Goal: Task Accomplishment & Management: Manage account settings

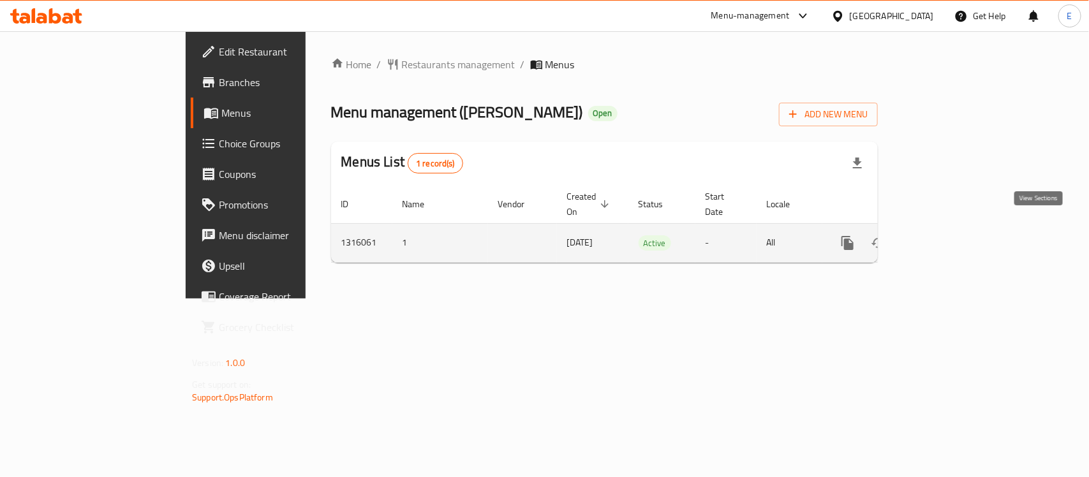
click at [948, 235] on icon "enhanced table" at bounding box center [939, 242] width 15 height 15
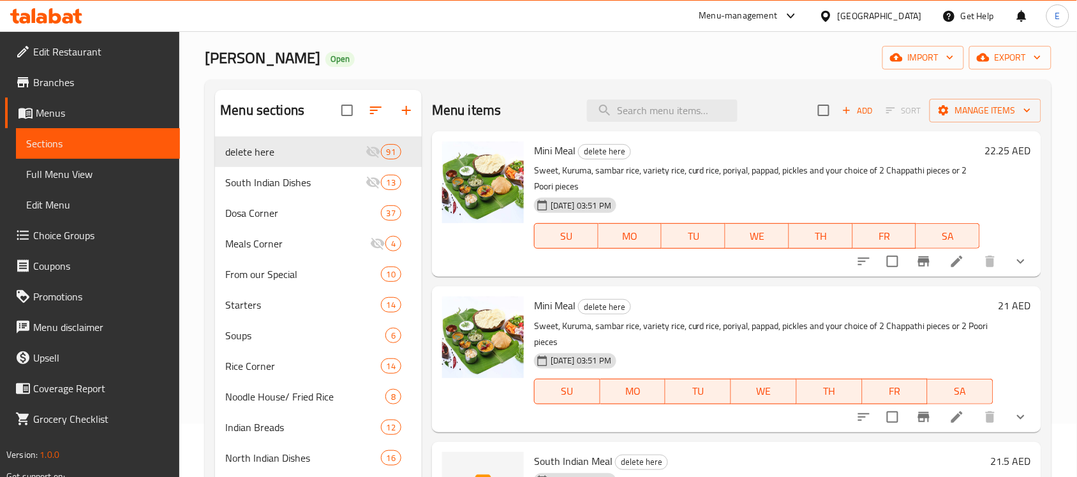
scroll to position [14, 0]
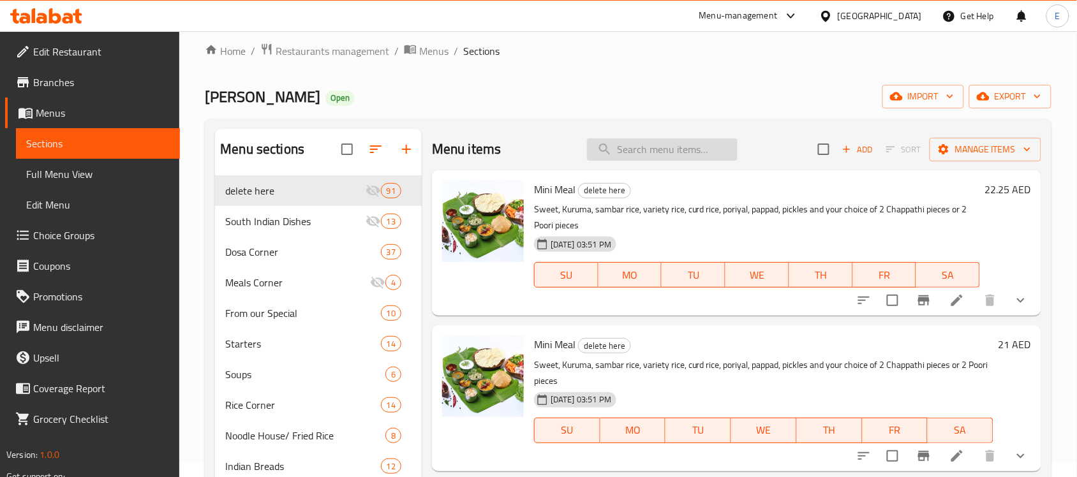
click at [623, 150] on input "search" at bounding box center [662, 149] width 151 height 22
paste input "Sweet Paniyaram (8 Pcs)"
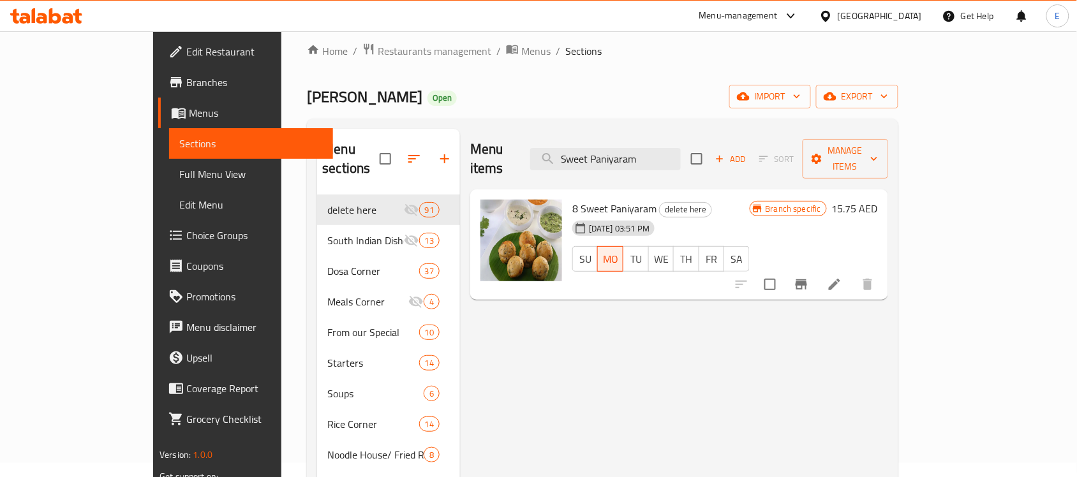
type input "Sweet Paniyaram"
click at [809, 277] on icon "Branch-specific-item" at bounding box center [801, 284] width 15 height 15
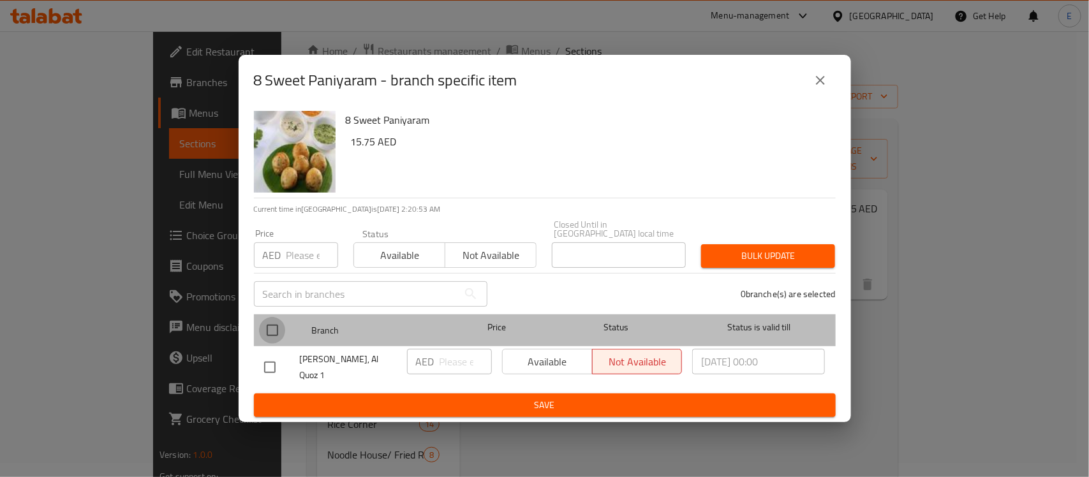
click at [272, 330] on input "checkbox" at bounding box center [272, 330] width 27 height 27
checkbox input "true"
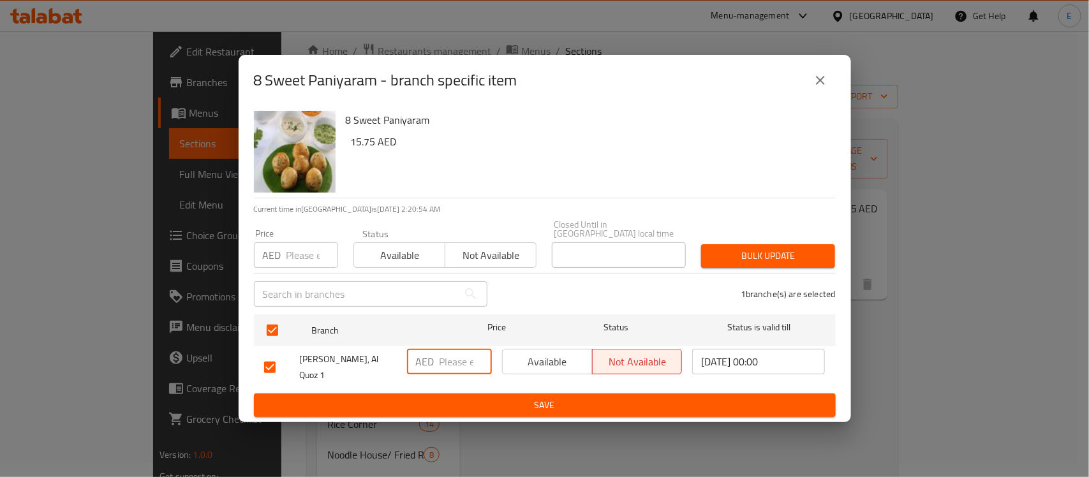
click at [456, 367] on input "number" at bounding box center [466, 362] width 52 height 26
type input "12"
click at [542, 359] on span "Available" at bounding box center [548, 362] width 80 height 19
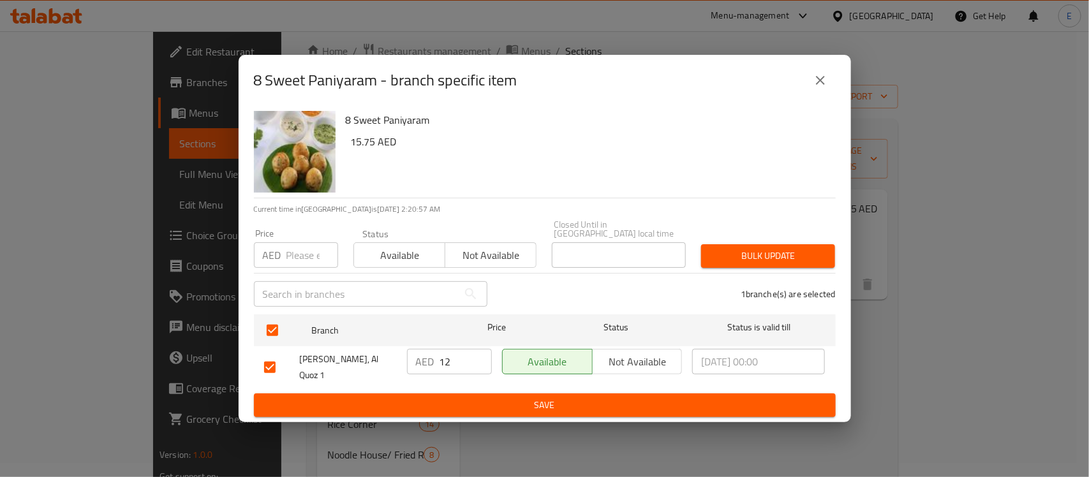
click at [547, 404] on span "Save" at bounding box center [544, 406] width 561 height 16
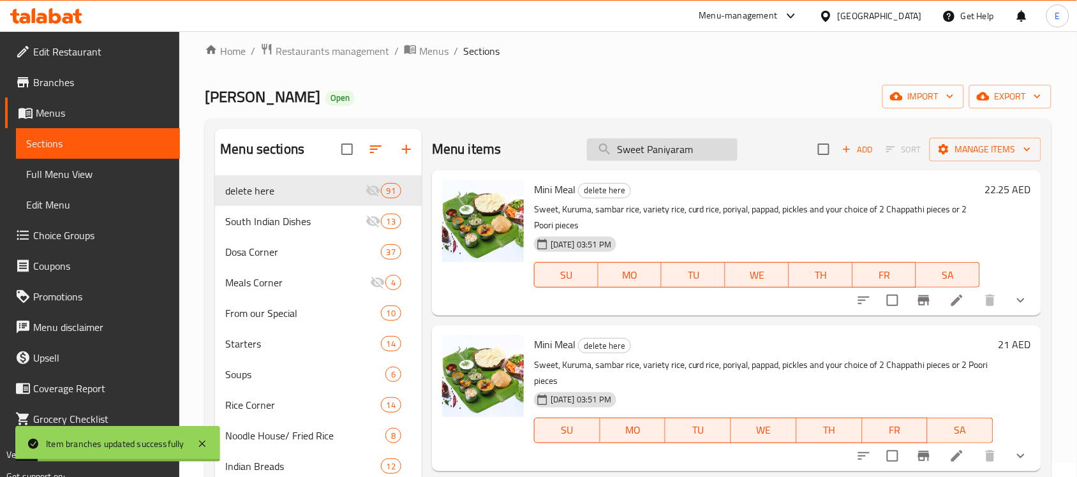
click at [699, 148] on input "Sweet Paniyaram" at bounding box center [662, 149] width 151 height 22
type input "Sweet Paniyaram"
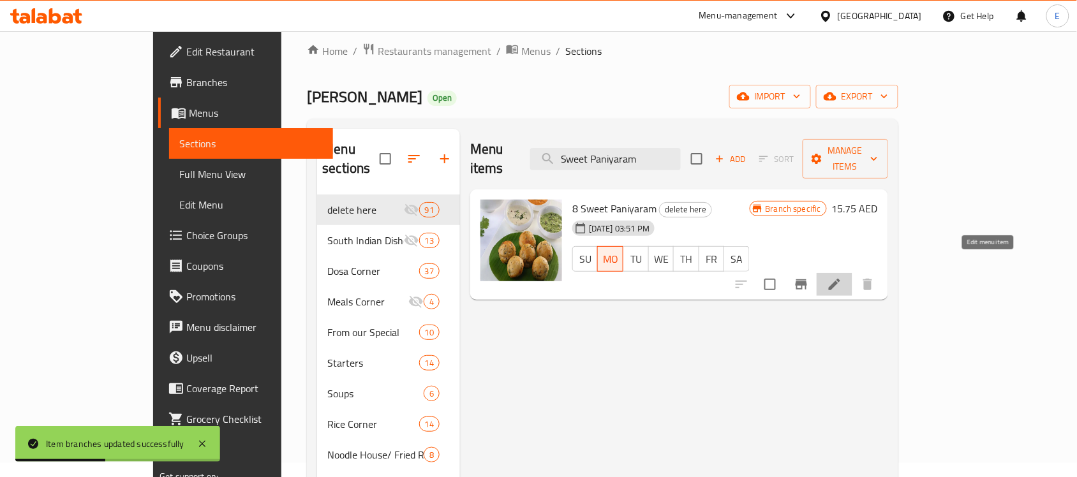
click at [840, 279] on icon at bounding box center [834, 284] width 11 height 11
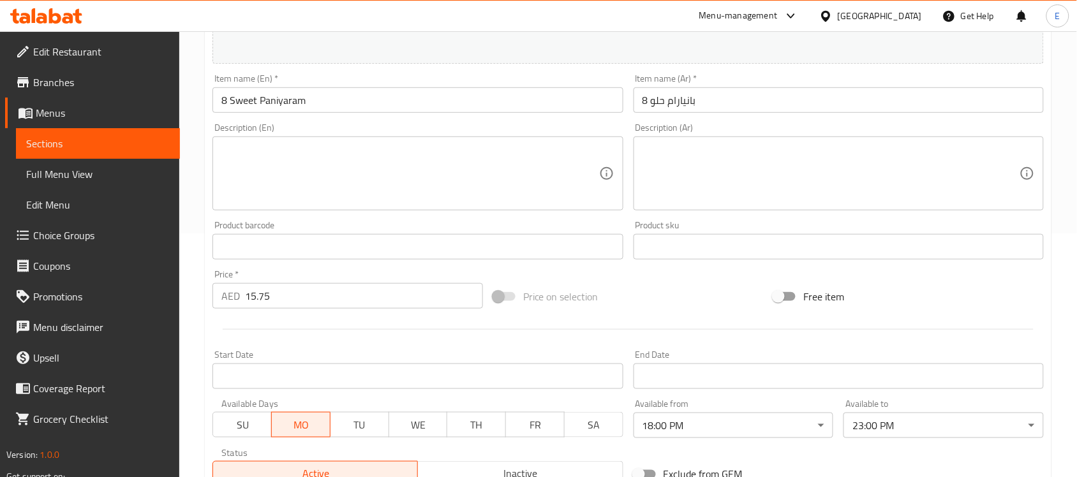
scroll to position [242, 0]
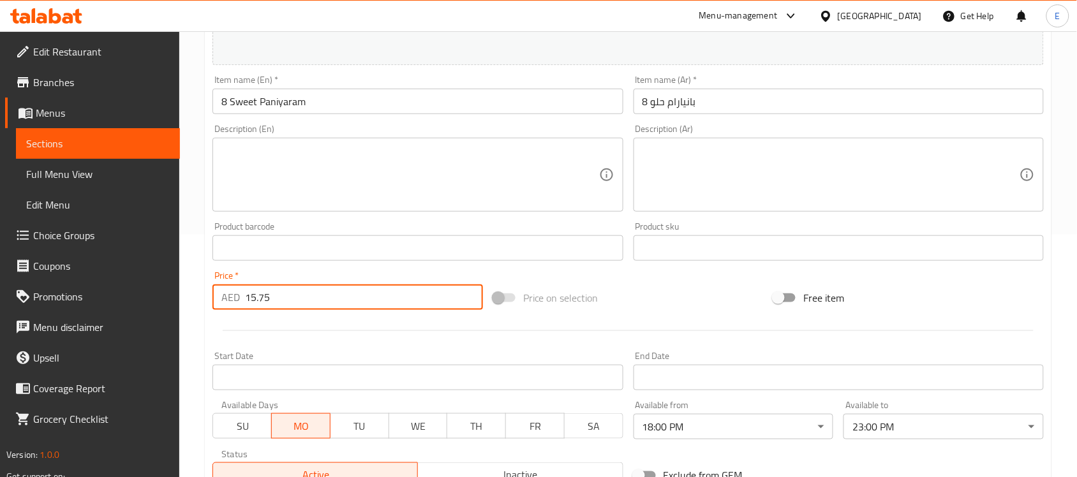
drag, startPoint x: 278, startPoint y: 297, endPoint x: 192, endPoint y: 292, distance: 86.3
click at [192, 292] on div "Home / Restaurants management / Menus / Sections / item / update delete here se…" at bounding box center [628, 233] width 898 height 889
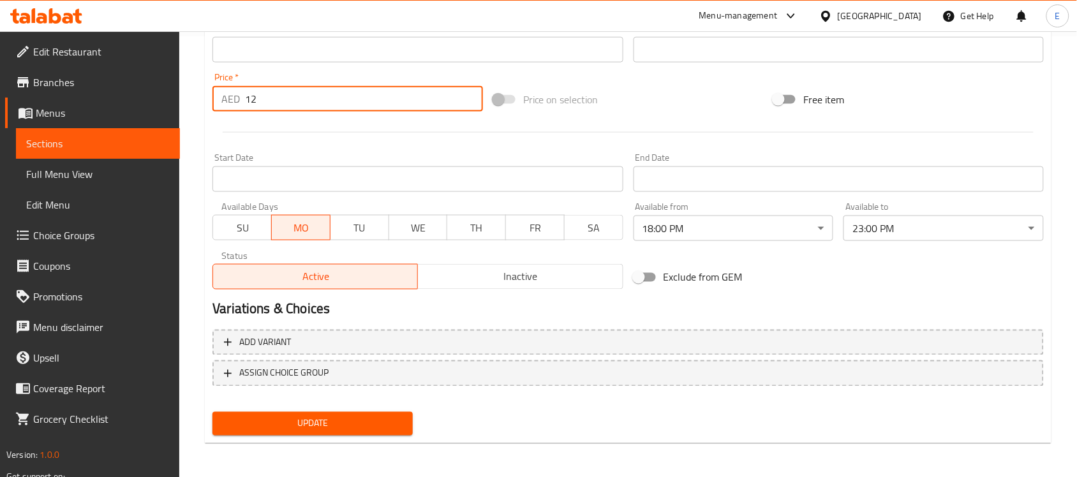
type input "12"
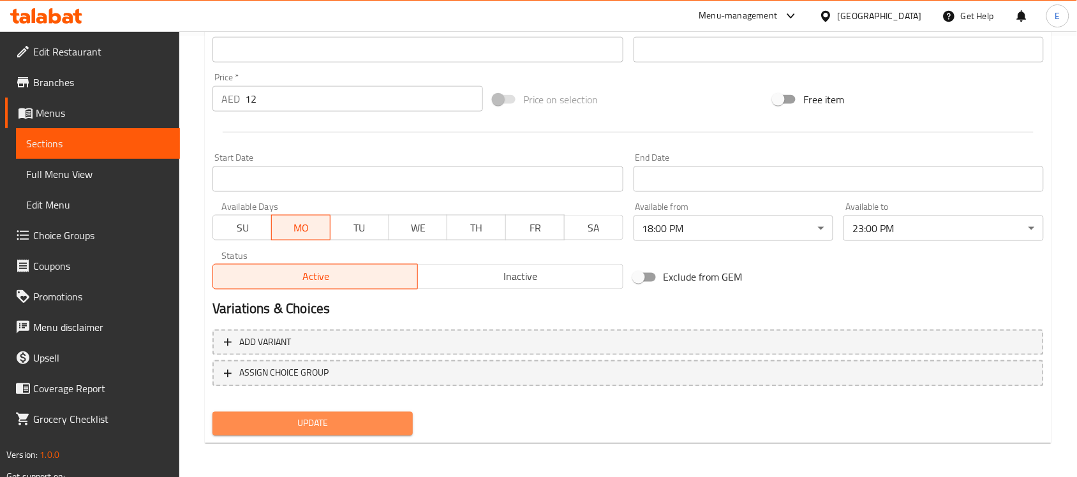
click at [266, 428] on span "Update" at bounding box center [313, 424] width 180 height 16
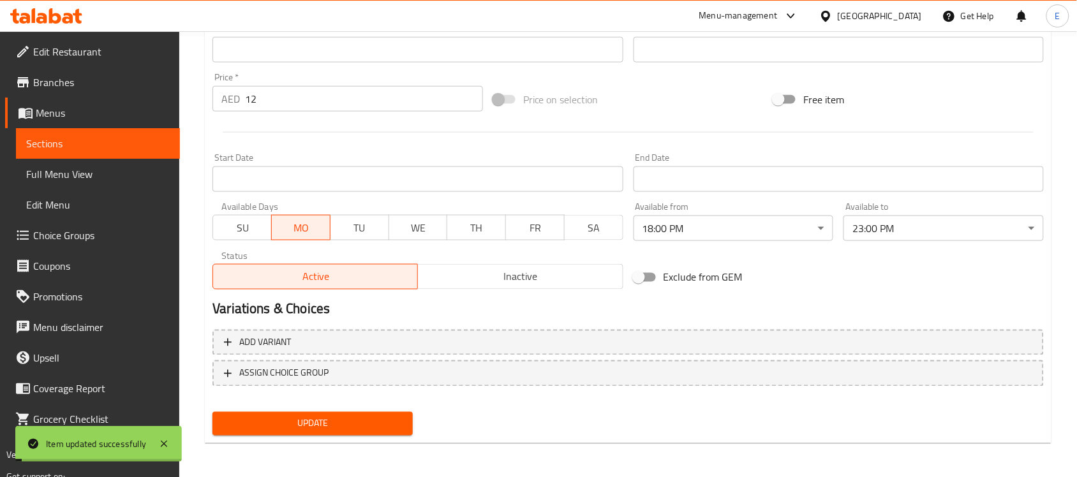
scroll to position [0, 0]
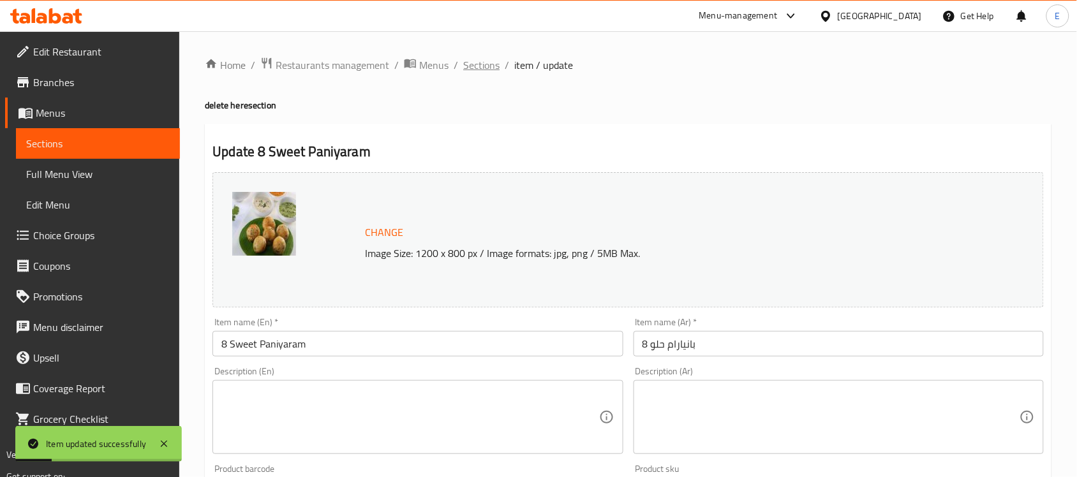
click at [493, 66] on span "Sections" at bounding box center [481, 64] width 36 height 15
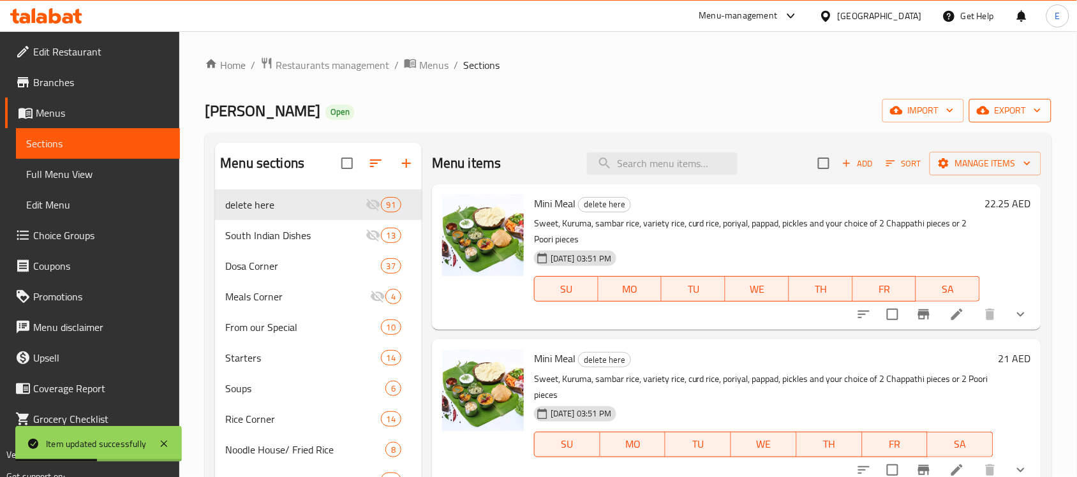
click at [991, 118] on span "export" at bounding box center [1010, 111] width 62 height 16
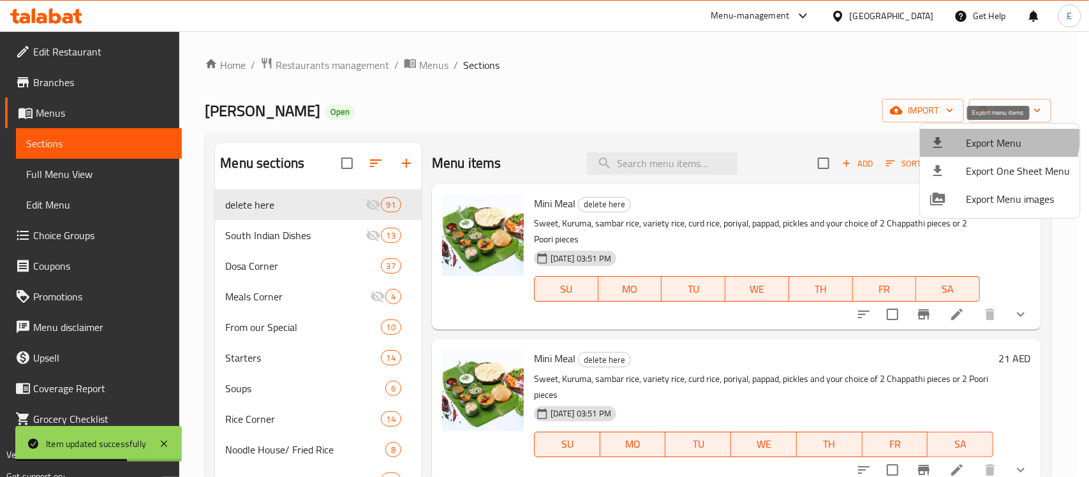
click at [986, 138] on span "Export Menu" at bounding box center [1018, 142] width 104 height 15
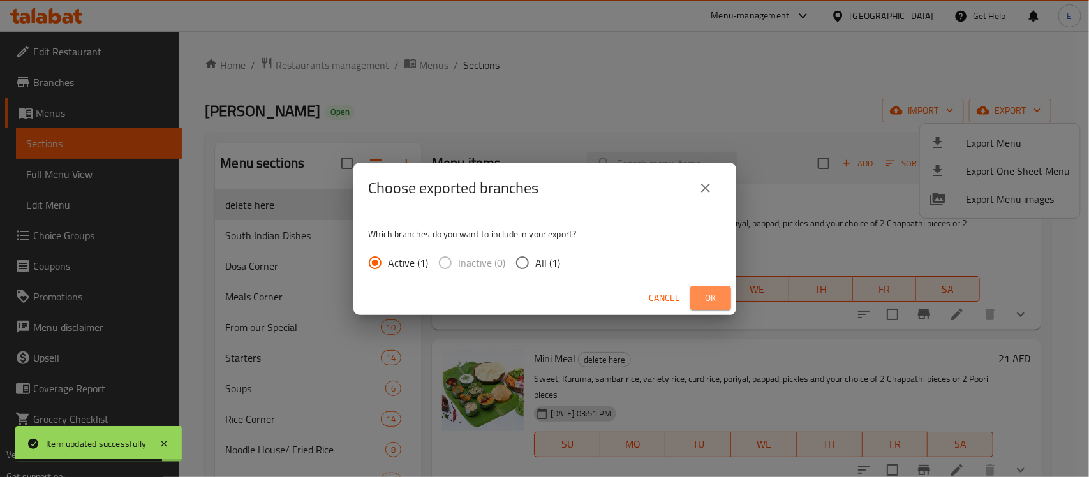
click at [708, 295] on span "Ok" at bounding box center [711, 298] width 20 height 16
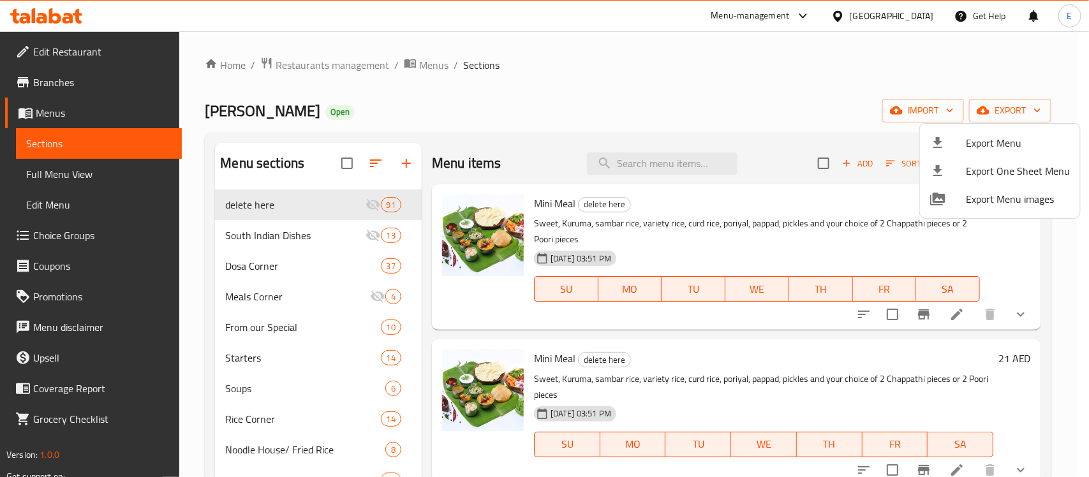
click at [517, 163] on div at bounding box center [544, 238] width 1089 height 477
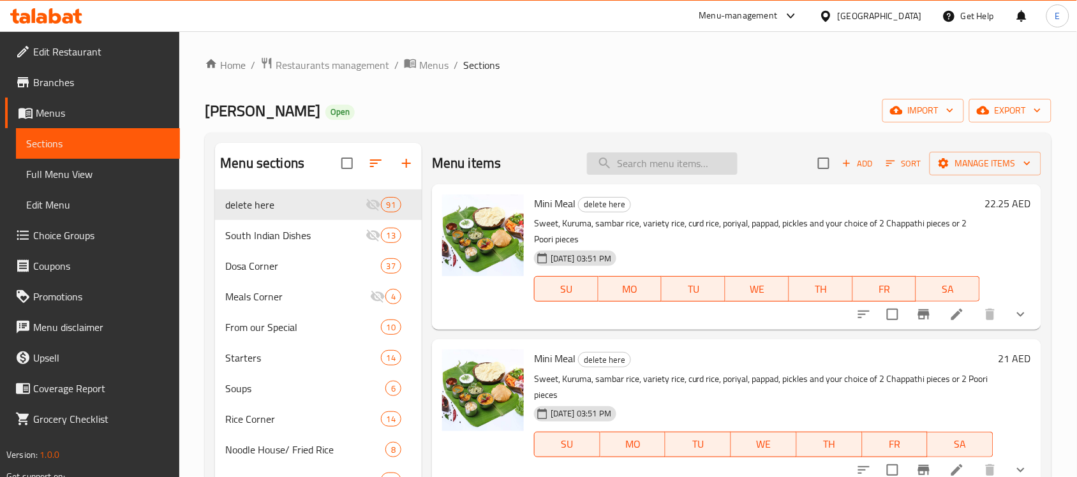
click at [632, 157] on input "search" at bounding box center [662, 163] width 151 height 22
paste input "Wheat Dosa"
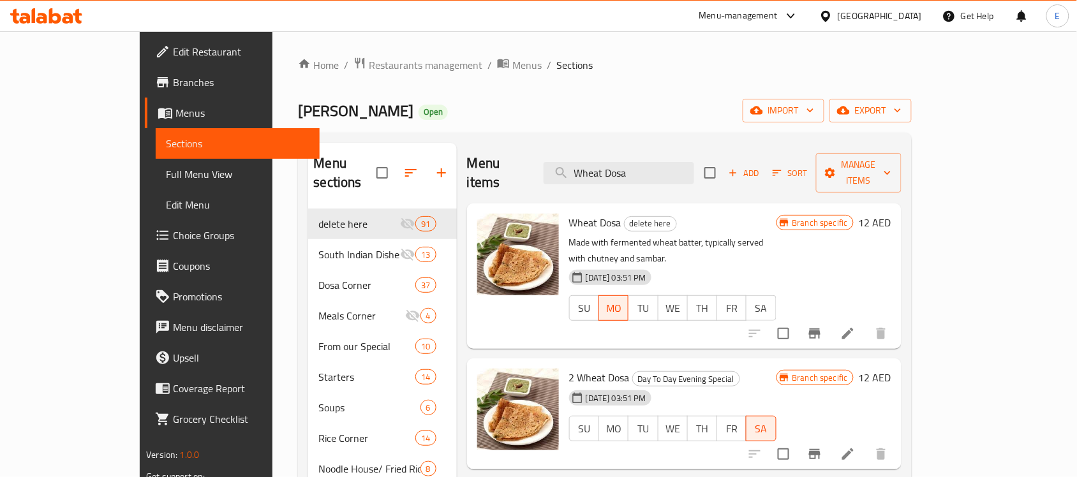
type input "Wheat Dosa"
click at [822, 326] on icon "Branch-specific-item" at bounding box center [814, 333] width 15 height 15
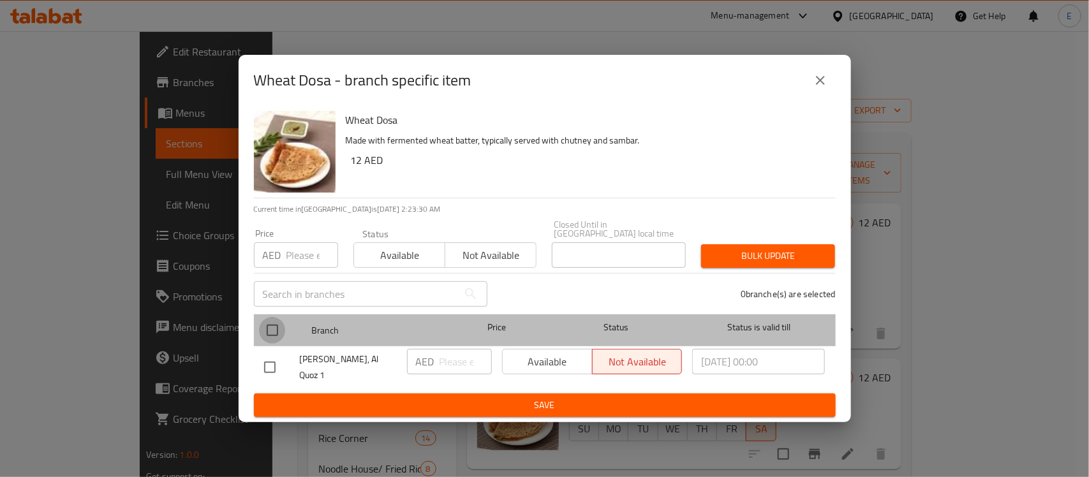
click at [272, 330] on input "checkbox" at bounding box center [272, 330] width 27 height 27
checkbox input "true"
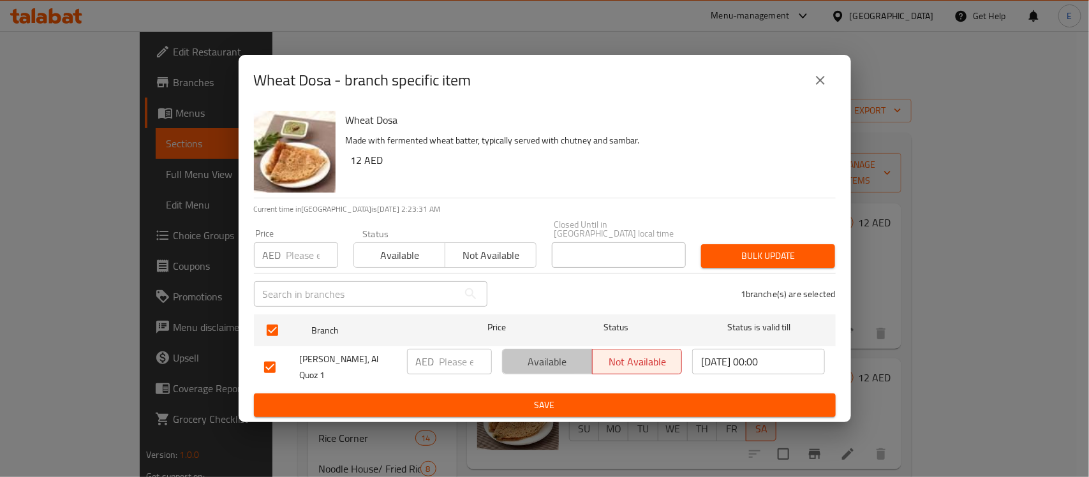
click at [528, 365] on span "Available" at bounding box center [548, 362] width 80 height 19
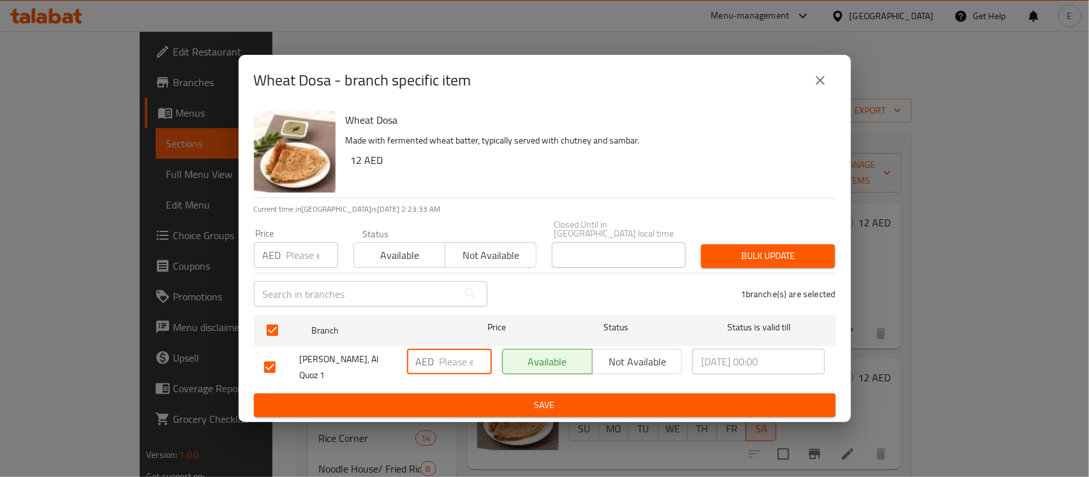
click at [463, 365] on input "number" at bounding box center [466, 362] width 52 height 26
type input "13.25"
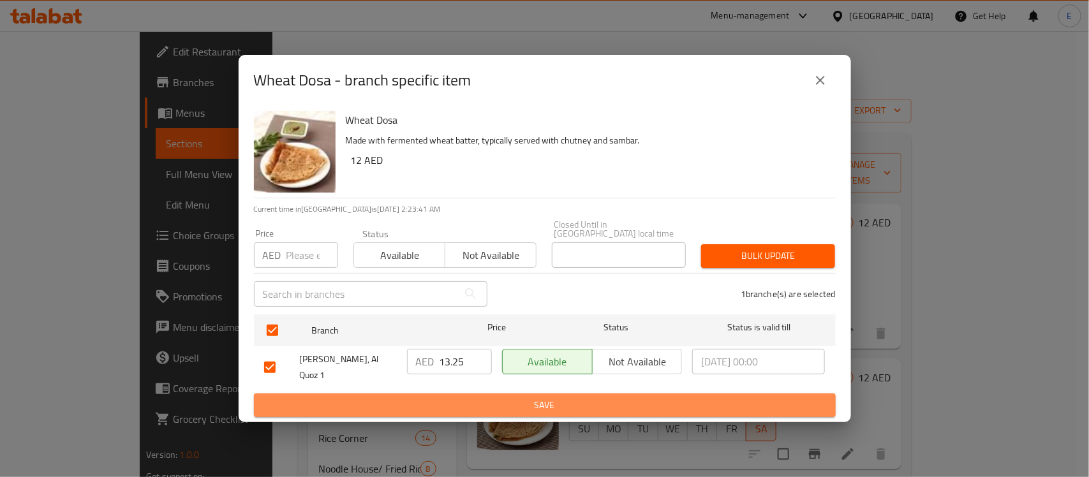
click at [558, 398] on span "Save" at bounding box center [544, 406] width 561 height 16
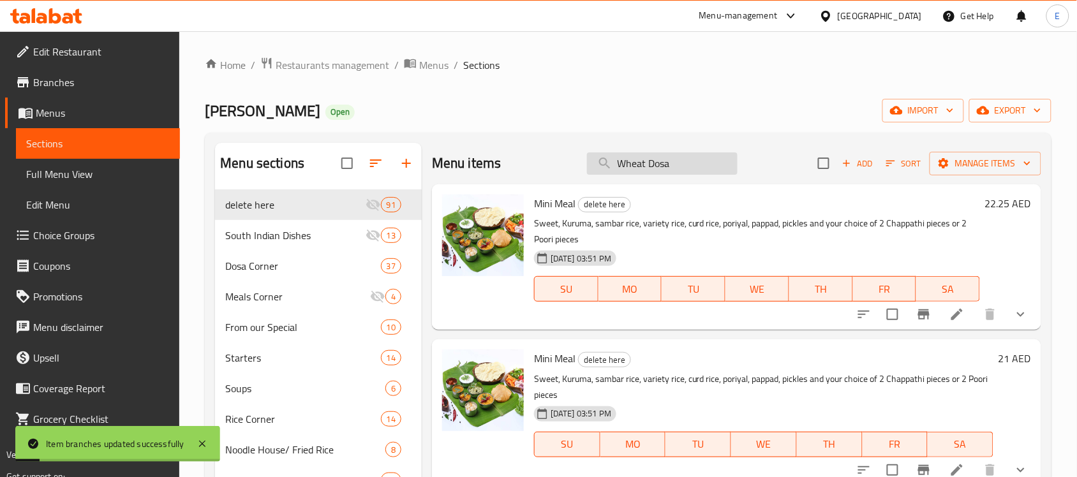
click at [687, 160] on input "Wheat Dosa" at bounding box center [662, 163] width 151 height 22
type input "Wheat Dosa"
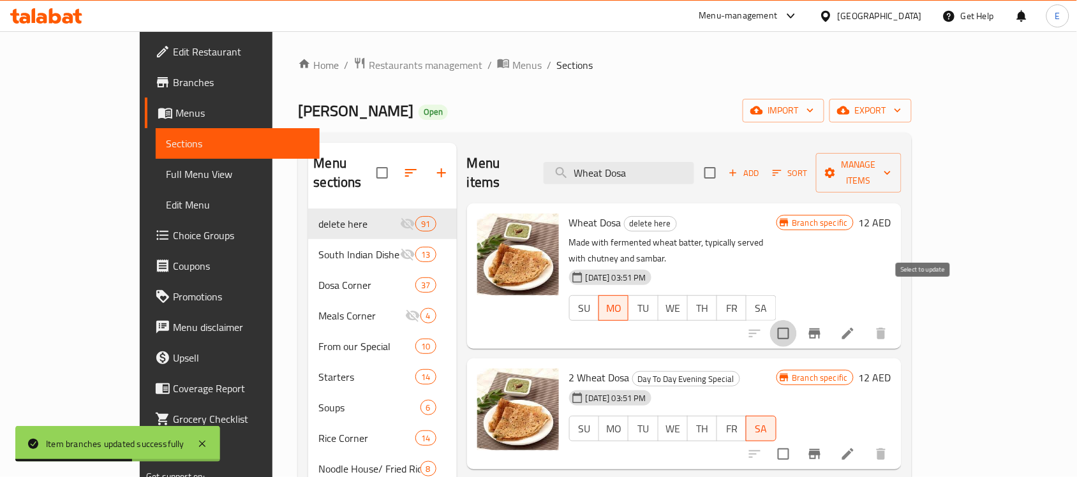
click at [797, 320] on input "checkbox" at bounding box center [783, 333] width 27 height 27
checkbox input "true"
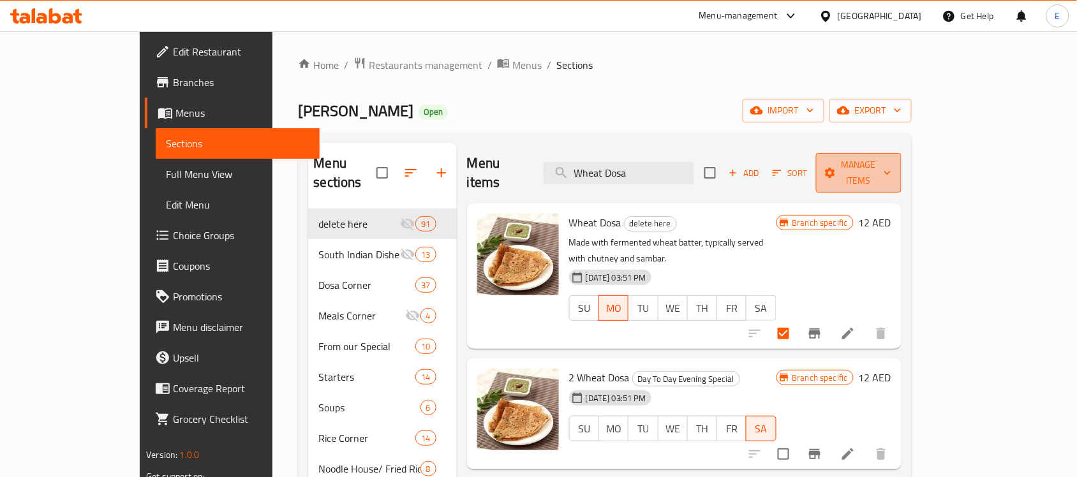
click at [891, 161] on span "Manage items" at bounding box center [858, 173] width 65 height 32
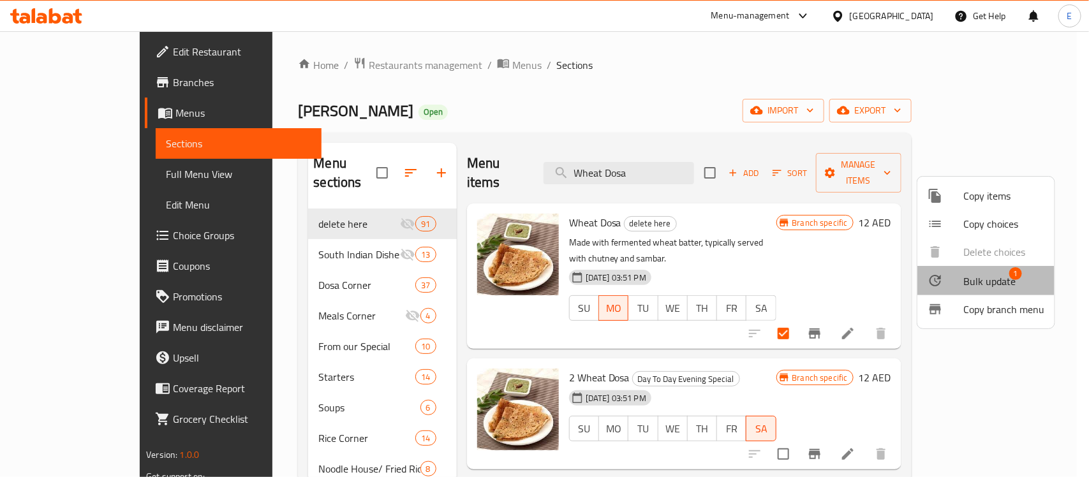
click at [997, 286] on span "Bulk update" at bounding box center [989, 281] width 52 height 15
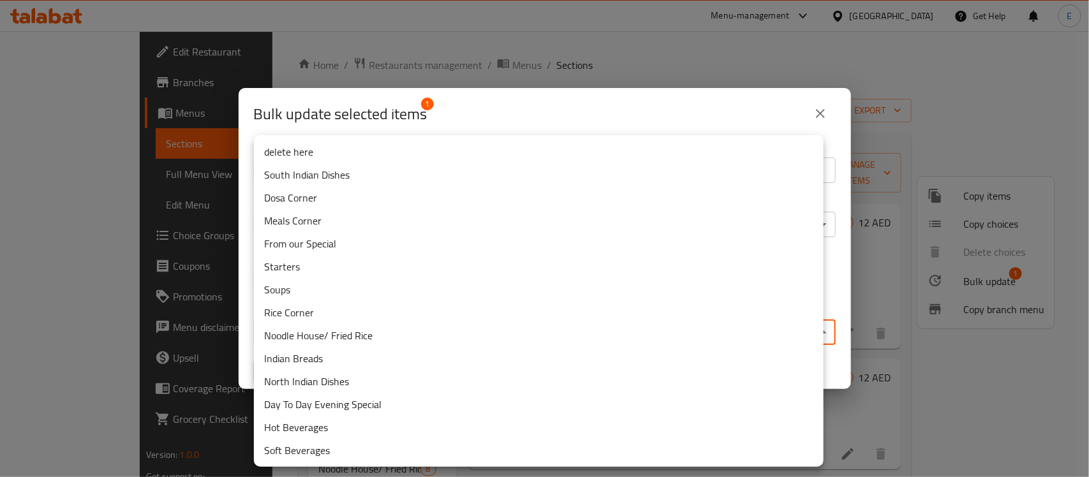
click at [473, 332] on body "​ Menu-management United Arab Emirates Get Help E Edit Restaurant Branches Menu…" at bounding box center [544, 254] width 1089 height 446
click at [815, 112] on div at bounding box center [544, 238] width 1089 height 477
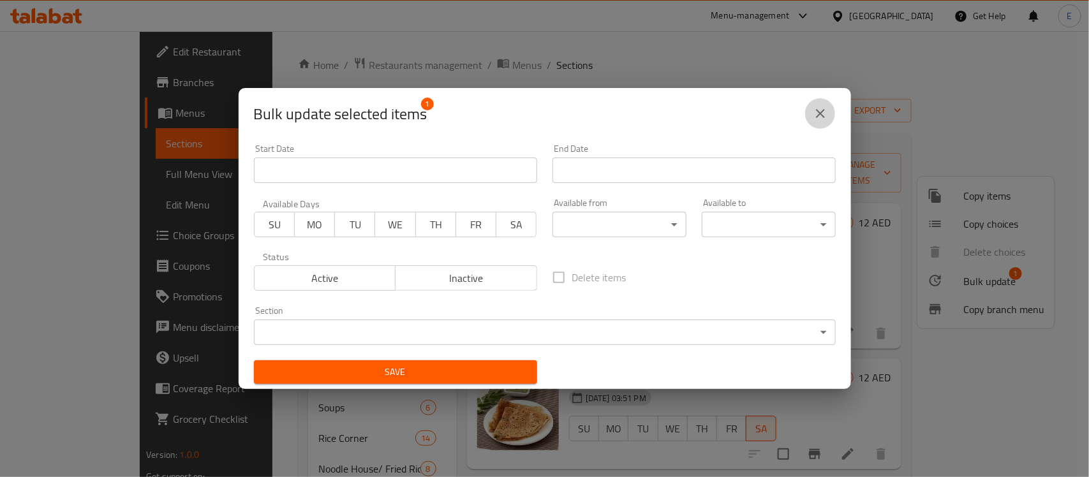
click at [815, 112] on icon "close" at bounding box center [820, 113] width 15 height 15
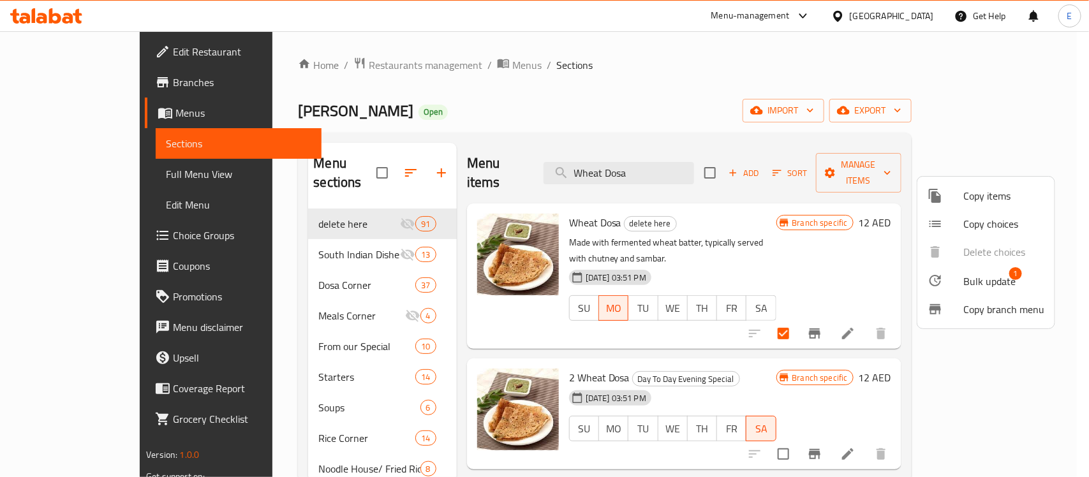
click at [422, 346] on div at bounding box center [544, 238] width 1089 height 477
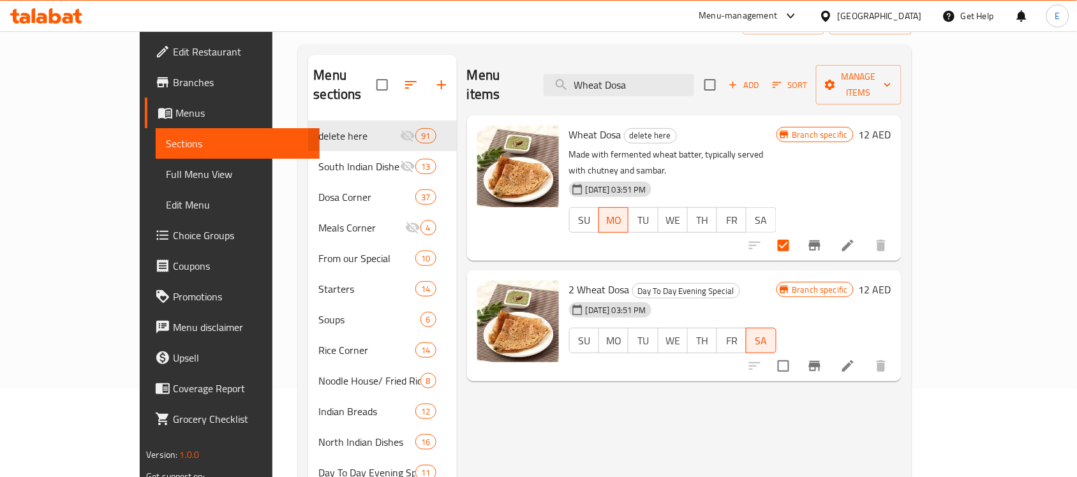
scroll to position [84, 0]
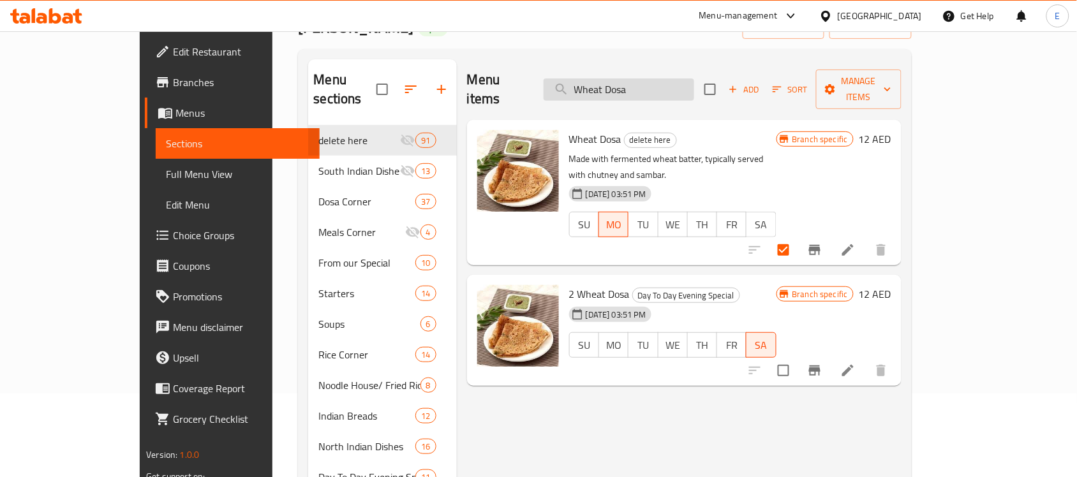
click at [671, 86] on input "Wheat Dosa" at bounding box center [619, 89] width 151 height 22
paste input "Idiyappam (2 Pcs) with Sothi"
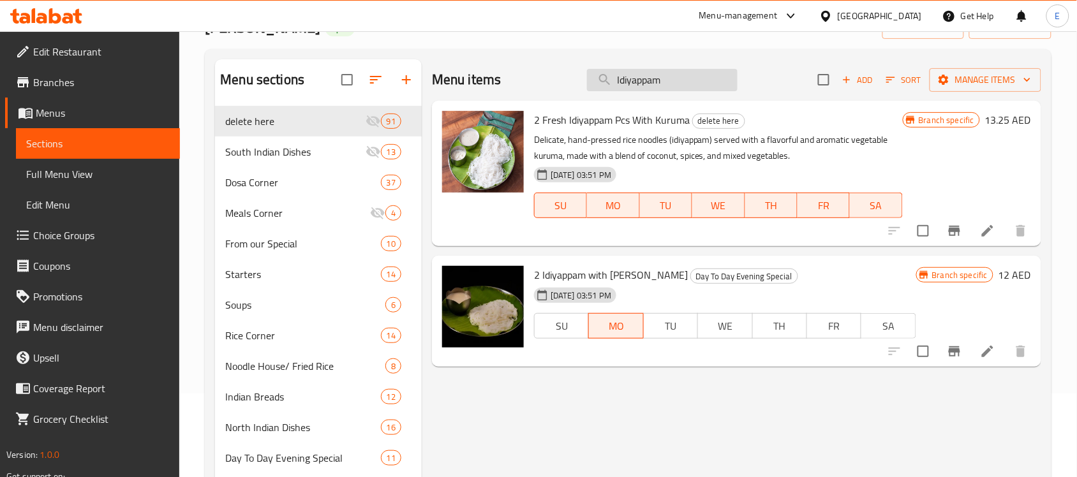
click at [664, 85] on input "Idiyappam" at bounding box center [662, 80] width 151 height 22
paste input "Sweet Paniyaram (8 Pcs)"
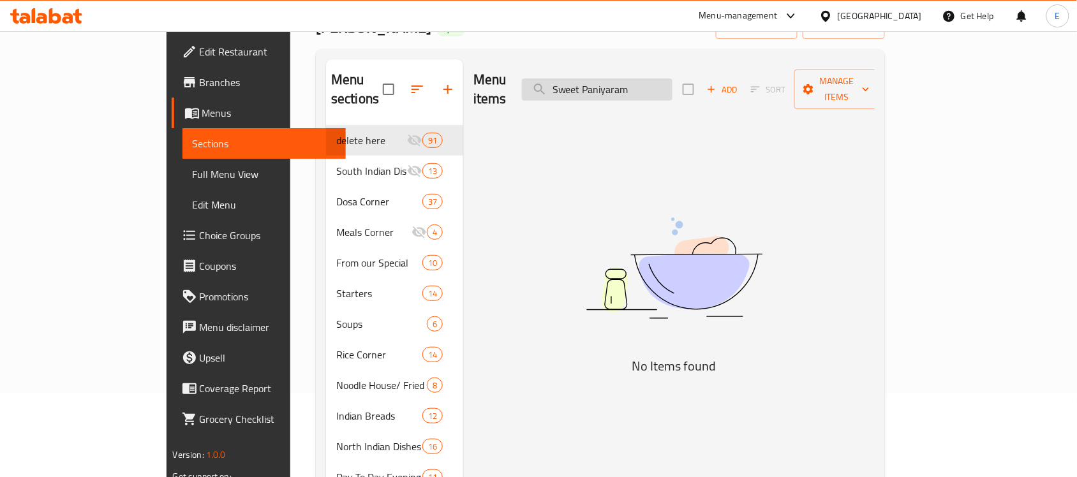
type input "Sweet Paniyaram"
checkbox input "true"
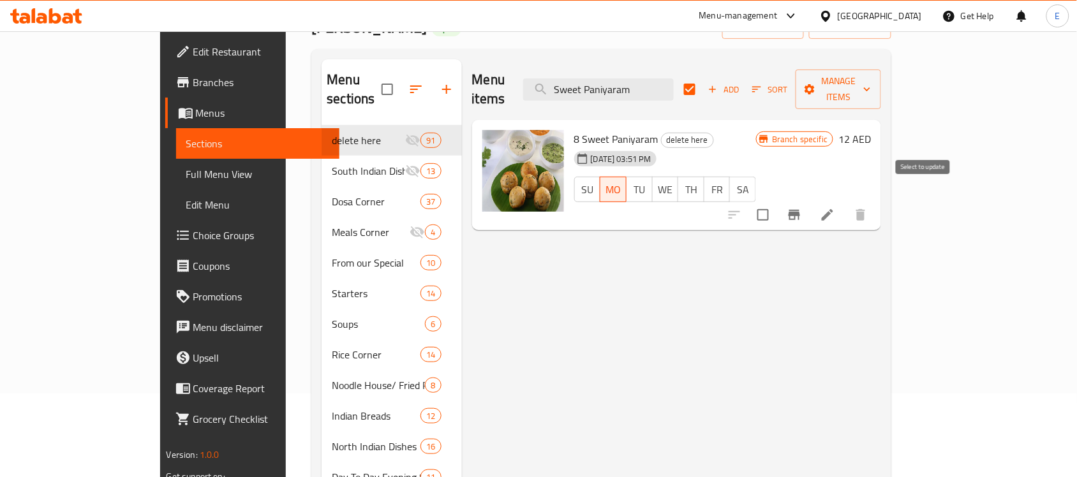
type input "Sweet Paniyaram"
click at [777, 202] on input "checkbox" at bounding box center [763, 215] width 27 height 27
checkbox input "true"
checkbox input "false"
click at [871, 84] on span "Manage items" at bounding box center [838, 89] width 65 height 32
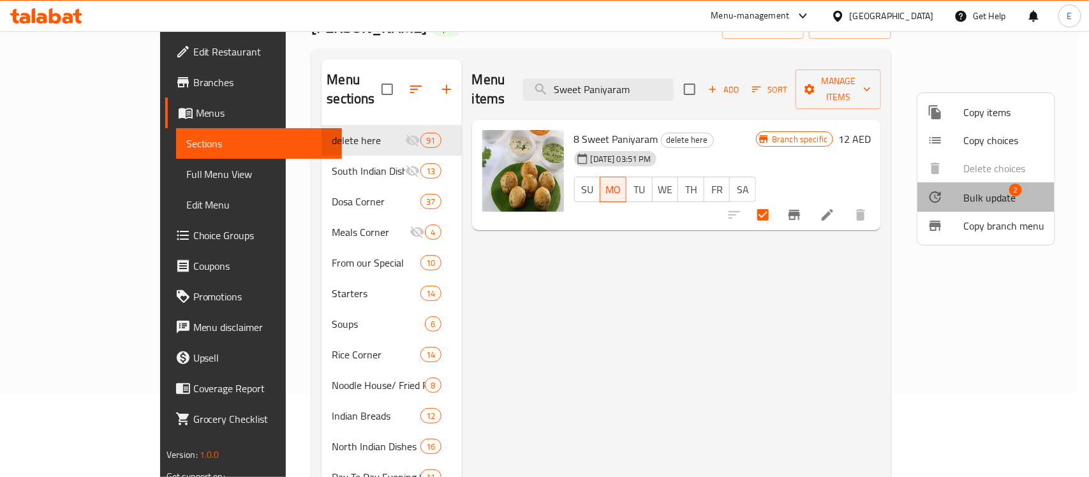
click at [973, 202] on span "Bulk update" at bounding box center [989, 197] width 52 height 15
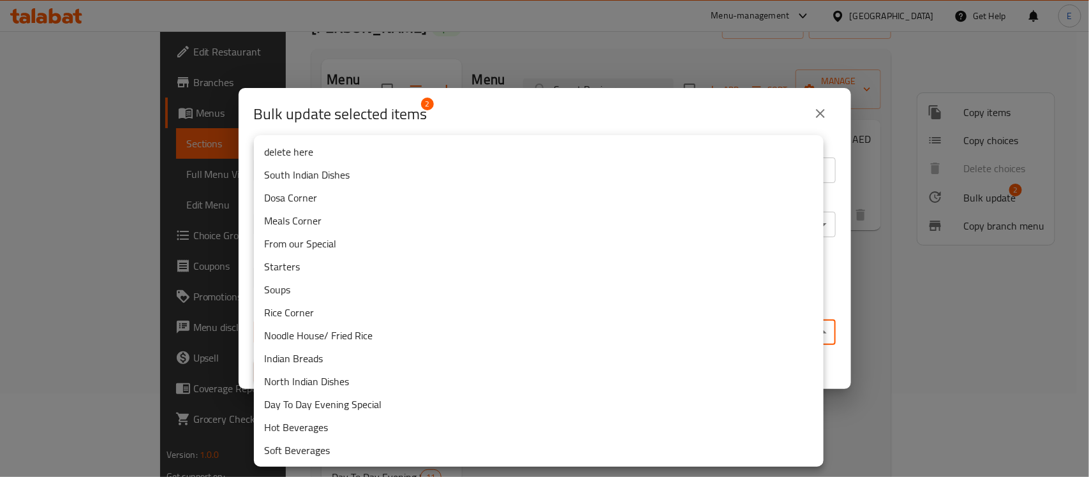
click at [577, 339] on body "​ Menu-management United Arab Emirates Get Help E Edit Restaurant Branches Menu…" at bounding box center [544, 171] width 1089 height 446
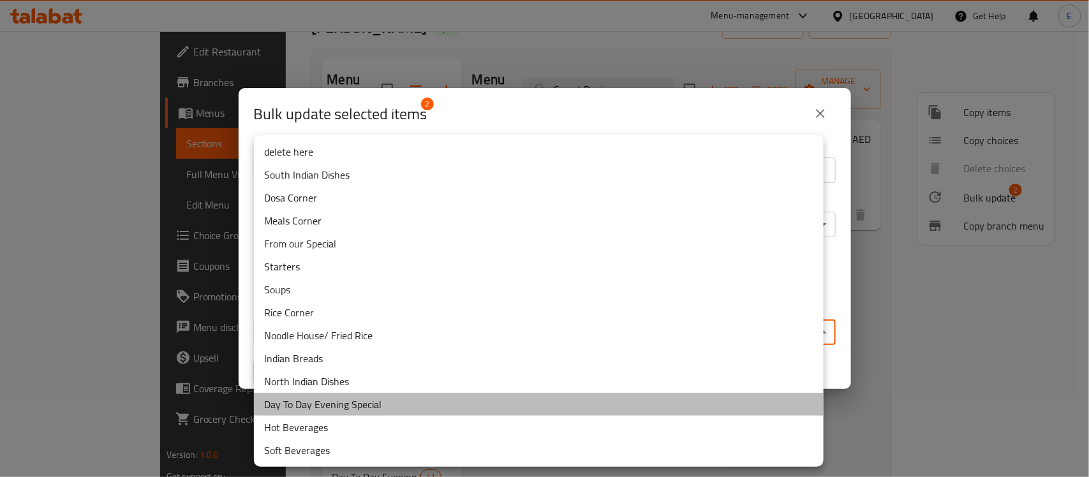
click at [389, 404] on li "Day To Day Evening Special" at bounding box center [539, 404] width 570 height 23
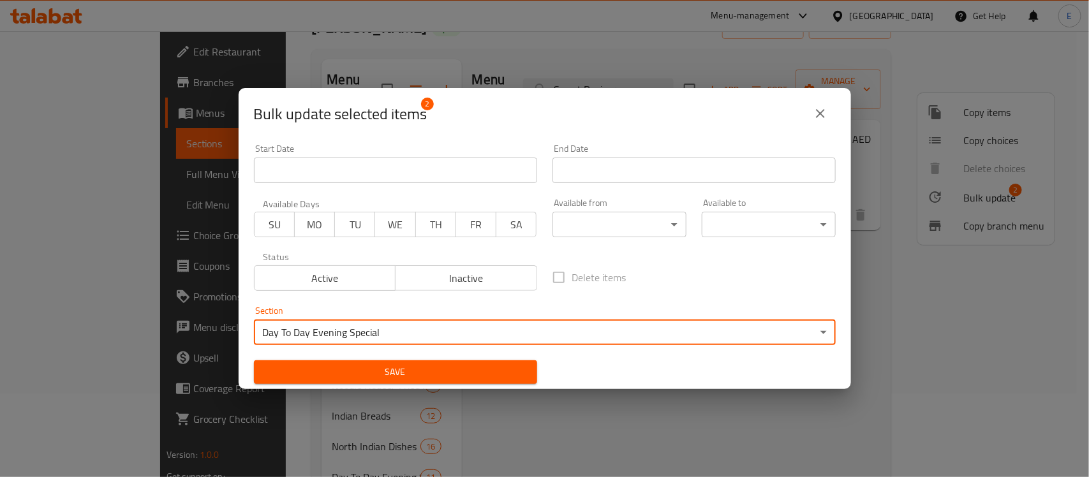
click at [388, 365] on span "Save" at bounding box center [395, 372] width 263 height 16
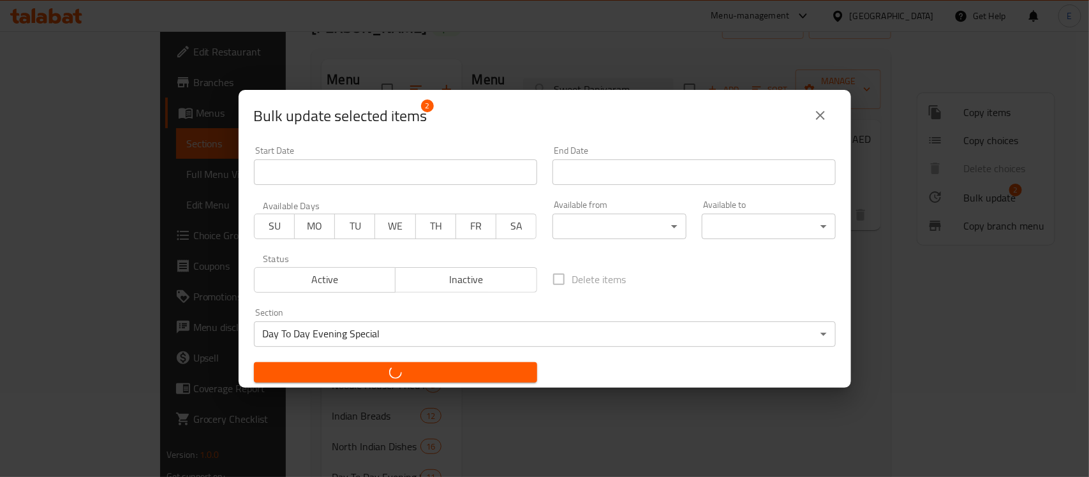
checkbox input "false"
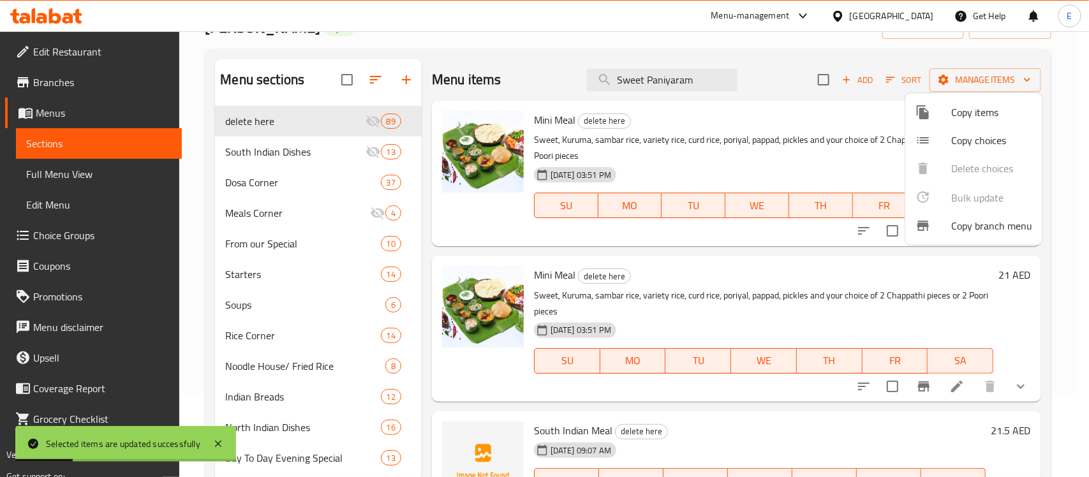
click at [658, 90] on div at bounding box center [544, 238] width 1089 height 477
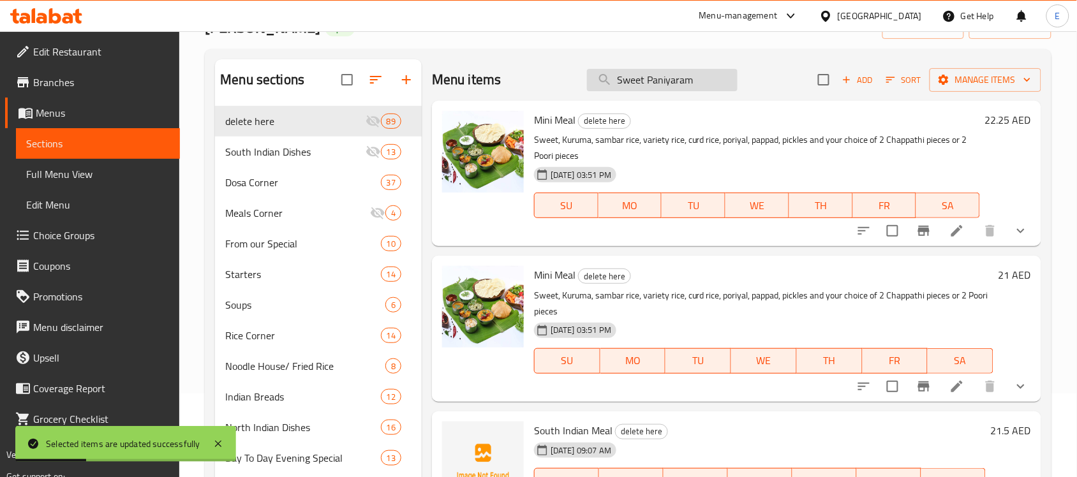
click at [665, 85] on input "Sweet Paniyaram" at bounding box center [662, 80] width 151 height 22
paste input "Wheat Dosa"
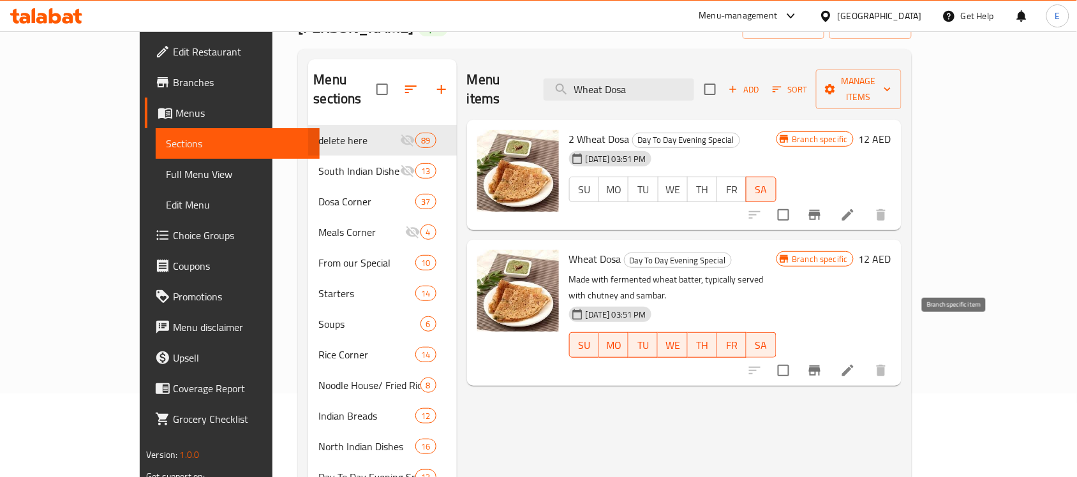
click at [821, 366] on icon "Branch-specific-item" at bounding box center [814, 371] width 11 height 10
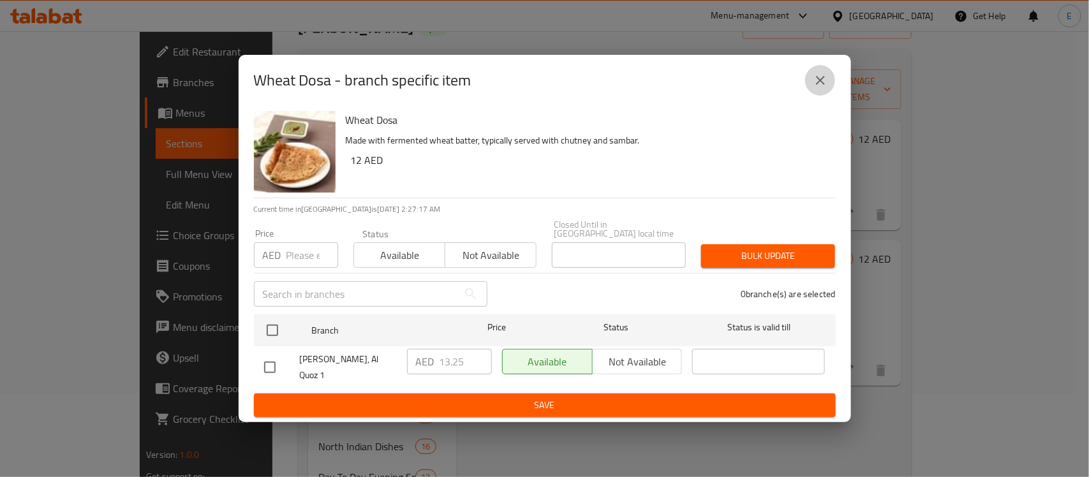
click at [824, 88] on button "close" at bounding box center [820, 80] width 31 height 31
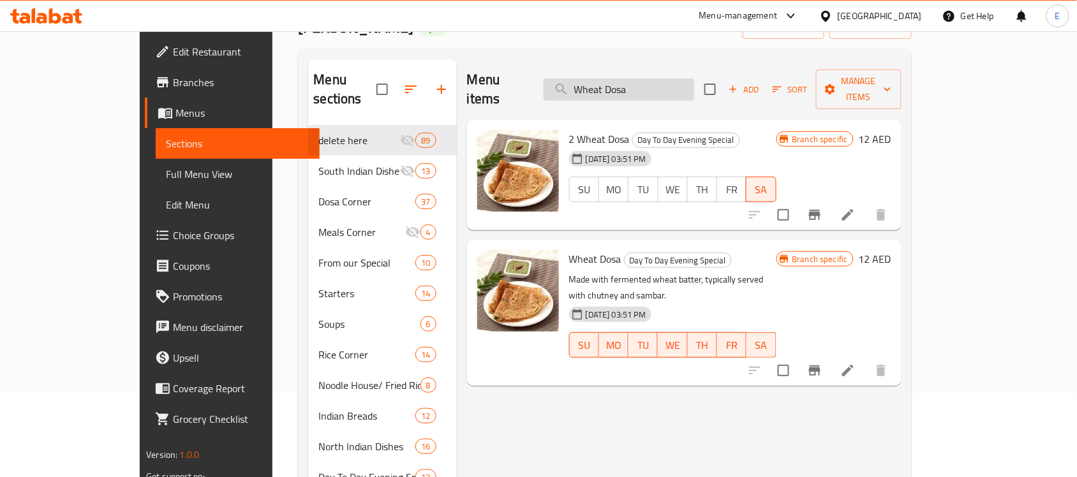
click at [658, 87] on input "Wheat Dosa" at bounding box center [619, 89] width 151 height 22
paste input "Set Dosa (2 Pcs) with Vadacurry"
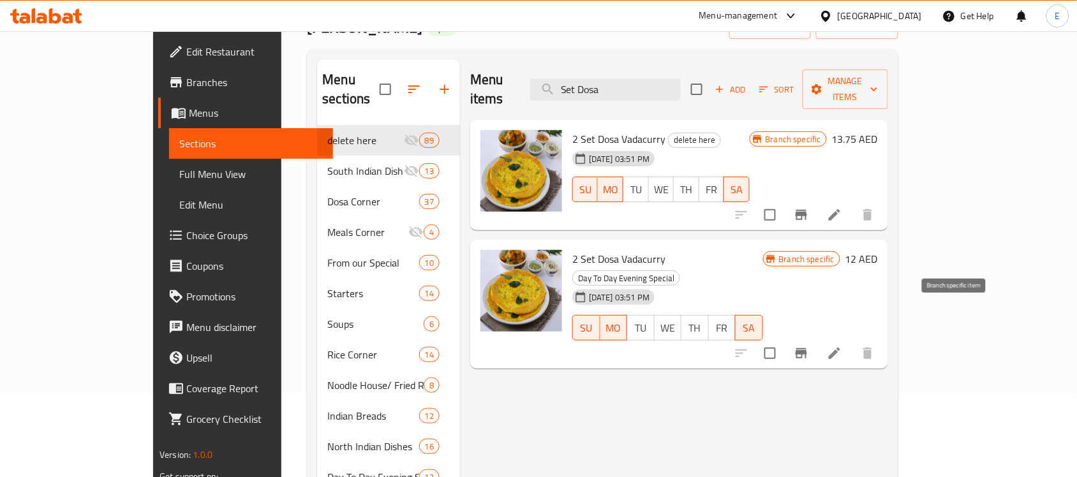
click at [809, 346] on icon "Branch-specific-item" at bounding box center [801, 353] width 15 height 15
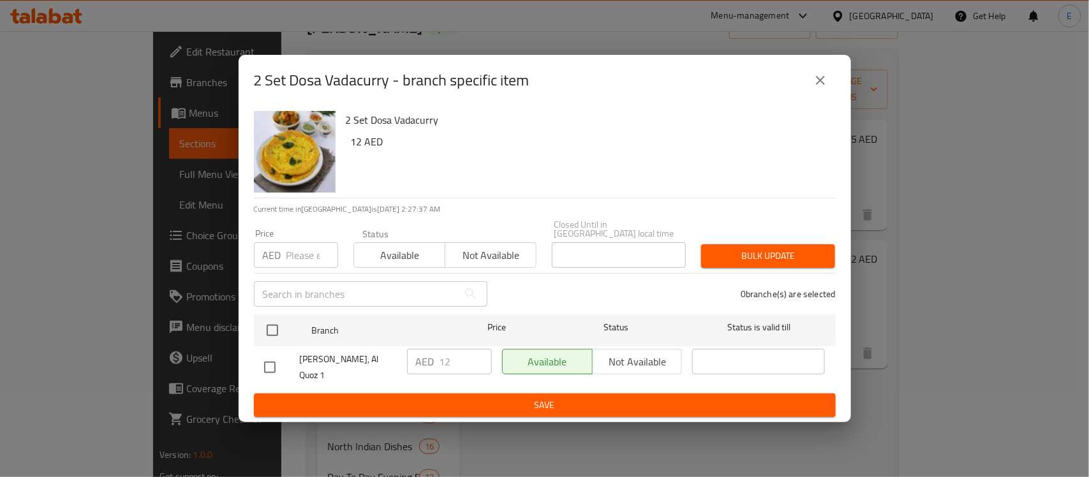
click at [815, 80] on icon "close" at bounding box center [820, 80] width 15 height 15
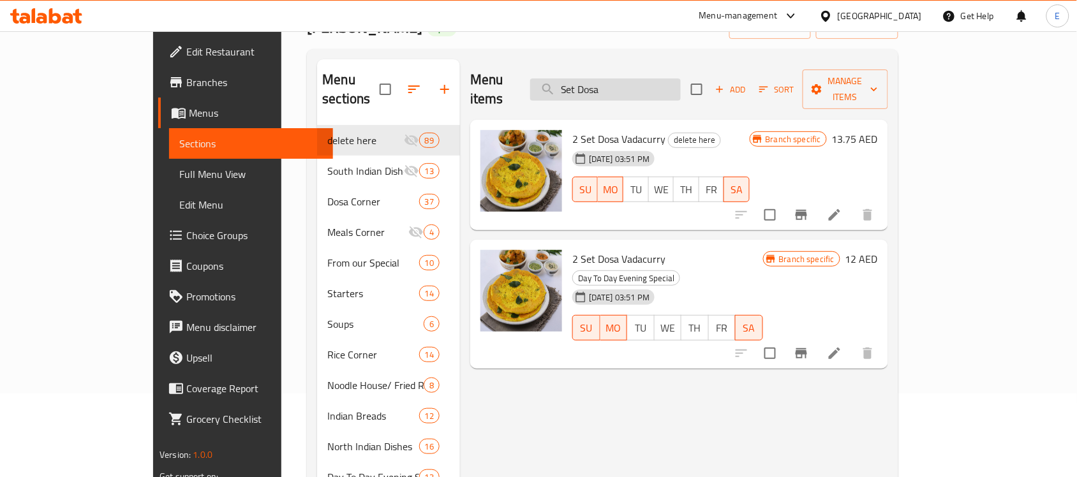
click at [652, 88] on input "Set Dosa" at bounding box center [605, 89] width 151 height 22
paste input "tuffed Paneer"
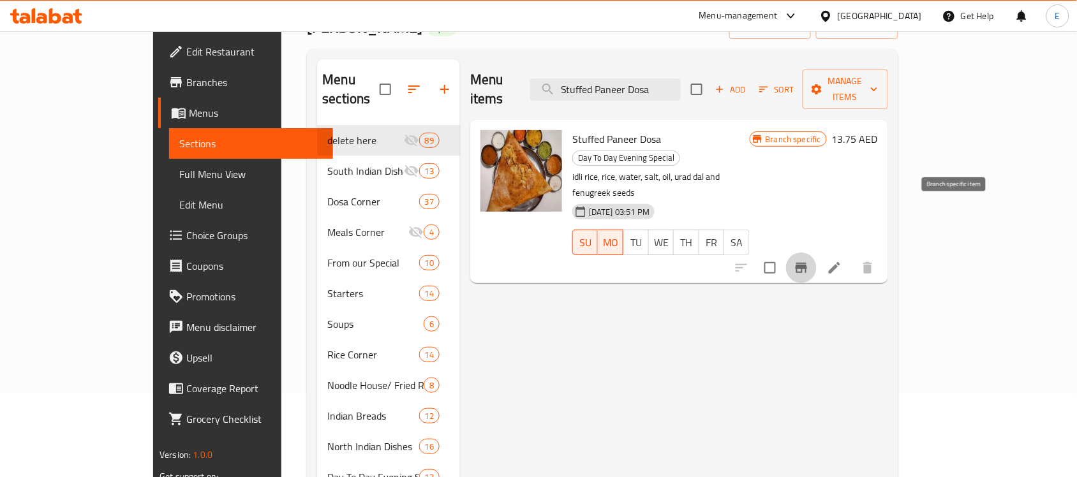
click at [809, 260] on icon "Branch-specific-item" at bounding box center [801, 267] width 15 height 15
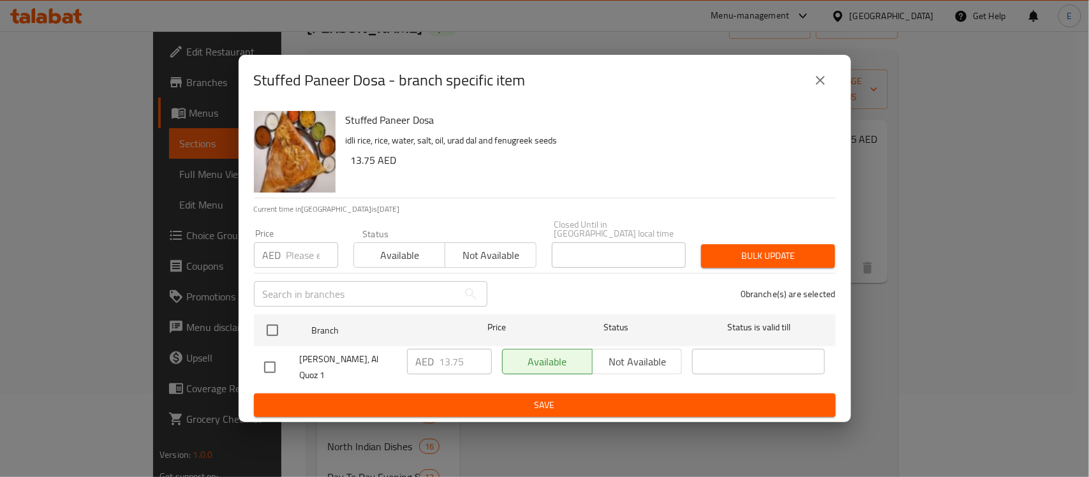
click at [952, 219] on div "Stuffed Paneer Dosa - branch specific item Stuffed Paneer Dosa idli rice, rice,…" at bounding box center [544, 238] width 1089 height 477
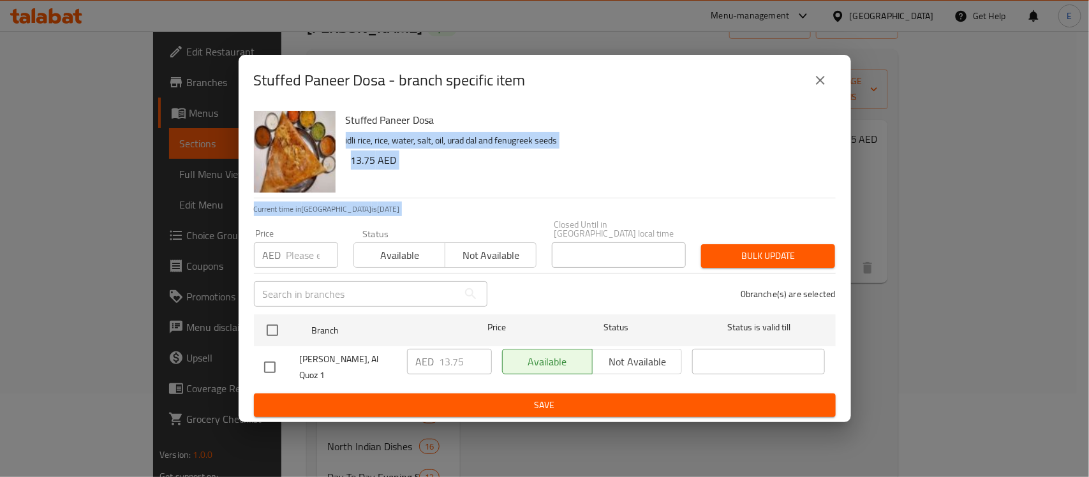
drag, startPoint x: 952, startPoint y: 219, endPoint x: 794, endPoint y: 119, distance: 186.7
click at [794, 119] on div "Stuffed Paneer Dosa - branch specific item Stuffed Paneer Dosa idli rice, rice,…" at bounding box center [544, 238] width 1089 height 477
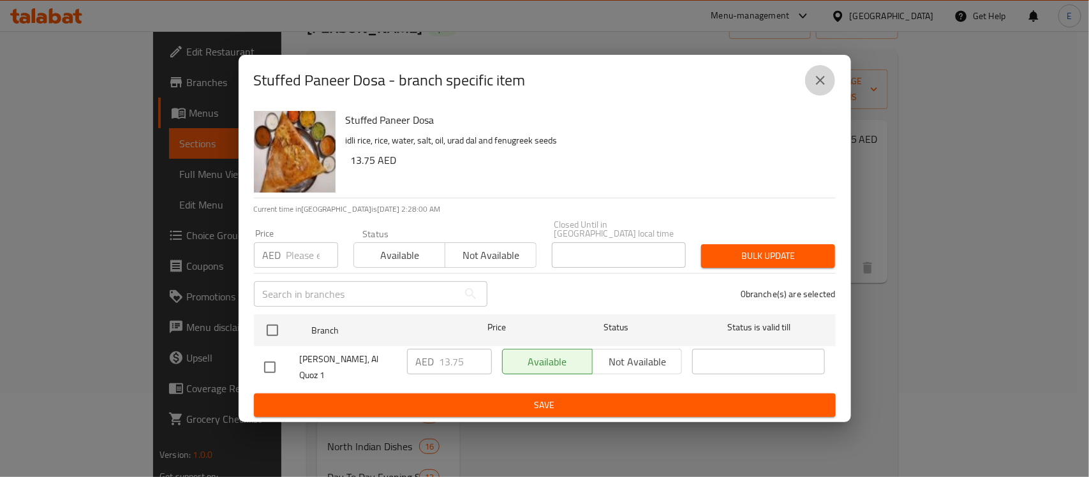
click at [821, 81] on icon "close" at bounding box center [820, 80] width 9 height 9
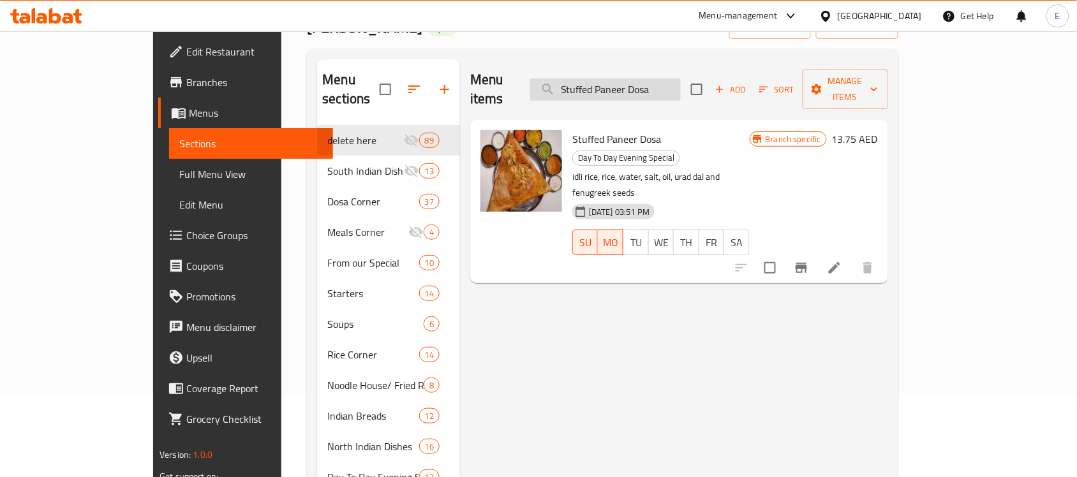
click at [681, 80] on input "Stuffed Paneer Dosa" at bounding box center [605, 89] width 151 height 22
paste input "Adai Avial (2 Pcs)"
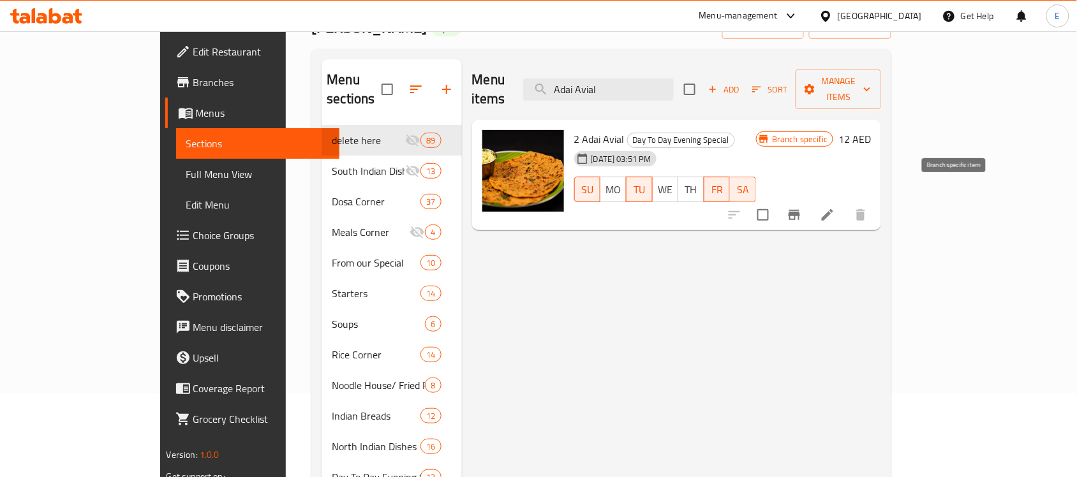
click at [802, 207] on icon "Branch-specific-item" at bounding box center [794, 214] width 15 height 15
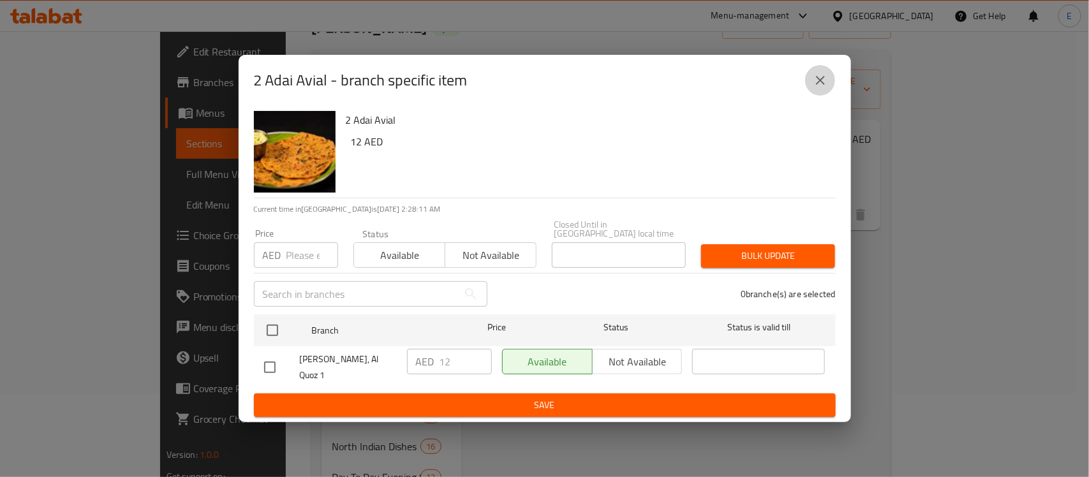
click at [815, 84] on icon "close" at bounding box center [820, 80] width 15 height 15
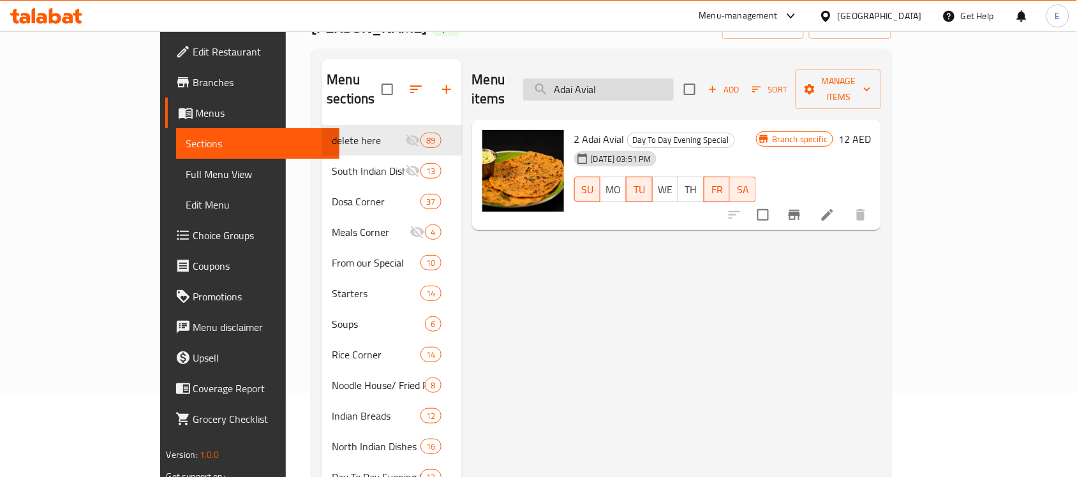
click at [664, 84] on input "Adai Avial" at bounding box center [598, 89] width 151 height 22
paste input "ppam with Kadala Curry"
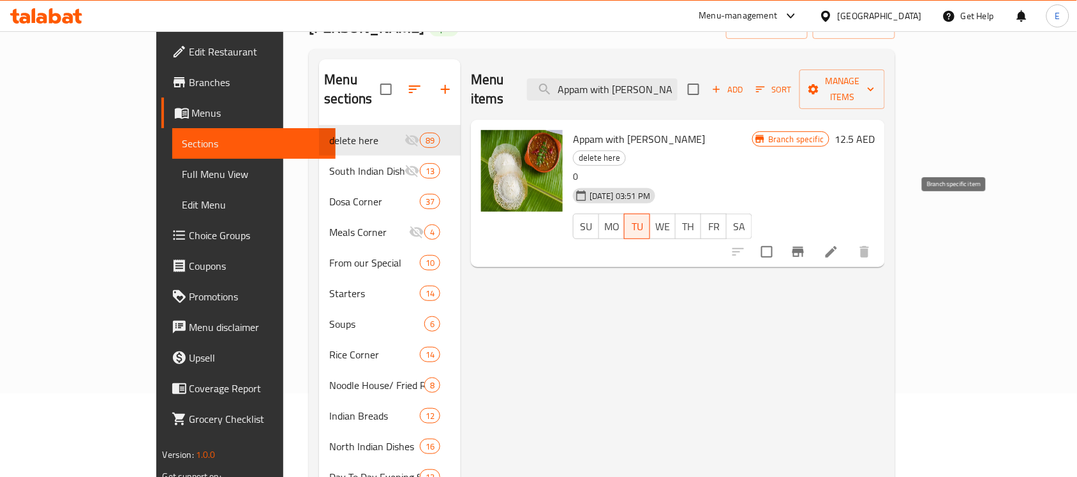
type input "Appam with [PERSON_NAME]"
click at [806, 244] on icon "Branch-specific-item" at bounding box center [798, 251] width 15 height 15
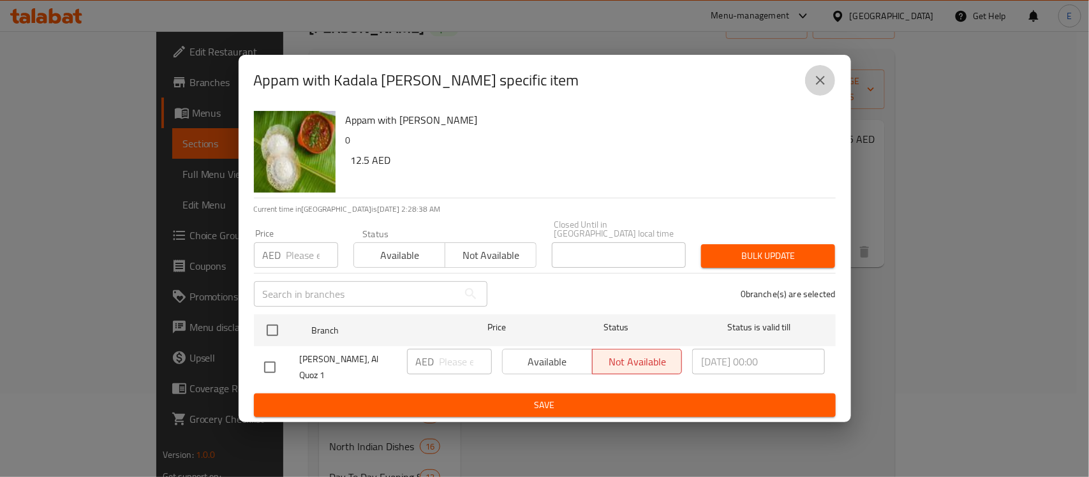
click at [821, 75] on icon "close" at bounding box center [820, 80] width 15 height 15
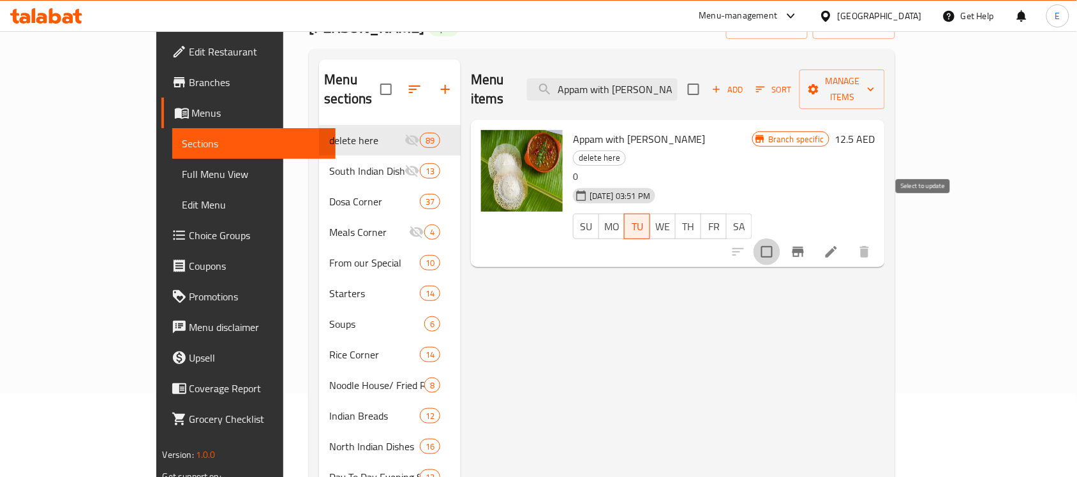
click at [780, 239] on input "checkbox" at bounding box center [767, 252] width 27 height 27
checkbox input "true"
click at [875, 75] on span "Manage items" at bounding box center [842, 89] width 65 height 32
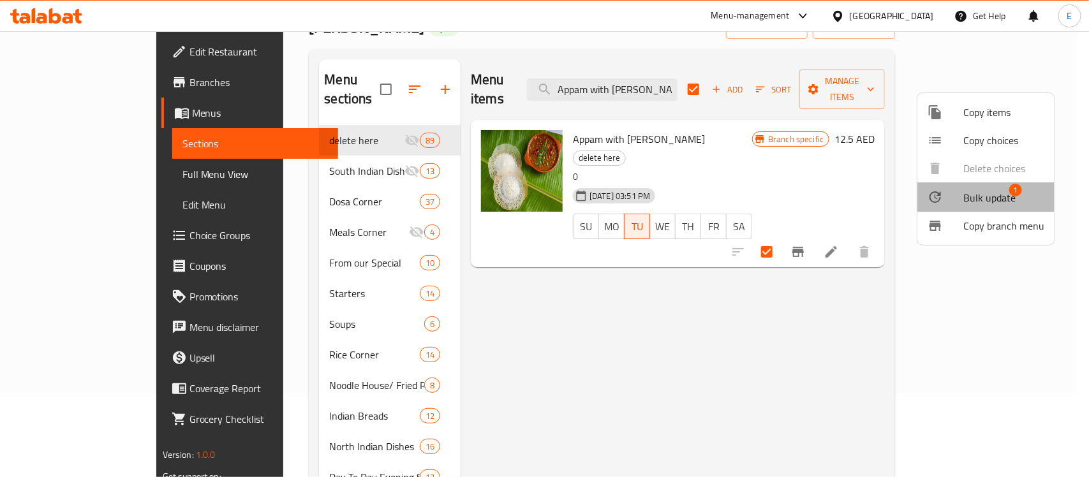
click at [993, 207] on li "Bulk update 1" at bounding box center [986, 196] width 137 height 29
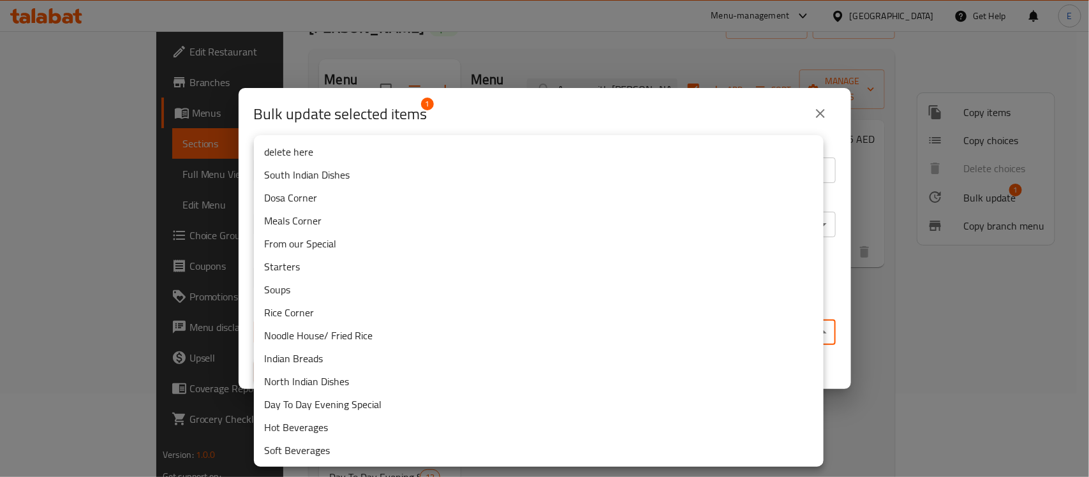
click at [575, 320] on body "​ Menu-management United Arab Emirates Get Help E Edit Restaurant Branches Menu…" at bounding box center [544, 171] width 1089 height 446
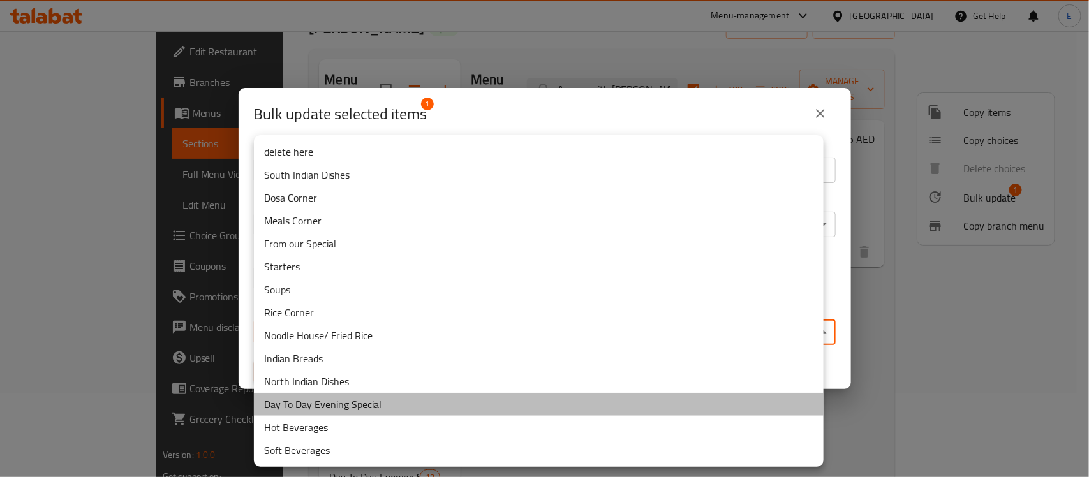
click at [380, 412] on li "Day To Day Evening Special" at bounding box center [539, 404] width 570 height 23
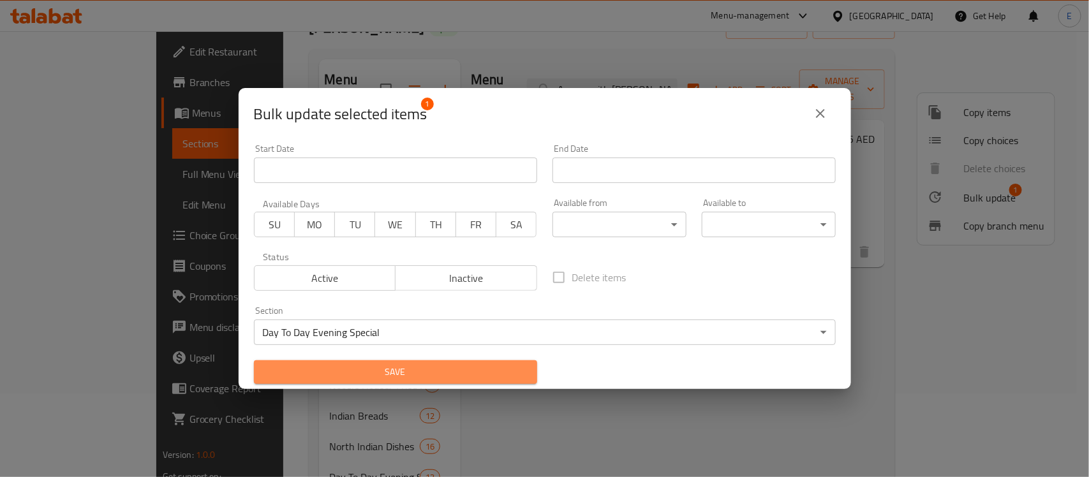
click at [447, 369] on span "Save" at bounding box center [395, 372] width 263 height 16
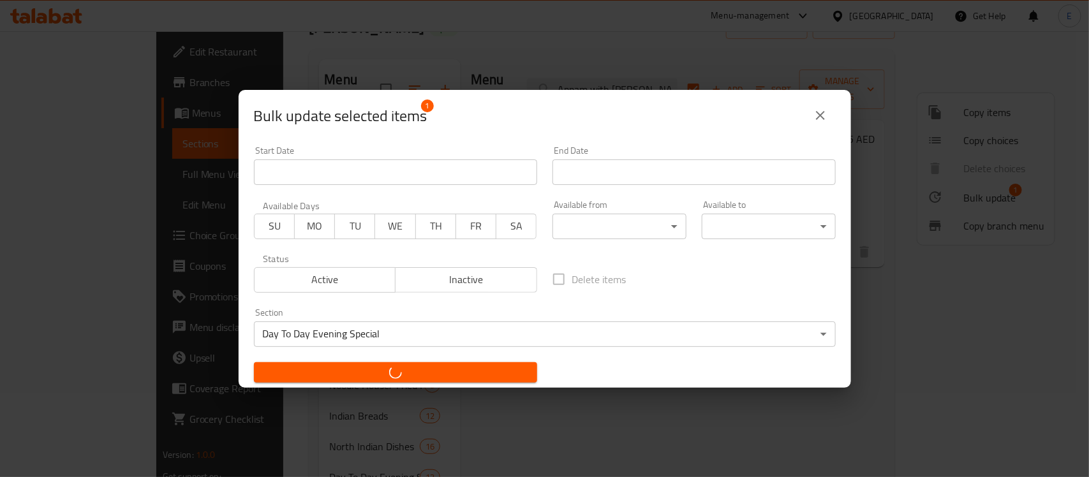
checkbox input "false"
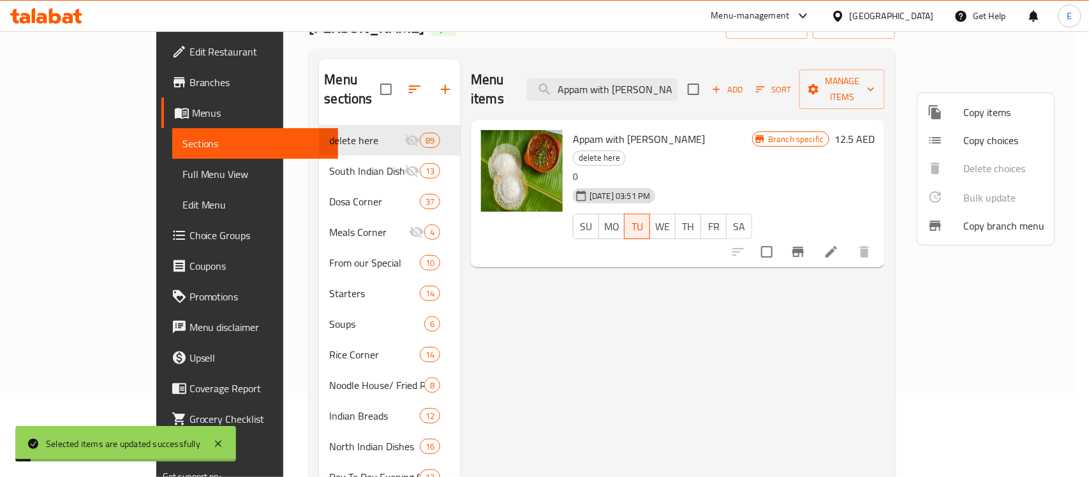
click at [713, 81] on div at bounding box center [544, 238] width 1089 height 477
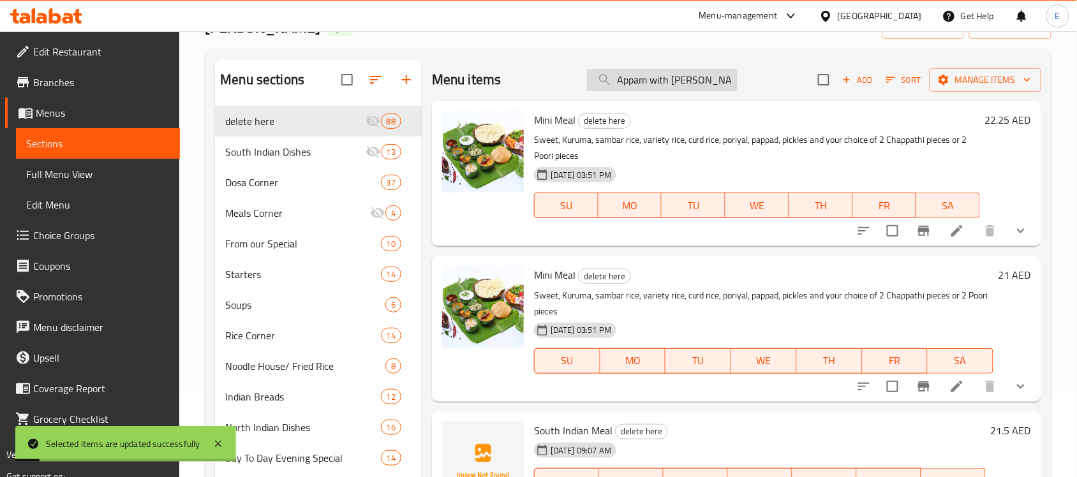
click at [713, 81] on input "Appam with [PERSON_NAME]" at bounding box center [662, 80] width 151 height 22
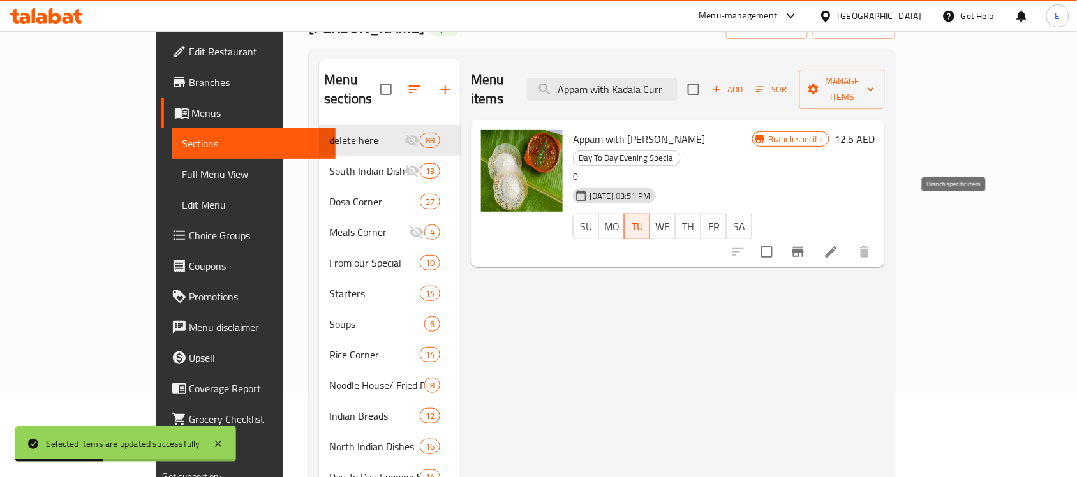
type input "Appam with Kadala Curr"
click at [804, 247] on icon "Branch-specific-item" at bounding box center [797, 252] width 11 height 10
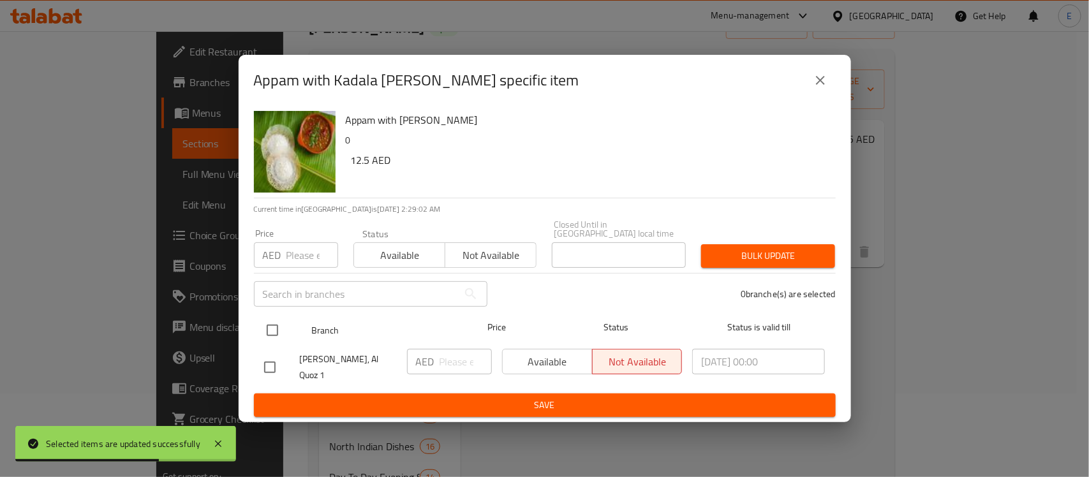
click at [272, 326] on input "checkbox" at bounding box center [272, 330] width 27 height 27
checkbox input "true"
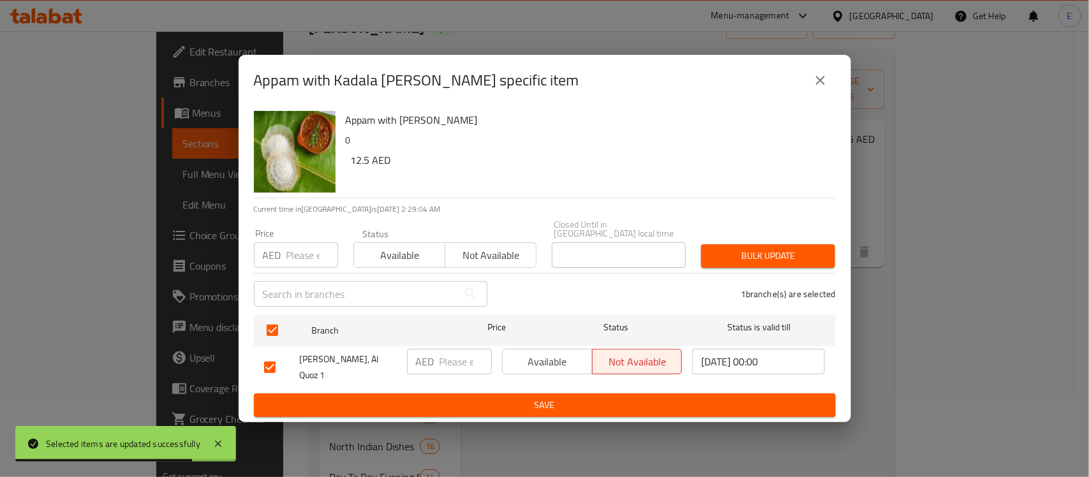
click at [546, 356] on span "Available" at bounding box center [548, 362] width 80 height 19
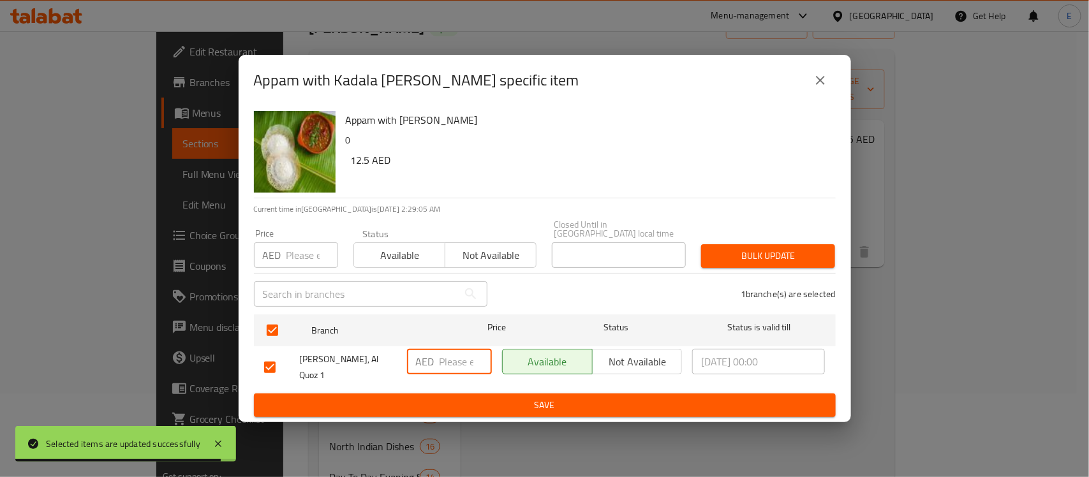
click at [467, 364] on input "number" at bounding box center [466, 362] width 52 height 26
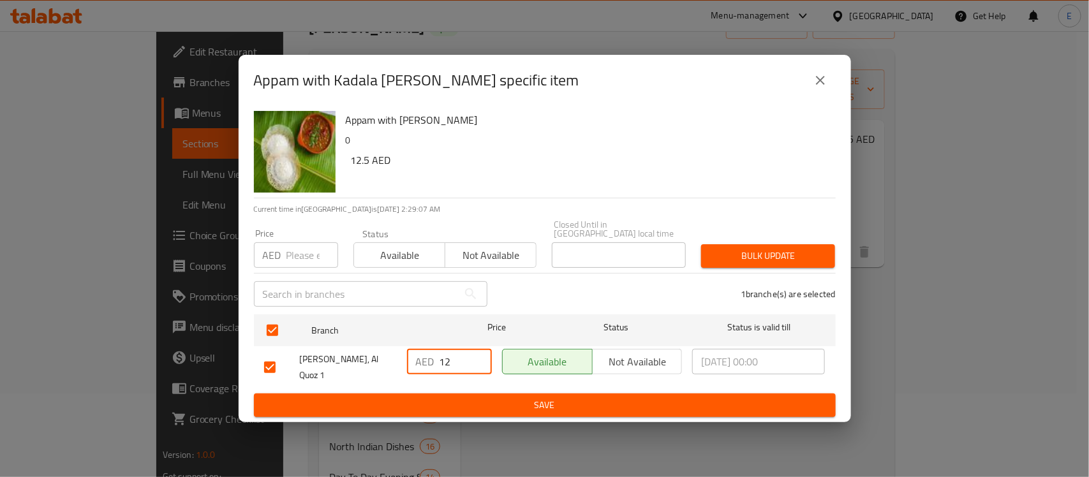
type input "12"
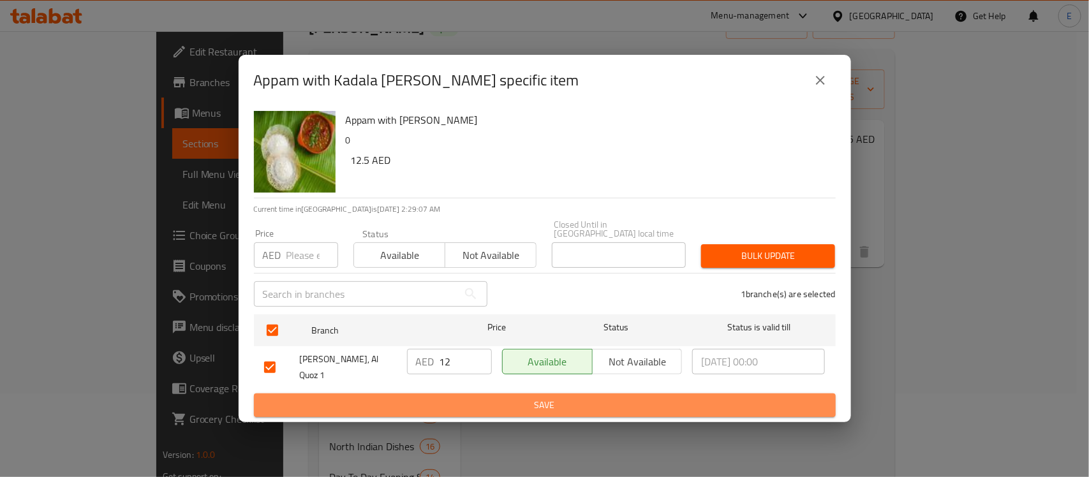
click at [521, 399] on span "Save" at bounding box center [544, 406] width 561 height 16
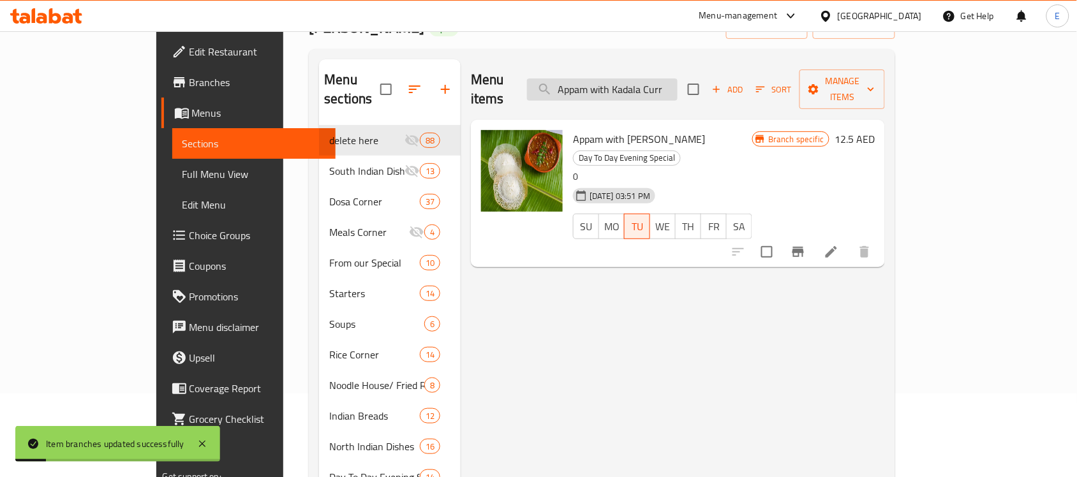
click at [678, 83] on input "Appam with Kadala Curr" at bounding box center [602, 89] width 151 height 22
click at [839, 244] on icon at bounding box center [831, 251] width 15 height 15
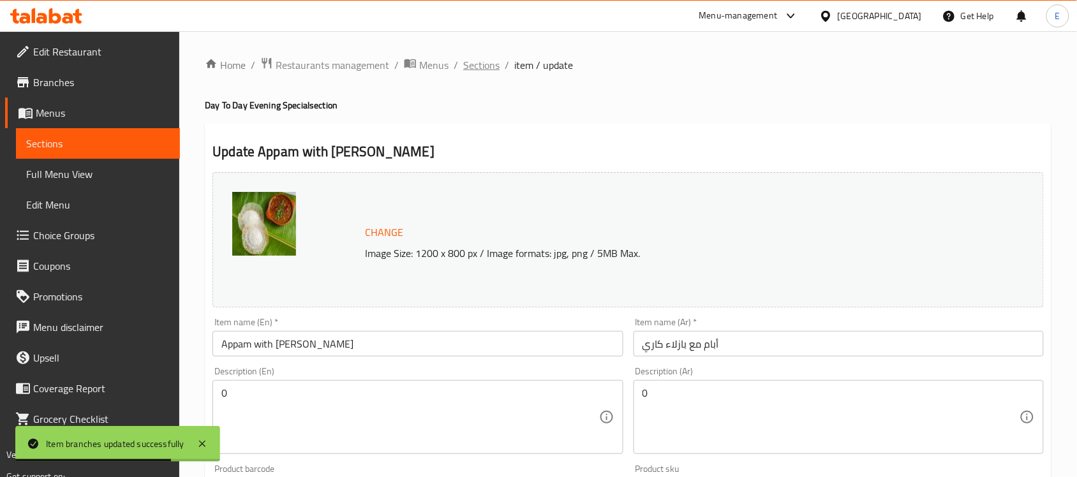
click at [479, 70] on span "Sections" at bounding box center [481, 64] width 36 height 15
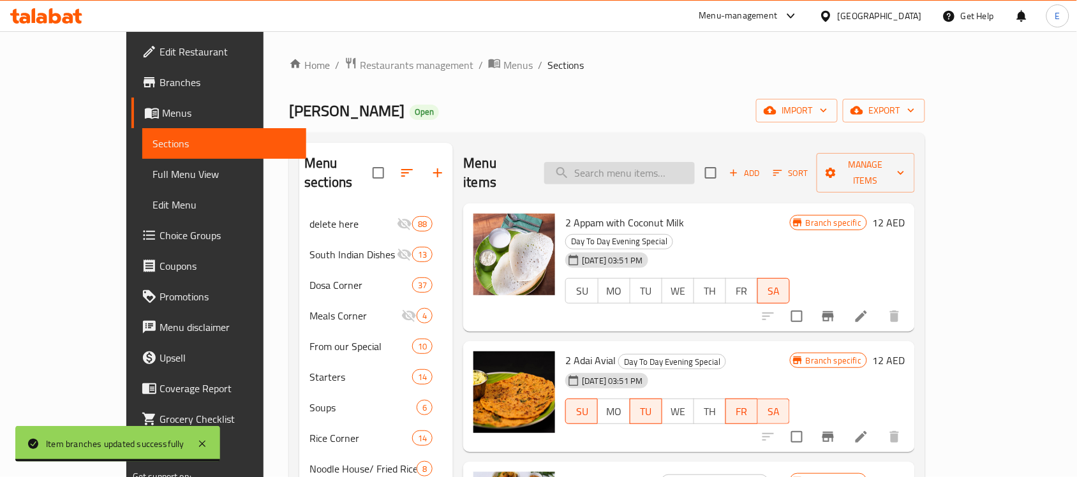
click at [636, 166] on input "search" at bounding box center [619, 173] width 151 height 22
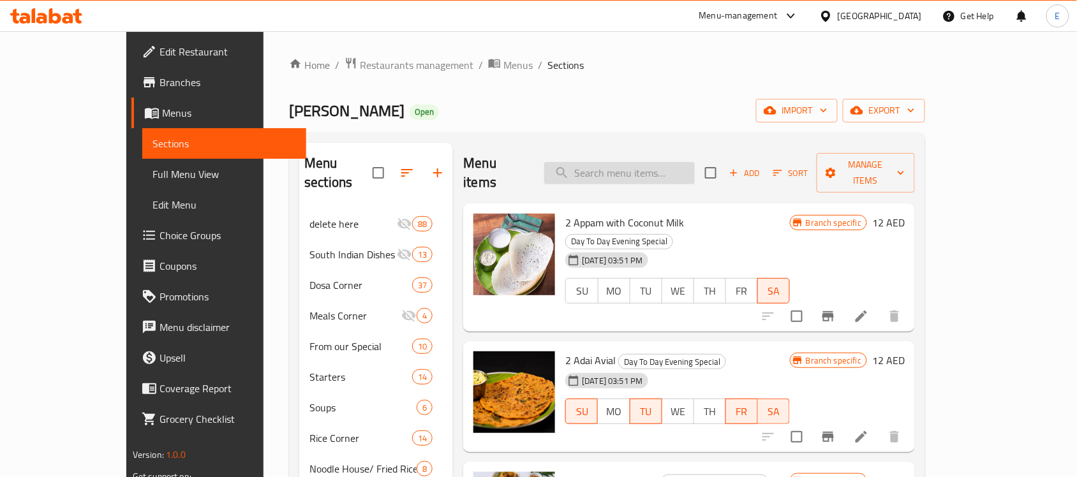
paste input "Ragi Dosa"
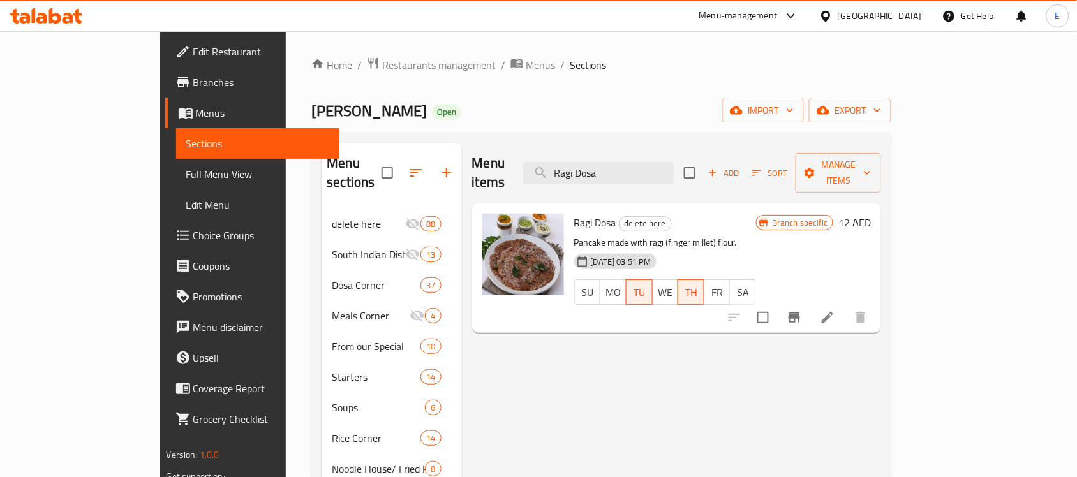
type input "Ragi Dosa"
click at [802, 310] on icon "Branch-specific-item" at bounding box center [794, 317] width 15 height 15
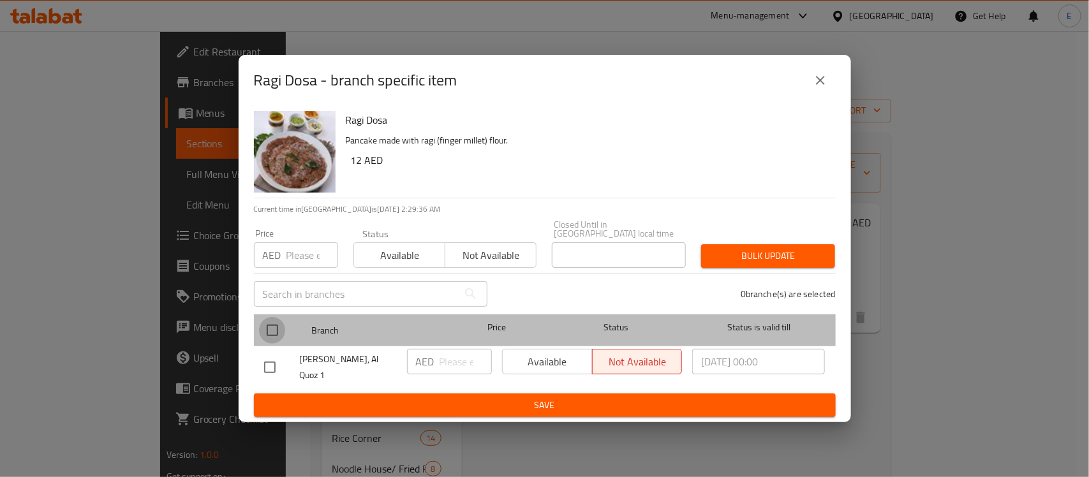
click at [272, 330] on input "checkbox" at bounding box center [272, 330] width 27 height 27
checkbox input "true"
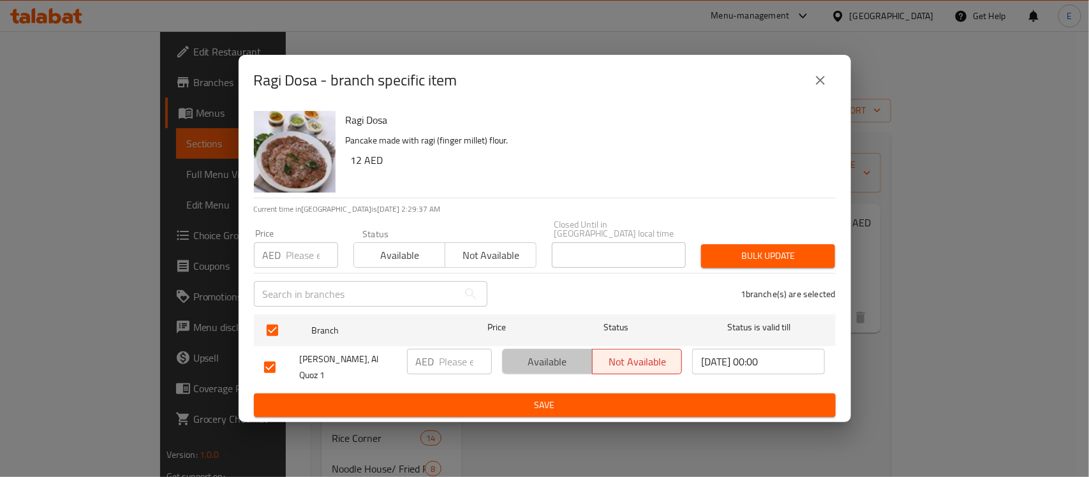
click at [537, 368] on span "Available" at bounding box center [548, 362] width 80 height 19
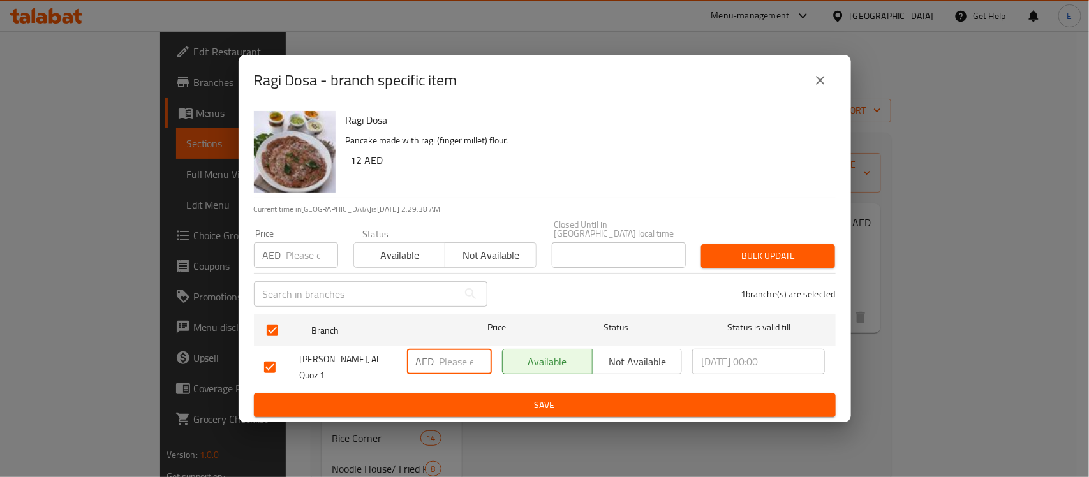
click at [467, 365] on input "number" at bounding box center [466, 362] width 52 height 26
type input "12"
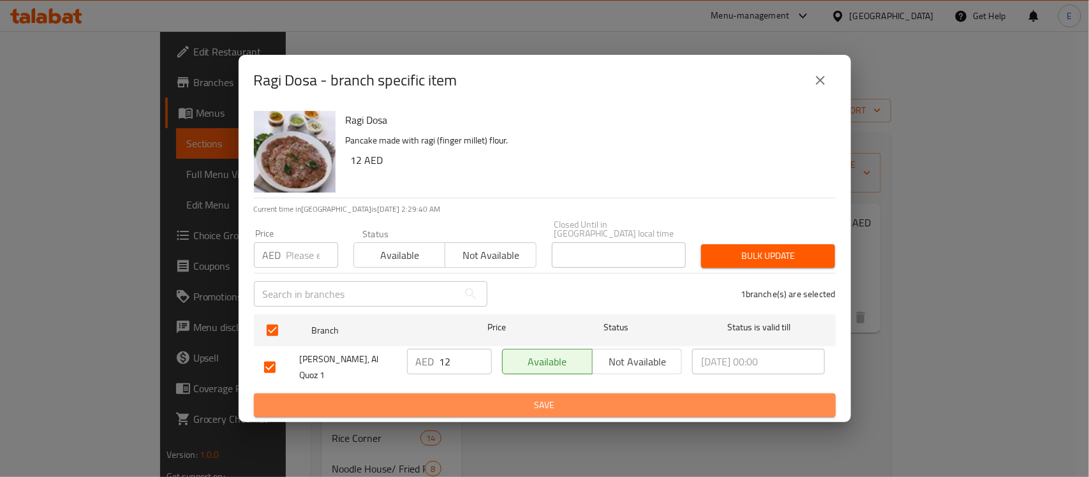
click at [525, 410] on span "Save" at bounding box center [544, 406] width 561 height 16
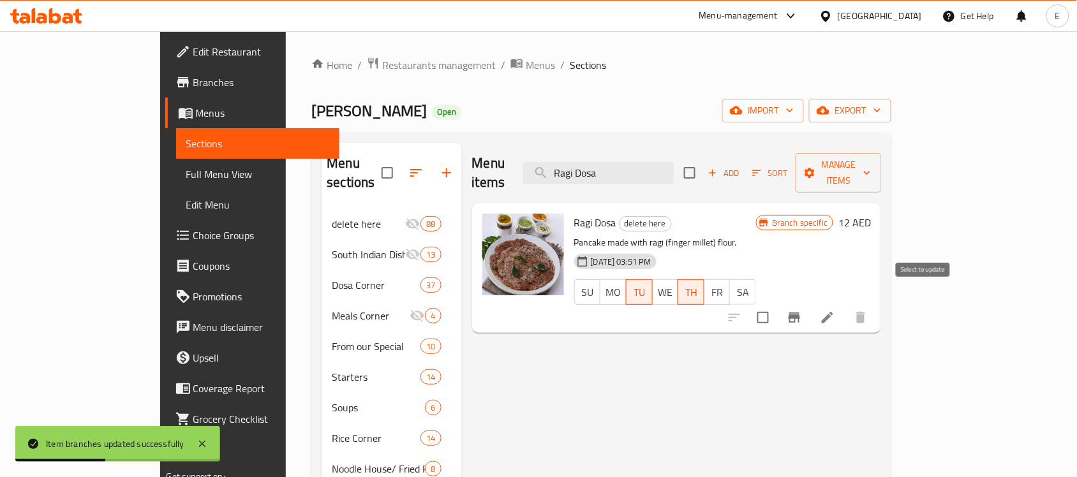
click at [777, 304] on input "checkbox" at bounding box center [763, 317] width 27 height 27
checkbox input "true"
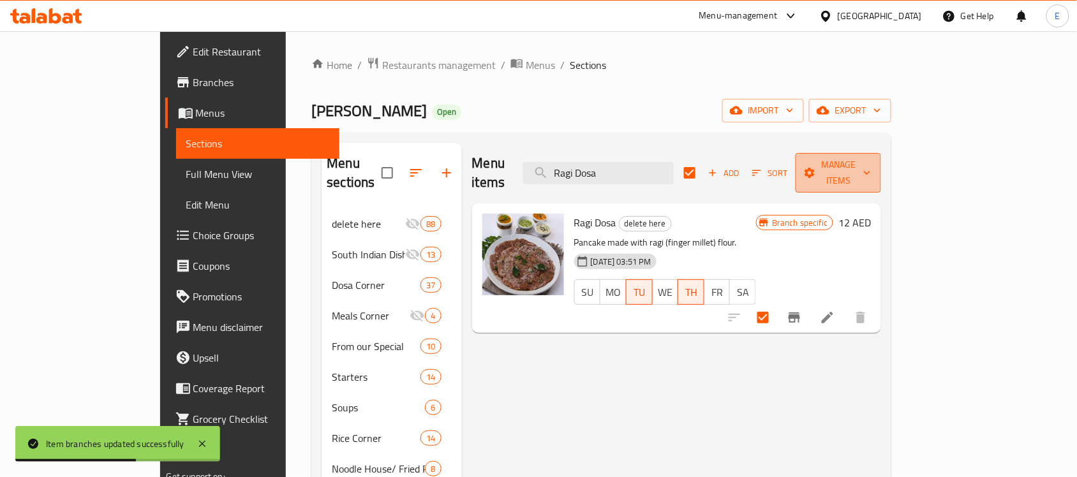
click at [871, 167] on span "Manage items" at bounding box center [838, 173] width 65 height 32
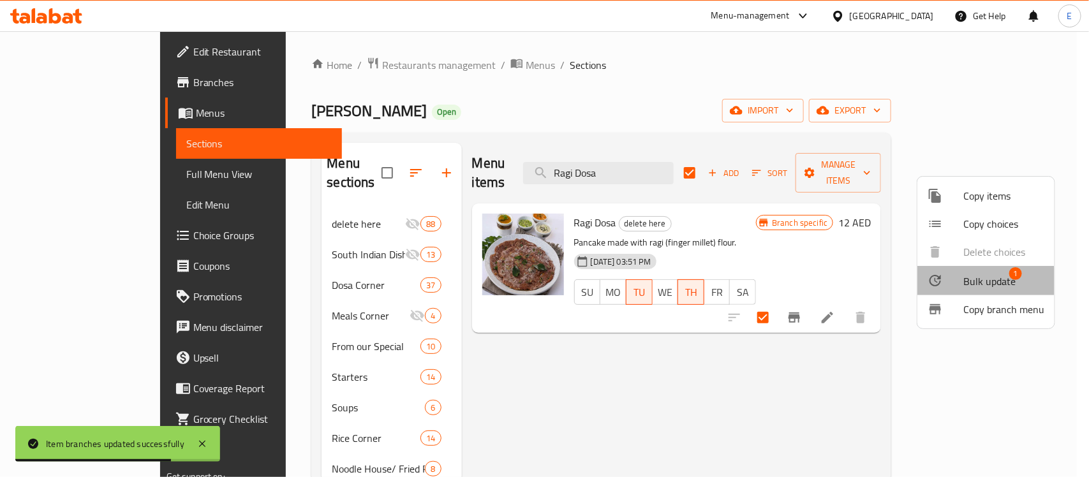
click at [955, 287] on div at bounding box center [946, 280] width 36 height 15
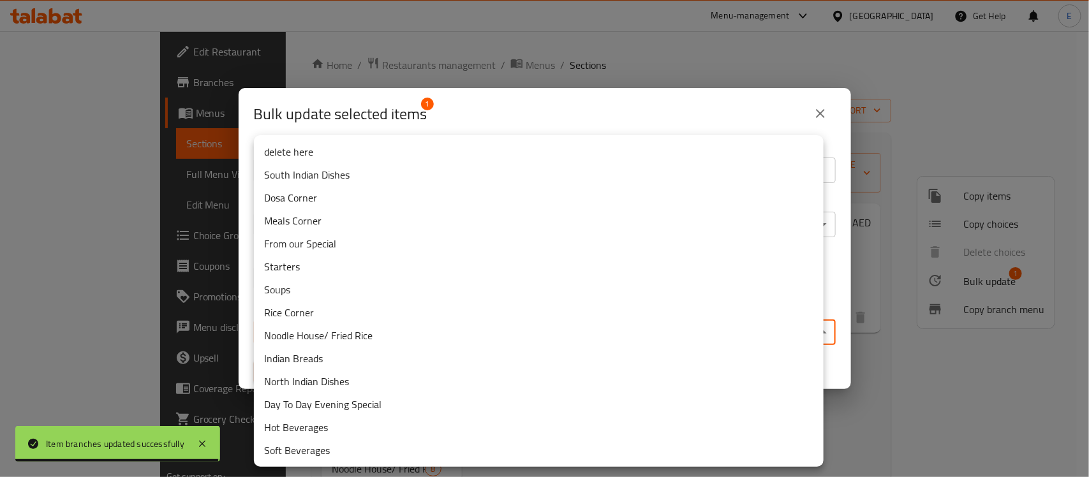
click at [442, 332] on body "Item branches updated successfully ​ Menu-management United Arab Emirates Get H…" at bounding box center [544, 254] width 1089 height 446
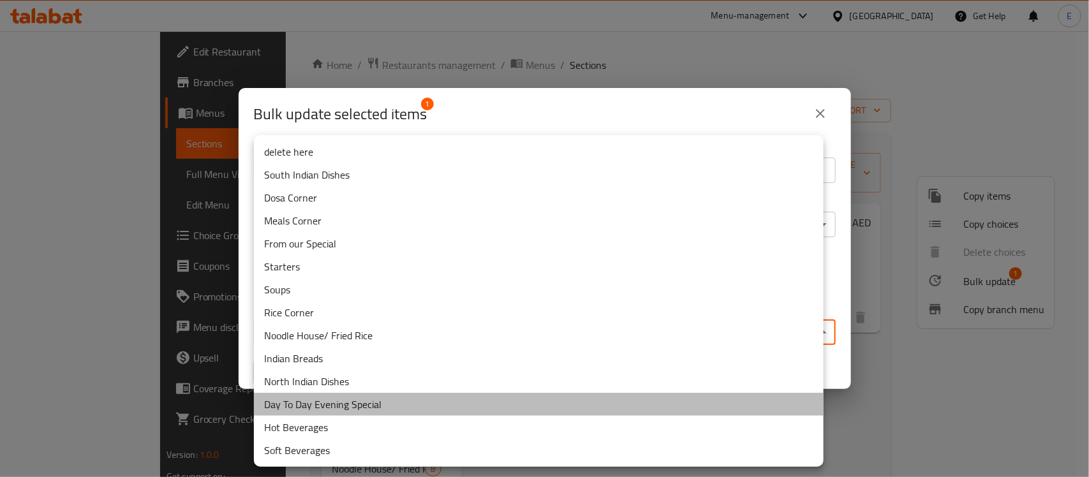
click at [393, 400] on li "Day To Day Evening Special" at bounding box center [539, 404] width 570 height 23
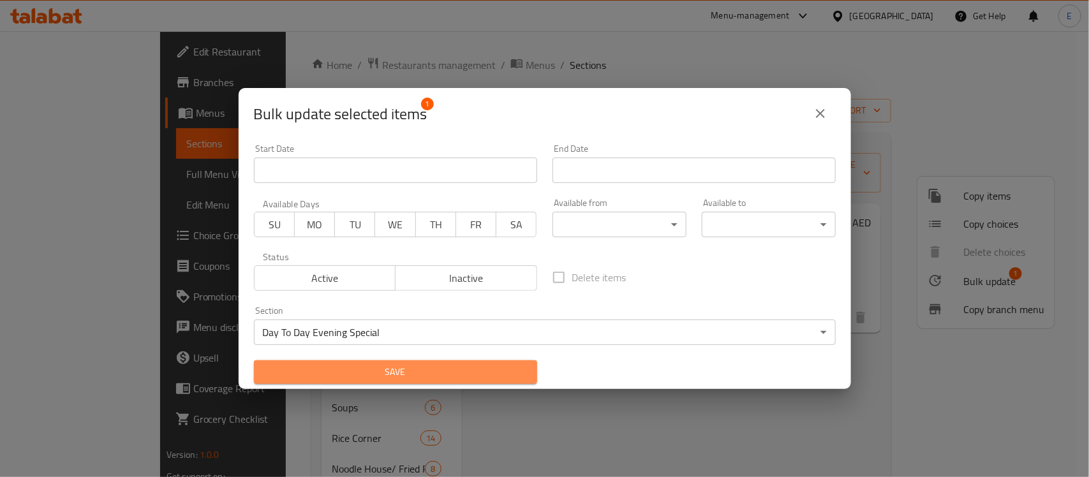
click at [420, 373] on span "Save" at bounding box center [395, 372] width 263 height 16
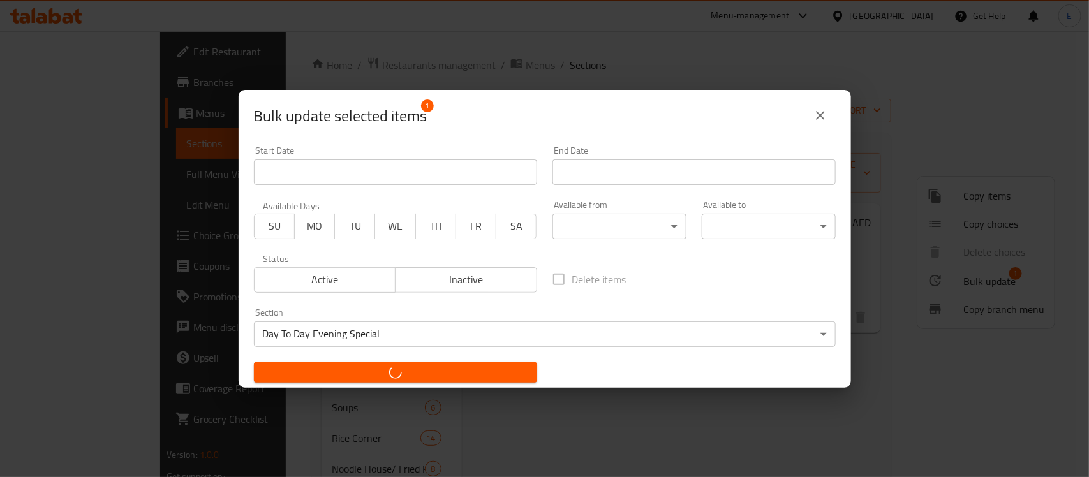
checkbox input "false"
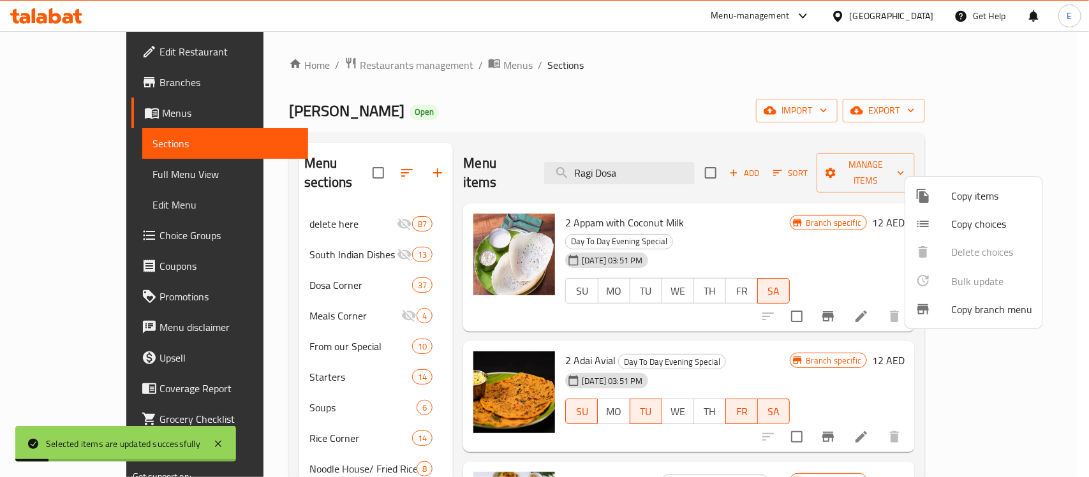
click at [694, 161] on div at bounding box center [544, 238] width 1089 height 477
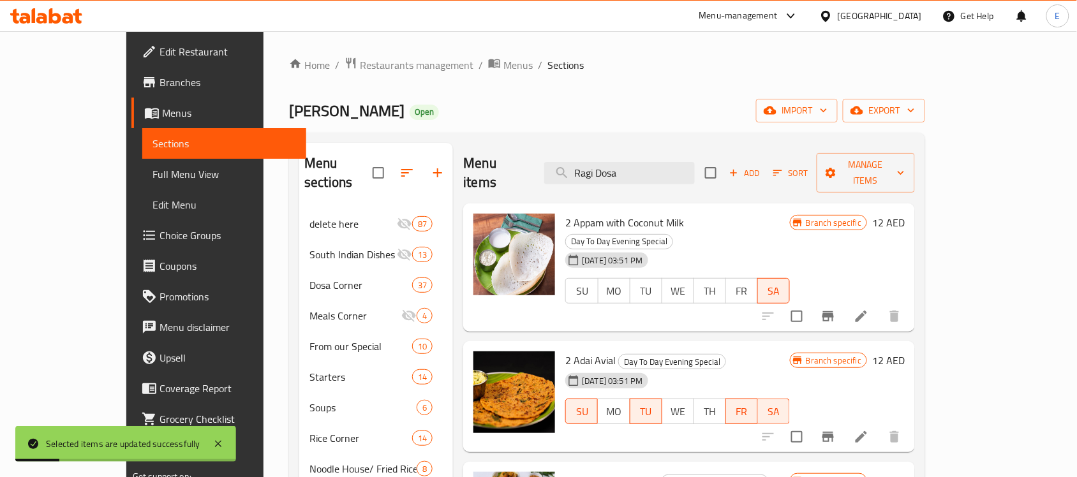
click at [694, 162] on input "Ragi Dosa" at bounding box center [619, 173] width 151 height 22
type input "Ragi Dosa"
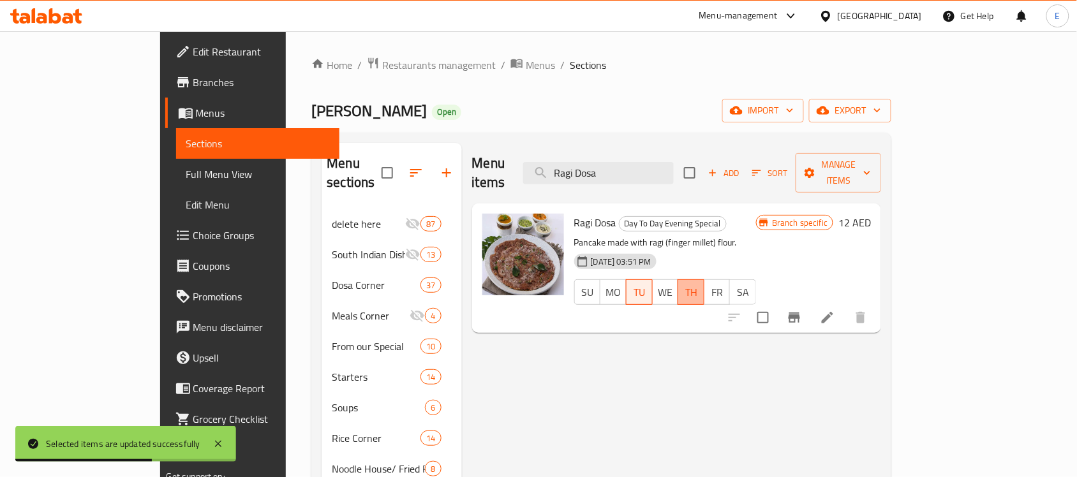
click at [699, 283] on span "TH" at bounding box center [691, 292] width 16 height 19
click at [835, 310] on icon at bounding box center [827, 317] width 15 height 15
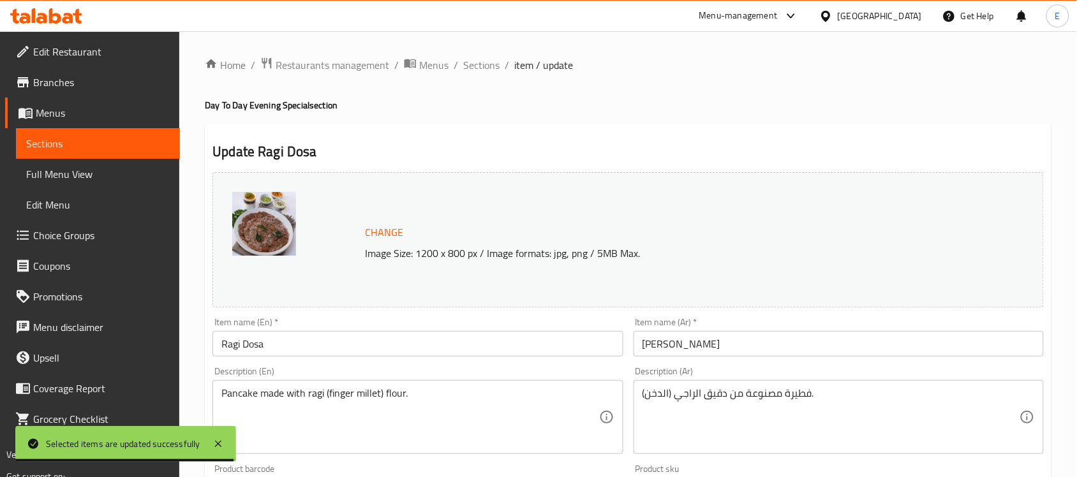
scroll to position [441, 0]
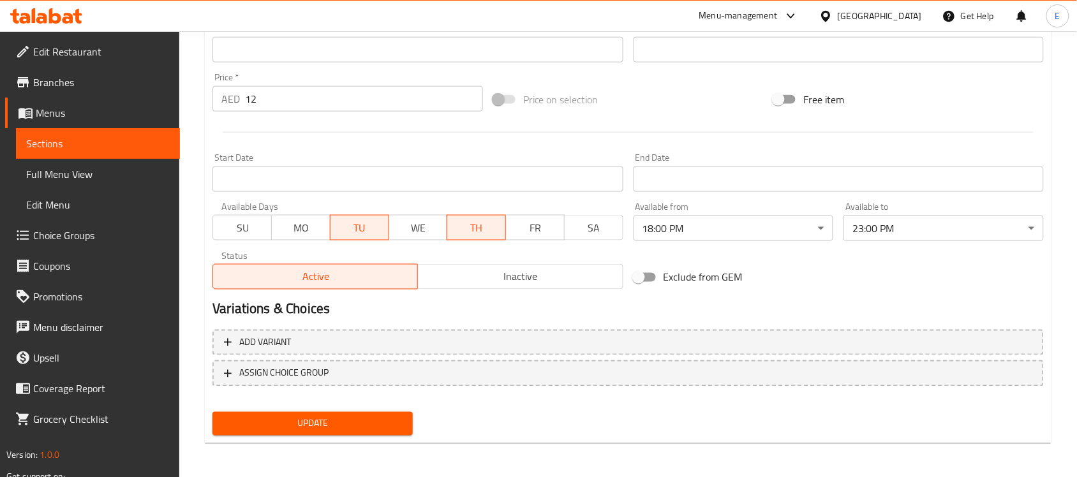
click at [487, 232] on span "TH" at bounding box center [476, 228] width 48 height 19
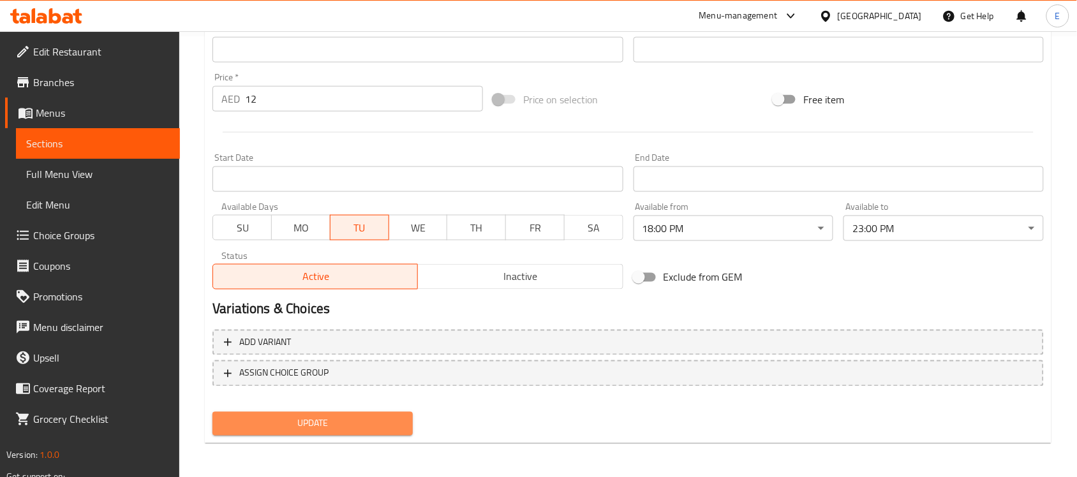
click at [336, 425] on span "Update" at bounding box center [313, 424] width 180 height 16
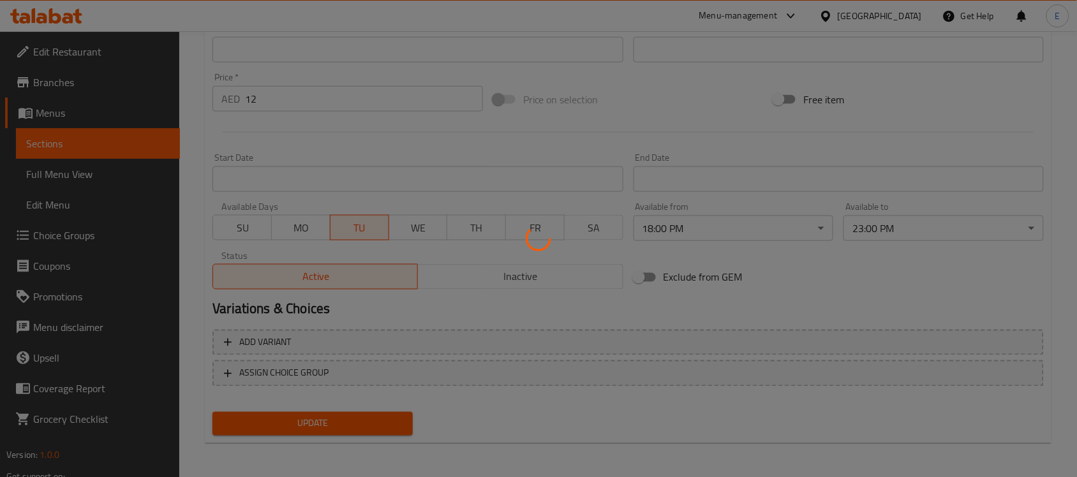
scroll to position [0, 0]
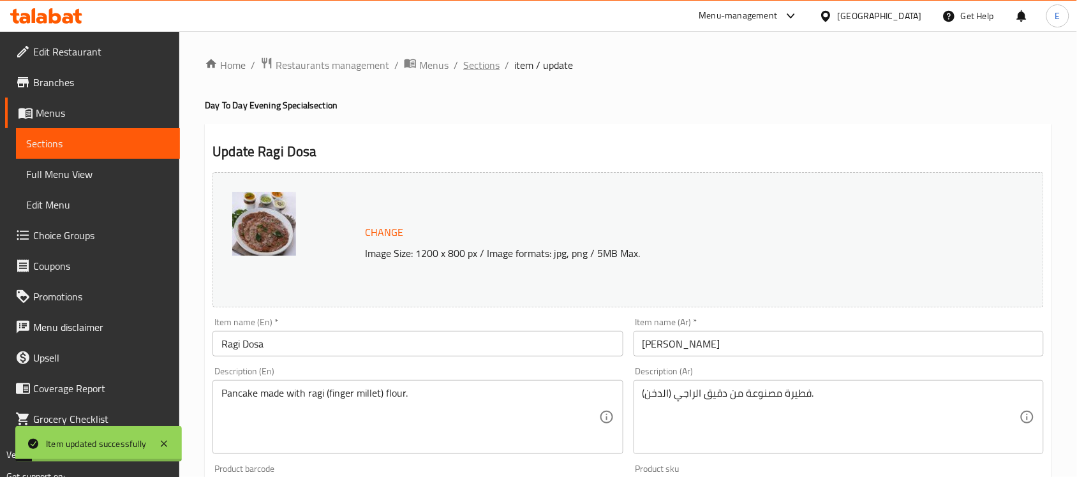
click at [472, 64] on span "Sections" at bounding box center [481, 64] width 36 height 15
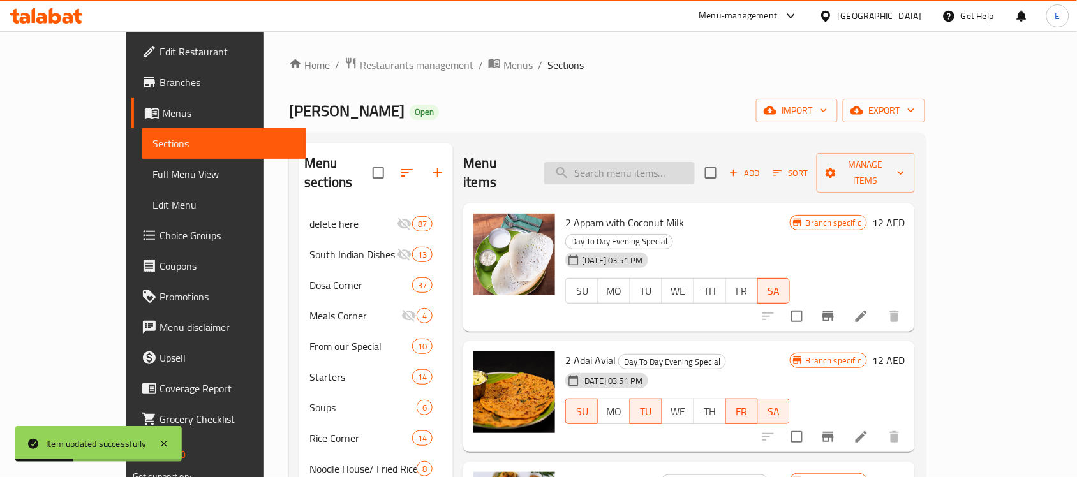
click at [644, 163] on input "search" at bounding box center [619, 173] width 151 height 22
paste input "[PERSON_NAME]"
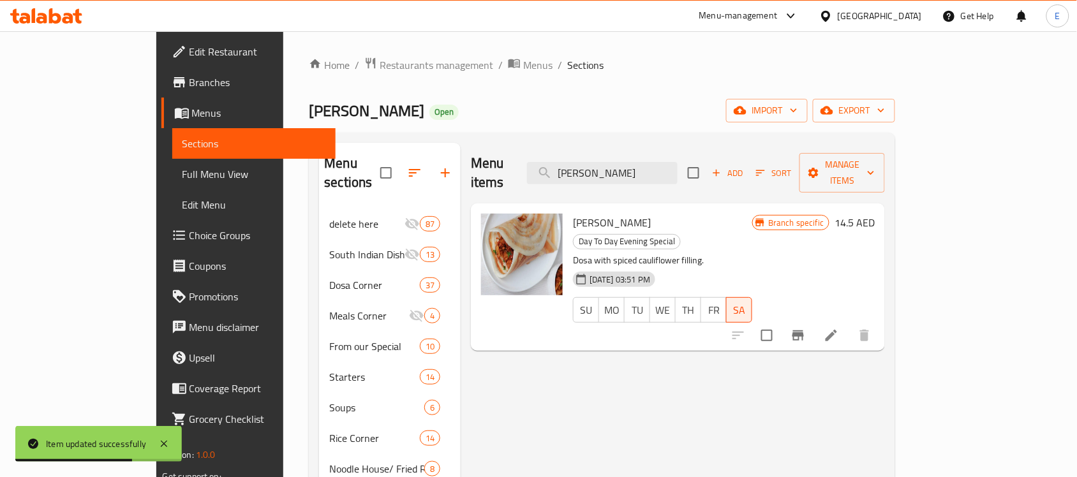
type input "[PERSON_NAME]"
click at [804, 331] on icon "Branch-specific-item" at bounding box center [797, 336] width 11 height 10
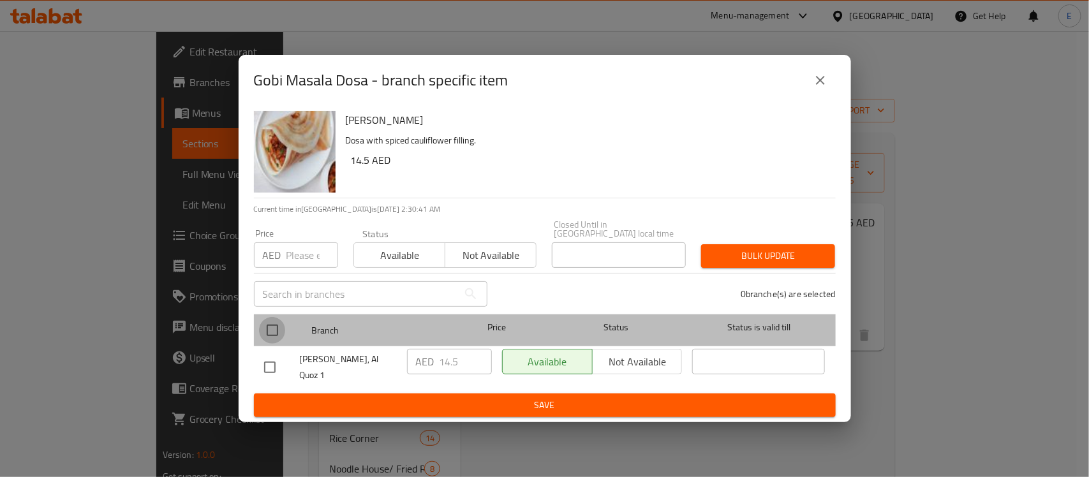
click at [271, 335] on input "checkbox" at bounding box center [272, 330] width 27 height 27
checkbox input "true"
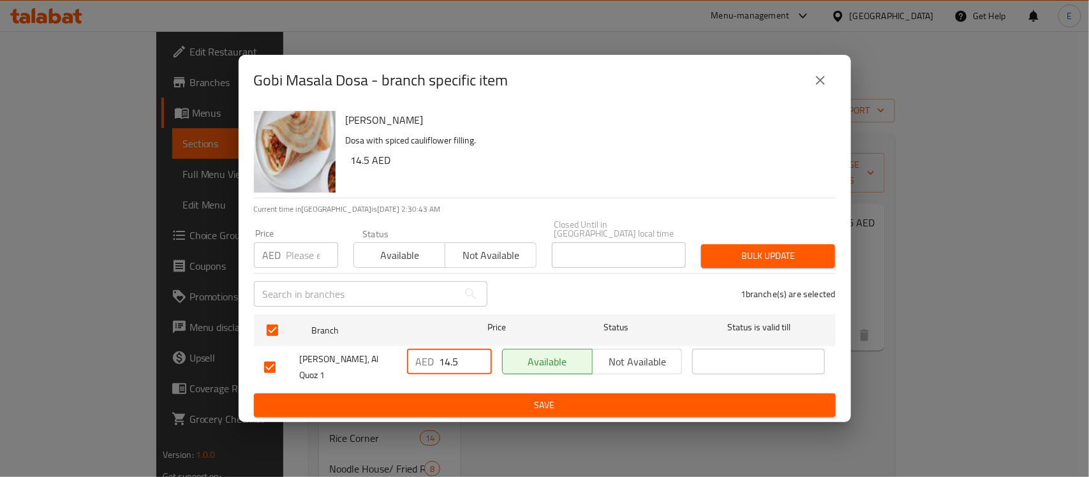
click at [448, 362] on input "14.5" at bounding box center [466, 362] width 52 height 26
type input "13.25"
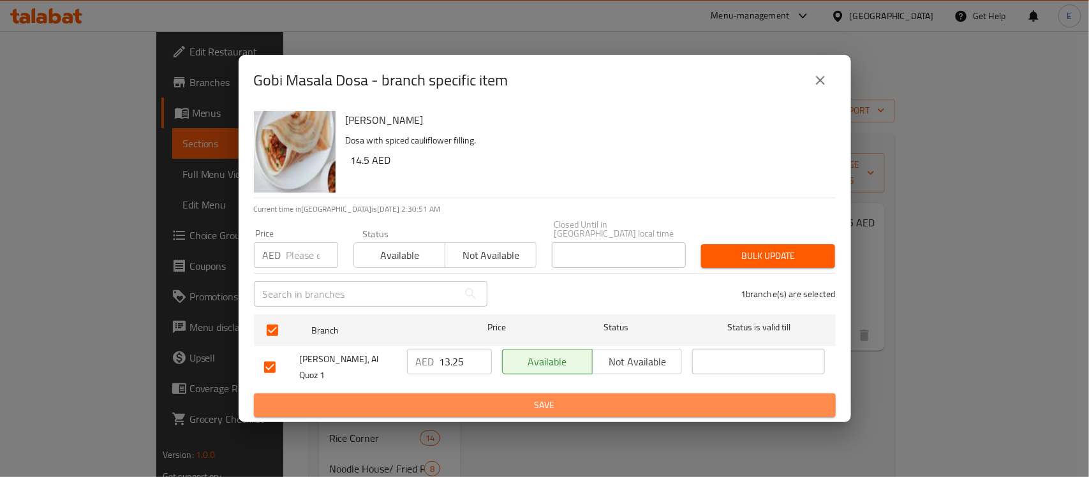
click at [595, 406] on span "Save" at bounding box center [544, 406] width 561 height 16
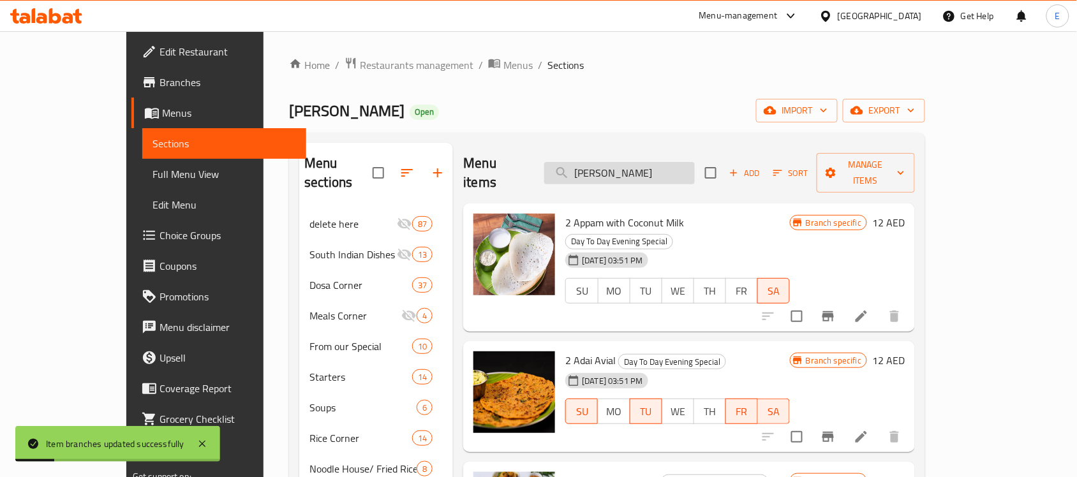
click at [636, 162] on input "[PERSON_NAME]" at bounding box center [619, 173] width 151 height 22
paste input "Mushroom Lappa (1 Pc) with Veg Makkan Wal"
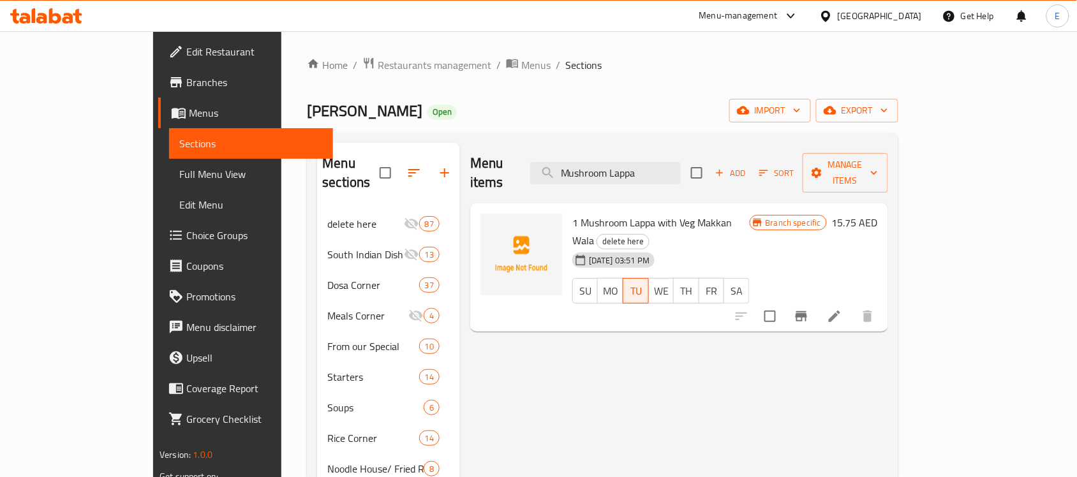
type input "Mushroom Lappa"
click at [807, 311] on icon "Branch-specific-item" at bounding box center [801, 316] width 11 height 10
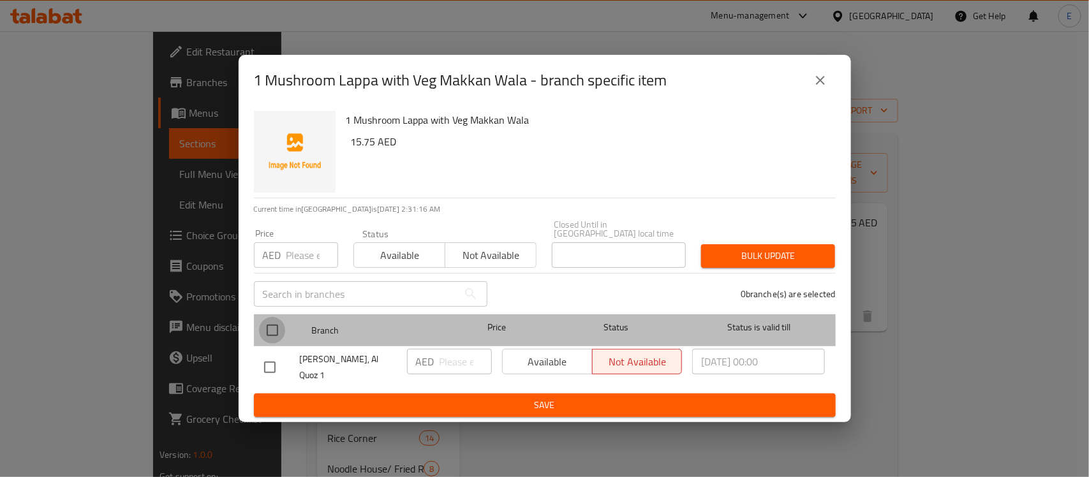
click at [278, 324] on input "checkbox" at bounding box center [272, 330] width 27 height 27
checkbox input "true"
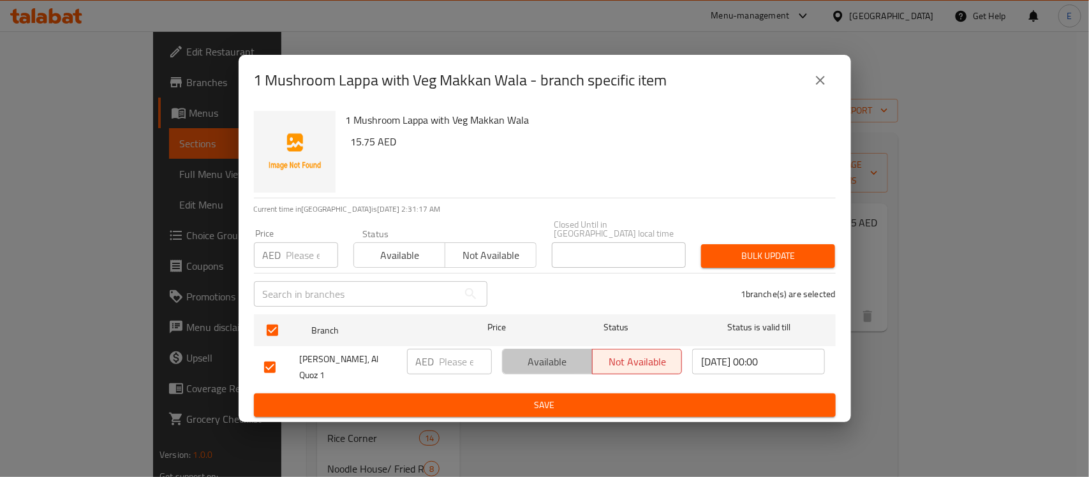
click at [515, 361] on span "Available" at bounding box center [548, 362] width 80 height 19
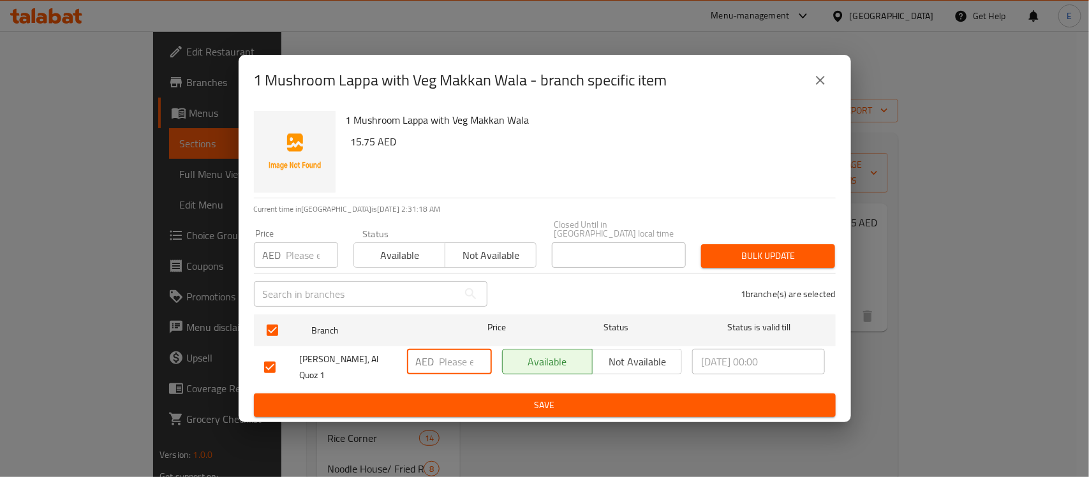
click at [469, 362] on input "number" at bounding box center [466, 362] width 52 height 26
type input "15.5"
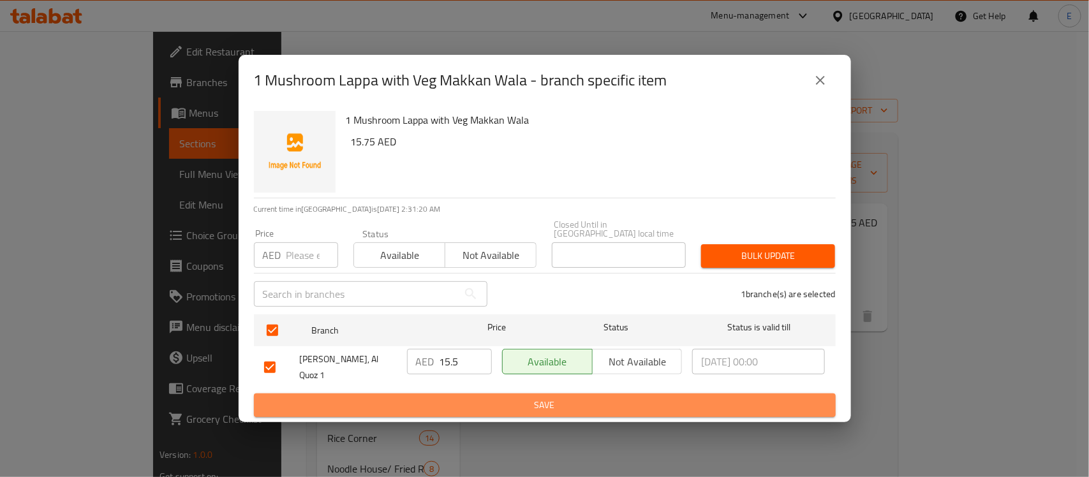
click at [515, 396] on button "Save" at bounding box center [545, 406] width 582 height 24
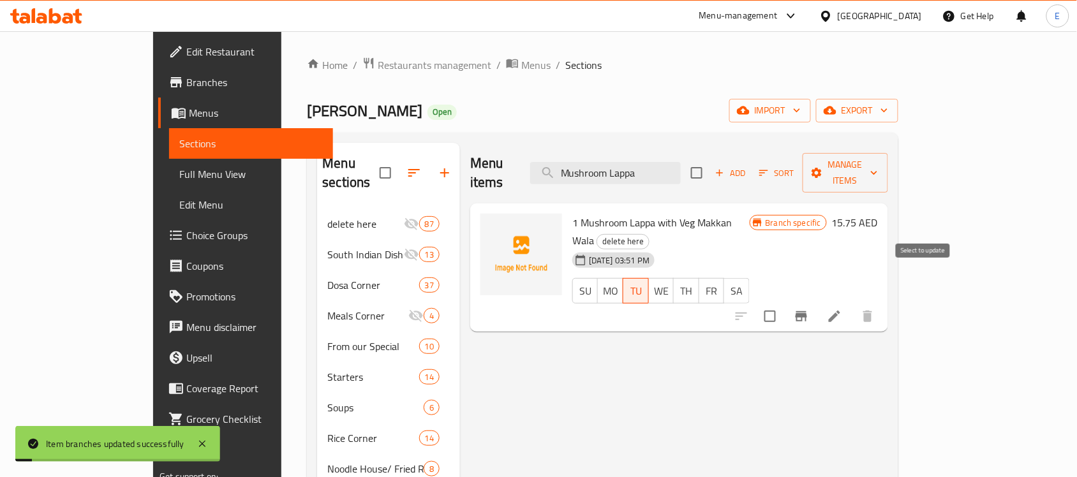
click at [784, 303] on input "checkbox" at bounding box center [770, 316] width 27 height 27
checkbox input "true"
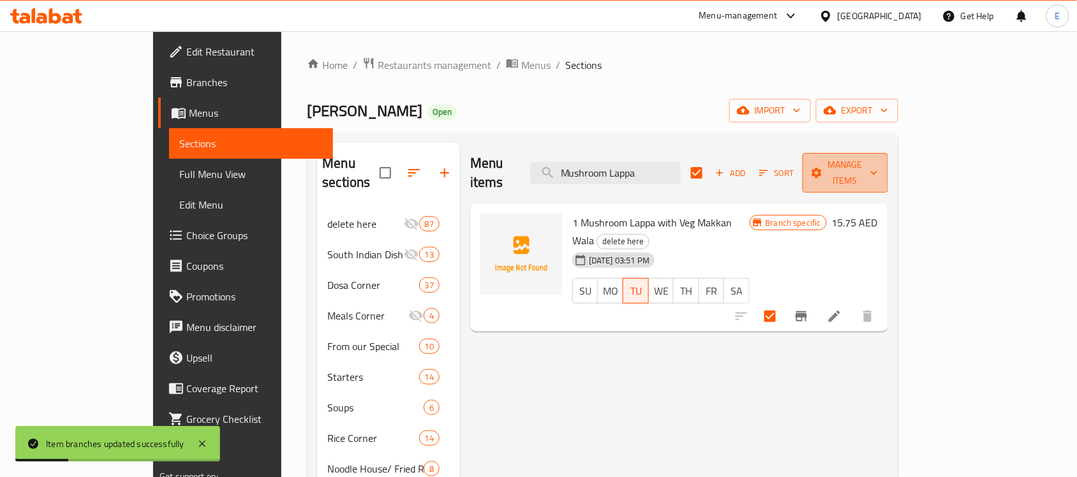
click at [878, 163] on span "Manage items" at bounding box center [845, 173] width 65 height 32
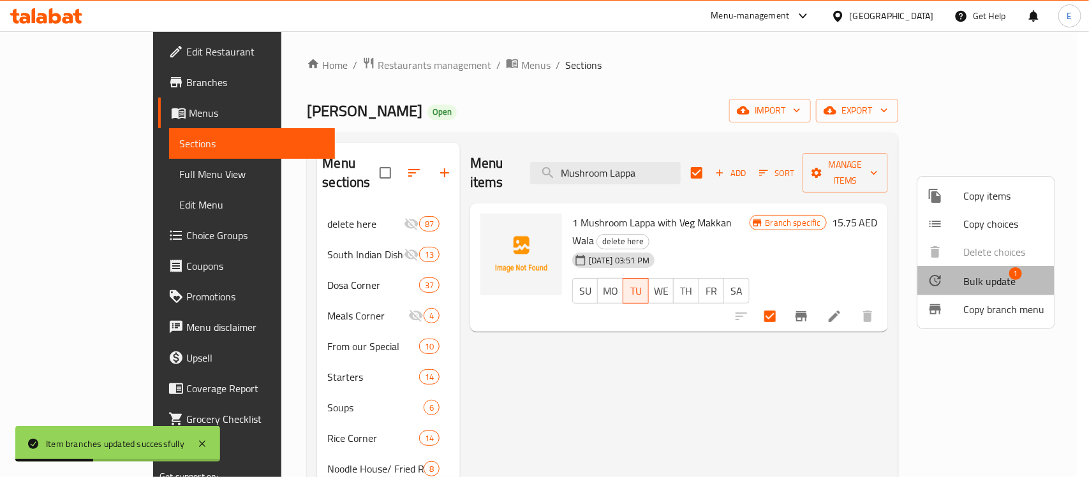
click at [961, 290] on li "Bulk update 1" at bounding box center [986, 280] width 137 height 29
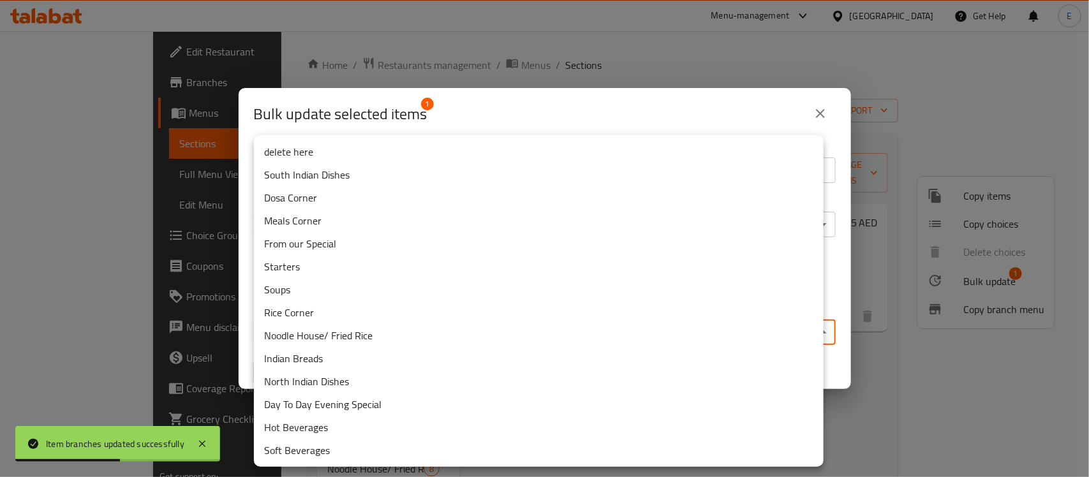
click at [588, 326] on body "Item branches updated successfully ​ Menu-management United Arab Emirates Get H…" at bounding box center [544, 254] width 1089 height 446
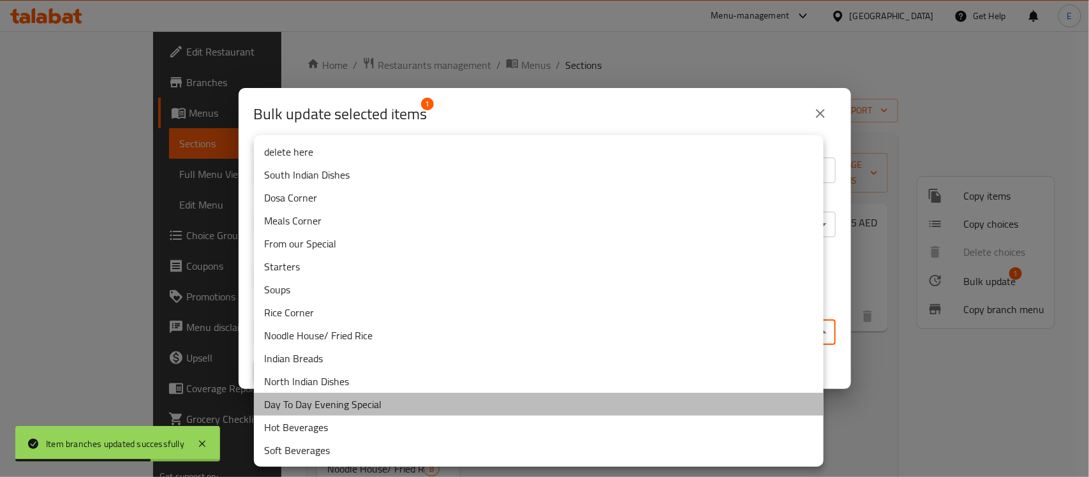
click at [403, 398] on li "Day To Day Evening Special" at bounding box center [539, 404] width 570 height 23
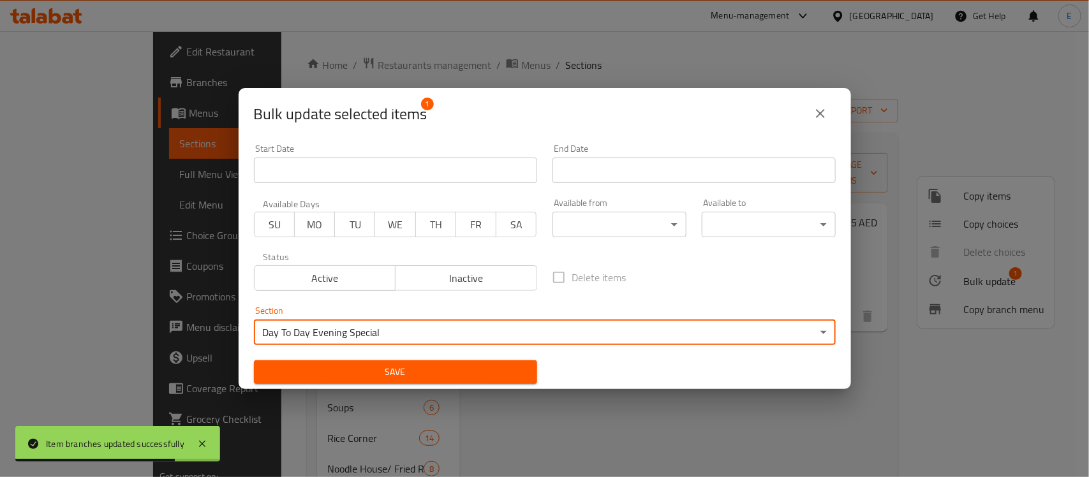
click at [434, 380] on span "Save" at bounding box center [395, 372] width 263 height 16
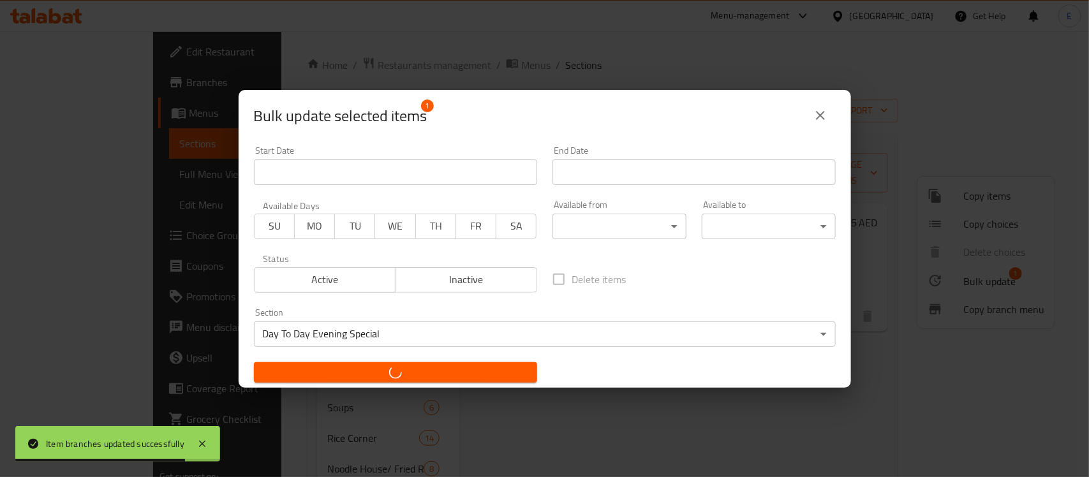
checkbox input "false"
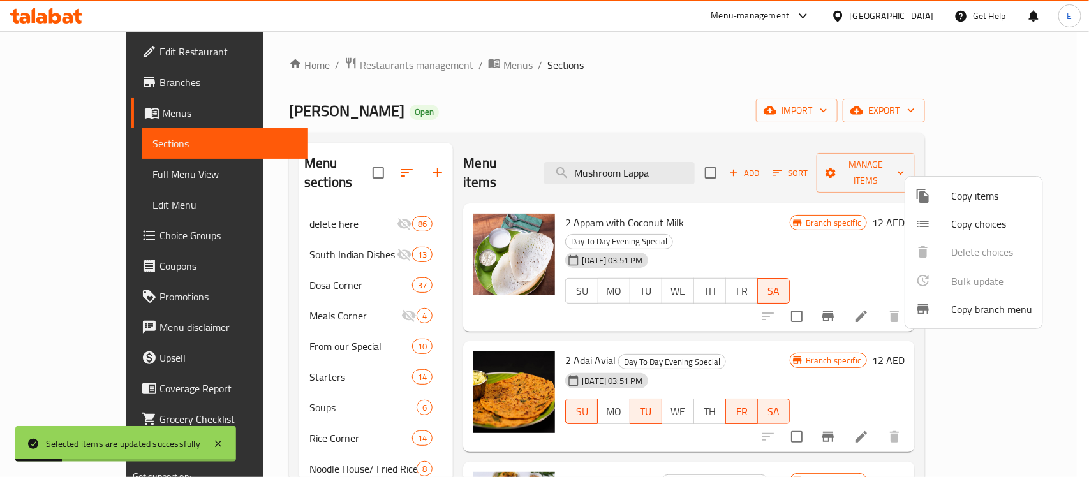
click at [634, 168] on div at bounding box center [544, 238] width 1089 height 477
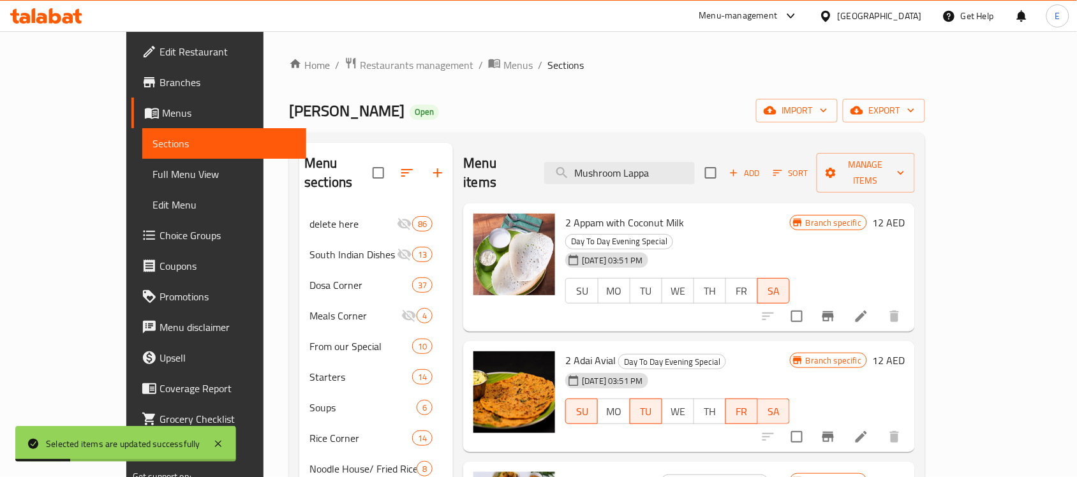
click at [634, 168] on input "Mushroom Lappa" at bounding box center [619, 173] width 151 height 22
paste input "Szechuan Idly"
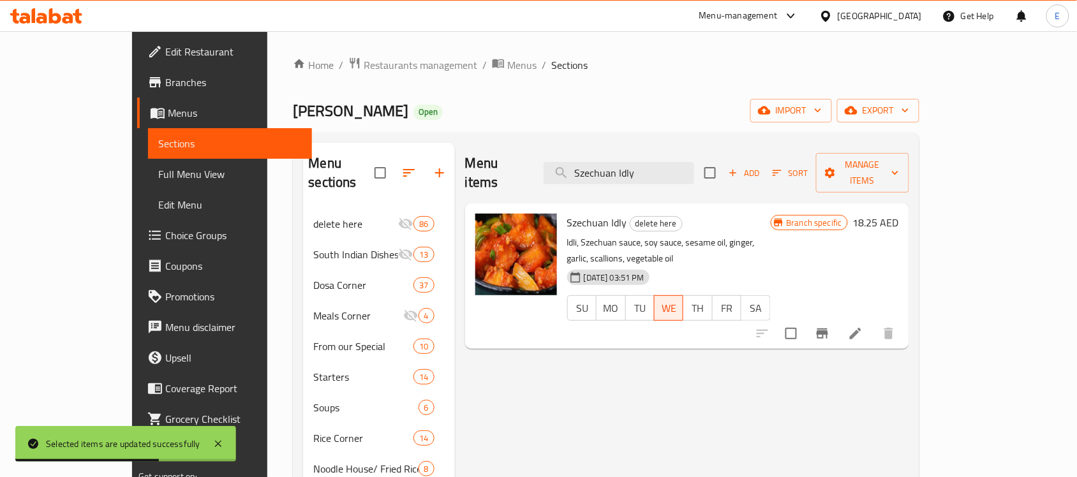
type input "Szechuan Idly"
click at [830, 326] on icon "Branch-specific-item" at bounding box center [822, 333] width 15 height 15
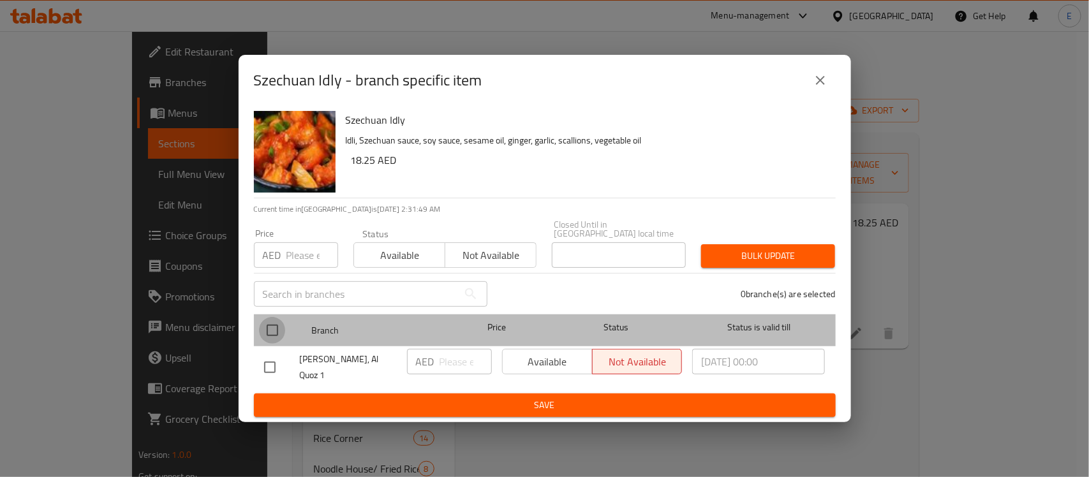
click at [267, 329] on input "checkbox" at bounding box center [272, 330] width 27 height 27
checkbox input "true"
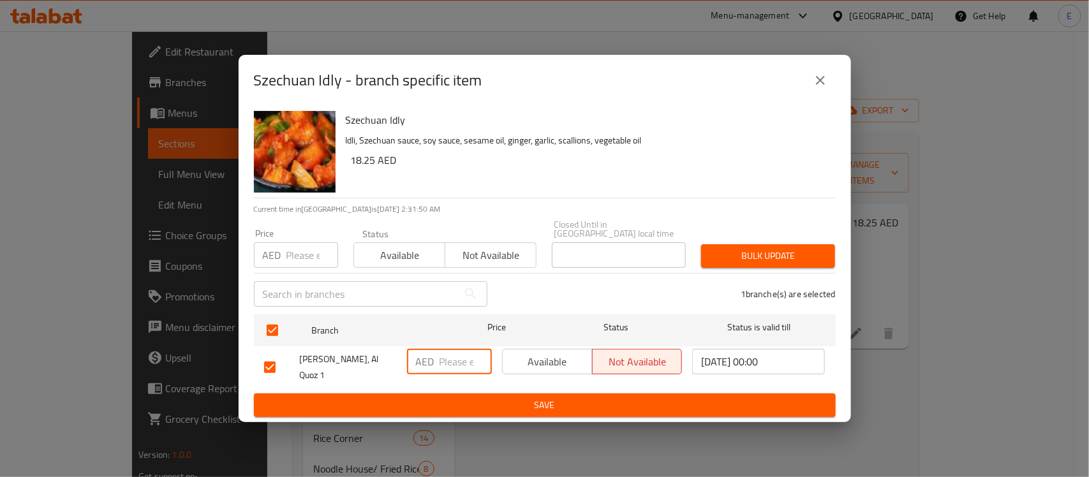
click at [447, 361] on input "number" at bounding box center [466, 362] width 52 height 26
type input "13.25"
click at [573, 361] on span "Available" at bounding box center [548, 362] width 80 height 19
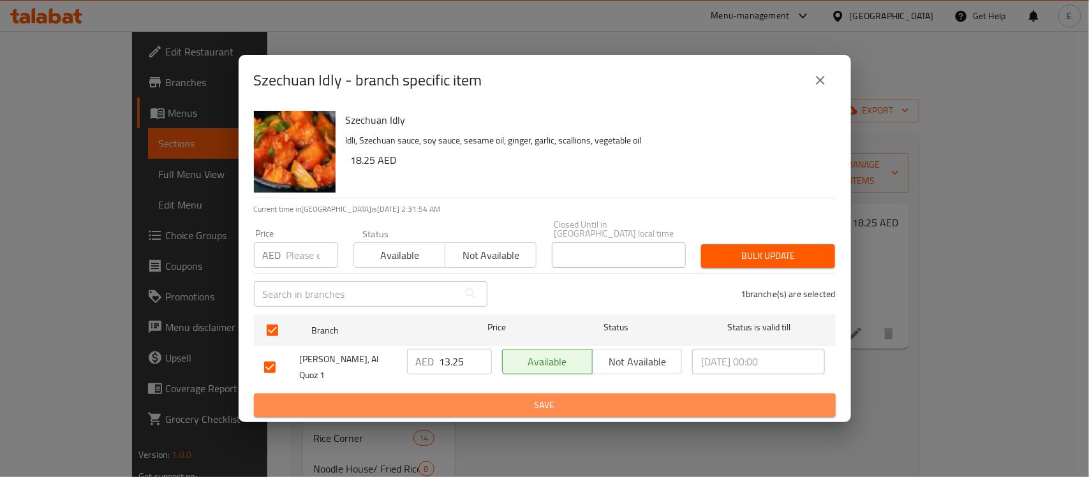
click at [546, 400] on span "Save" at bounding box center [544, 406] width 561 height 16
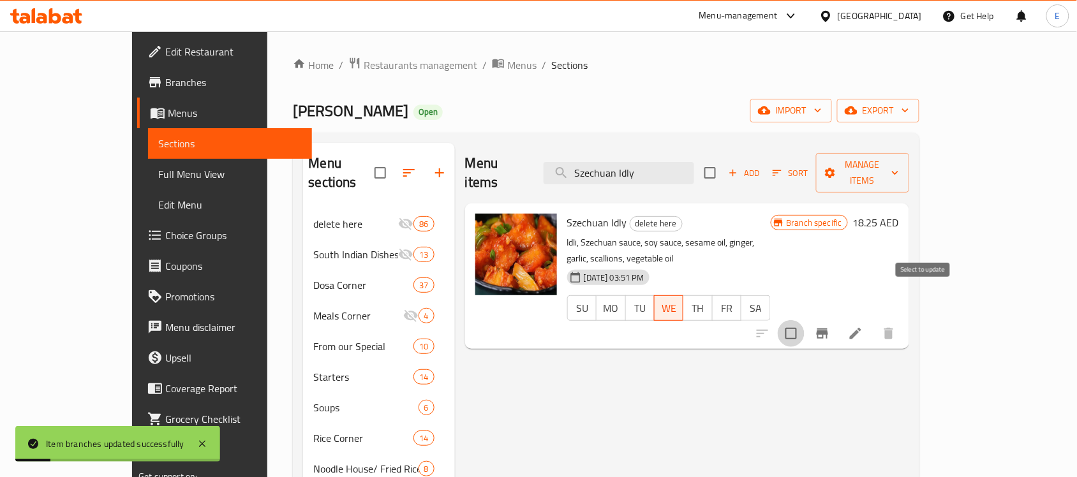
click at [805, 320] on input "checkbox" at bounding box center [791, 333] width 27 height 27
checkbox input "true"
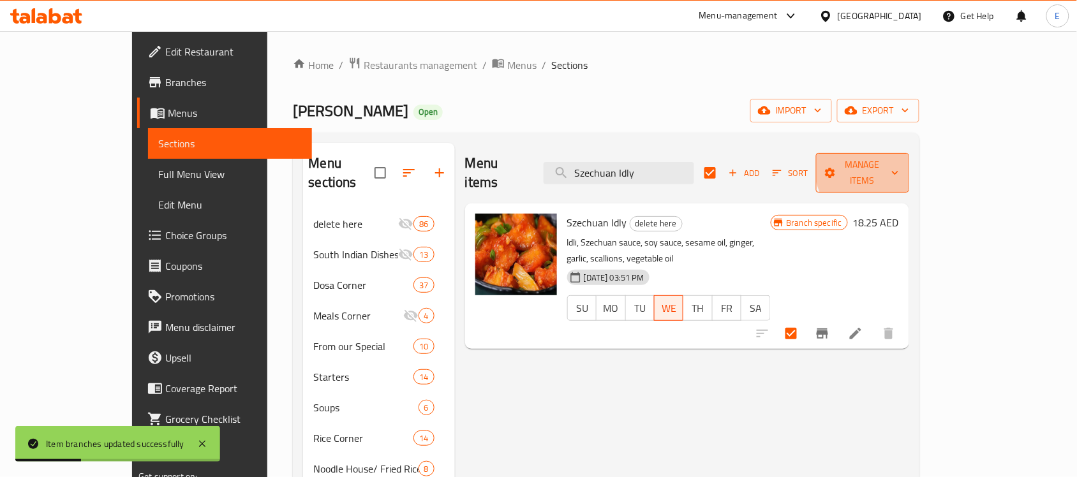
click at [899, 167] on span "Manage items" at bounding box center [862, 173] width 73 height 32
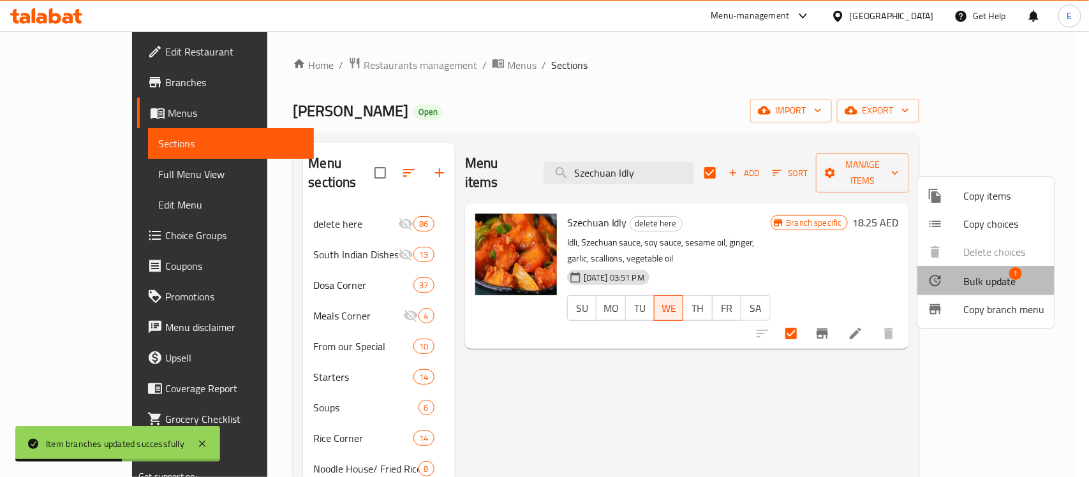
click at [949, 273] on div at bounding box center [946, 280] width 36 height 15
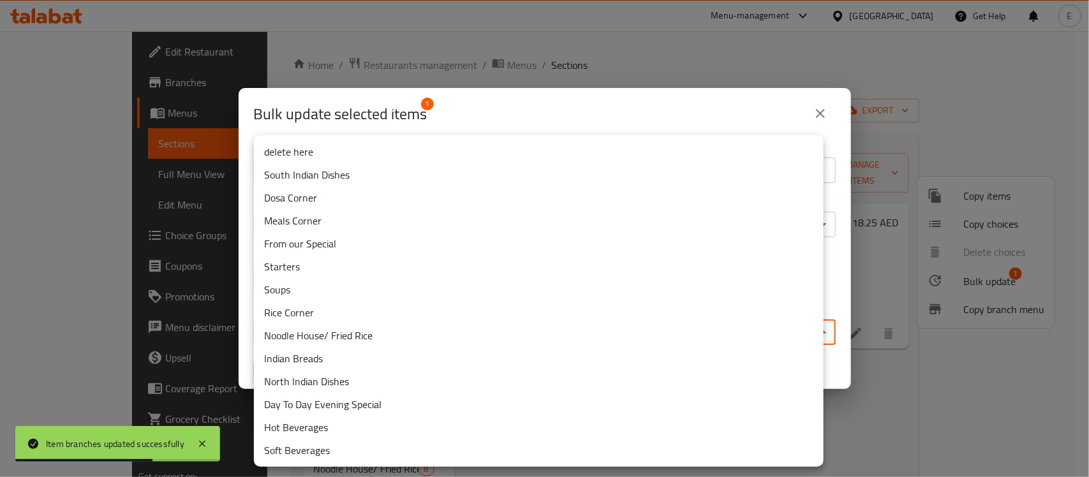
click at [572, 324] on body "Item branches updated successfully ​ Menu-management United Arab Emirates Get H…" at bounding box center [544, 254] width 1089 height 446
click at [378, 404] on li "Day To Day Evening Special" at bounding box center [539, 404] width 570 height 23
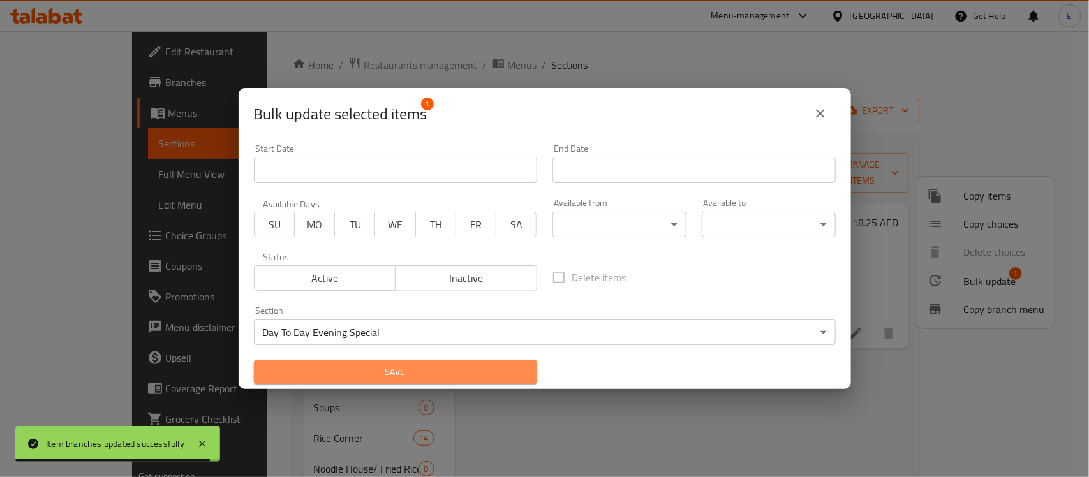
click at [423, 373] on span "Save" at bounding box center [395, 372] width 263 height 16
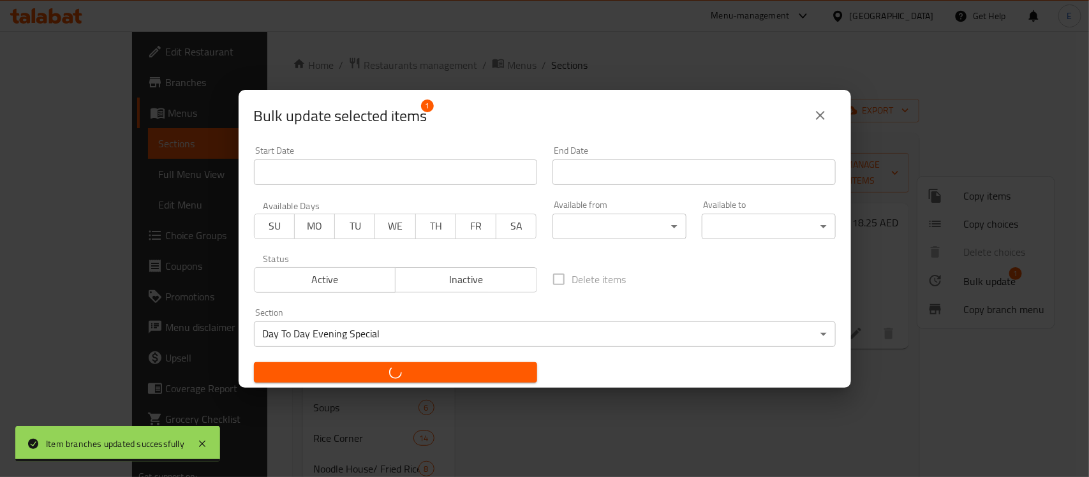
checkbox input "false"
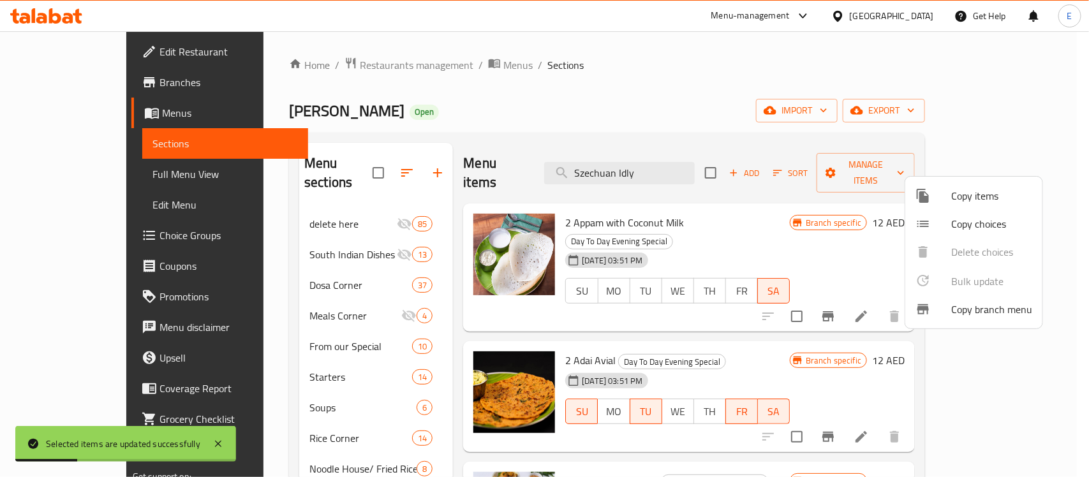
click at [630, 158] on div at bounding box center [544, 238] width 1089 height 477
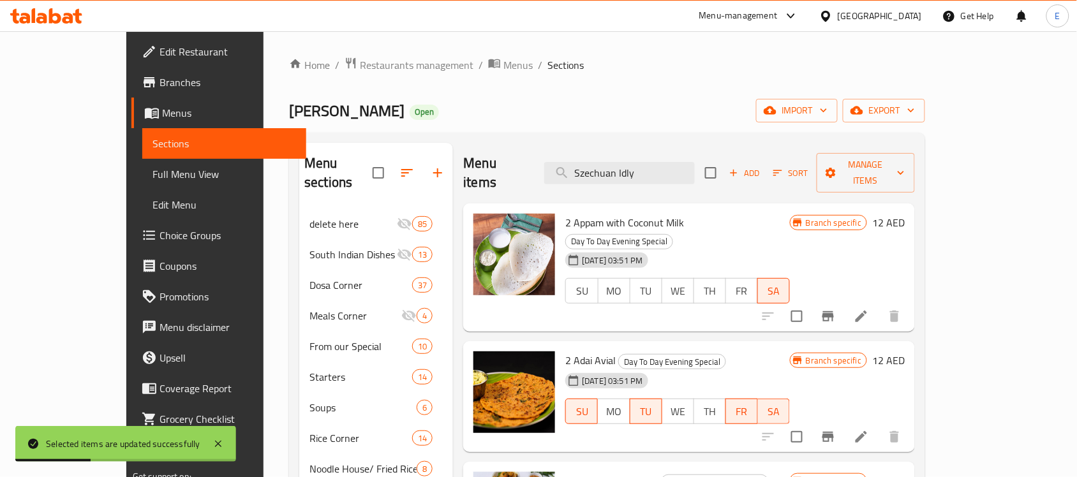
click at [630, 162] on input "Szechuan Idly" at bounding box center [619, 173] width 151 height 22
paste input "Mysore [PERSON_NAME]"
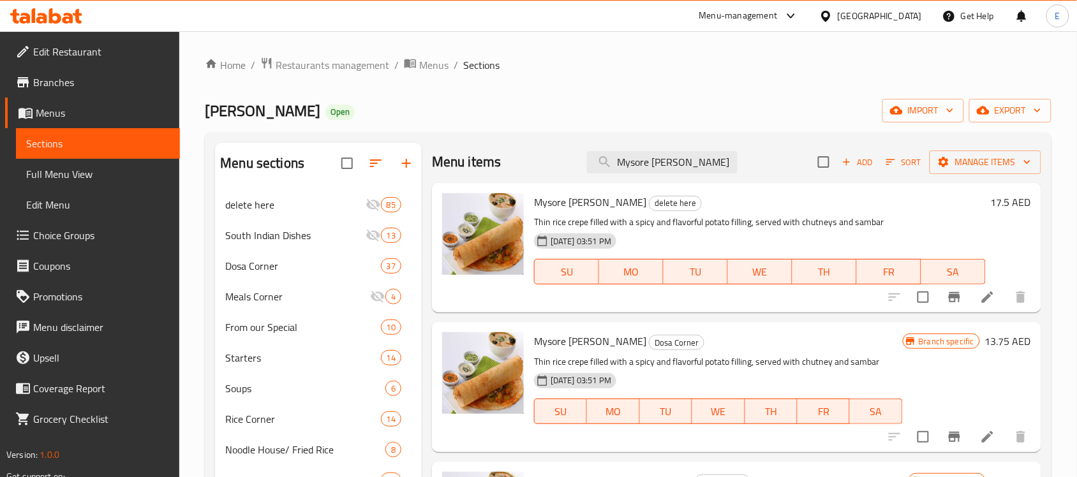
type input "Mysore [PERSON_NAME]"
click at [947, 292] on icon "Branch-specific-item" at bounding box center [954, 297] width 15 height 15
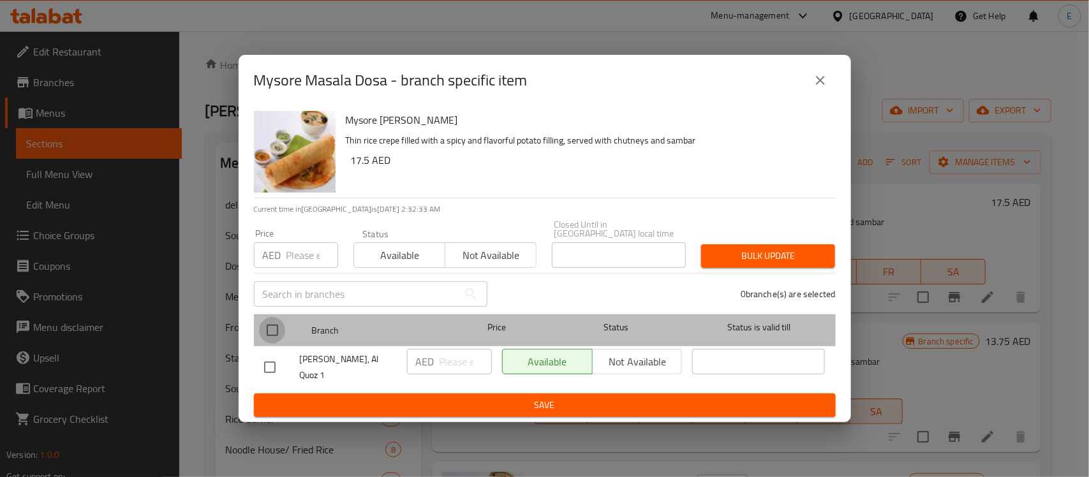
click at [279, 331] on input "checkbox" at bounding box center [272, 330] width 27 height 27
checkbox input "true"
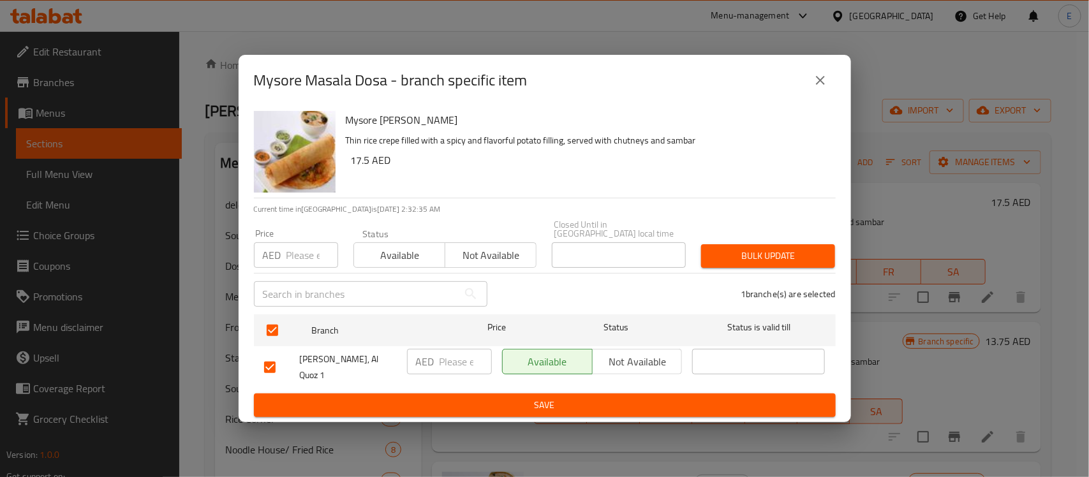
click at [436, 359] on div "AED ​" at bounding box center [449, 362] width 85 height 26
type input "13.75"
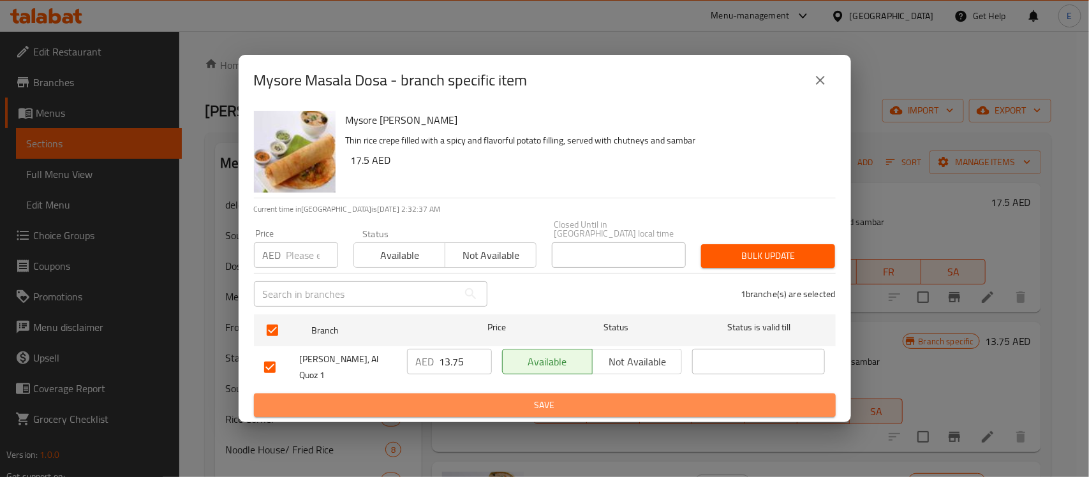
click at [482, 404] on span "Save" at bounding box center [544, 406] width 561 height 16
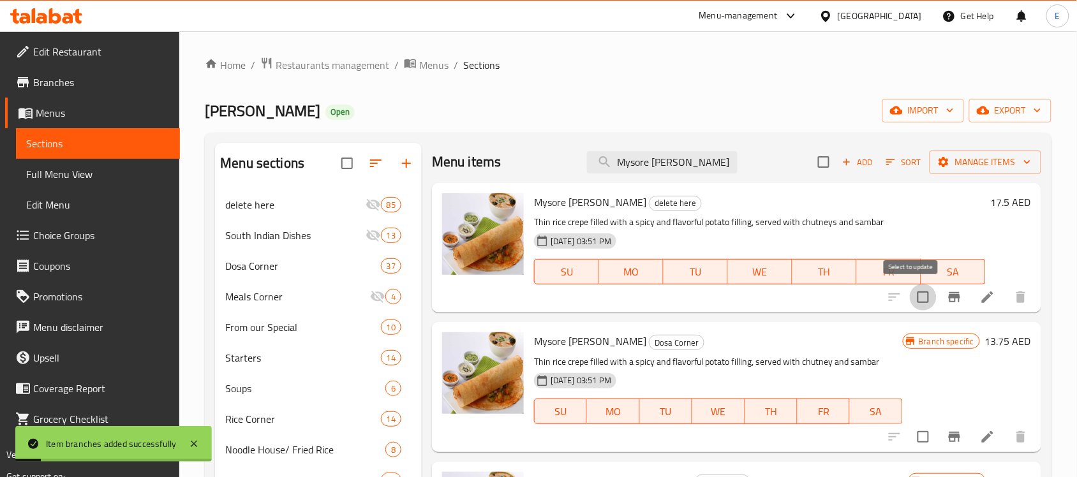
click at [916, 295] on input "checkbox" at bounding box center [923, 297] width 27 height 27
click at [994, 151] on button "Manage items" at bounding box center [986, 163] width 112 height 24
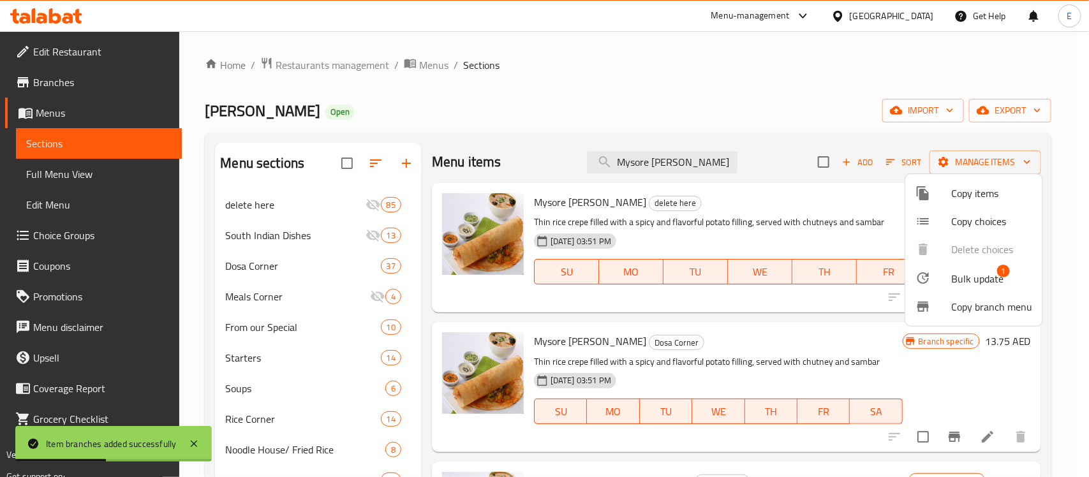
click at [944, 269] on li "Bulk update 1" at bounding box center [973, 278] width 137 height 29
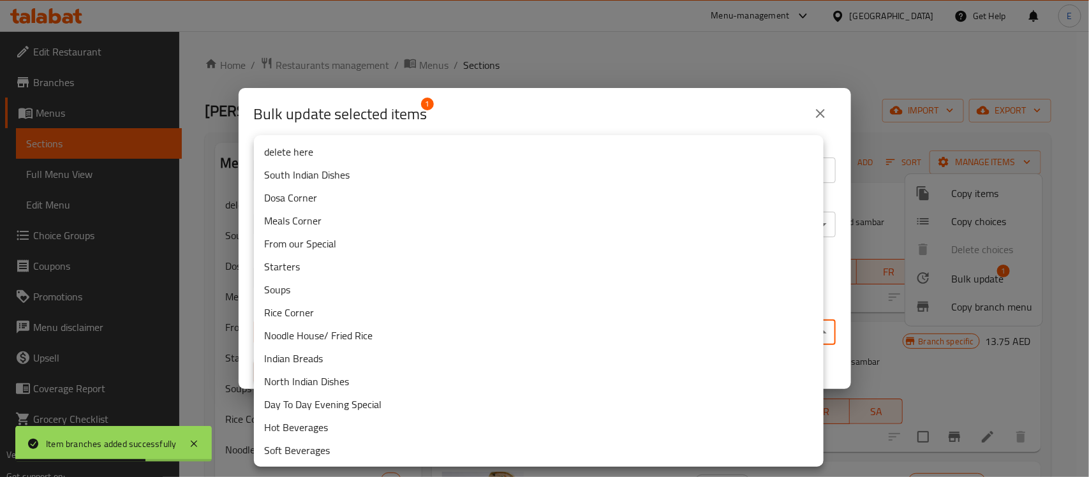
click at [470, 320] on body "Item branches added successfully ​ Menu-management United Arab Emirates Get Hel…" at bounding box center [544, 254] width 1089 height 446
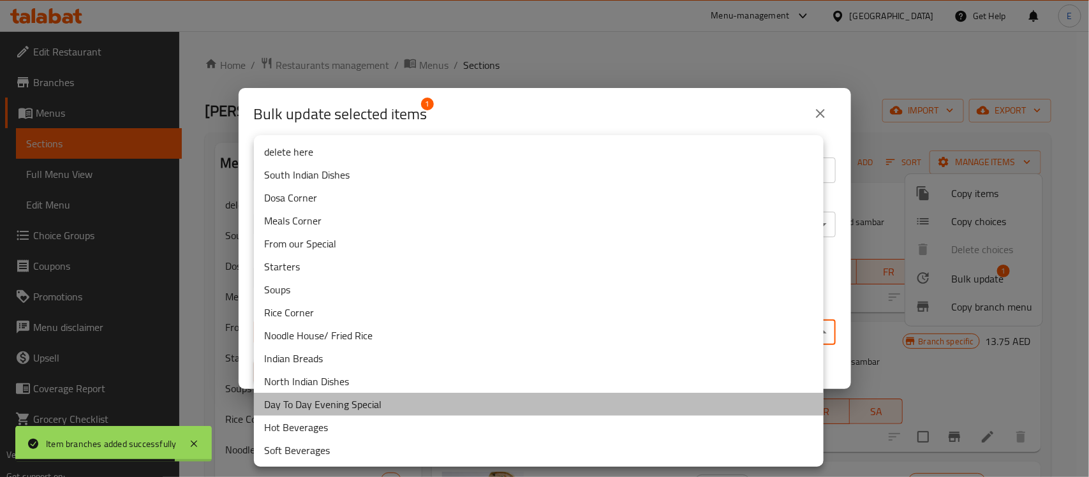
click at [383, 400] on li "Day To Day Evening Special" at bounding box center [539, 404] width 570 height 23
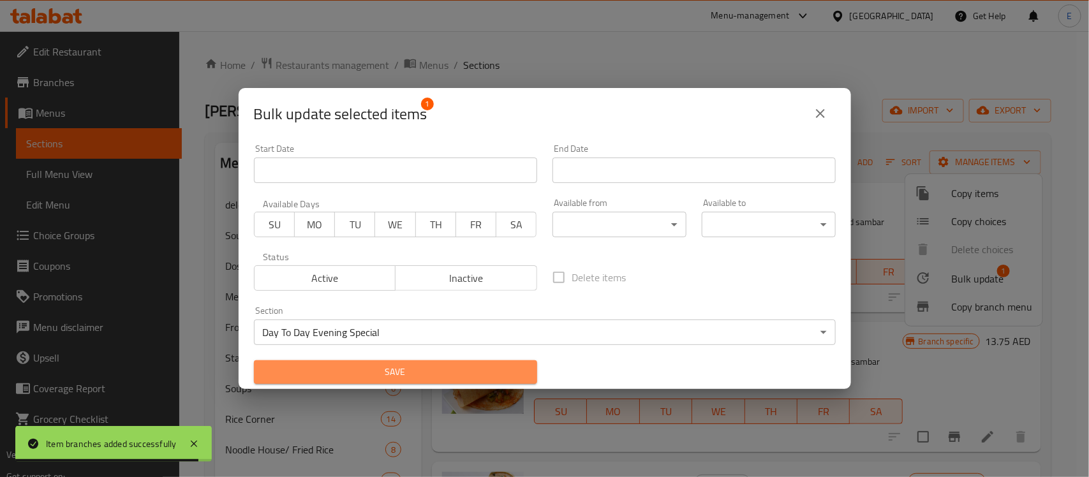
click at [410, 373] on span "Save" at bounding box center [395, 372] width 263 height 16
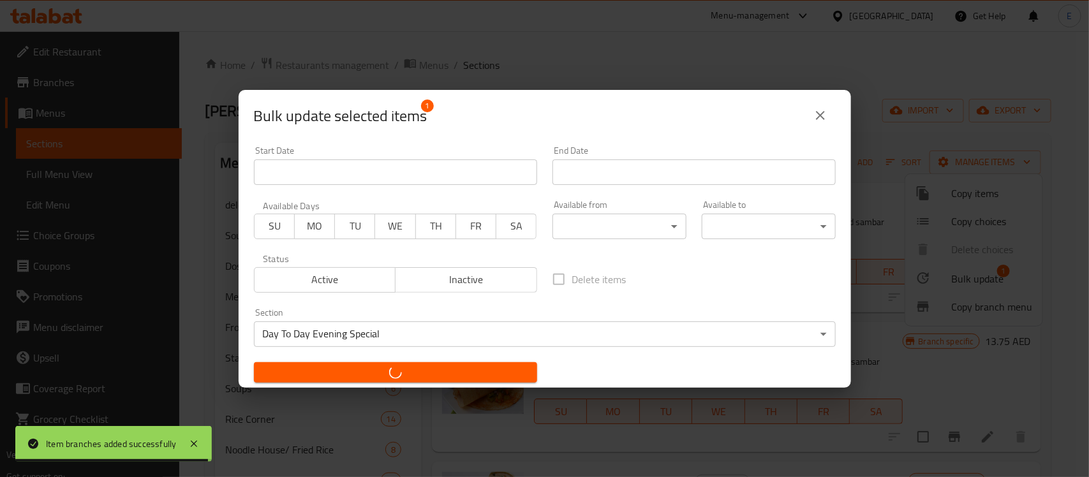
checkbox input "false"
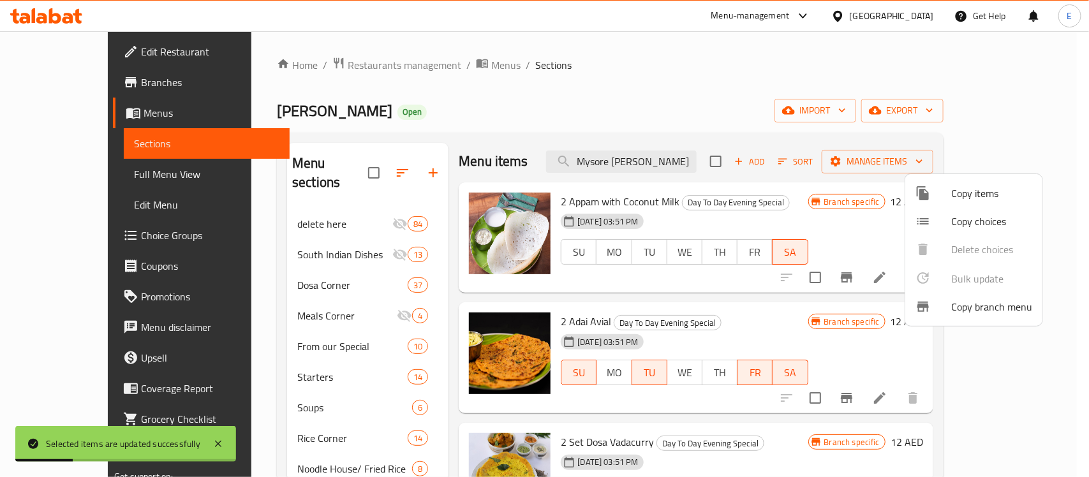
click at [662, 151] on div at bounding box center [544, 238] width 1089 height 477
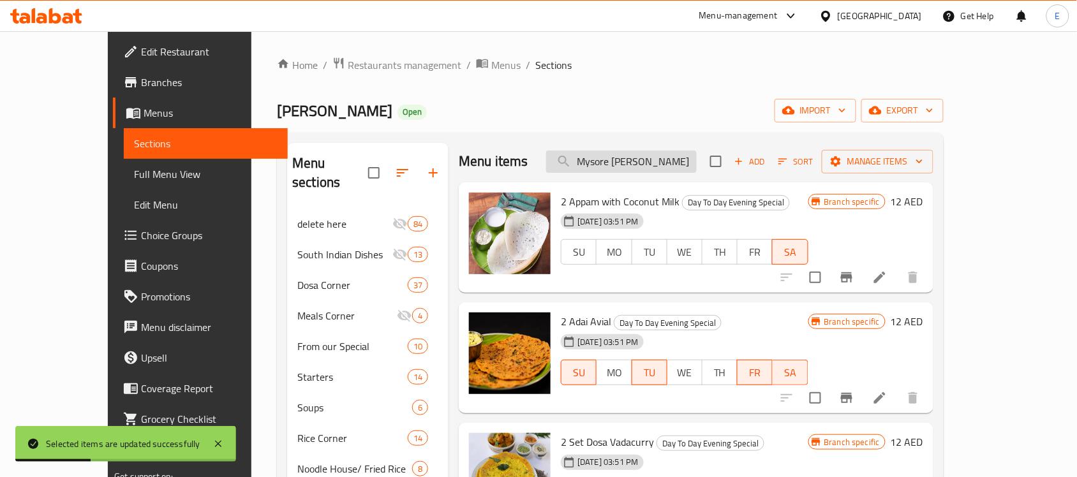
click at [652, 168] on input "Mysore [PERSON_NAME]" at bounding box center [621, 162] width 151 height 22
paste input "Vendhay"
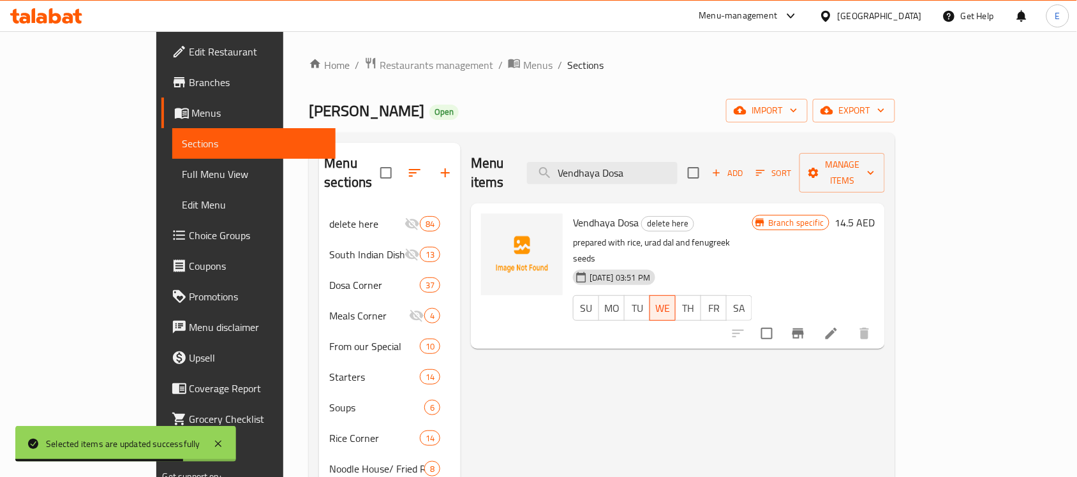
type input "Vendhaya Dosa"
click at [804, 329] on icon "Branch-specific-item" at bounding box center [797, 334] width 11 height 10
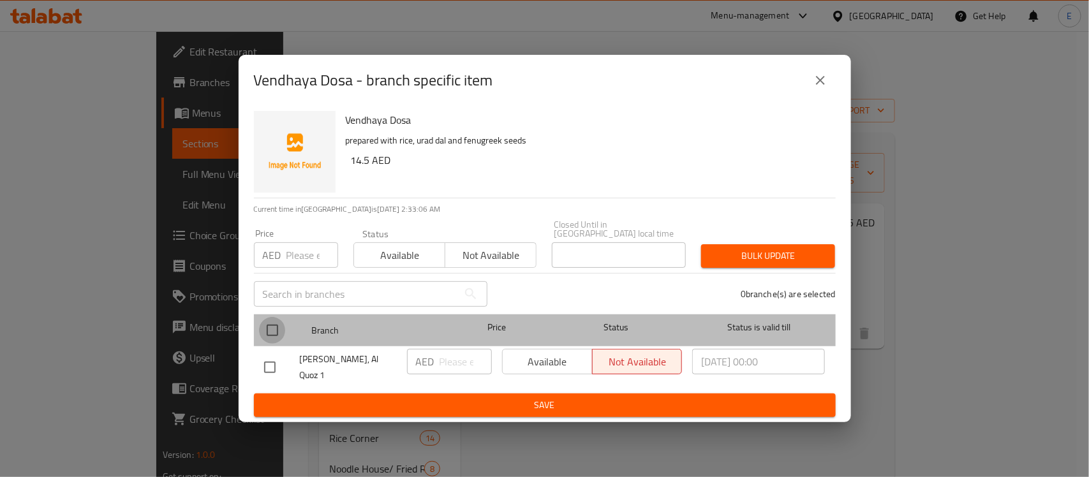
click at [272, 332] on input "checkbox" at bounding box center [272, 330] width 27 height 27
checkbox input "true"
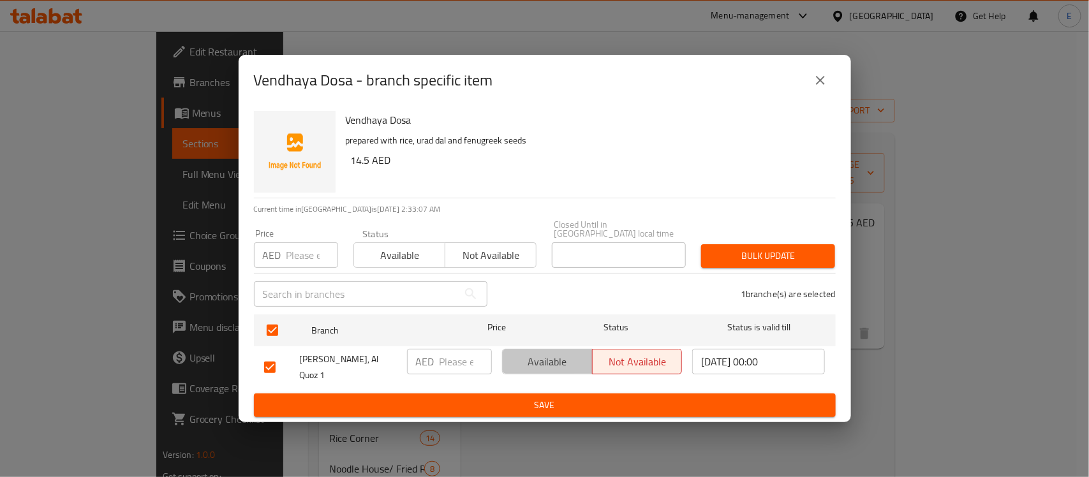
click at [542, 367] on span "Available" at bounding box center [548, 362] width 80 height 19
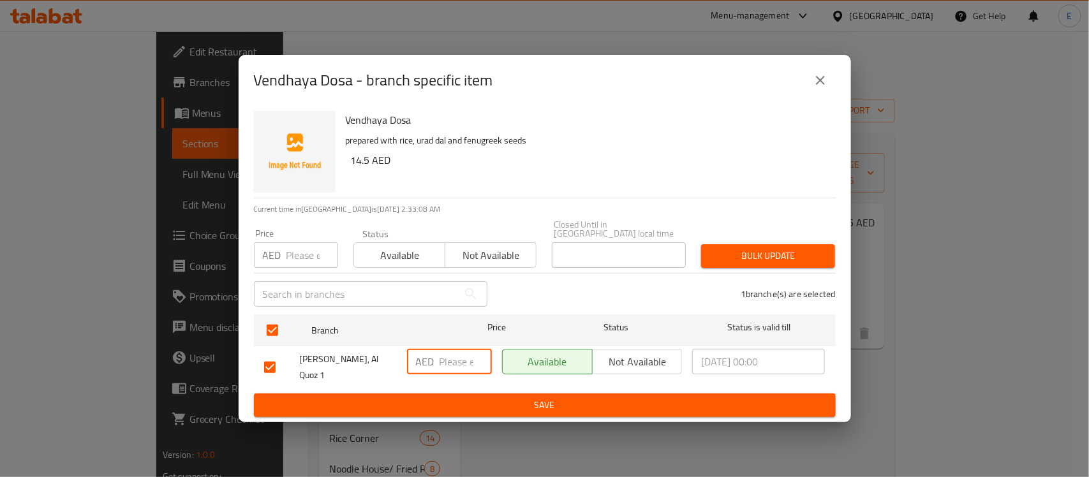
click at [468, 367] on input "number" at bounding box center [466, 362] width 52 height 26
type input "13.25"
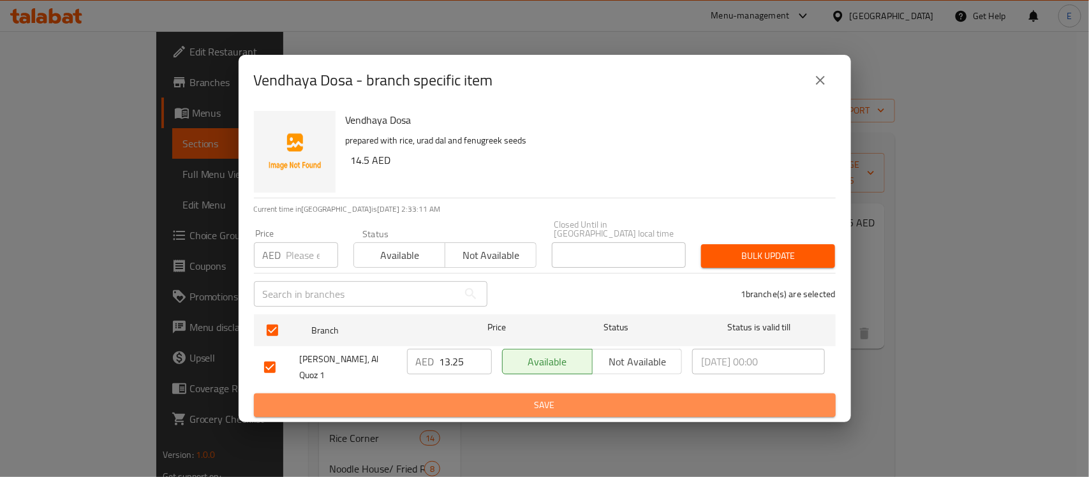
click at [503, 401] on span "Save" at bounding box center [544, 406] width 561 height 16
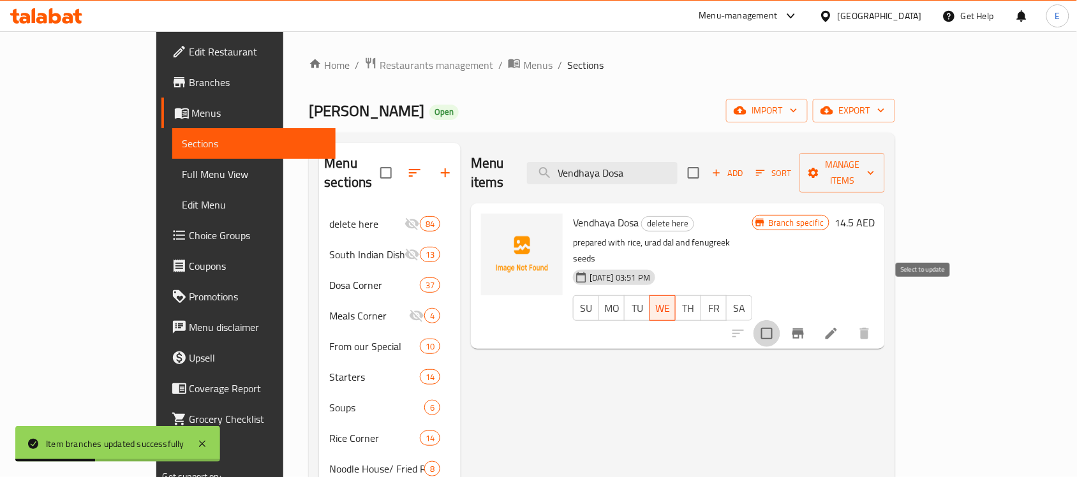
click at [780, 320] on input "checkbox" at bounding box center [767, 333] width 27 height 27
checkbox input "true"
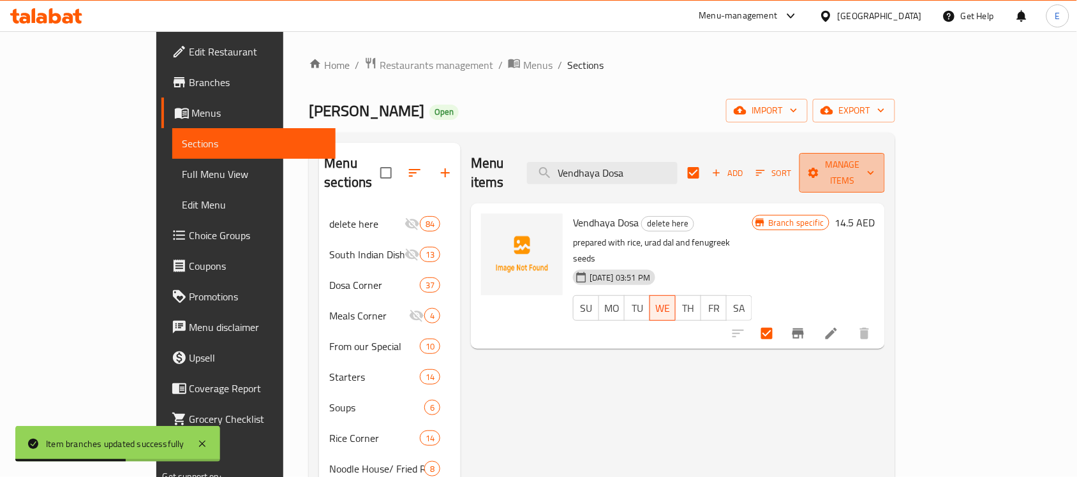
click at [875, 170] on span "Manage items" at bounding box center [842, 173] width 65 height 32
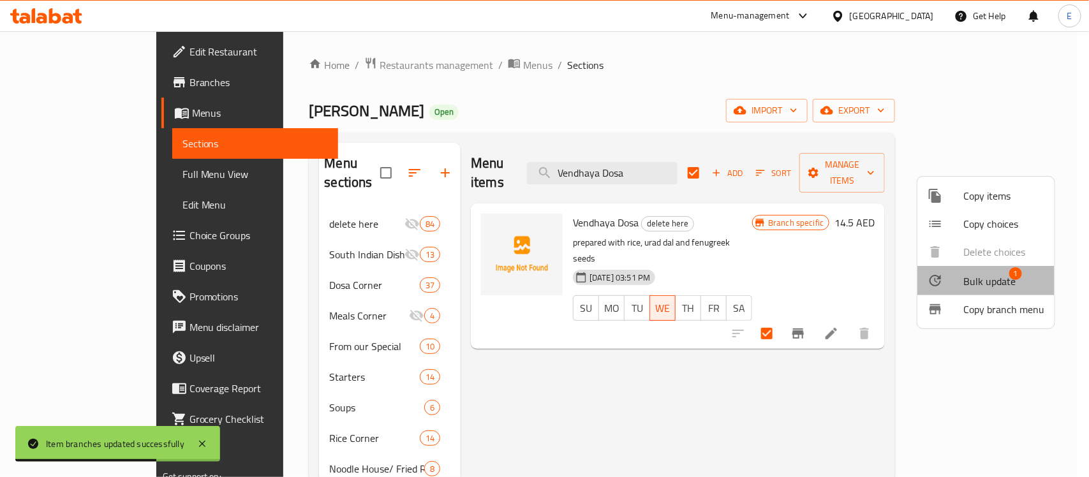
click at [933, 276] on icon at bounding box center [935, 280] width 11 height 11
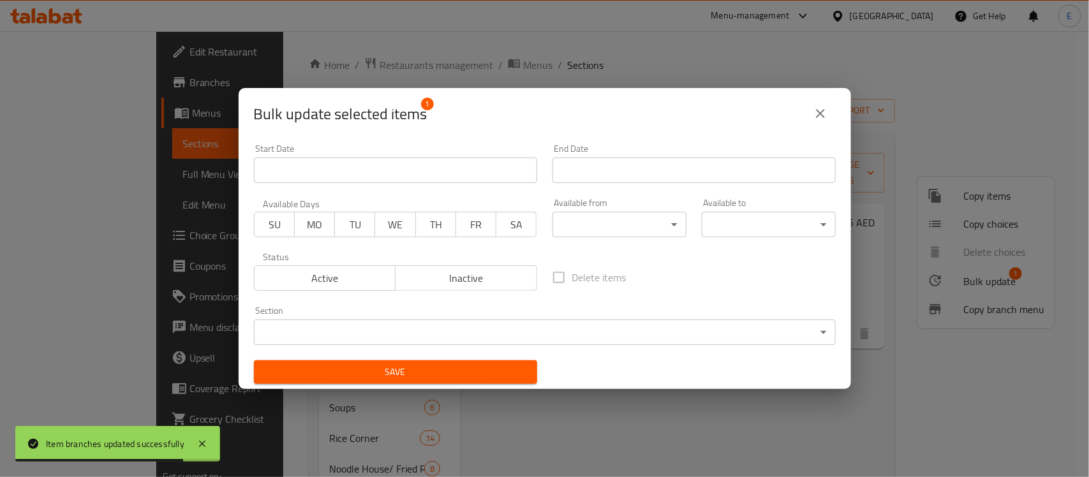
click at [623, 337] on body "Item branches updated successfully ​ Menu-management United Arab Emirates Get H…" at bounding box center [544, 254] width 1089 height 446
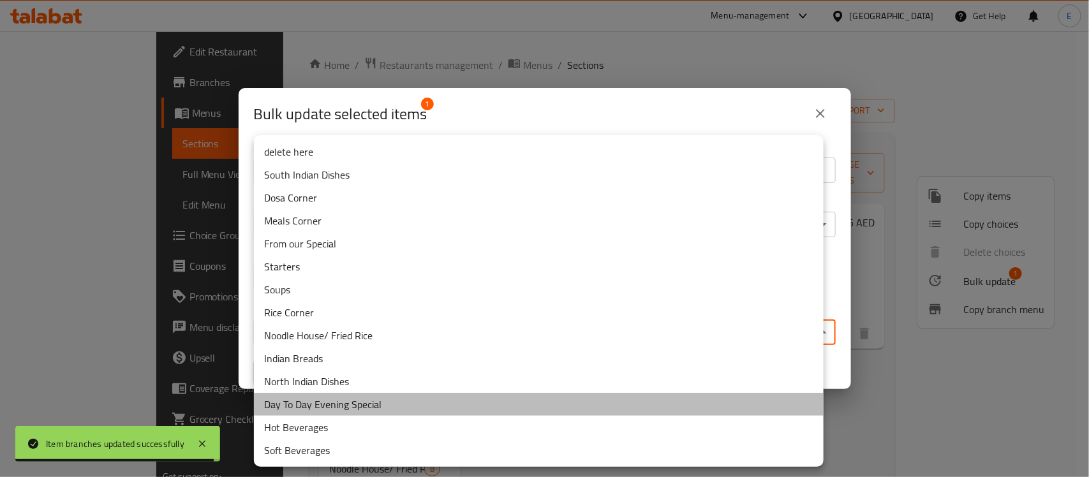
click at [404, 407] on li "Day To Day Evening Special" at bounding box center [539, 404] width 570 height 23
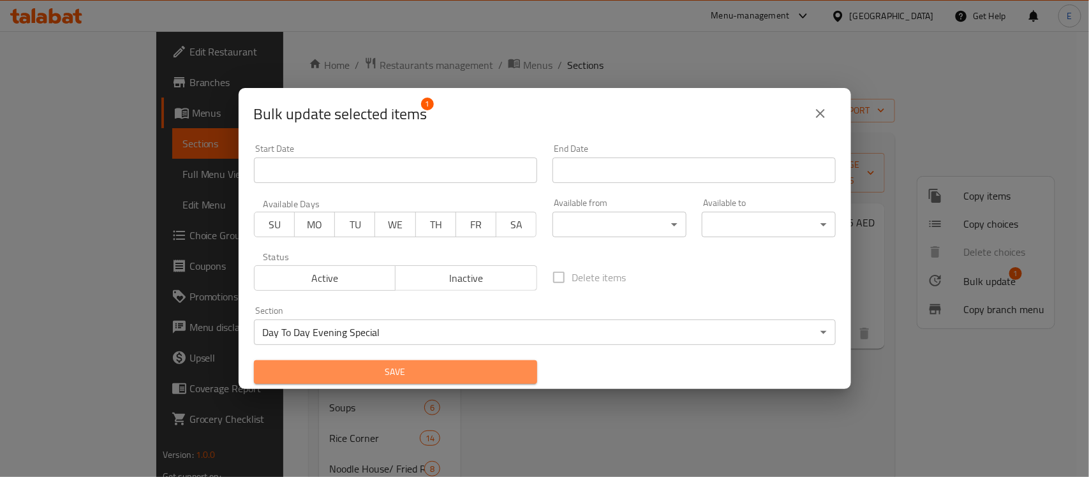
click at [449, 375] on span "Save" at bounding box center [395, 372] width 263 height 16
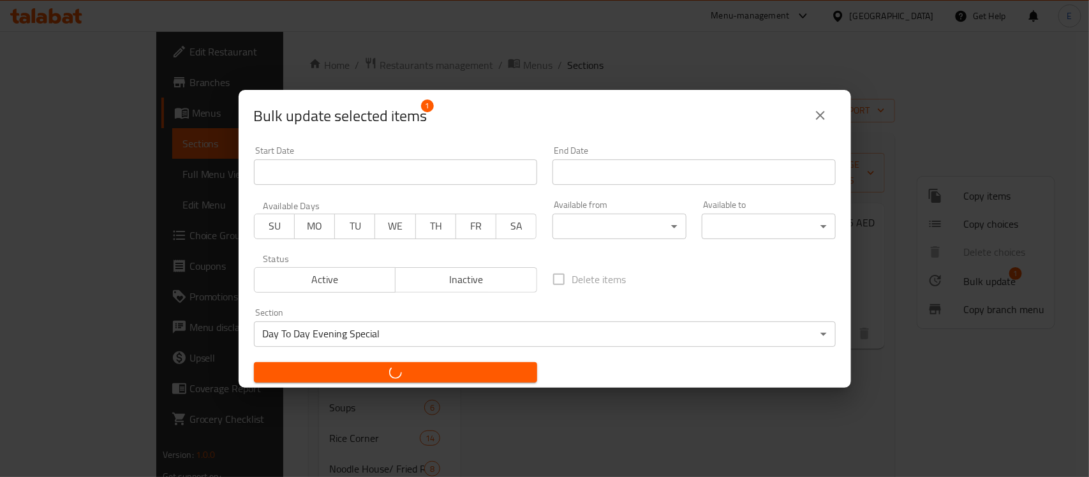
checkbox input "false"
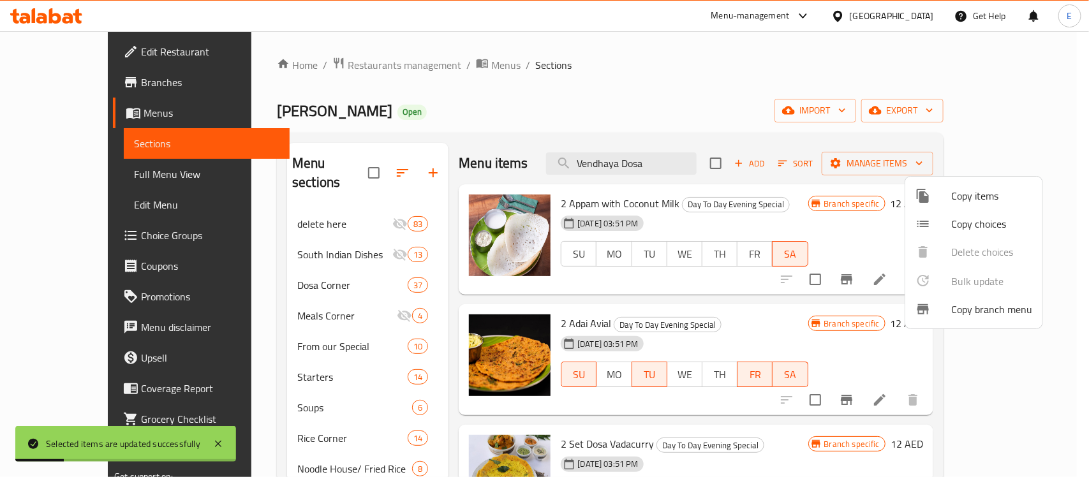
click at [661, 158] on div at bounding box center [544, 238] width 1089 height 477
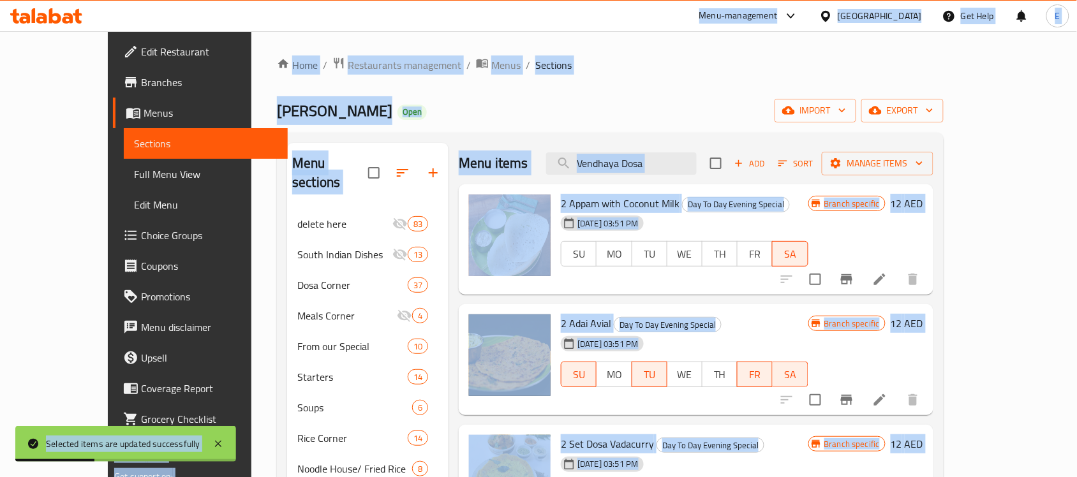
click at [661, 158] on input "Vendhaya Dosa" at bounding box center [621, 163] width 151 height 22
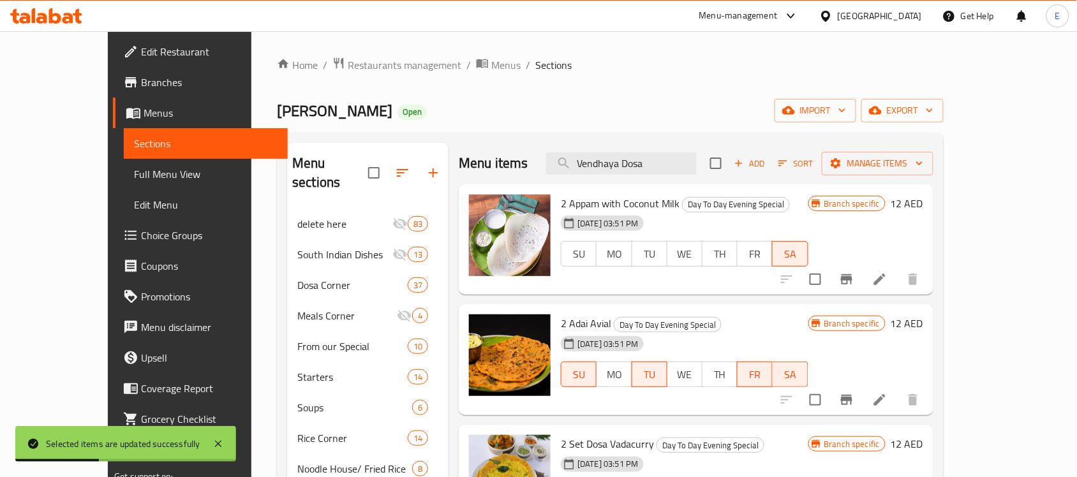
click at [661, 158] on input "Vendhaya Dosa" at bounding box center [621, 163] width 151 height 22
paste input "Chettinad Paniyaram (8 Pcs)"
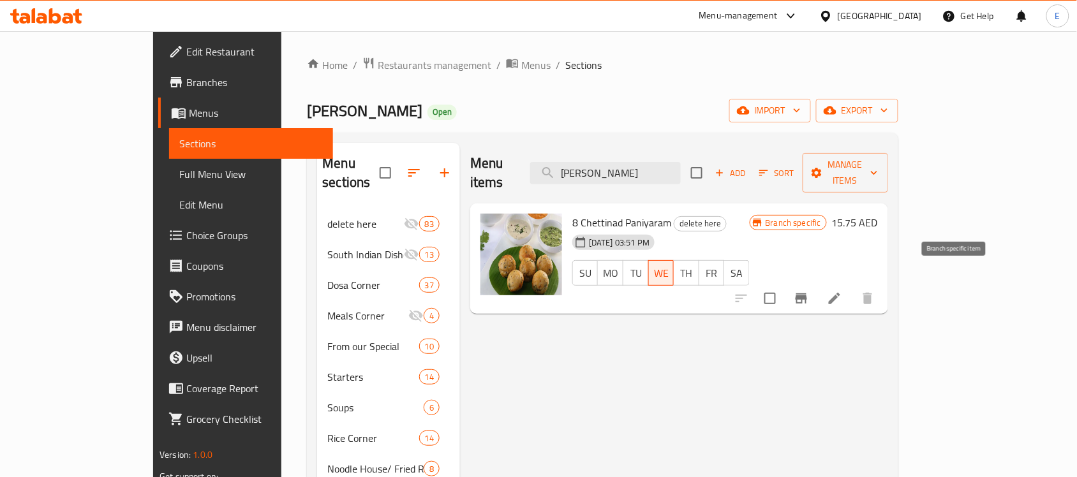
type input "Chettinad Paniyaram"
click at [809, 291] on icon "Branch-specific-item" at bounding box center [801, 298] width 15 height 15
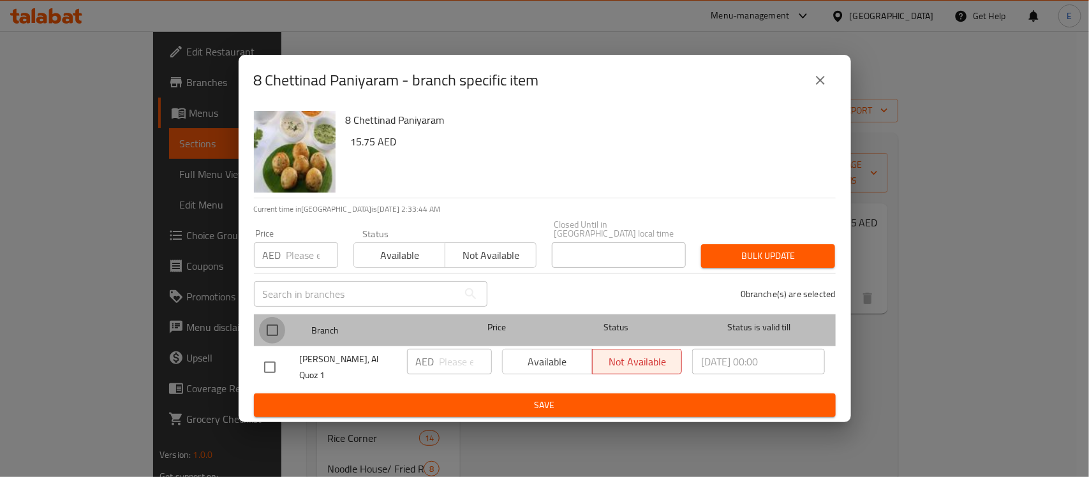
click at [265, 332] on input "checkbox" at bounding box center [272, 330] width 27 height 27
checkbox input "true"
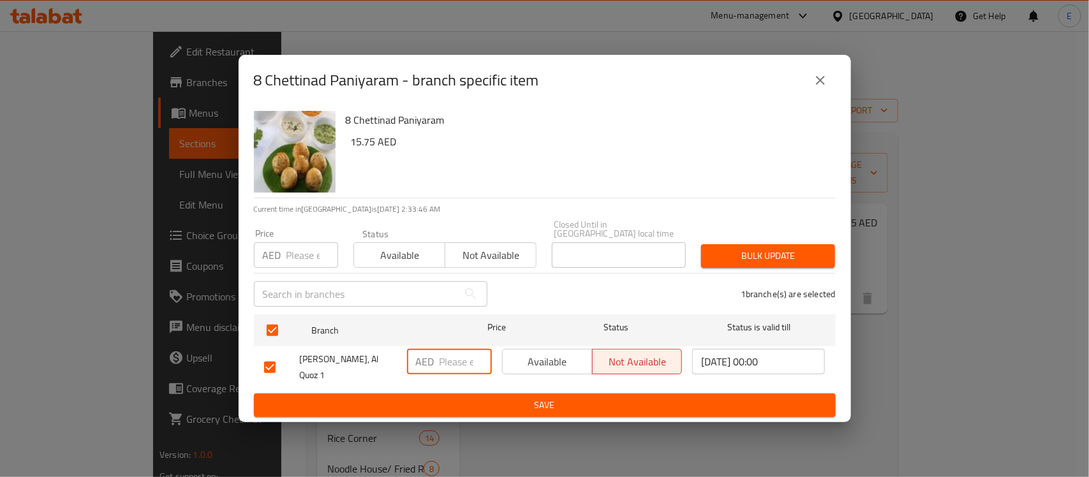
click at [458, 357] on input "number" at bounding box center [466, 362] width 52 height 26
type input "12"
click at [544, 370] on span "Available" at bounding box center [548, 362] width 80 height 19
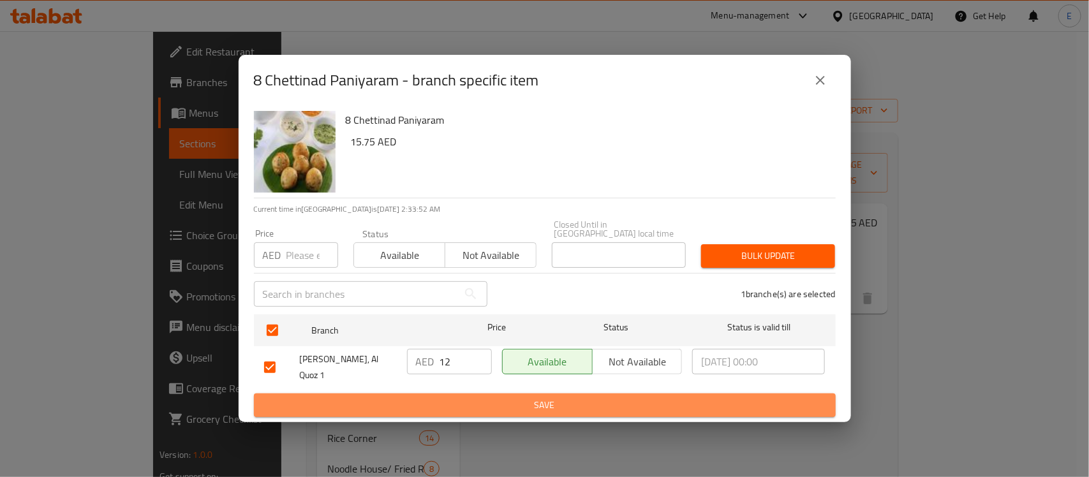
click at [531, 404] on span "Save" at bounding box center [544, 406] width 561 height 16
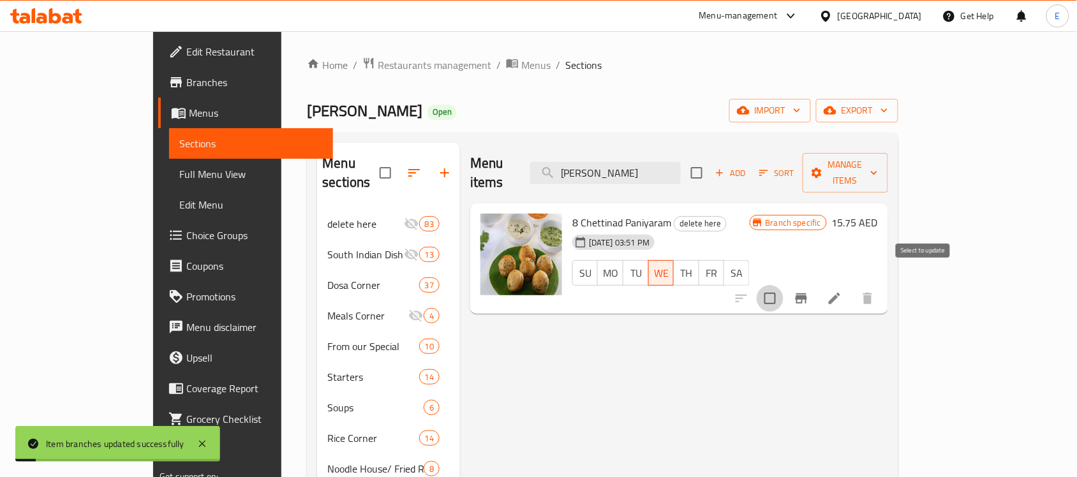
click at [784, 285] on input "checkbox" at bounding box center [770, 298] width 27 height 27
checkbox input "true"
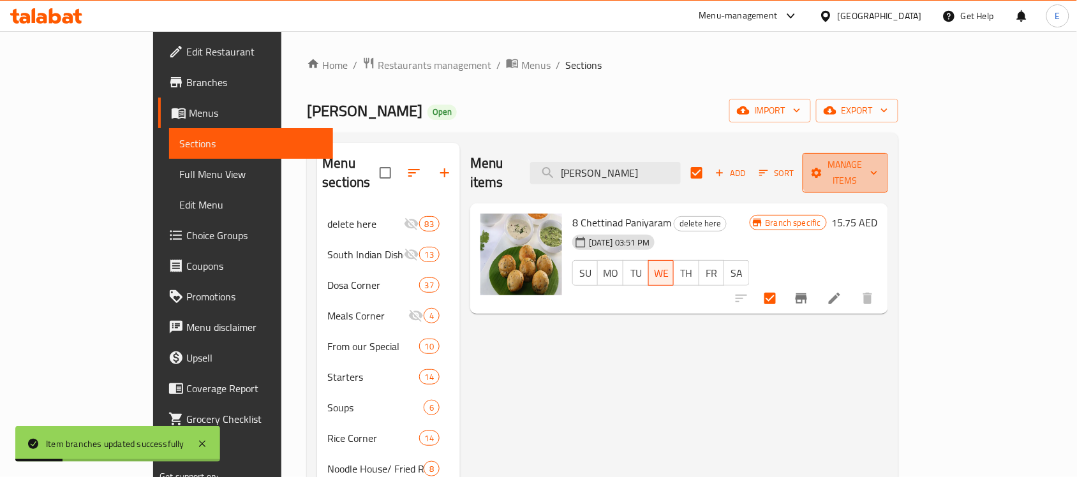
click at [878, 157] on span "Manage items" at bounding box center [845, 173] width 65 height 32
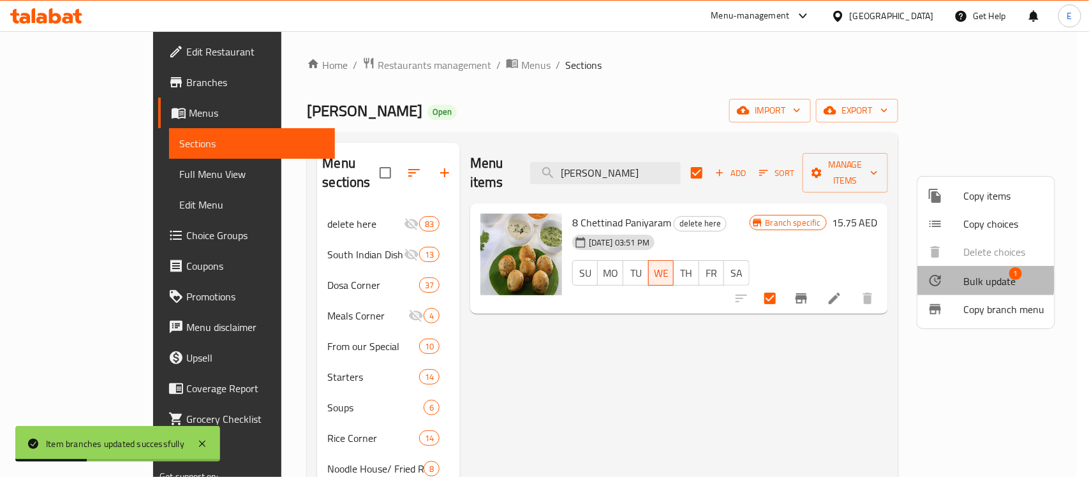
click at [968, 279] on span "Bulk update" at bounding box center [989, 281] width 52 height 15
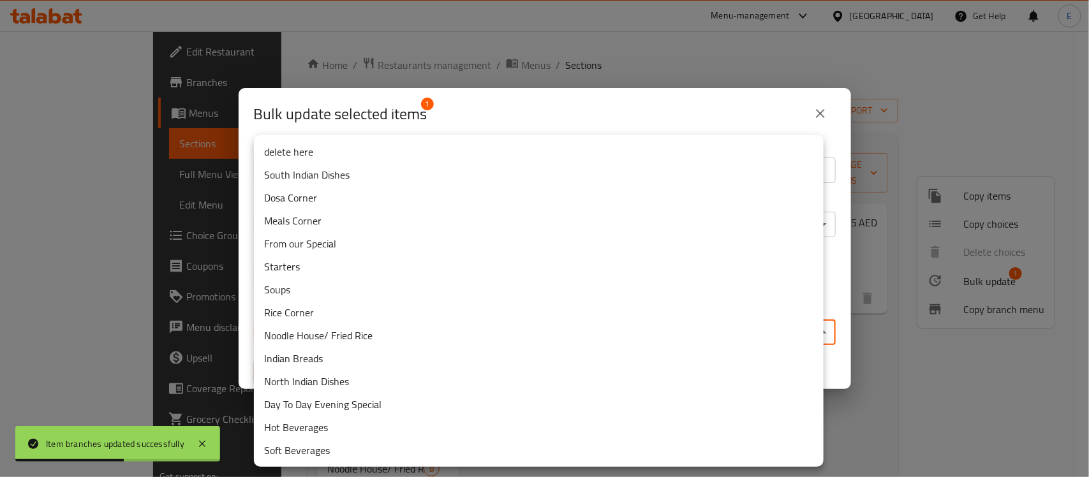
click at [438, 329] on body "Item branches updated successfully ​ Menu-management United Arab Emirates Get H…" at bounding box center [544, 254] width 1089 height 446
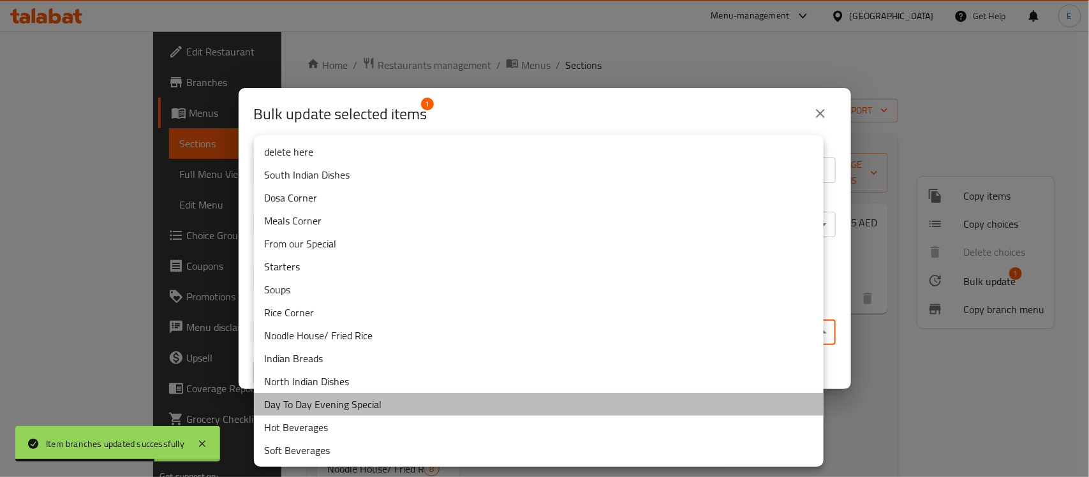
click at [357, 403] on li "Day To Day Evening Special" at bounding box center [539, 404] width 570 height 23
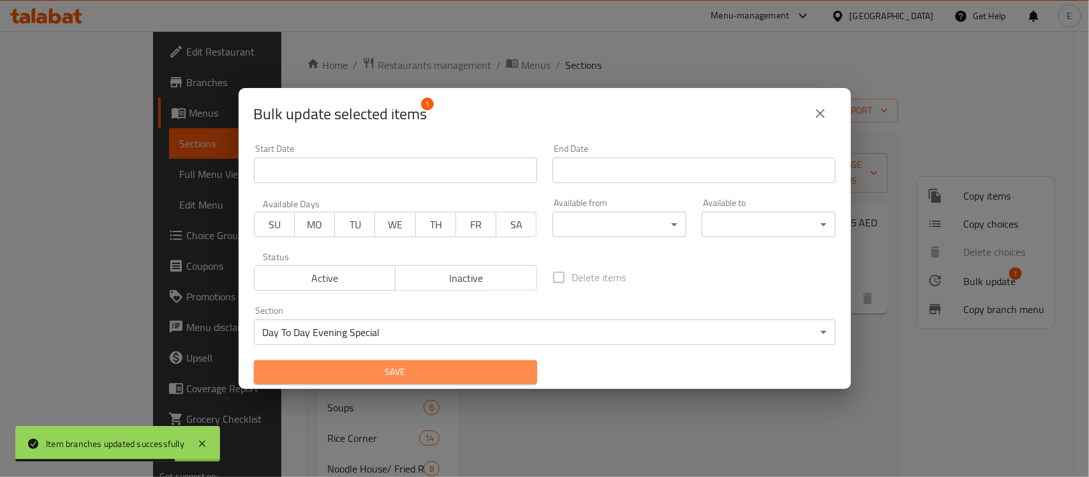
click at [399, 365] on span "Save" at bounding box center [395, 372] width 263 height 16
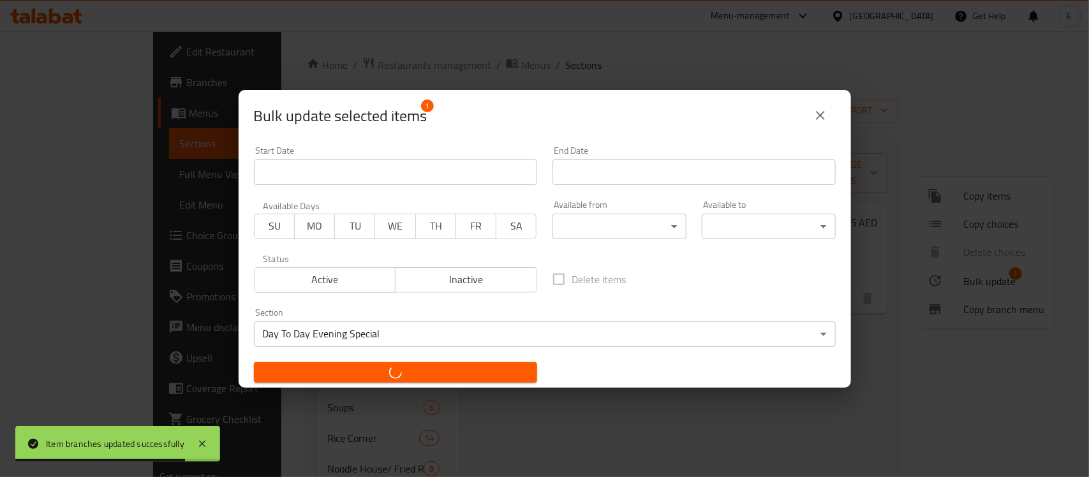
checkbox input "false"
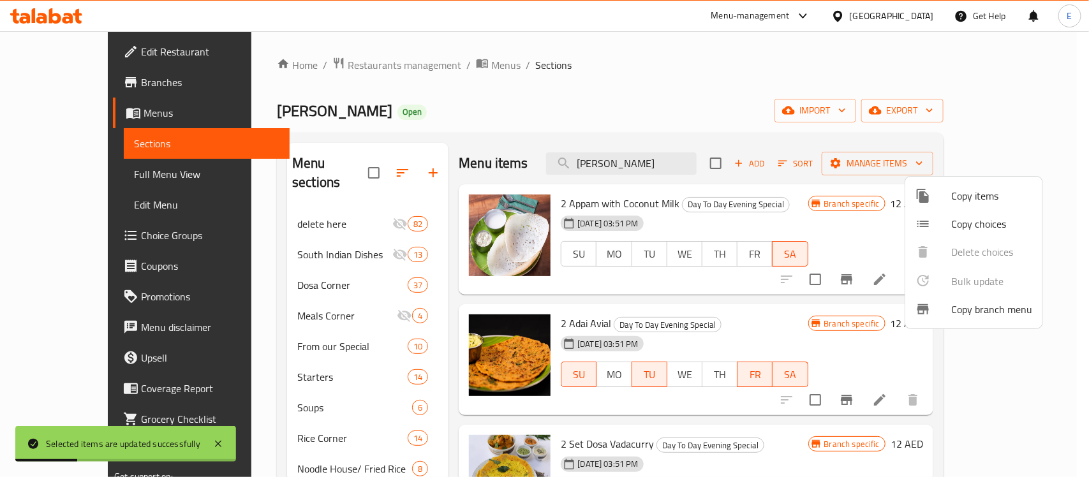
click at [665, 163] on div at bounding box center [544, 238] width 1089 height 477
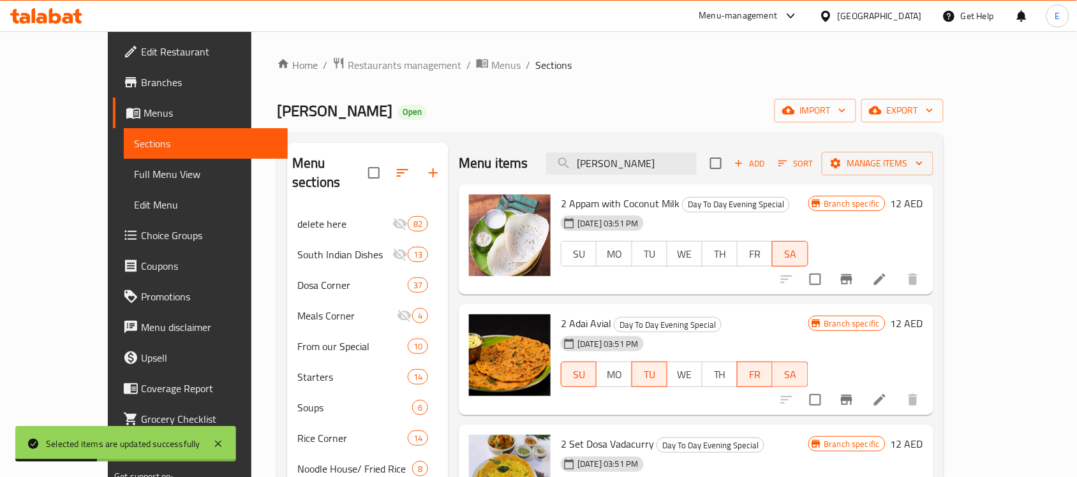
click at [665, 163] on input "Chettinad Paniyaram" at bounding box center [621, 163] width 151 height 22
paste input "Vasantam Veg Dum Biriyani"
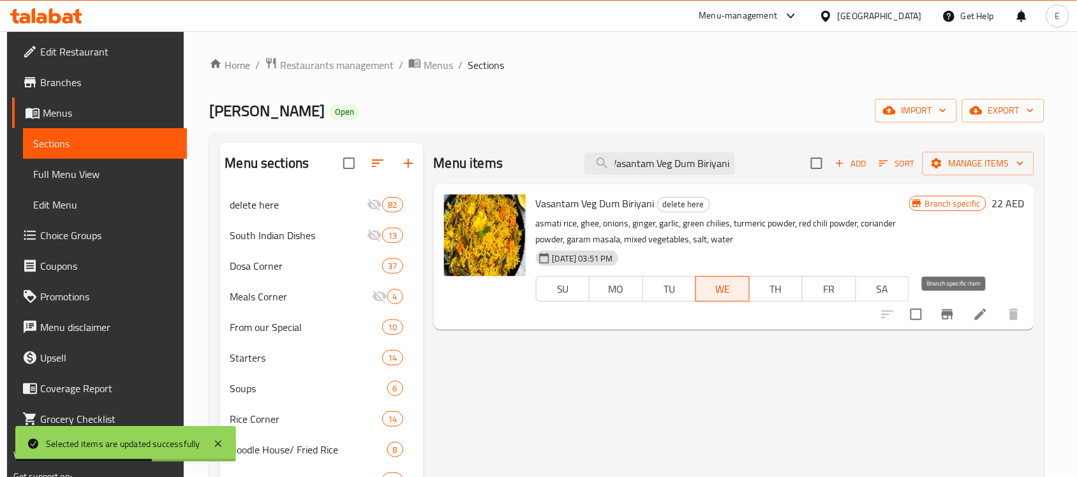
type input "Vasantam Veg Dum Biriyani"
click at [953, 315] on icon "Branch-specific-item" at bounding box center [947, 314] width 11 height 10
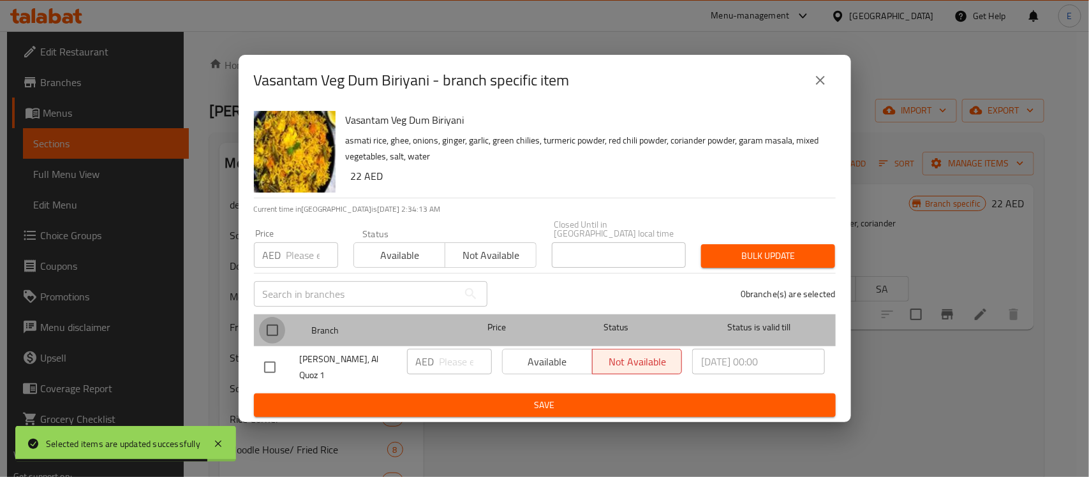
click at [278, 329] on input "checkbox" at bounding box center [272, 330] width 27 height 27
checkbox input "true"
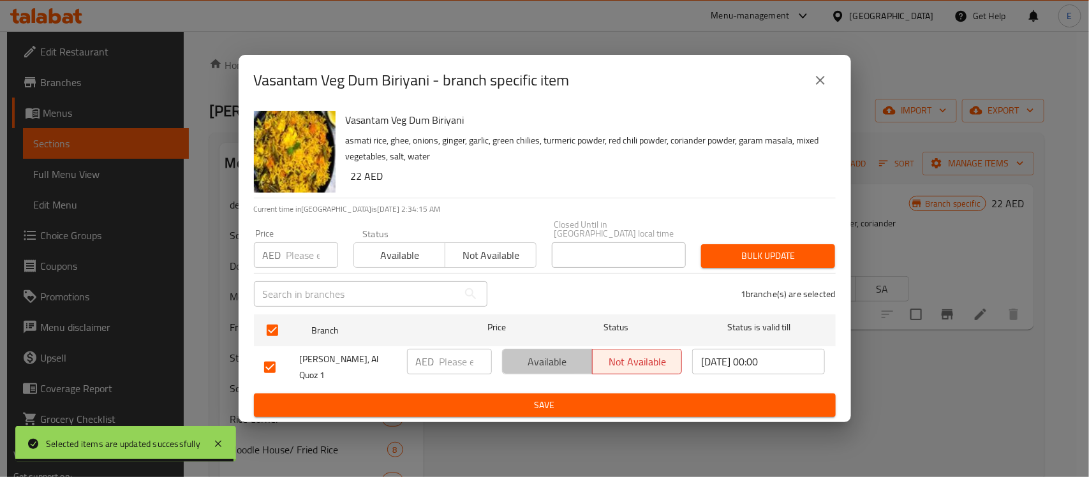
click at [533, 367] on span "Available" at bounding box center [548, 362] width 80 height 19
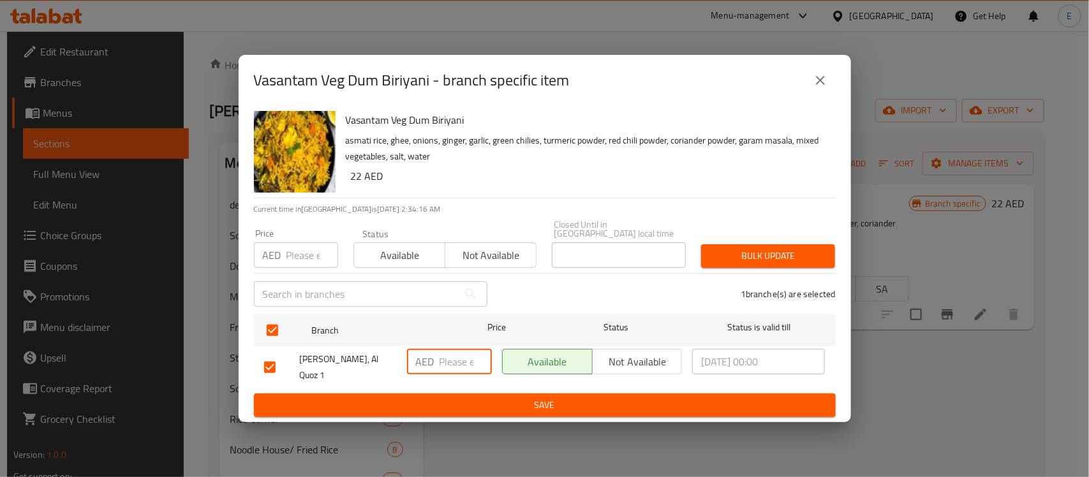
click at [457, 367] on input "number" at bounding box center [466, 362] width 52 height 26
type input "19.25"
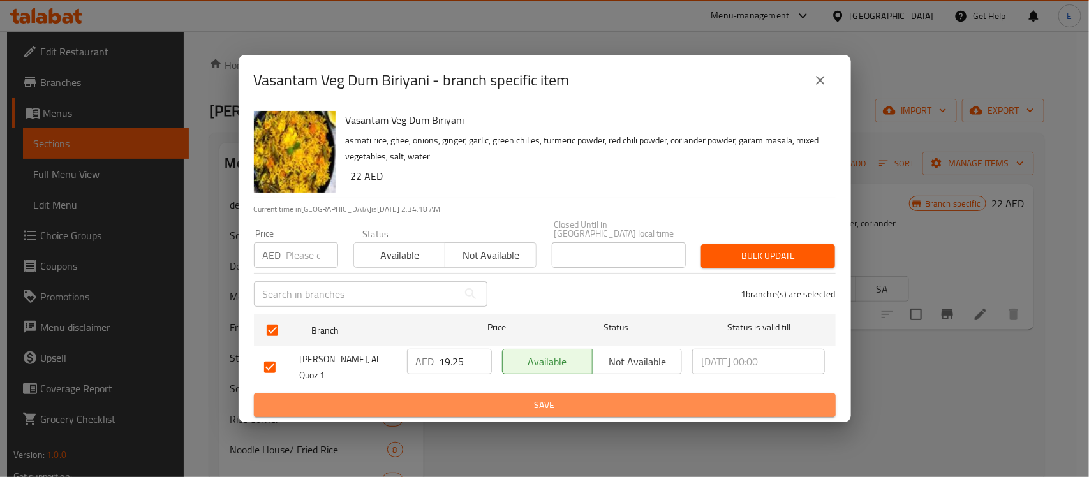
click at [491, 403] on span "Save" at bounding box center [544, 406] width 561 height 16
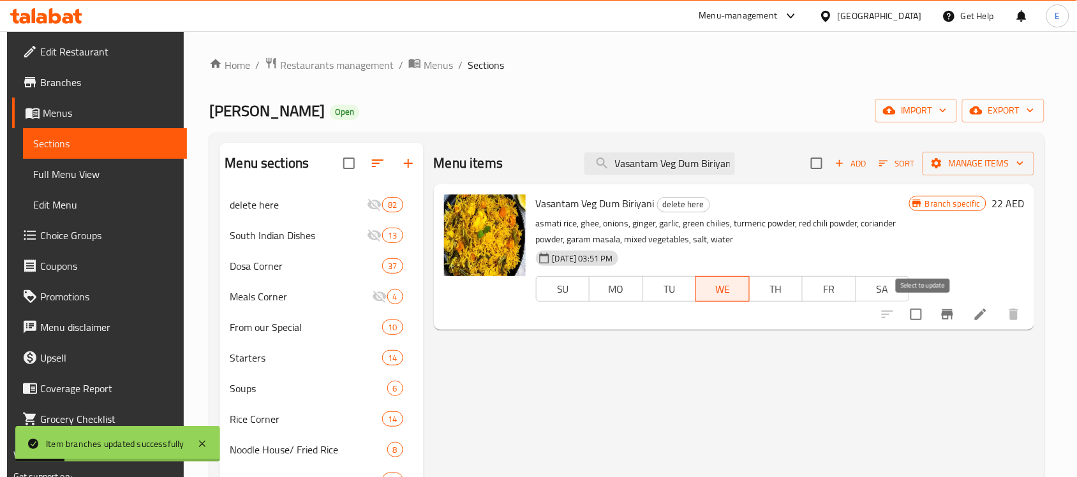
click at [924, 325] on input "checkbox" at bounding box center [916, 314] width 27 height 27
checkbox input "true"
click at [992, 160] on span "Manage items" at bounding box center [978, 164] width 91 height 16
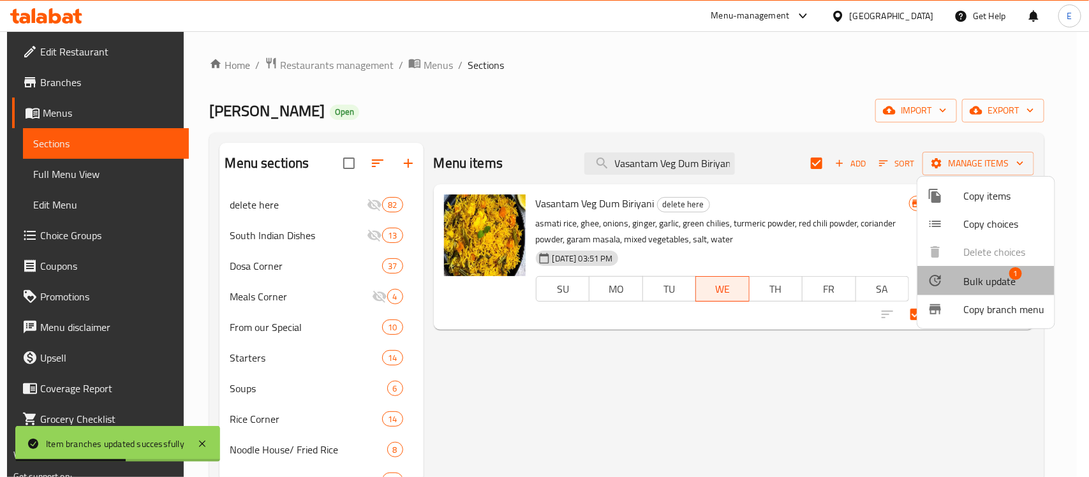
click at [978, 282] on span "Bulk update" at bounding box center [989, 281] width 52 height 15
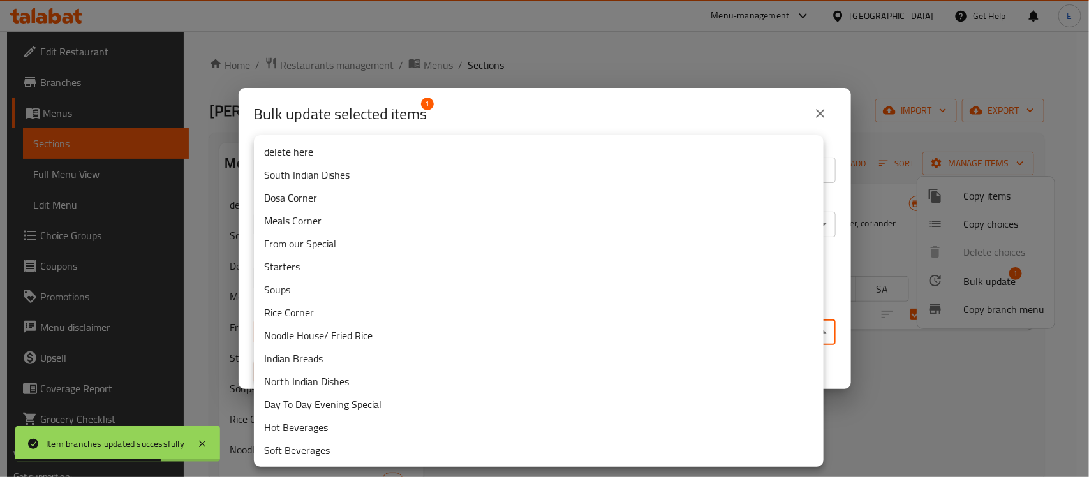
click at [512, 339] on body "Item branches updated successfully ​ Menu-management United Arab Emirates Get H…" at bounding box center [544, 254] width 1089 height 446
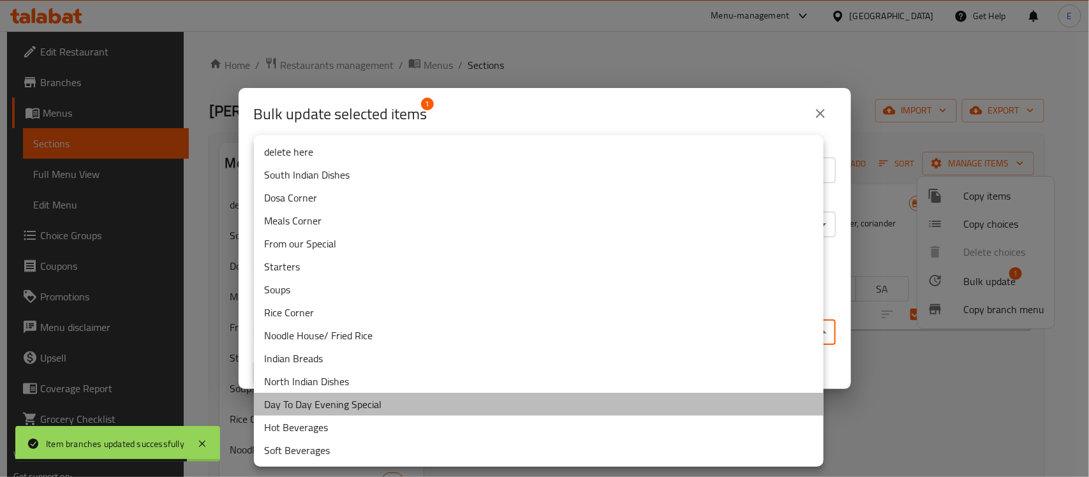
click at [375, 394] on li "Day To Day Evening Special" at bounding box center [539, 404] width 570 height 23
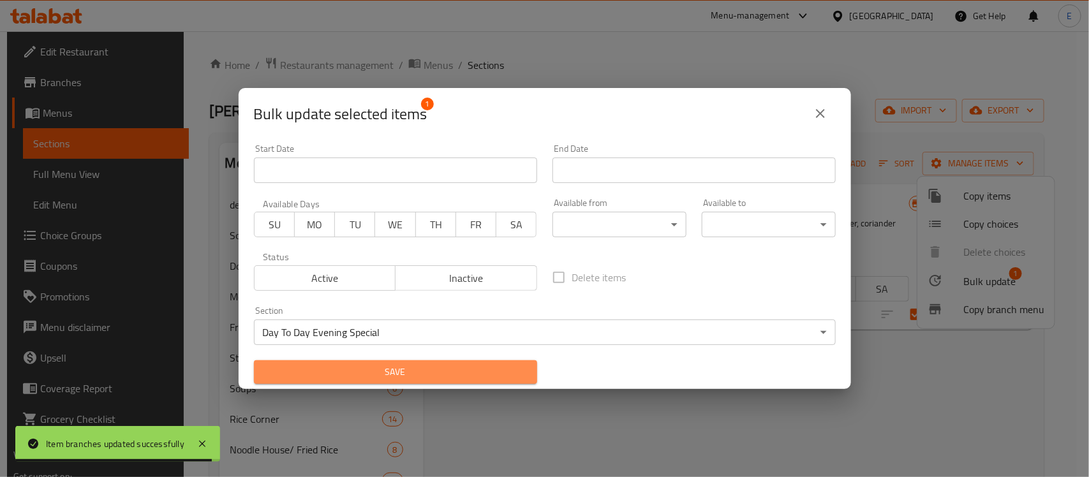
click at [420, 361] on button "Save" at bounding box center [395, 373] width 283 height 24
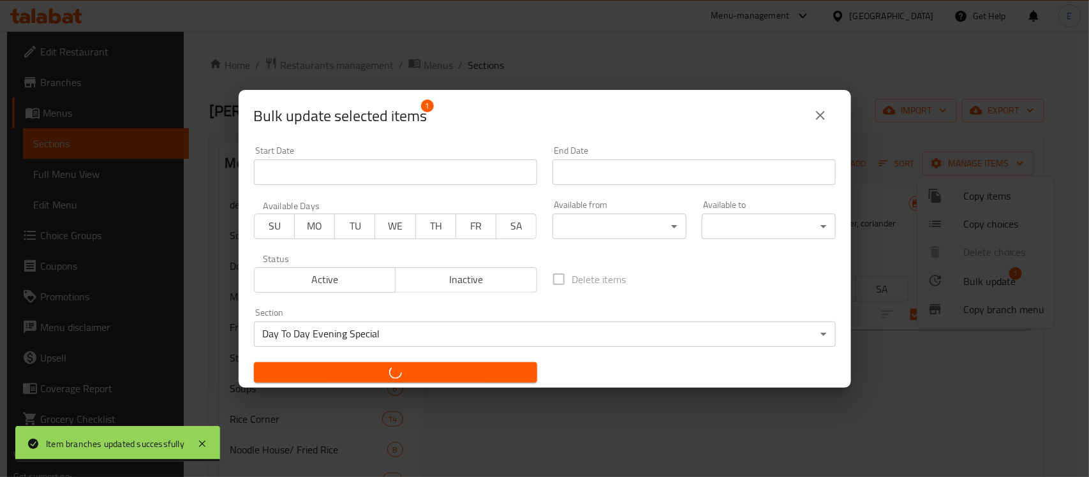
checkbox input "false"
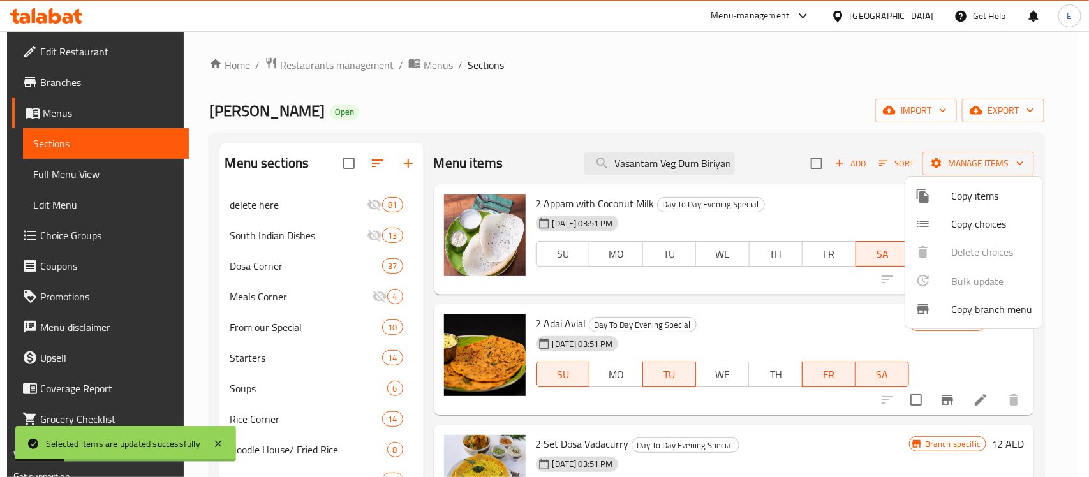
click at [633, 170] on div at bounding box center [544, 238] width 1089 height 477
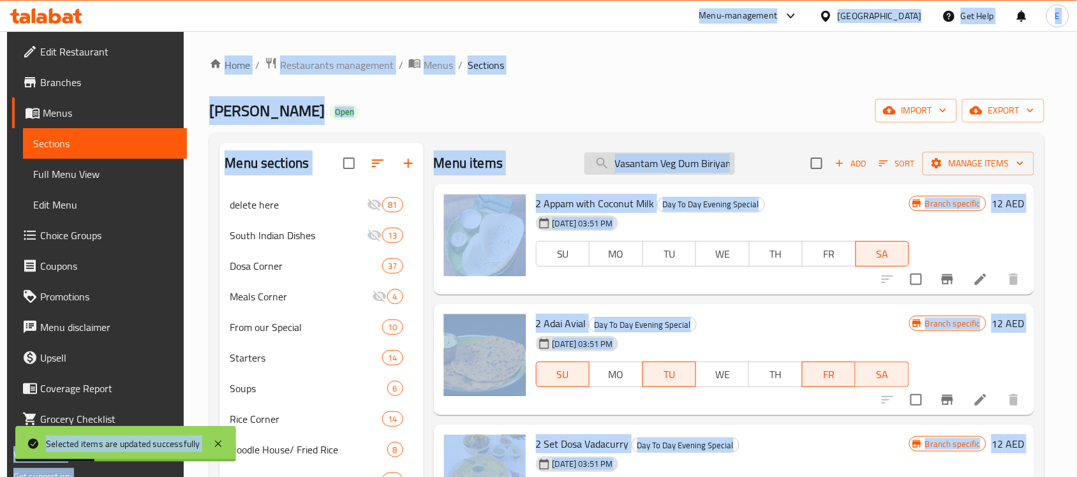
click at [643, 167] on input "Vasantam Veg Dum Biriyani" at bounding box center [659, 163] width 151 height 22
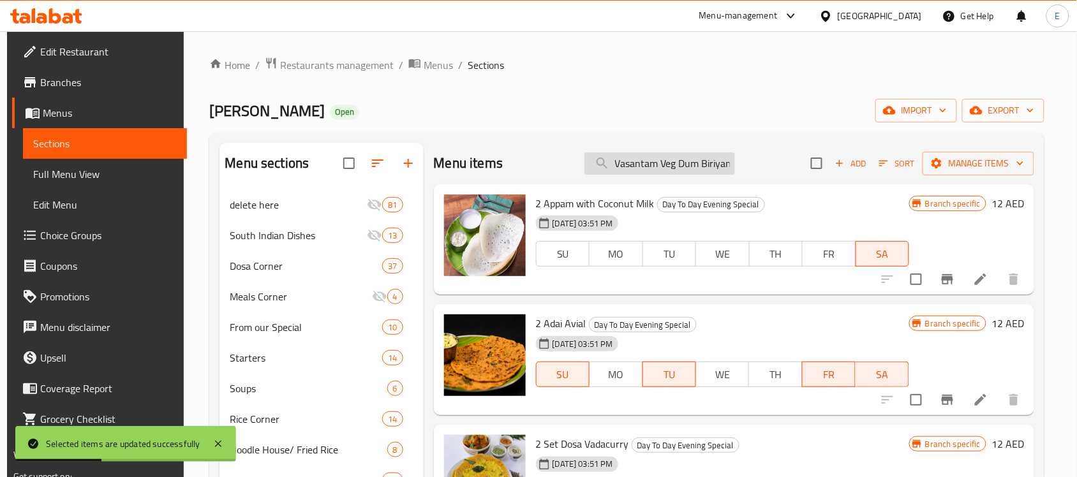
click at [643, 167] on input "Vasantam Veg Dum Biriyani" at bounding box center [659, 163] width 151 height 22
paste input "eechu Parotta (1 Pc) with Paneer Tikka Masala"
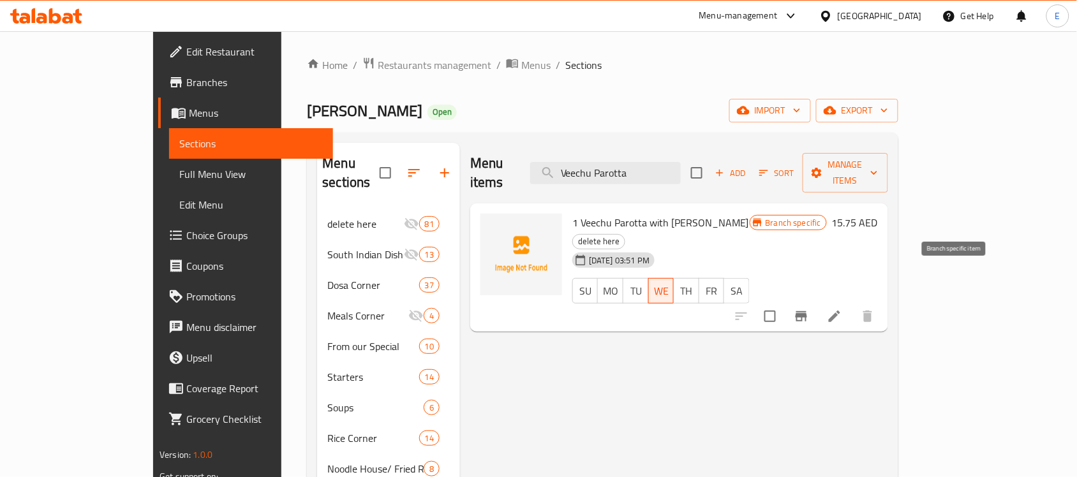
type input "Veechu Parotta"
click at [817, 301] on button "Branch-specific-item" at bounding box center [801, 316] width 31 height 31
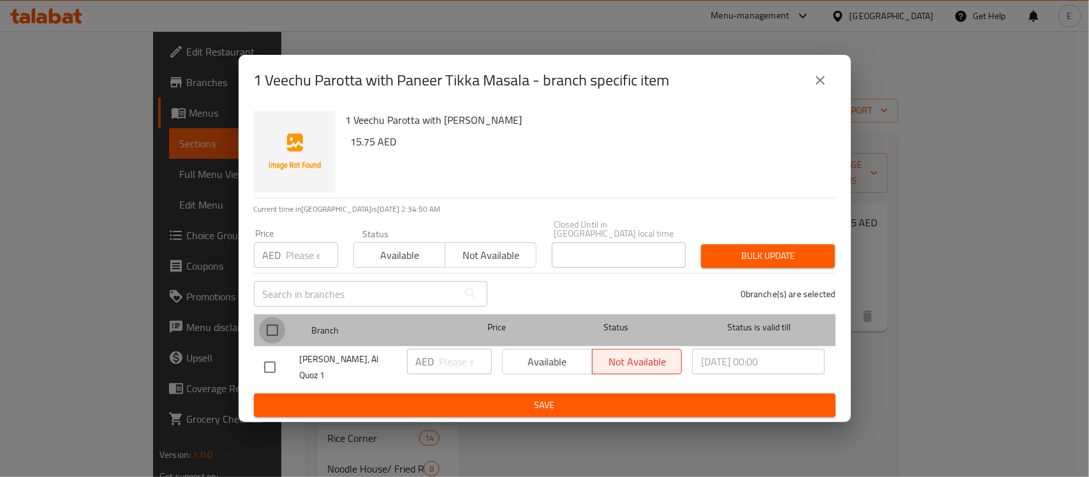
click at [272, 335] on input "checkbox" at bounding box center [272, 330] width 27 height 27
checkbox input "true"
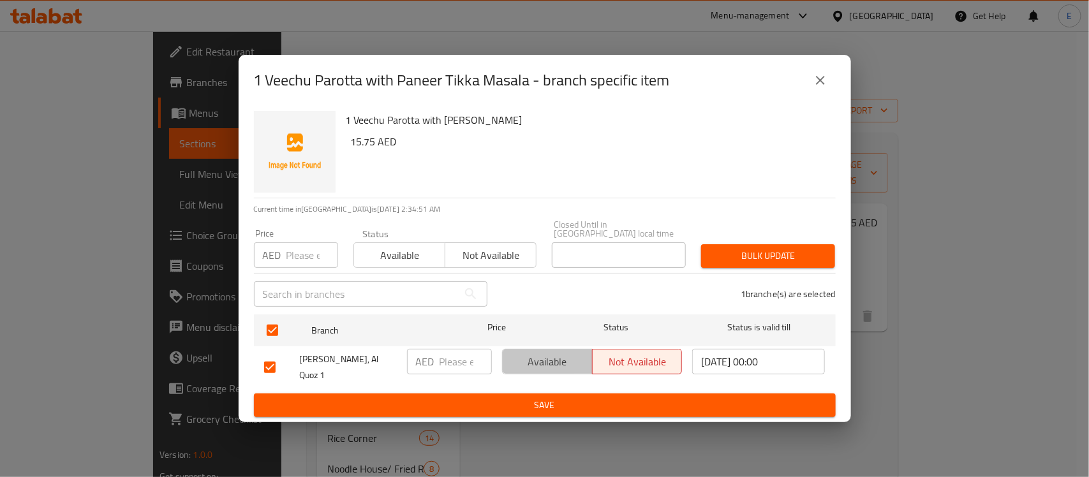
click at [538, 368] on span "Available" at bounding box center [548, 362] width 80 height 19
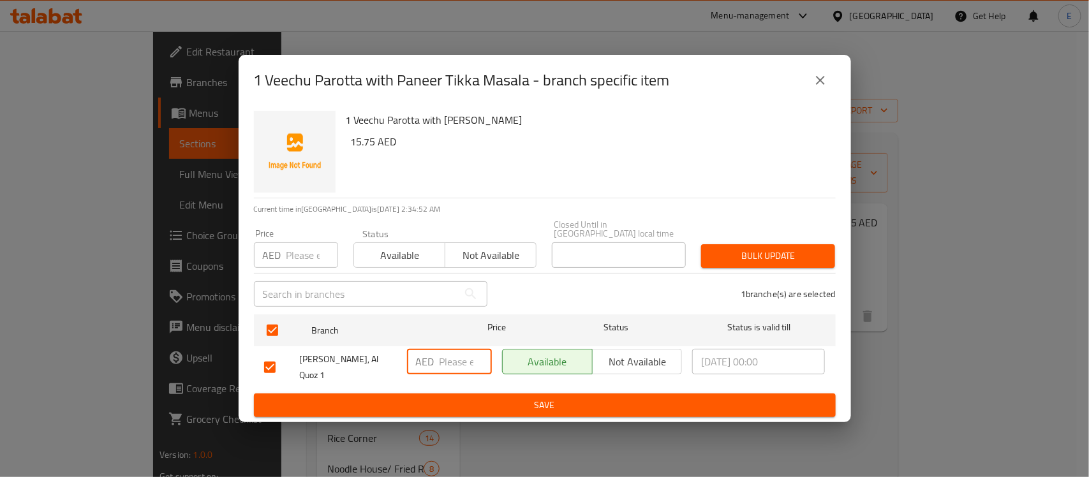
click at [468, 359] on input "number" at bounding box center [466, 362] width 52 height 26
type input "15.50"
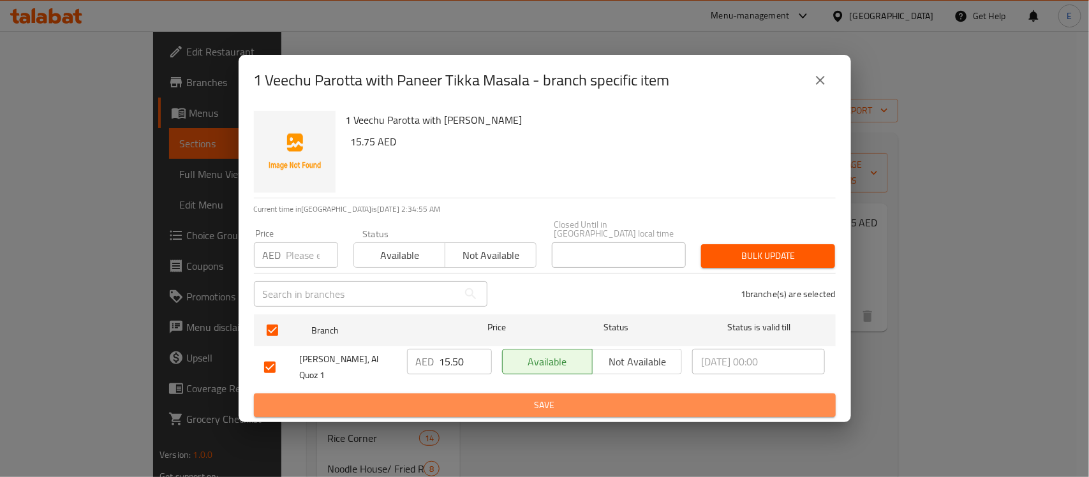
click at [511, 400] on span "Save" at bounding box center [544, 406] width 561 height 16
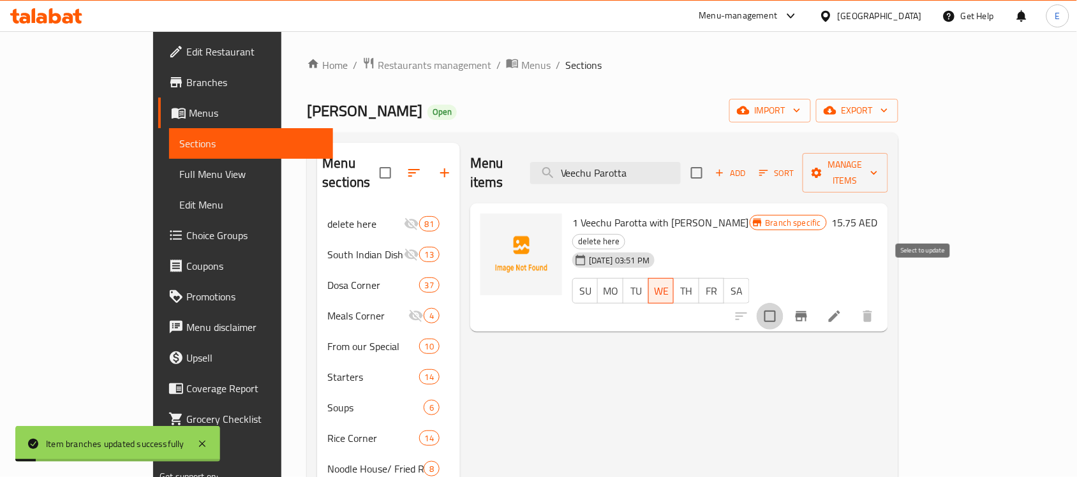
click at [784, 303] on input "checkbox" at bounding box center [770, 316] width 27 height 27
checkbox input "true"
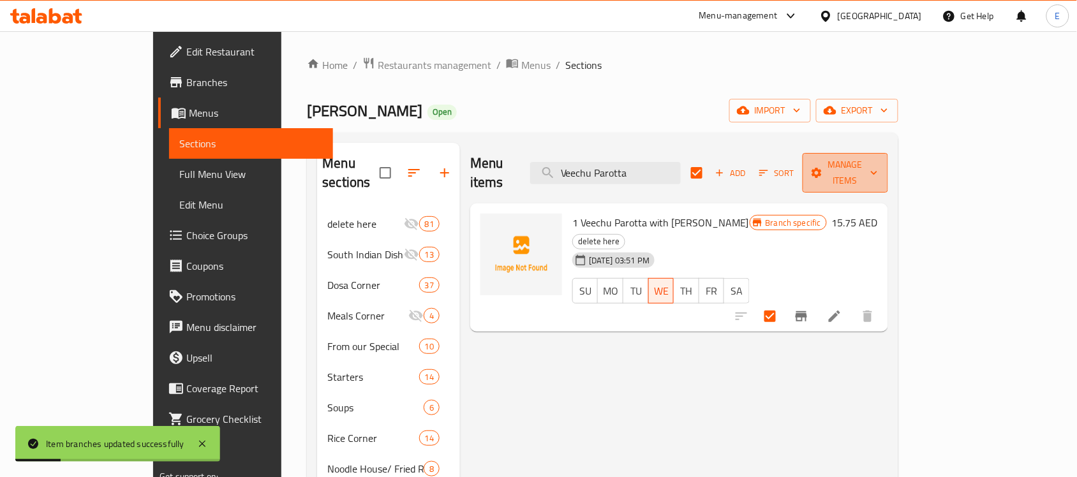
click at [878, 170] on span "Manage items" at bounding box center [845, 173] width 65 height 32
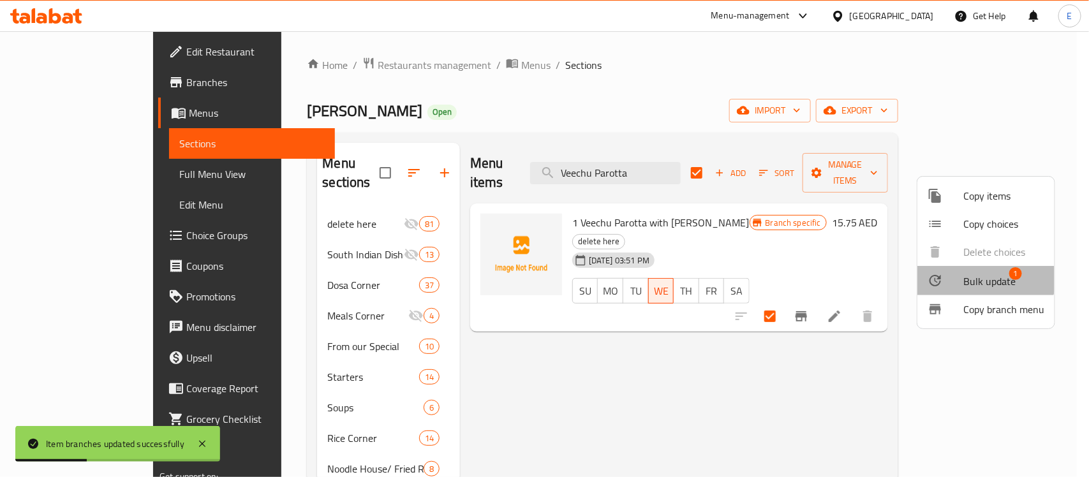
click at [967, 274] on span "Bulk update" at bounding box center [989, 281] width 52 height 15
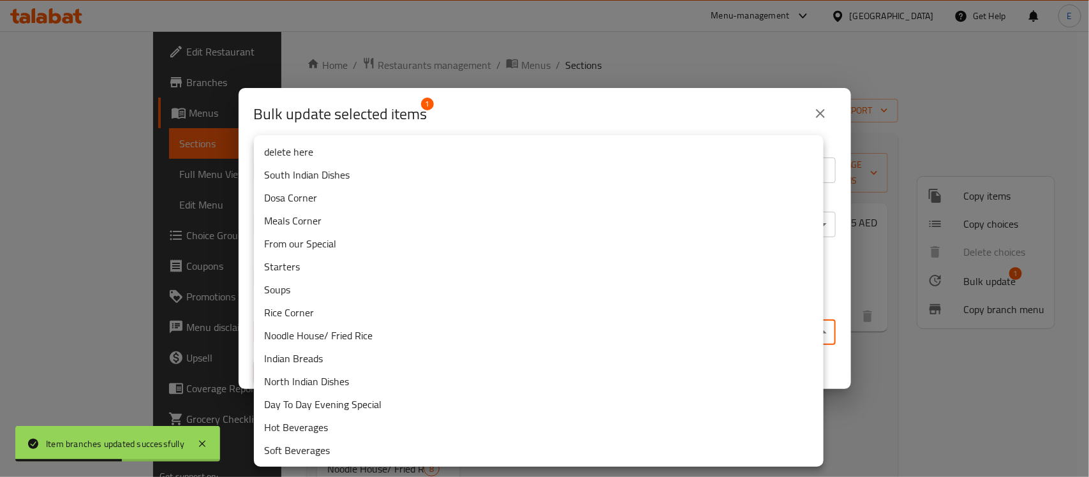
click at [394, 330] on body "Item branches updated successfully ​ Menu-management United Arab Emirates Get H…" at bounding box center [544, 254] width 1089 height 446
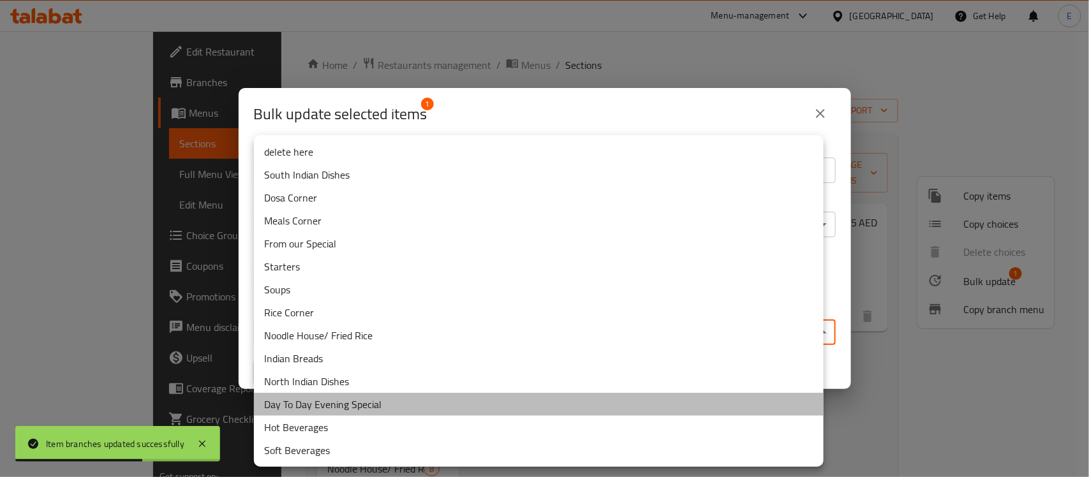
click at [410, 398] on li "Day To Day Evening Special" at bounding box center [539, 404] width 570 height 23
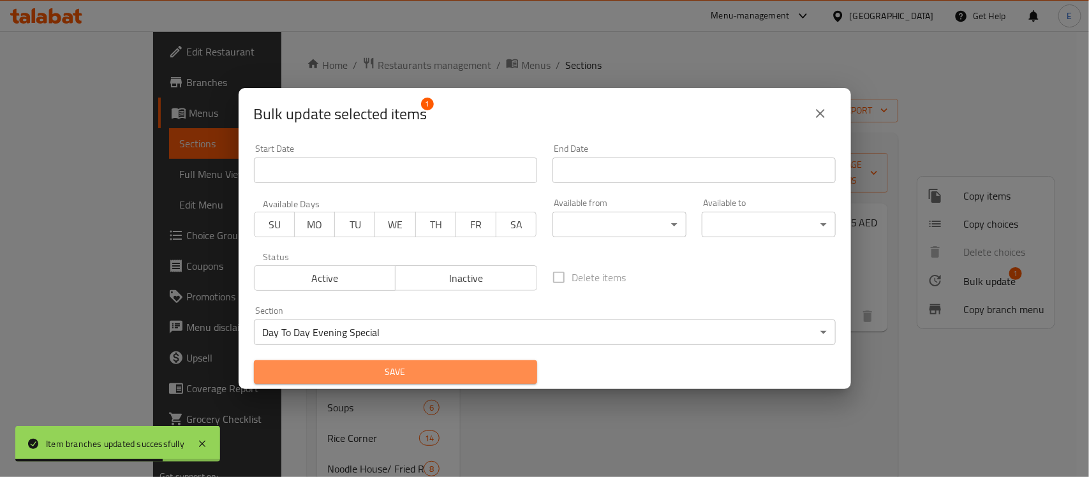
click at [434, 373] on span "Save" at bounding box center [395, 372] width 263 height 16
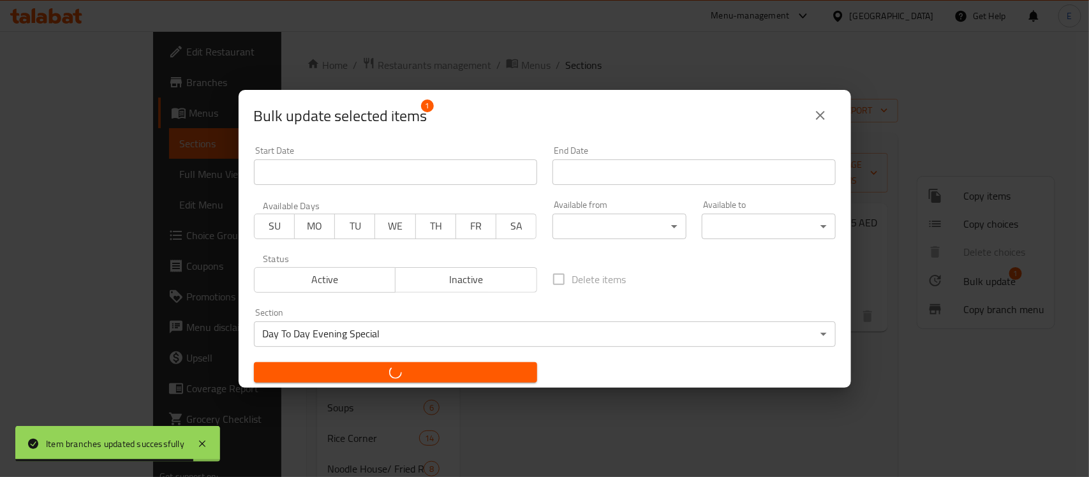
checkbox input "false"
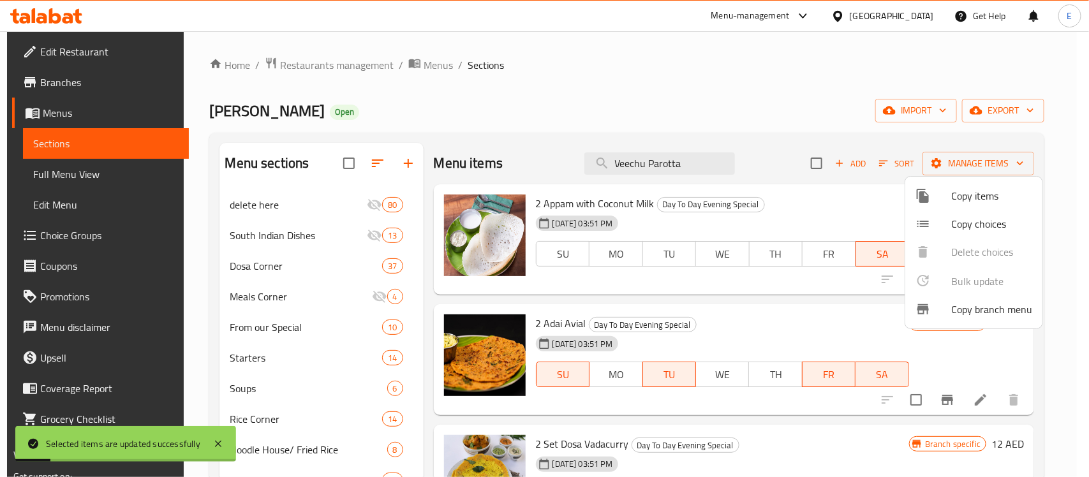
click at [676, 158] on div at bounding box center [544, 238] width 1089 height 477
click at [676, 158] on input "Veechu Parotta" at bounding box center [659, 163] width 151 height 22
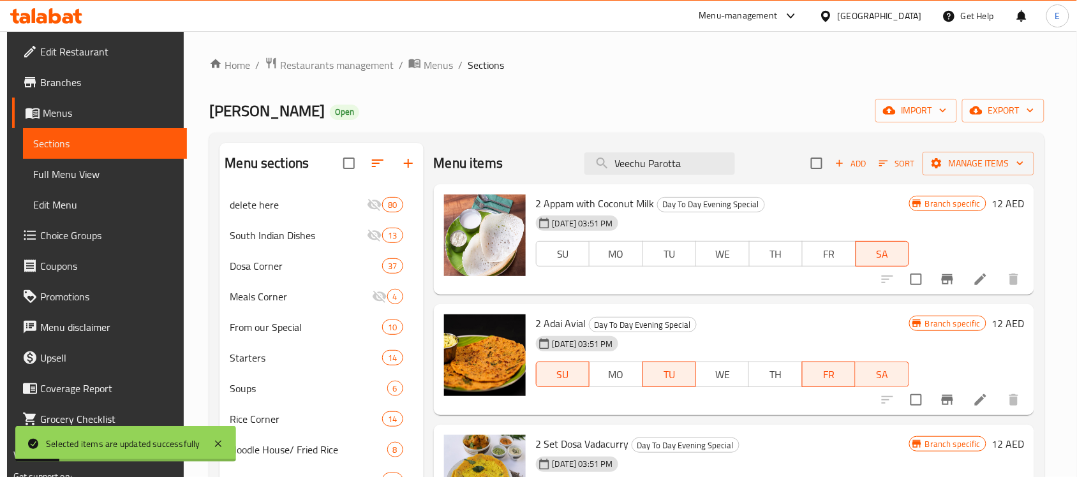
click at [676, 158] on input "Veechu Parotta" at bounding box center [659, 163] width 151 height 22
paste input "Tomato Adai (2 Pcs)"
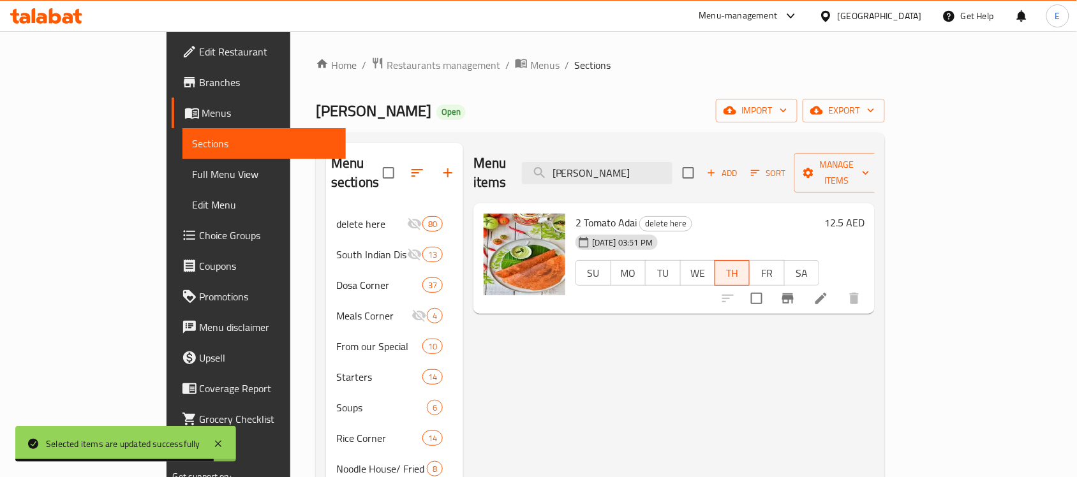
type input "Tomato Adai"
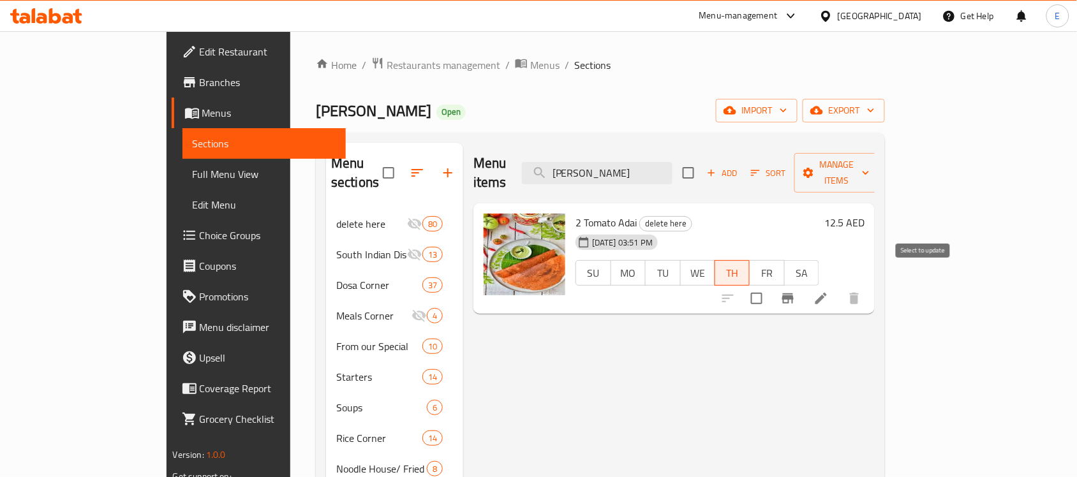
click at [770, 285] on input "checkbox" at bounding box center [756, 298] width 27 height 27
checkbox input "true"
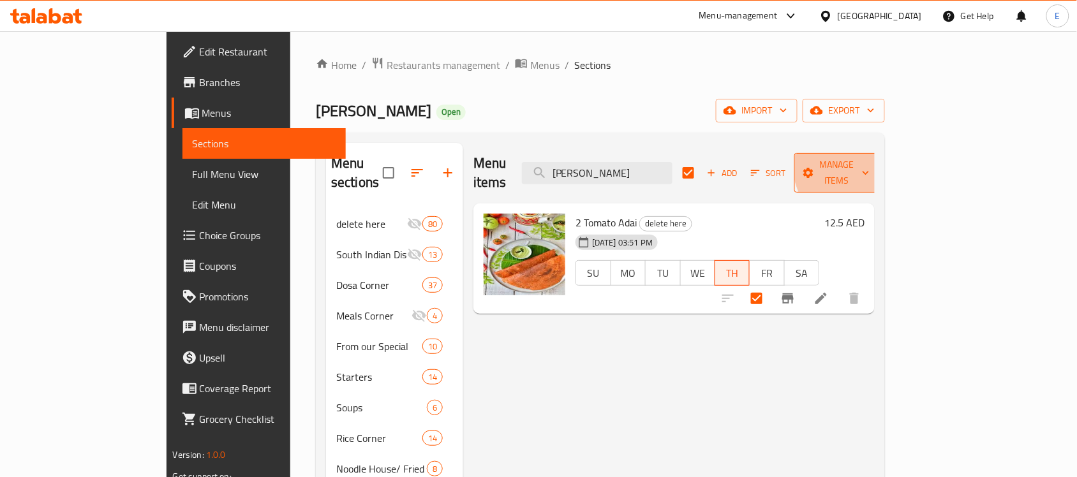
click at [870, 164] on span "Manage items" at bounding box center [837, 173] width 65 height 32
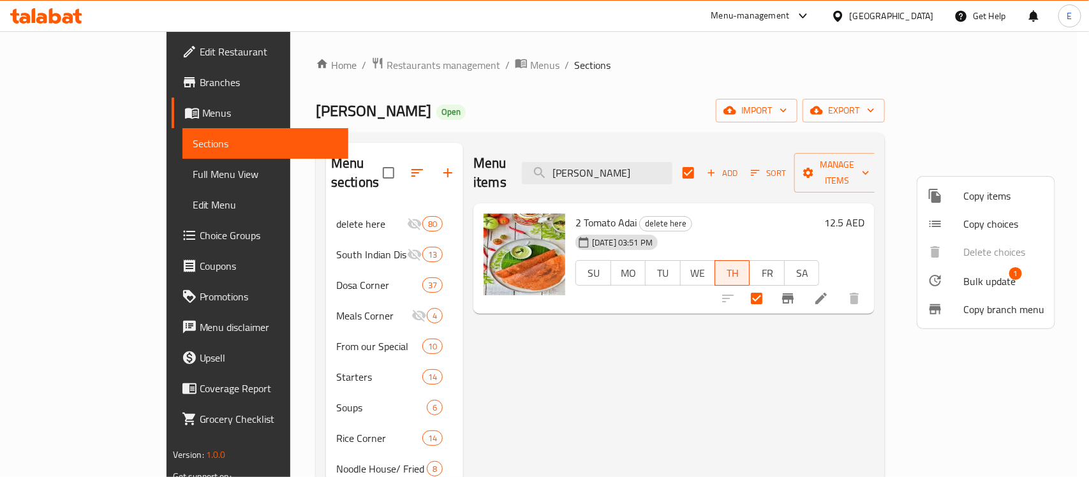
click at [953, 282] on div at bounding box center [946, 280] width 36 height 15
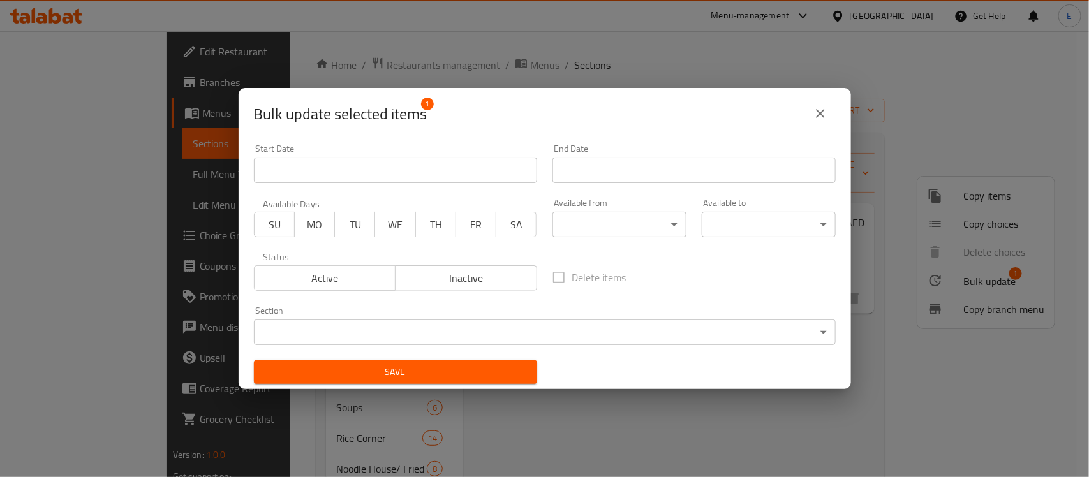
click at [432, 319] on div "Section ​ ​" at bounding box center [545, 325] width 582 height 39
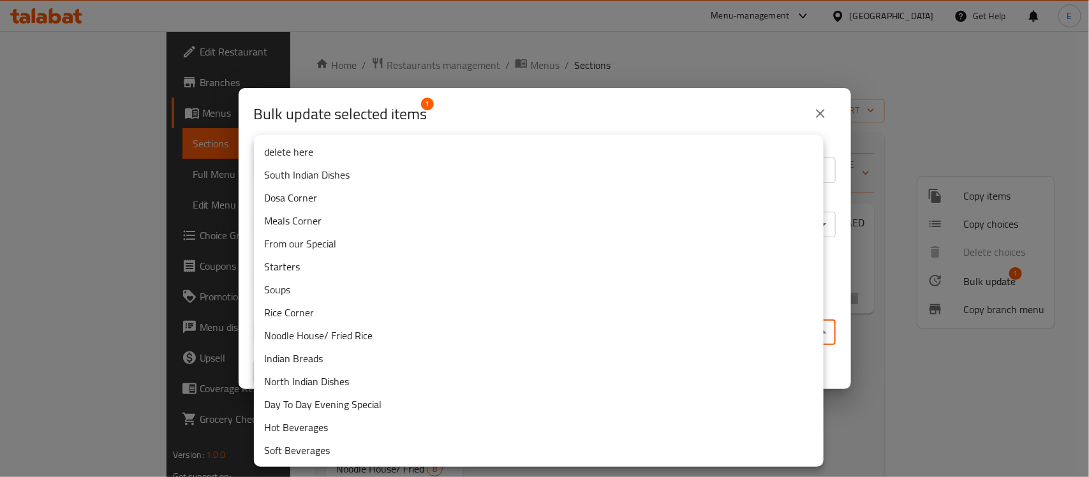
click at [426, 329] on body "​ Menu-management United Arab Emirates Get Help E Edit Restaurant Branches Menu…" at bounding box center [544, 254] width 1089 height 446
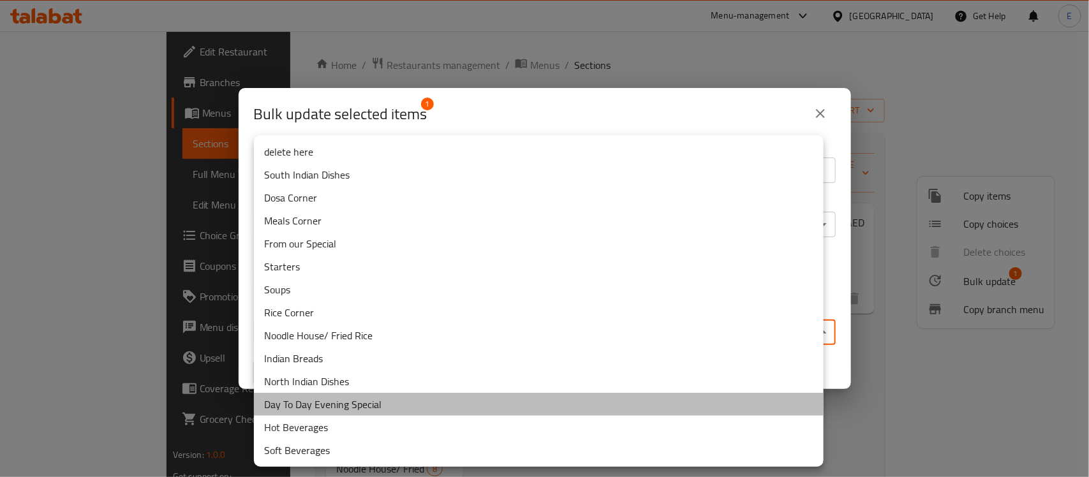
click at [404, 396] on li "Day To Day Evening Special" at bounding box center [539, 404] width 570 height 23
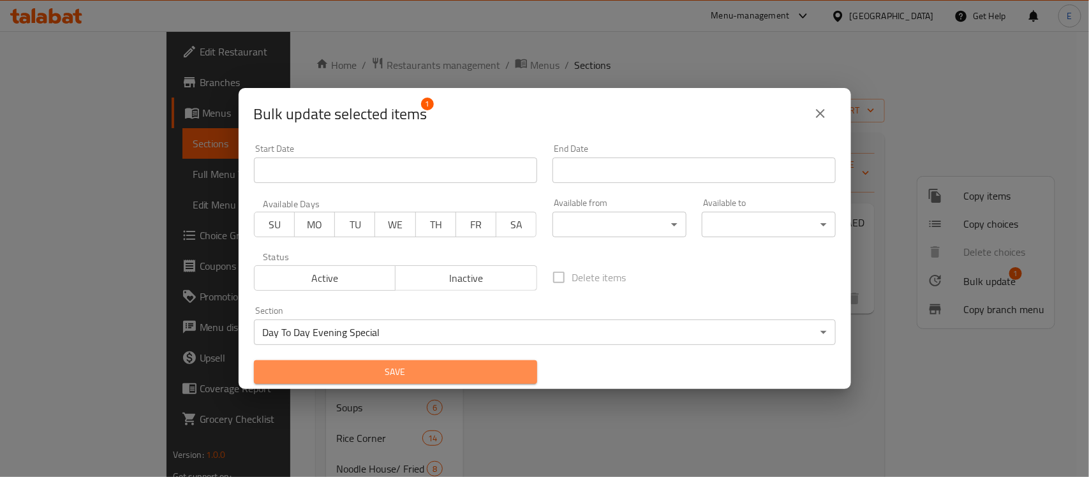
click at [426, 369] on span "Save" at bounding box center [395, 372] width 263 height 16
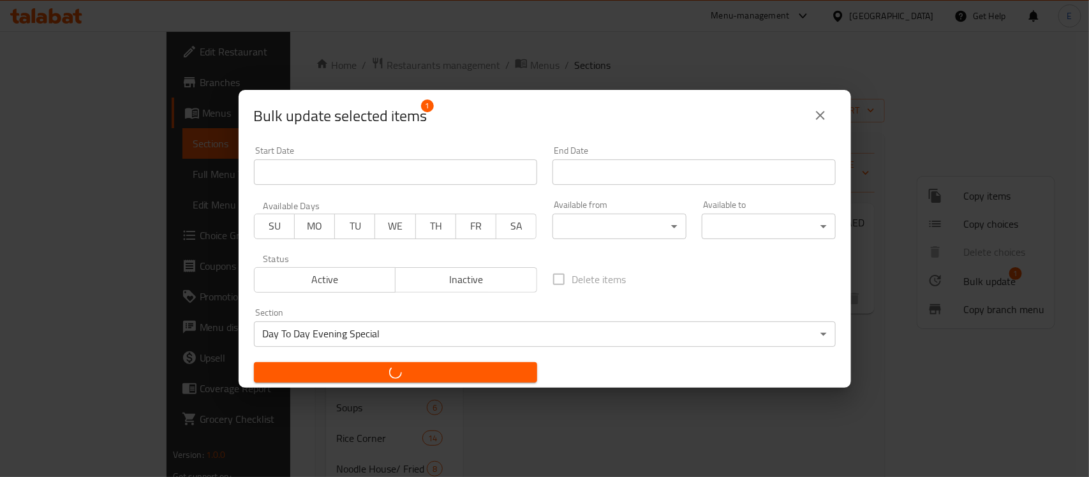
checkbox input "false"
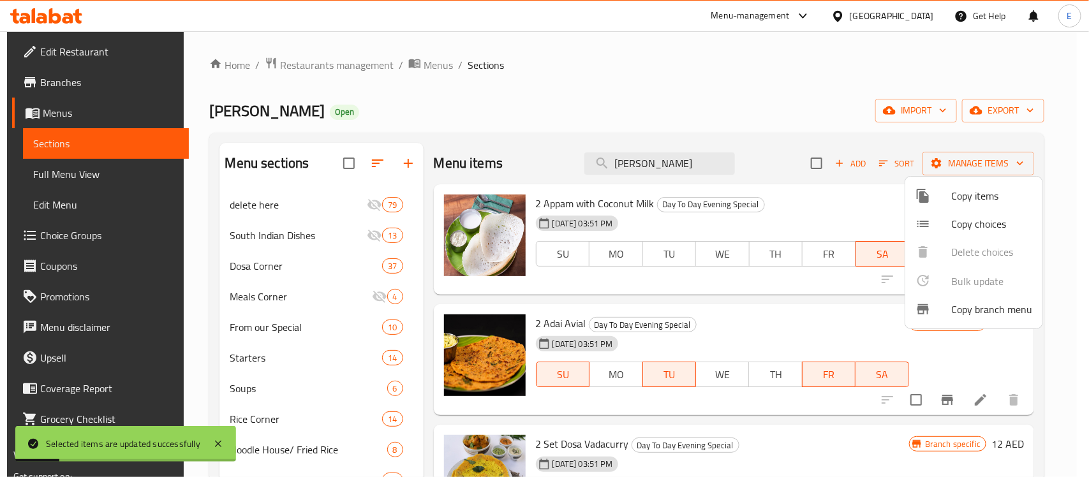
click at [672, 165] on div at bounding box center [544, 238] width 1089 height 477
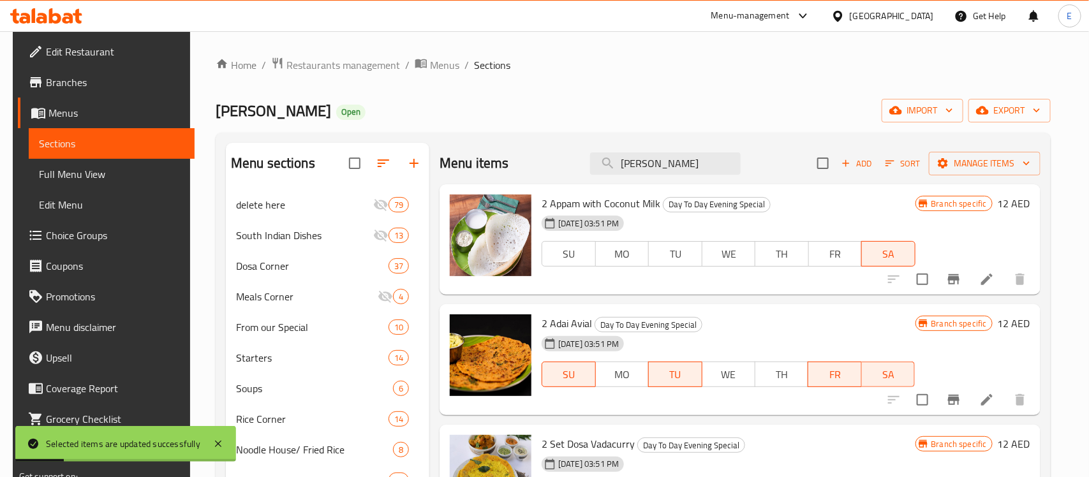
click at [672, 165] on input "Tomato Adai" at bounding box center [665, 163] width 151 height 22
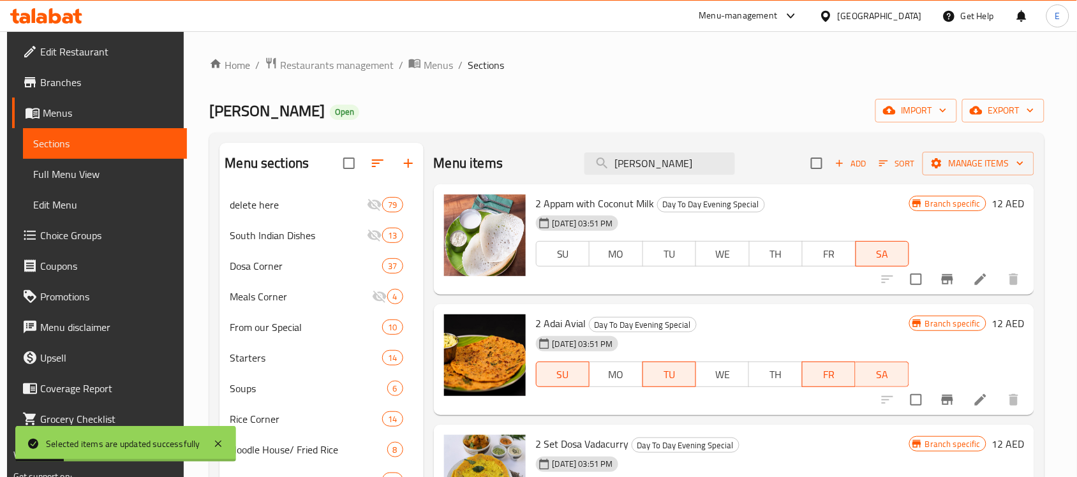
click at [672, 165] on input "Tomato Adai" at bounding box center [659, 163] width 151 height 22
paste input "Mix Veg [PERSON_NAME]"
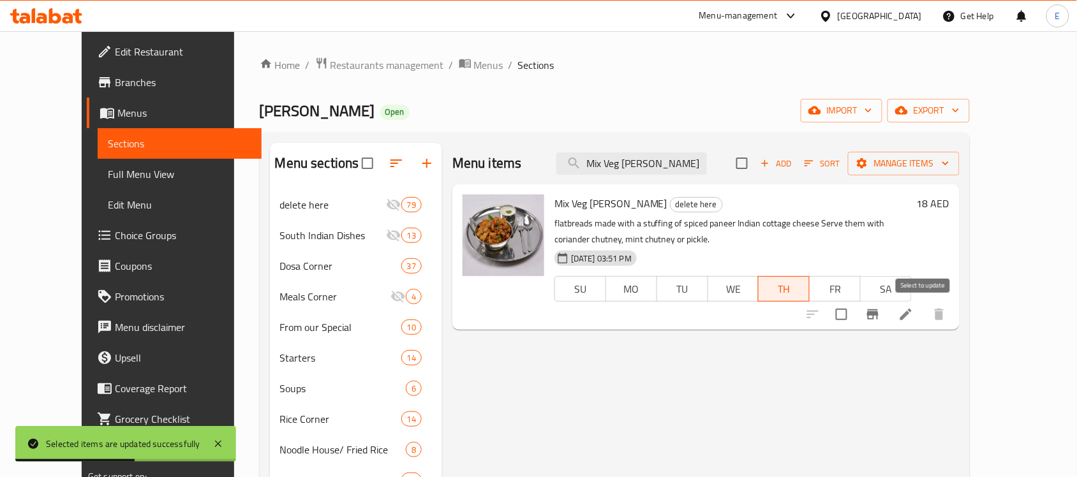
type input "Mix Veg [PERSON_NAME]"
click at [855, 319] on input "checkbox" at bounding box center [841, 314] width 27 height 27
checkbox input "true"
click at [949, 160] on span "Manage items" at bounding box center [903, 164] width 91 height 16
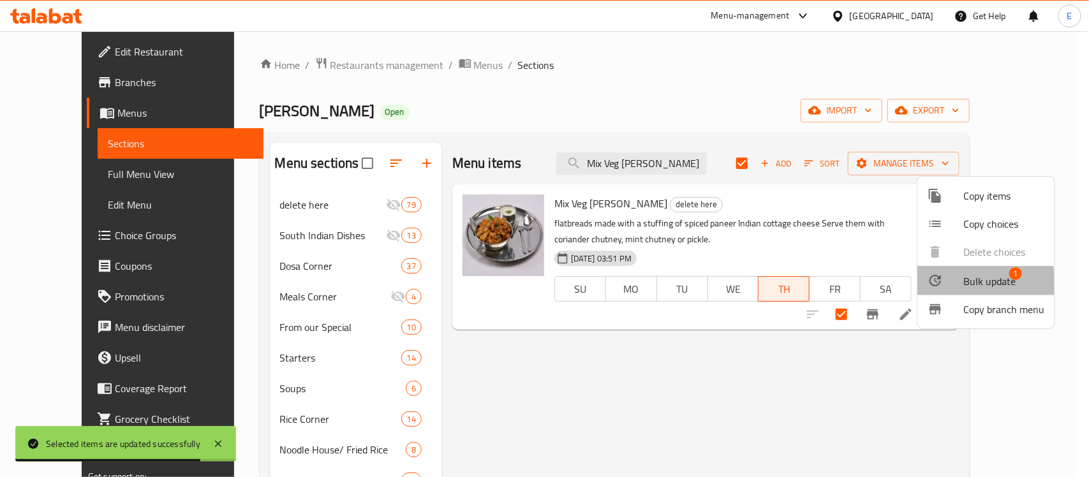
click at [946, 284] on div at bounding box center [946, 280] width 36 height 15
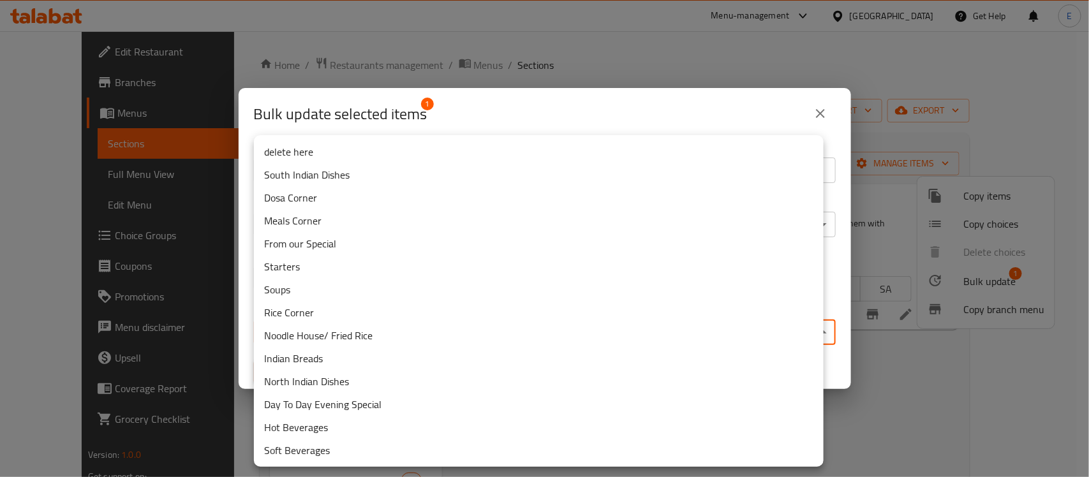
click at [417, 341] on body "Selected items are updated successfully ​ Menu-management United Arab Emirates …" at bounding box center [544, 254] width 1089 height 446
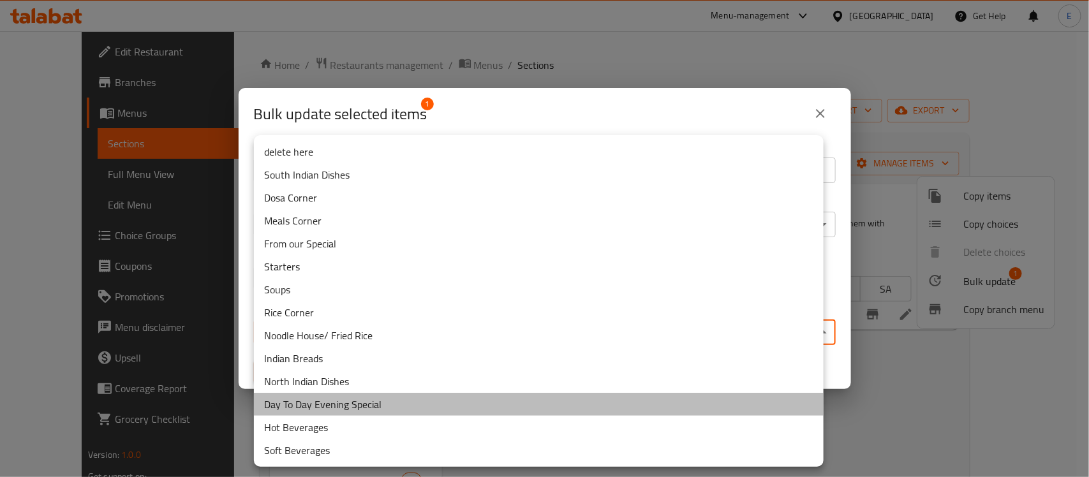
click at [399, 398] on li "Day To Day Evening Special" at bounding box center [539, 404] width 570 height 23
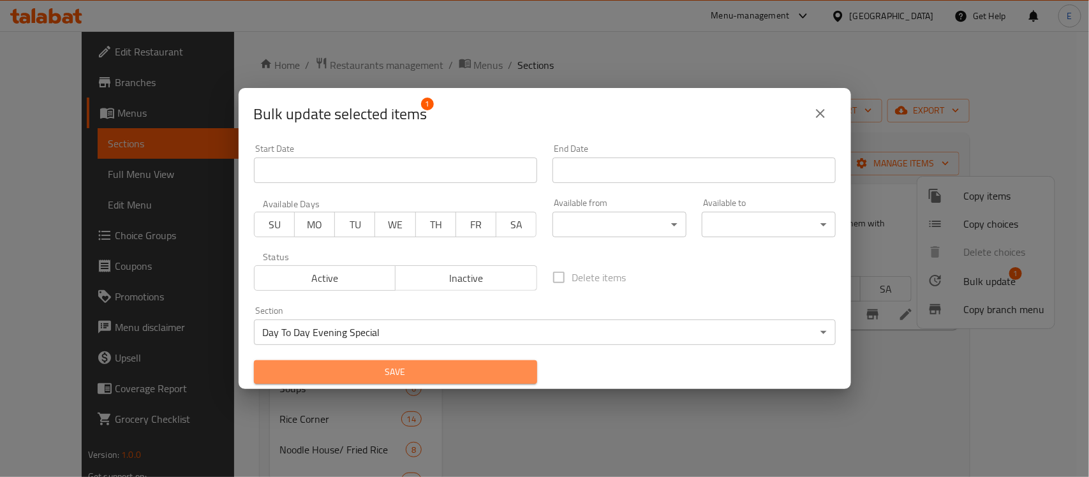
click at [428, 377] on span "Save" at bounding box center [395, 372] width 263 height 16
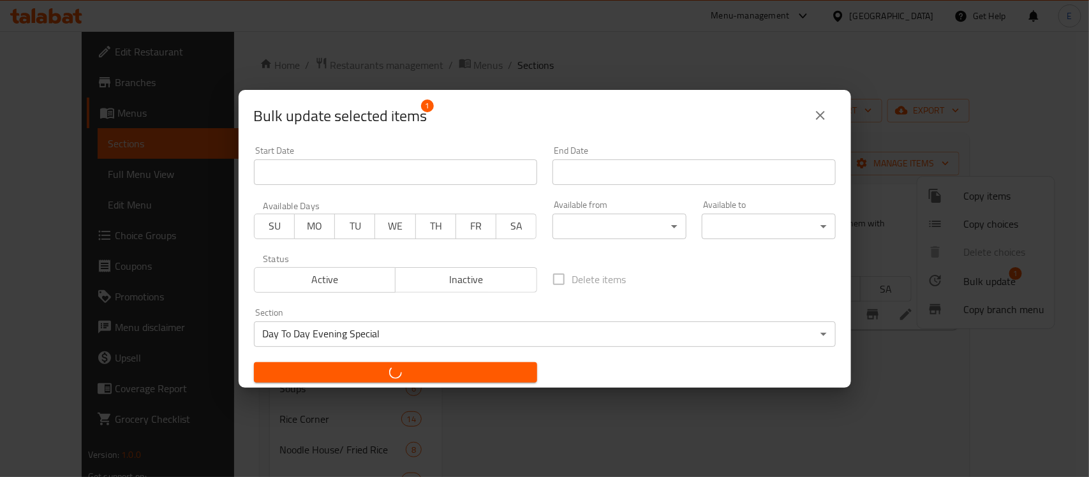
checkbox input "false"
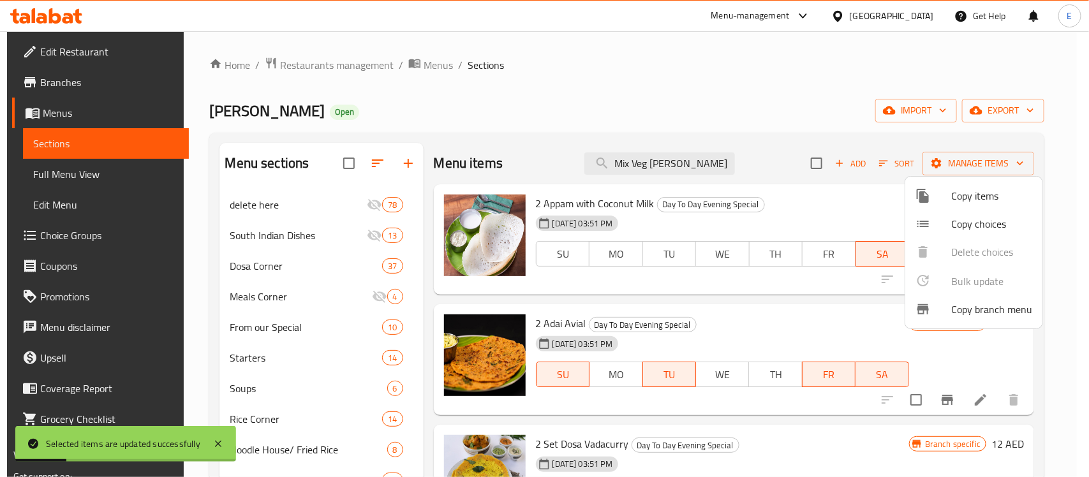
click at [671, 166] on div at bounding box center [544, 238] width 1089 height 477
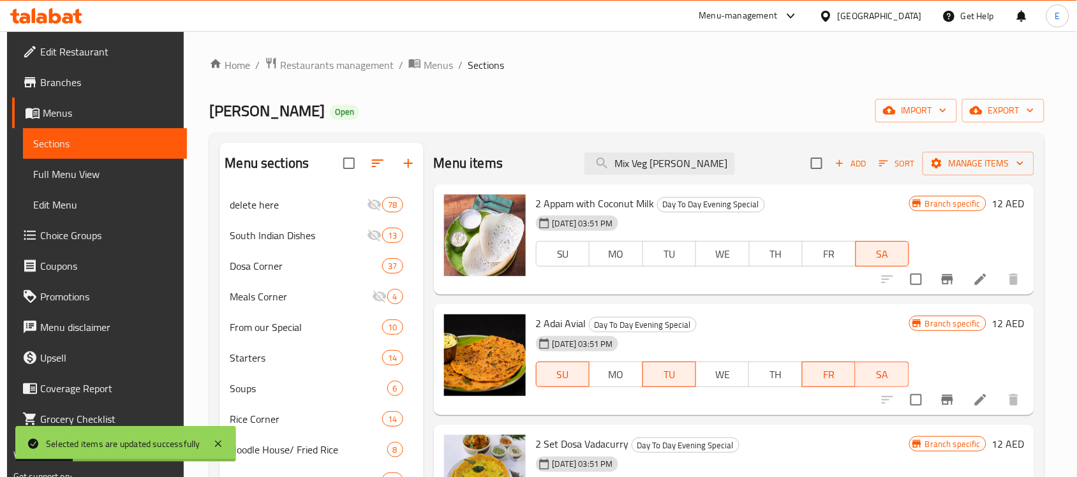
click at [671, 166] on input "Mix Veg [PERSON_NAME]" at bounding box center [659, 163] width 151 height 22
paste input "Paneer Finger (Dry)"
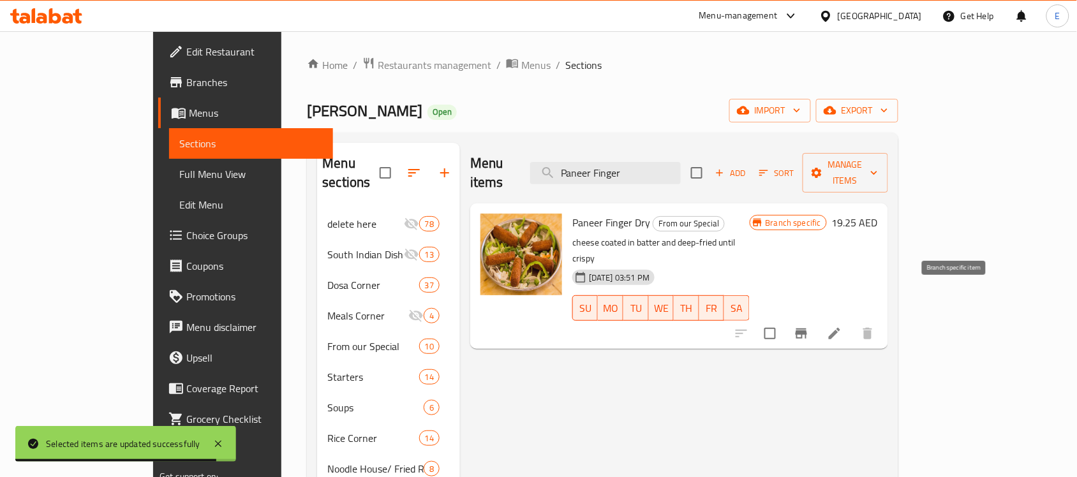
type input "Paneer Finger"
click at [809, 326] on icon "Branch-specific-item" at bounding box center [801, 333] width 15 height 15
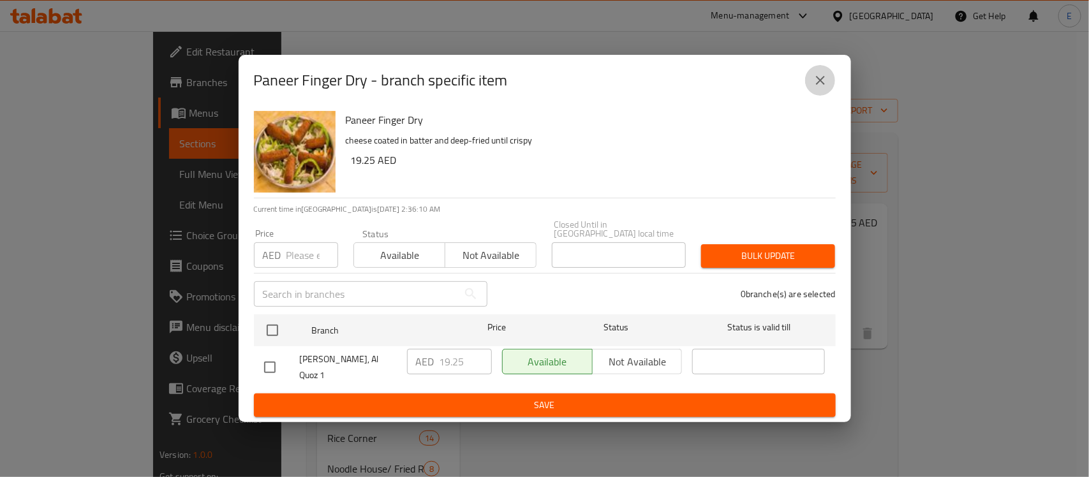
click at [818, 80] on icon "close" at bounding box center [820, 80] width 15 height 15
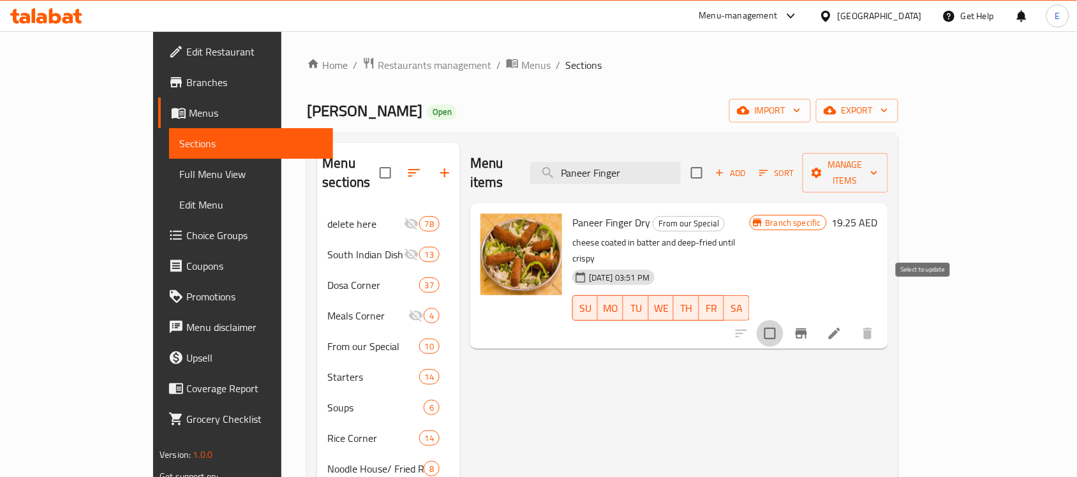
click at [784, 320] on input "checkbox" at bounding box center [770, 333] width 27 height 27
checkbox input "true"
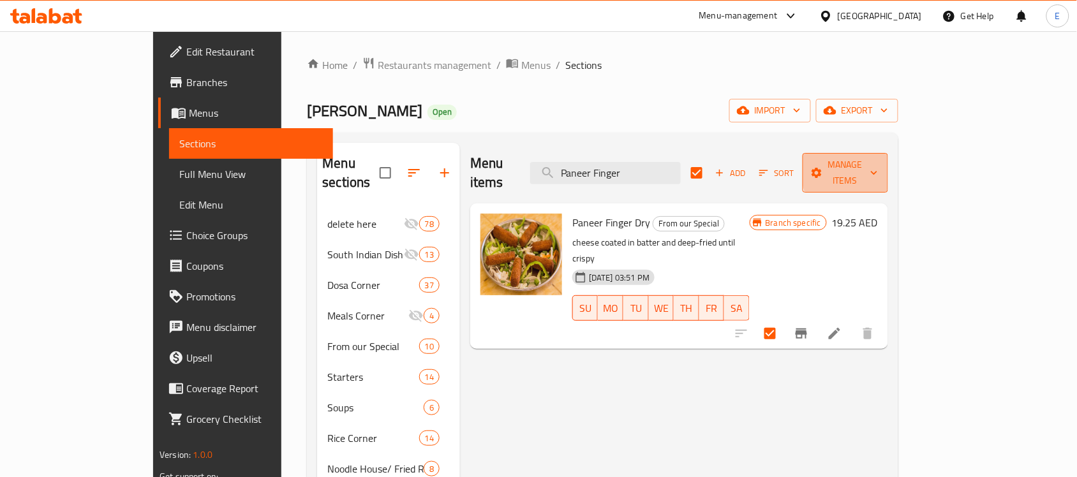
click at [878, 168] on span "Manage items" at bounding box center [845, 173] width 65 height 32
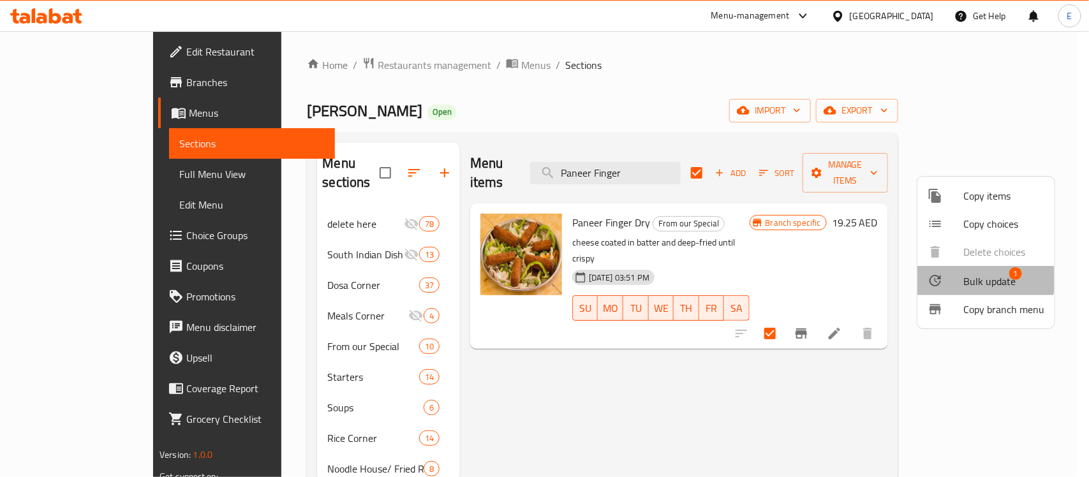
click at [970, 279] on span "Bulk update" at bounding box center [989, 281] width 52 height 15
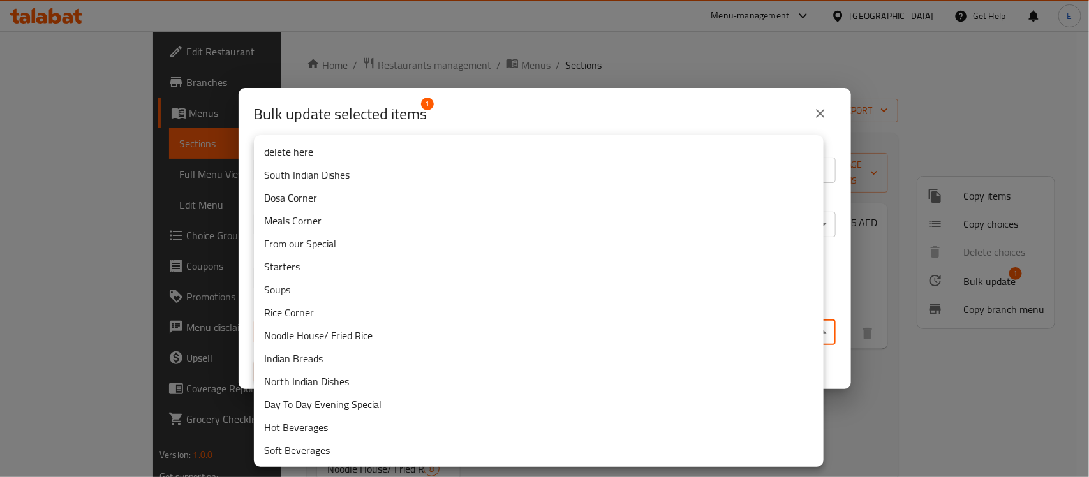
click at [457, 336] on body "​ Menu-management United Arab Emirates Get Help E Edit Restaurant Branches Menu…" at bounding box center [544, 254] width 1089 height 446
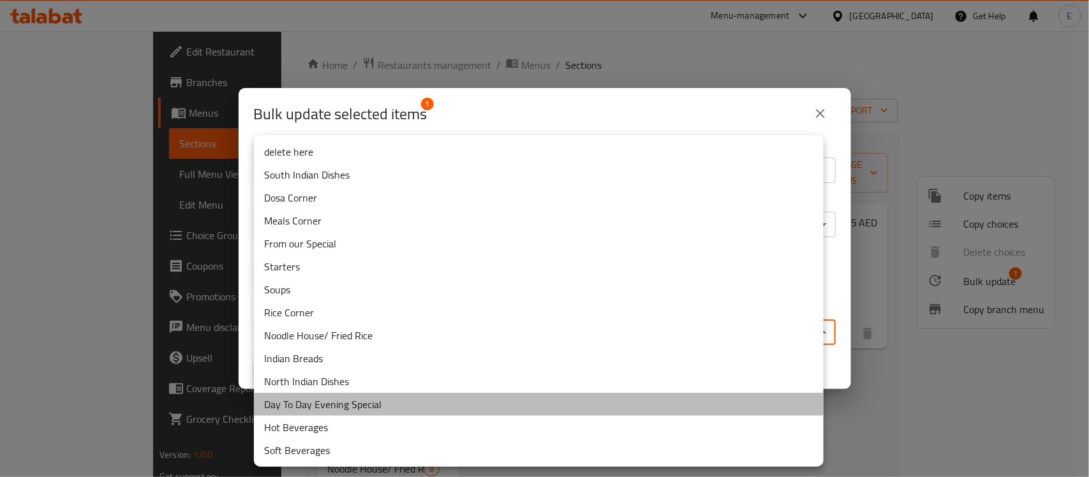
click at [346, 407] on li "Day To Day Evening Special" at bounding box center [539, 404] width 570 height 23
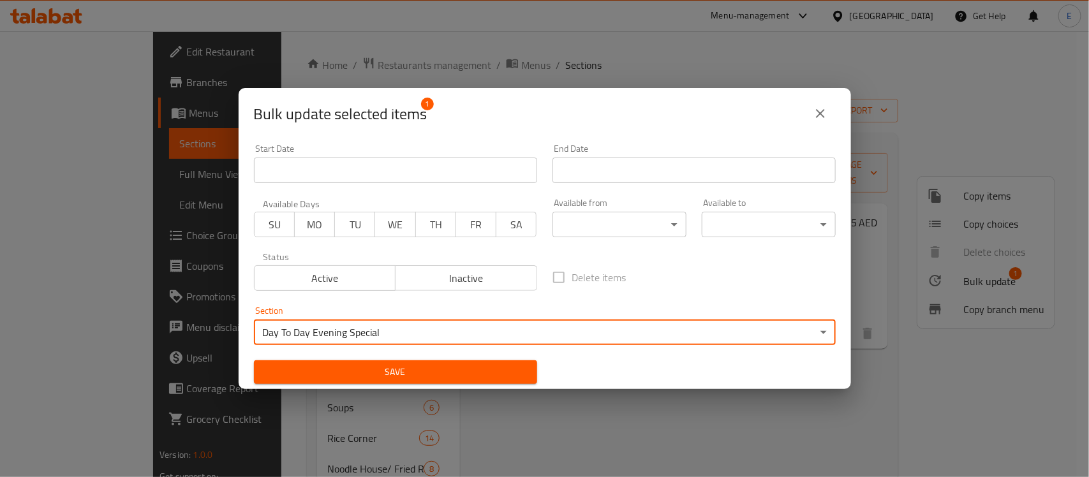
click at [381, 374] on span "Save" at bounding box center [395, 372] width 263 height 16
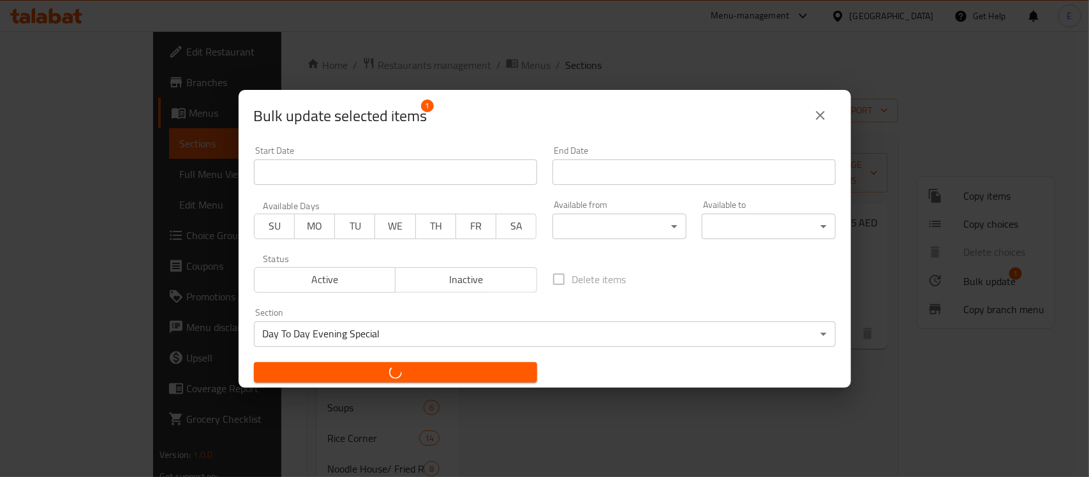
checkbox input "false"
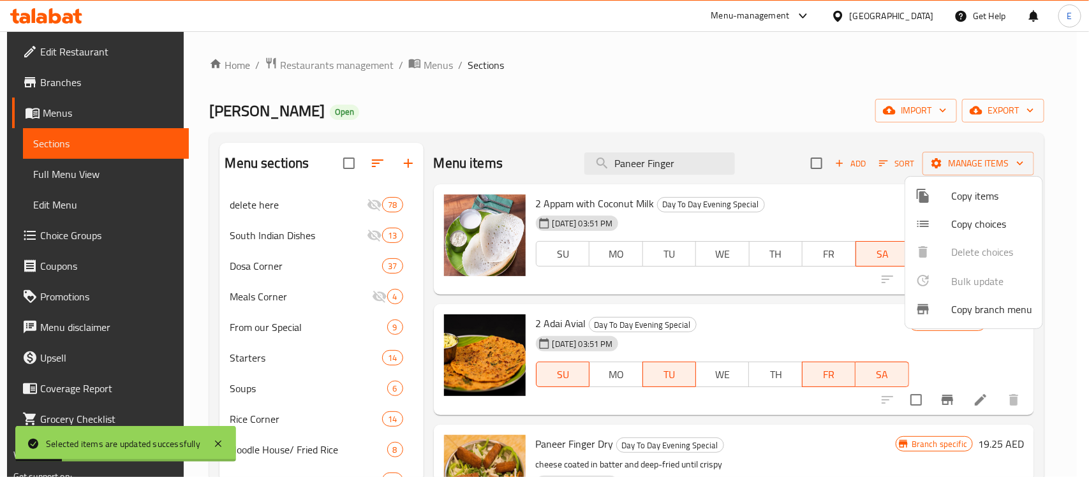
click at [639, 161] on div at bounding box center [544, 238] width 1089 height 477
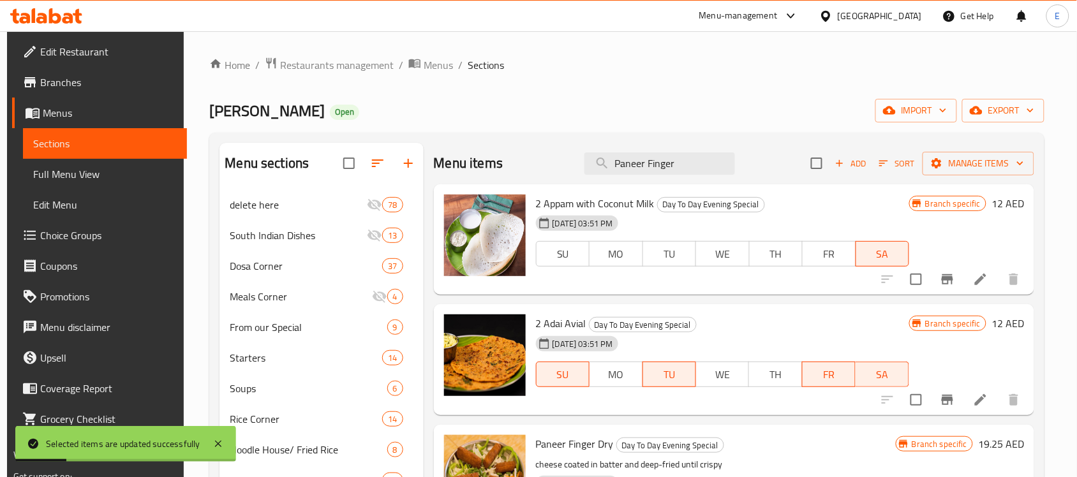
click at [639, 161] on input "Paneer Finger" at bounding box center [659, 163] width 151 height 22
paste input "Crispy Corn Pop (Dry)"
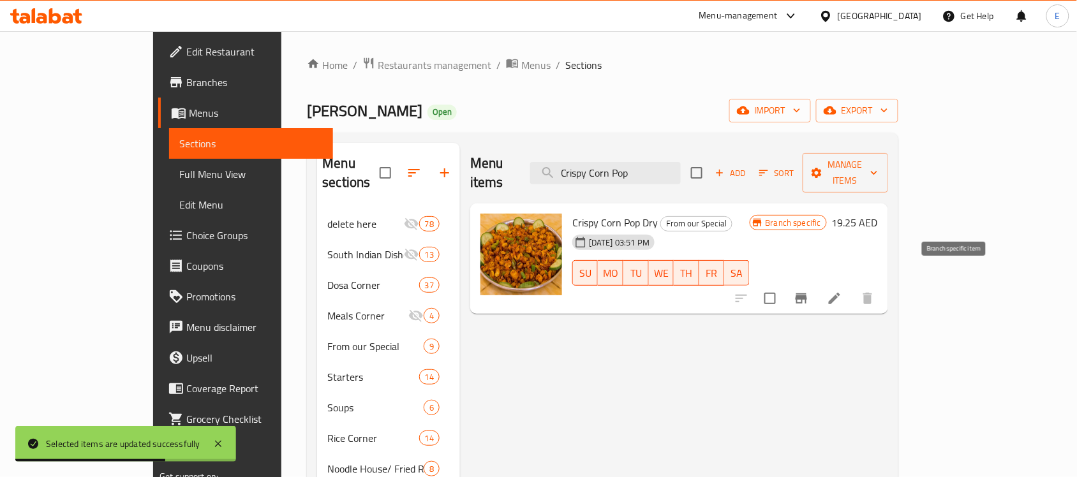
type input "Crispy Corn Pop"
click at [807, 294] on icon "Branch-specific-item" at bounding box center [801, 299] width 11 height 10
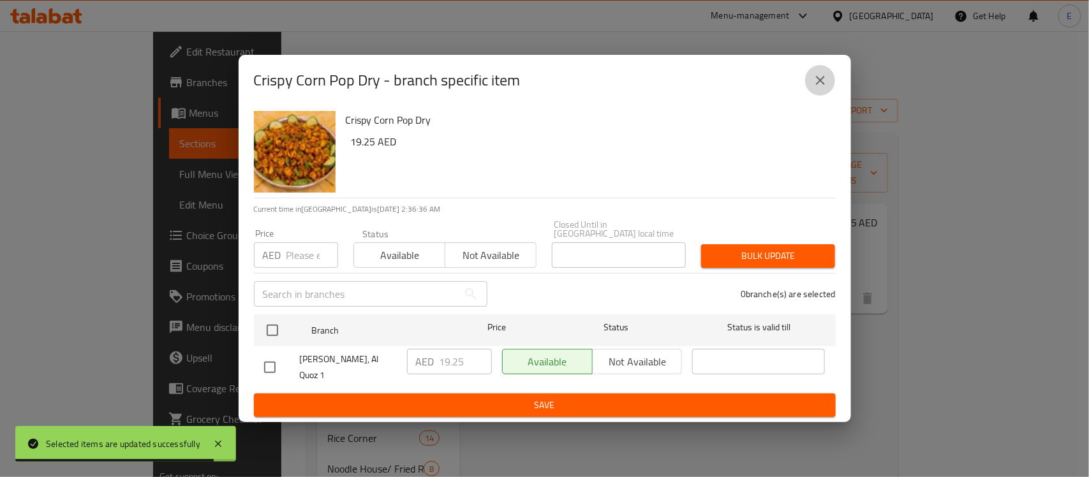
click at [824, 86] on icon "close" at bounding box center [820, 80] width 15 height 15
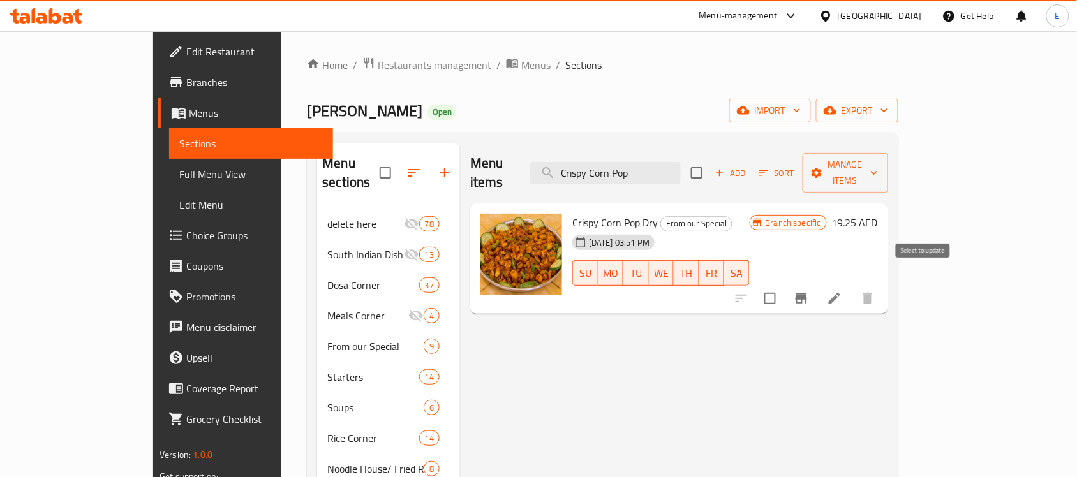
click at [784, 285] on input "checkbox" at bounding box center [770, 298] width 27 height 27
checkbox input "true"
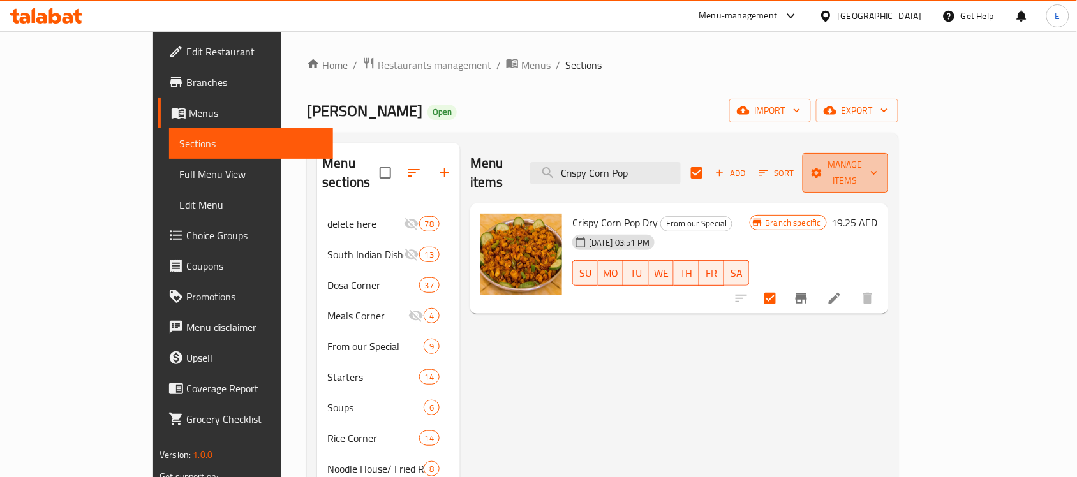
click at [878, 168] on span "Manage items" at bounding box center [845, 173] width 65 height 32
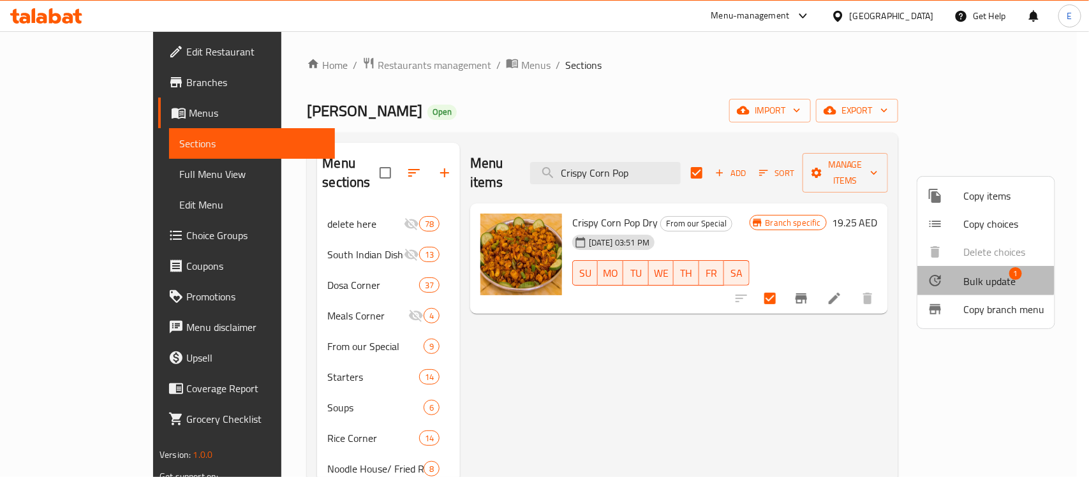
click at [951, 273] on div at bounding box center [946, 280] width 36 height 15
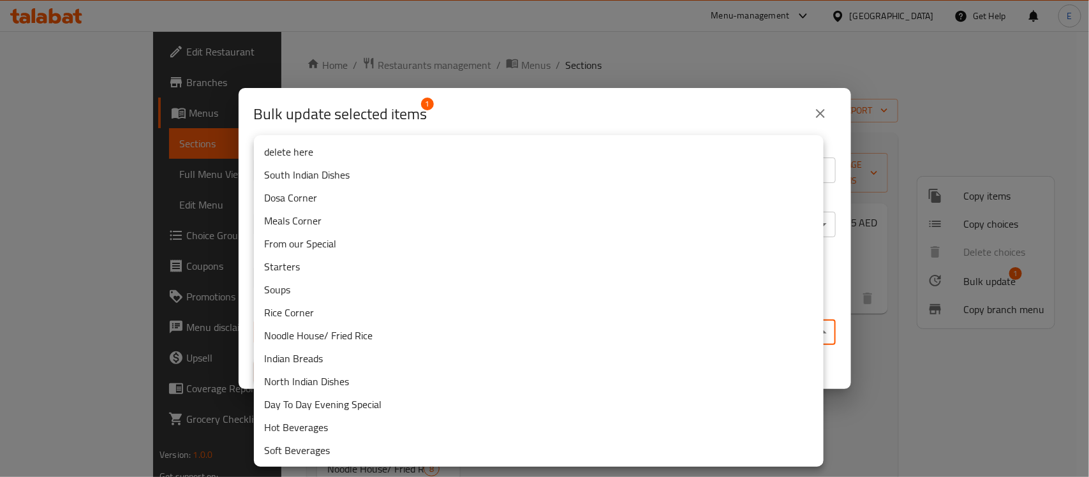
click at [600, 336] on body "​ Menu-management United Arab Emirates Get Help E Edit Restaurant Branches Menu…" at bounding box center [544, 254] width 1089 height 446
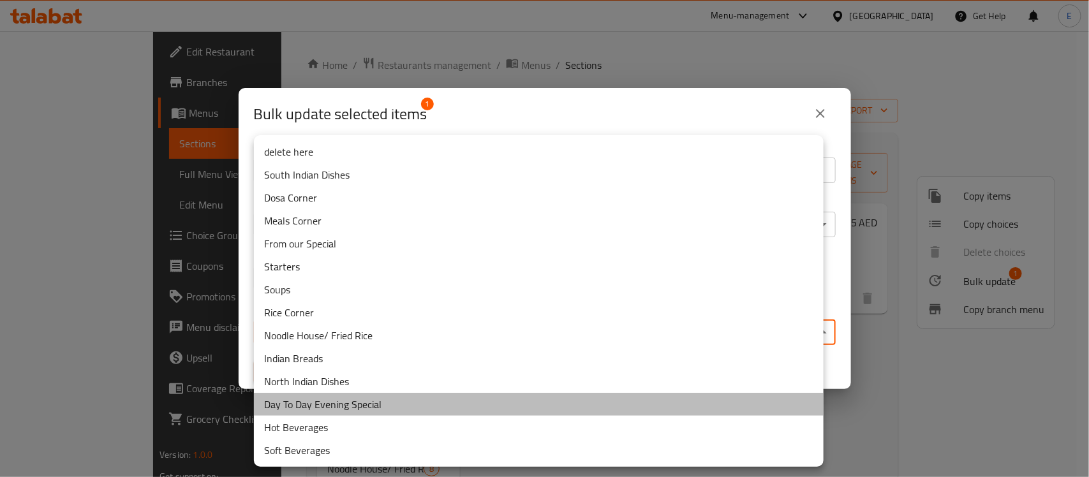
click at [352, 394] on li "Day To Day Evening Special" at bounding box center [539, 404] width 570 height 23
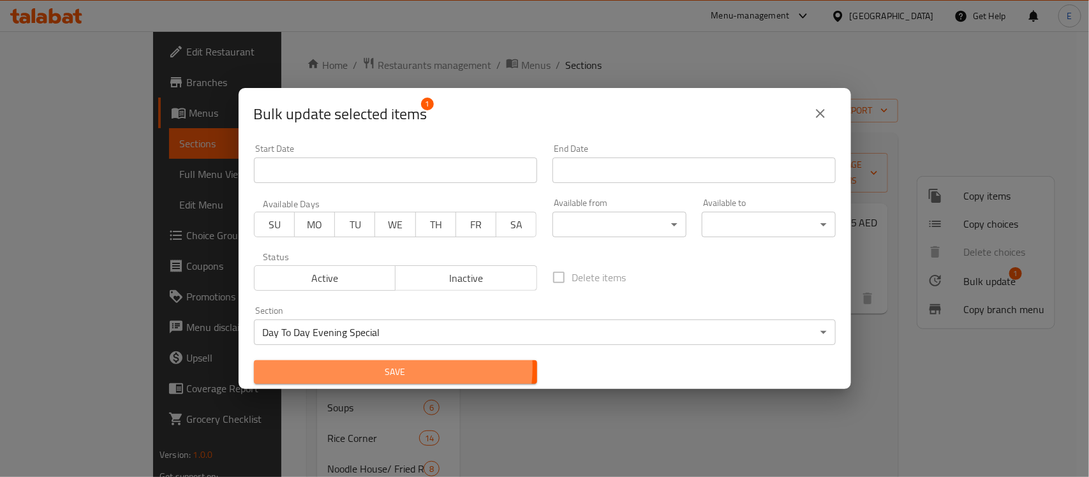
click at [386, 368] on span "Save" at bounding box center [395, 372] width 263 height 16
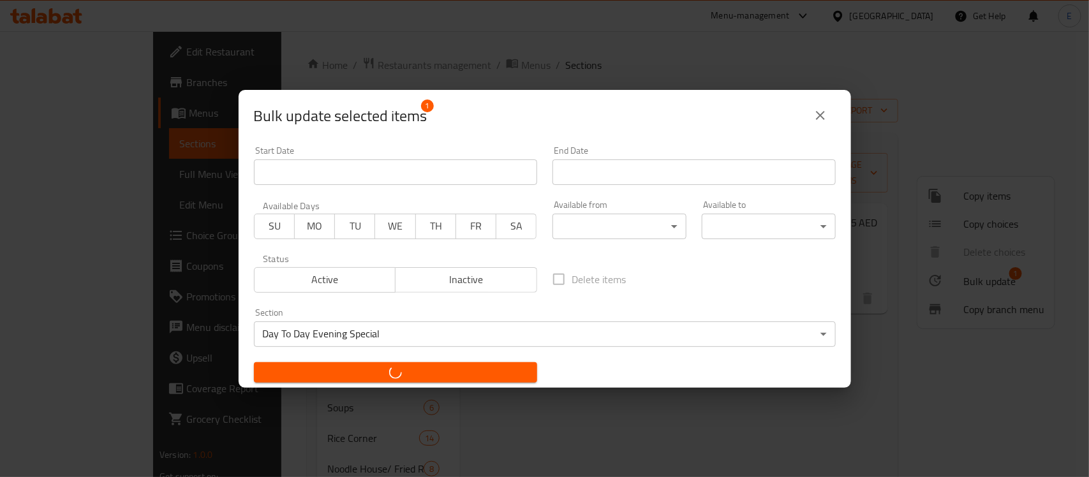
checkbox input "false"
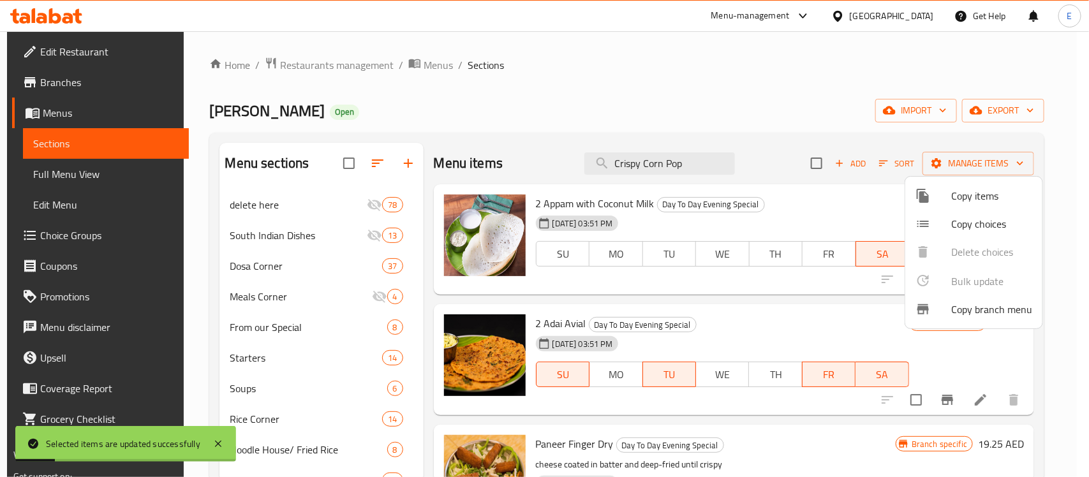
click at [701, 163] on div at bounding box center [544, 238] width 1089 height 477
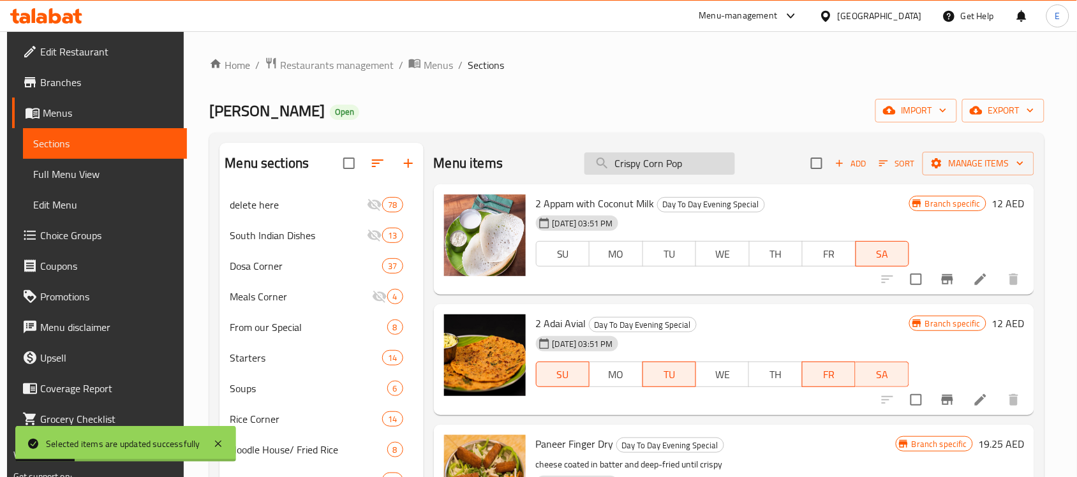
click at [678, 165] on input "Crispy Corn Pop" at bounding box center [659, 163] width 151 height 22
paste input "hilly Parotta"
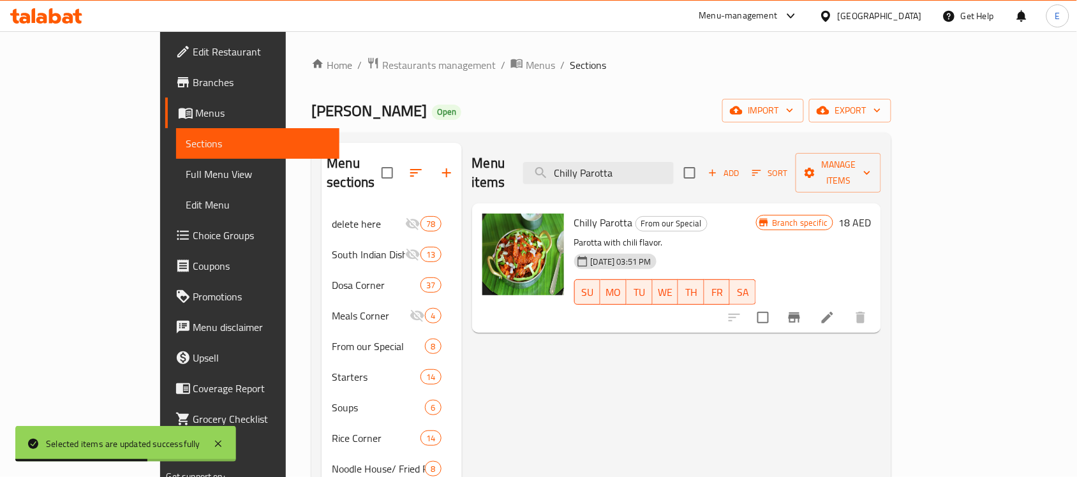
type input "Chilly Parotta"
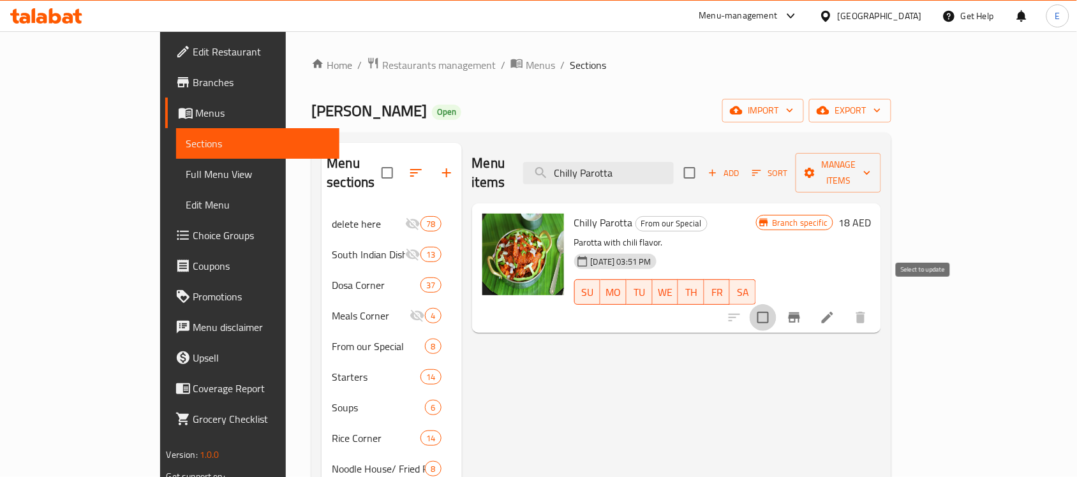
click at [777, 304] on input "checkbox" at bounding box center [763, 317] width 27 height 27
checkbox input "true"
click at [802, 310] on icon "Branch-specific-item" at bounding box center [794, 317] width 15 height 15
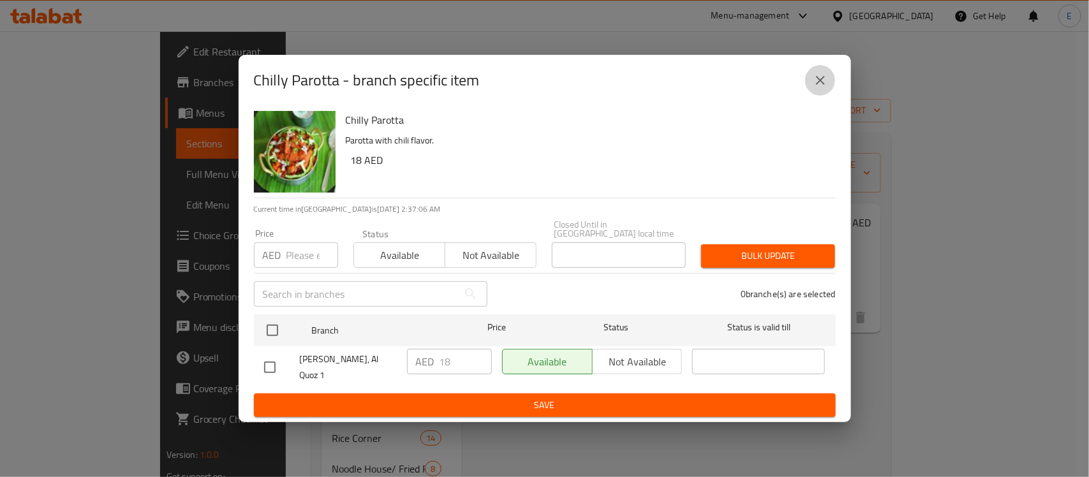
click at [817, 89] on button "close" at bounding box center [820, 80] width 31 height 31
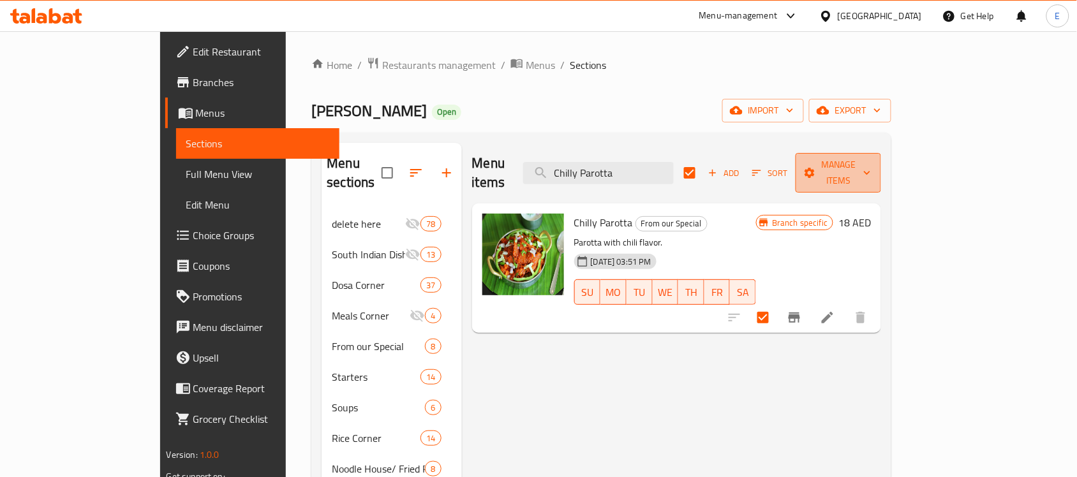
click at [871, 171] on span "Manage items" at bounding box center [838, 173] width 65 height 32
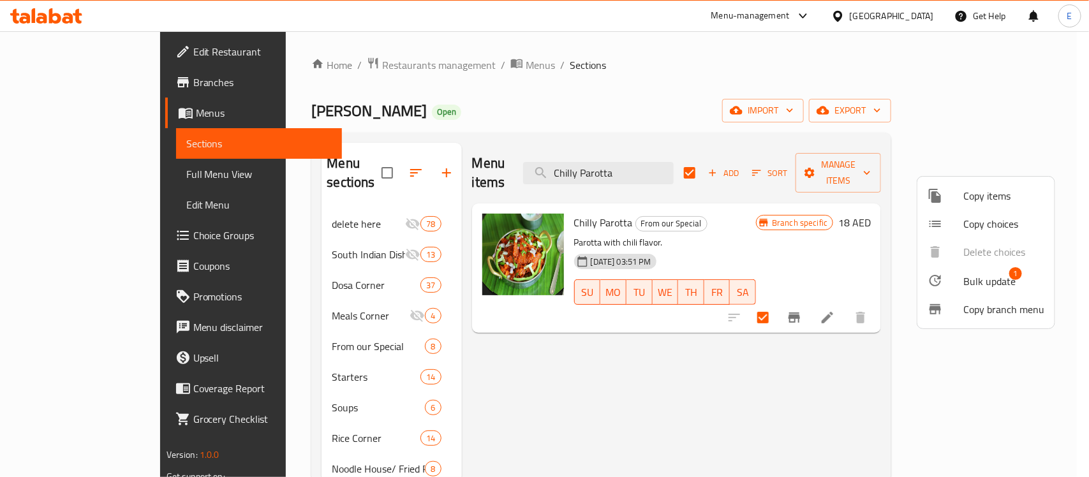
click at [925, 276] on li "Bulk update 1" at bounding box center [986, 280] width 137 height 29
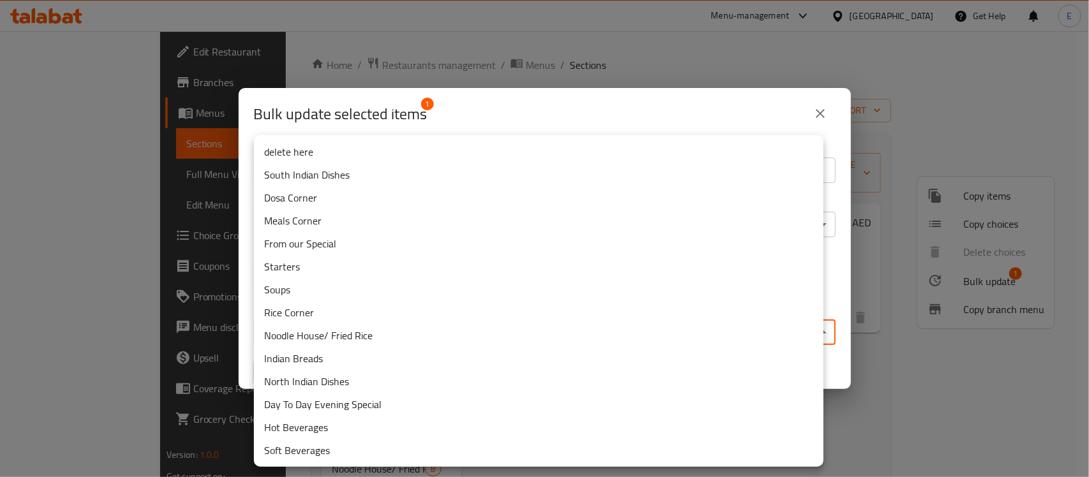
click at [507, 331] on body "​ Menu-management United Arab Emirates Get Help E Edit Restaurant Branches Menu…" at bounding box center [544, 254] width 1089 height 446
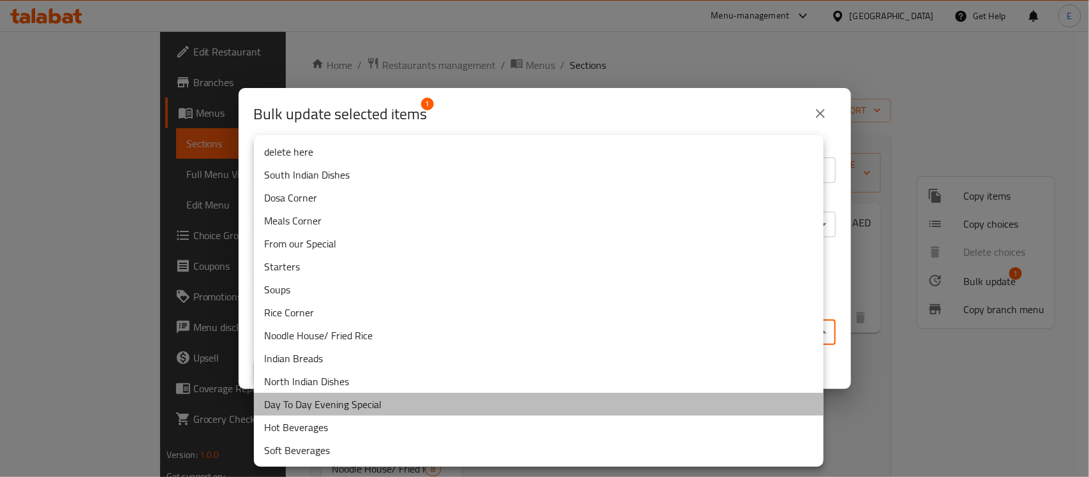
click at [352, 399] on li "Day To Day Evening Special" at bounding box center [539, 404] width 570 height 23
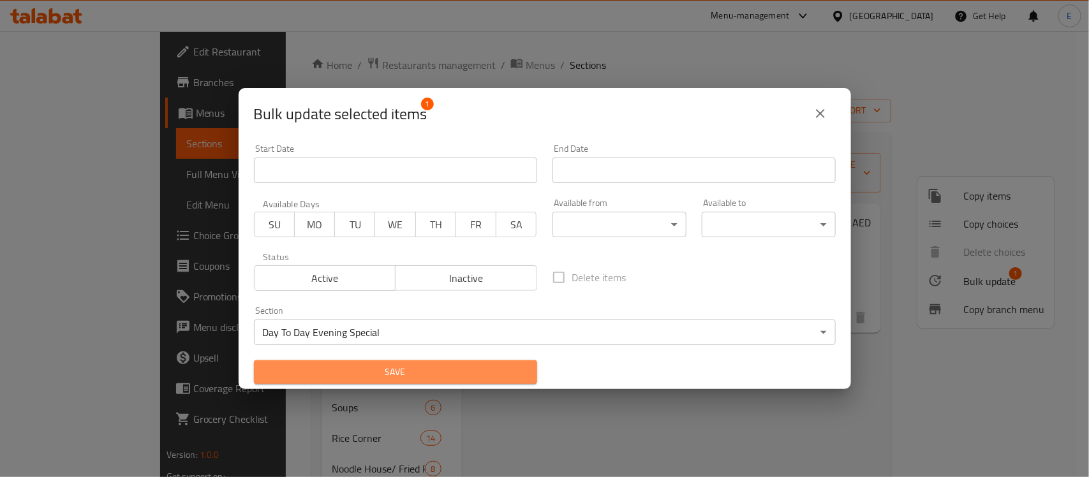
click at [408, 369] on span "Save" at bounding box center [395, 372] width 263 height 16
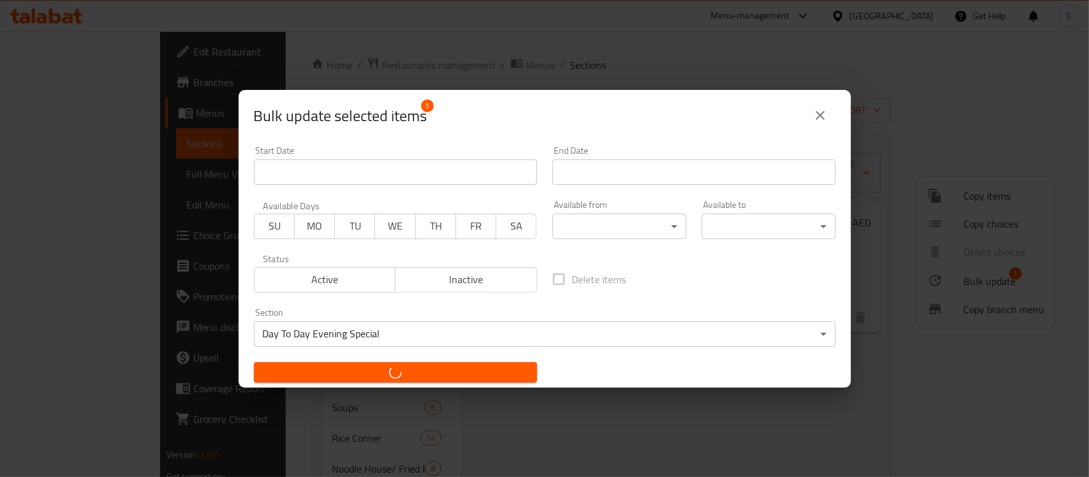
checkbox input "false"
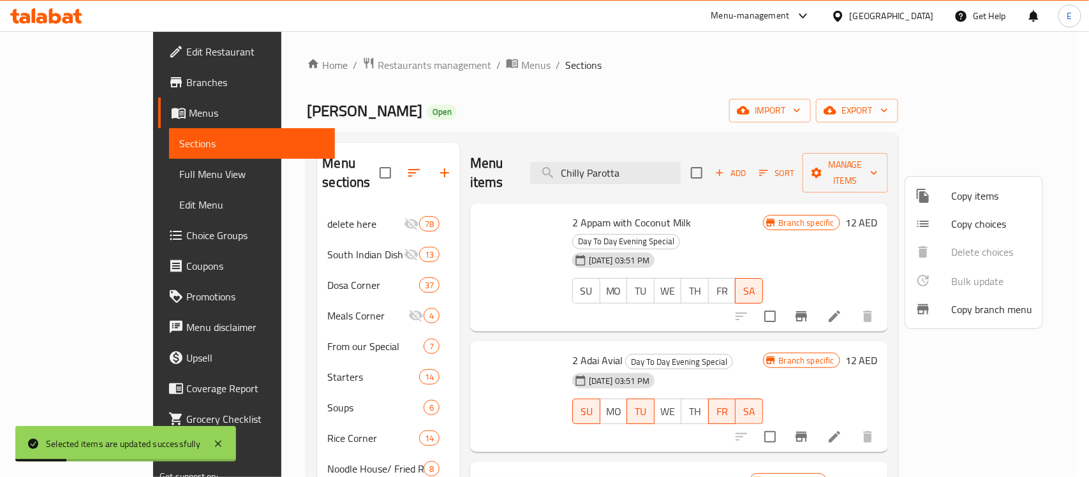
click at [871, 332] on div at bounding box center [544, 238] width 1089 height 477
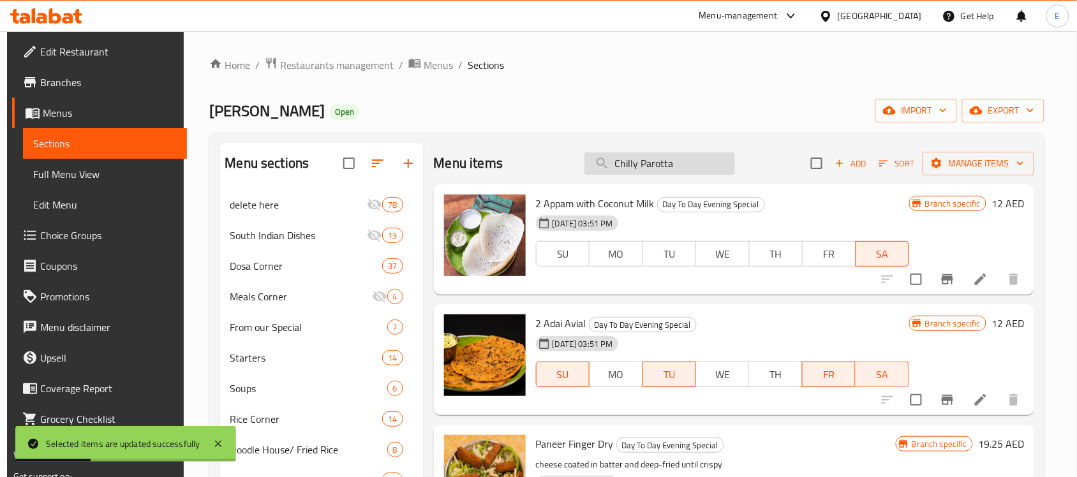
click at [690, 163] on input "Chilly Parotta" at bounding box center [659, 163] width 151 height 22
paste input "search"
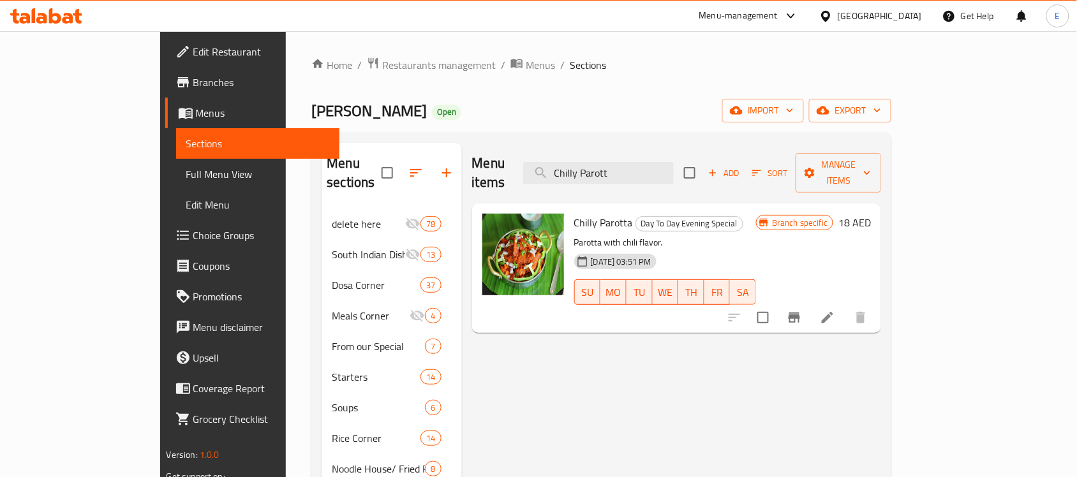
type input "Chilly Parott"
click at [845, 306] on li at bounding box center [828, 317] width 36 height 23
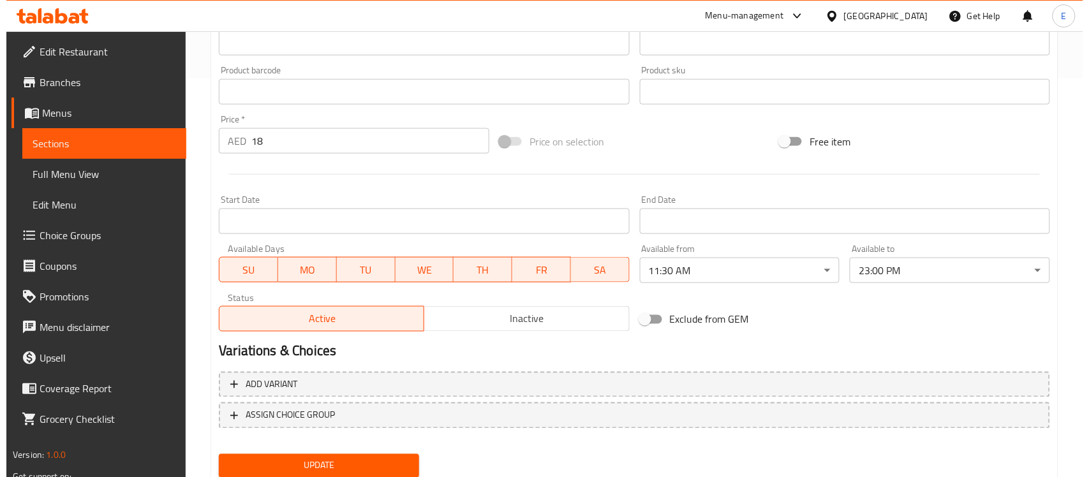
scroll to position [404, 0]
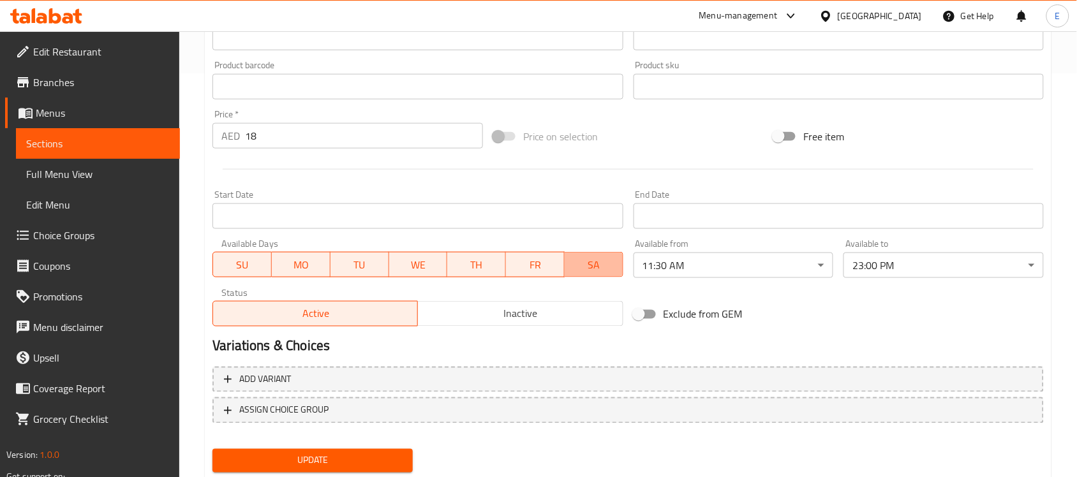
click at [592, 263] on span "SA" at bounding box center [594, 265] width 48 height 19
click at [539, 268] on span "FR" at bounding box center [535, 265] width 48 height 19
click at [422, 269] on span "WE" at bounding box center [418, 265] width 48 height 19
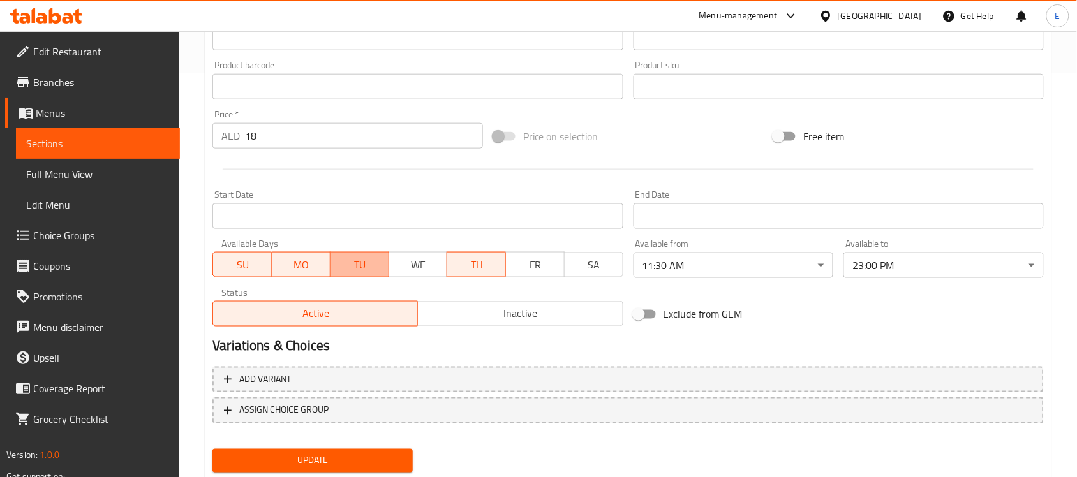
click at [358, 271] on span "TU" at bounding box center [360, 265] width 48 height 19
click at [311, 271] on span "MO" at bounding box center [301, 265] width 48 height 19
click at [248, 265] on span "SU" at bounding box center [242, 265] width 48 height 19
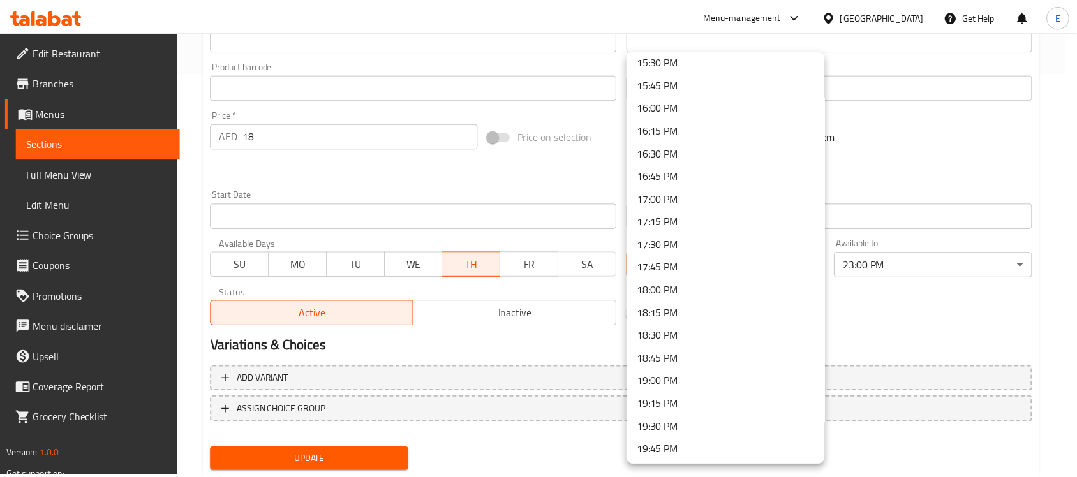
scroll to position [1426, 0]
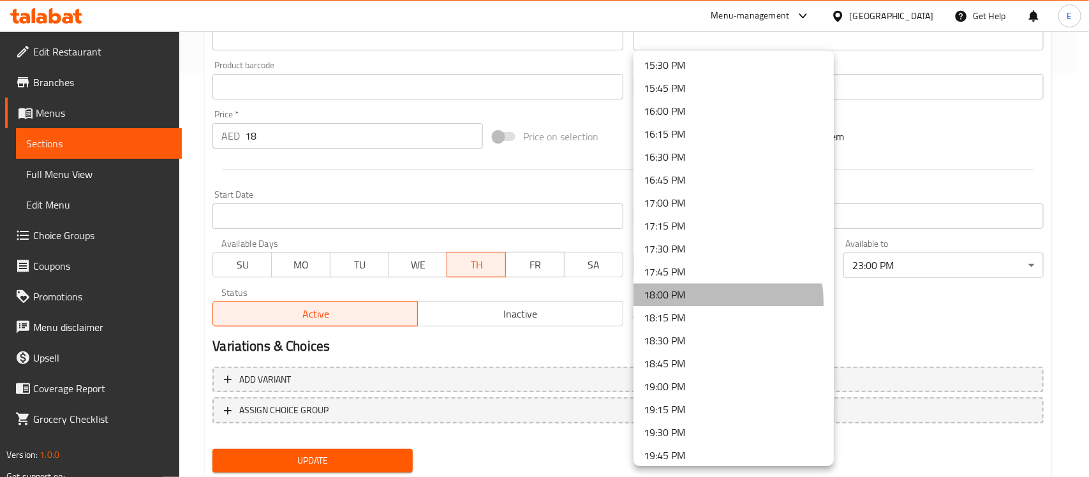
click at [715, 300] on li "18:00 PM" at bounding box center [734, 294] width 200 height 23
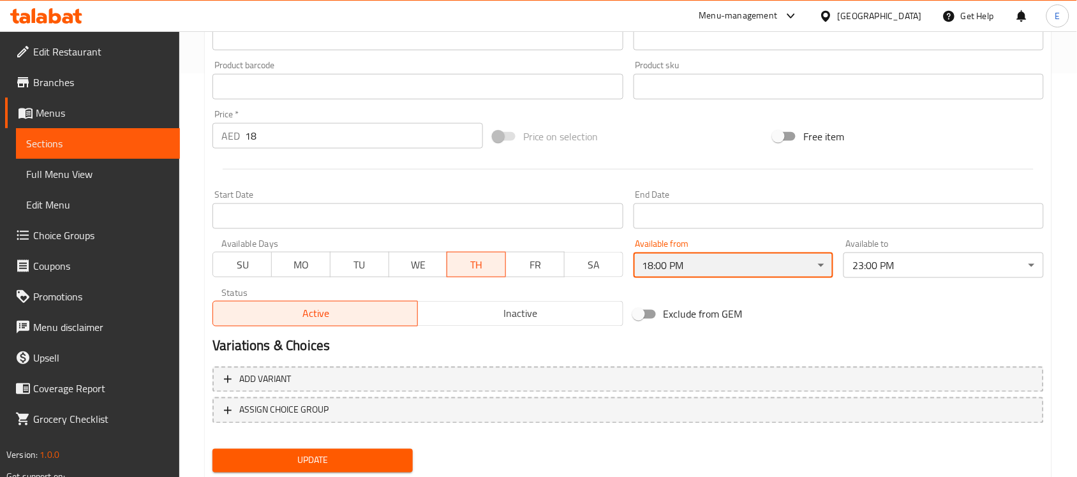
scroll to position [441, 0]
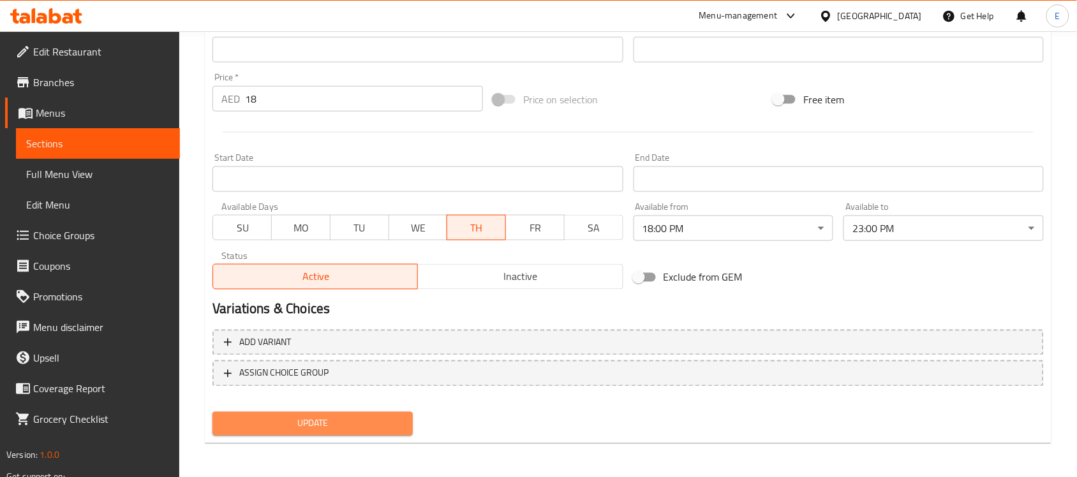
click at [318, 413] on button "Update" at bounding box center [312, 424] width 200 height 24
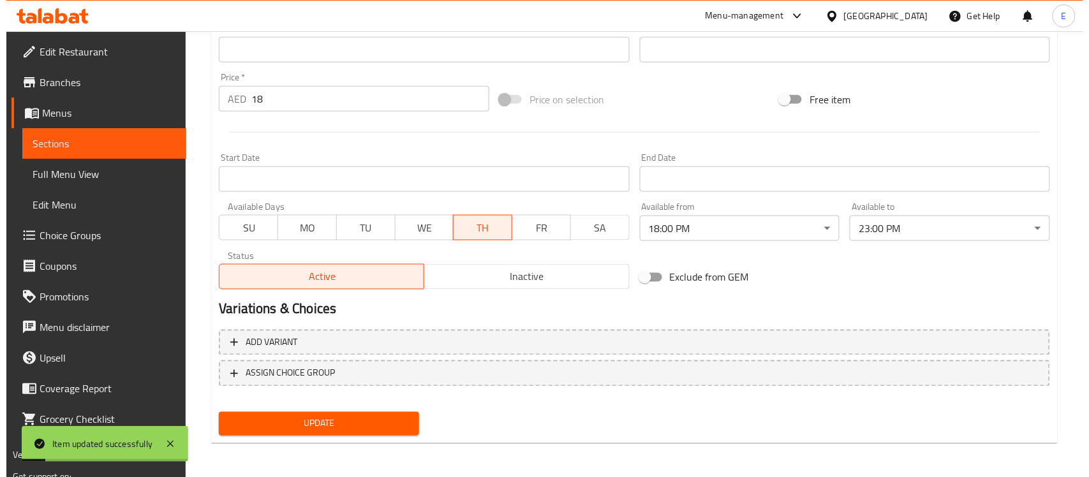
scroll to position [0, 0]
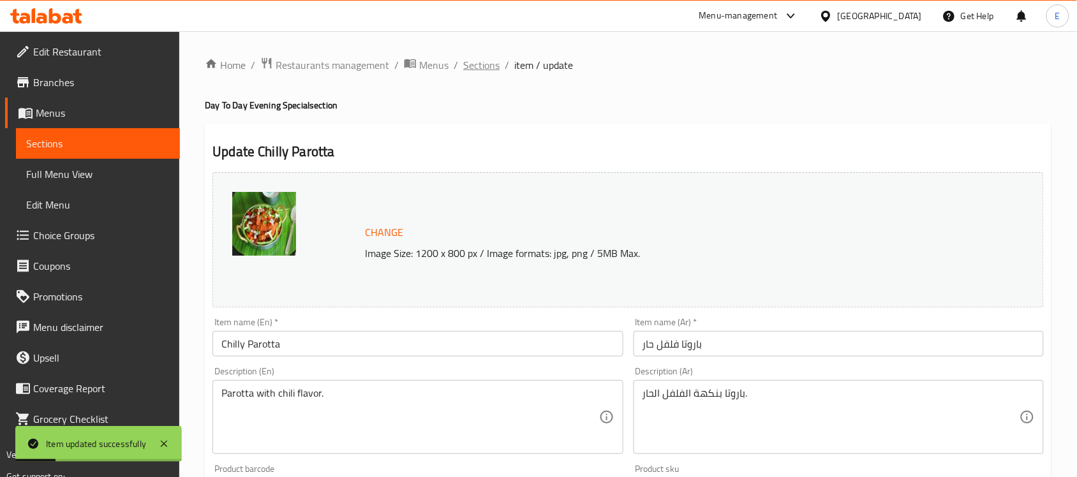
click at [479, 64] on span "Sections" at bounding box center [481, 64] width 36 height 15
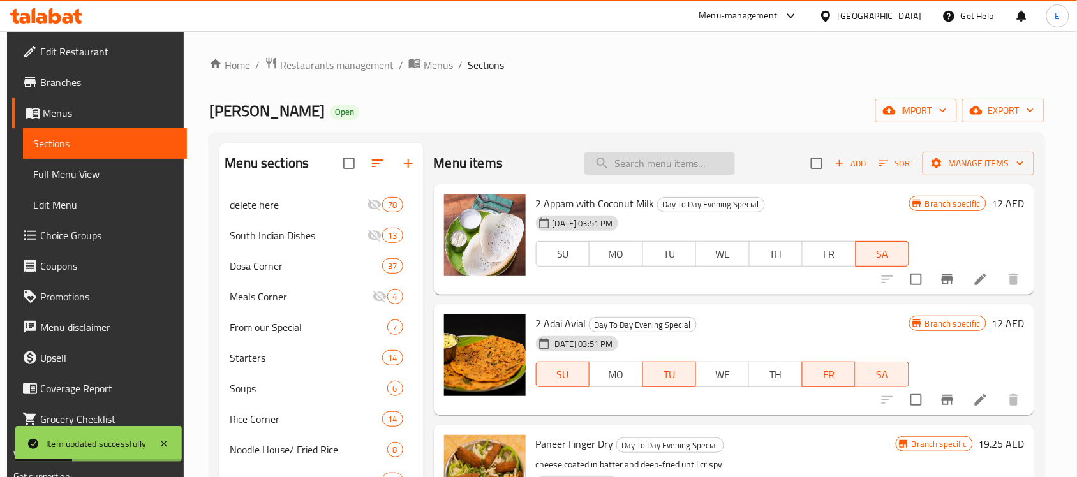
click at [642, 160] on input "search" at bounding box center [659, 163] width 151 height 22
paste input "Channa Bathura"
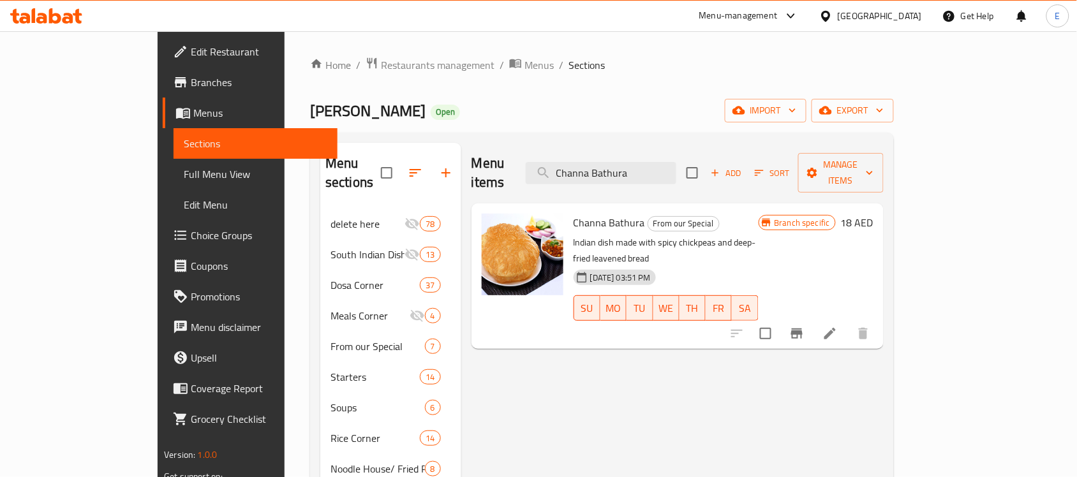
type input "Channa Bathura"
click at [805, 326] on icon "Branch-specific-item" at bounding box center [796, 333] width 15 height 15
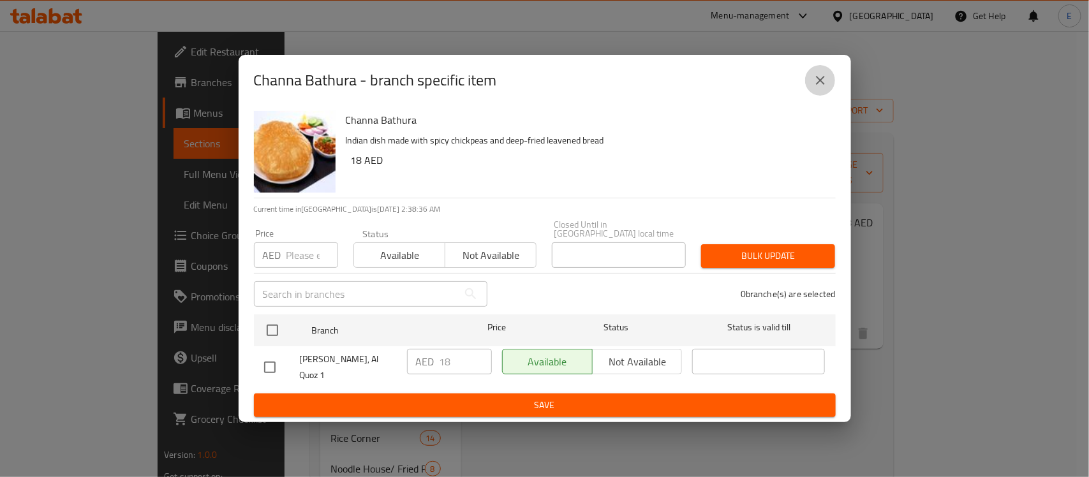
click at [823, 77] on icon "close" at bounding box center [820, 80] width 9 height 9
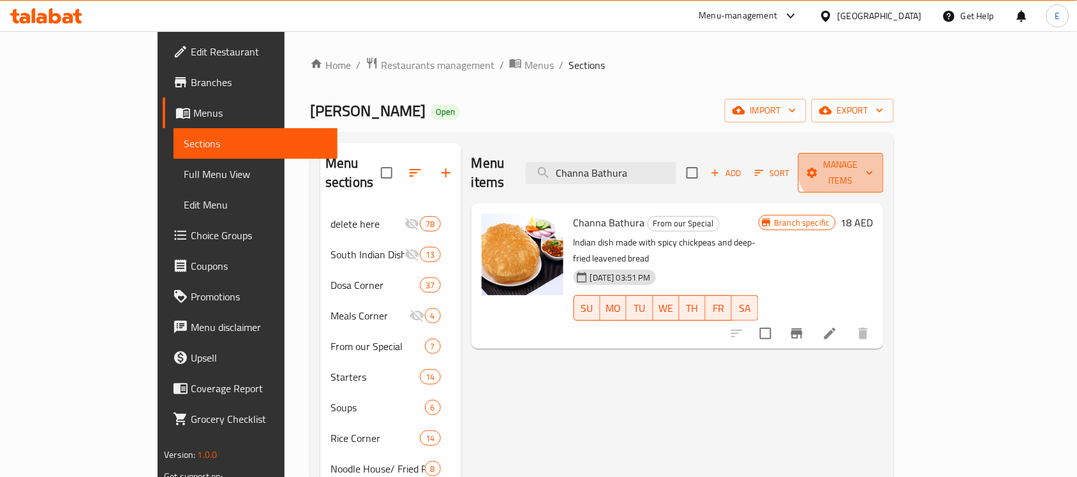
click at [874, 158] on span "Manage items" at bounding box center [840, 173] width 65 height 32
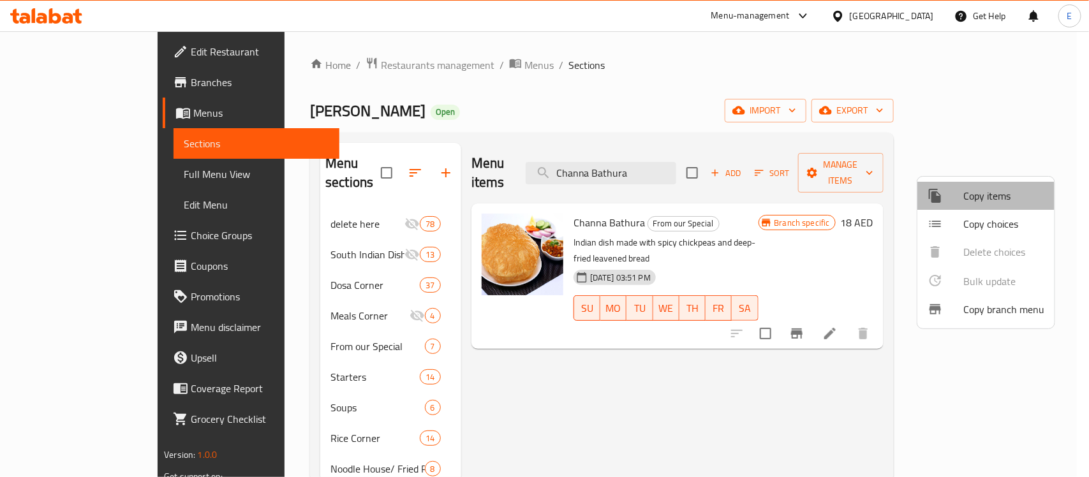
click at [976, 207] on li "Copy items" at bounding box center [986, 196] width 137 height 28
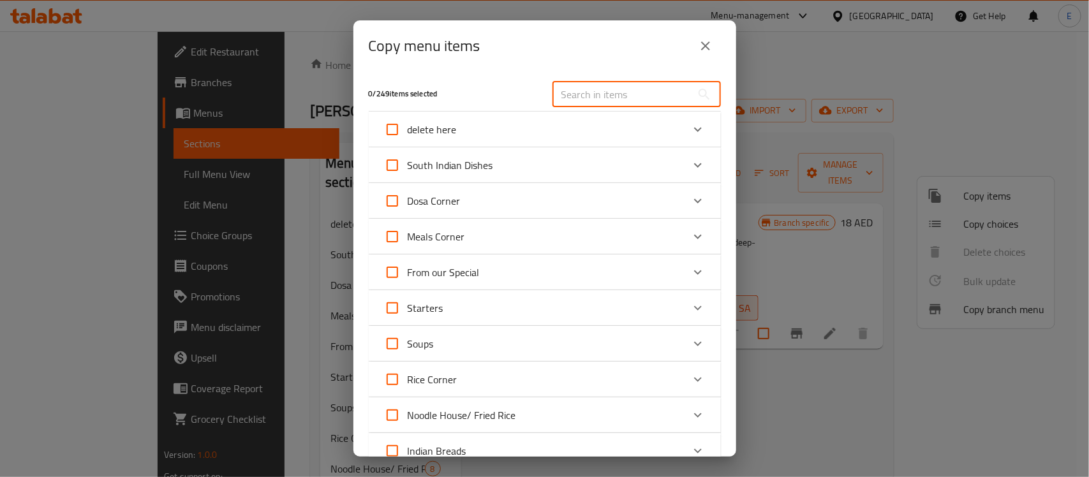
click at [607, 91] on input "text" at bounding box center [622, 95] width 139 height 26
paste input "Channa Bathura"
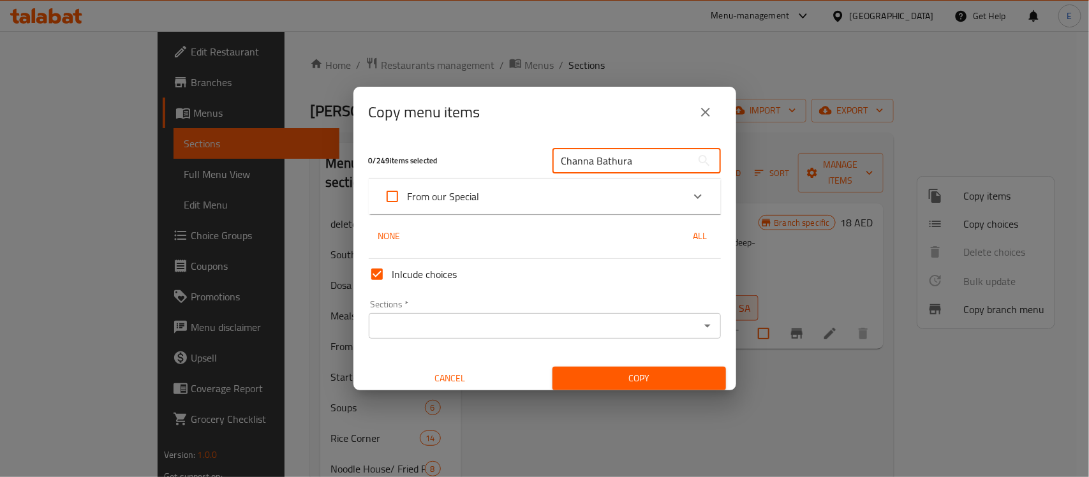
type input "Channa Bathura"
click at [694, 196] on icon "Expand" at bounding box center [698, 196] width 8 height 4
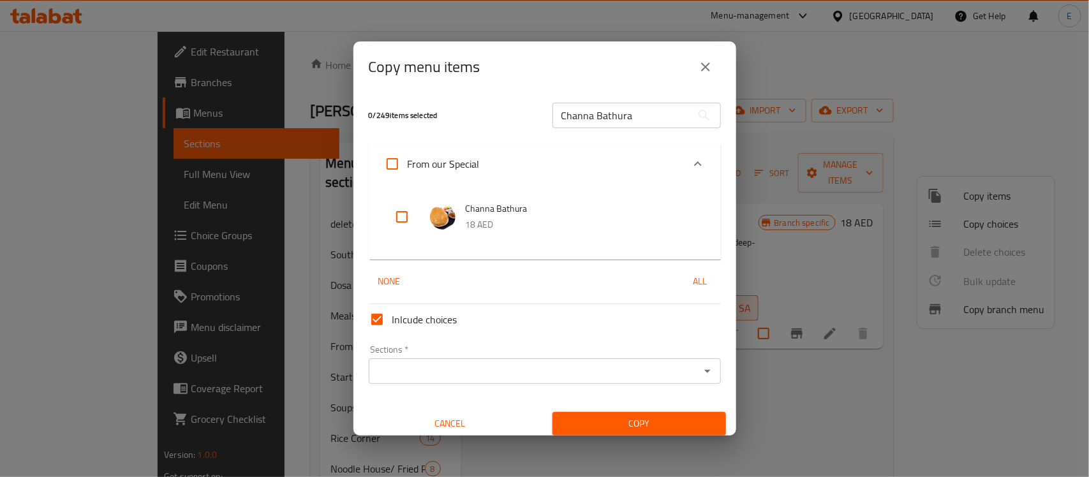
click at [401, 212] on input "checkbox" at bounding box center [402, 217] width 31 height 31
checkbox input "true"
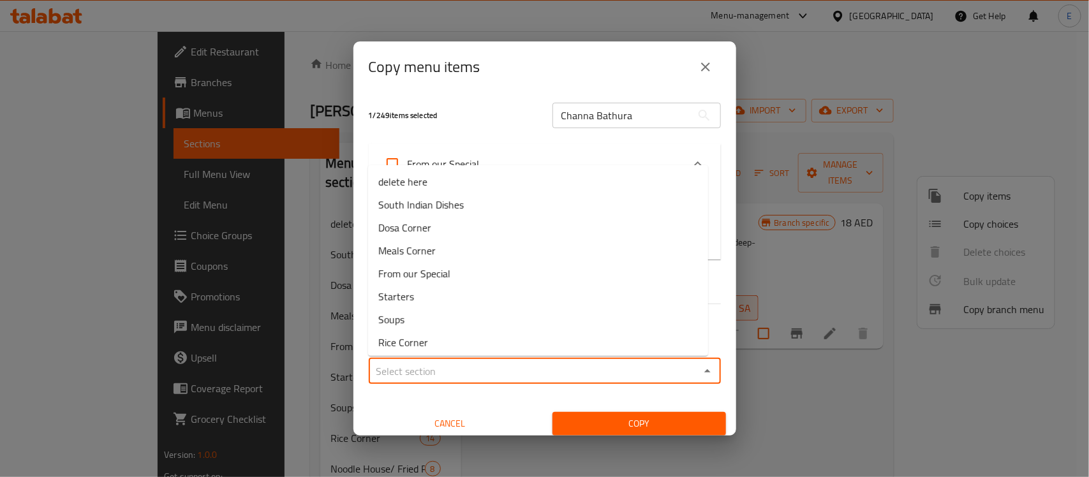
click at [480, 377] on input "Sections   *" at bounding box center [534, 371] width 323 height 18
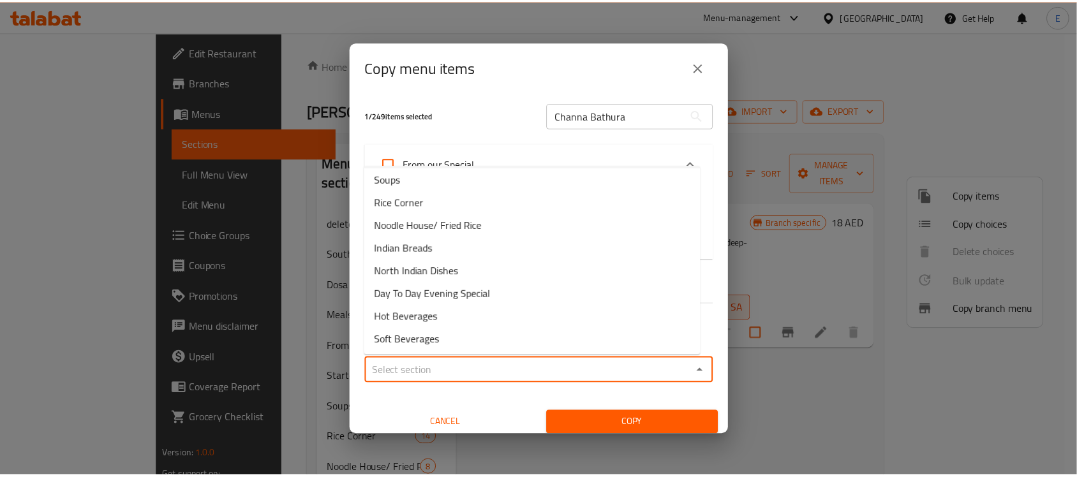
scroll to position [139, 0]
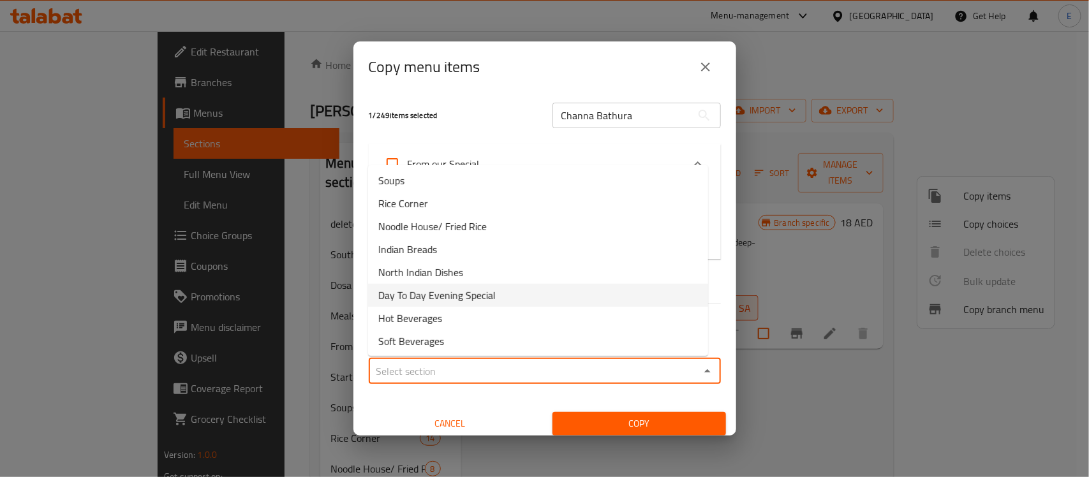
click at [445, 294] on span "Day To Day Evening Special" at bounding box center [436, 295] width 117 height 15
type input "Day To Day Evening Special"
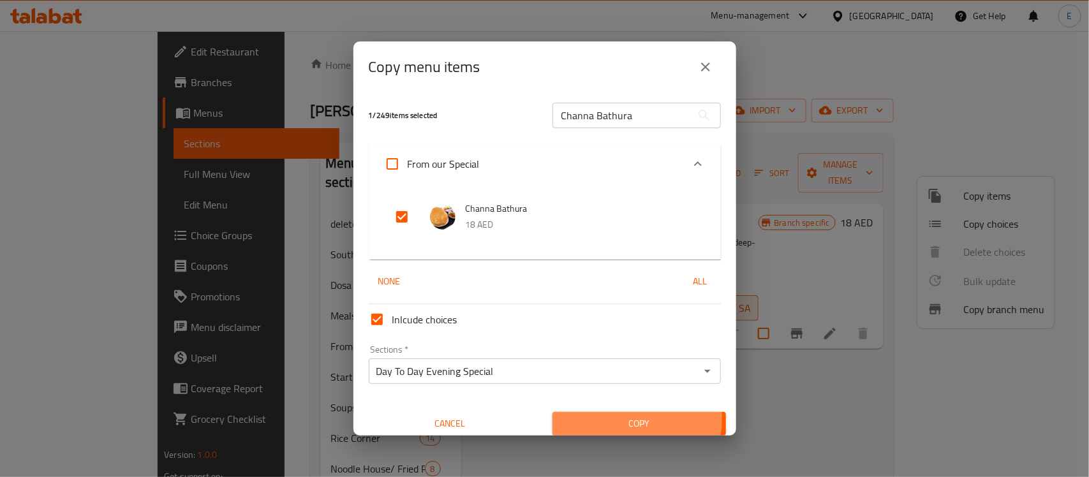
click at [600, 419] on span "Copy" at bounding box center [639, 424] width 153 height 16
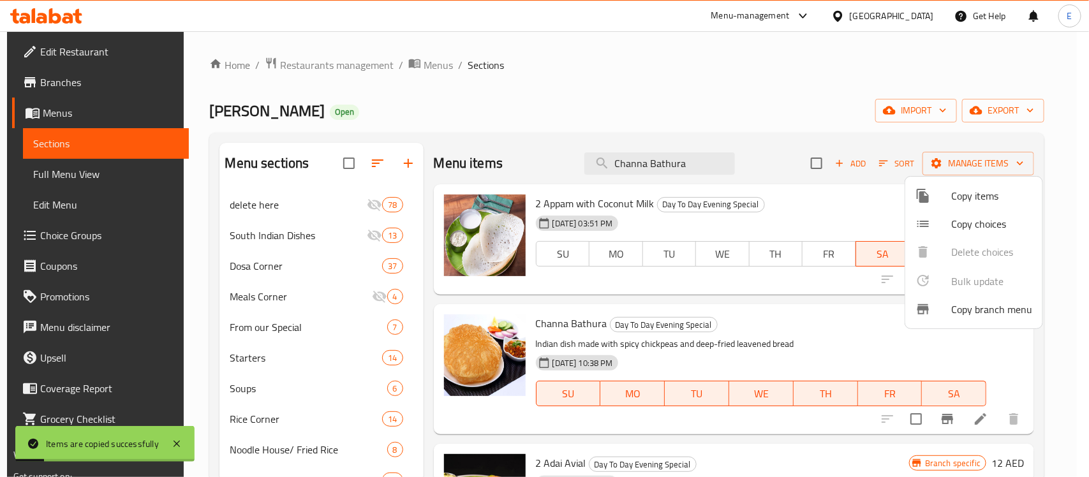
click at [809, 218] on div at bounding box center [544, 238] width 1089 height 477
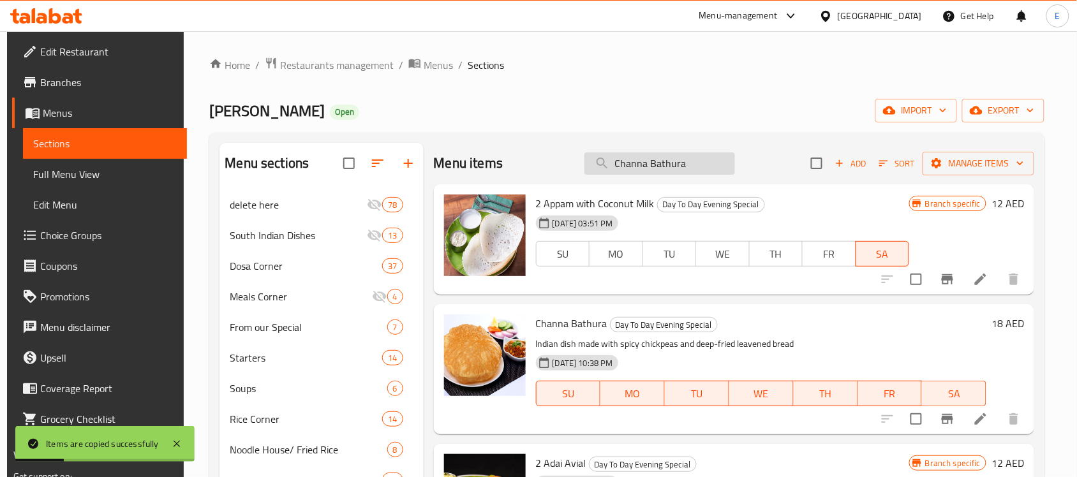
click at [658, 161] on input "Channa Bathura" at bounding box center [659, 163] width 151 height 22
click at [694, 161] on input "Channa Bathura" at bounding box center [659, 163] width 151 height 22
type input "Channa Bathura"
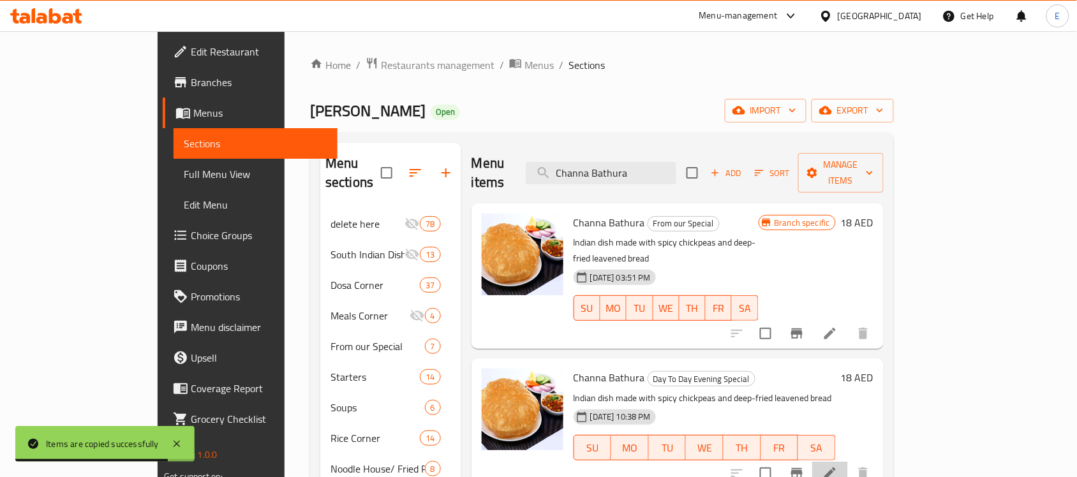
click at [848, 462] on li at bounding box center [830, 473] width 36 height 23
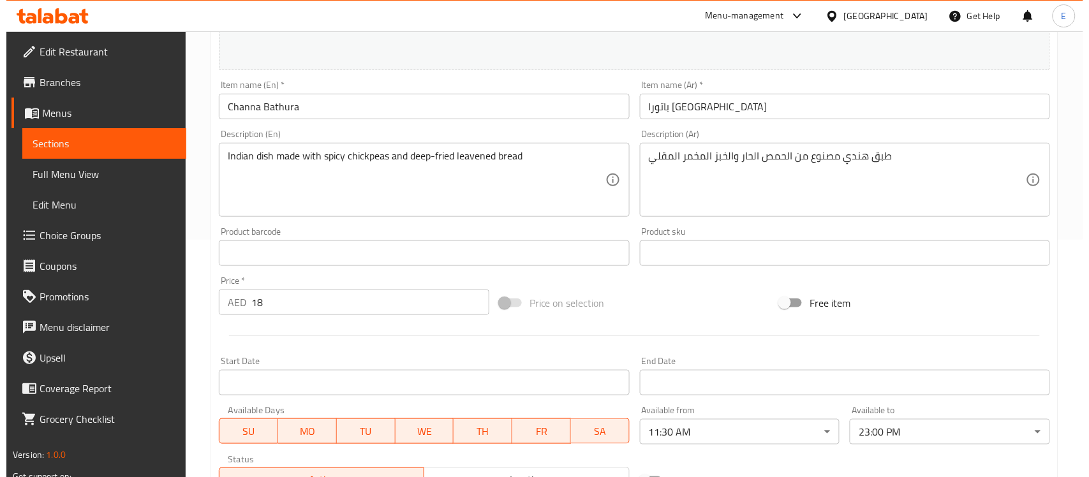
scroll to position [419, 0]
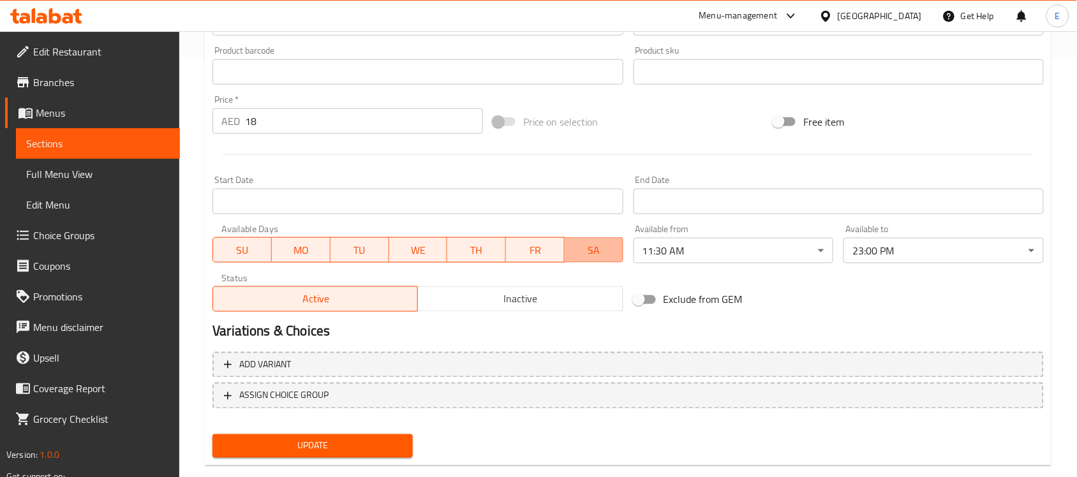
click at [592, 259] on span "SA" at bounding box center [594, 250] width 48 height 19
click at [556, 259] on span "FR" at bounding box center [535, 250] width 48 height 19
click at [426, 249] on span "WE" at bounding box center [418, 250] width 48 height 19
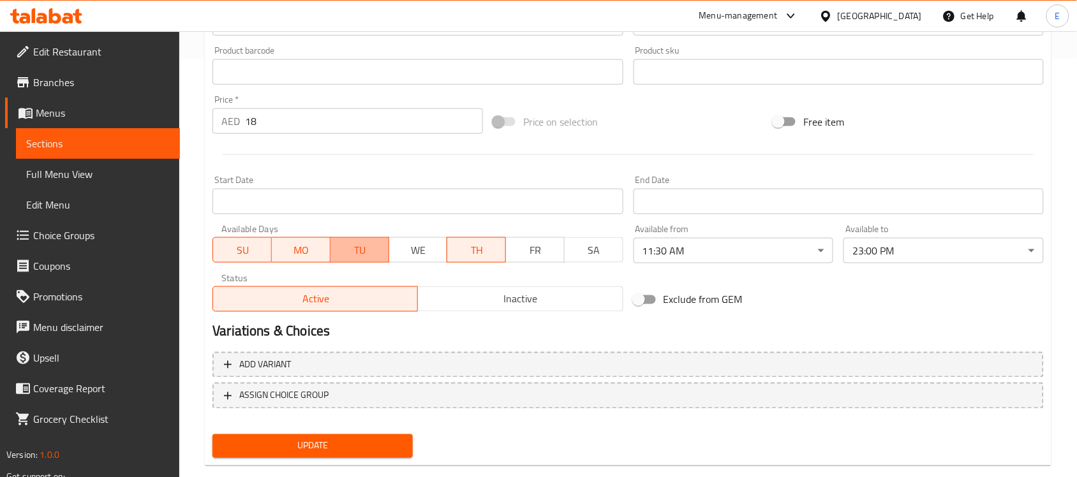
click at [352, 258] on span "TU" at bounding box center [360, 250] width 48 height 19
click at [308, 257] on span "MO" at bounding box center [301, 250] width 48 height 19
click at [250, 253] on span "SU" at bounding box center [242, 250] width 48 height 19
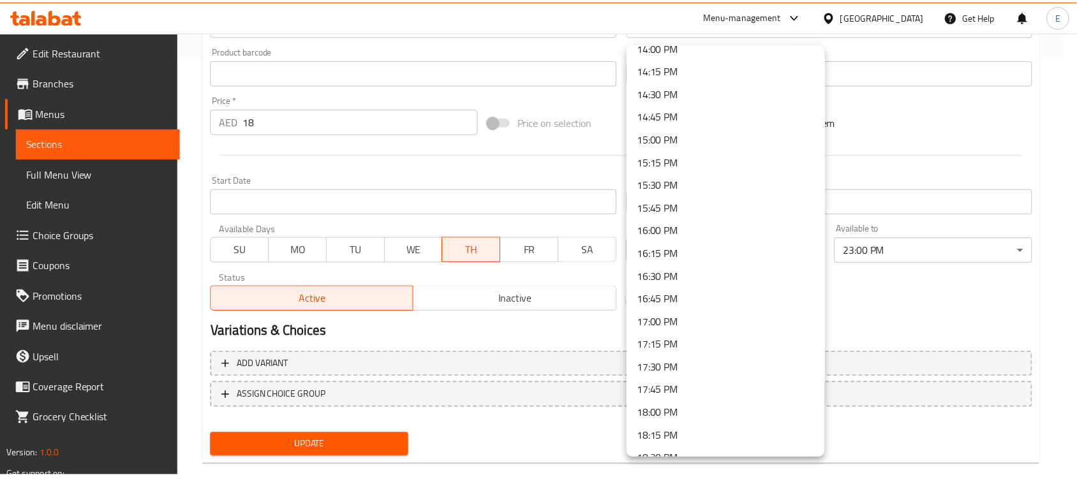
scroll to position [1300, 0]
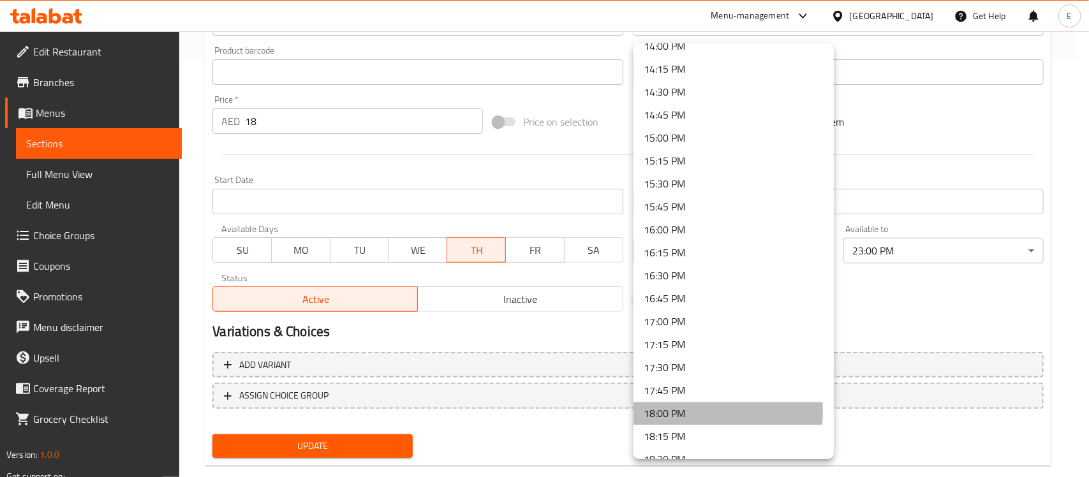
click at [684, 410] on li "18:00 PM" at bounding box center [734, 413] width 200 height 23
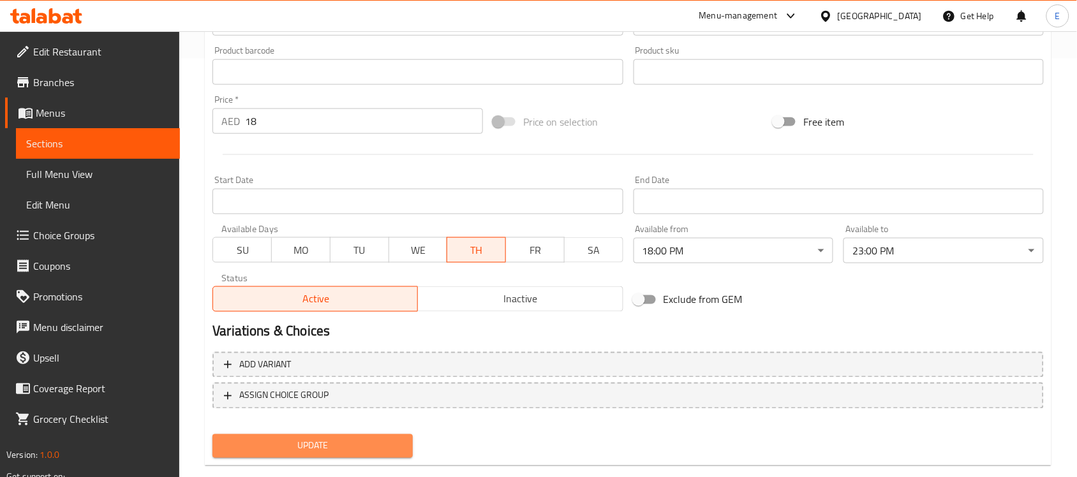
click at [378, 445] on span "Update" at bounding box center [313, 446] width 180 height 16
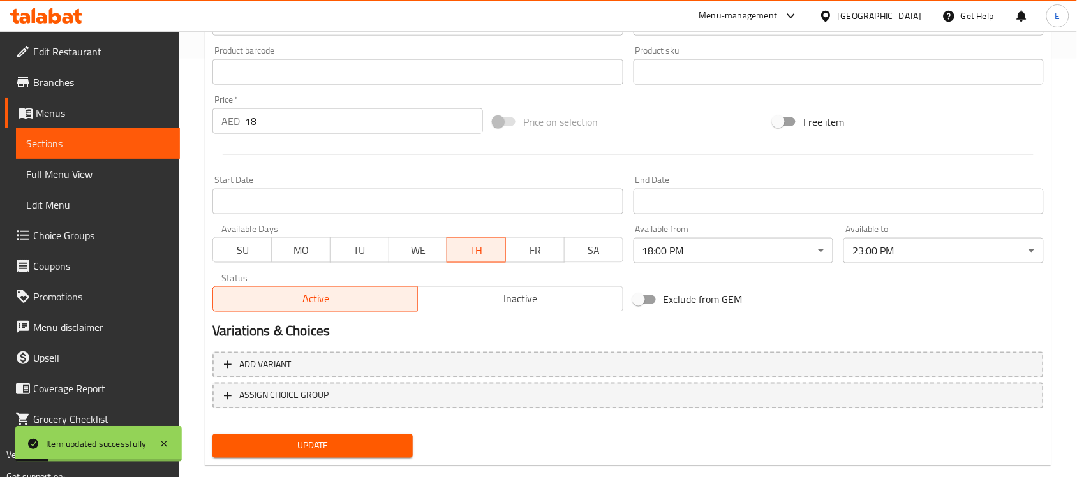
scroll to position [0, 0]
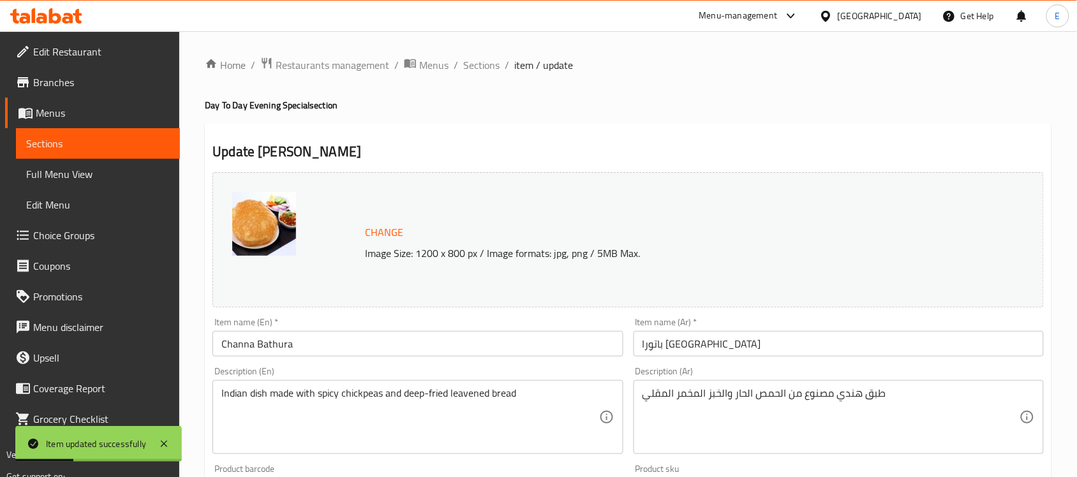
click at [460, 61] on ol "Home / Restaurants management / Menus / Sections / item / update" at bounding box center [628, 65] width 847 height 17
click at [471, 62] on span "Sections" at bounding box center [481, 64] width 36 height 15
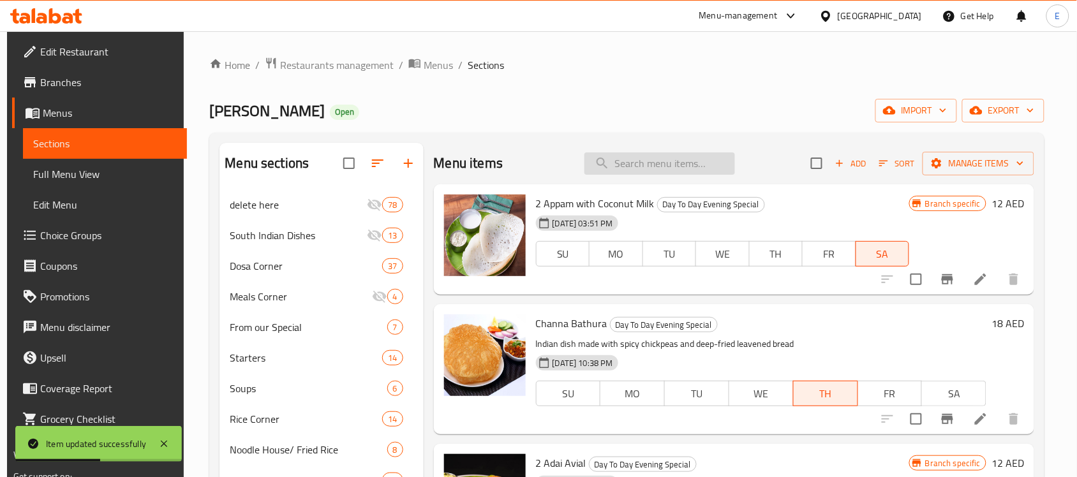
click at [618, 167] on input "search" at bounding box center [659, 163] width 151 height 22
paste input "Chilly Parotta"
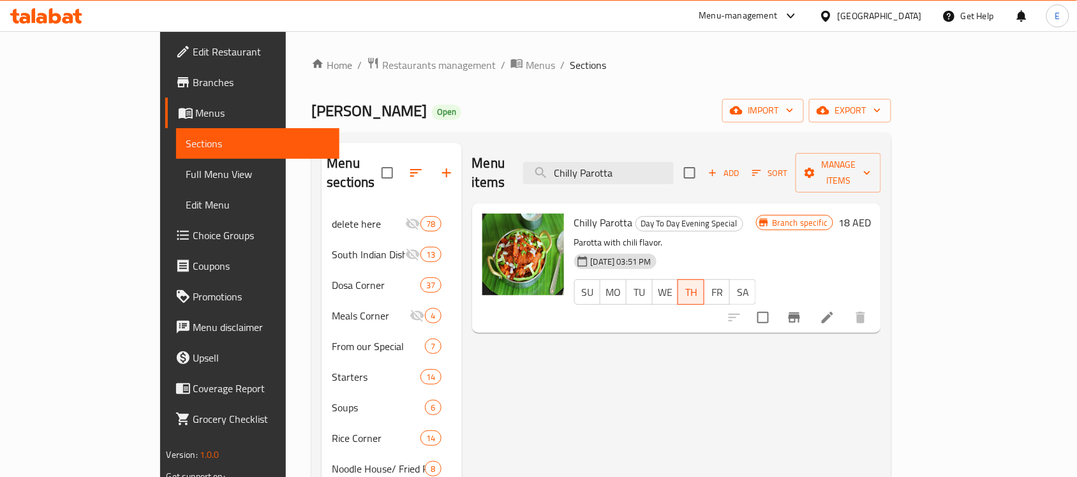
type input "Chilly Parotta"
click at [871, 157] on span "Manage items" at bounding box center [838, 173] width 65 height 32
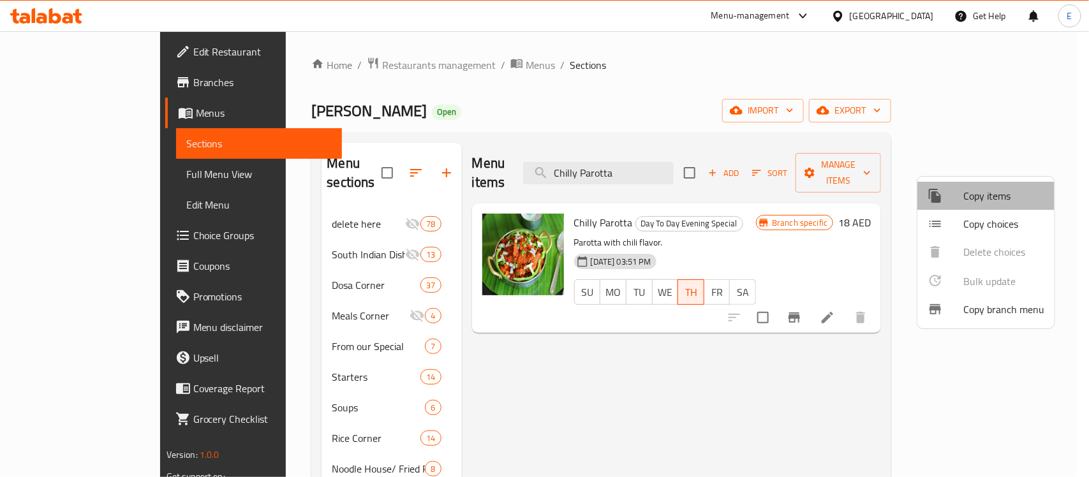
click at [967, 202] on span "Copy items" at bounding box center [1003, 195] width 81 height 15
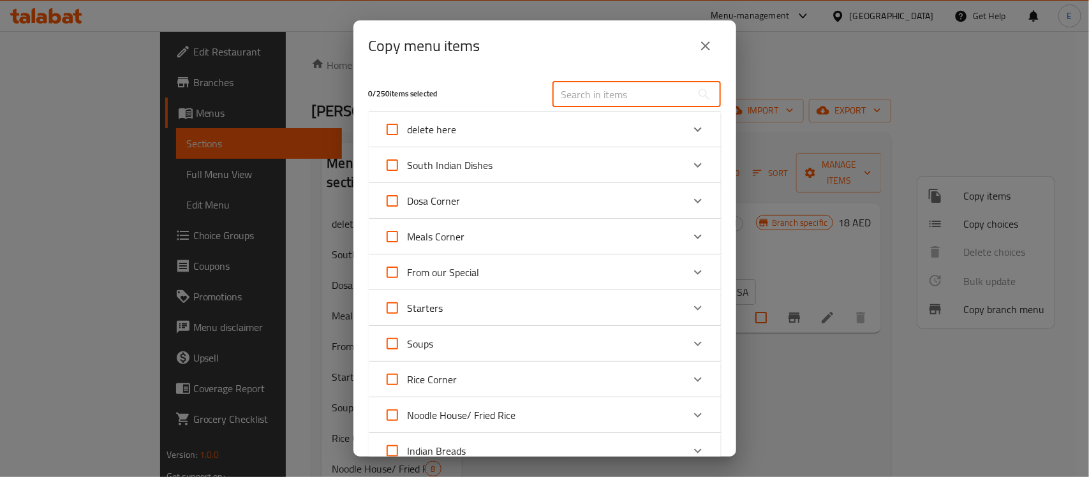
click at [639, 99] on input "text" at bounding box center [622, 95] width 139 height 26
paste input "Chilly Parotta"
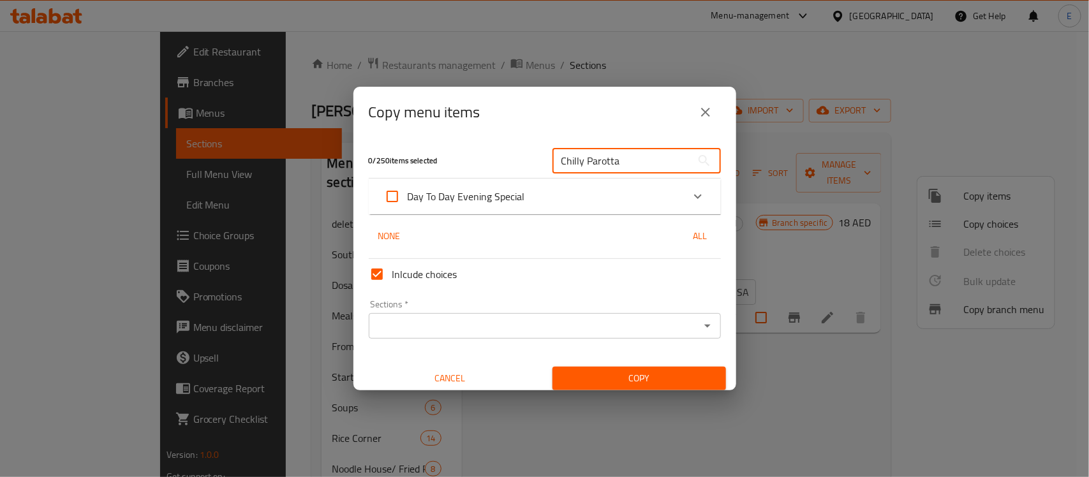
type input "Chilly Parotta"
click at [694, 196] on div "Expand" at bounding box center [698, 196] width 31 height 31
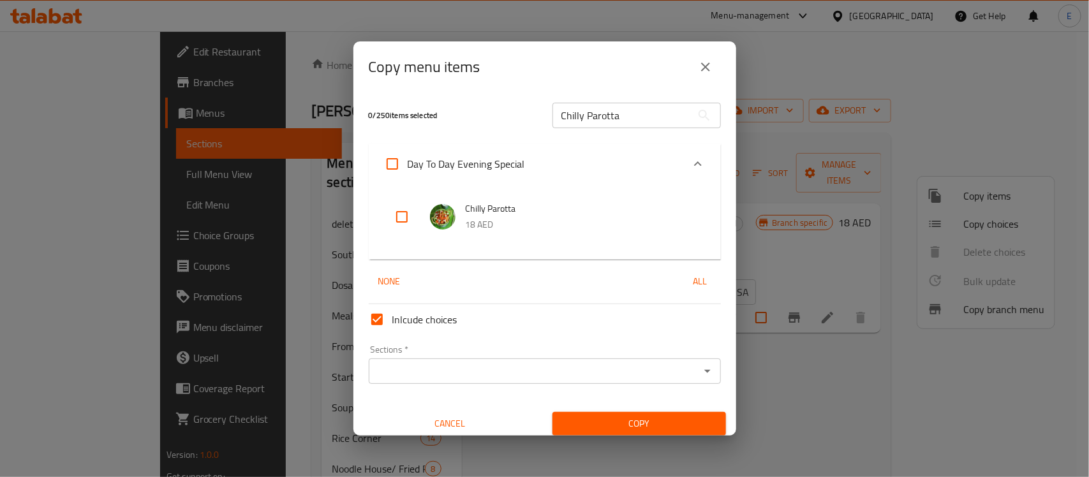
click at [397, 215] on input "checkbox" at bounding box center [402, 217] width 31 height 31
checkbox input "true"
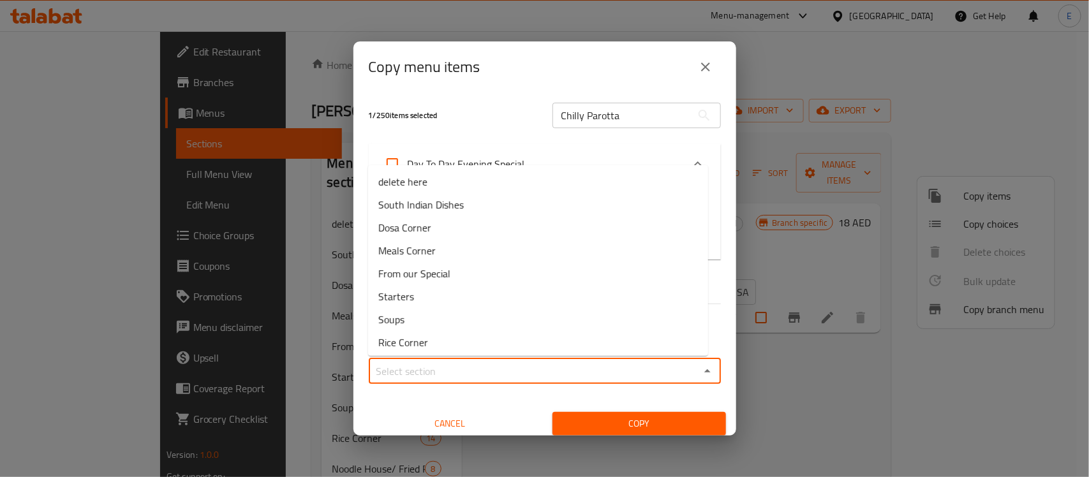
click at [459, 362] on input "Sections   *" at bounding box center [534, 371] width 323 height 18
click at [447, 266] on span "From our Special" at bounding box center [414, 273] width 72 height 15
type input "From our Special"
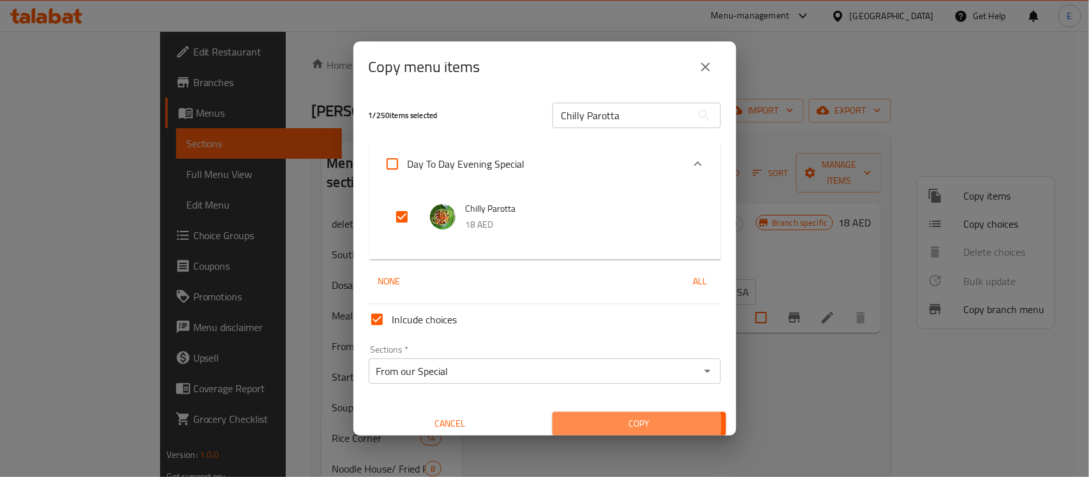
click at [626, 424] on span "Copy" at bounding box center [639, 424] width 153 height 16
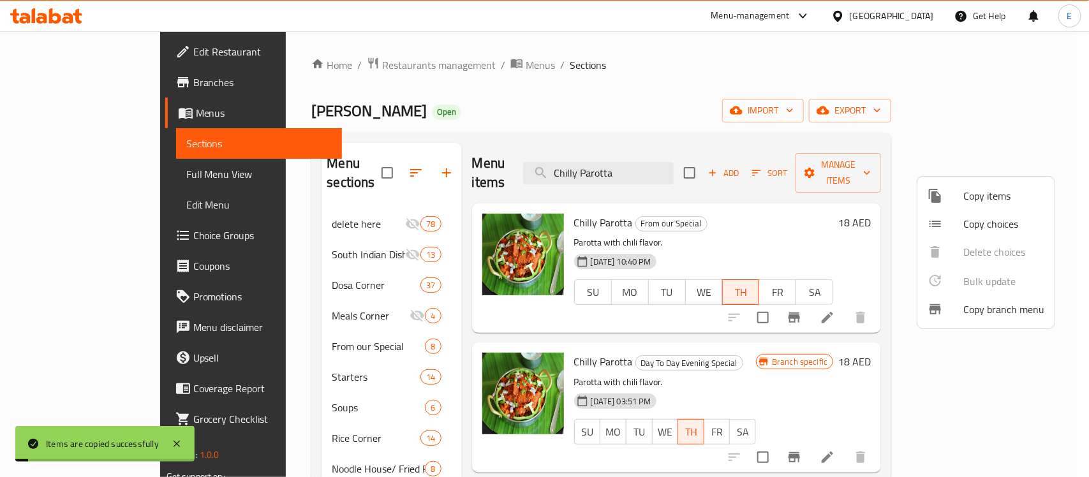
click at [879, 385] on div at bounding box center [544, 238] width 1089 height 477
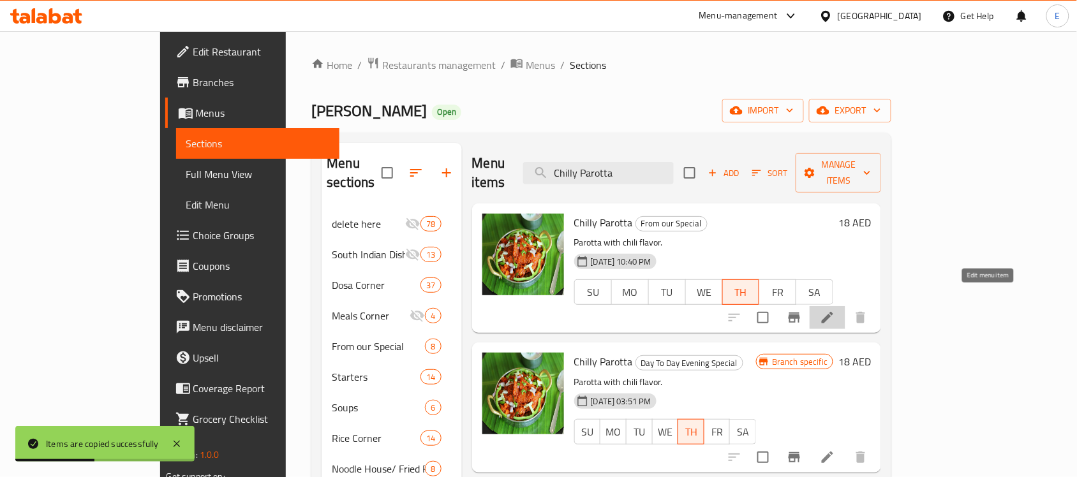
click at [835, 310] on icon at bounding box center [827, 317] width 15 height 15
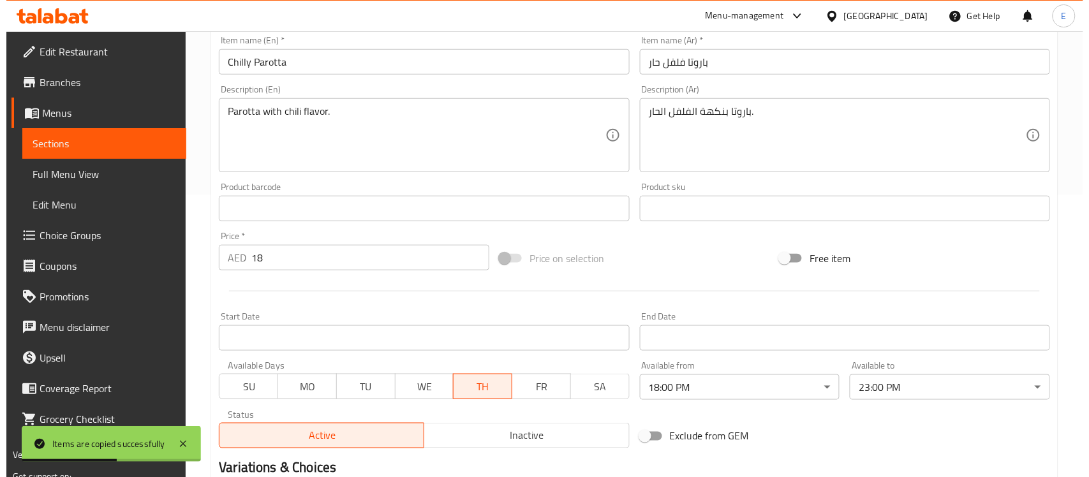
scroll to position [285, 0]
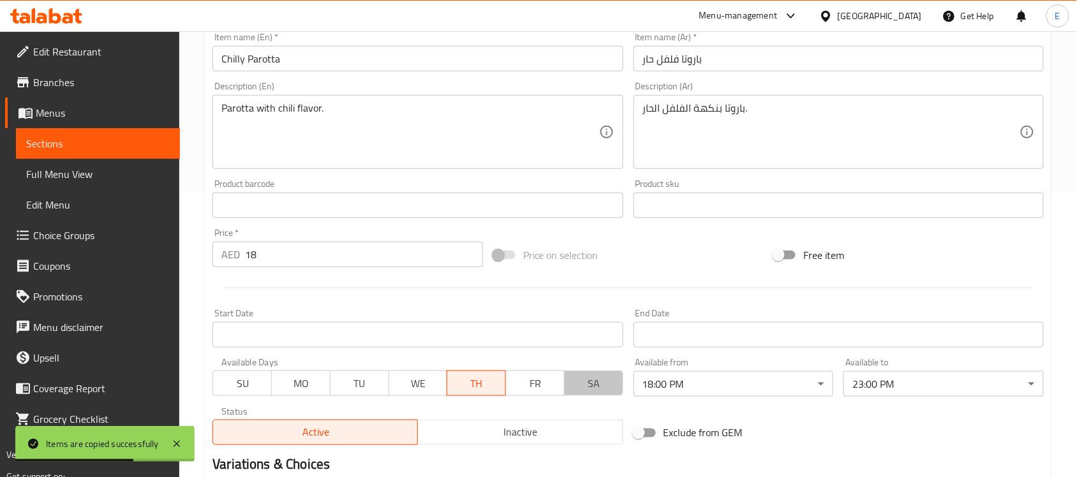
click at [573, 387] on span "SA" at bounding box center [594, 384] width 48 height 19
click at [542, 387] on span "FR" at bounding box center [535, 384] width 48 height 19
click at [417, 386] on span "WE" at bounding box center [418, 384] width 48 height 19
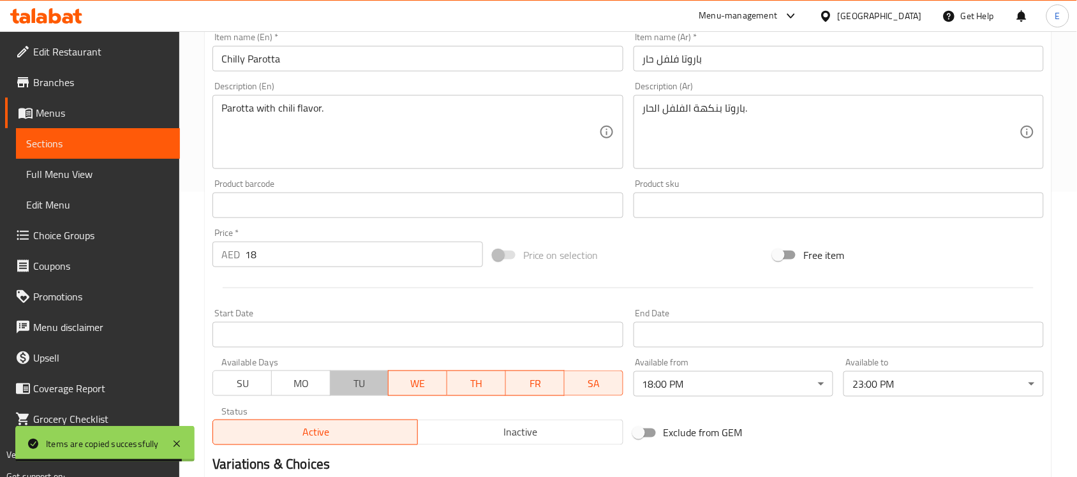
click at [352, 382] on span "TU" at bounding box center [360, 384] width 48 height 19
click at [301, 381] on span "MO" at bounding box center [301, 384] width 48 height 19
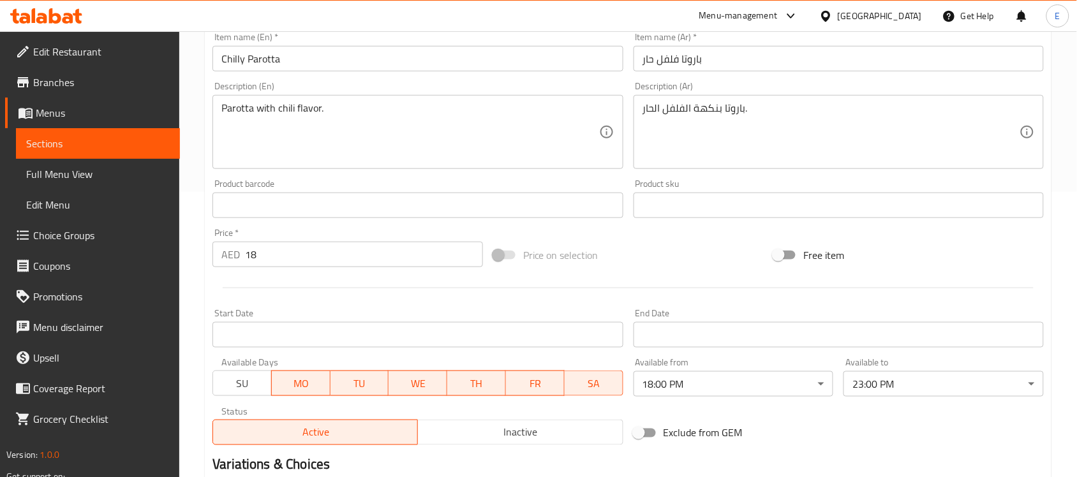
click at [247, 381] on span "SU" at bounding box center [242, 384] width 48 height 19
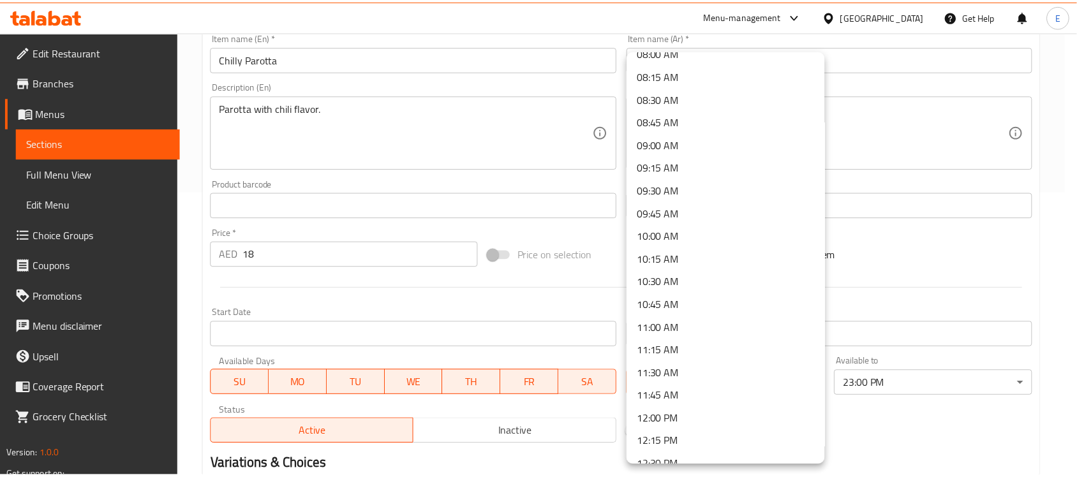
scroll to position [748, 0]
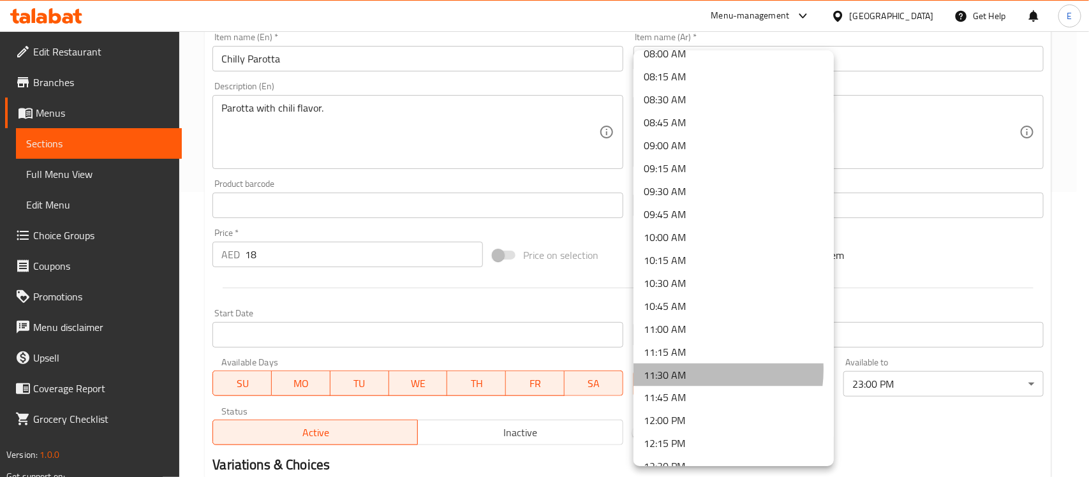
click at [691, 369] on li "11:30 AM" at bounding box center [734, 375] width 200 height 23
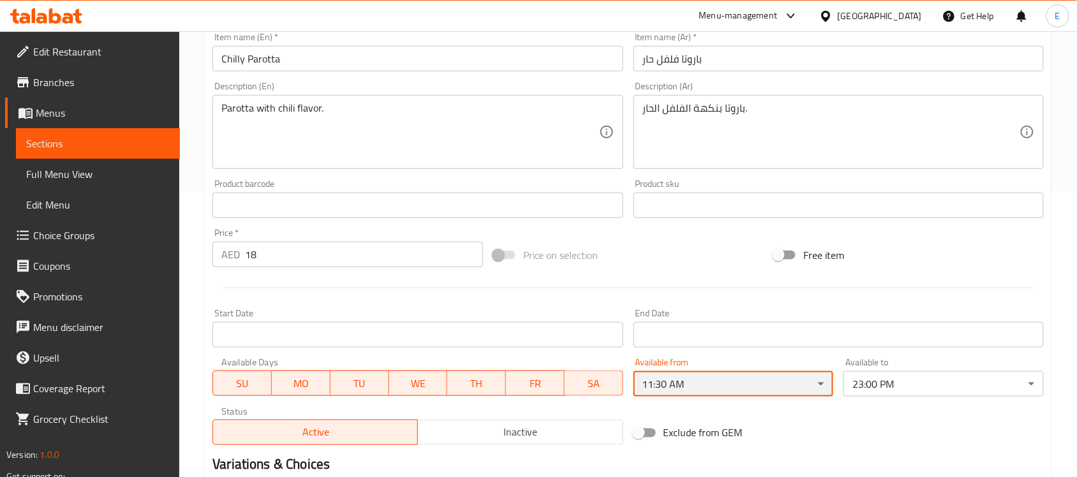
scroll to position [441, 0]
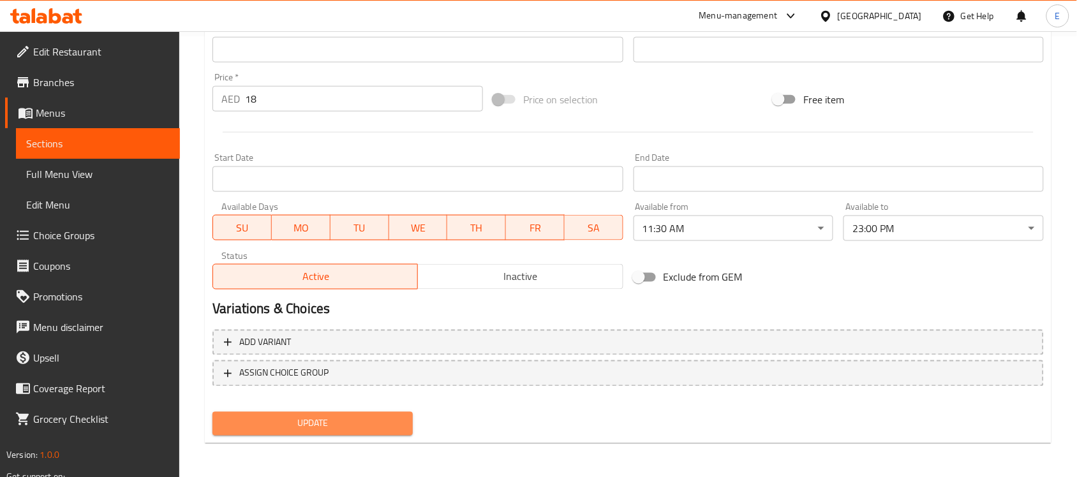
click at [381, 425] on span "Update" at bounding box center [313, 424] width 180 height 16
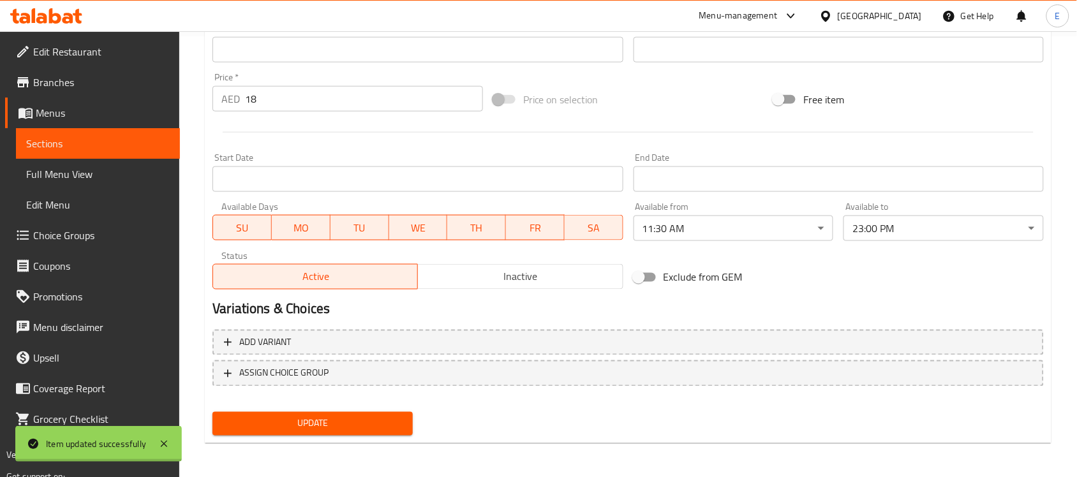
scroll to position [0, 0]
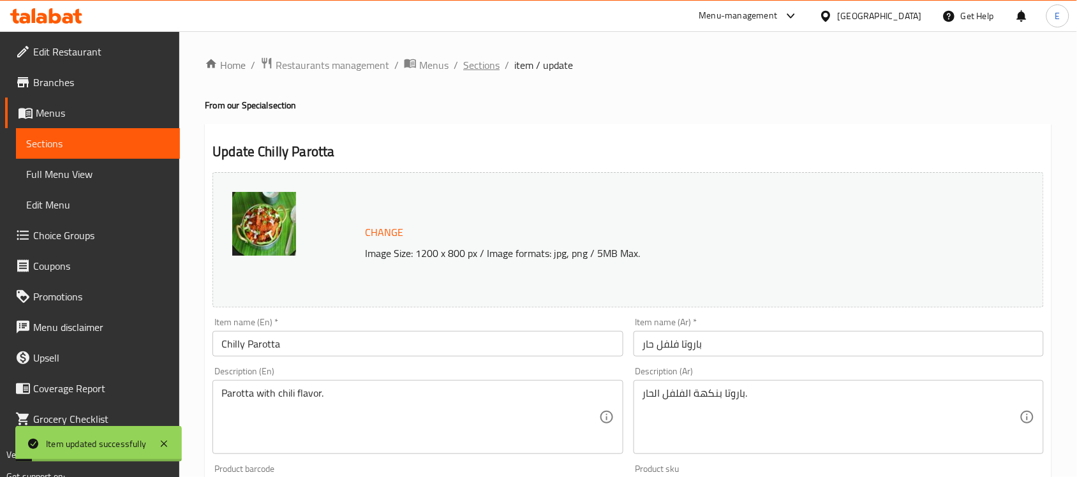
click at [477, 63] on span "Sections" at bounding box center [481, 64] width 36 height 15
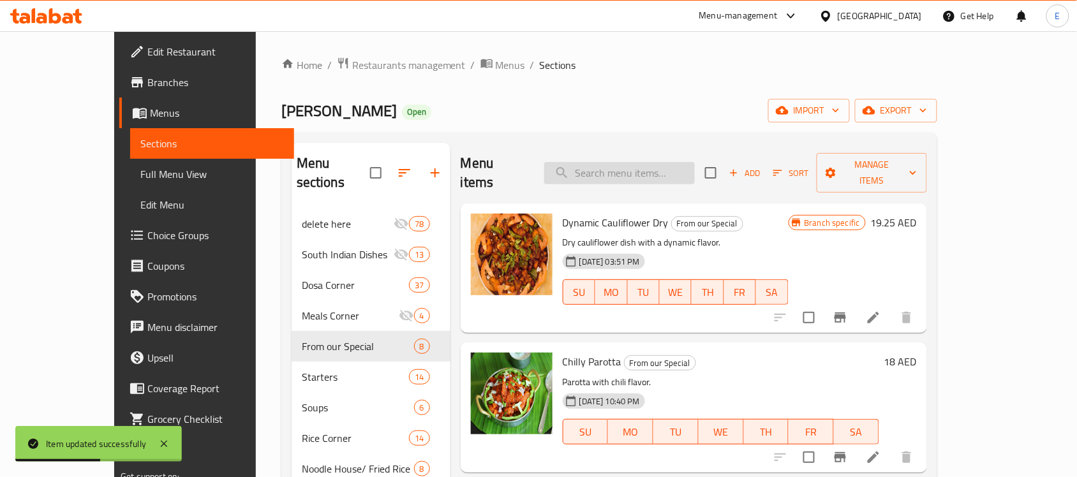
click at [639, 162] on input "search" at bounding box center [619, 173] width 151 height 22
paste input "Crispy Corn Pop (Dry)"
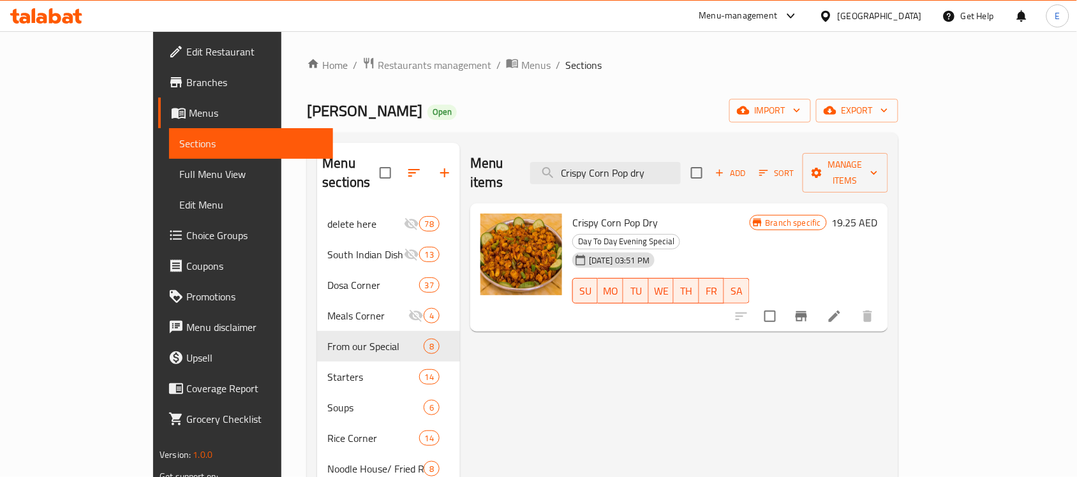
type input "Crispy Corn Pop dry"
click at [878, 168] on span "Manage items" at bounding box center [845, 173] width 65 height 32
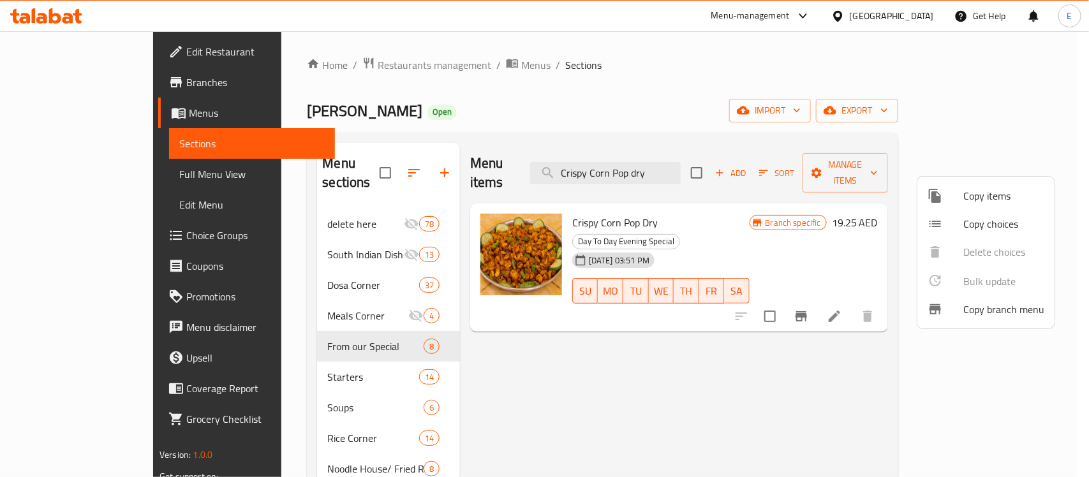
click at [680, 163] on div at bounding box center [544, 238] width 1089 height 477
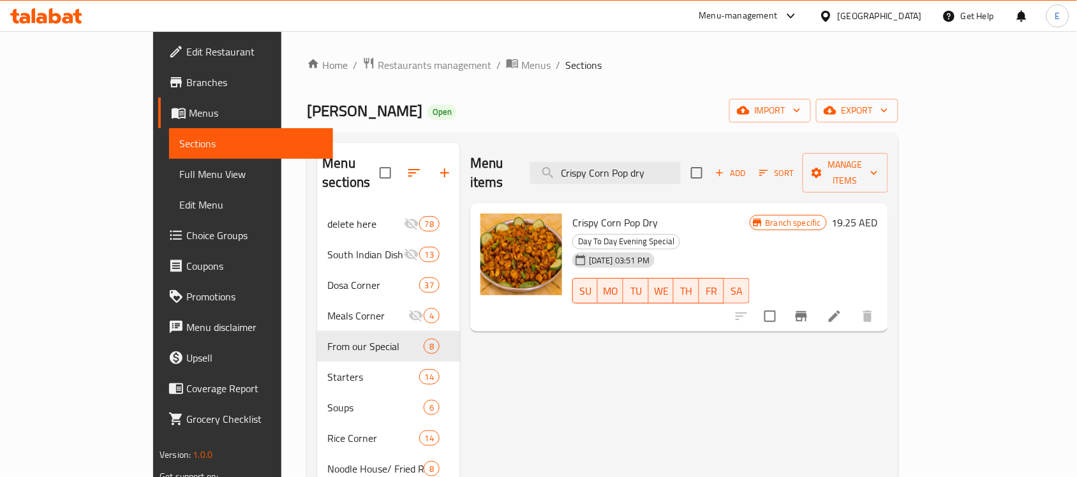
click at [680, 163] on input "Crispy Corn Pop dry" at bounding box center [605, 173] width 151 height 22
click at [878, 161] on span "Manage items" at bounding box center [845, 173] width 65 height 32
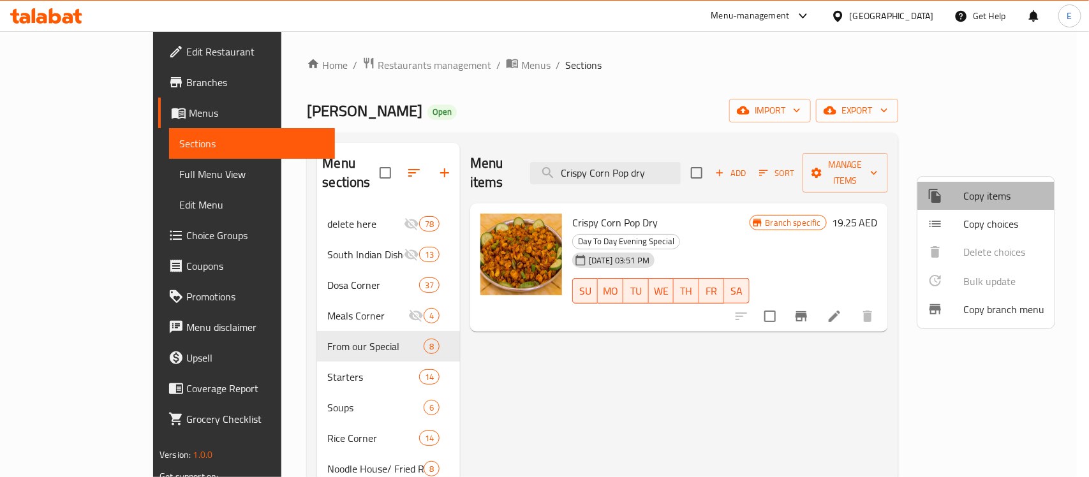
click at [973, 198] on span "Copy items" at bounding box center [1003, 195] width 81 height 15
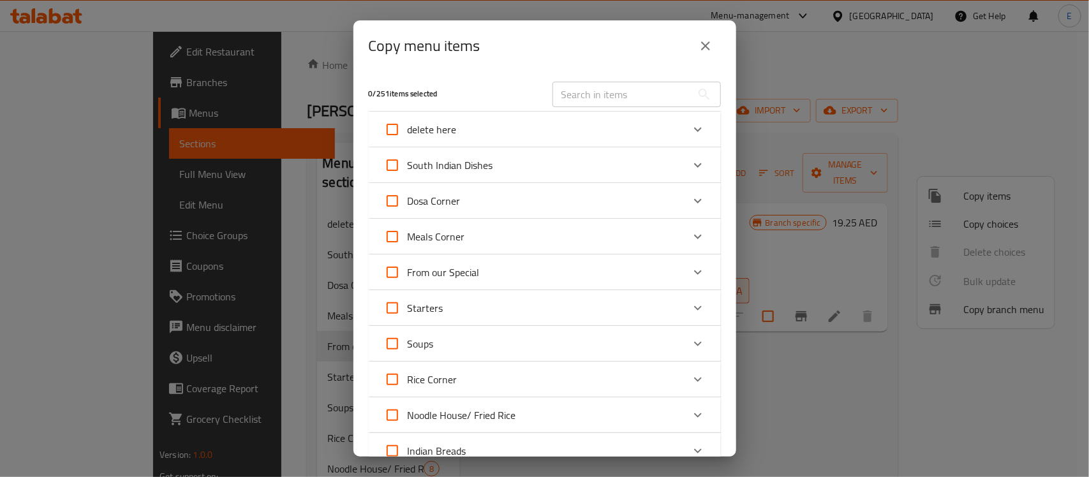
click at [575, 89] on input "text" at bounding box center [622, 95] width 139 height 26
paste input "Crispy Corn Pop dry"
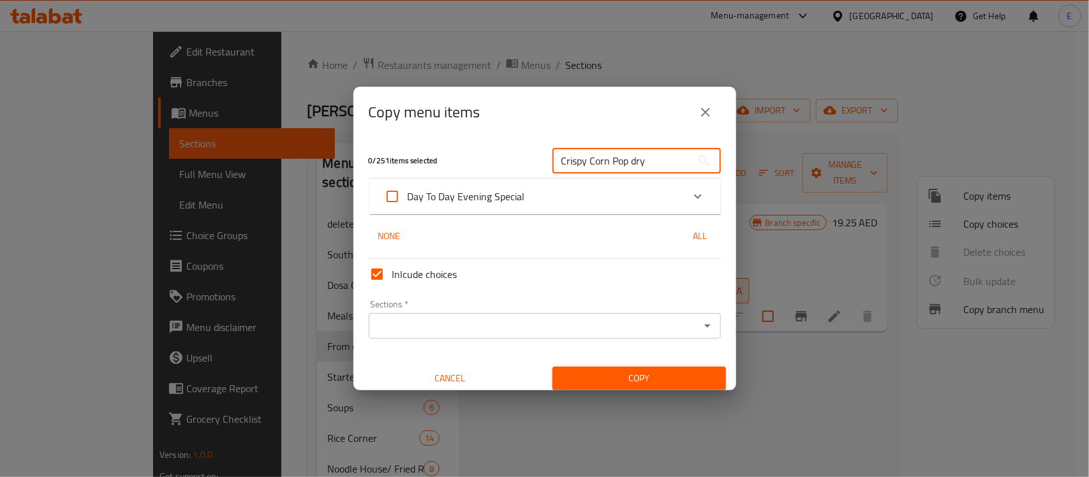
type input "Crispy Corn Pop dry"
click at [690, 195] on icon "Expand" at bounding box center [697, 196] width 15 height 15
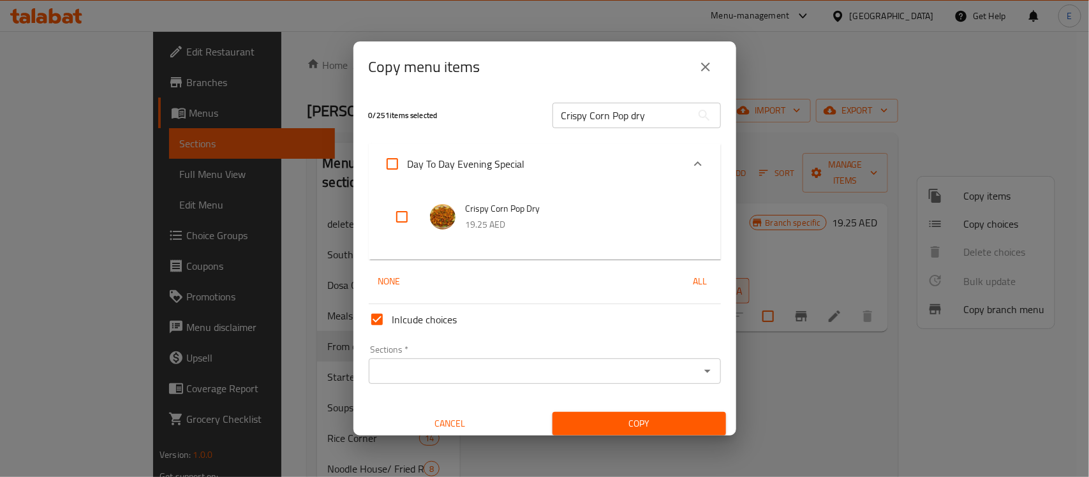
click at [399, 218] on input "checkbox" at bounding box center [402, 217] width 31 height 31
checkbox input "true"
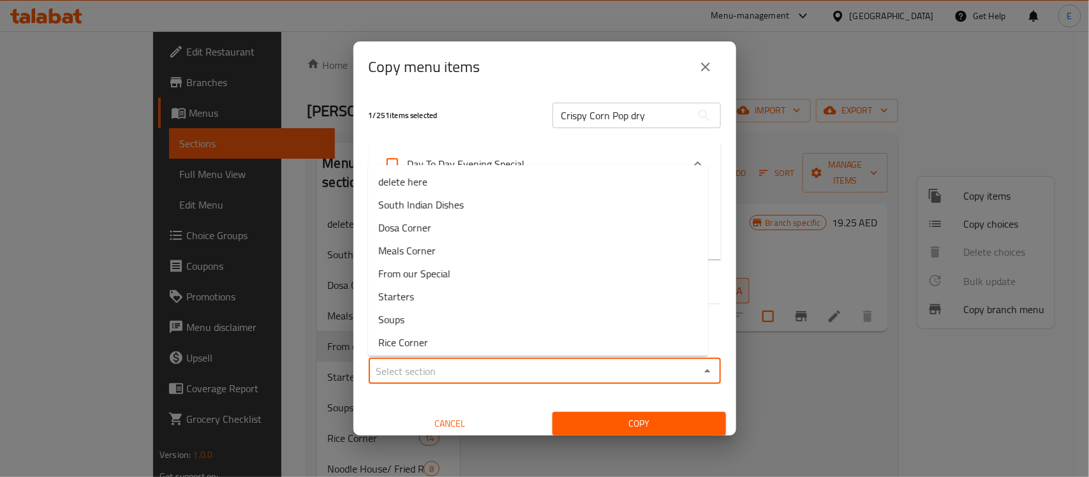
click at [482, 376] on input "Sections   *" at bounding box center [534, 371] width 323 height 18
click at [461, 275] on li "From our Special" at bounding box center [538, 273] width 340 height 23
type input "From our Special"
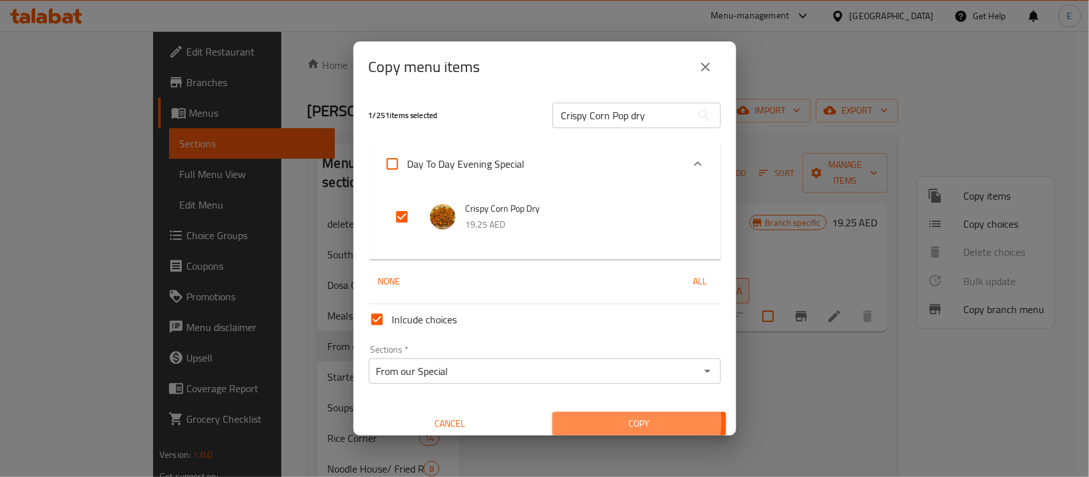
click at [625, 422] on span "Copy" at bounding box center [639, 424] width 153 height 16
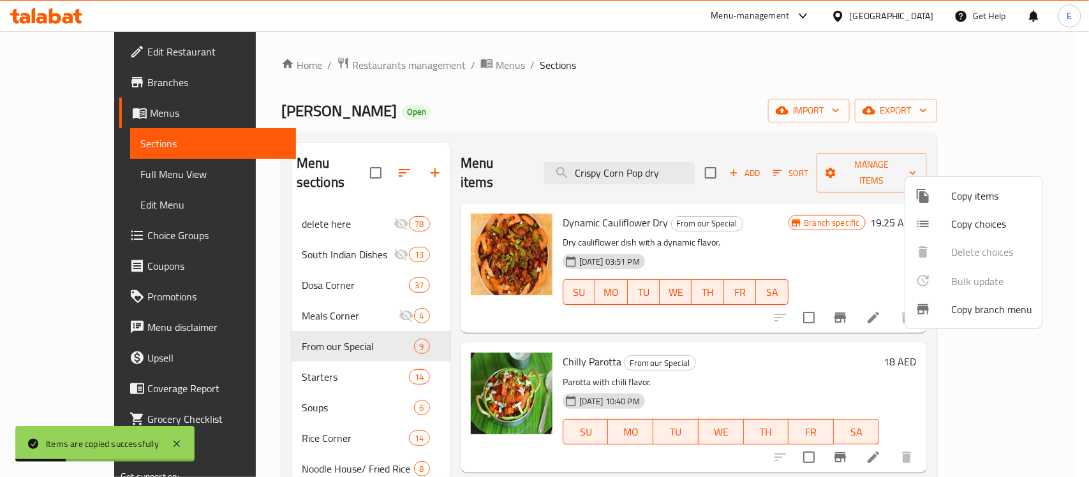
click at [716, 161] on div at bounding box center [544, 238] width 1089 height 477
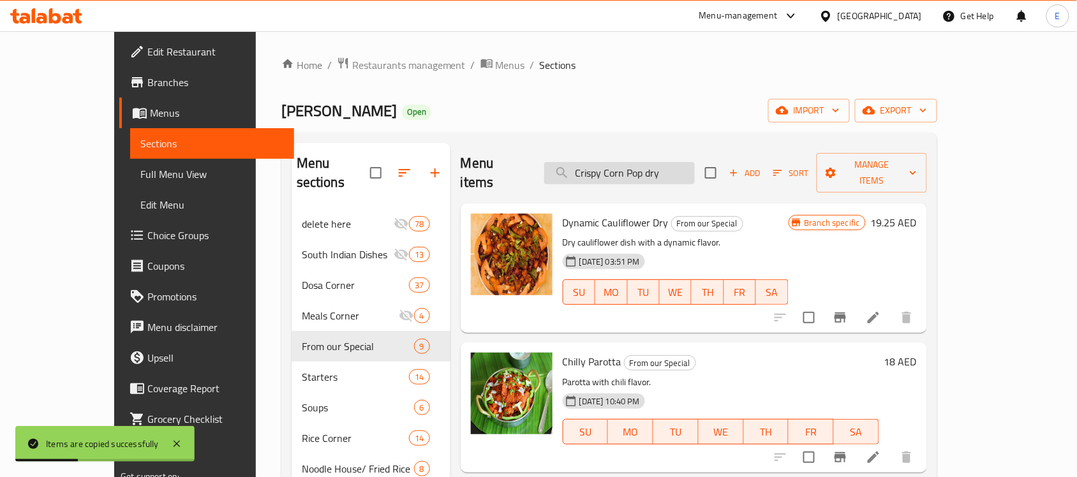
click at [695, 162] on input "Crispy Corn Pop dry" at bounding box center [619, 173] width 151 height 22
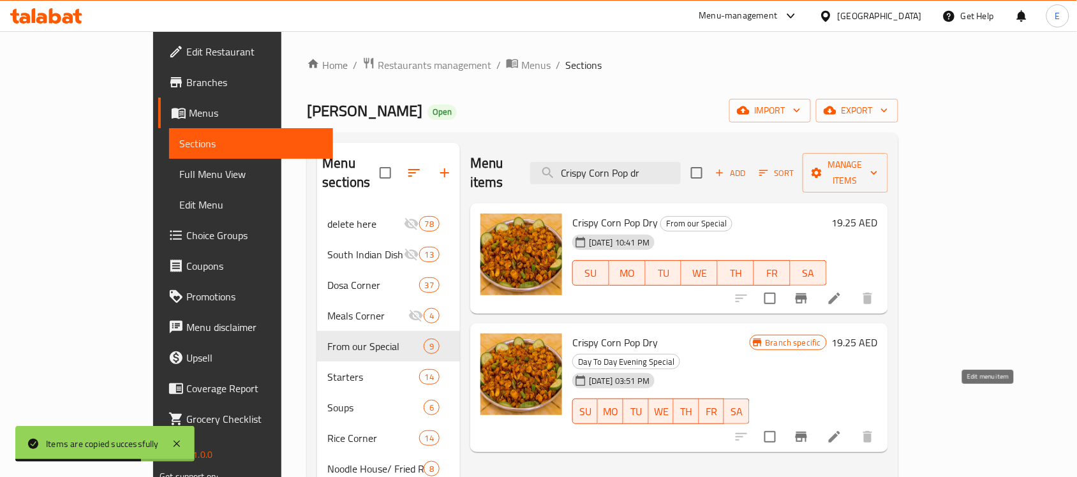
type input "Crispy Corn Pop dr"
click at [842, 429] on icon at bounding box center [834, 436] width 15 height 15
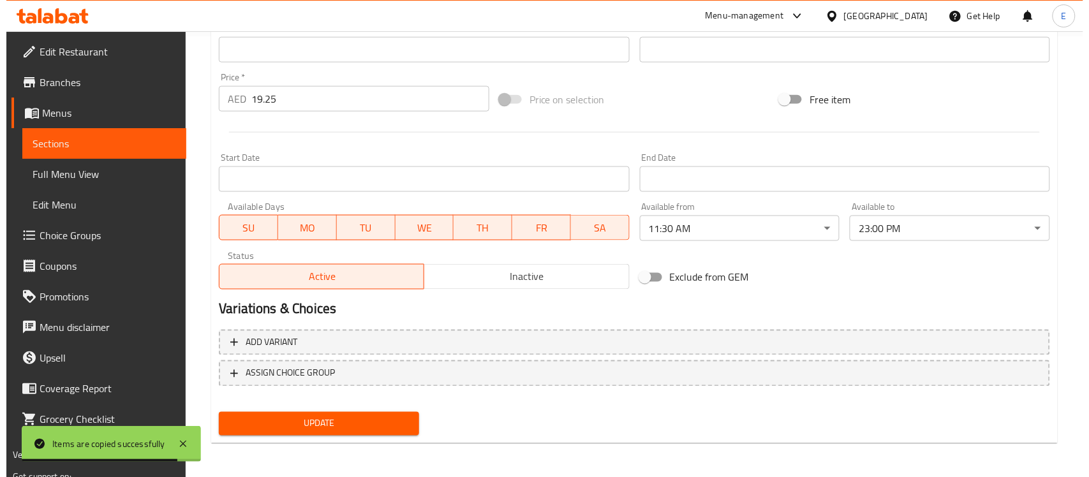
scroll to position [439, 0]
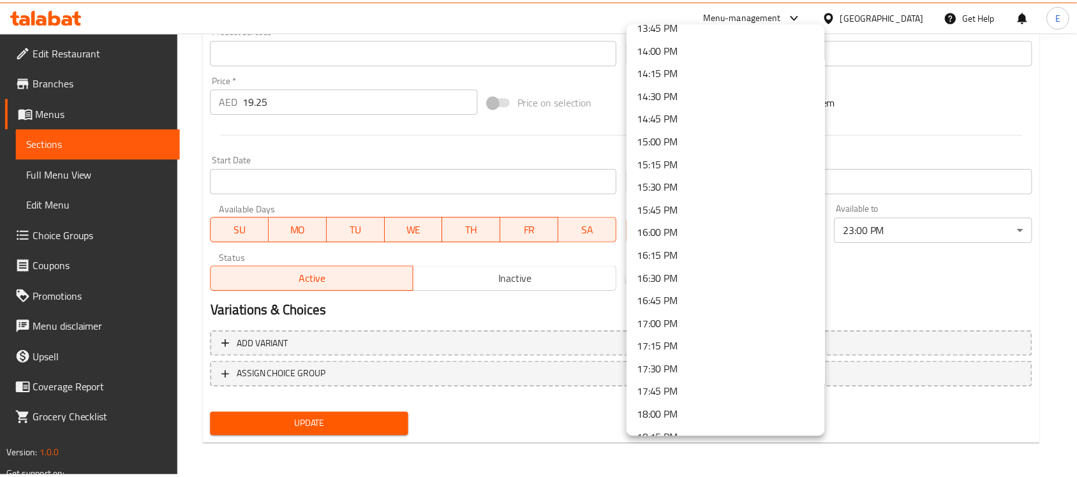
scroll to position [1277, 0]
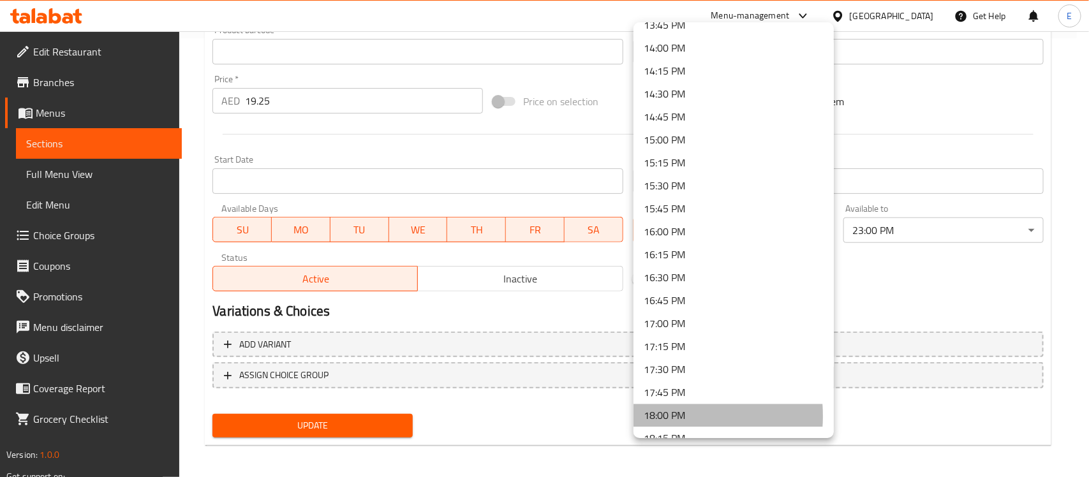
click at [659, 415] on li "18:00 PM" at bounding box center [734, 415] width 200 height 23
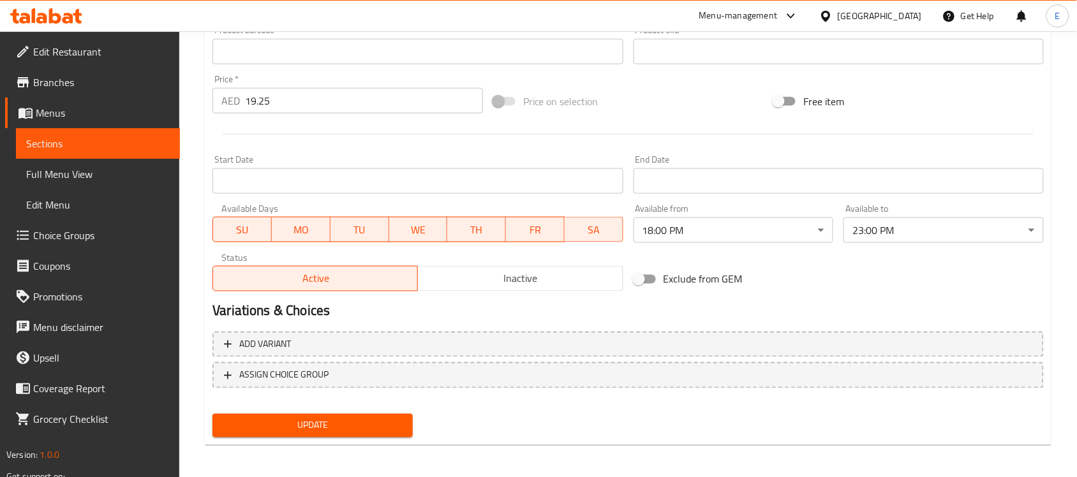
drag, startPoint x: 659, startPoint y: 415, endPoint x: 597, endPoint y: 232, distance: 193.5
click at [597, 232] on span "SA" at bounding box center [594, 230] width 48 height 19
click at [547, 230] on span "FR" at bounding box center [535, 230] width 48 height 19
click at [426, 232] on span "WE" at bounding box center [418, 230] width 48 height 19
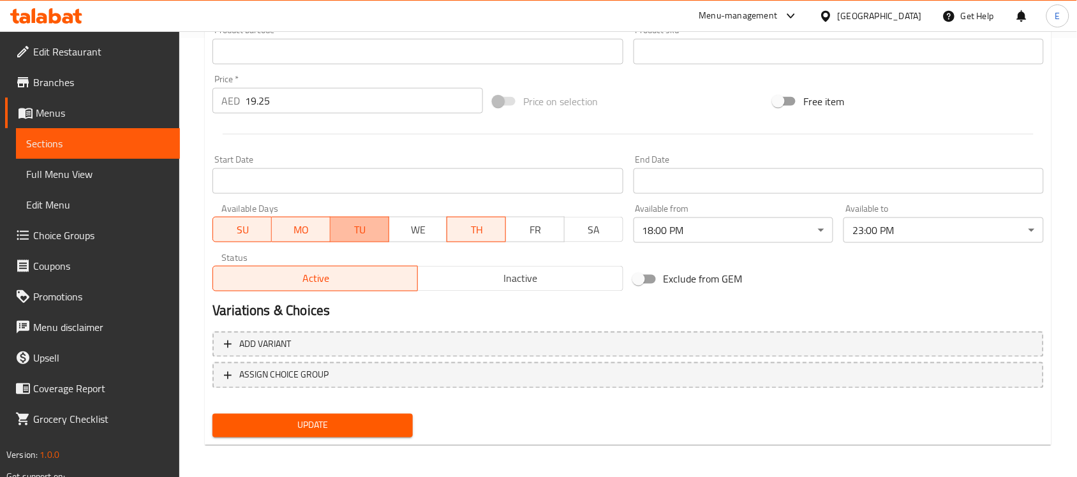
click at [368, 232] on span "TU" at bounding box center [360, 230] width 48 height 19
click at [306, 227] on span "MO" at bounding box center [301, 230] width 48 height 19
click at [243, 228] on span "SU" at bounding box center [242, 230] width 48 height 19
click at [355, 410] on div "Update" at bounding box center [312, 426] width 211 height 34
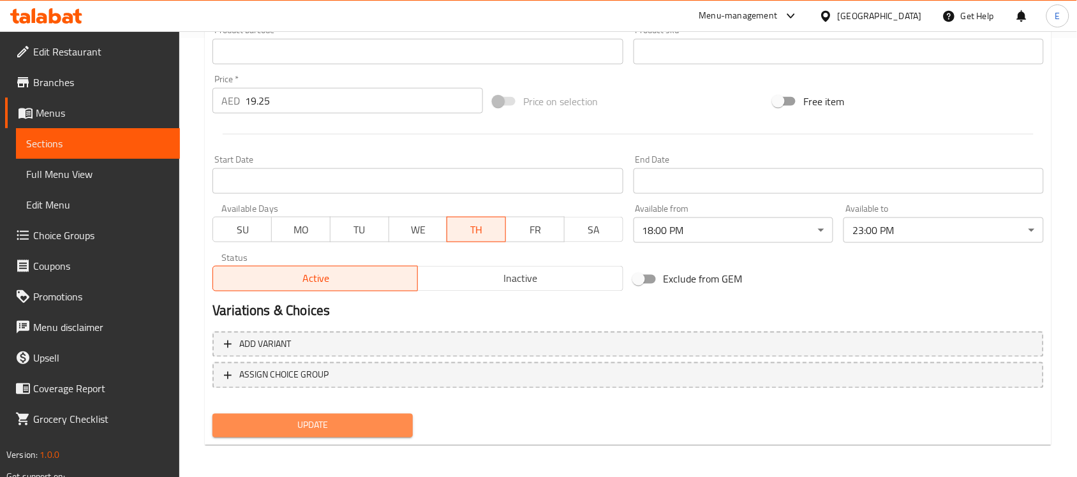
click at [348, 422] on span "Update" at bounding box center [313, 426] width 180 height 16
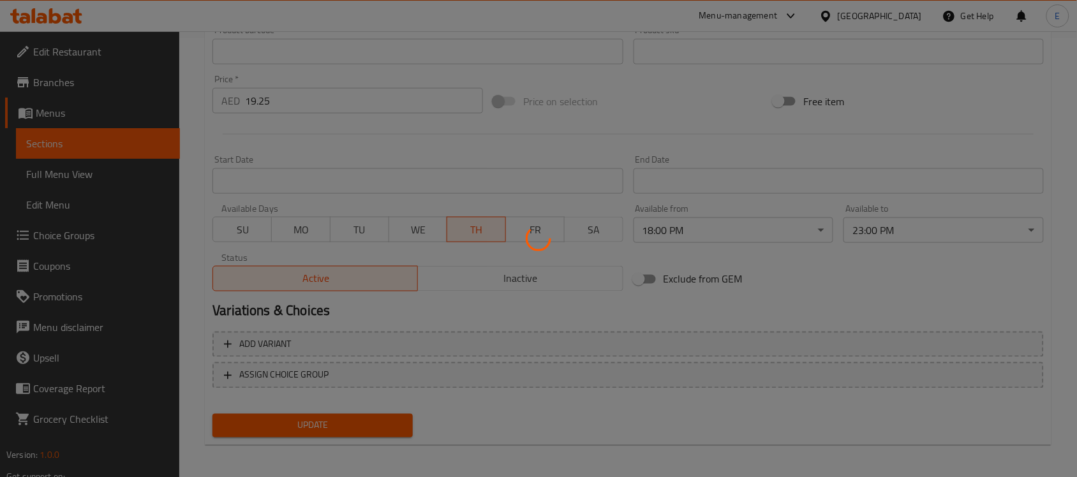
scroll to position [0, 0]
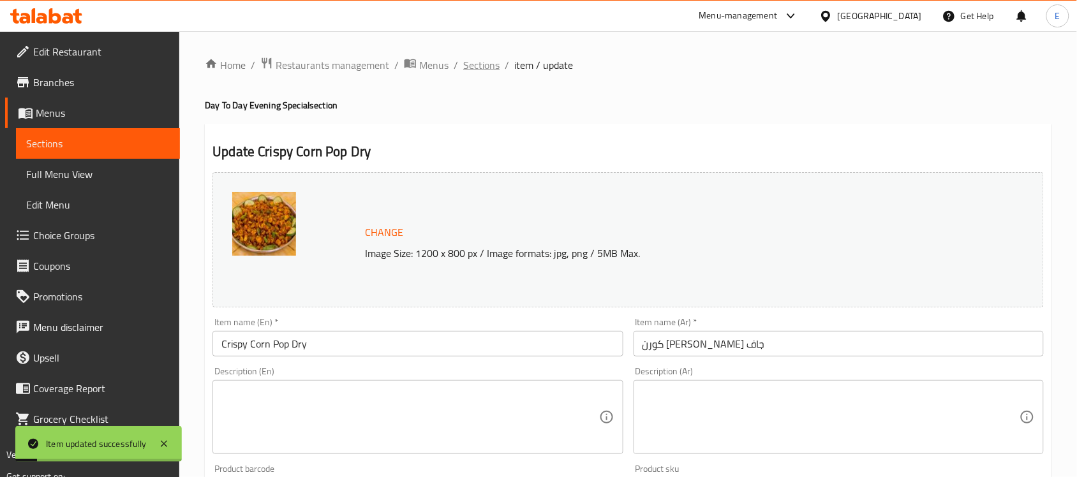
click at [472, 64] on span "Sections" at bounding box center [481, 64] width 36 height 15
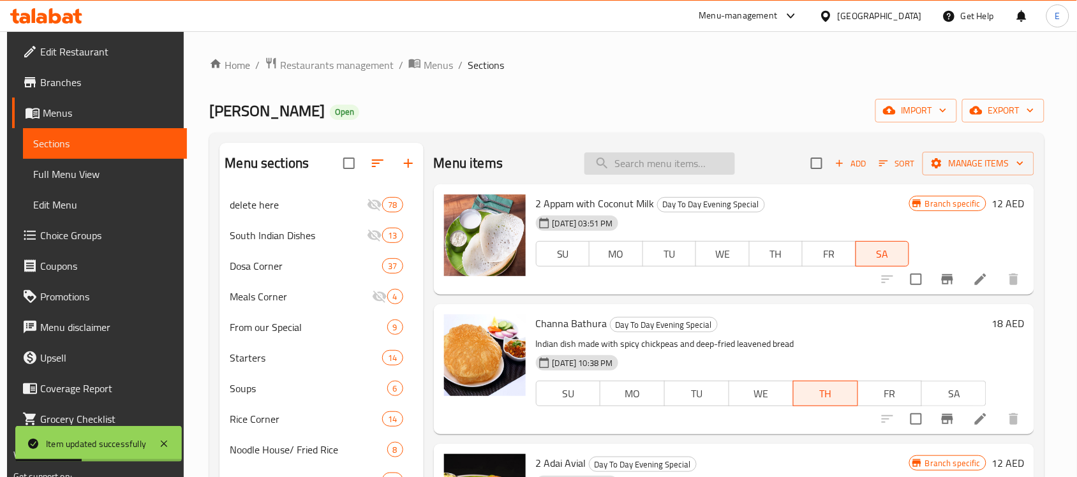
click at [624, 163] on input "search" at bounding box center [659, 163] width 151 height 22
paste input "Paneer Finger (Dry)"
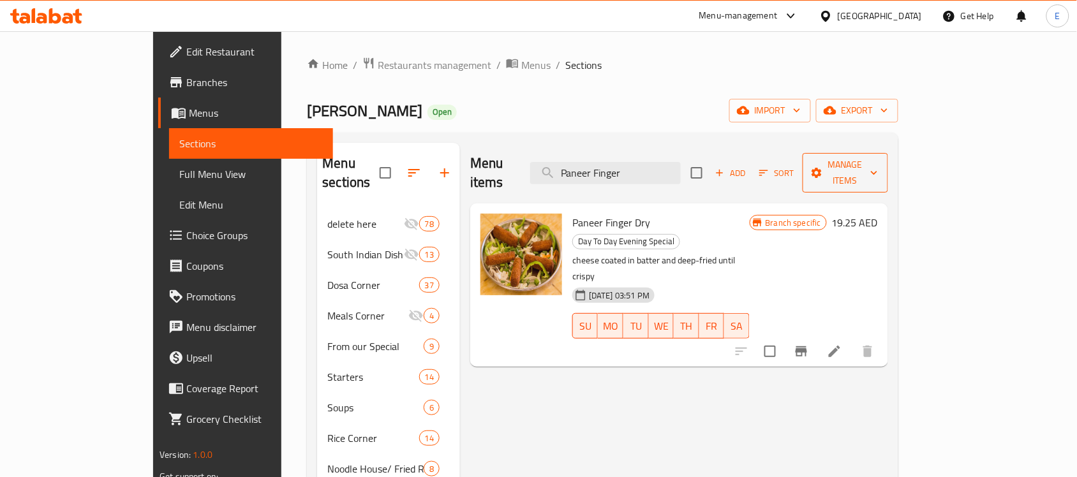
type input "Paneer Finger"
click at [878, 167] on span "Manage items" at bounding box center [845, 173] width 65 height 32
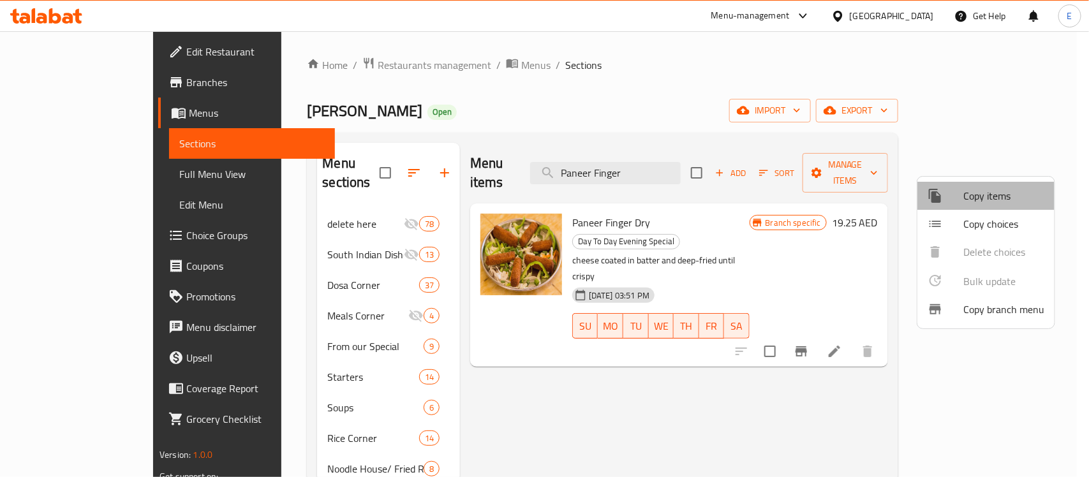
click at [986, 208] on li "Copy items" at bounding box center [986, 196] width 137 height 28
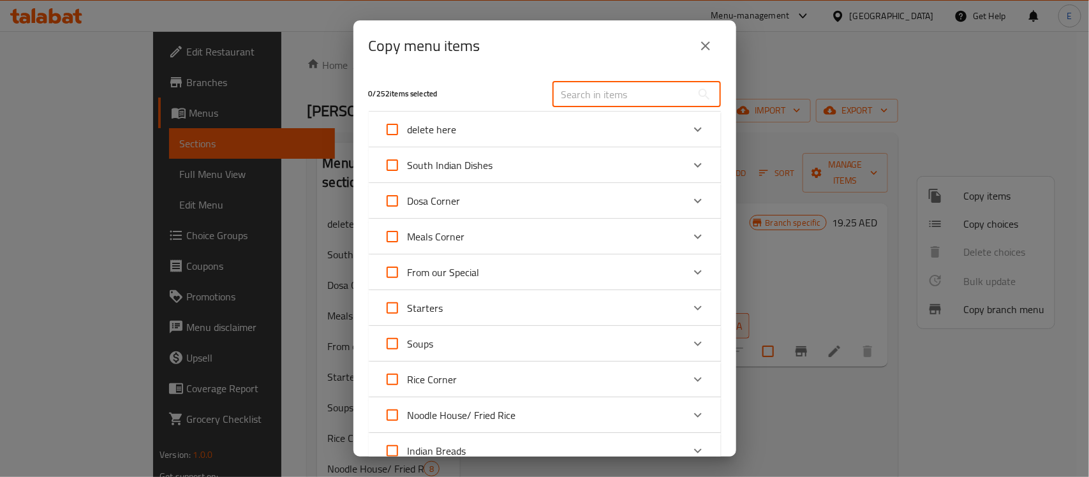
click at [632, 93] on input "text" at bounding box center [622, 95] width 139 height 26
paste input "Paneer Finger"
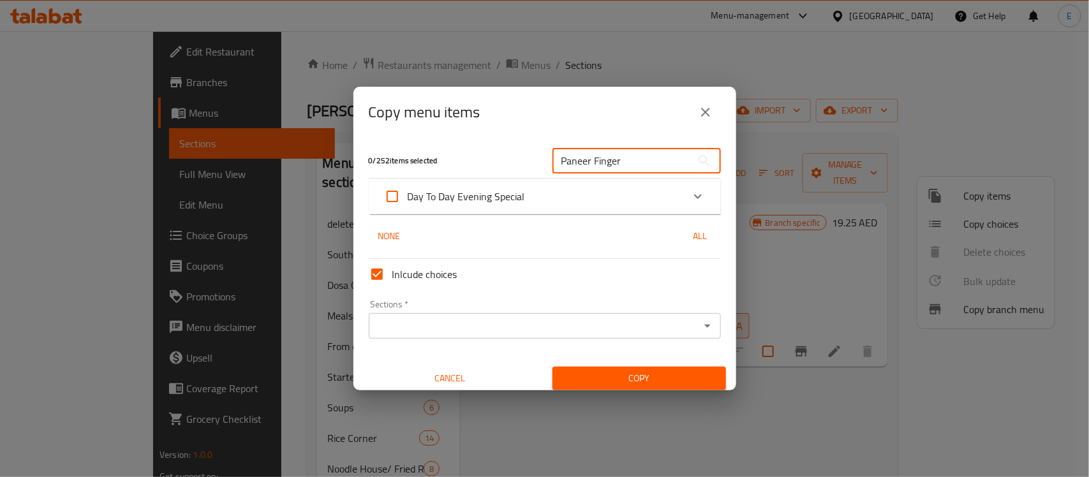
type input "Paneer Finger"
click at [694, 198] on icon "Expand" at bounding box center [698, 196] width 8 height 4
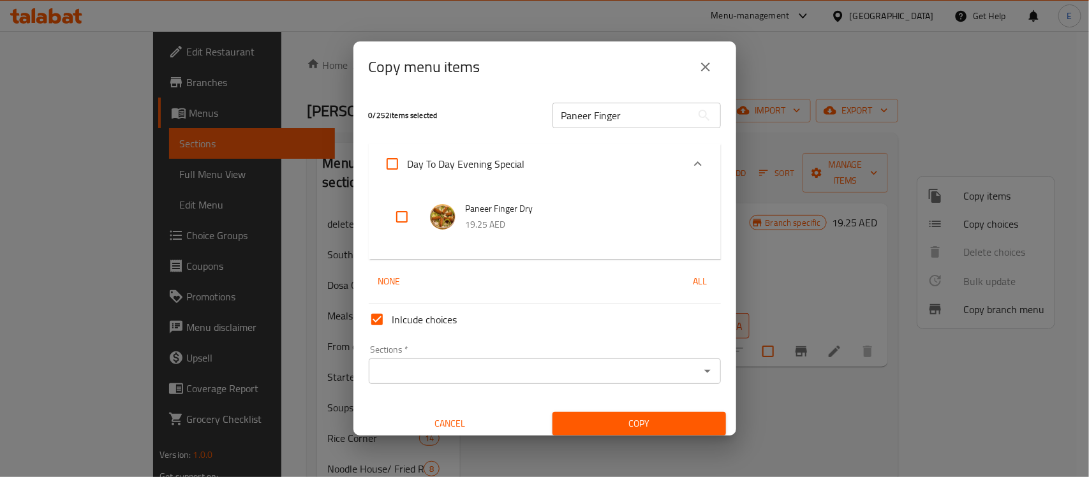
click at [401, 222] on input "checkbox" at bounding box center [402, 217] width 31 height 31
checkbox input "true"
click at [495, 380] on div "Sections *" at bounding box center [545, 372] width 352 height 26
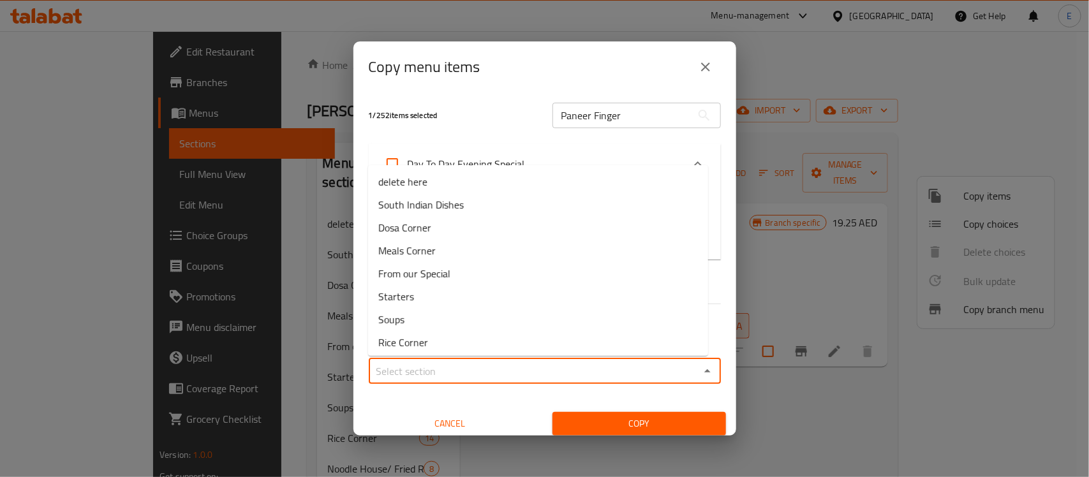
click at [424, 370] on input "Sections   *" at bounding box center [534, 371] width 323 height 18
click at [435, 271] on span "From our Special" at bounding box center [414, 273] width 72 height 15
type input "From our Special"
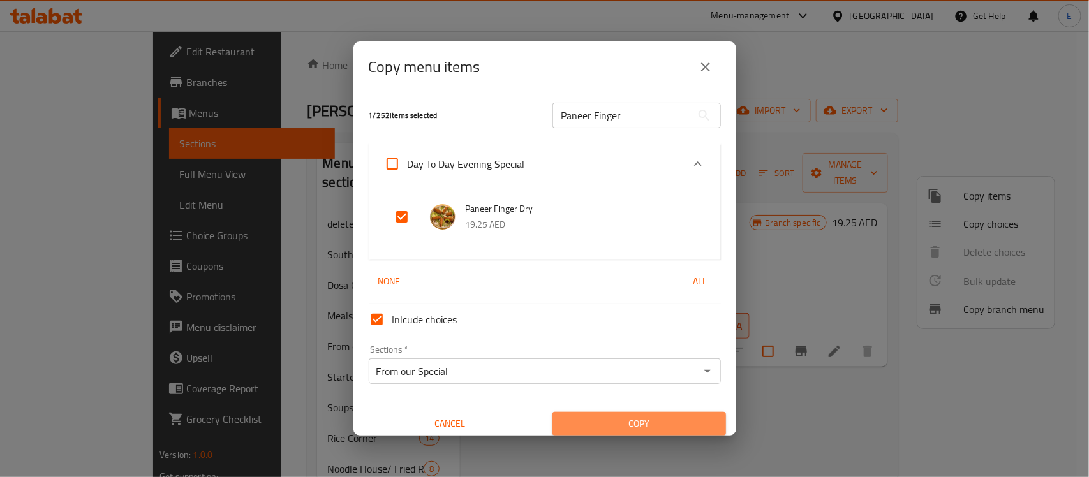
click at [639, 415] on button "Copy" at bounding box center [640, 424] width 174 height 24
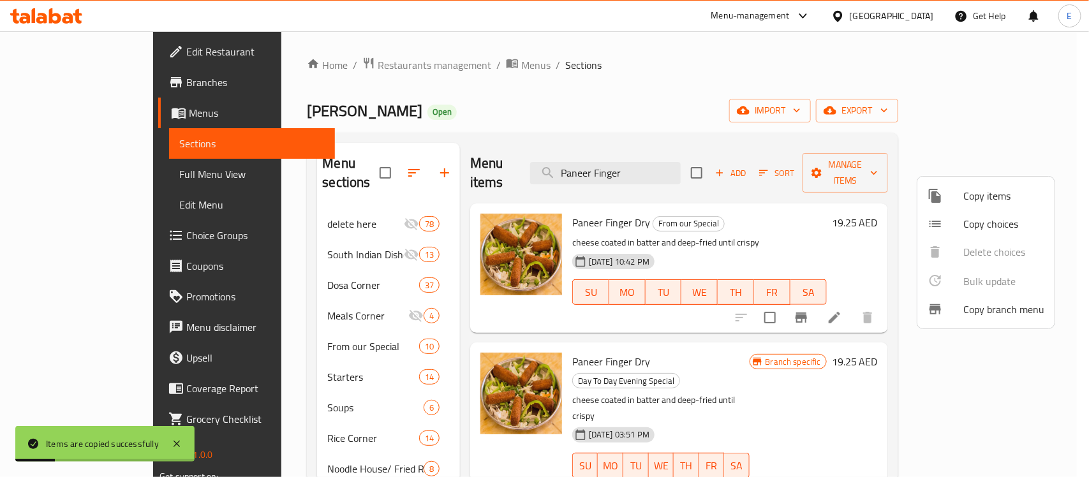
click at [815, 327] on div at bounding box center [544, 238] width 1089 height 477
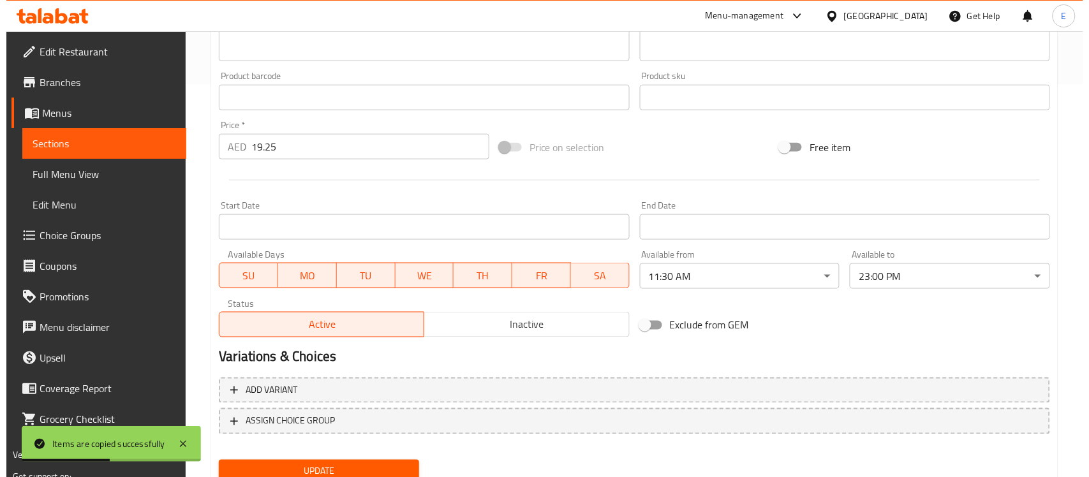
scroll to position [441, 0]
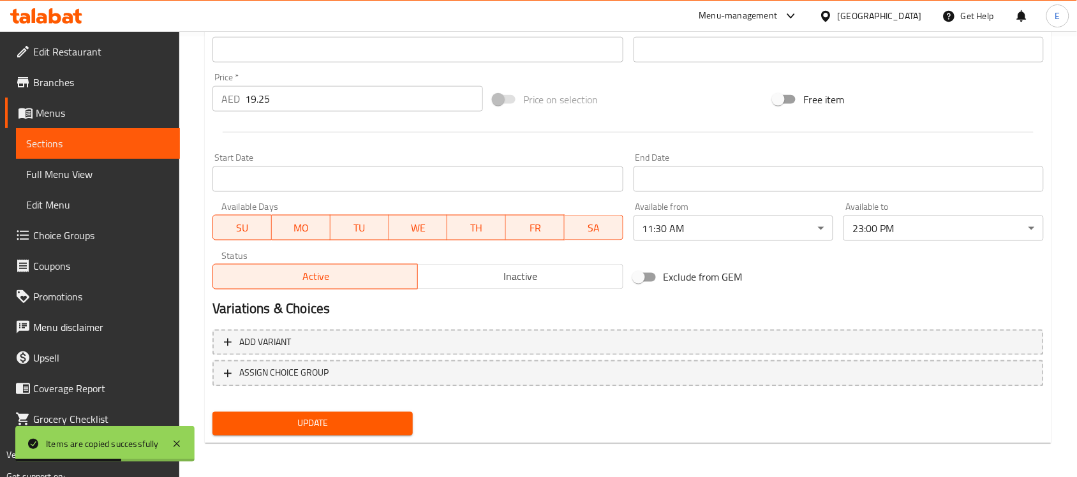
click at [592, 221] on span "SA" at bounding box center [594, 228] width 48 height 19
click at [546, 221] on span "FR" at bounding box center [535, 228] width 48 height 19
click at [422, 224] on span "WE" at bounding box center [418, 228] width 48 height 19
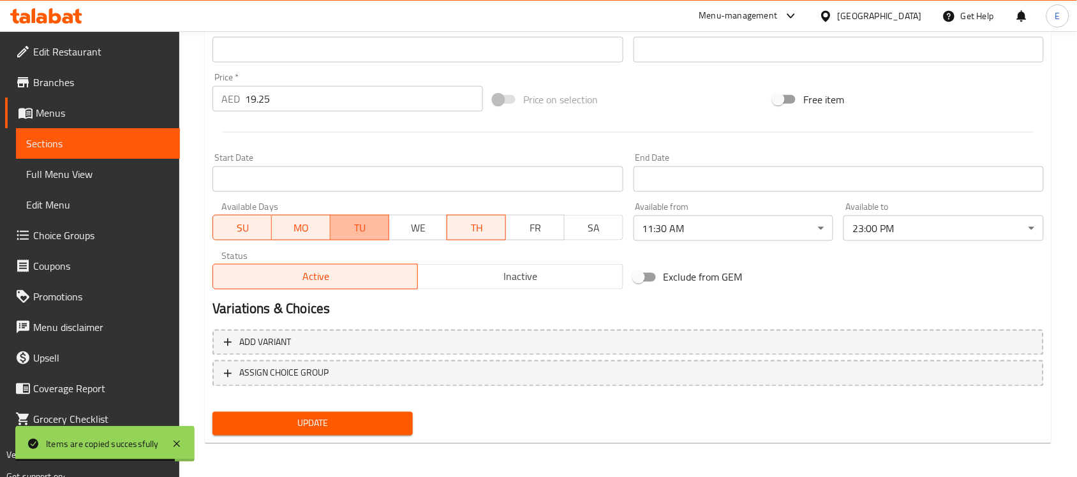
click at [369, 228] on span "TU" at bounding box center [360, 228] width 48 height 19
click at [308, 216] on button "MO" at bounding box center [301, 228] width 59 height 26
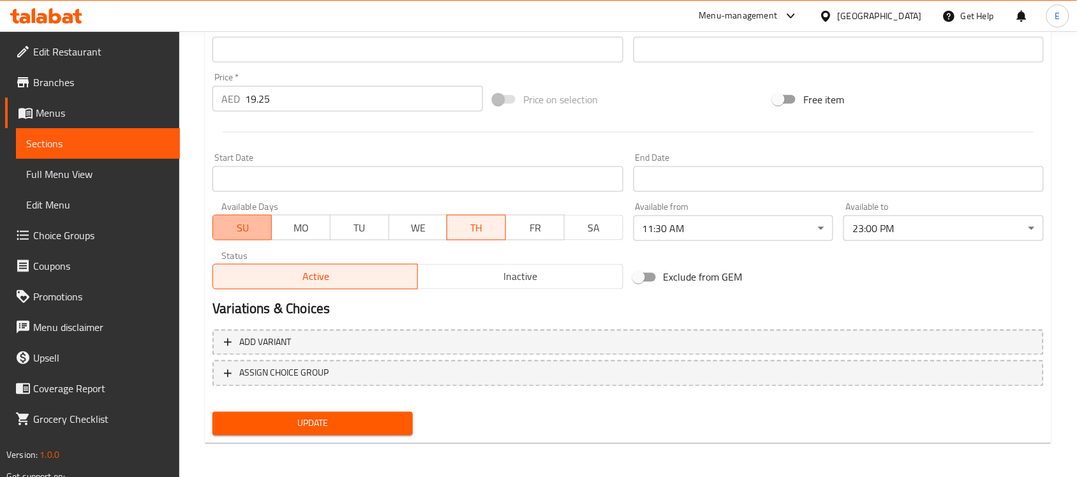
click at [241, 225] on span "SU" at bounding box center [242, 228] width 48 height 19
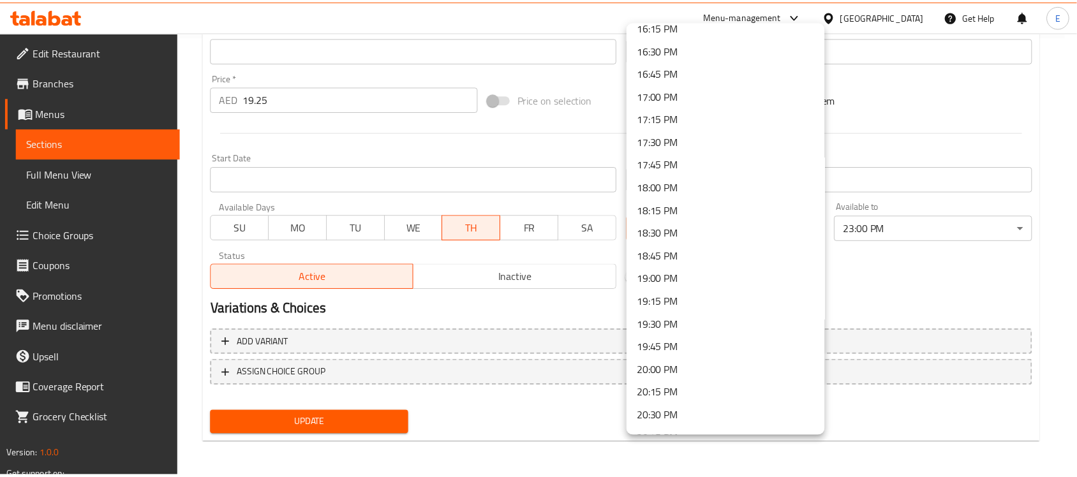
scroll to position [1501, 0]
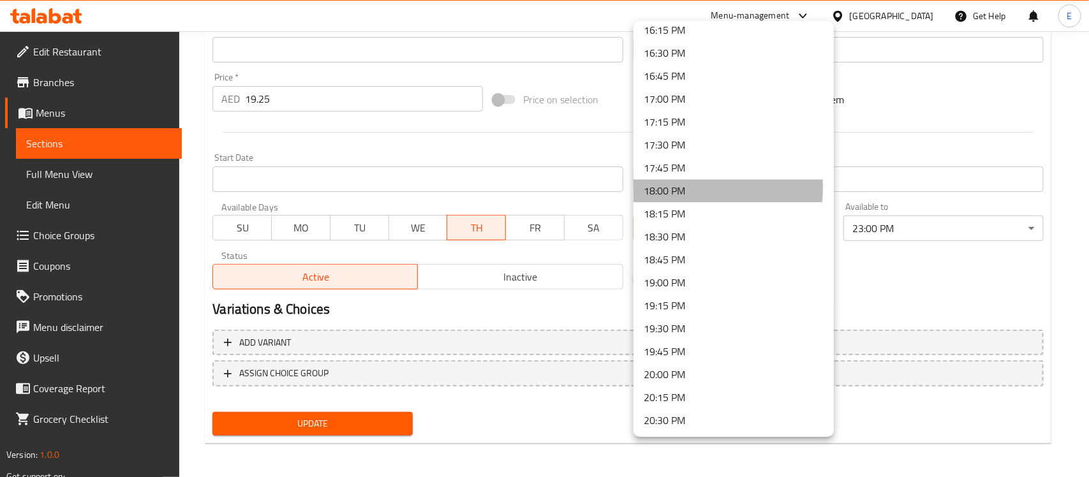
click at [681, 186] on li "18:00 PM" at bounding box center [734, 190] width 200 height 23
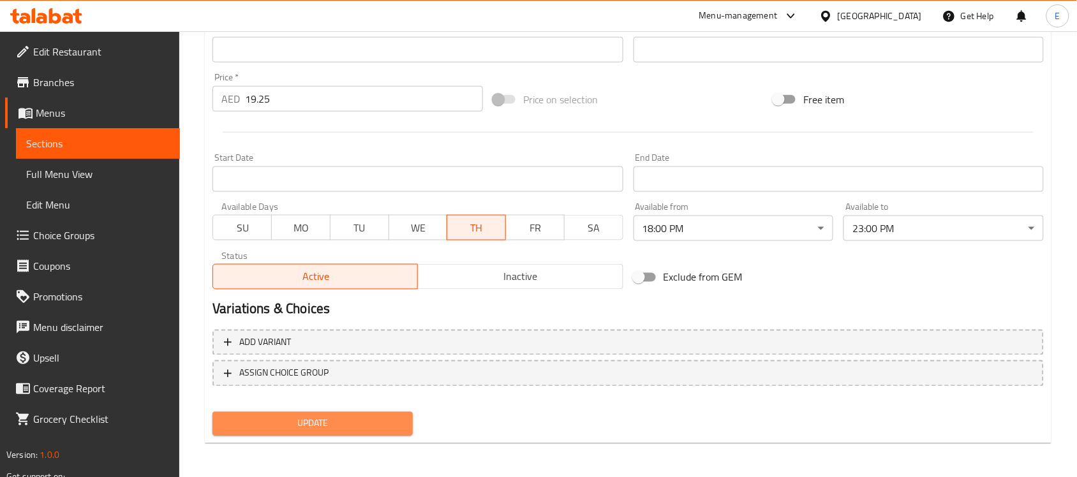
click at [387, 412] on button "Update" at bounding box center [312, 424] width 200 height 24
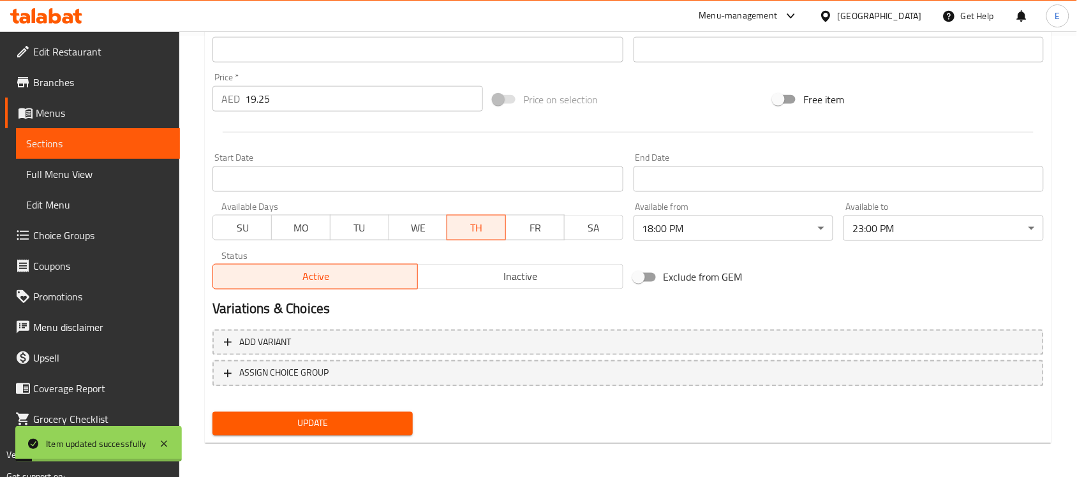
scroll to position [0, 0]
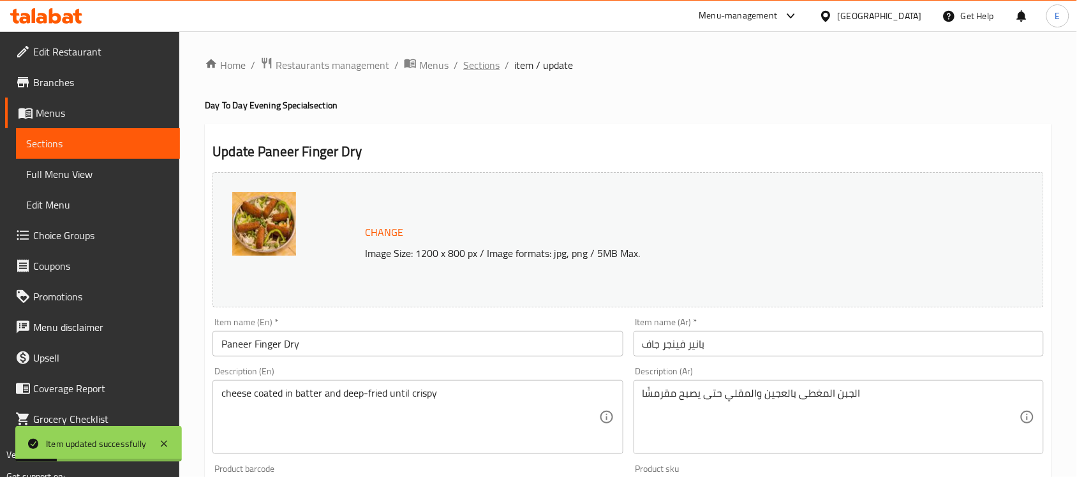
click at [489, 67] on span "Sections" at bounding box center [481, 64] width 36 height 15
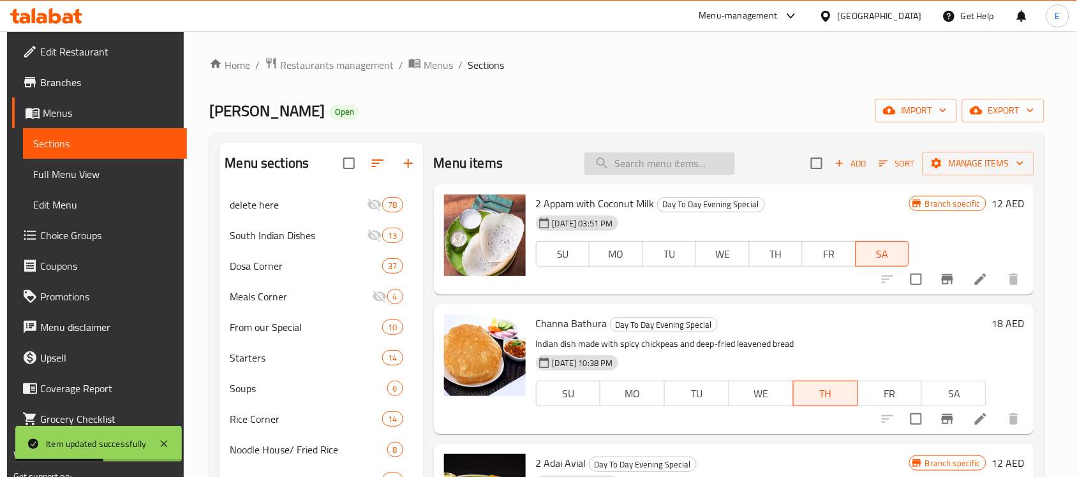
paste input "Mix Veg [PERSON_NAME]"
click at [665, 160] on input "search" at bounding box center [659, 163] width 151 height 22
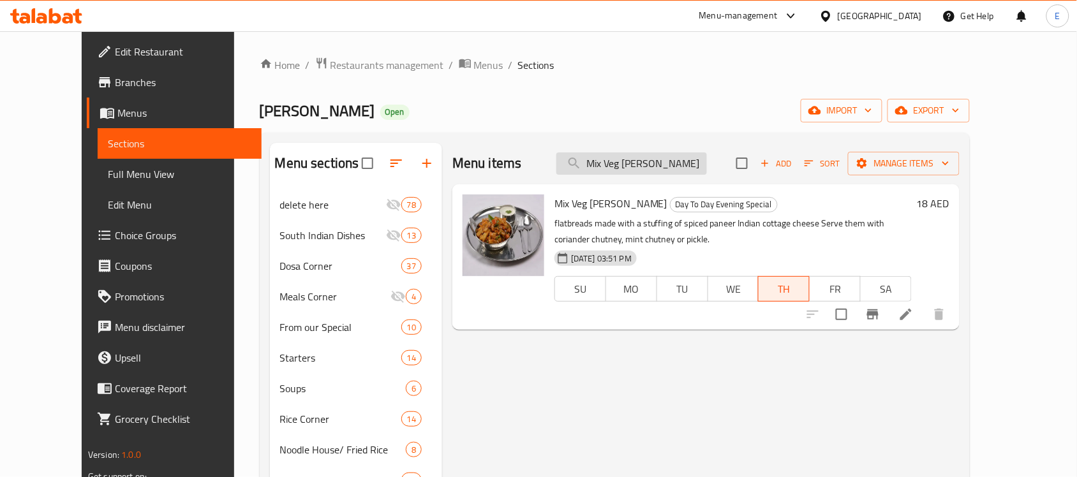
click at [690, 170] on input "Mix Veg [PERSON_NAME]" at bounding box center [631, 163] width 151 height 22
paste input "Chilly"
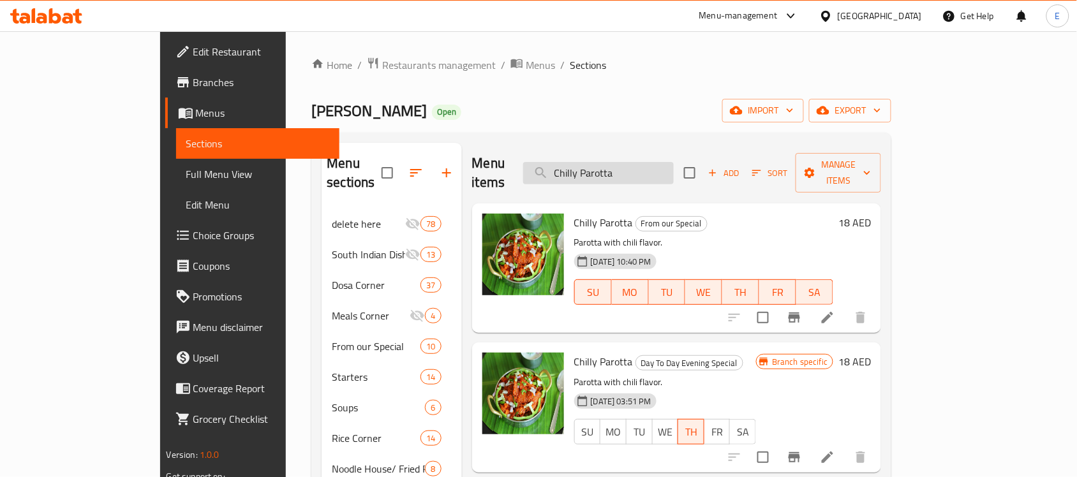
click at [629, 166] on input "Chilly Parotta" at bounding box center [598, 173] width 151 height 22
paste input "[PERSON_NAME]"
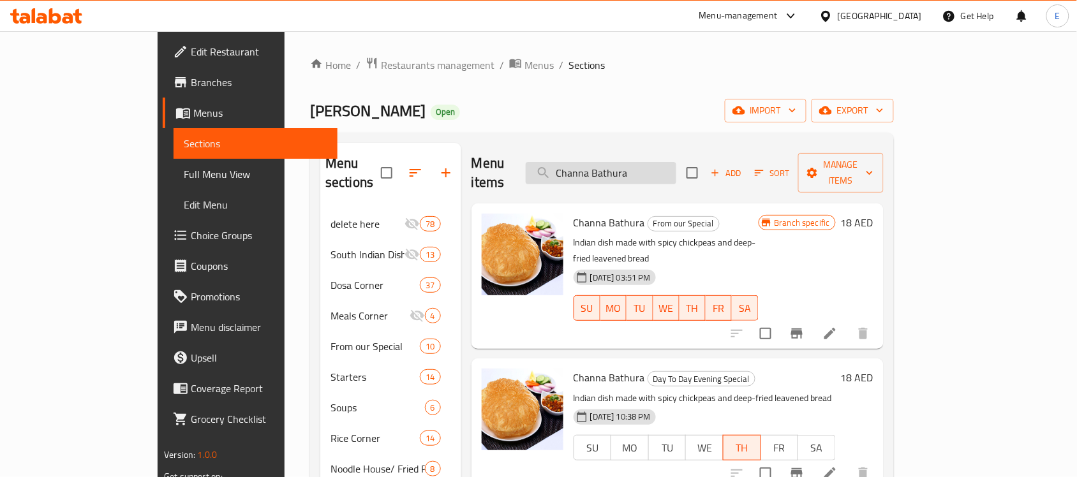
click at [635, 162] on input "Channa Bathura" at bounding box center [601, 173] width 151 height 22
paste input "Kulipaniyaram (8 Pcs)"
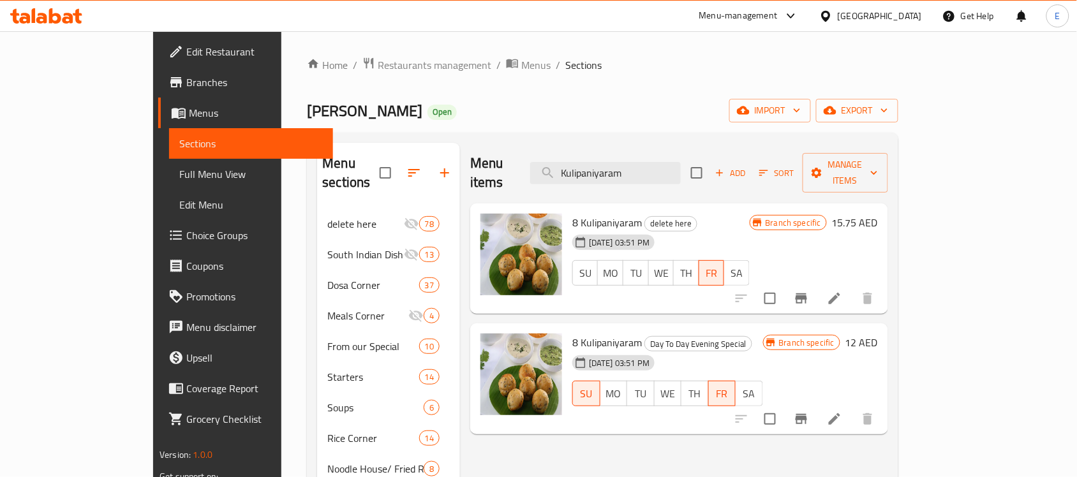
type input "Kulipaniyaram"
click at [852, 408] on li at bounding box center [835, 419] width 36 height 23
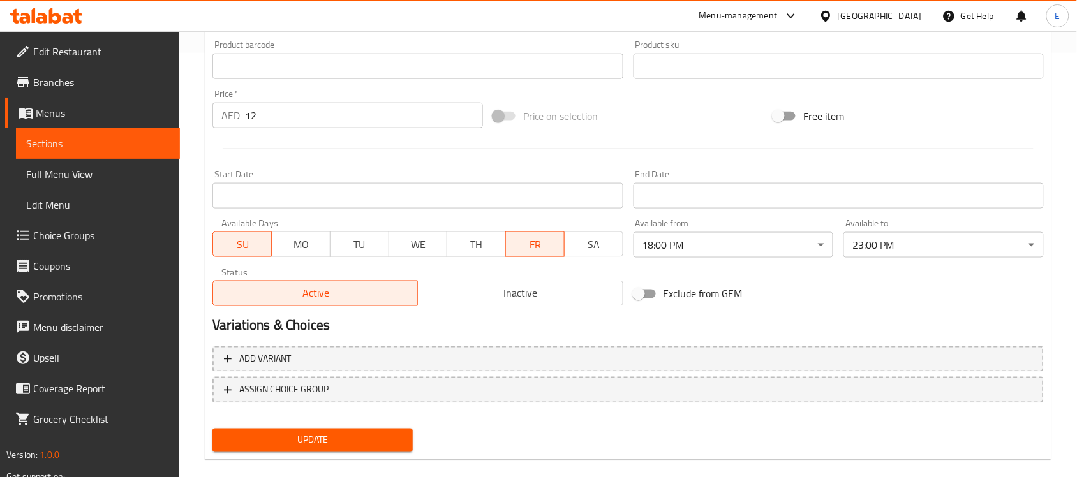
scroll to position [441, 0]
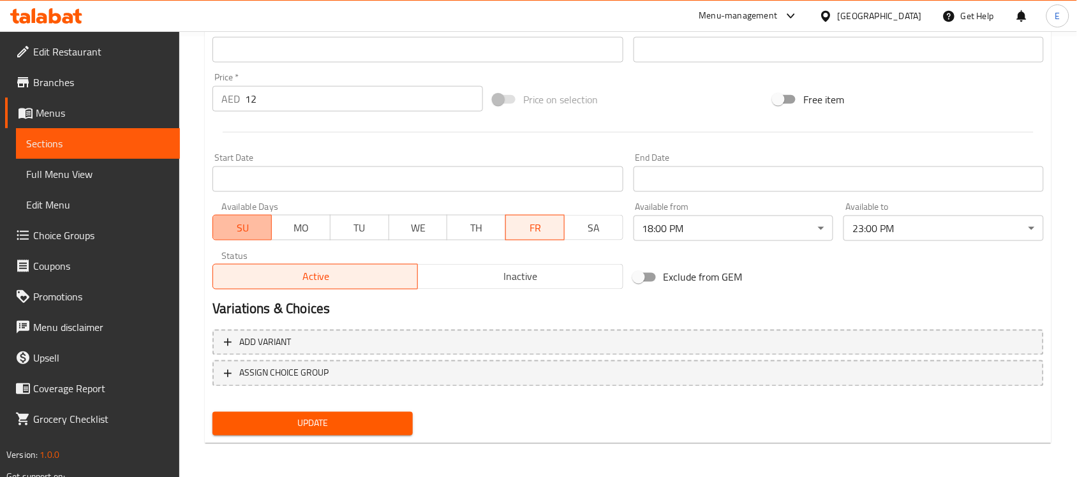
click at [246, 236] on span "SU" at bounding box center [242, 228] width 48 height 19
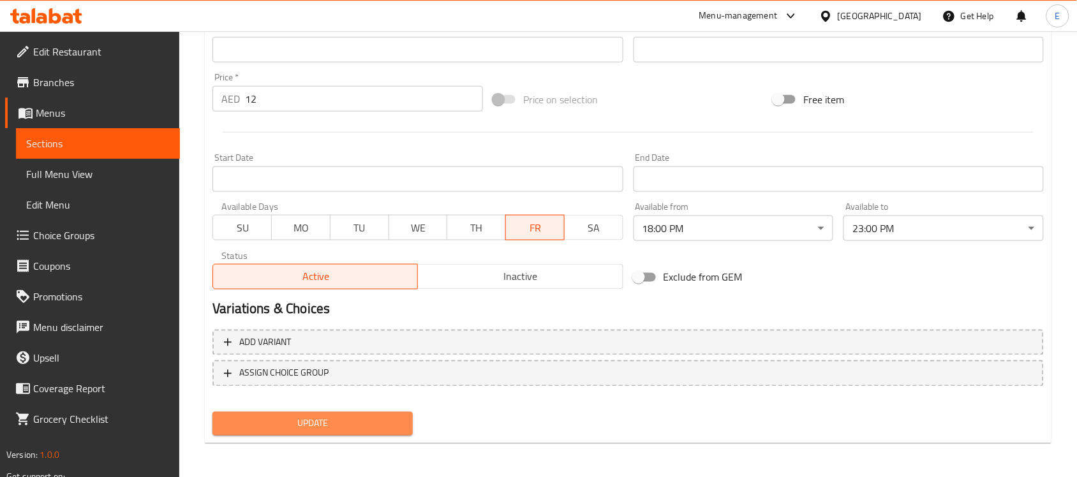
click at [302, 417] on span "Update" at bounding box center [313, 424] width 180 height 16
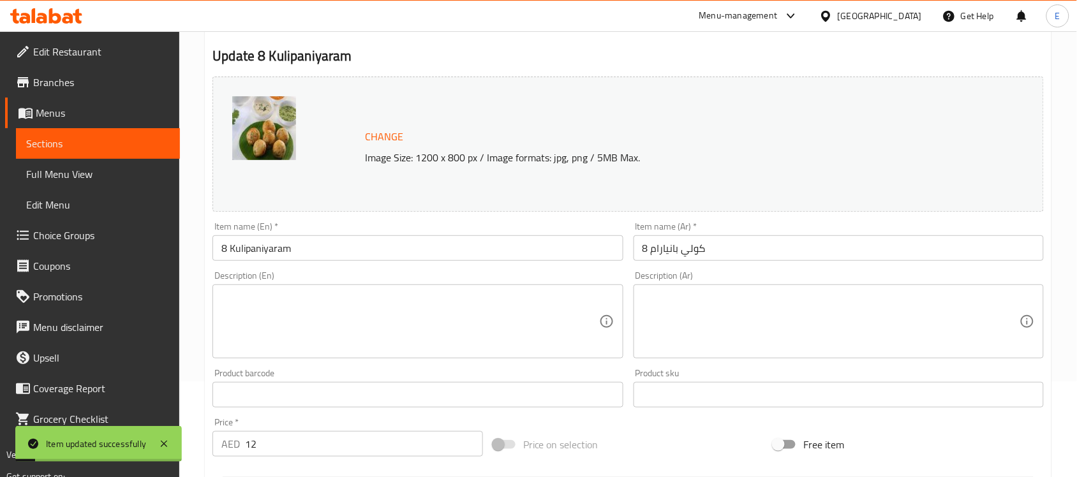
scroll to position [0, 0]
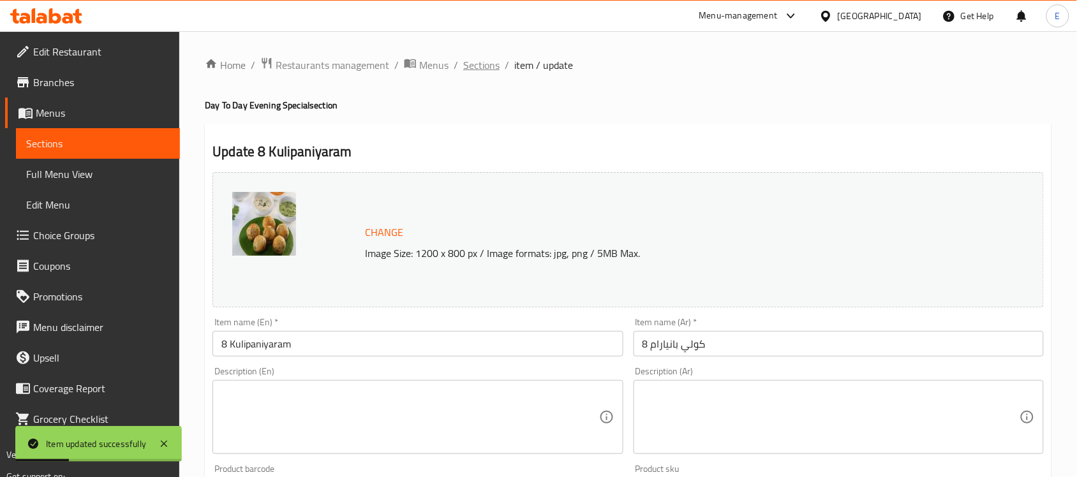
click at [491, 64] on span "Sections" at bounding box center [481, 64] width 36 height 15
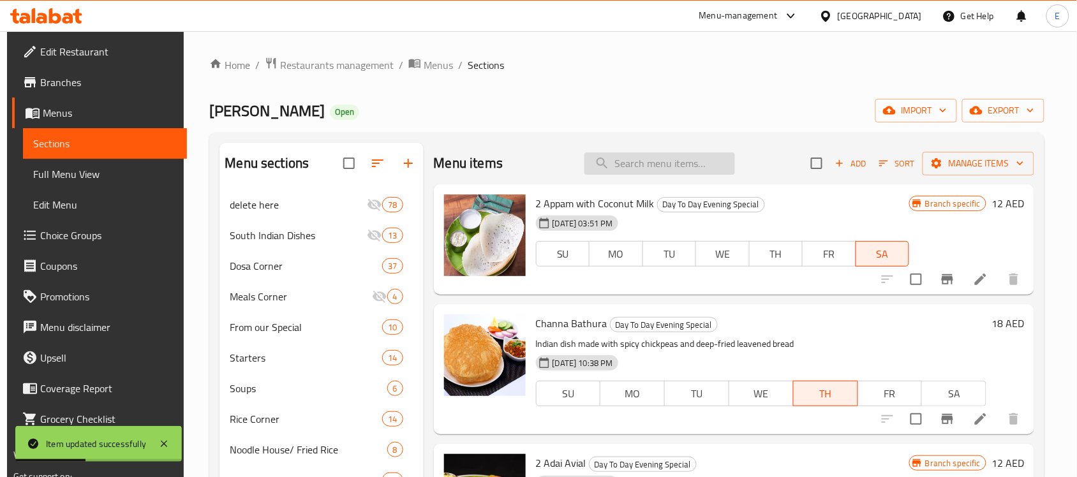
click at [623, 164] on input "search" at bounding box center [659, 163] width 151 height 22
paste input "Set Dosa Vadacurry (2 Pcs)"
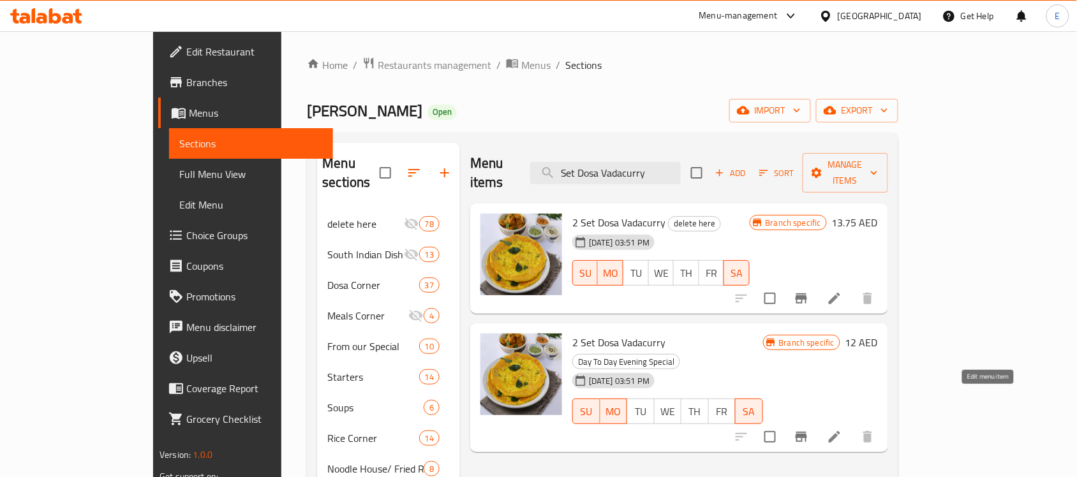
type input "Set Dosa Vadacurry"
click at [842, 429] on icon at bounding box center [834, 436] width 15 height 15
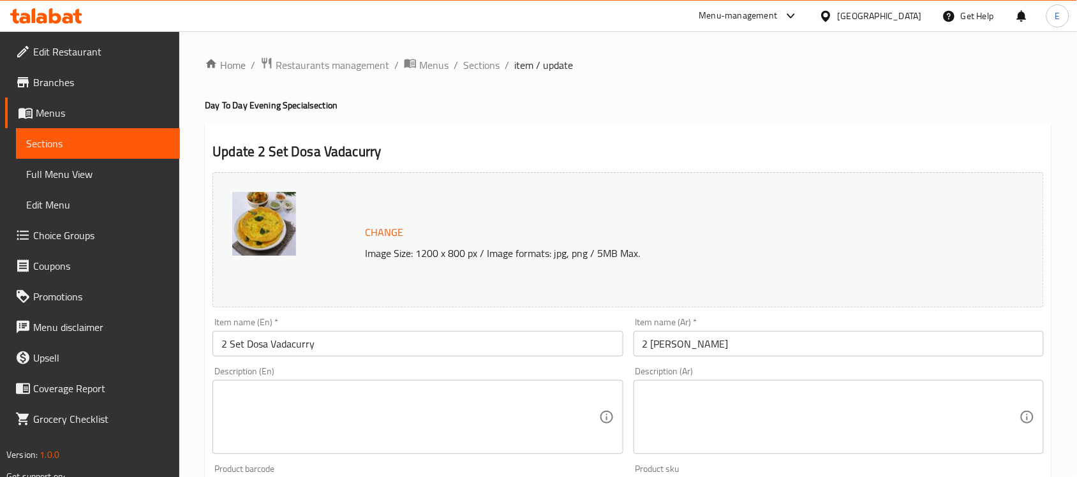
scroll to position [441, 0]
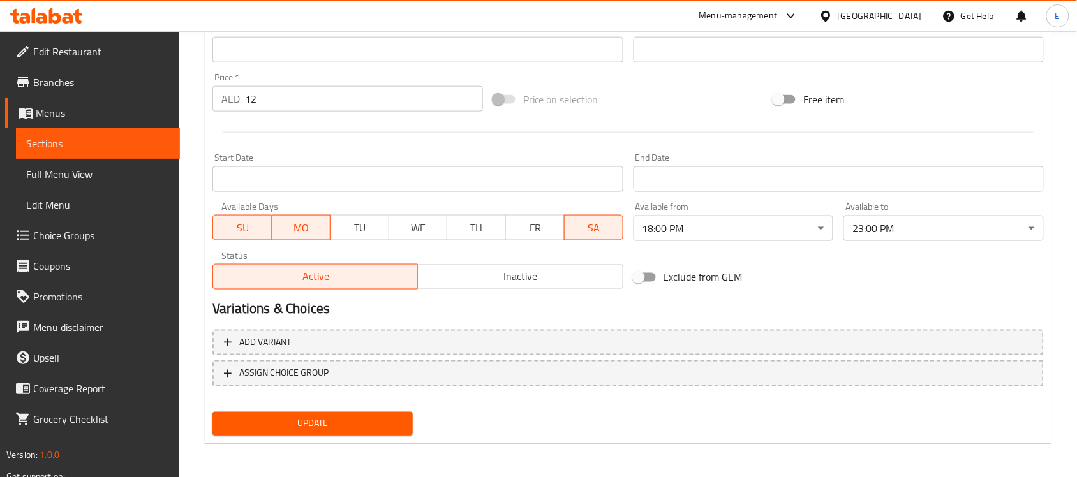
click at [310, 219] on span "MO" at bounding box center [301, 228] width 48 height 19
click at [230, 224] on span "SU" at bounding box center [242, 228] width 48 height 19
click at [378, 429] on span "Update" at bounding box center [313, 424] width 180 height 16
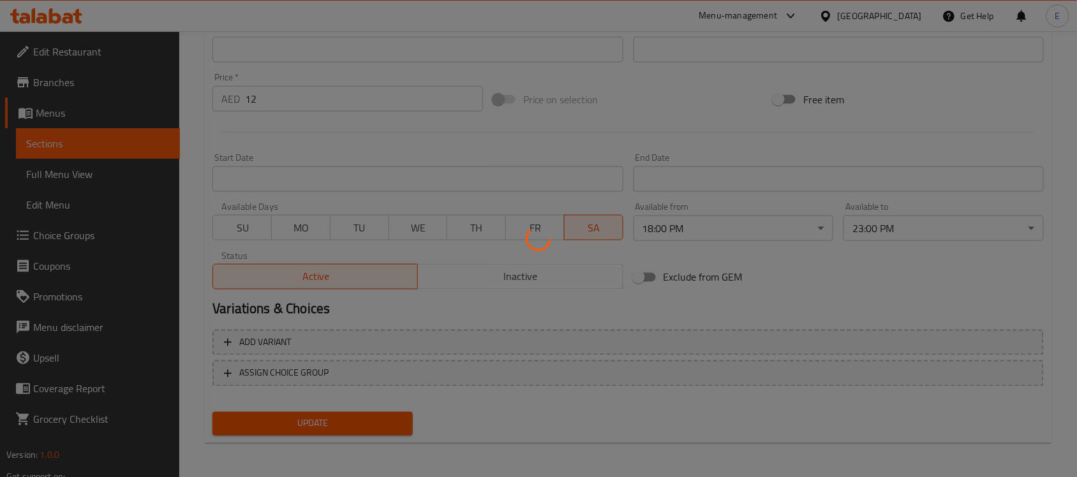
scroll to position [0, 0]
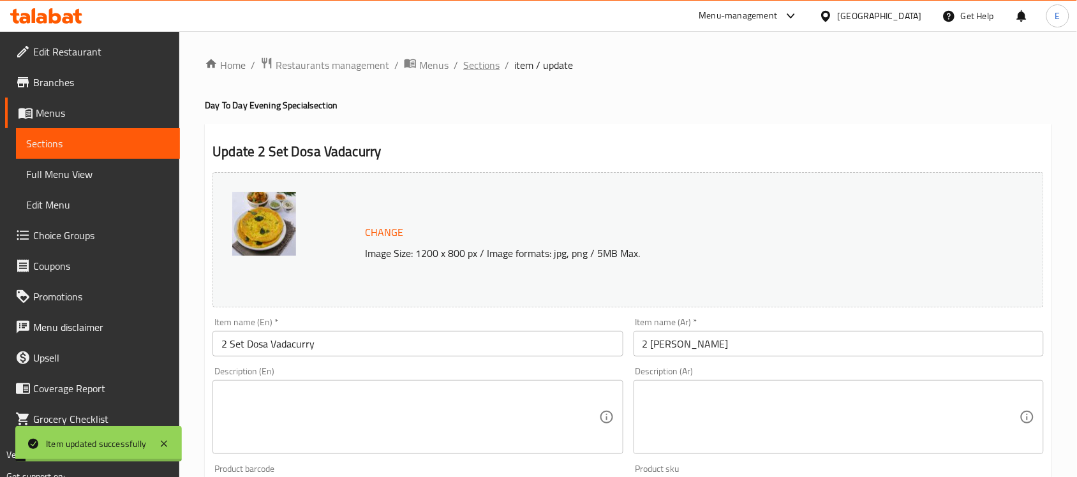
click at [477, 65] on span "Sections" at bounding box center [481, 64] width 36 height 15
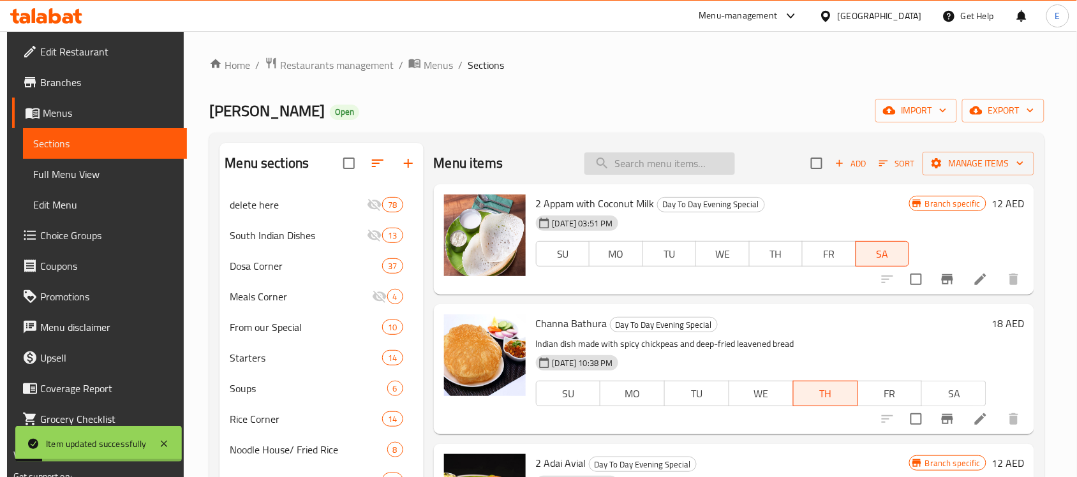
click at [664, 165] on input "search" at bounding box center [659, 163] width 151 height 22
paste input "Set Dosa Vadacurry (2 Pcs)"
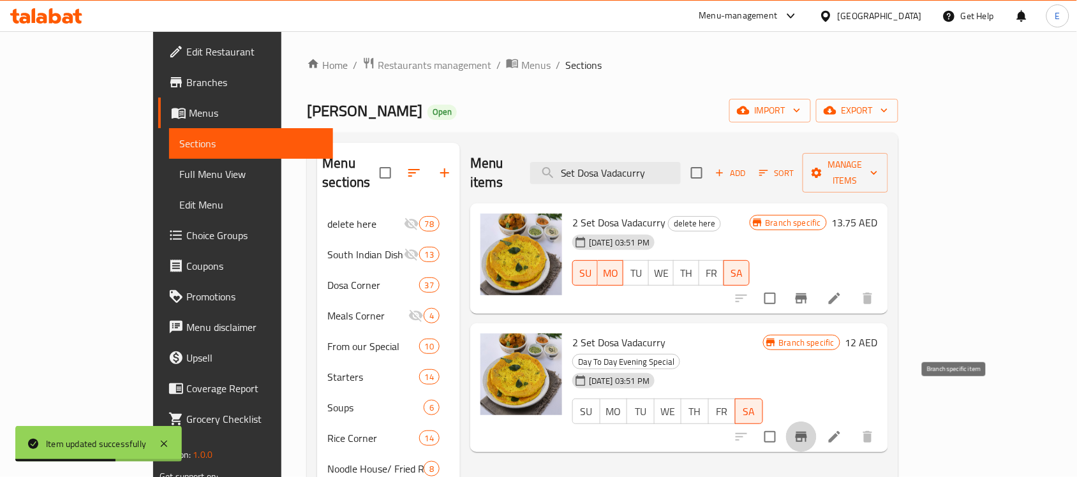
click at [817, 422] on button "Branch-specific-item" at bounding box center [801, 437] width 31 height 31
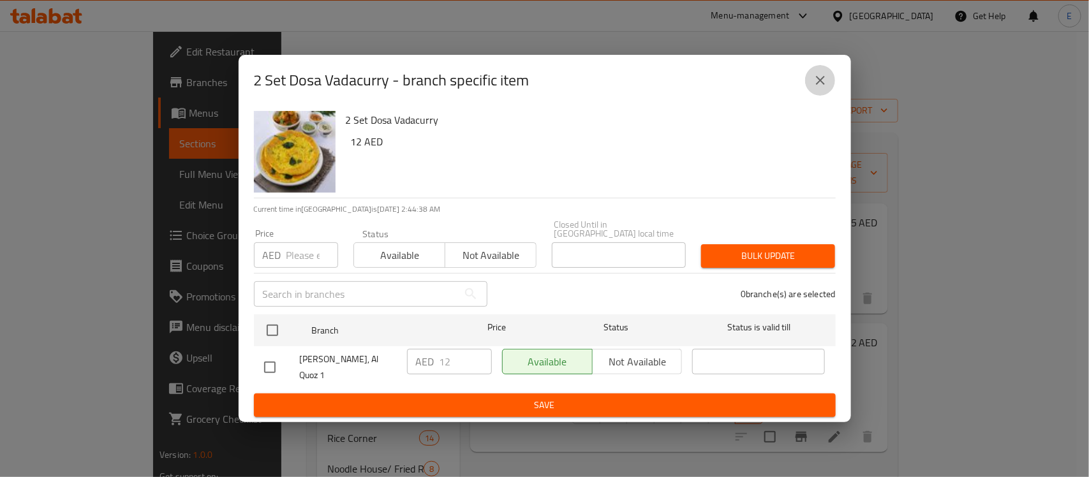
click at [820, 75] on icon "close" at bounding box center [820, 80] width 15 height 15
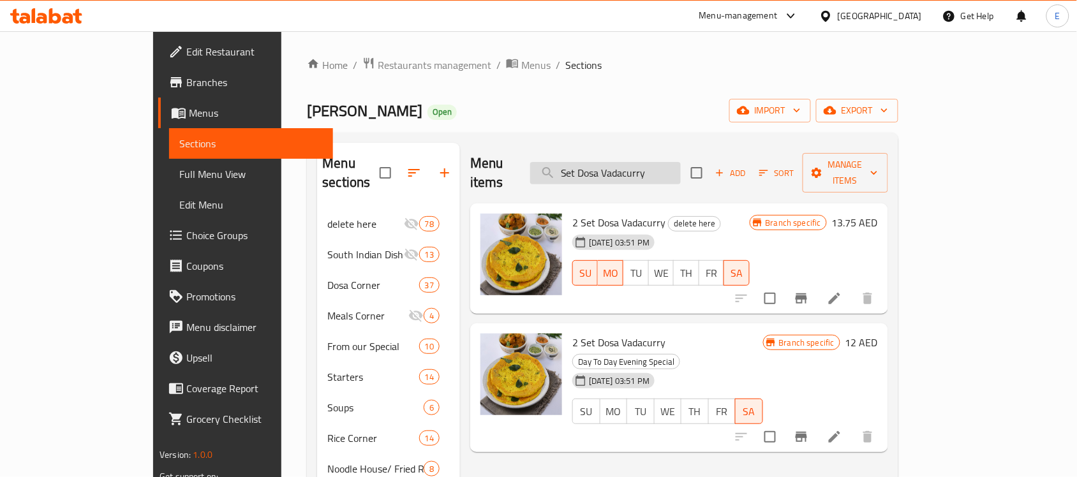
click at [665, 168] on input "Set Dosa Vadacurry" at bounding box center [605, 173] width 151 height 22
paste input "Adai Avial (2 Pcs)"
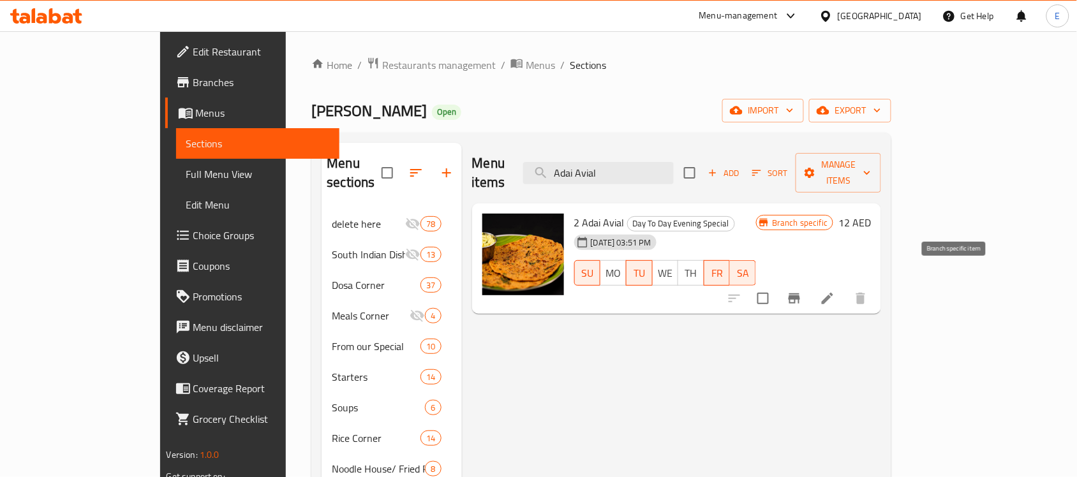
type input "Adai Avial"
click at [800, 294] on icon "Branch-specific-item" at bounding box center [794, 299] width 11 height 10
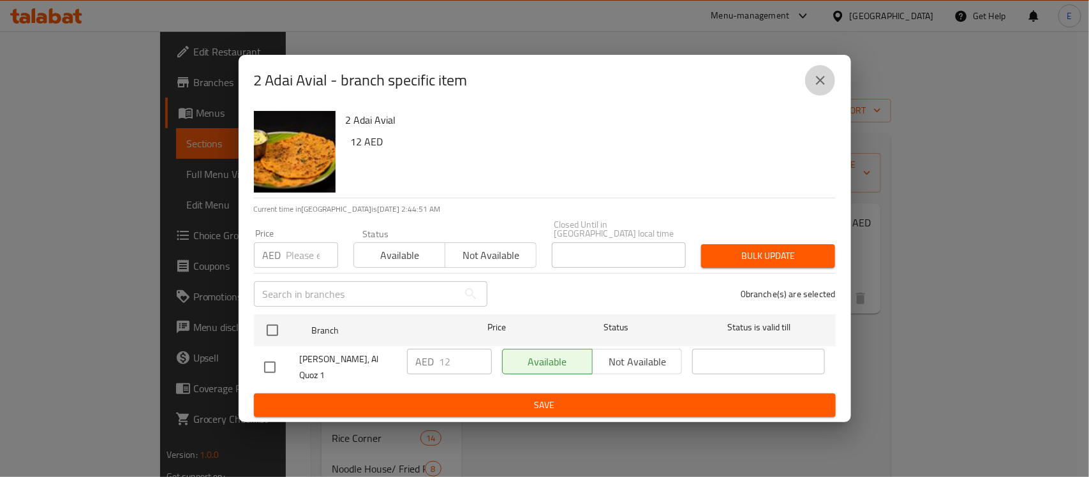
click at [825, 78] on icon "close" at bounding box center [820, 80] width 15 height 15
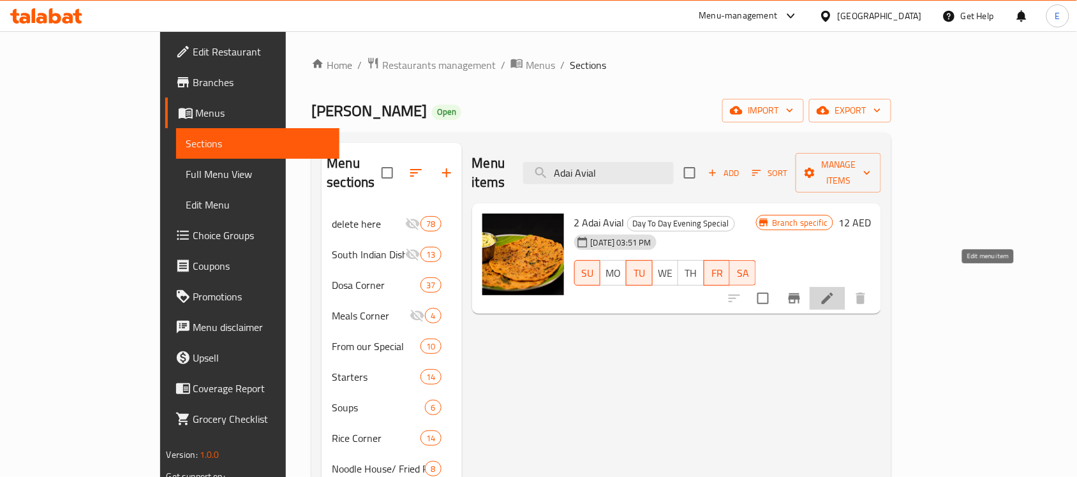
click at [835, 291] on icon at bounding box center [827, 298] width 15 height 15
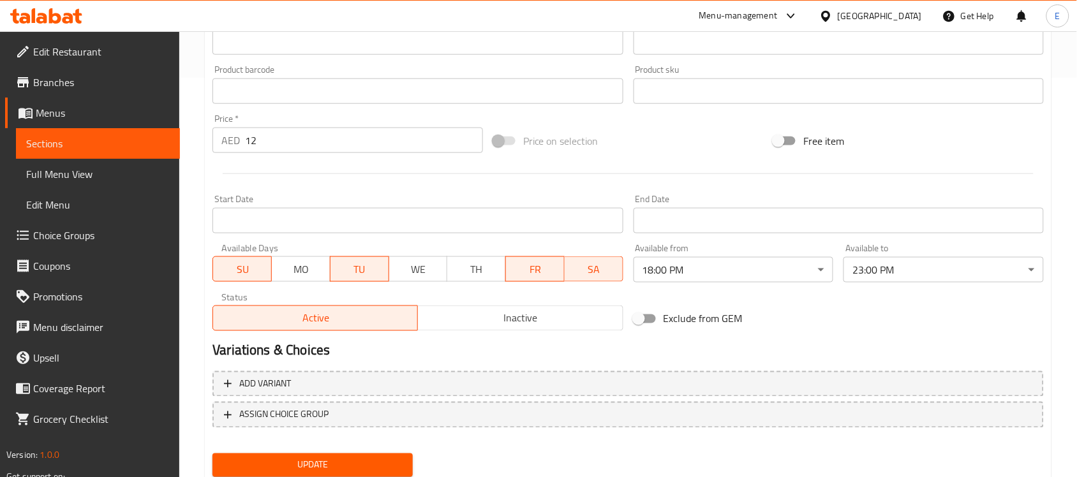
scroll to position [410, 0]
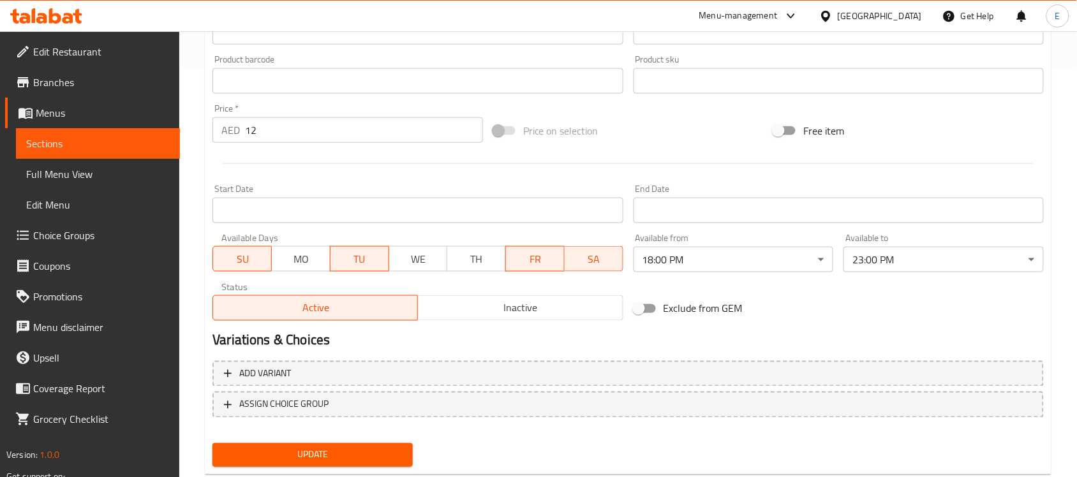
click at [603, 258] on span "SA" at bounding box center [594, 259] width 48 height 19
click at [362, 259] on span "TU" at bounding box center [360, 259] width 48 height 19
click at [225, 259] on span "SU" at bounding box center [242, 259] width 48 height 19
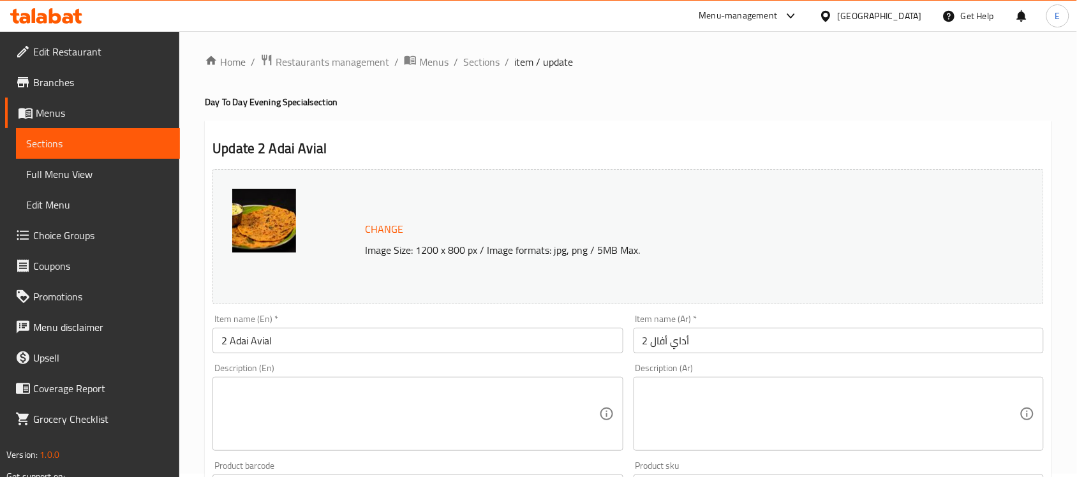
scroll to position [0, 0]
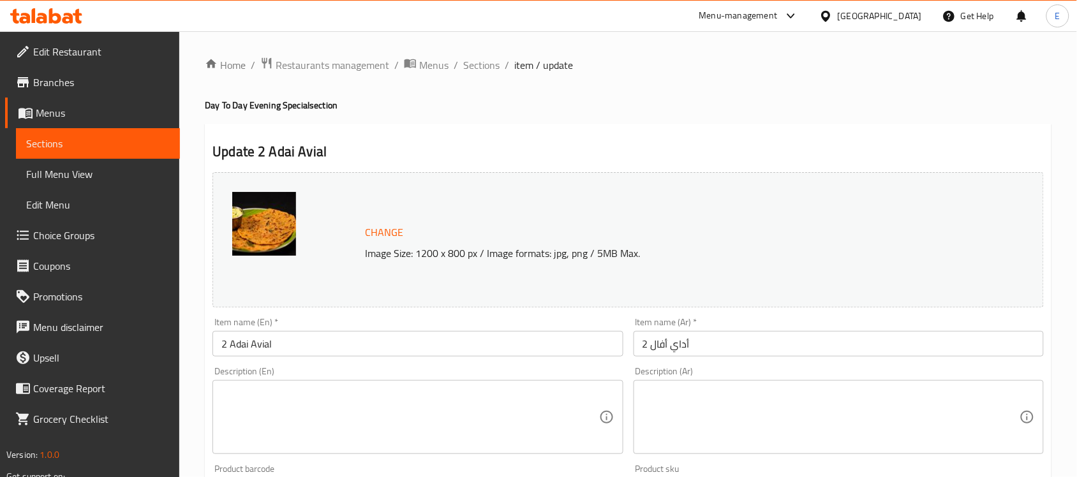
type button "0"
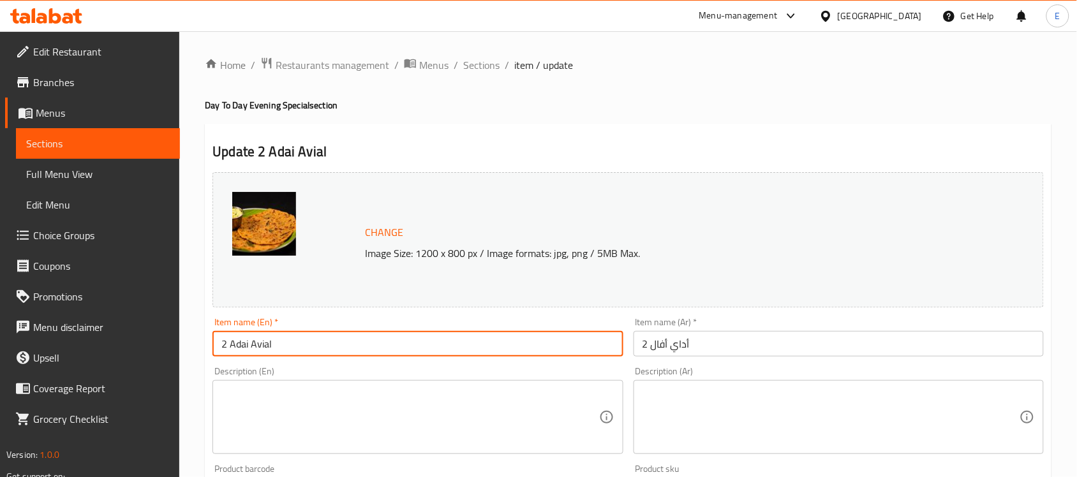
click at [286, 343] on input "2 Adai Avial" at bounding box center [417, 344] width 410 height 26
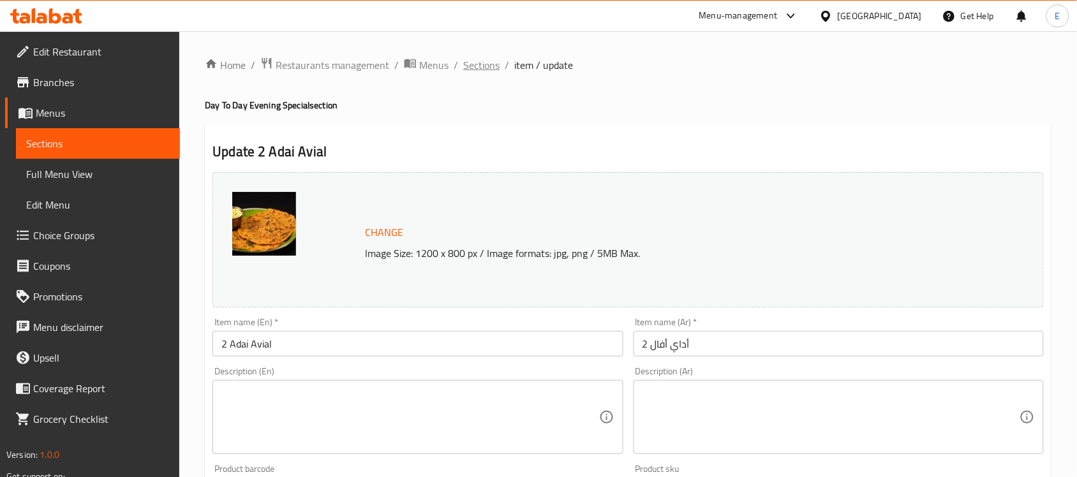
click at [479, 62] on span "Sections" at bounding box center [481, 64] width 36 height 15
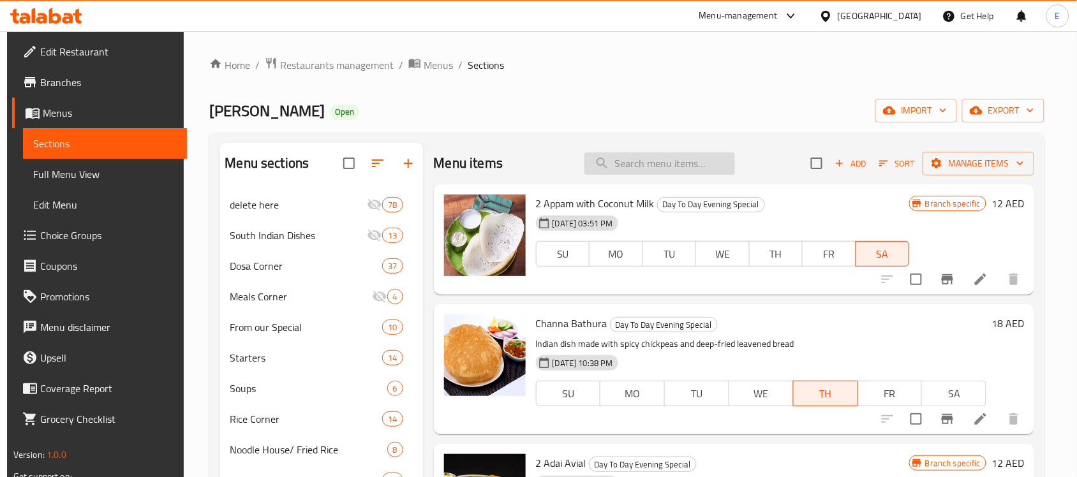
paste input "Appam with Coconut Milk"
click at [629, 161] on input "Appam with Coconut Milk" at bounding box center [659, 163] width 151 height 22
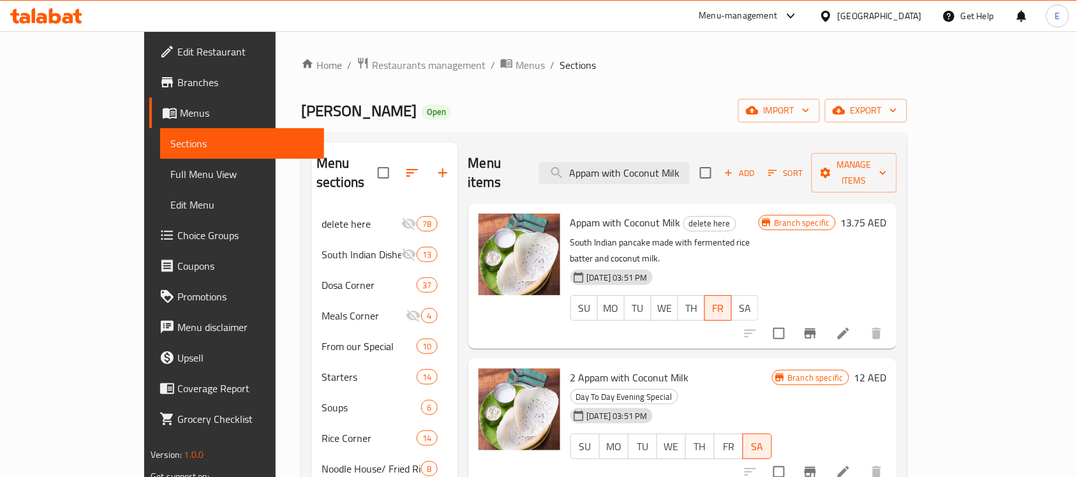
type input "Appam with Coconut Milk"
click at [826, 457] on button "Branch-specific-item" at bounding box center [810, 472] width 31 height 31
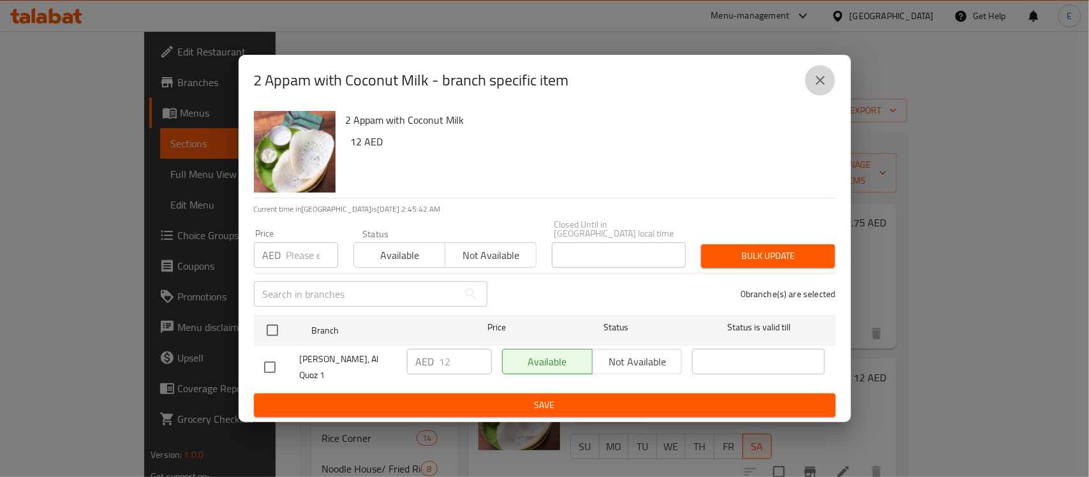
click at [824, 87] on icon "close" at bounding box center [820, 80] width 15 height 15
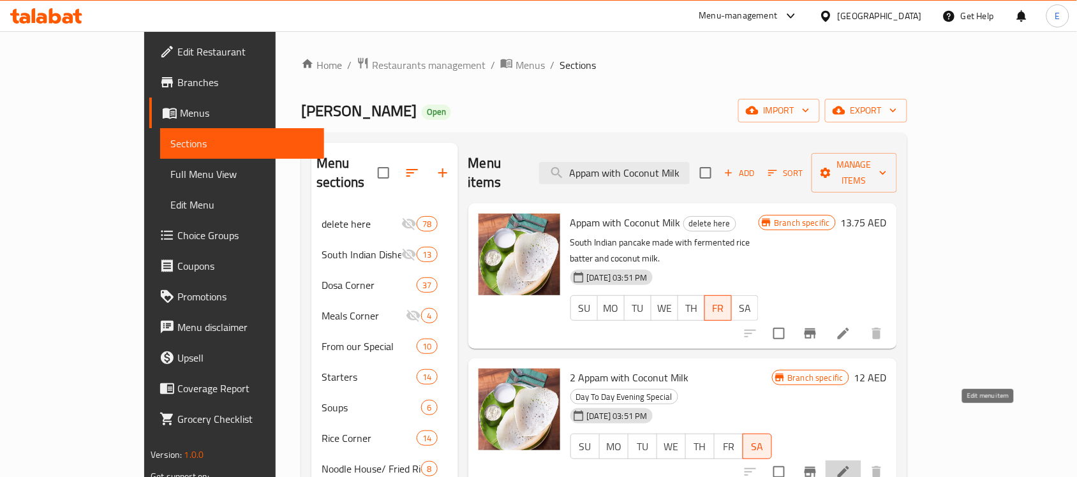
click at [849, 466] on icon at bounding box center [843, 471] width 11 height 11
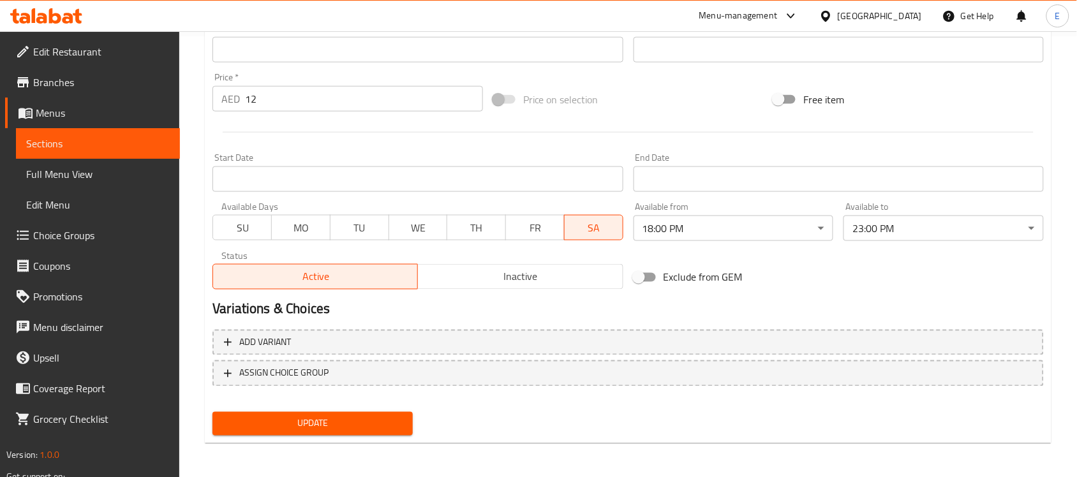
scroll to position [440, 0]
click at [547, 221] on span "FR" at bounding box center [535, 228] width 48 height 19
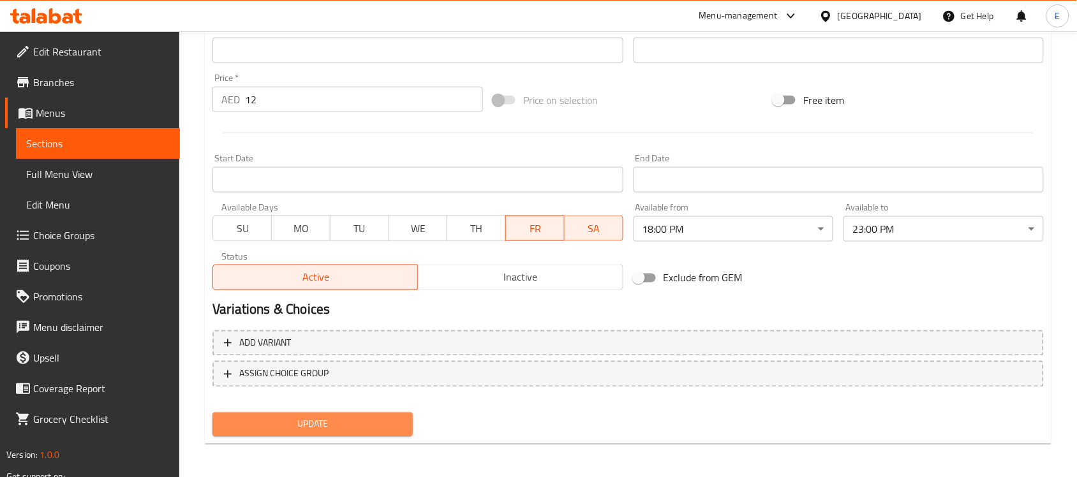
click at [345, 418] on span "Update" at bounding box center [313, 425] width 180 height 16
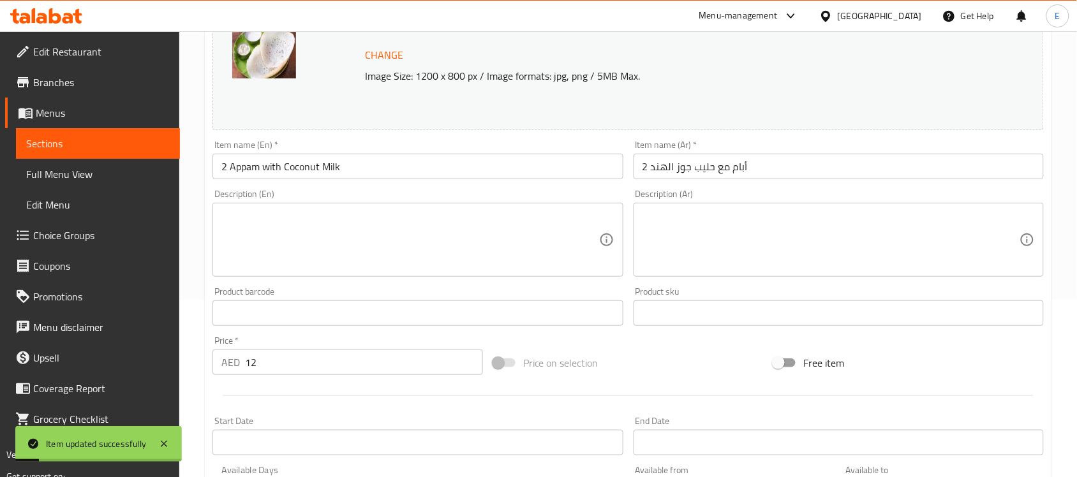
scroll to position [0, 0]
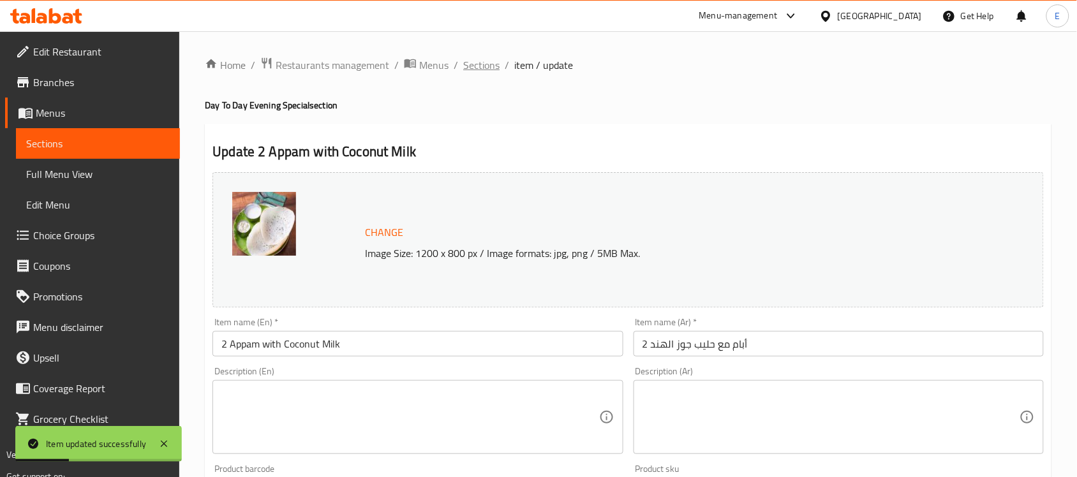
click at [484, 62] on span "Sections" at bounding box center [481, 64] width 36 height 15
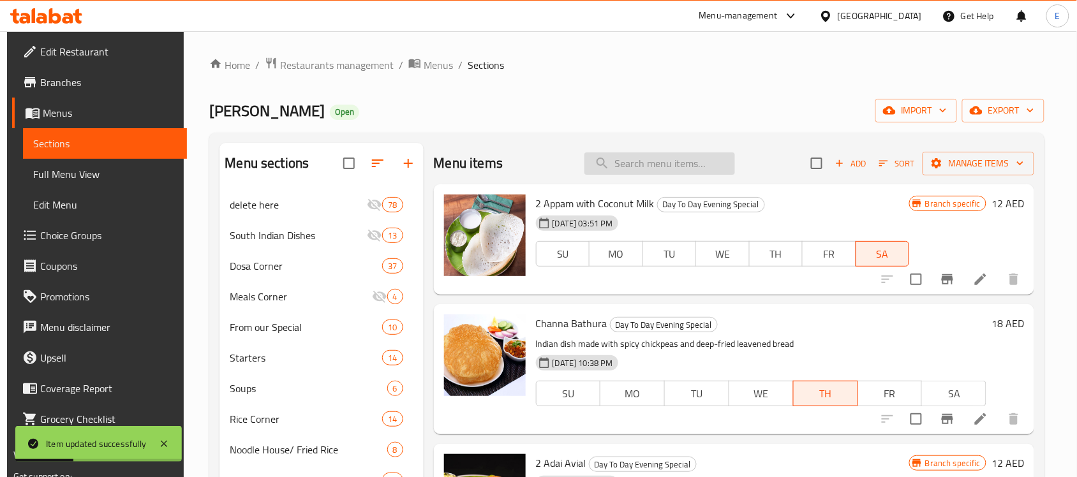
click at [622, 168] on input "search" at bounding box center [659, 163] width 151 height 22
paste input "Stuffed Baby Corn(Fresh) Dosa"
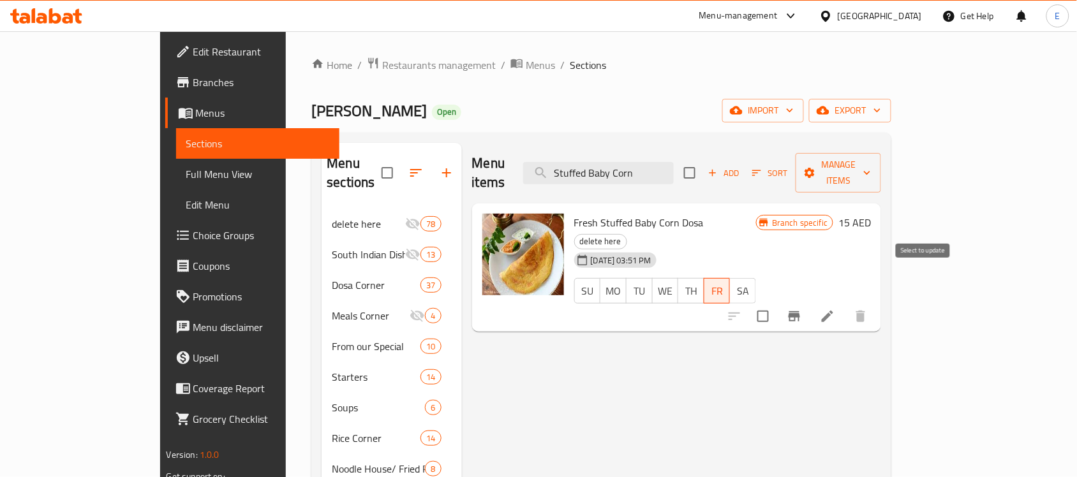
type input "Stuffed Baby Corn"
click at [777, 303] on input "checkbox" at bounding box center [763, 316] width 27 height 27
checkbox input "true"
click at [802, 309] on icon "Branch-specific-item" at bounding box center [794, 316] width 15 height 15
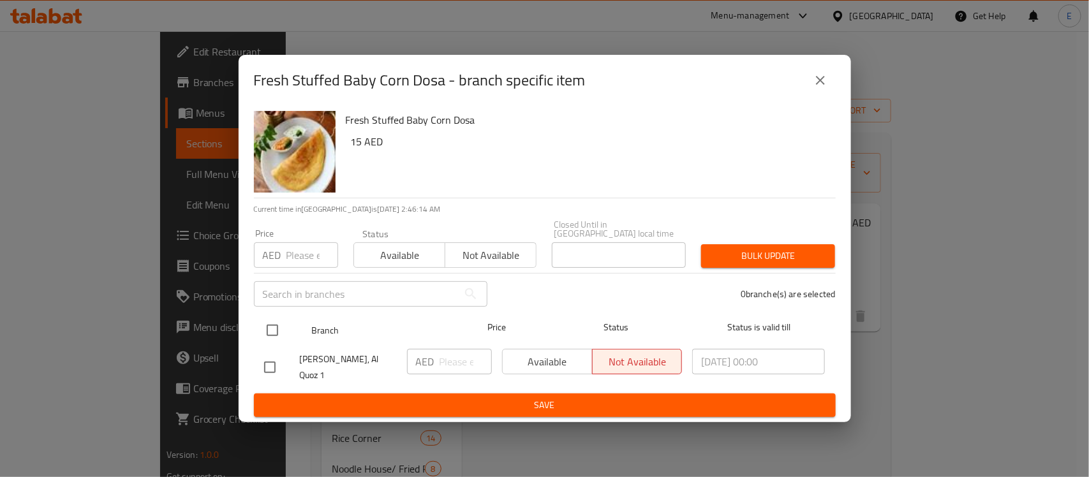
click at [271, 326] on input "checkbox" at bounding box center [272, 330] width 27 height 27
checkbox input "true"
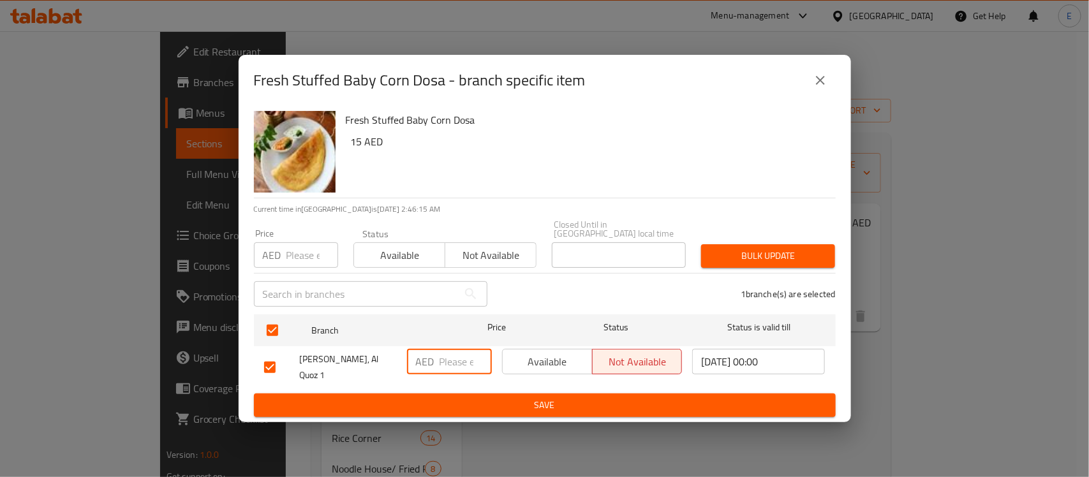
click at [469, 367] on input "number" at bounding box center [466, 362] width 52 height 26
type input "13.25"
click at [515, 361] on span "Available" at bounding box center [548, 362] width 80 height 19
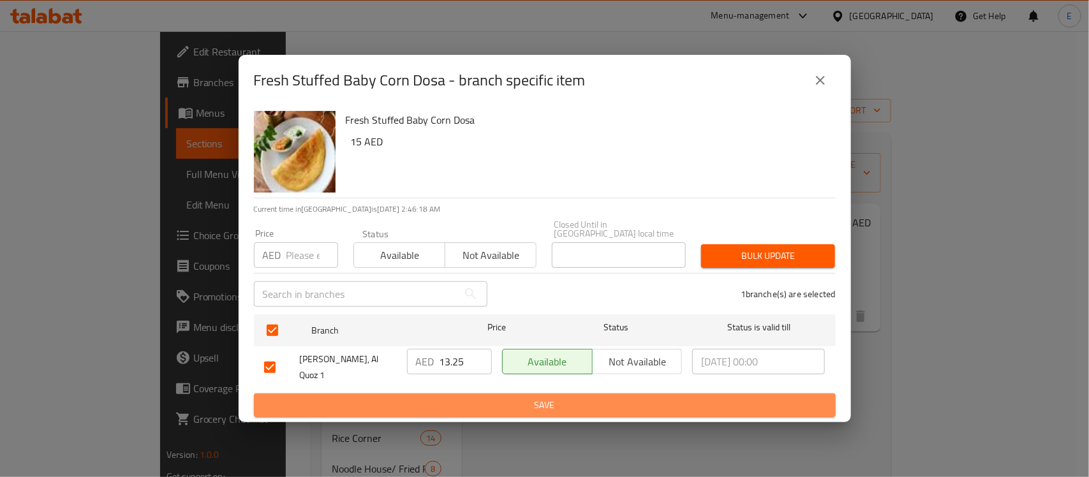
click at [524, 400] on span "Save" at bounding box center [544, 406] width 561 height 16
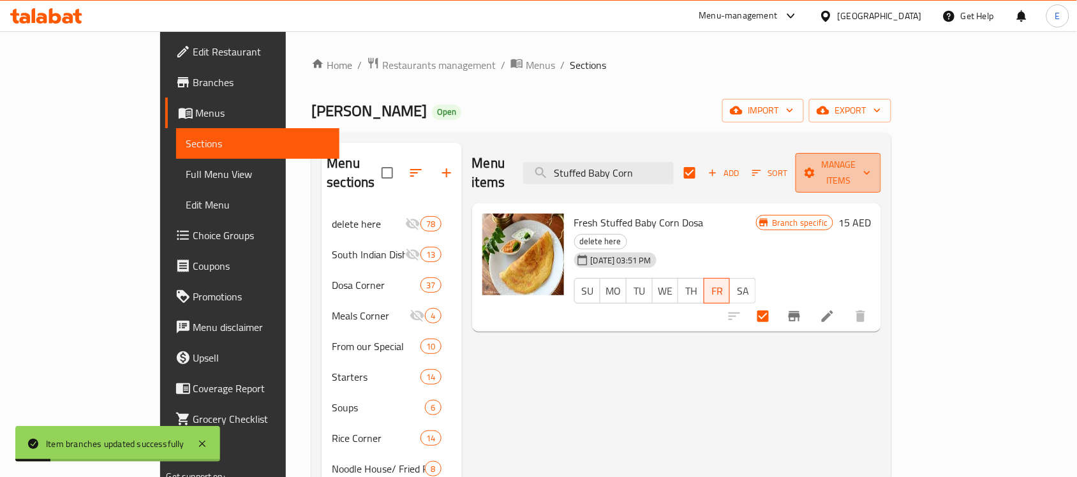
click at [871, 170] on span "Manage items" at bounding box center [838, 173] width 65 height 32
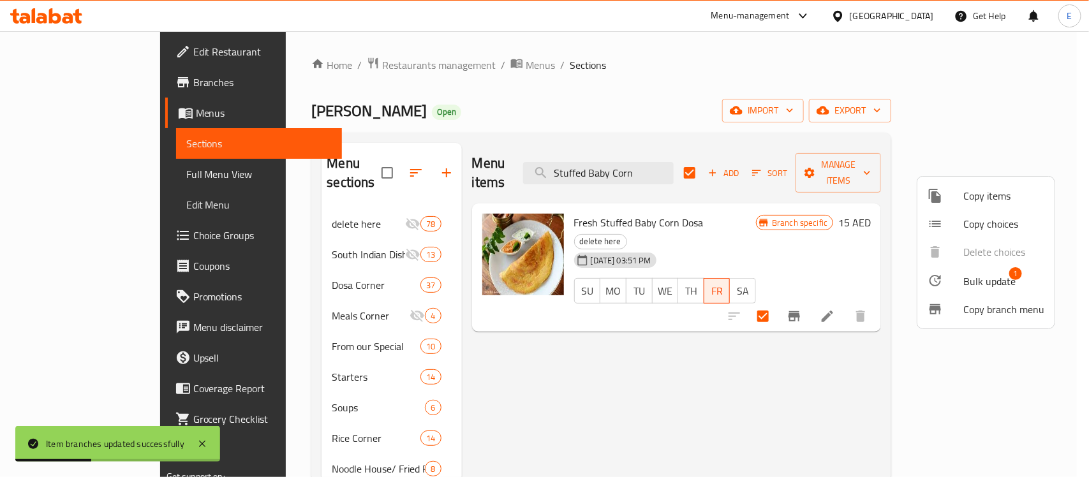
click at [958, 278] on div at bounding box center [946, 280] width 36 height 15
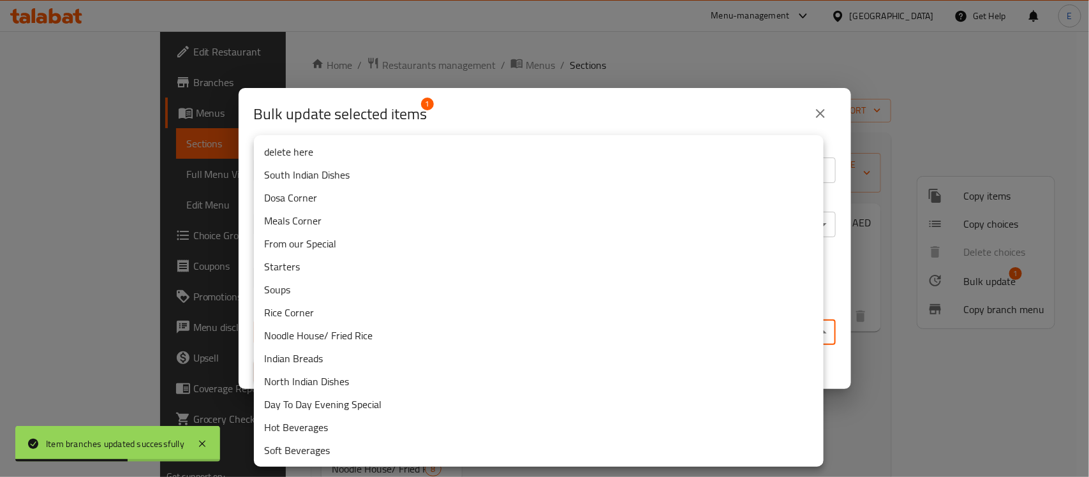
click at [509, 336] on body "Item branches updated successfully ​ Menu-management [GEOGRAPHIC_DATA] Get Help…" at bounding box center [544, 254] width 1089 height 446
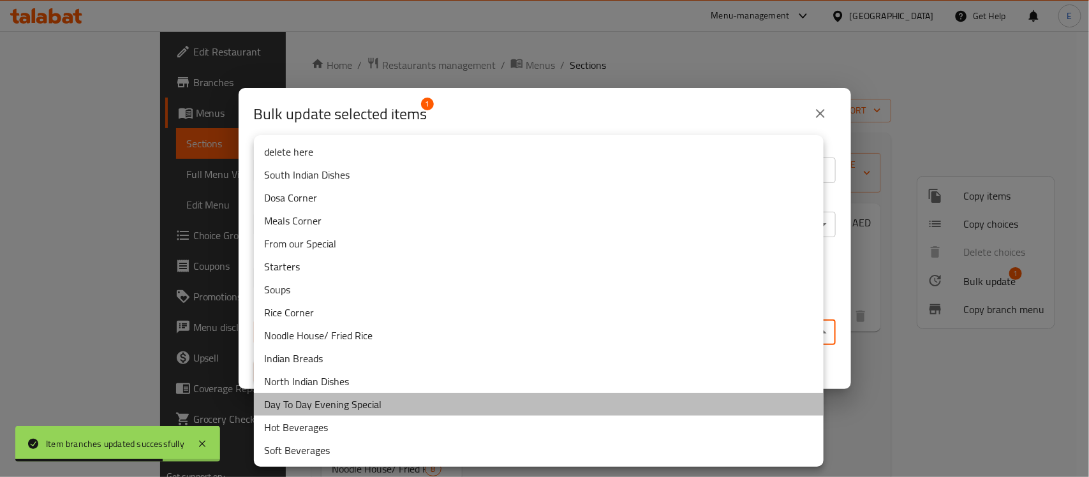
click at [373, 408] on li "Day To Day Evening Special" at bounding box center [539, 404] width 570 height 23
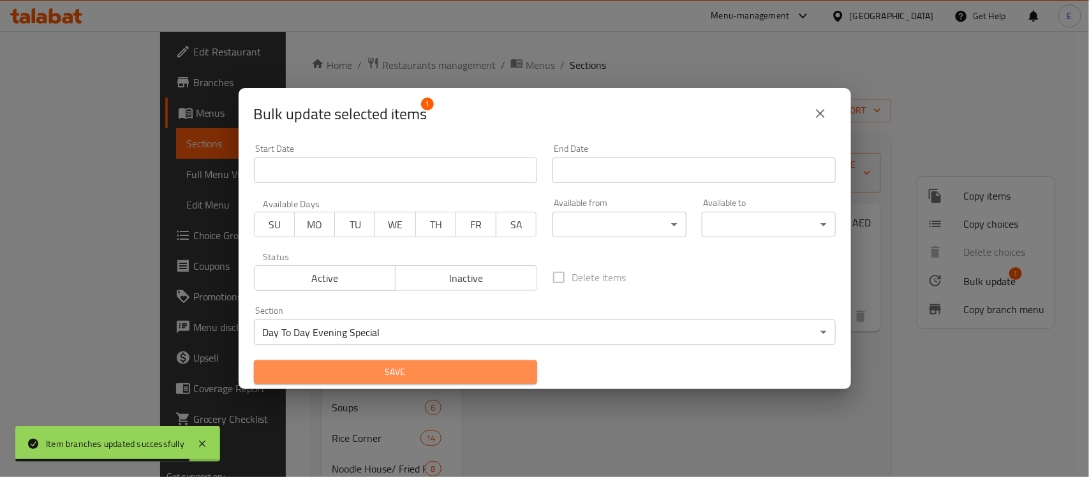
click at [398, 375] on span "Save" at bounding box center [395, 372] width 263 height 16
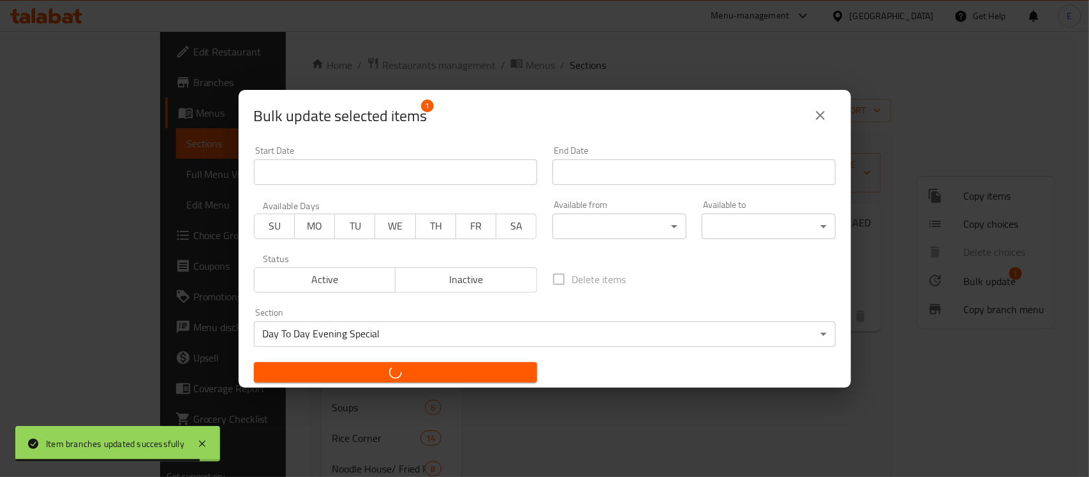
checkbox input "false"
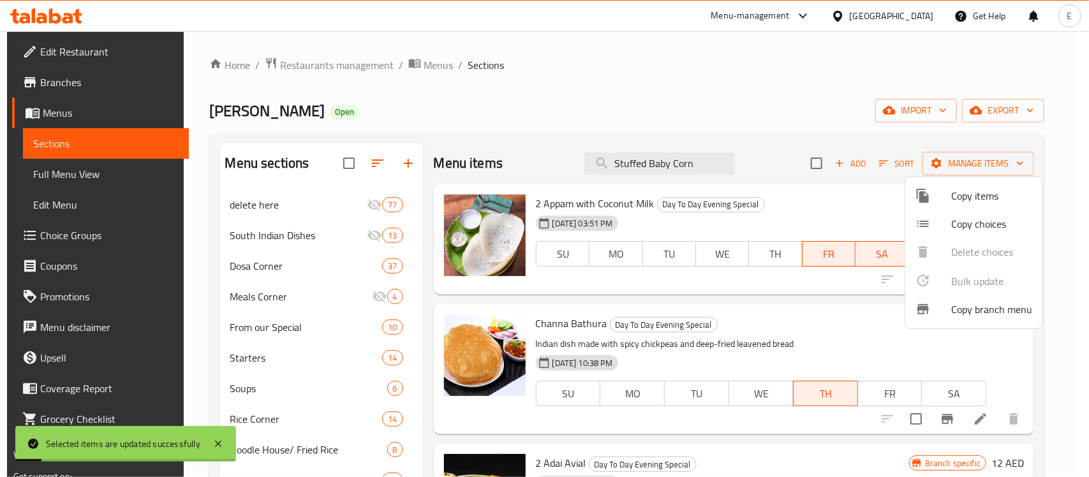
click at [670, 163] on div at bounding box center [544, 238] width 1089 height 477
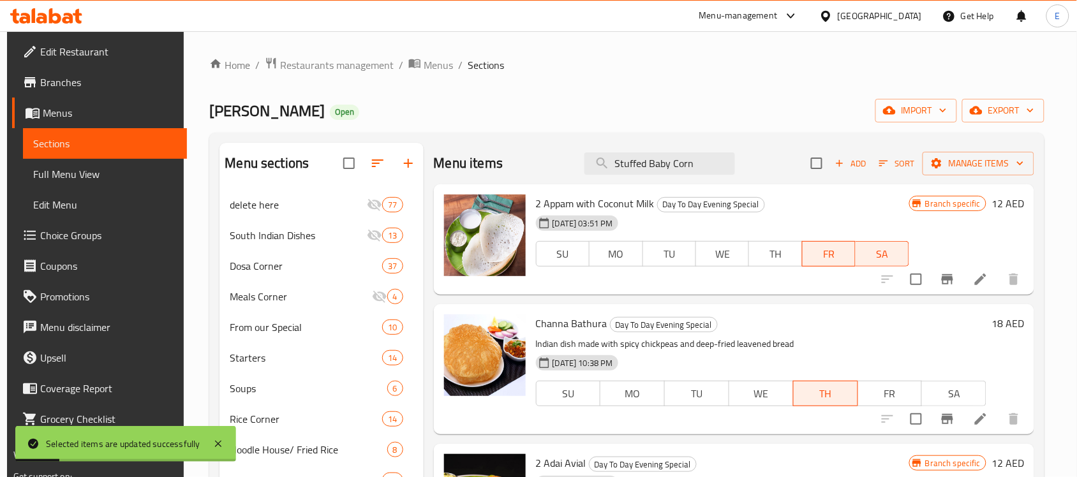
click at [670, 163] on input "Stuffed Baby Corn" at bounding box center [659, 163] width 151 height 22
paste input "Vegetable Biriyani With [PERSON_NAME]"
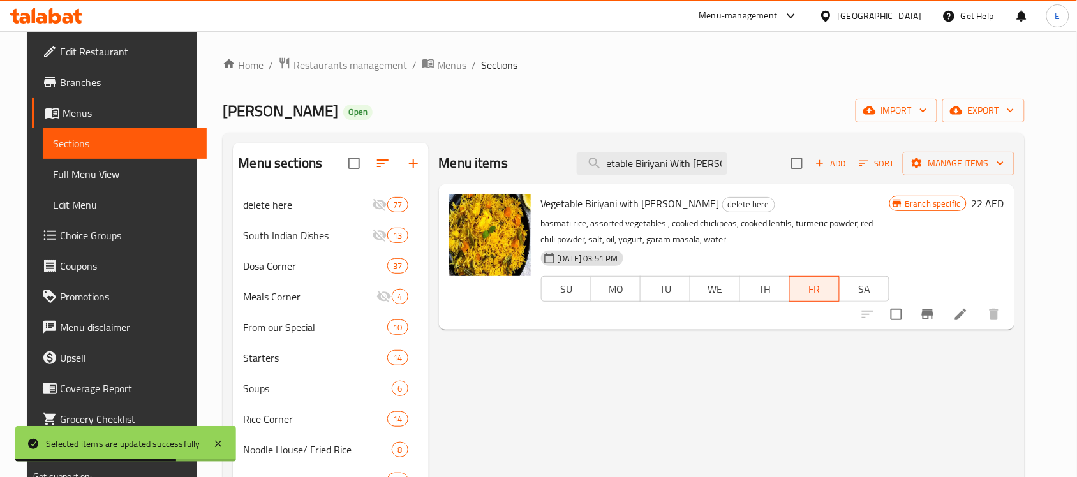
type input "Vegetable Biriyani With [PERSON_NAME]"
click at [943, 323] on button "Branch-specific-item" at bounding box center [927, 314] width 31 height 31
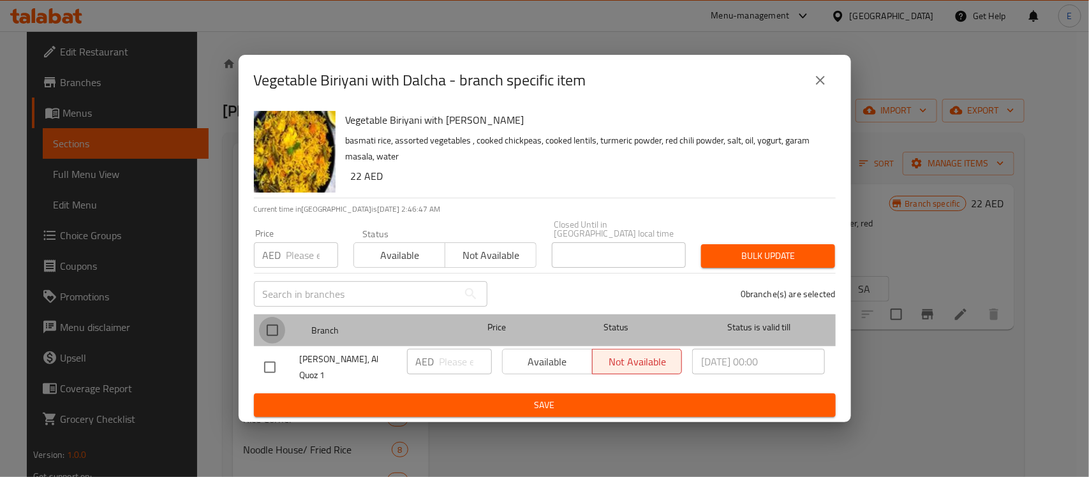
click at [264, 329] on input "checkbox" at bounding box center [272, 330] width 27 height 27
checkbox input "true"
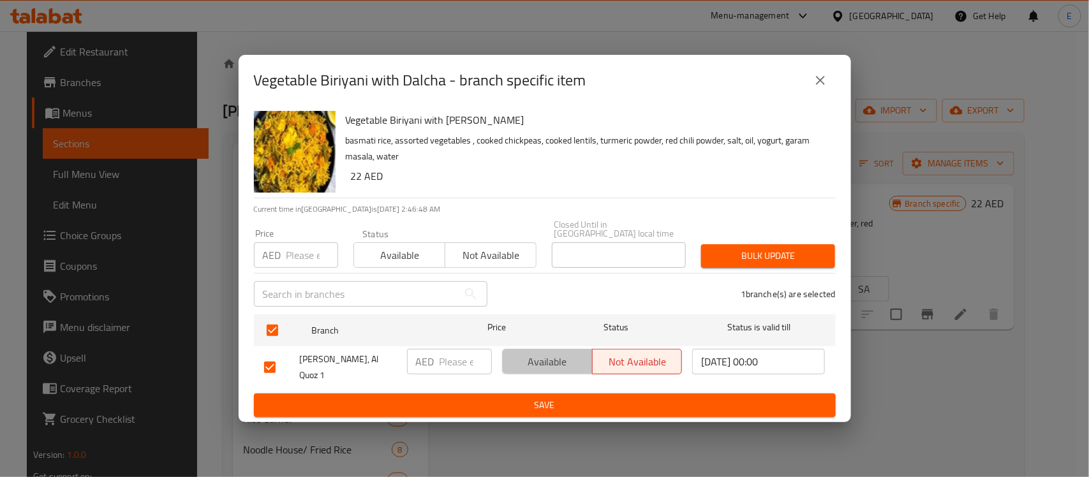
click at [525, 365] on span "Available" at bounding box center [548, 362] width 80 height 19
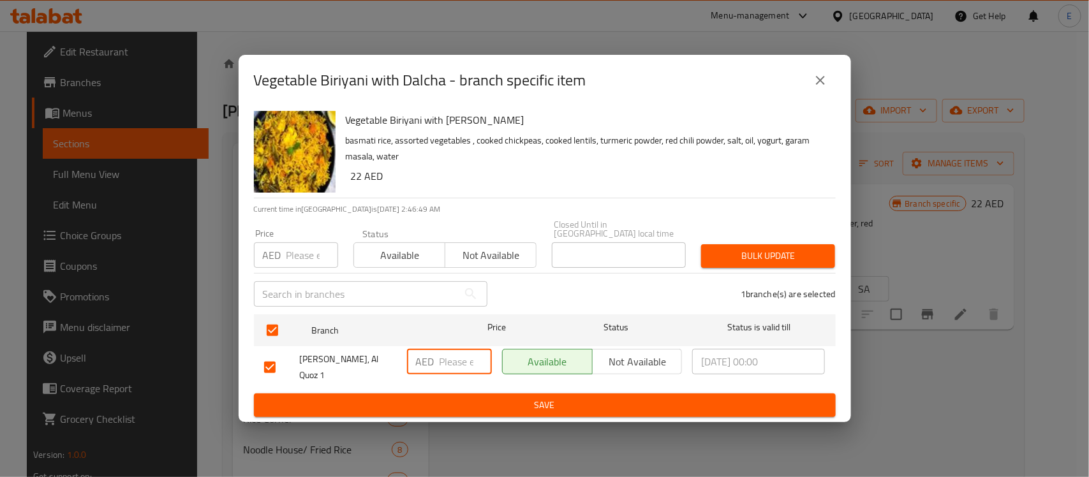
click at [451, 354] on input "number" at bounding box center [466, 362] width 52 height 26
type input "19.25"
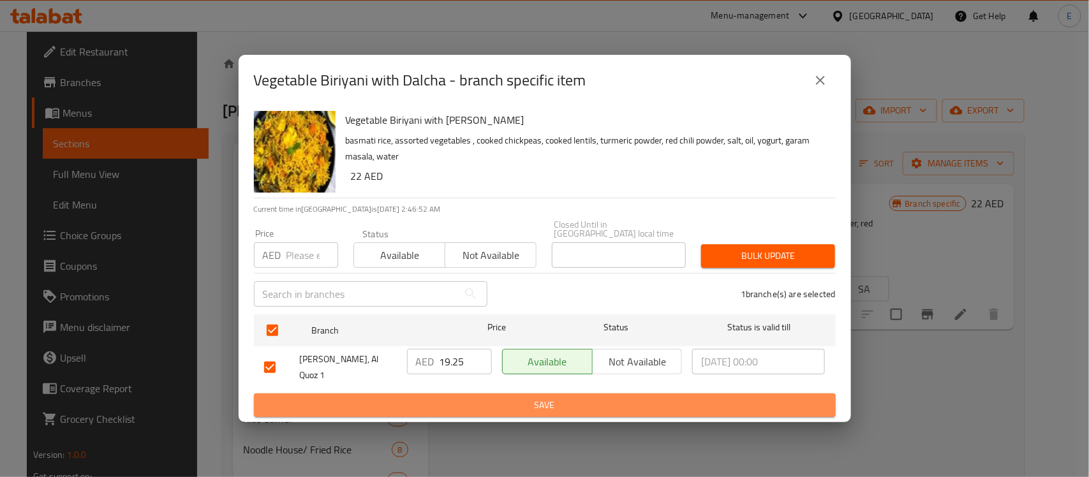
click at [508, 394] on button "Save" at bounding box center [545, 406] width 582 height 24
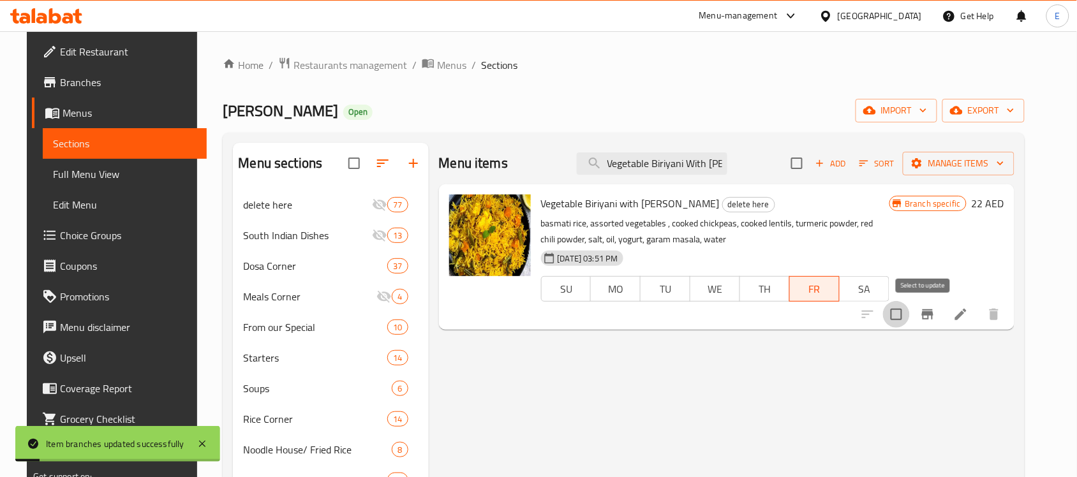
click at [910, 316] on input "checkbox" at bounding box center [896, 314] width 27 height 27
checkbox input "true"
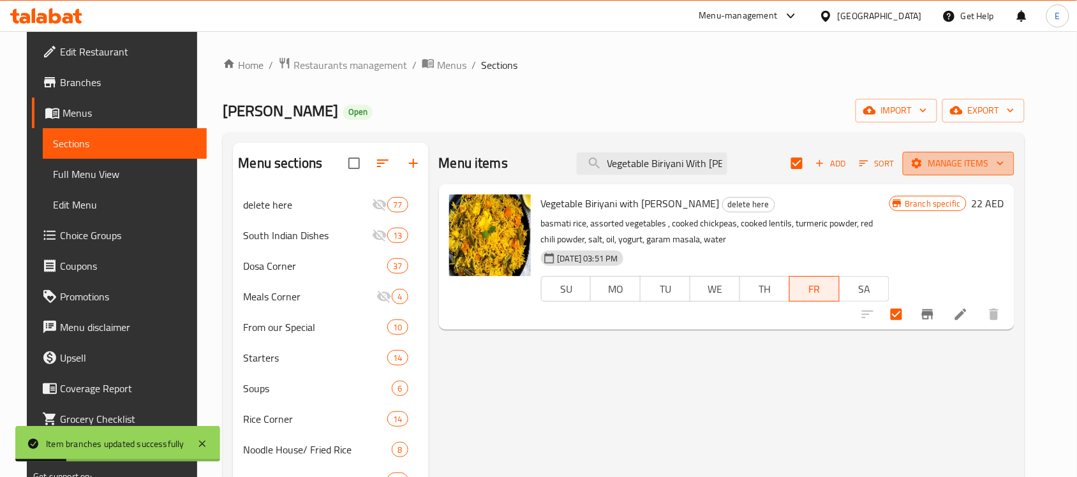
click at [984, 172] on button "Manage items" at bounding box center [959, 164] width 112 height 24
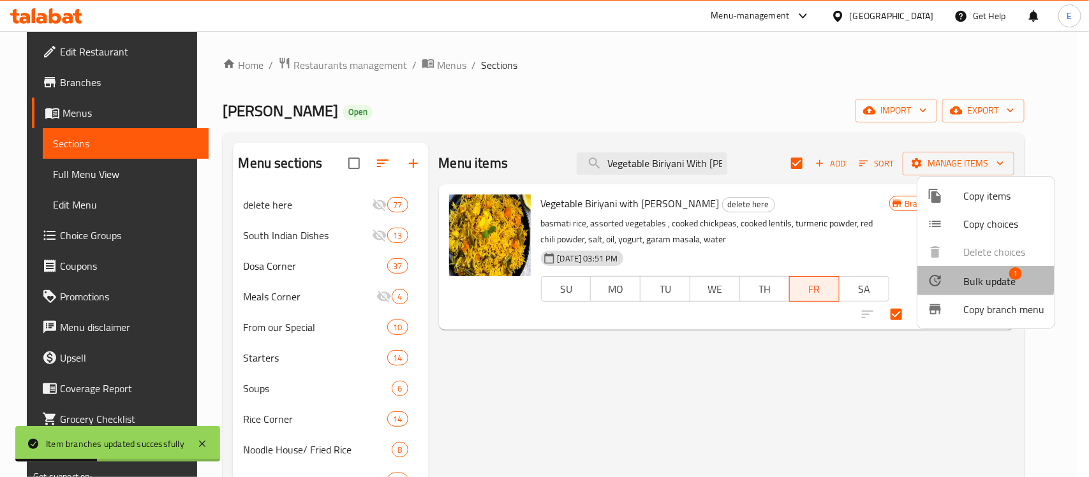
click at [959, 275] on div at bounding box center [946, 280] width 36 height 15
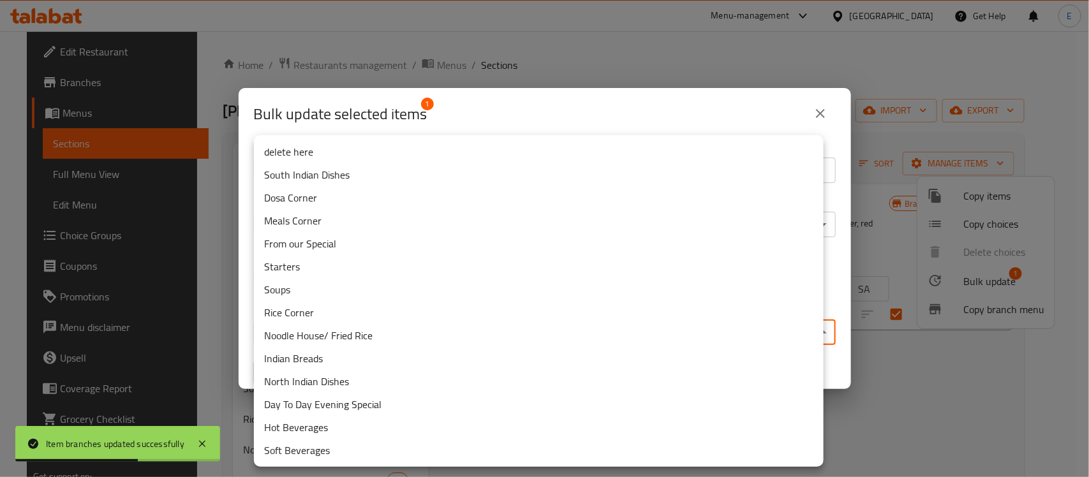
click at [471, 326] on body "Item branches updated successfully ​ Menu-management [GEOGRAPHIC_DATA] Get Help…" at bounding box center [544, 254] width 1089 height 446
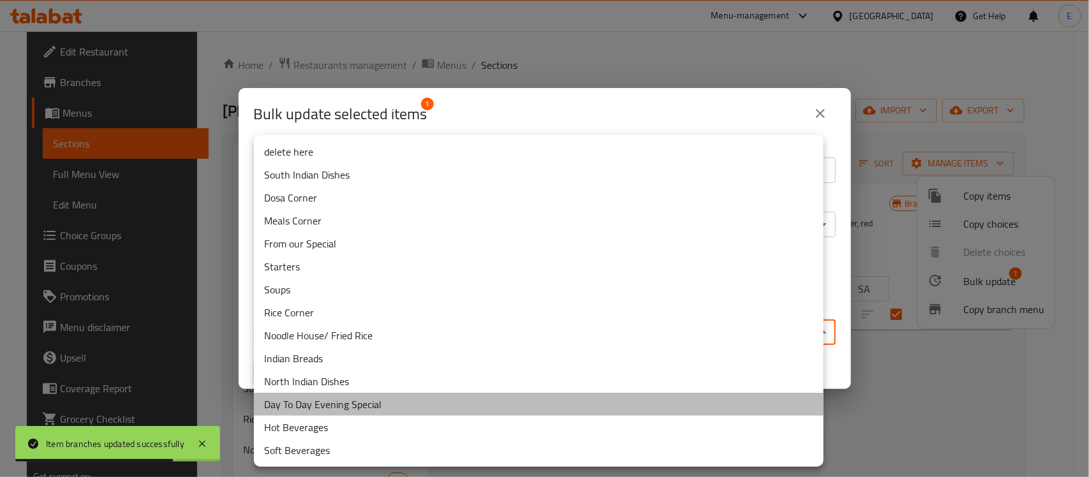
click at [322, 401] on li "Day To Day Evening Special" at bounding box center [539, 404] width 570 height 23
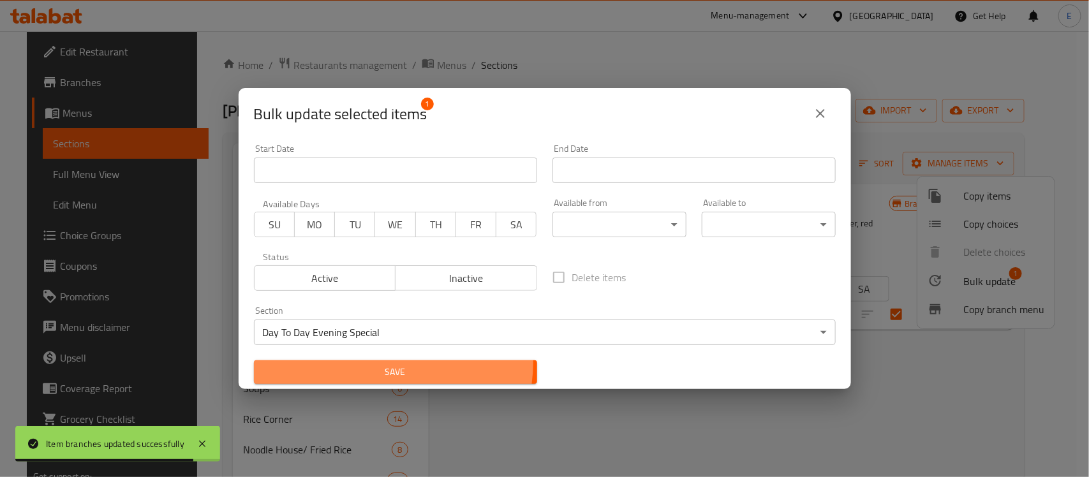
click at [378, 362] on button "Save" at bounding box center [395, 373] width 283 height 24
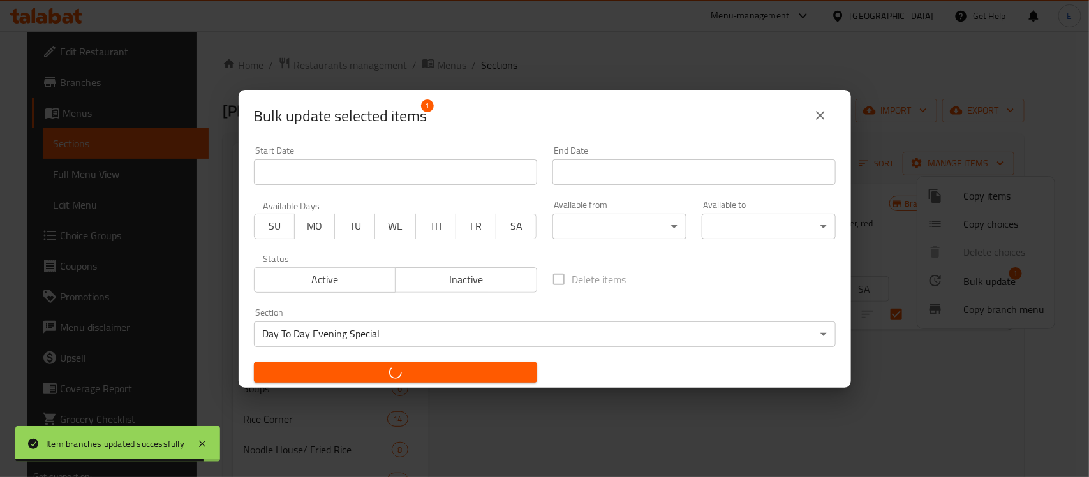
checkbox input "false"
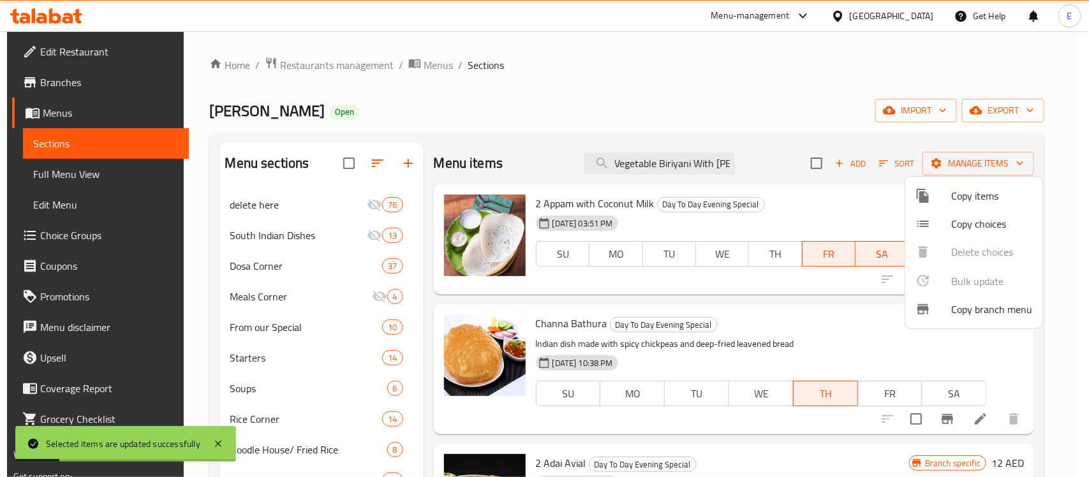
click at [661, 164] on div at bounding box center [544, 238] width 1089 height 477
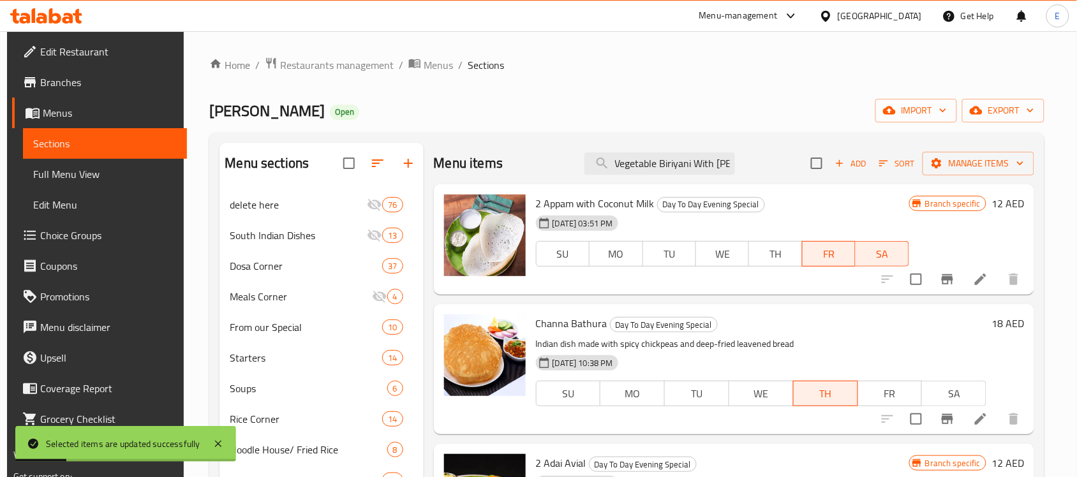
click at [661, 164] on input "Vegetable Biriyani With [PERSON_NAME]" at bounding box center [659, 163] width 151 height 22
paste input "Kulipaniyaram (8 Pcs)"
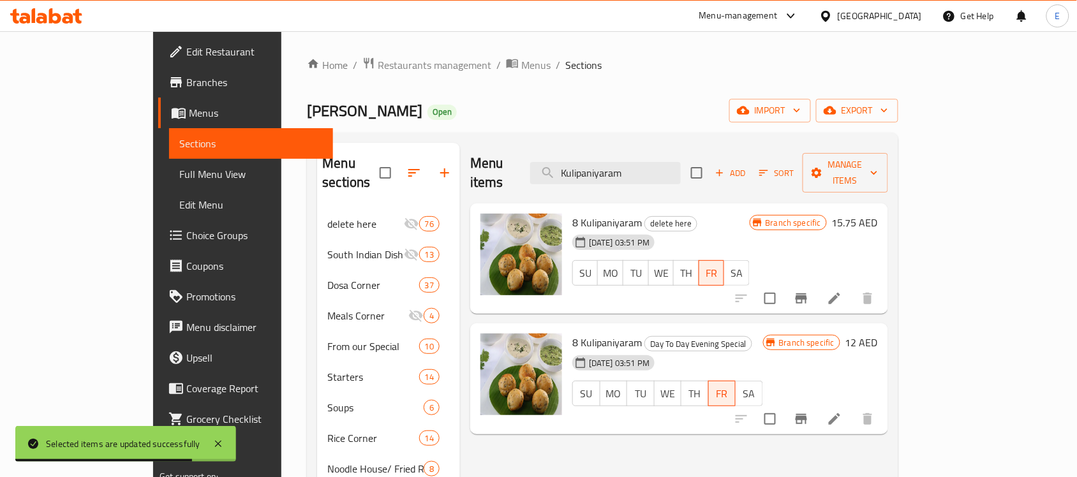
type input "Kulipaniyaram"
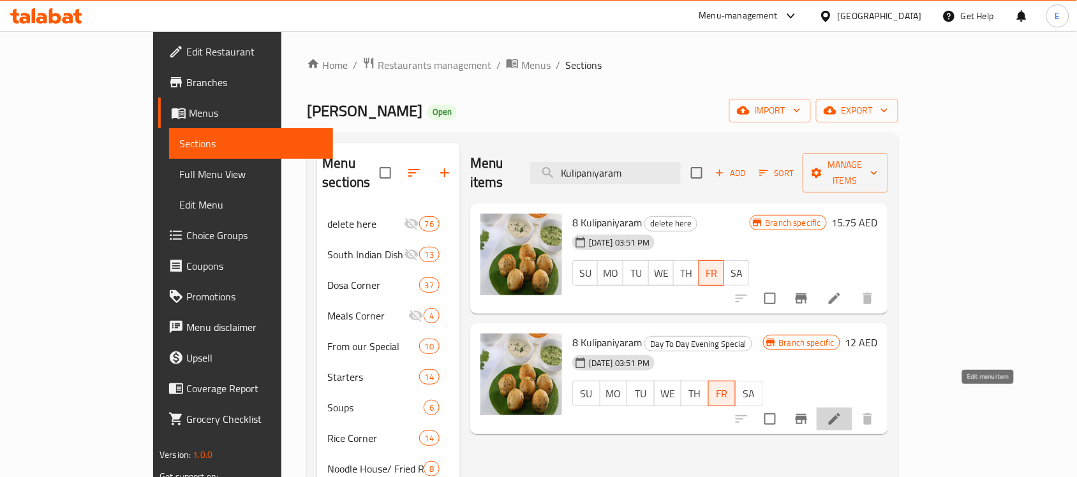
click at [842, 412] on icon at bounding box center [834, 419] width 15 height 15
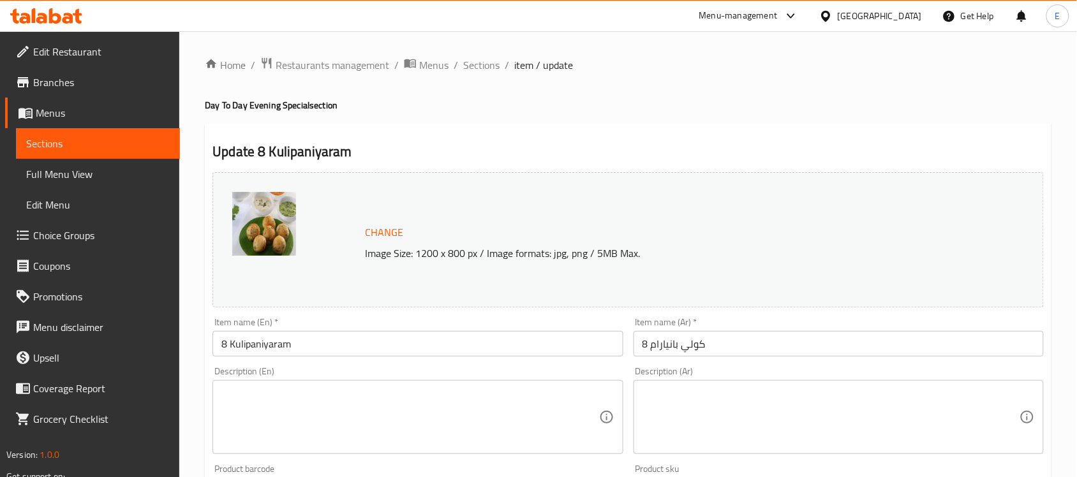
scroll to position [441, 0]
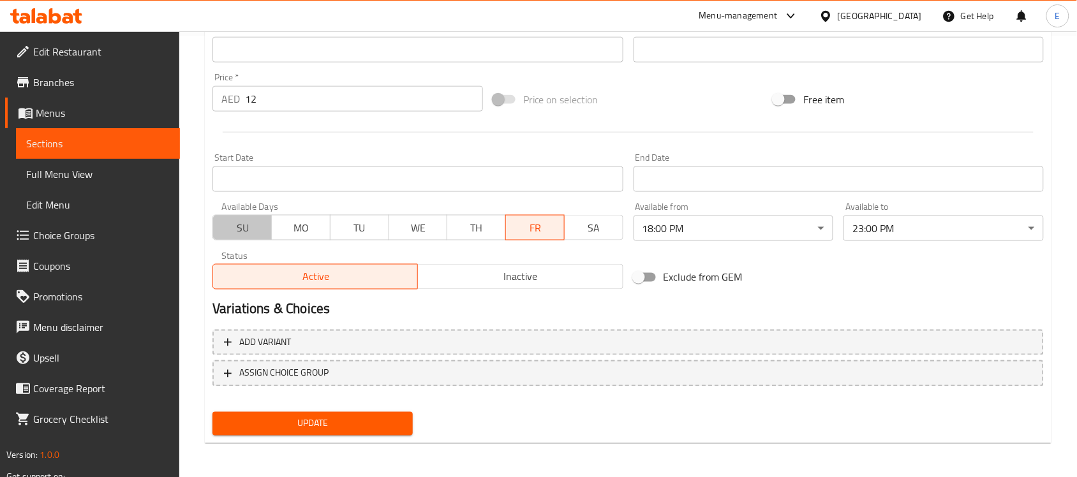
click at [244, 225] on span "SU" at bounding box center [242, 228] width 48 height 19
click at [369, 418] on span "Update" at bounding box center [313, 424] width 180 height 16
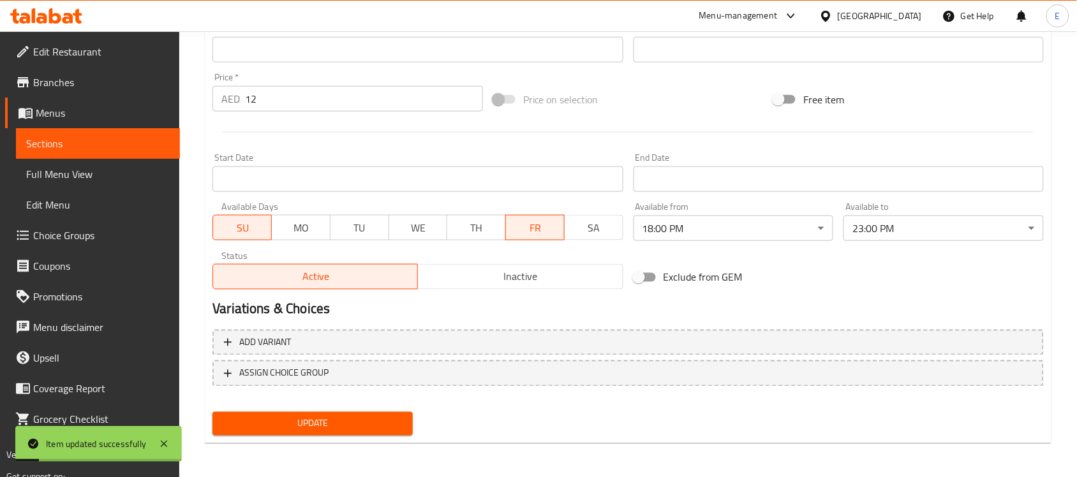
scroll to position [0, 0]
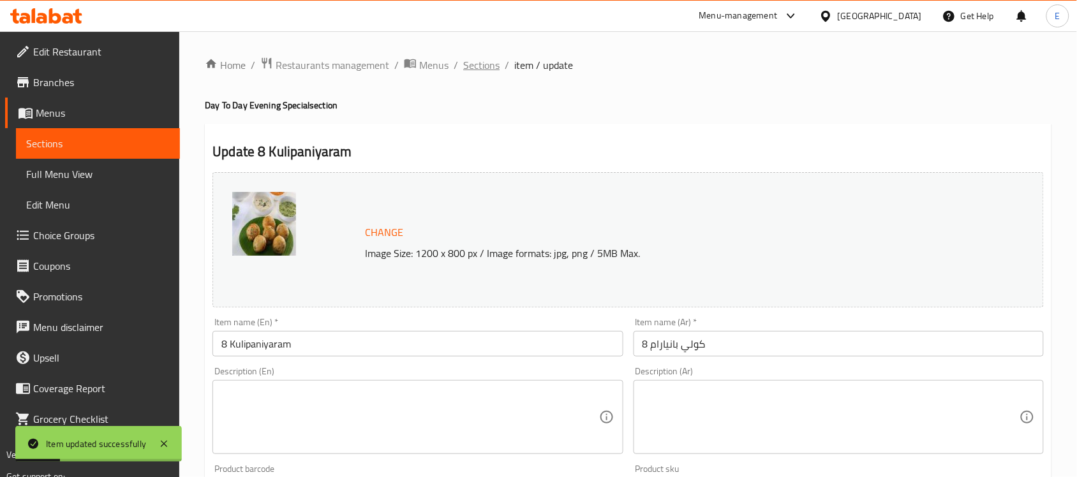
click at [480, 70] on span "Sections" at bounding box center [481, 64] width 36 height 15
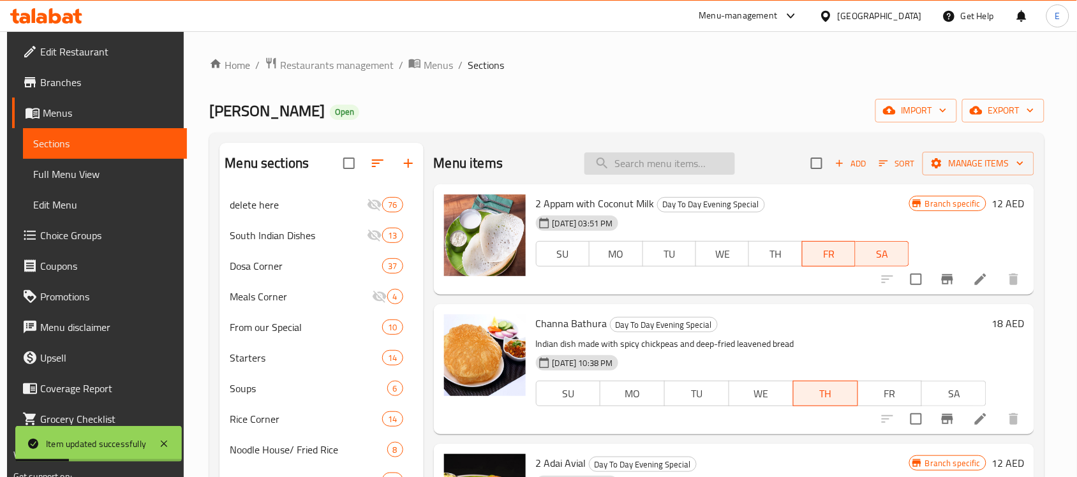
click at [644, 167] on input "search" at bounding box center [659, 163] width 151 height 22
paste input "Adai Avial (2 Pcs)"
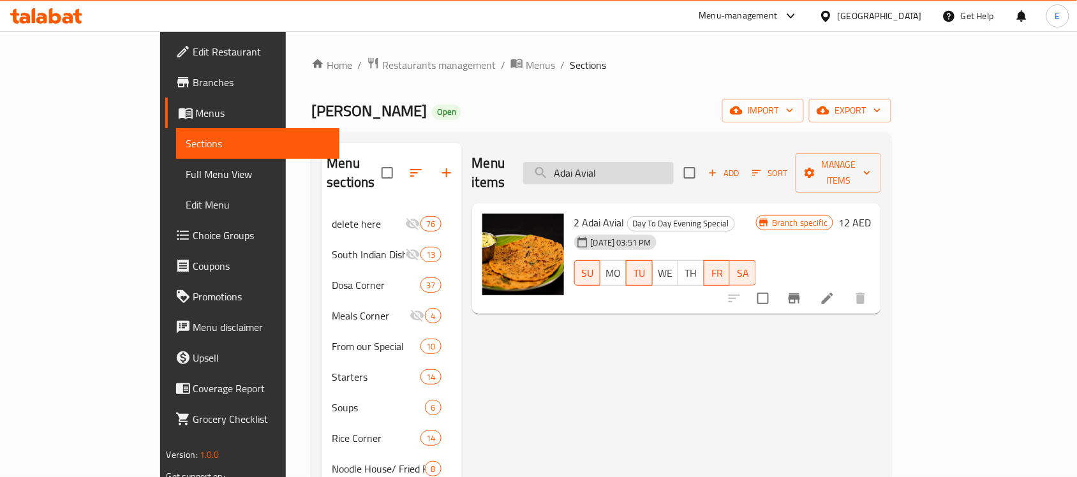
click at [669, 166] on input "Adai Avial" at bounding box center [598, 173] width 151 height 22
paste input "ppam (2 Pcs) with [PERSON_NAME]"
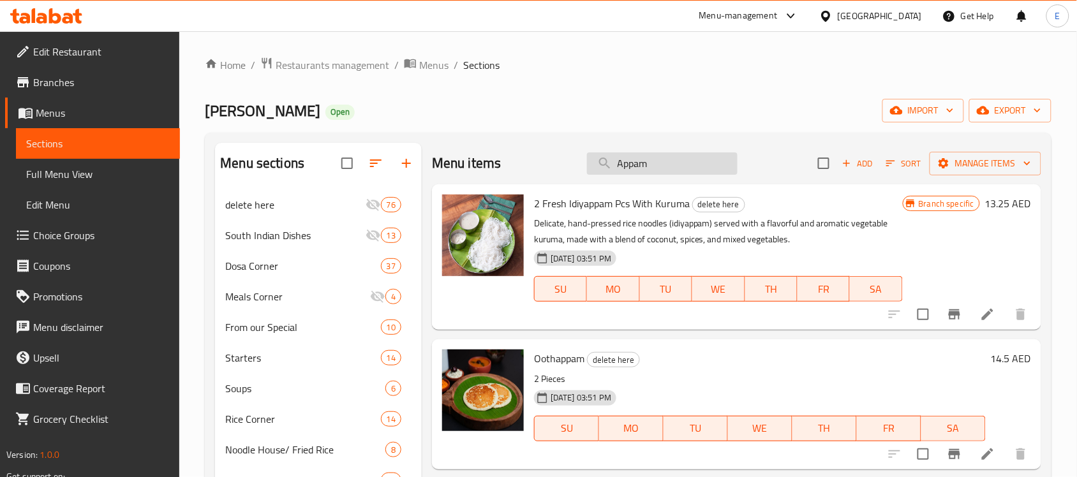
click at [656, 161] on input "Appam" at bounding box center [662, 163] width 151 height 22
paste input "Kulipaniyaram (8 Pcs)"
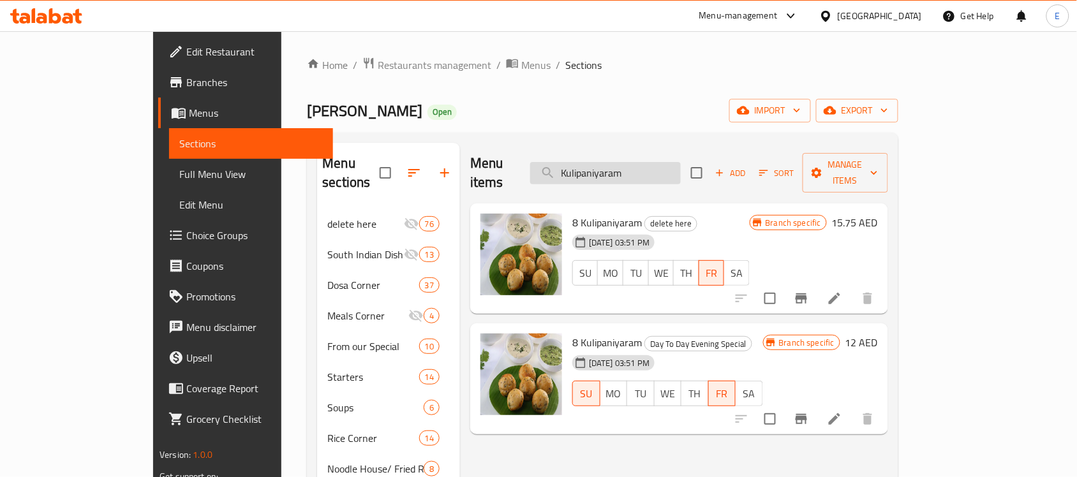
click at [661, 163] on input "Kulipaniyaram" at bounding box center [605, 173] width 151 height 22
paste input "Adai Avial (2 Pcs)"
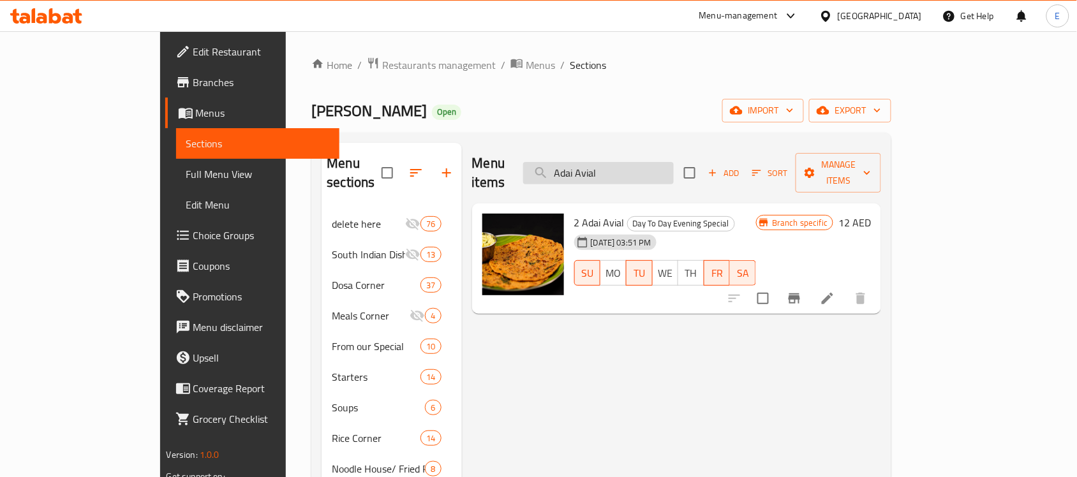
click at [635, 167] on input "Adai Avial" at bounding box center [598, 173] width 151 height 22
paste input "ppam with Coconut Milk"
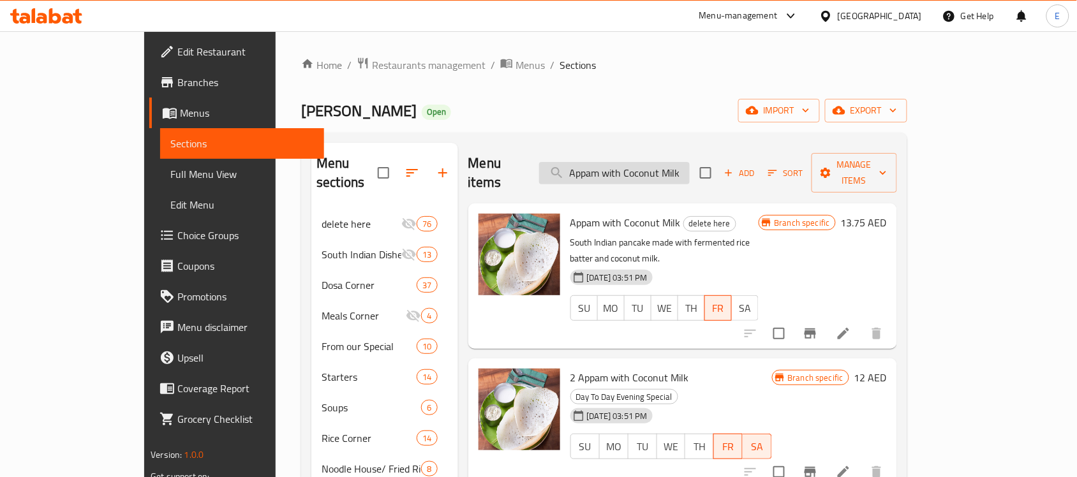
click at [662, 167] on input "Appam with Coconut Milk" at bounding box center [614, 173] width 151 height 22
paste input "Vegetable Biriyani With [PERSON_NAME]"
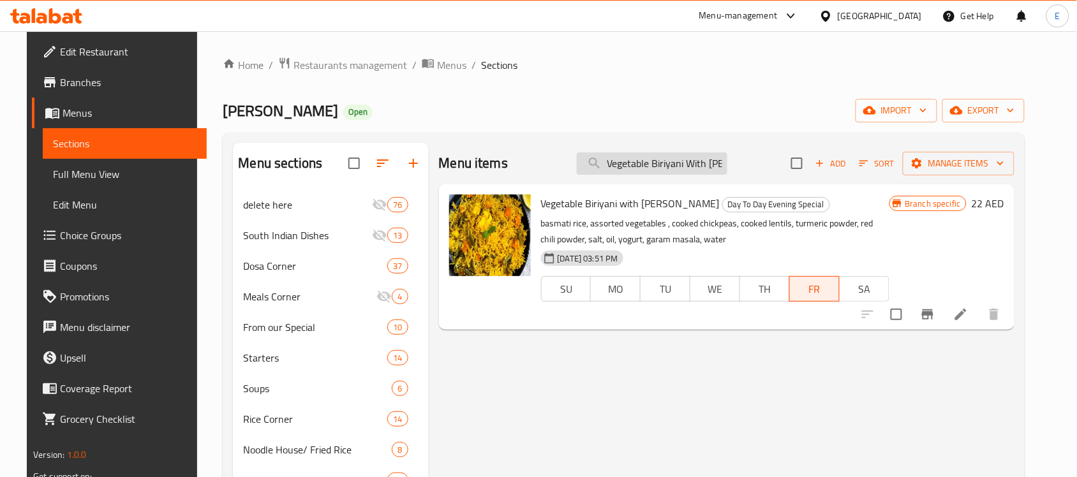
click at [629, 168] on input "Vegetable Biriyani With [PERSON_NAME]" at bounding box center [652, 163] width 151 height 22
paste input "Filter Coffee"
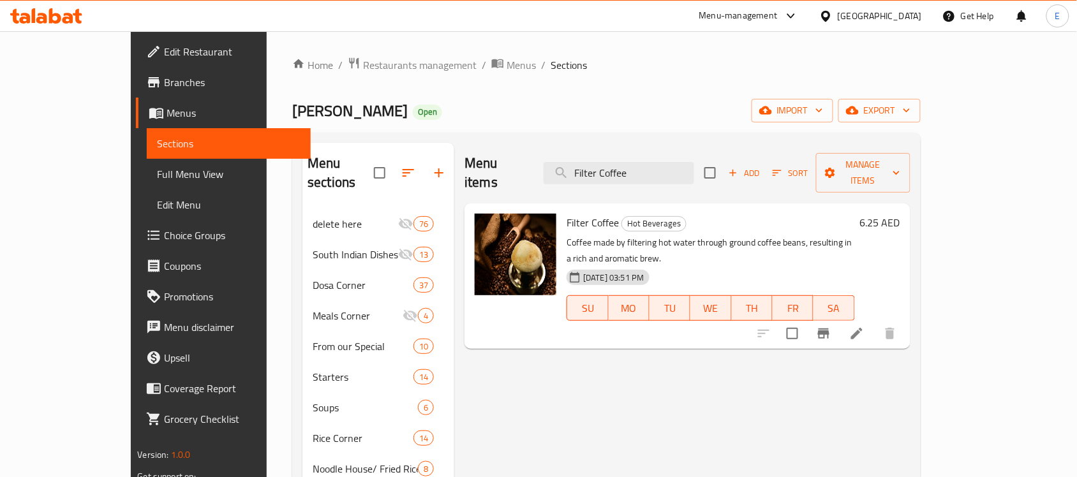
type input "Filter Coffee"
click at [875, 322] on li at bounding box center [857, 333] width 36 height 23
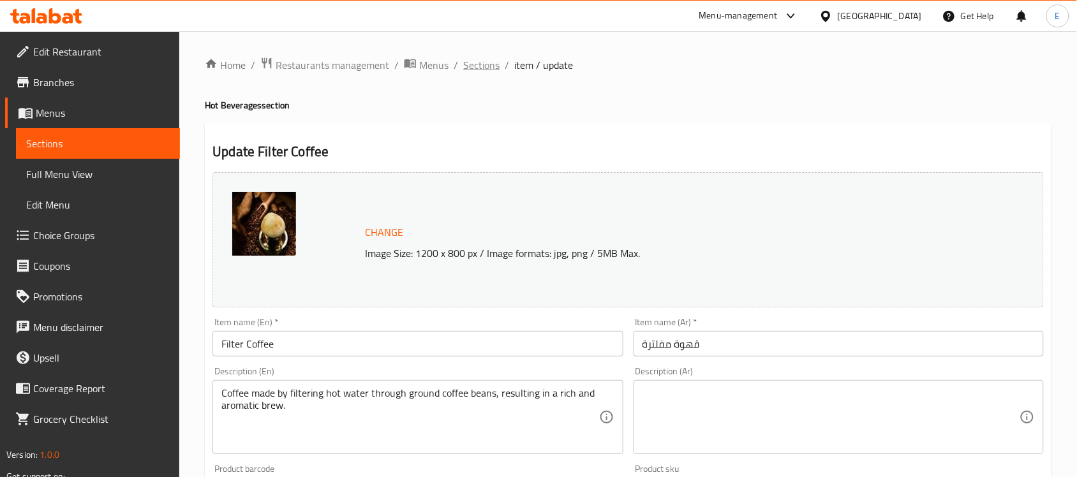
click at [483, 64] on span "Sections" at bounding box center [481, 64] width 36 height 15
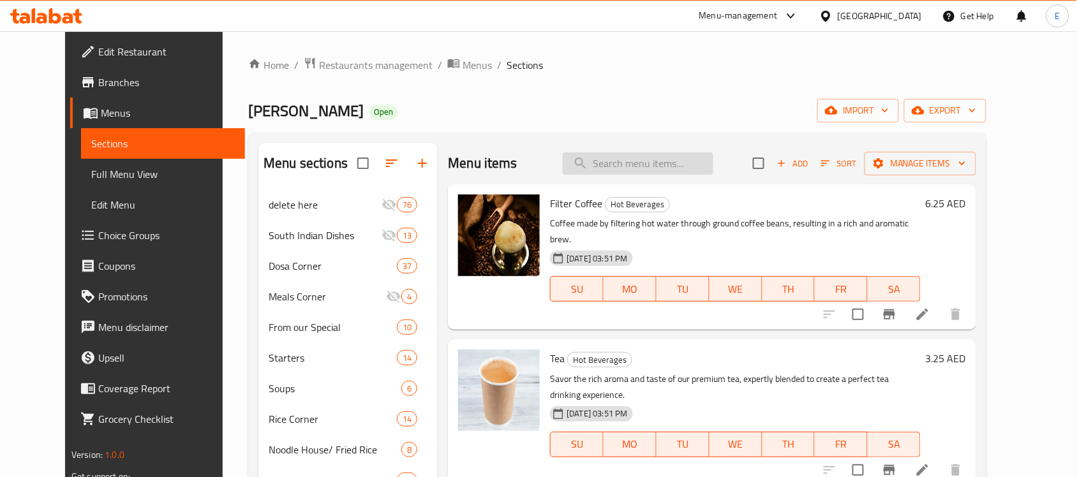
paste input "Tea"
click at [630, 163] on input "search" at bounding box center [638, 163] width 151 height 22
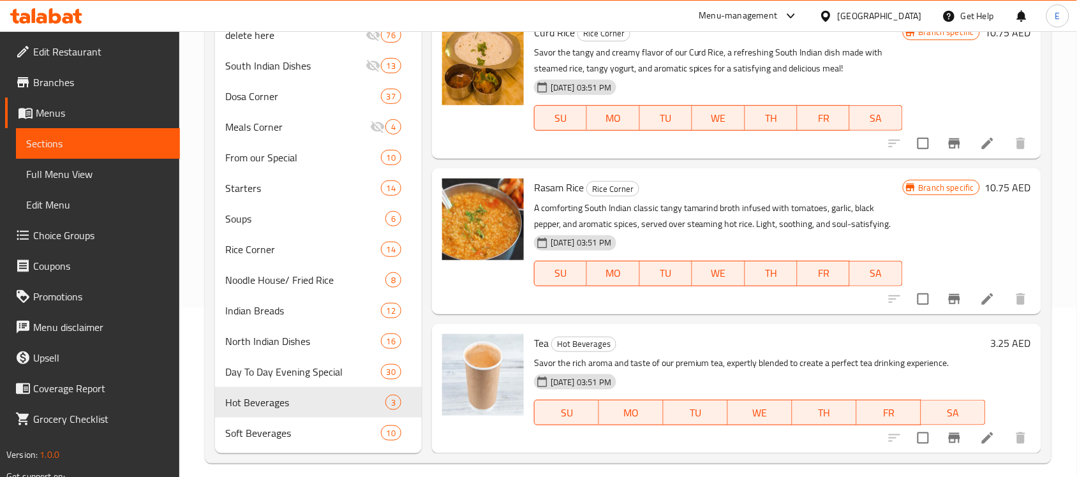
scroll to position [181, 0]
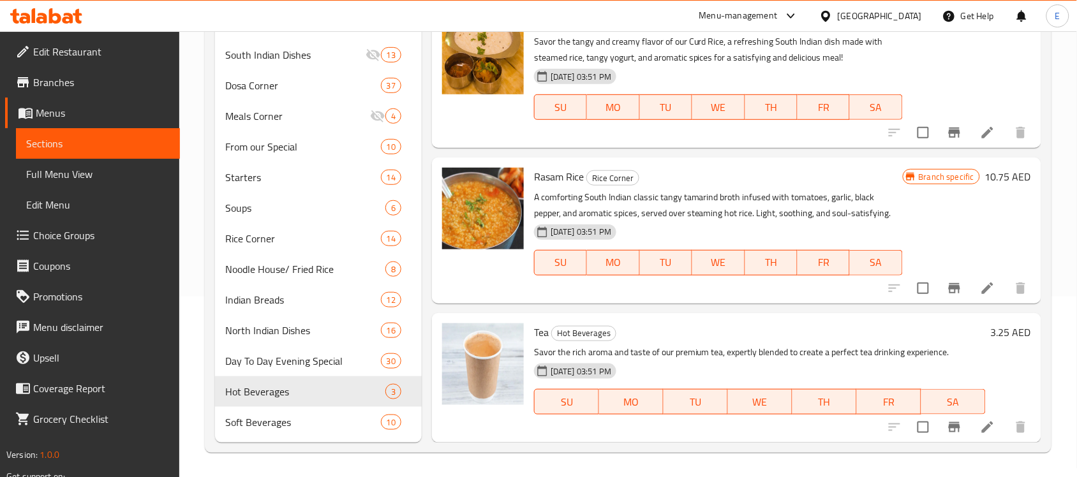
type input "Tea"
click at [991, 332] on h6 "3.25 AED" at bounding box center [1011, 332] width 40 height 18
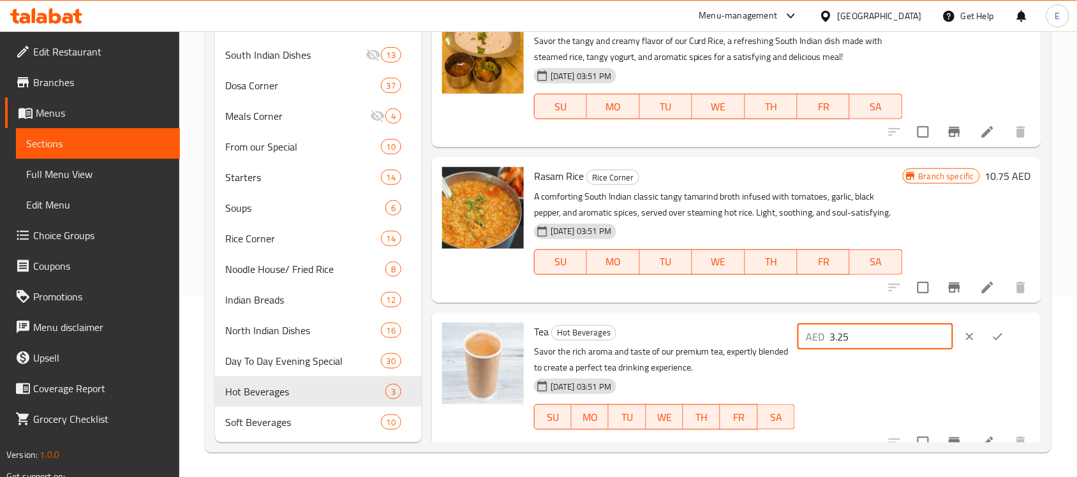
click at [866, 330] on input "3.25" at bounding box center [891, 337] width 123 height 26
type input "3.50"
click at [995, 337] on icon "ok" at bounding box center [998, 336] width 10 height 7
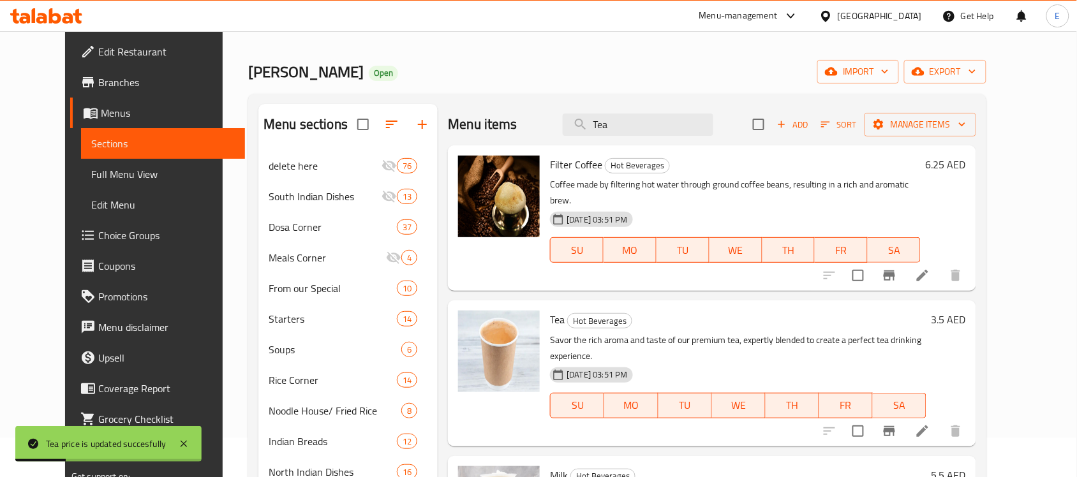
scroll to position [0, 0]
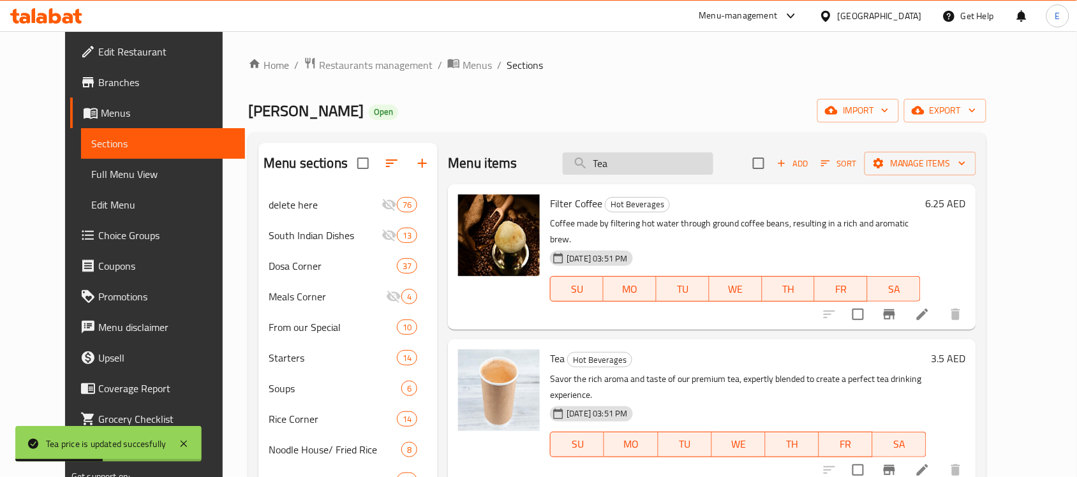
click at [639, 166] on input "Tea" at bounding box center [638, 163] width 151 height 22
paste input "Filter Coffee"
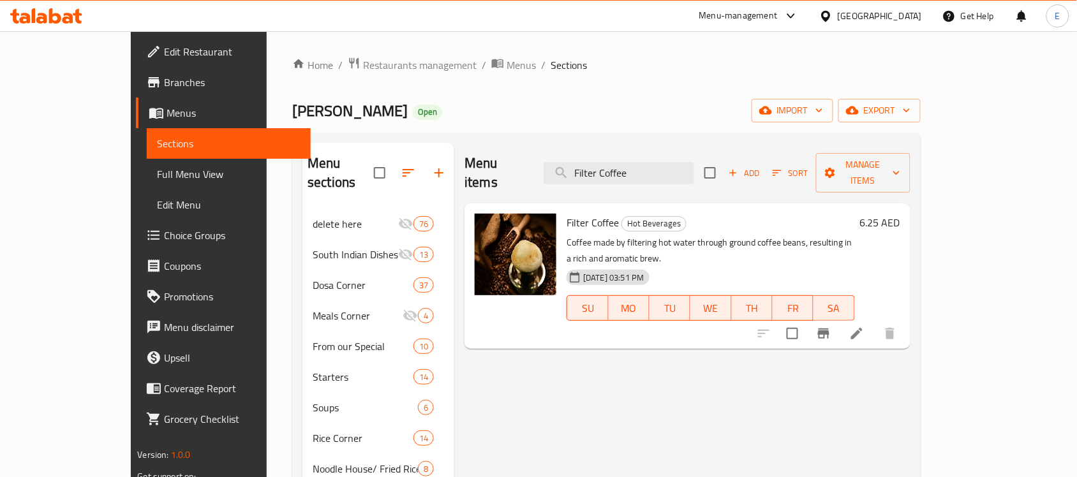
type input "Filter Coffee"
click at [900, 214] on div "6.25 AED" at bounding box center [877, 223] width 45 height 18
click at [900, 214] on h6 "6.25 AED" at bounding box center [880, 223] width 40 height 18
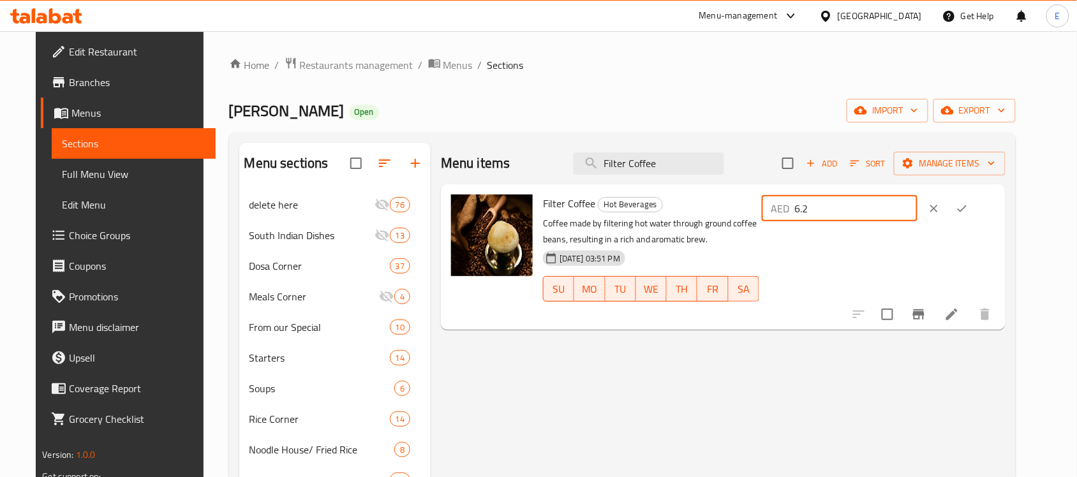
click at [897, 212] on input "6.2" at bounding box center [855, 209] width 123 height 26
type input "6"
click at [976, 208] on button "ok" at bounding box center [962, 209] width 28 height 28
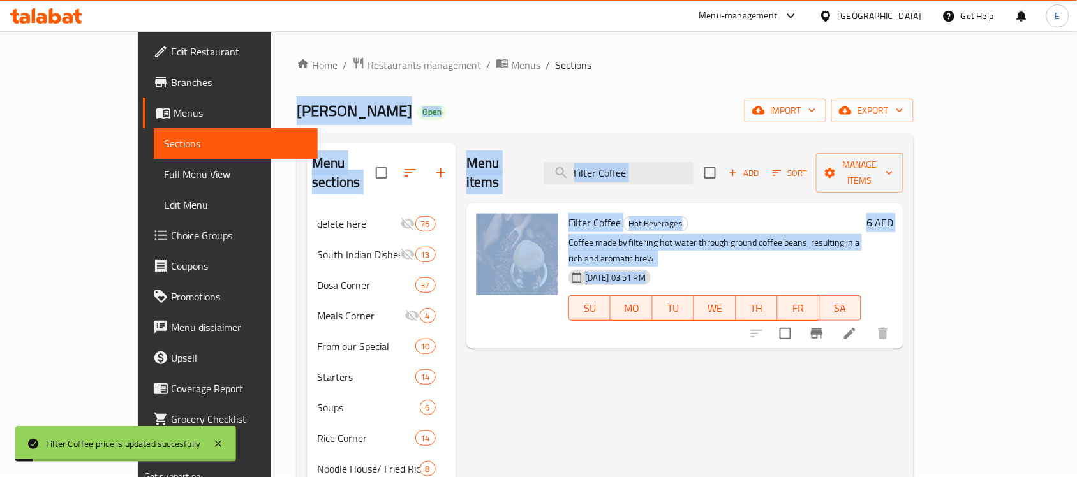
drag, startPoint x: 1015, startPoint y: 208, endPoint x: 681, endPoint y: -91, distance: 447.3
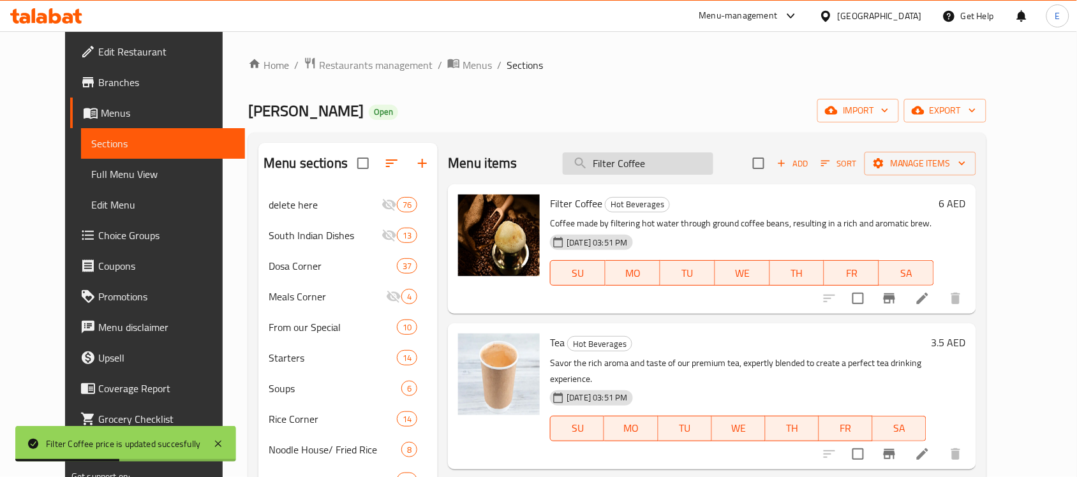
click at [665, 158] on input "Filter Coffee" at bounding box center [638, 163] width 151 height 22
paste input "Milk"
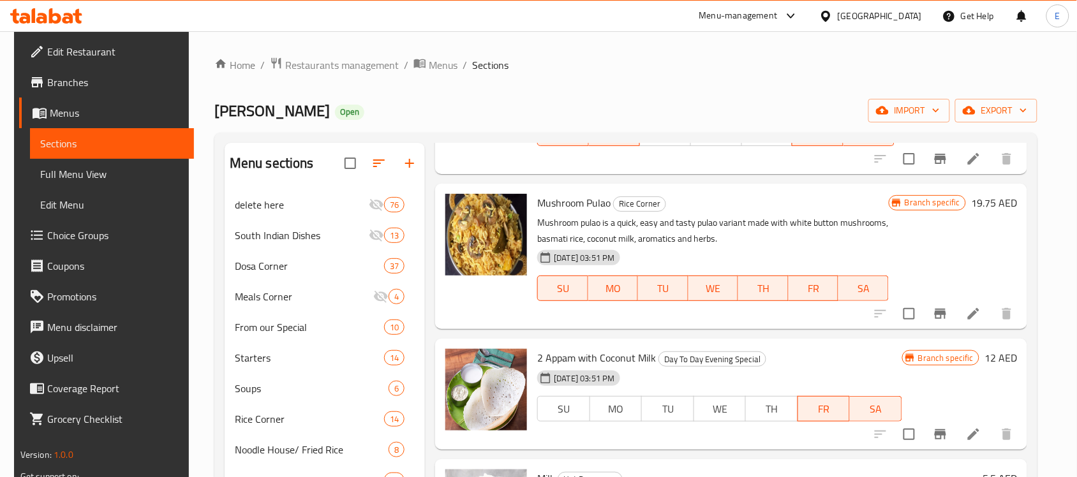
scroll to position [540, 0]
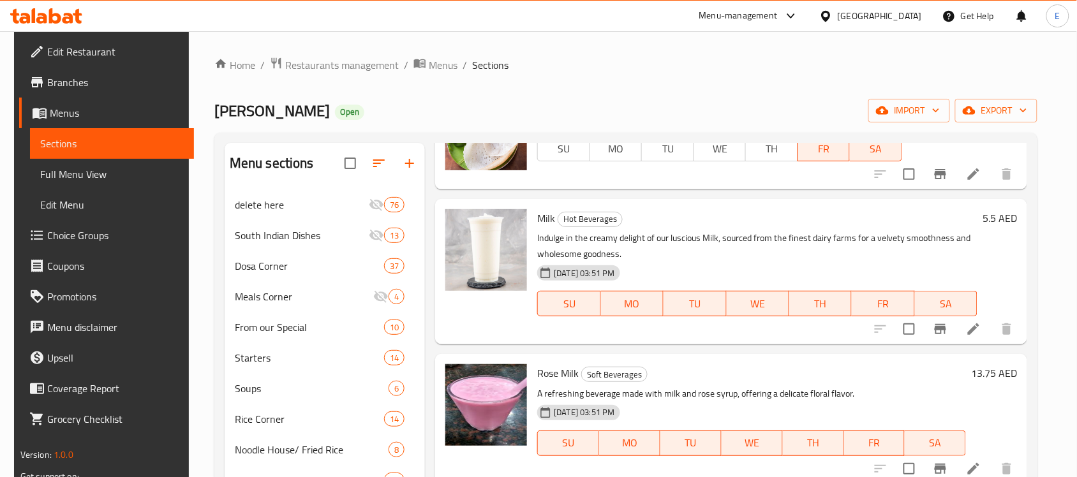
type input "Milk"
click at [986, 220] on h6 "5.5 AED" at bounding box center [1000, 218] width 34 height 18
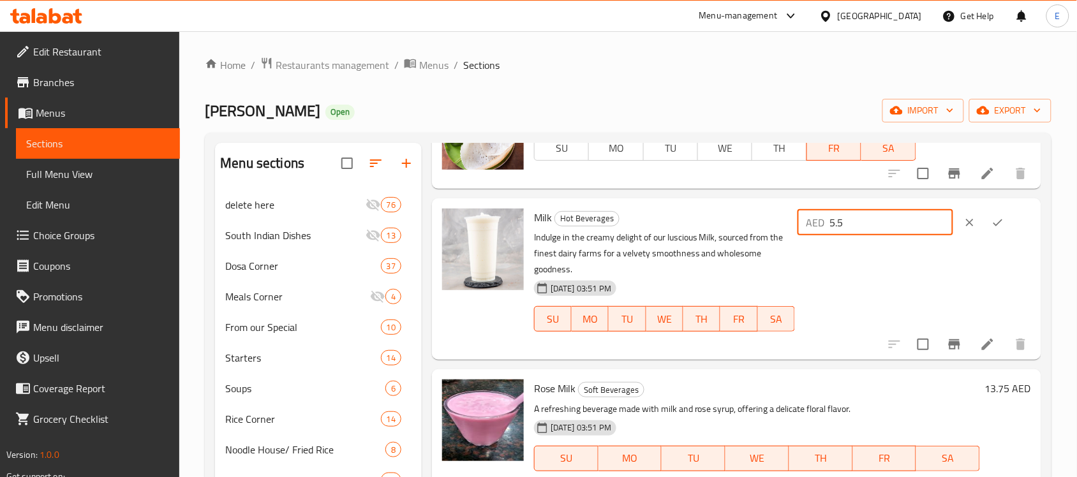
drag, startPoint x: 896, startPoint y: 223, endPoint x: 757, endPoint y: 202, distance: 140.7
click at [757, 202] on div "Milk Hot Beverages Indulge in the creamy delight of our luscious Milk, sourced …" at bounding box center [736, 278] width 609 height 161
type input "6"
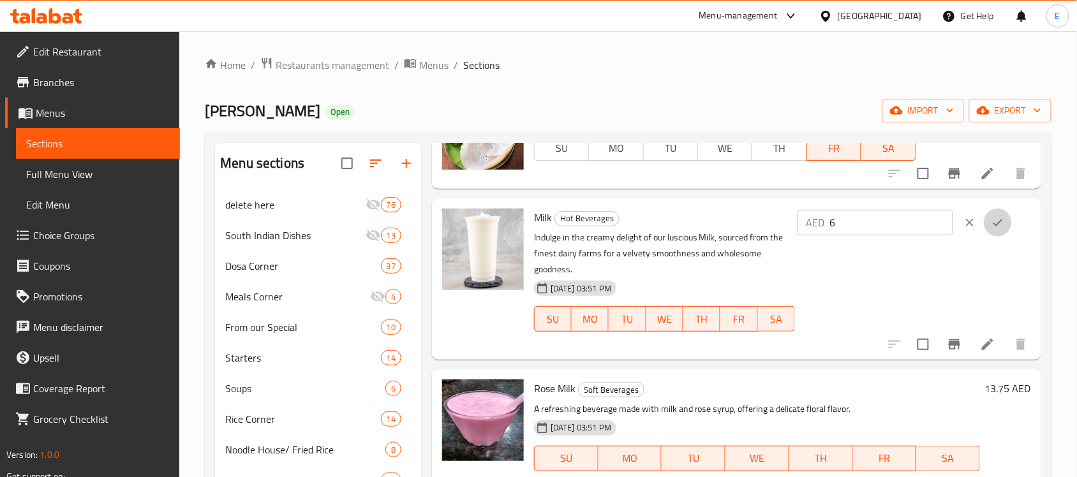
click at [993, 221] on icon "ok" at bounding box center [998, 222] width 13 height 13
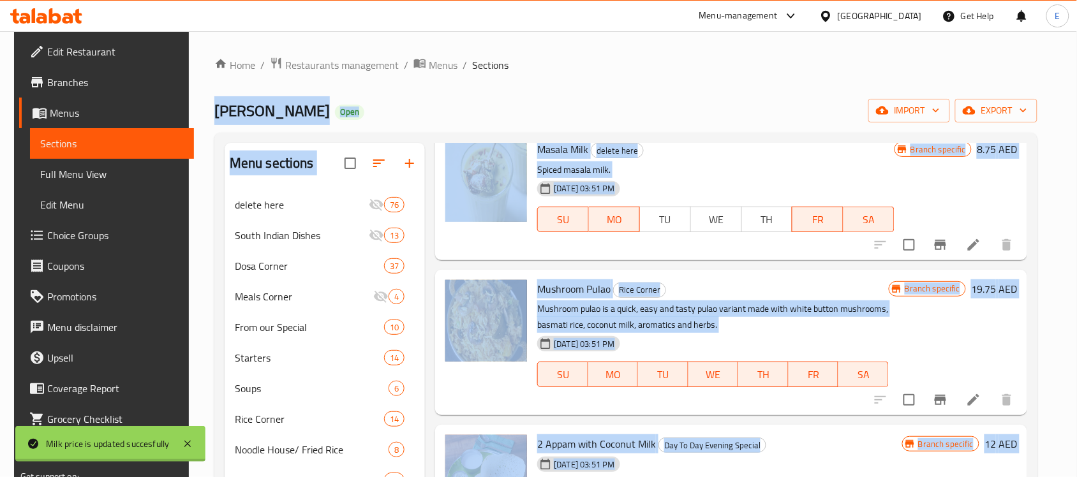
scroll to position [0, 0]
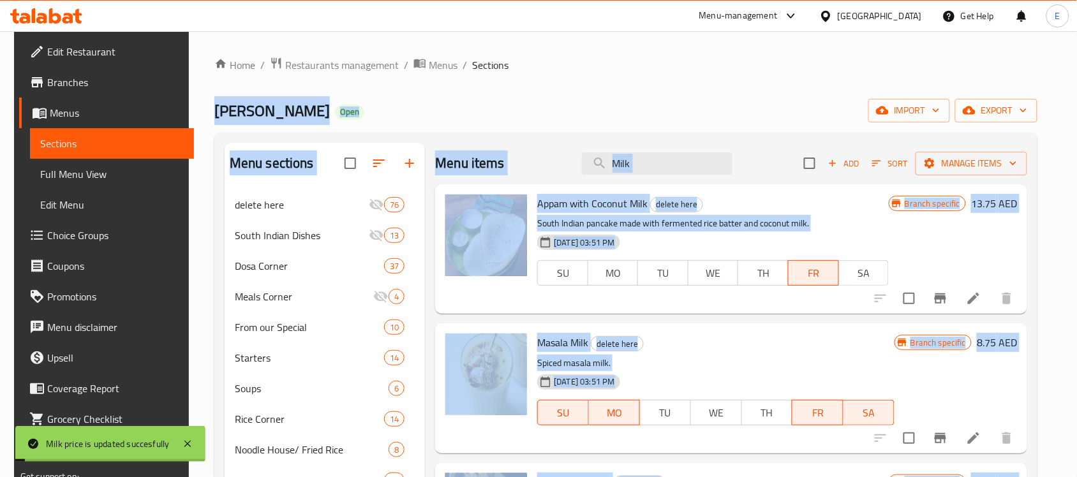
drag, startPoint x: 993, startPoint y: 221, endPoint x: 734, endPoint y: -27, distance: 359.7
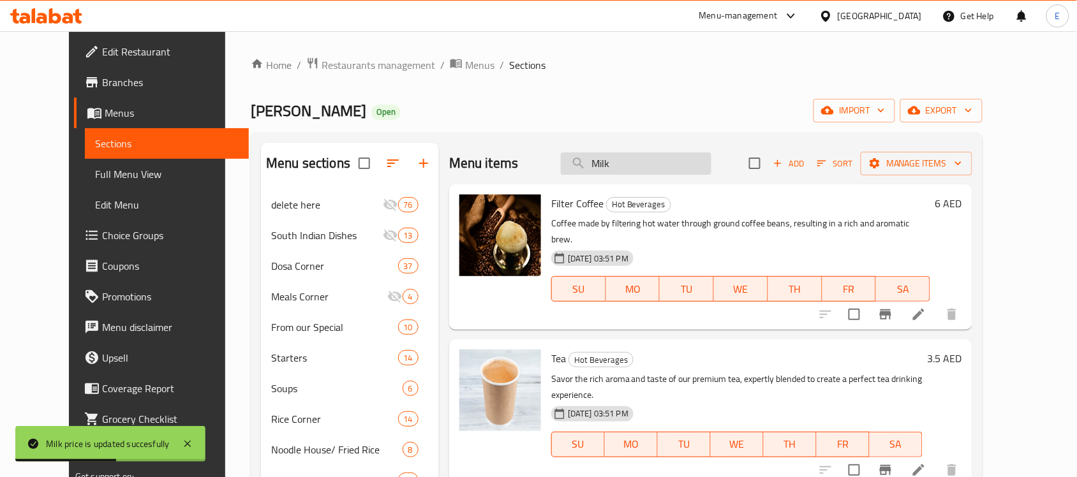
click at [646, 158] on input "Milk" at bounding box center [636, 163] width 151 height 22
paste input "Lemon Tea"
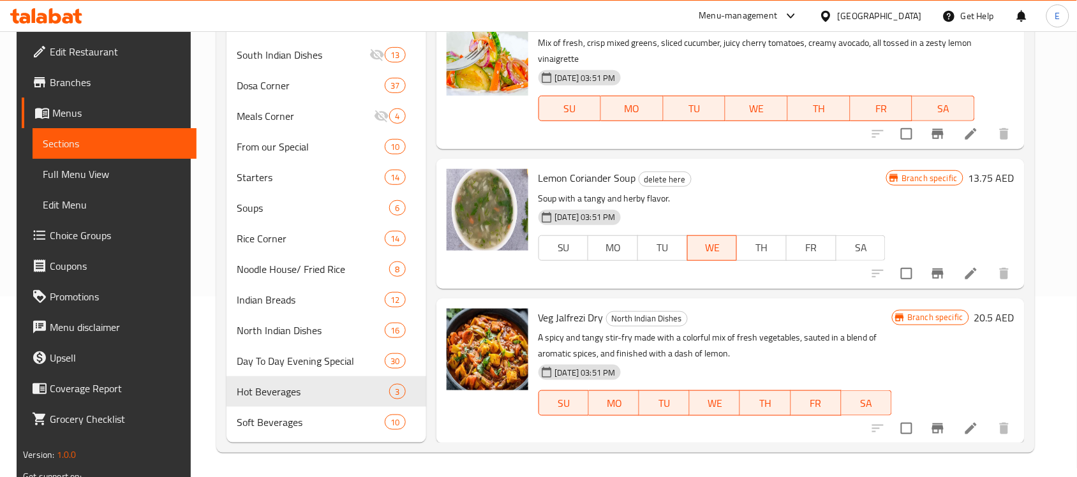
click at [824, 221] on div "[DATE] 03:51 PM SU MO TU WE TH FR SA" at bounding box center [712, 239] width 358 height 69
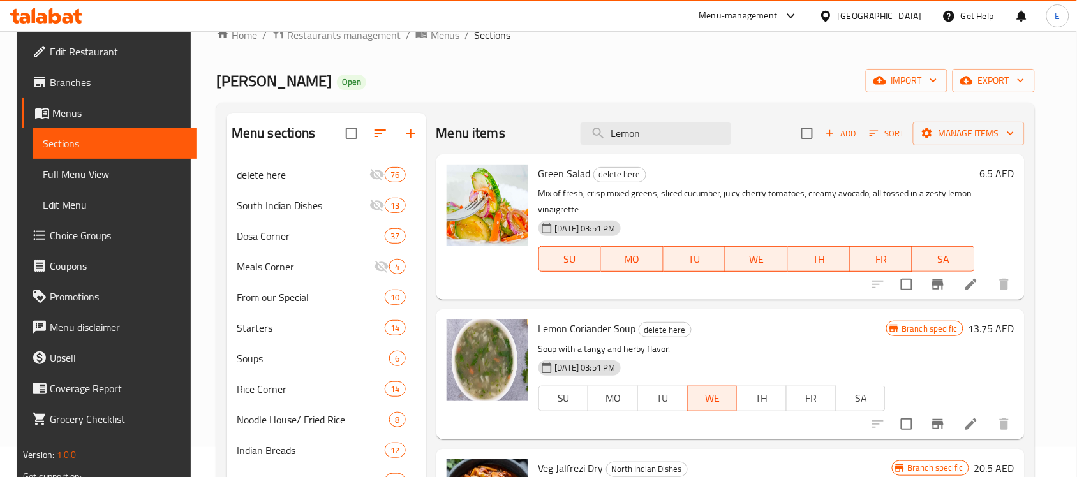
scroll to position [22, 0]
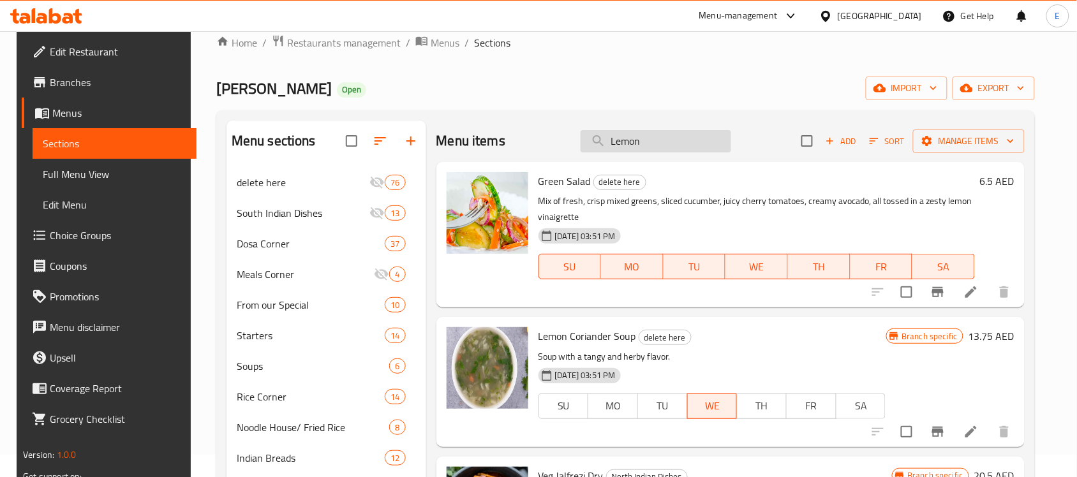
click at [673, 142] on input "Lemon" at bounding box center [656, 141] width 151 height 22
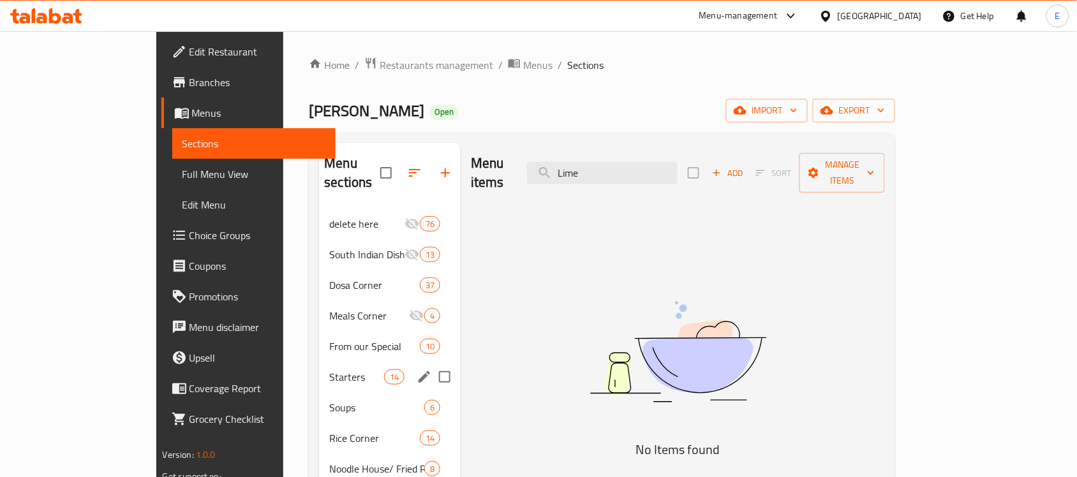
scroll to position [181, 0]
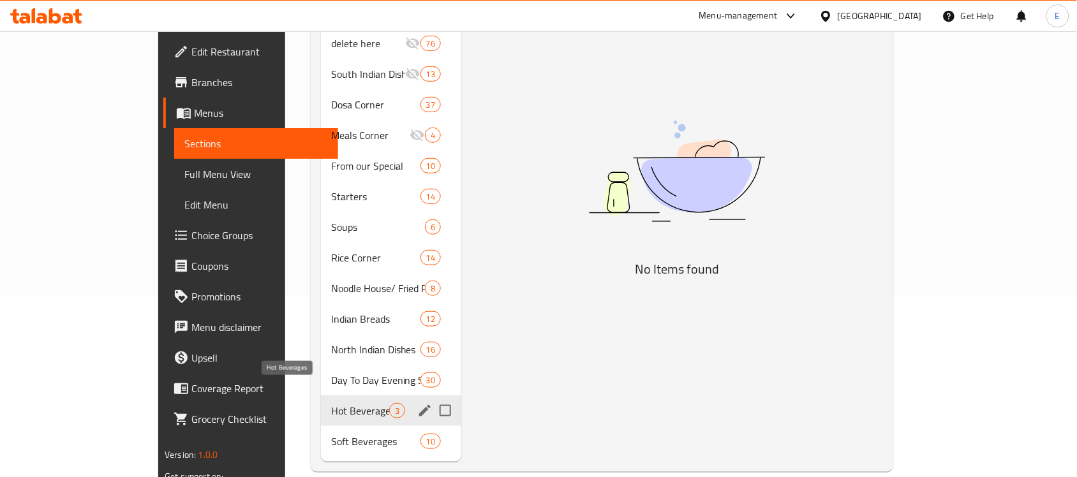
type input "Lime"
click at [331, 403] on span "Hot Beverages" at bounding box center [360, 410] width 58 height 15
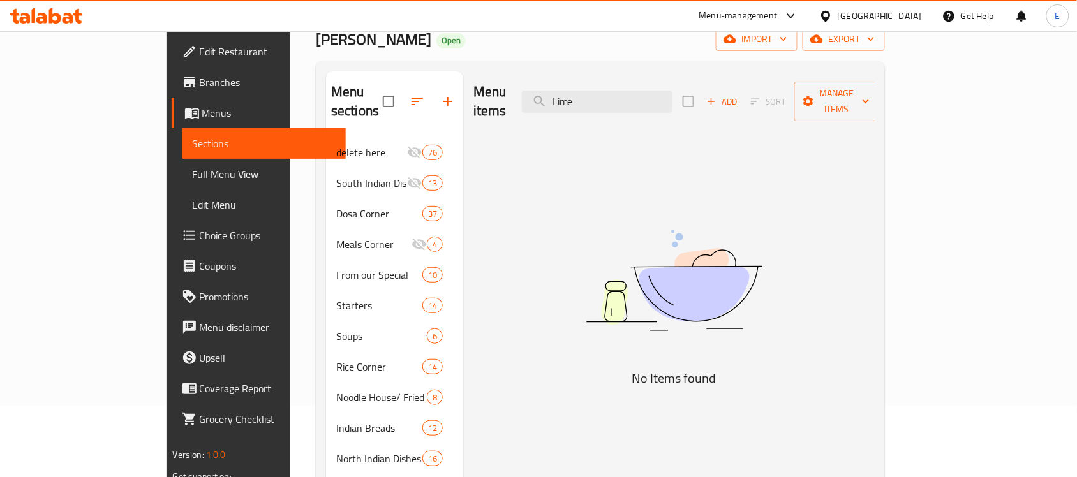
scroll to position [0, 0]
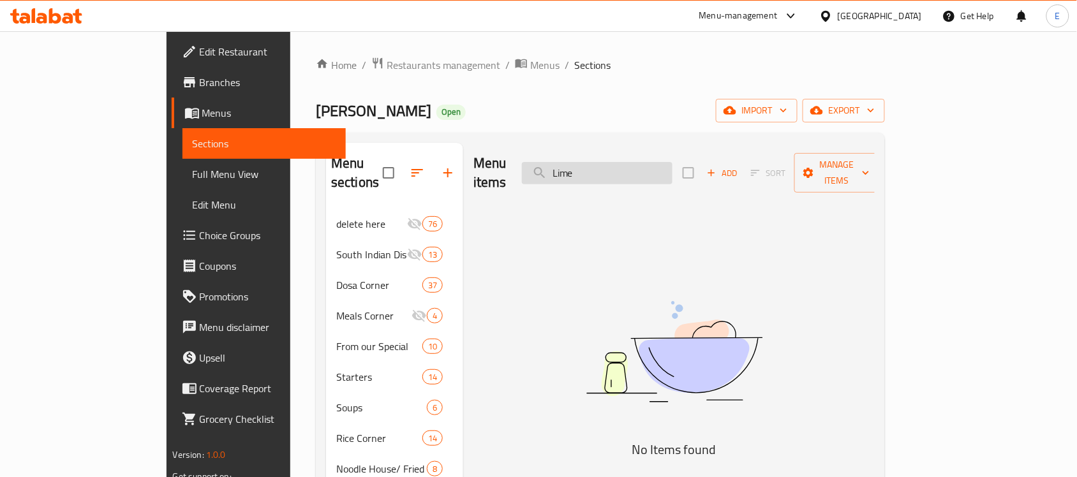
click at [643, 166] on input "Lime" at bounding box center [597, 173] width 151 height 22
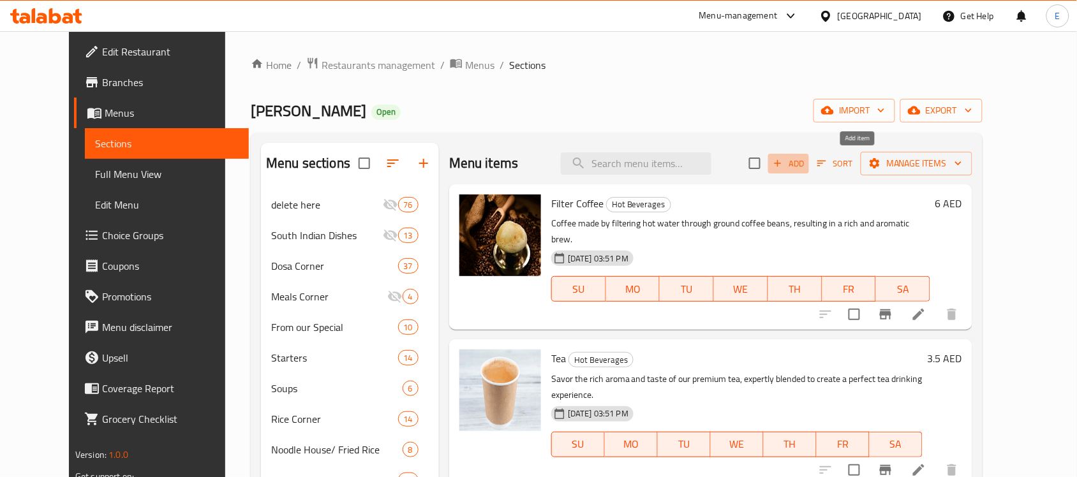
click at [806, 160] on span "Add" at bounding box center [788, 163] width 34 height 15
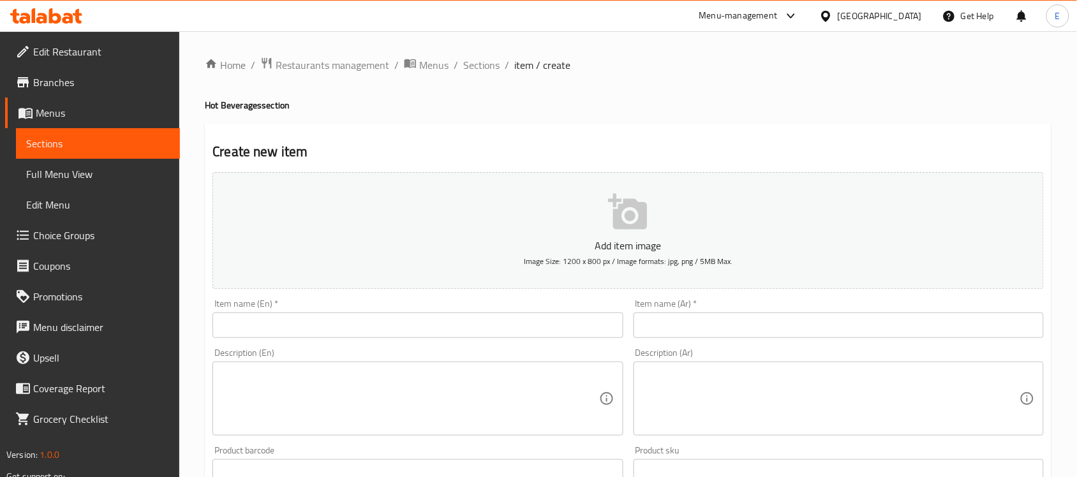
paste input "Lemon Tea"
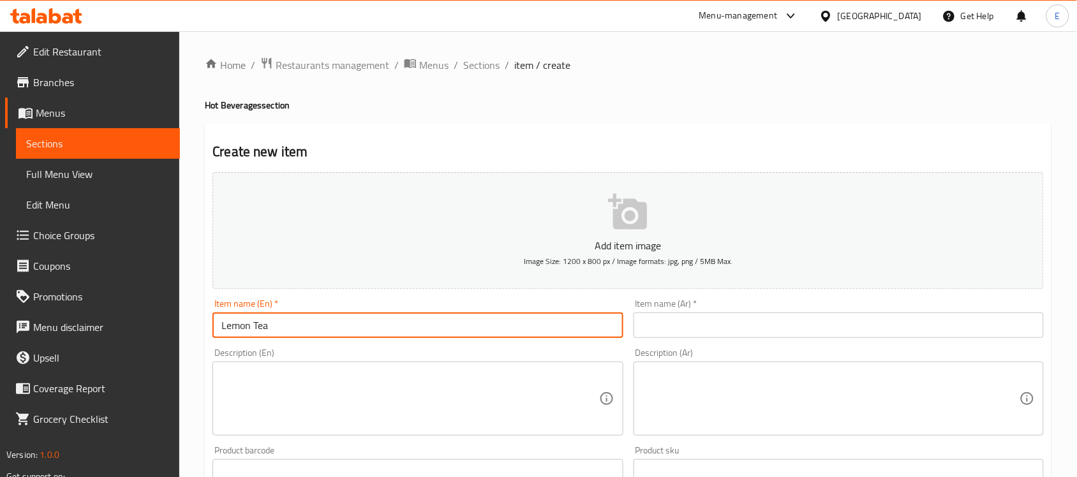
click at [459, 333] on input "Lemon Tea" at bounding box center [417, 326] width 410 height 26
type input "Lemon Tea"
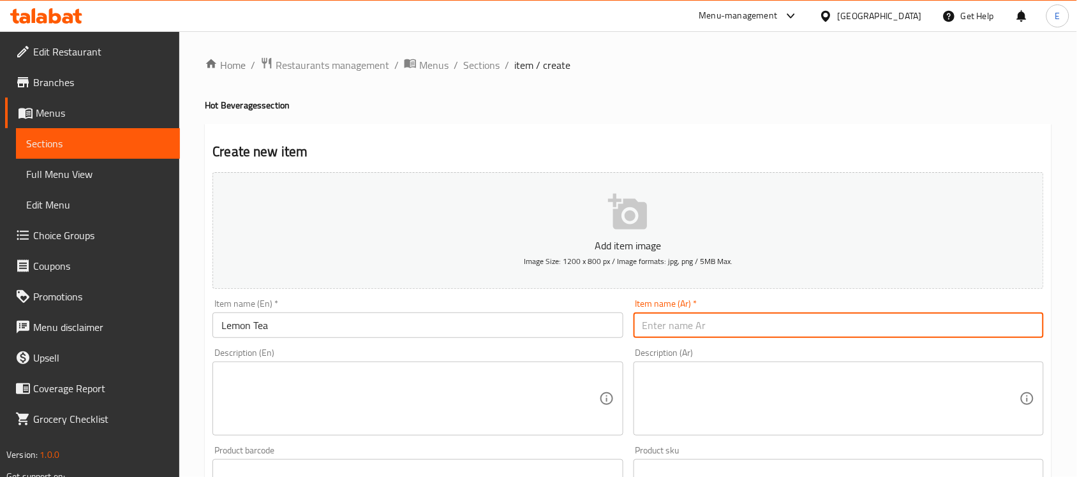
click at [661, 326] on input "text" at bounding box center [839, 326] width 410 height 26
type input "شاي ليمون"
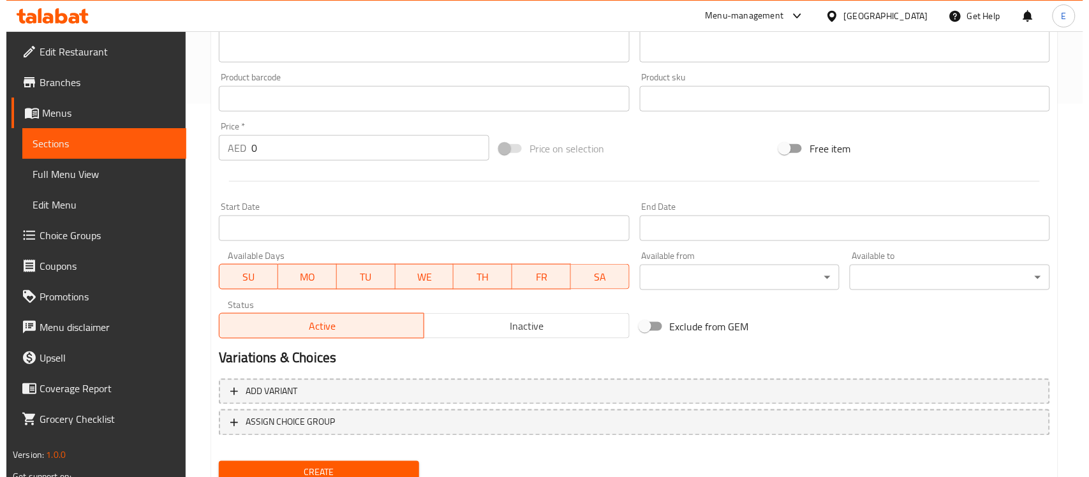
scroll to position [372, 0]
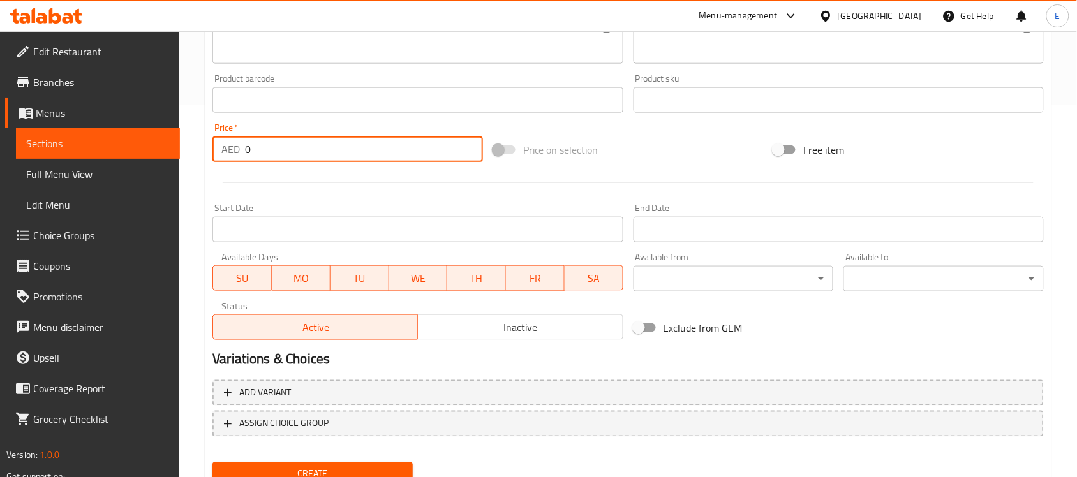
drag, startPoint x: 275, startPoint y: 144, endPoint x: 124, endPoint y: 131, distance: 151.1
click at [124, 131] on div "Edit Restaurant Branches Menus Sections Full Menu View Edit Menu Choice Groups …" at bounding box center [538, 94] width 1077 height 870
type input "3.50"
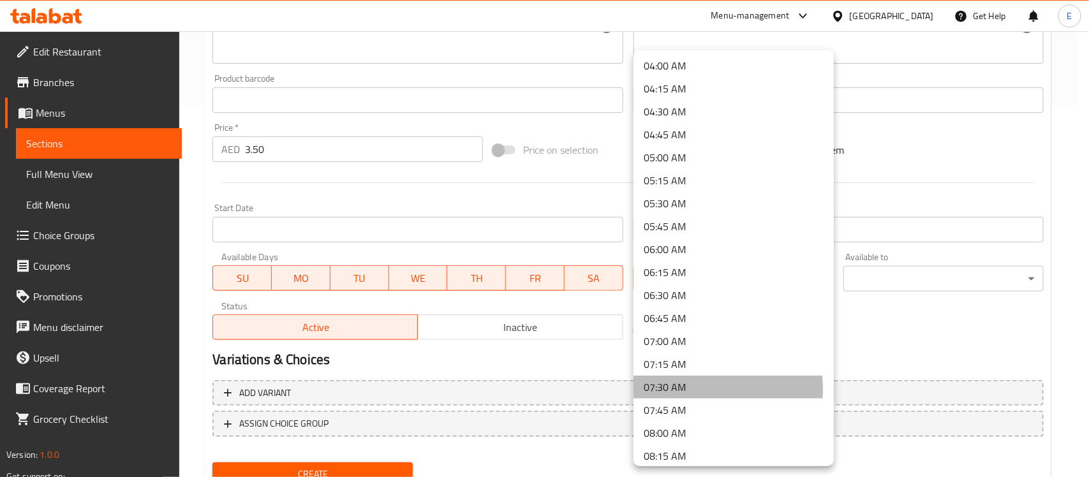
click at [665, 389] on li "07:30 AM" at bounding box center [734, 387] width 200 height 23
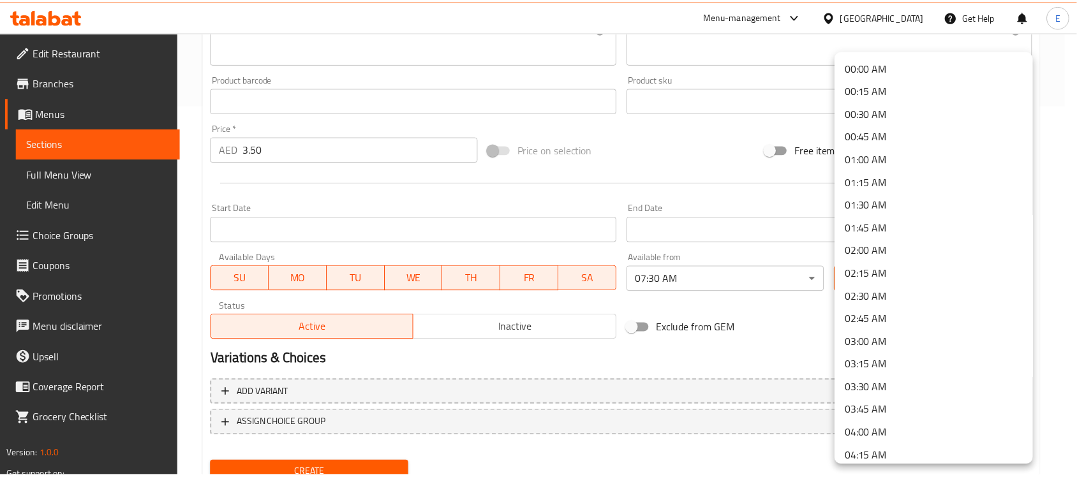
scroll to position [1820, 0]
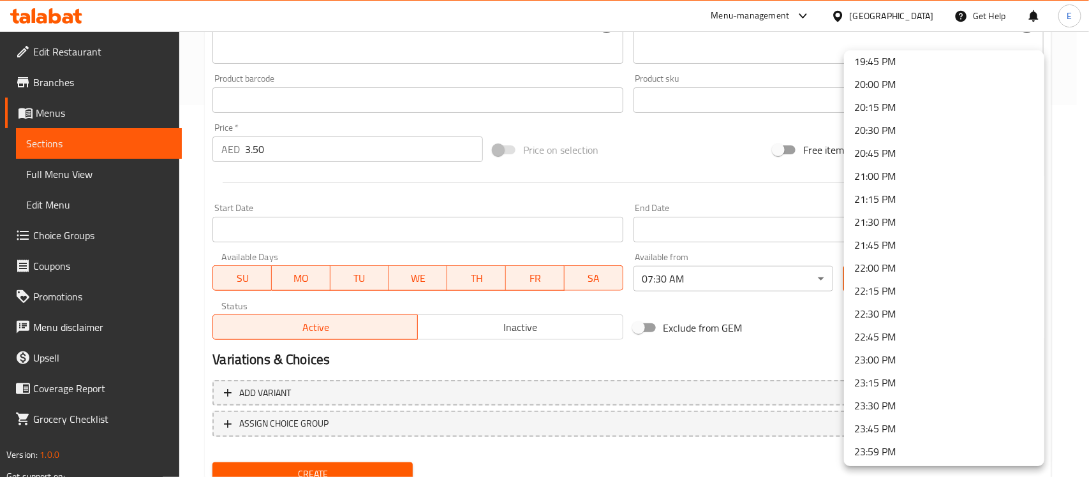
click at [895, 359] on li "23:00 PM" at bounding box center [944, 359] width 200 height 23
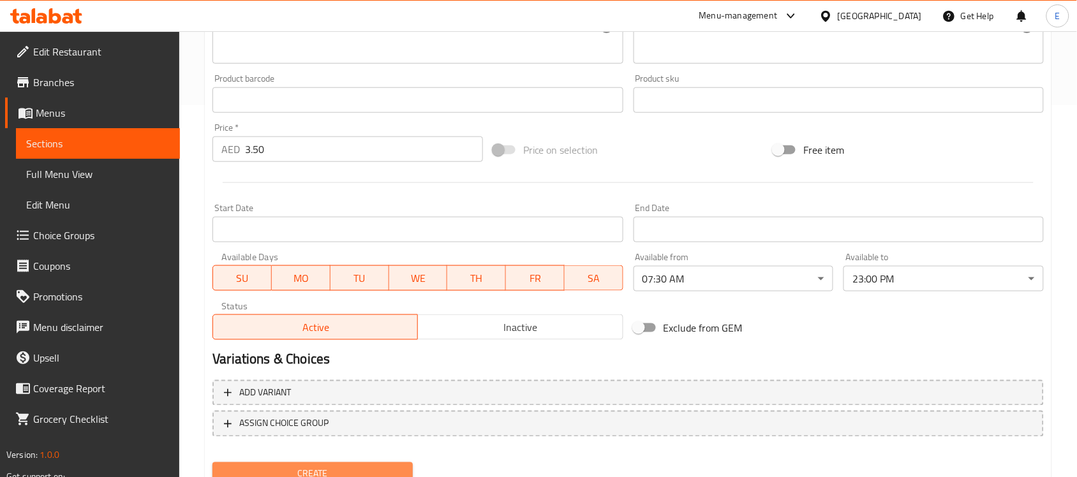
click at [396, 466] on span "Create" at bounding box center [313, 474] width 180 height 16
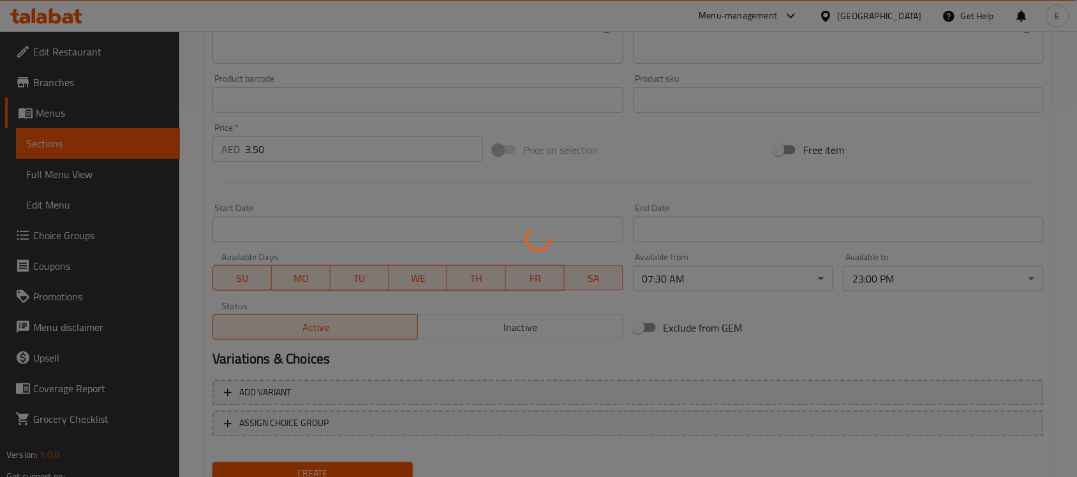
type input "0"
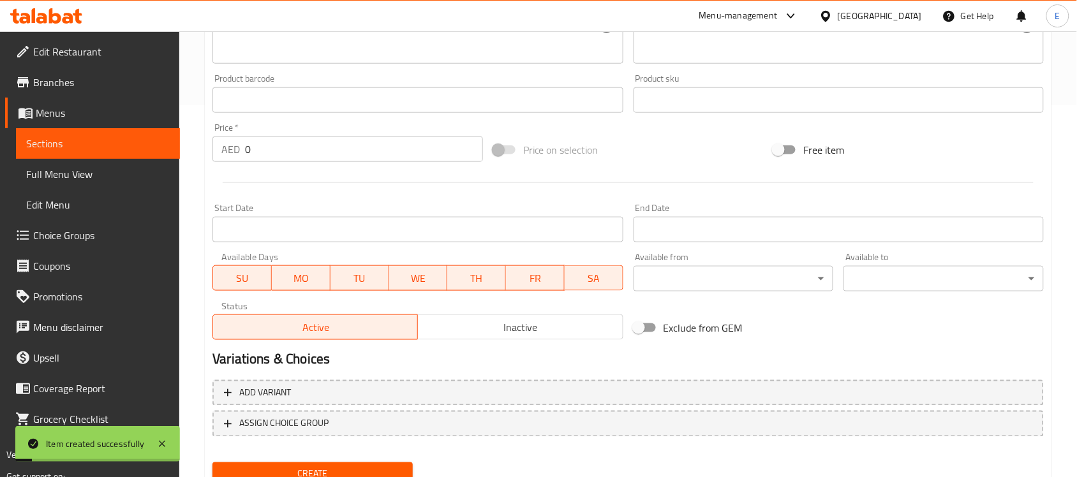
scroll to position [0, 0]
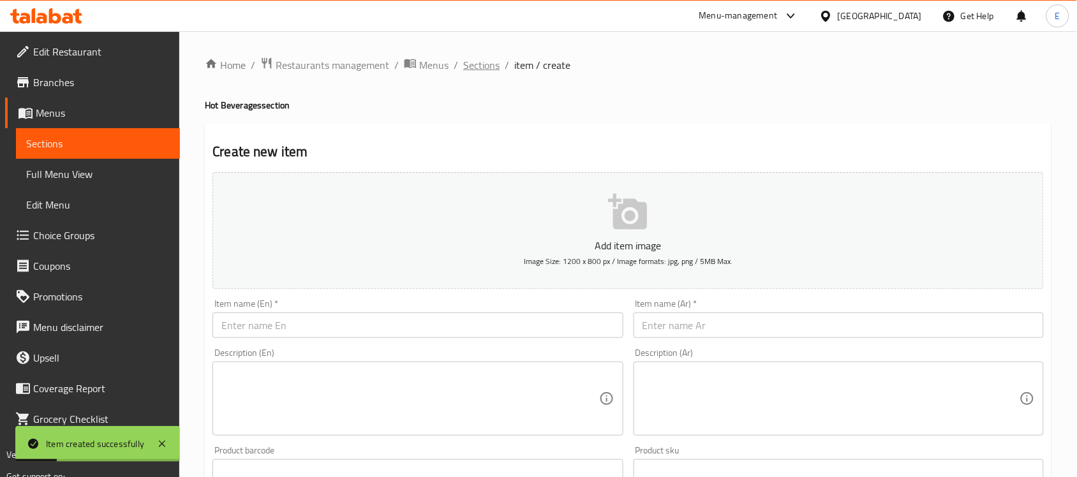
click at [480, 59] on span "Sections" at bounding box center [481, 64] width 36 height 15
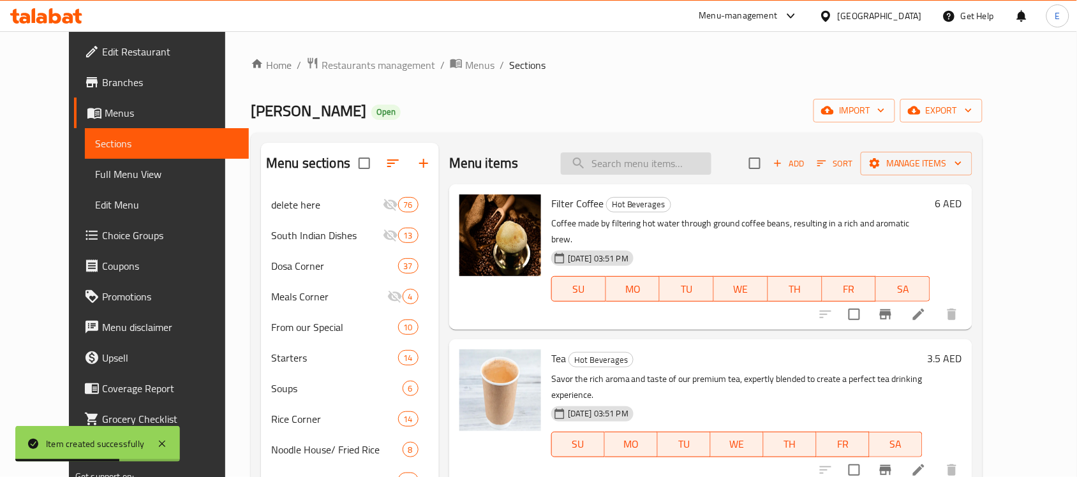
paste input "Orange Juice"
click at [622, 168] on input "search" at bounding box center [636, 163] width 151 height 22
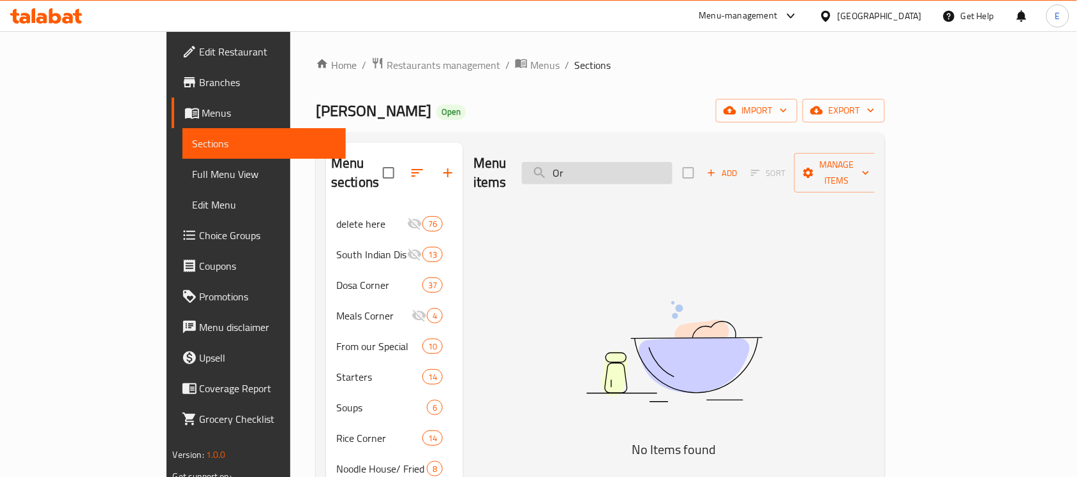
type input "O"
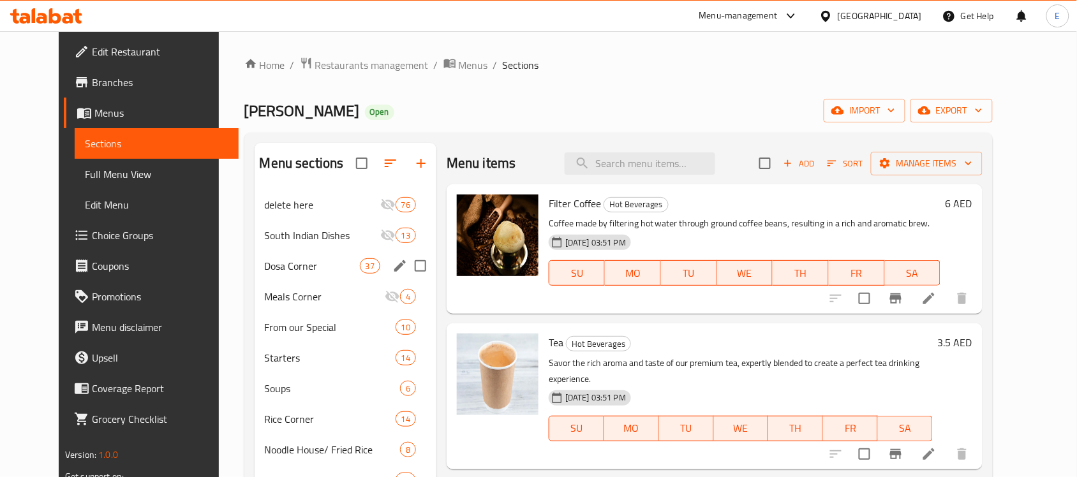
scroll to position [181, 0]
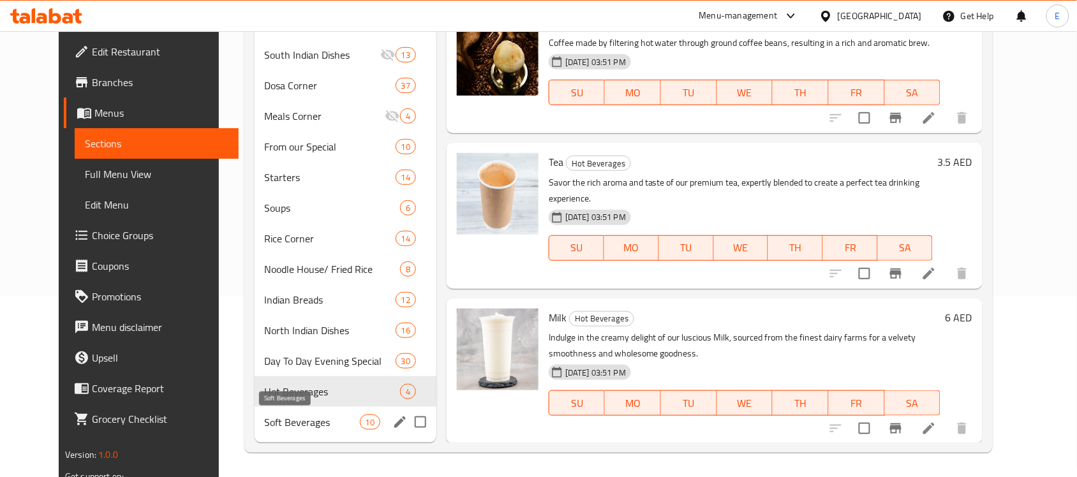
click at [332, 428] on span "Soft Beverages" at bounding box center [312, 422] width 95 height 15
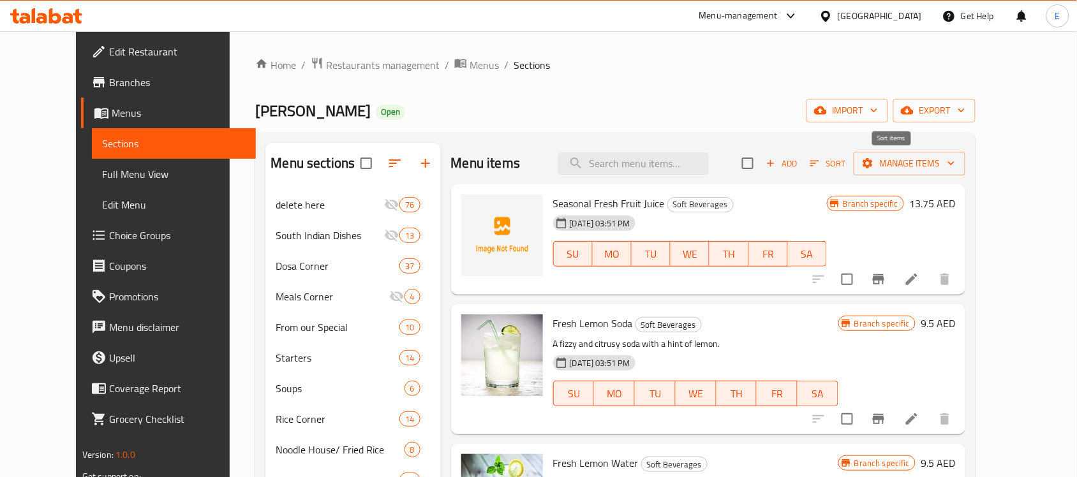
click at [854, 163] on span "Sort" at bounding box center [828, 164] width 52 height 20
click at [799, 163] on span "Add" at bounding box center [781, 163] width 34 height 15
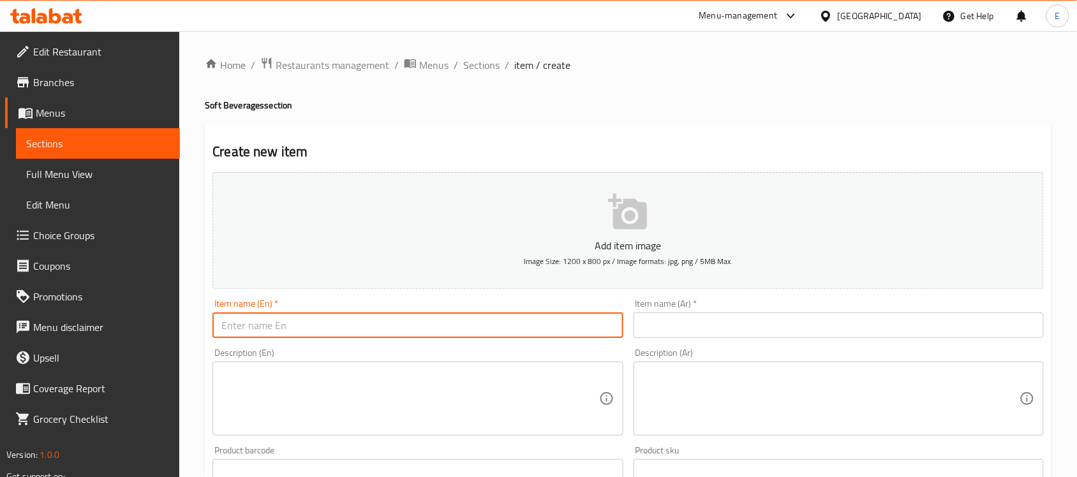
paste input "Orange Juice"
click at [468, 320] on input "text" at bounding box center [417, 326] width 410 height 26
type input "Orange Juice"
click at [684, 334] on input "text" at bounding box center [839, 326] width 410 height 26
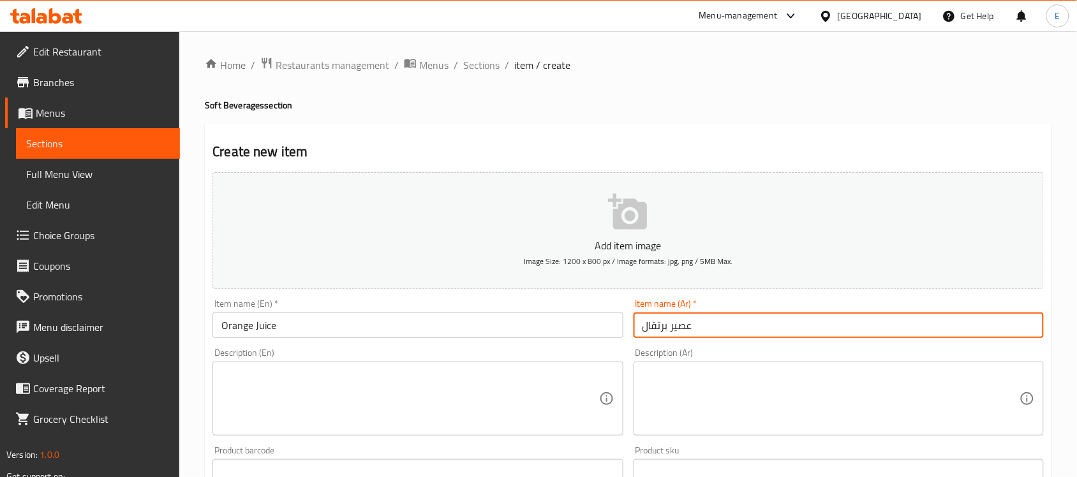
type input "عصير برتقال"
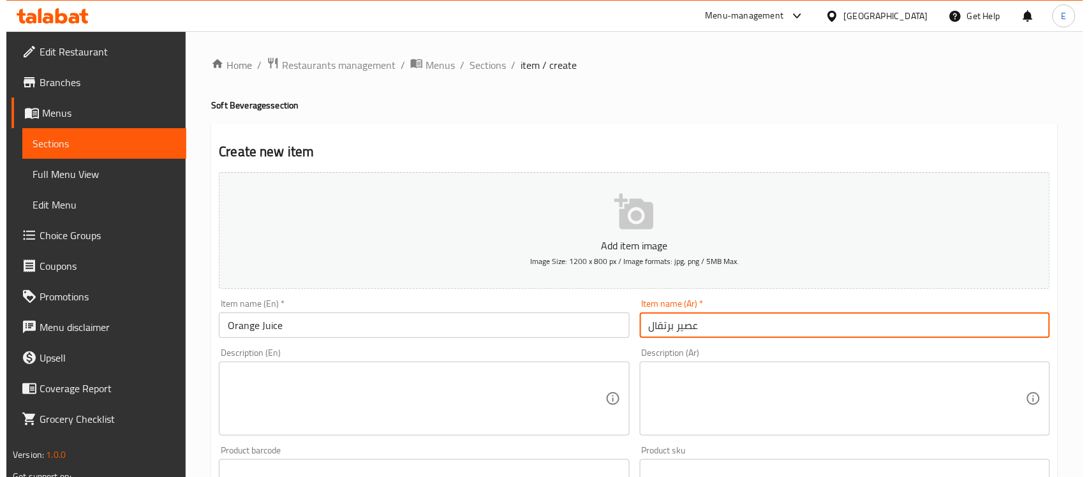
scroll to position [422, 0]
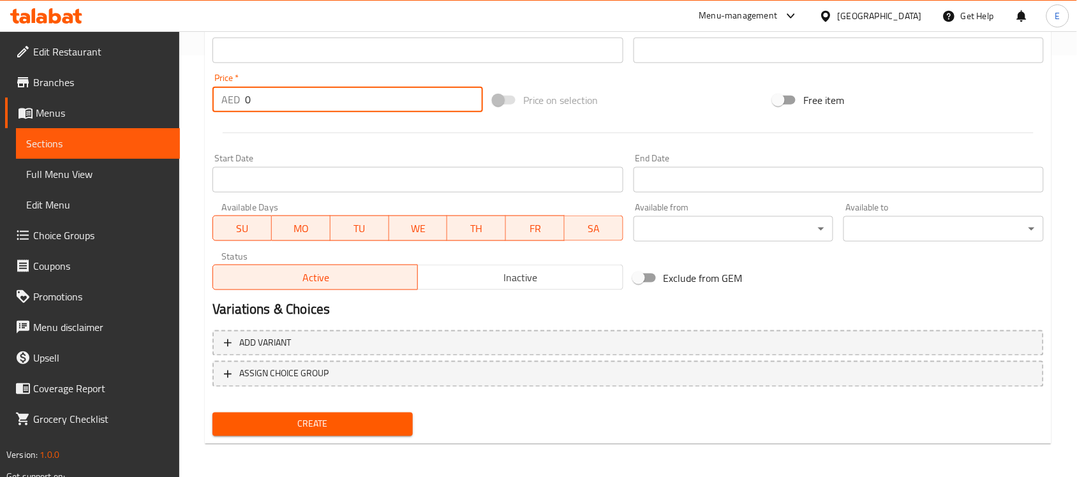
drag, startPoint x: 323, startPoint y: 96, endPoint x: 158, endPoint y: 94, distance: 165.3
click at [158, 94] on div "Edit Restaurant Branches Menus Sections Full Menu View Edit Menu Choice Groups …" at bounding box center [538, 45] width 1077 height 870
type input "12"
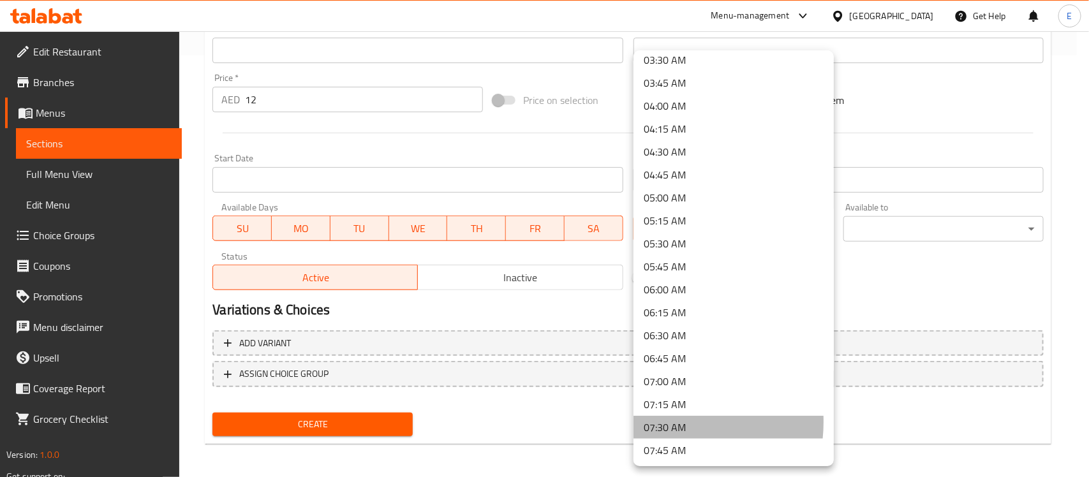
click at [656, 421] on li "07:30 AM" at bounding box center [734, 427] width 200 height 23
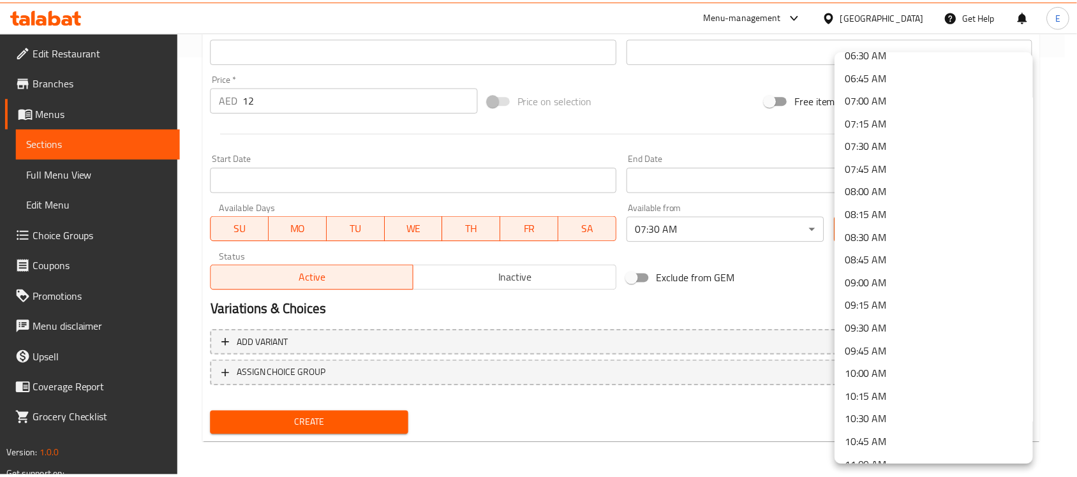
scroll to position [1820, 0]
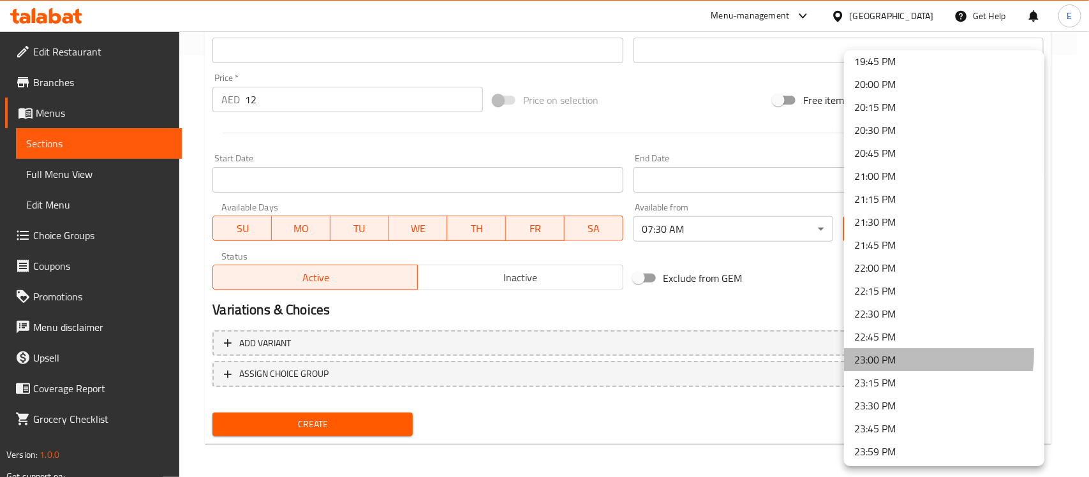
click at [903, 352] on li "23:00 PM" at bounding box center [944, 359] width 200 height 23
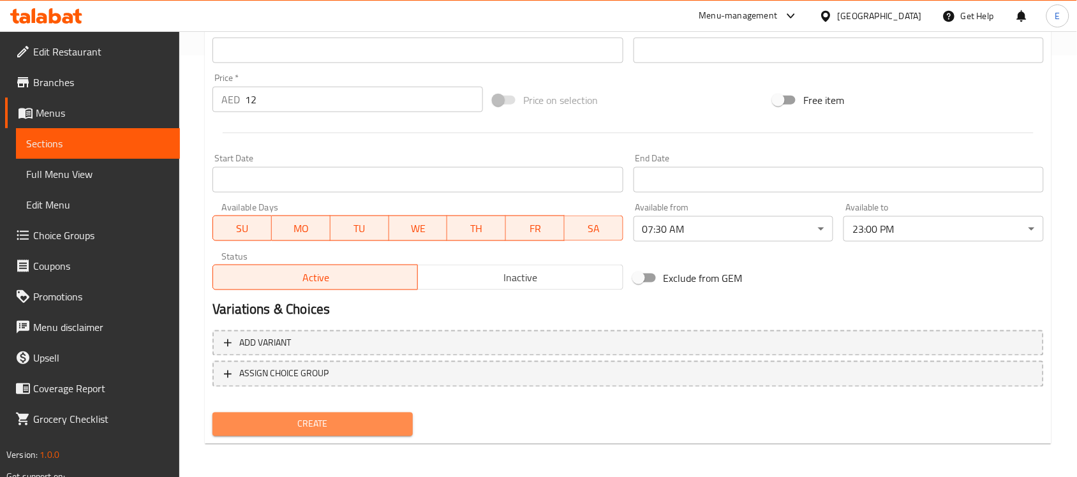
click at [315, 423] on span "Create" at bounding box center [313, 425] width 180 height 16
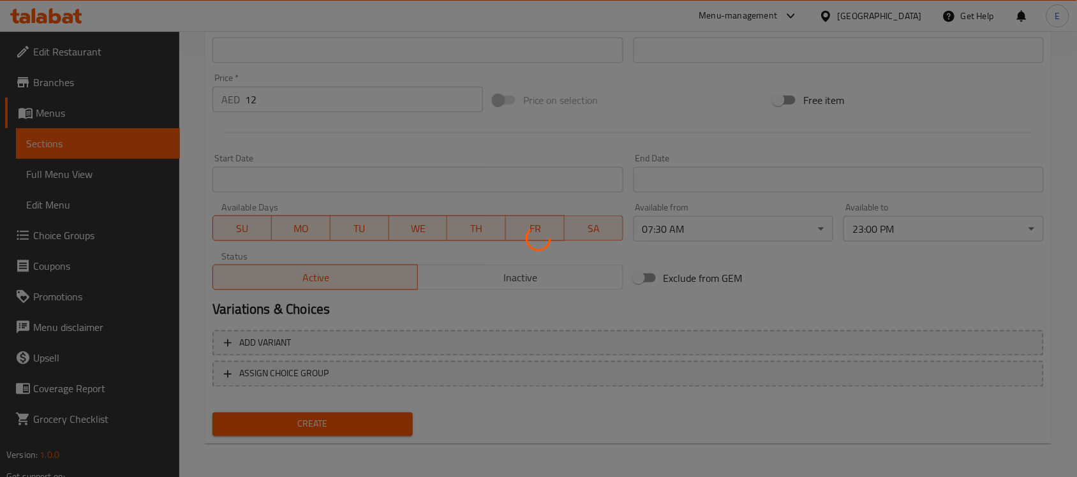
type input "0"
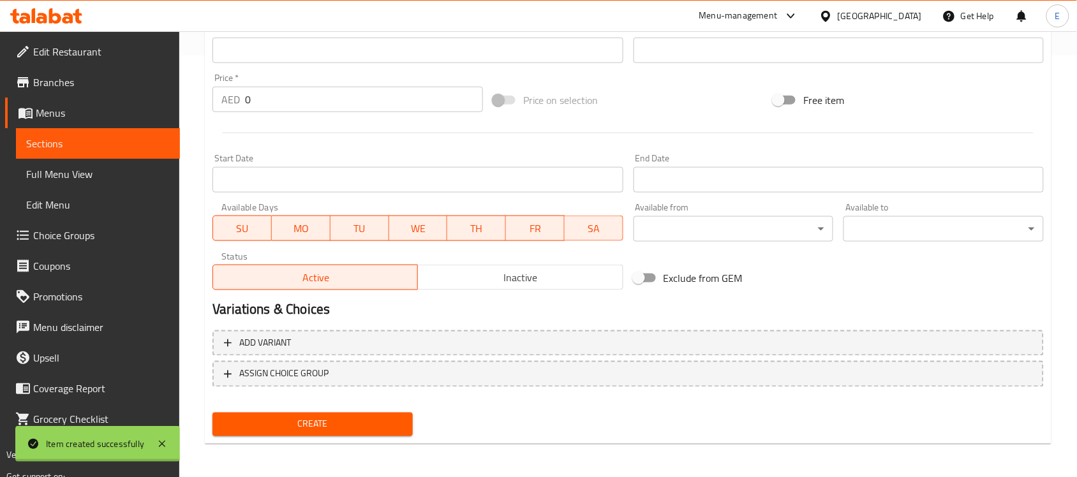
scroll to position [0, 0]
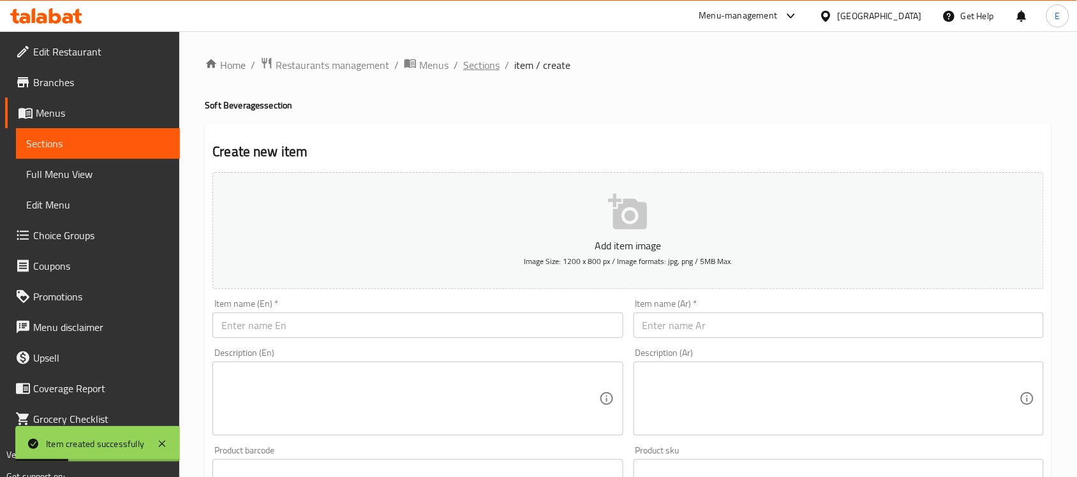
click at [486, 68] on span "Sections" at bounding box center [481, 64] width 36 height 15
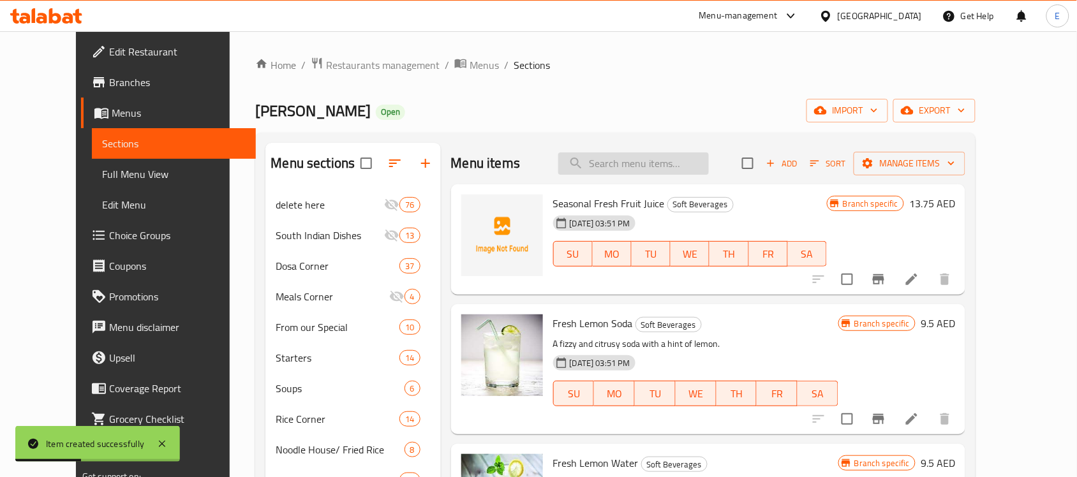
paste input "Pineapple Juice"
click at [618, 165] on input "search" at bounding box center [633, 163] width 151 height 22
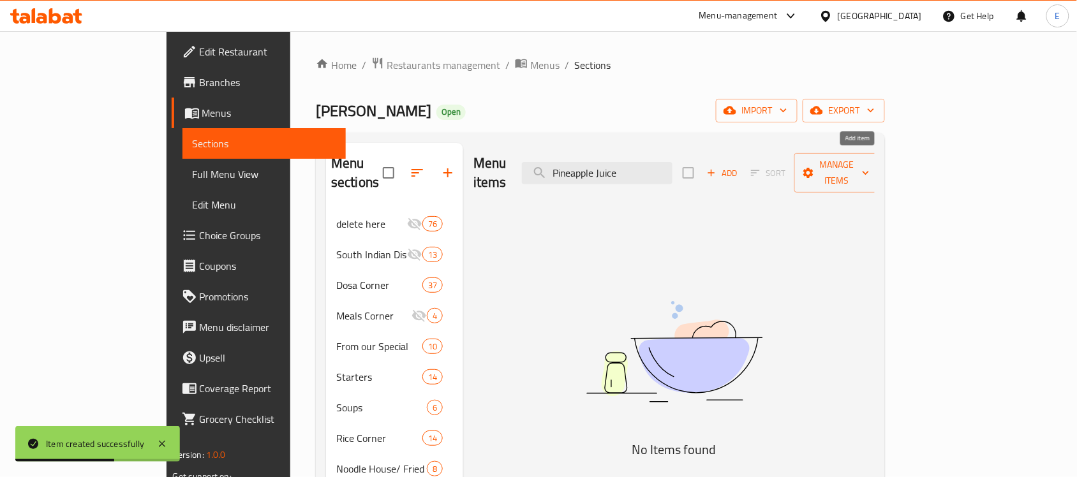
type input "Pineapple Juice"
click at [740, 166] on span "Add" at bounding box center [722, 173] width 34 height 15
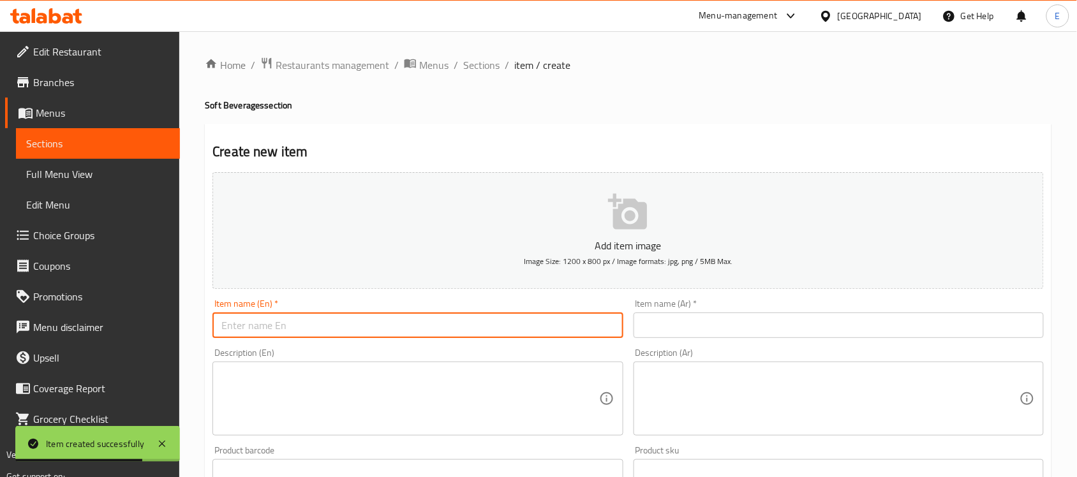
paste input "Pineapple Juice"
click at [495, 327] on input "Pineapple Juice" at bounding box center [417, 326] width 410 height 26
type input "Pineapple Juice"
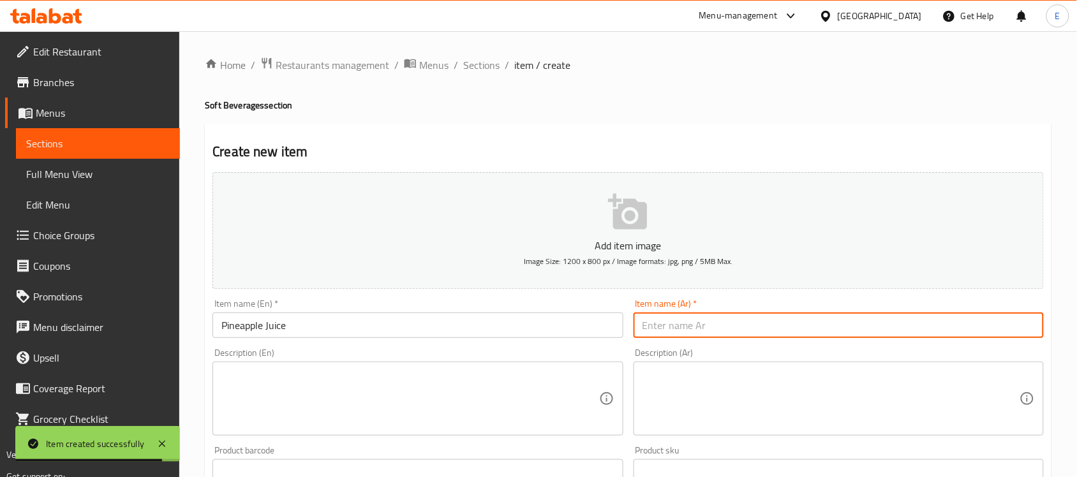
click at [710, 326] on input "text" at bounding box center [839, 326] width 410 height 26
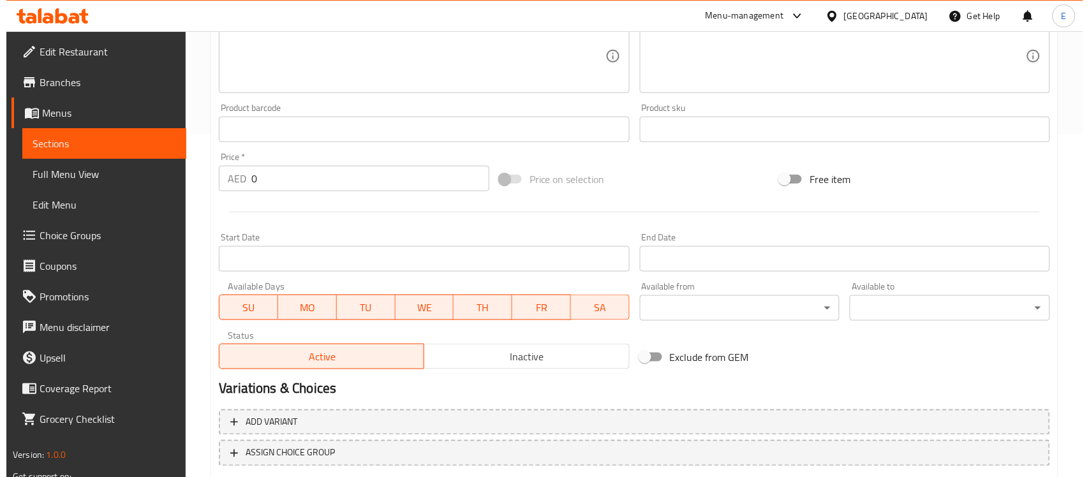
scroll to position [378, 0]
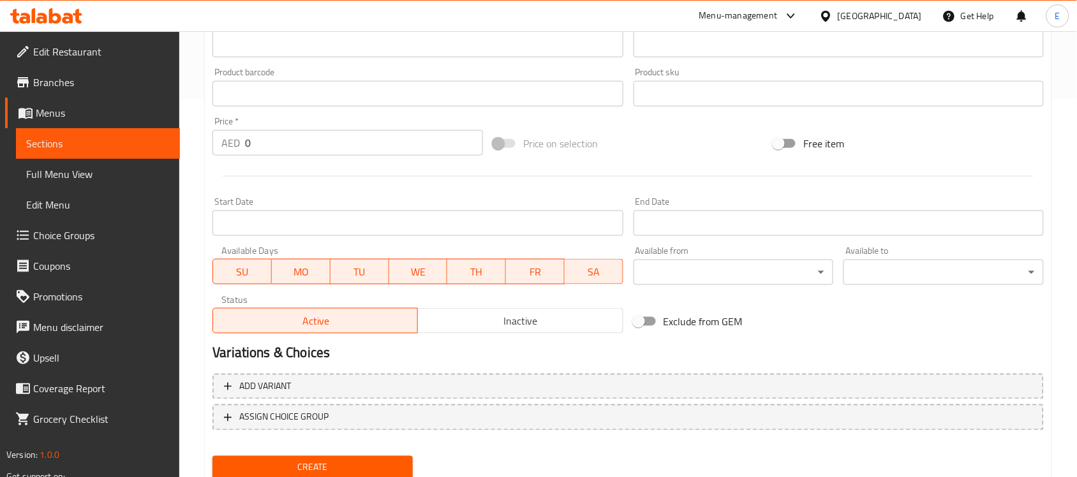
type input "عصير اناناس"
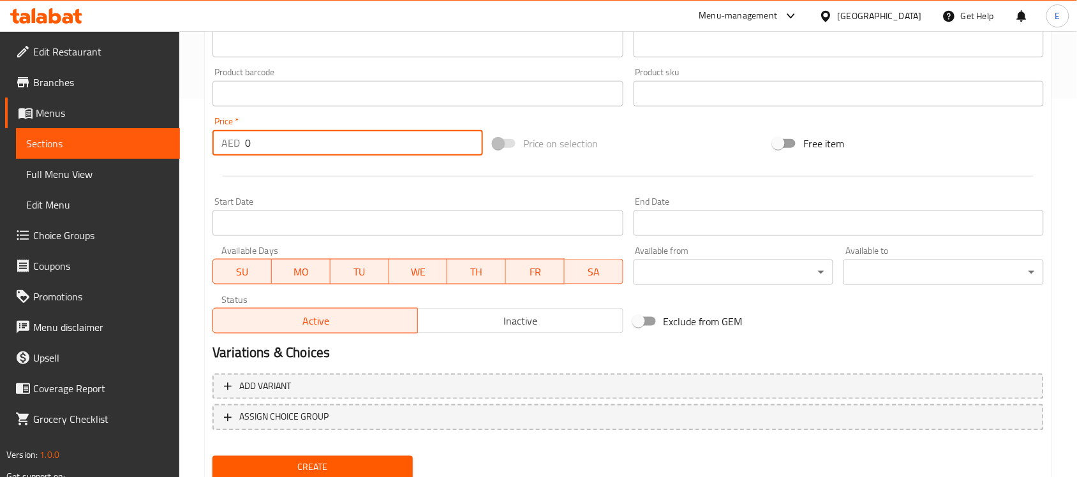
drag, startPoint x: 260, startPoint y: 136, endPoint x: 139, endPoint y: 142, distance: 121.4
click at [139, 142] on div "Edit Restaurant Branches Menus Sections Full Menu View Edit Menu Choice Groups …" at bounding box center [538, 88] width 1077 height 870
type input "12"
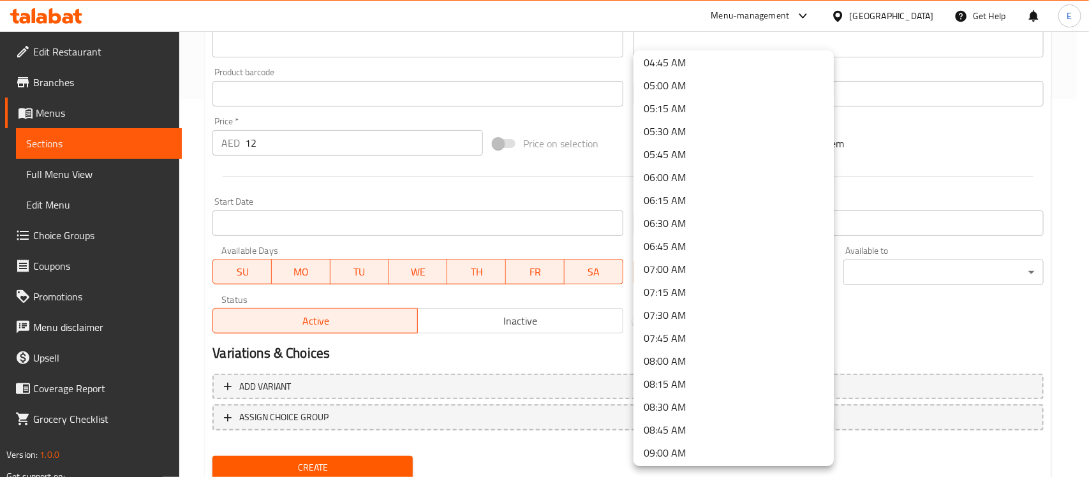
scroll to position [442, 0]
click at [694, 314] on li "07:30 AM" at bounding box center [734, 313] width 200 height 23
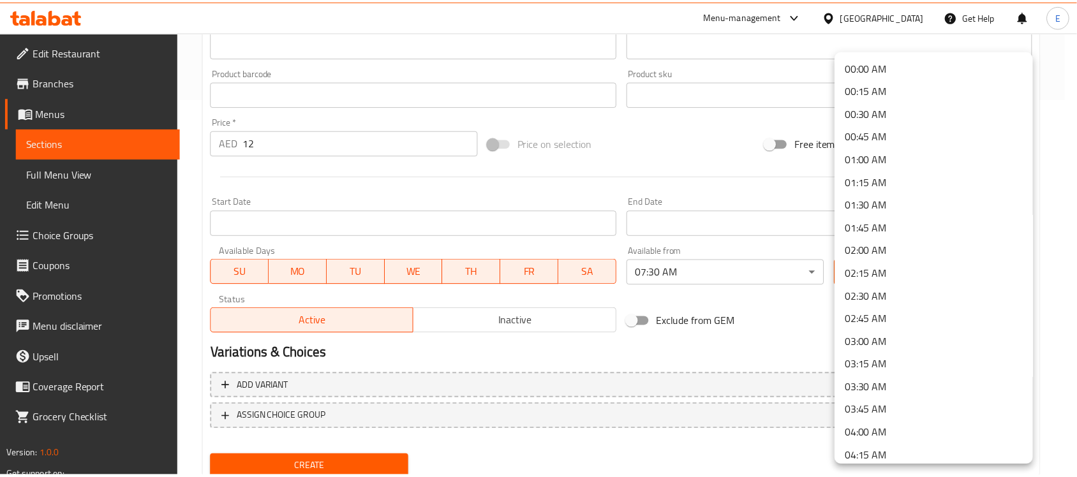
scroll to position [1820, 0]
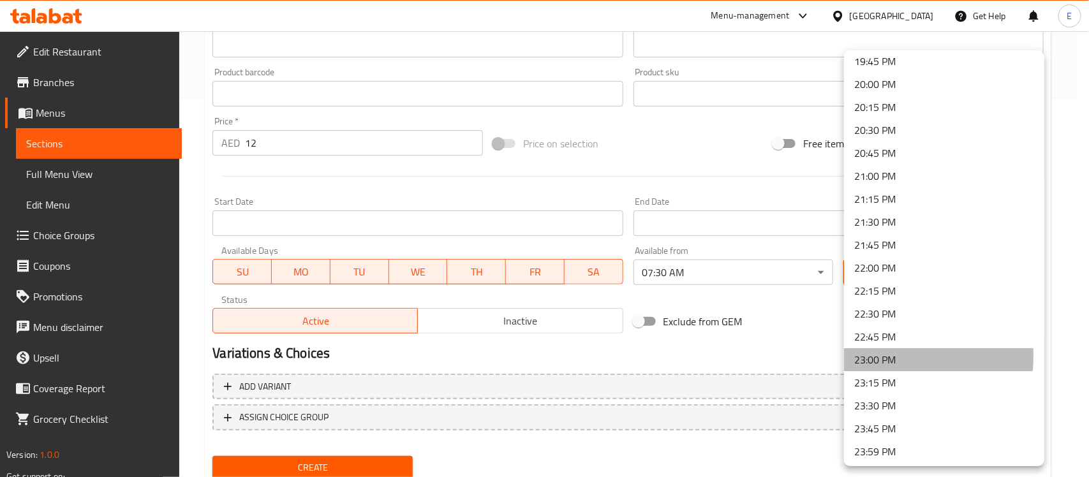
click at [879, 354] on li "23:00 PM" at bounding box center [944, 359] width 200 height 23
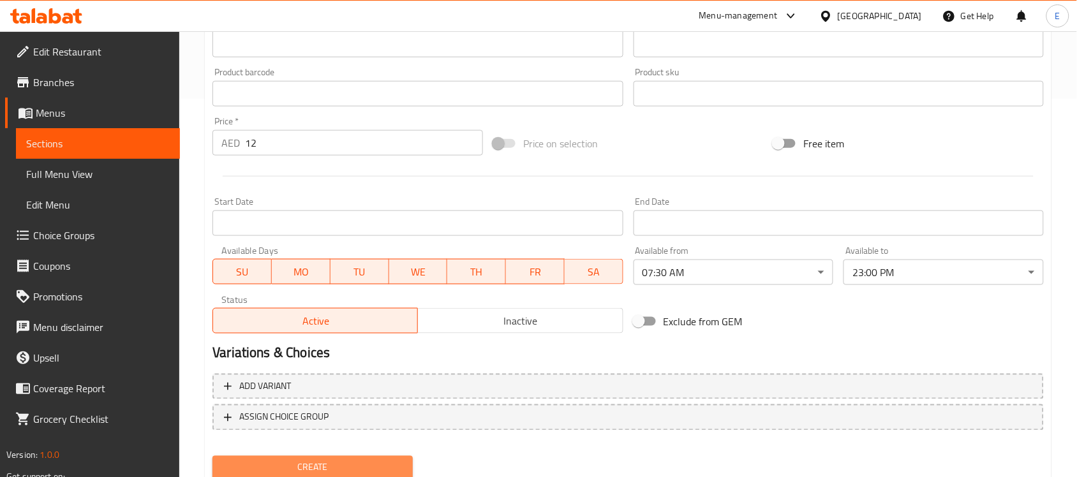
click at [389, 460] on span "Create" at bounding box center [313, 468] width 180 height 16
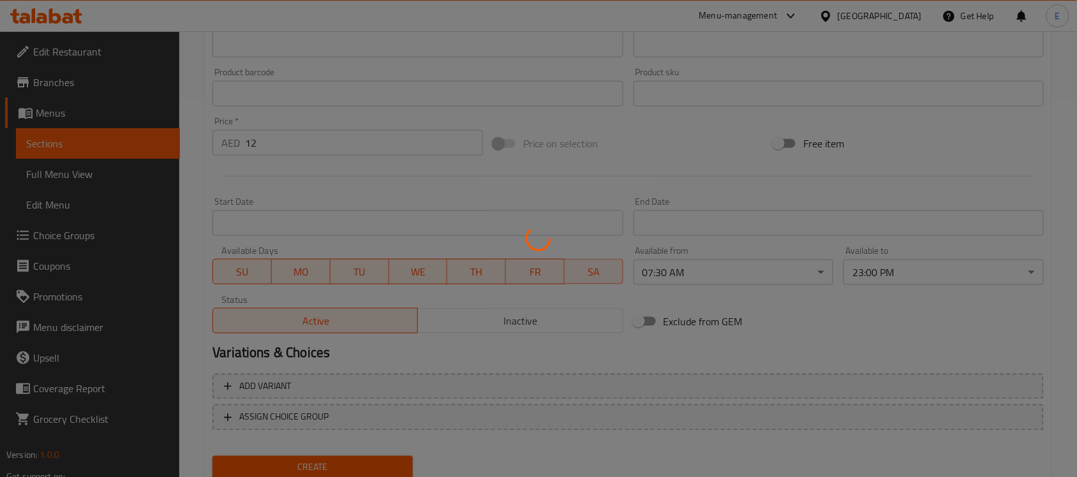
scroll to position [286, 0]
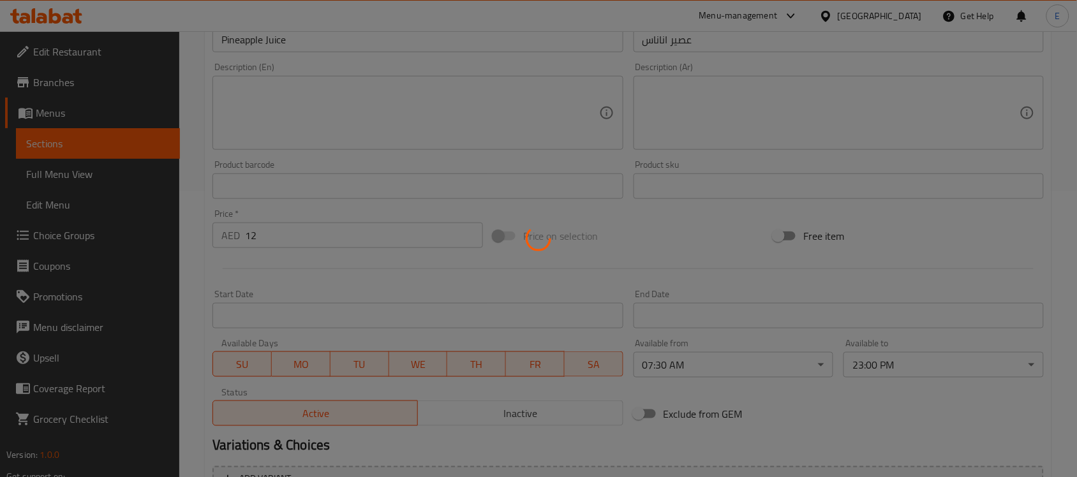
type input "0"
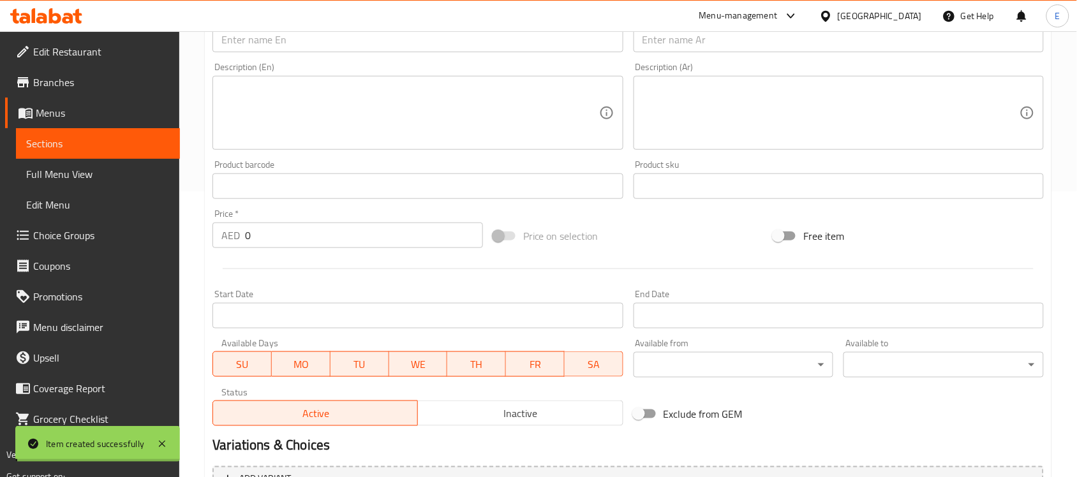
scroll to position [0, 0]
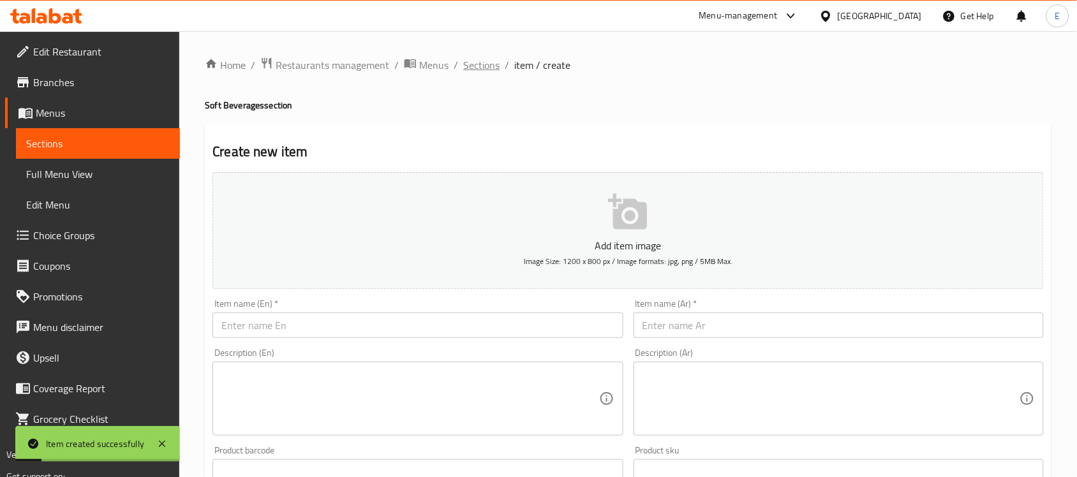
click at [473, 68] on span "Sections" at bounding box center [481, 64] width 36 height 15
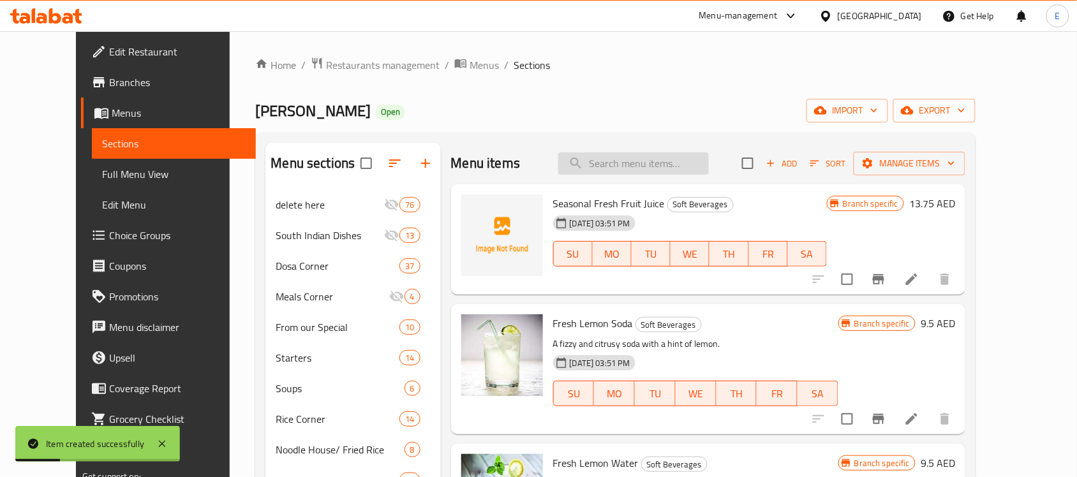
click at [681, 170] on input "search" at bounding box center [633, 163] width 151 height 22
paste input "Pomegrante Juice"
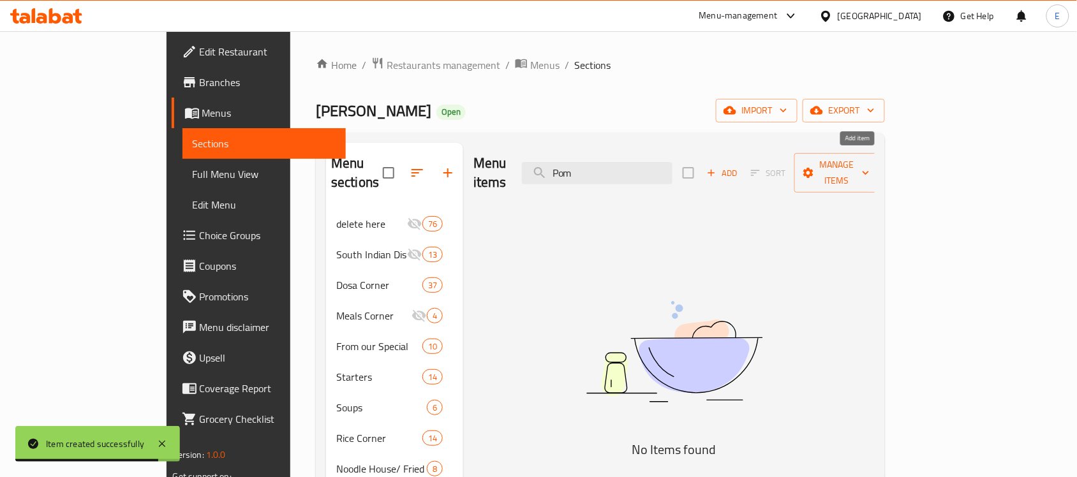
type input "Pom"
click at [740, 166] on span "Add" at bounding box center [722, 173] width 34 height 15
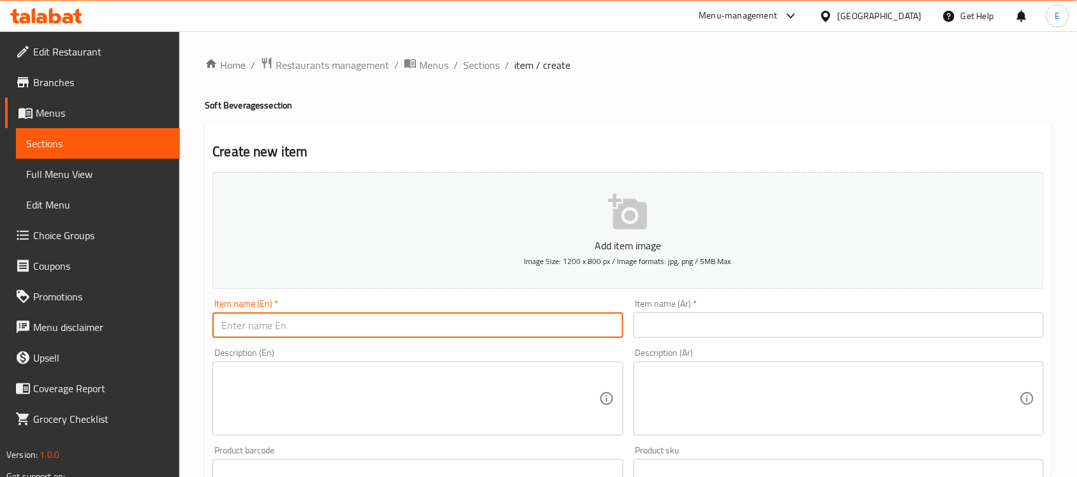
click at [498, 337] on input "text" at bounding box center [417, 326] width 410 height 26
paste input "Pomegrante Juice"
type input "Pomegranate Juice"
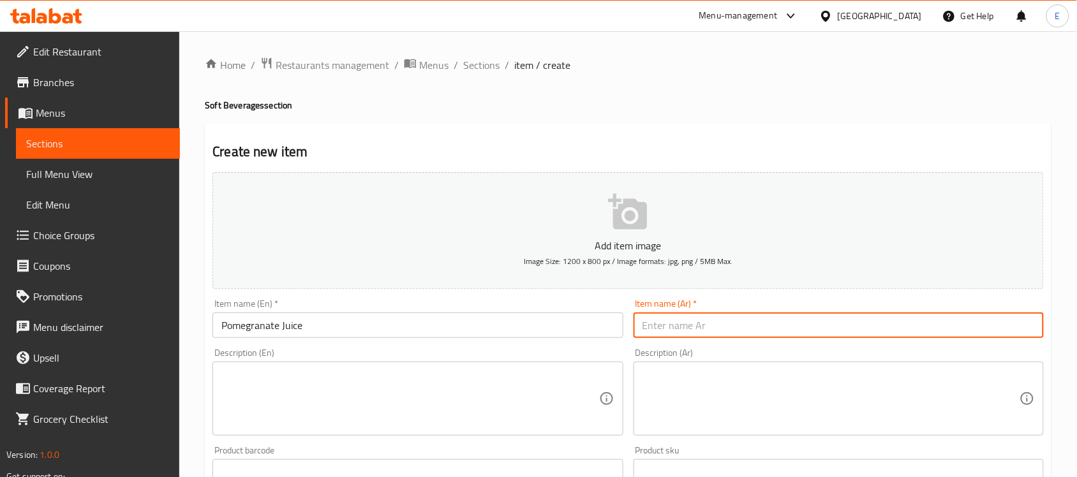
click at [680, 330] on input "text" at bounding box center [839, 326] width 410 height 26
type input "عصير رمان"
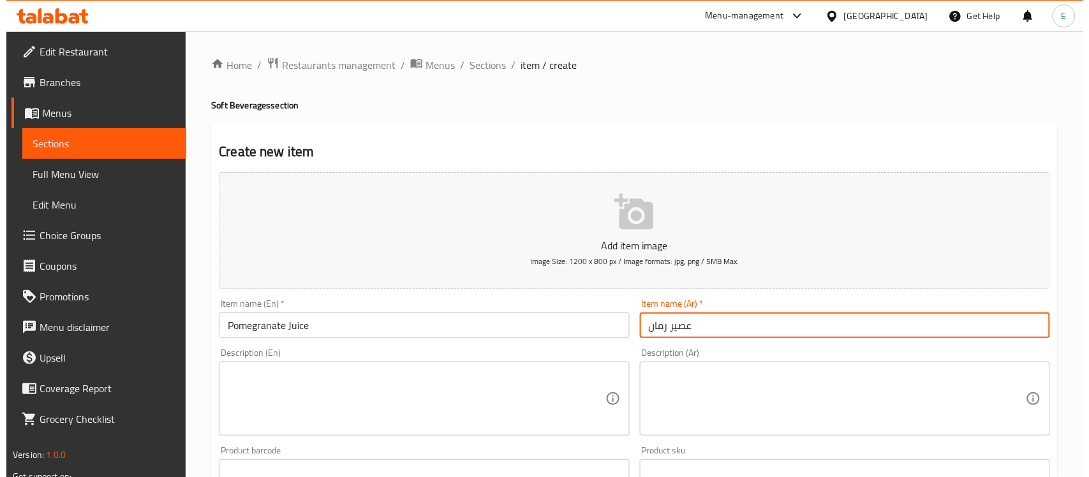
scroll to position [403, 0]
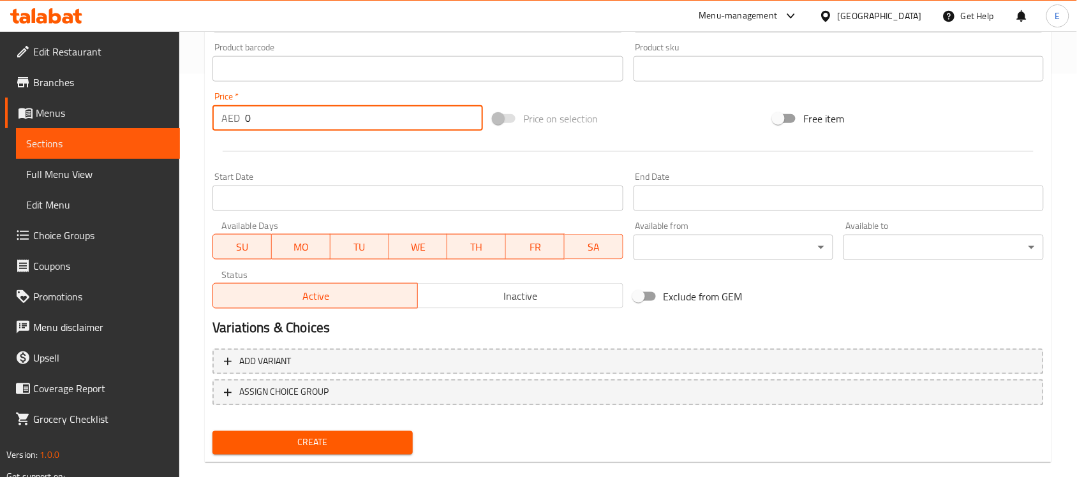
drag, startPoint x: 267, startPoint y: 113, endPoint x: 150, endPoint y: 94, distance: 118.2
click at [150, 94] on div "Edit Restaurant Branches Menus Sections Full Menu View Edit Menu Choice Groups …" at bounding box center [538, 63] width 1077 height 870
type input "12"
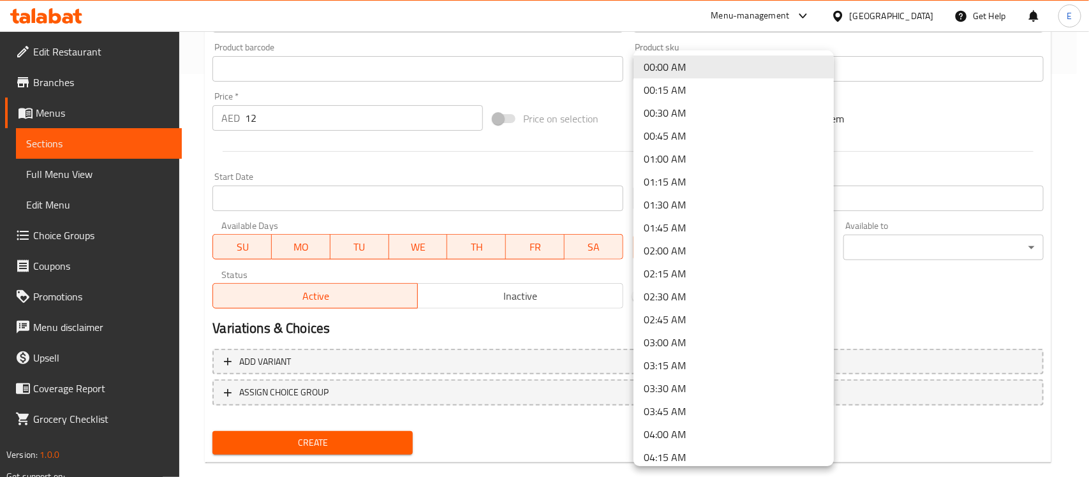
scroll to position [502, 0]
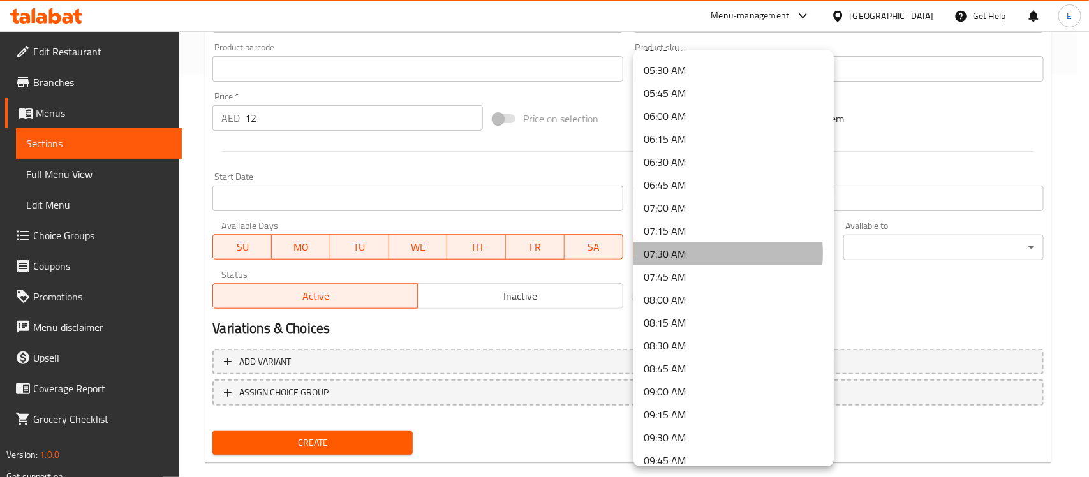
click at [706, 253] on li "07:30 AM" at bounding box center [734, 253] width 200 height 23
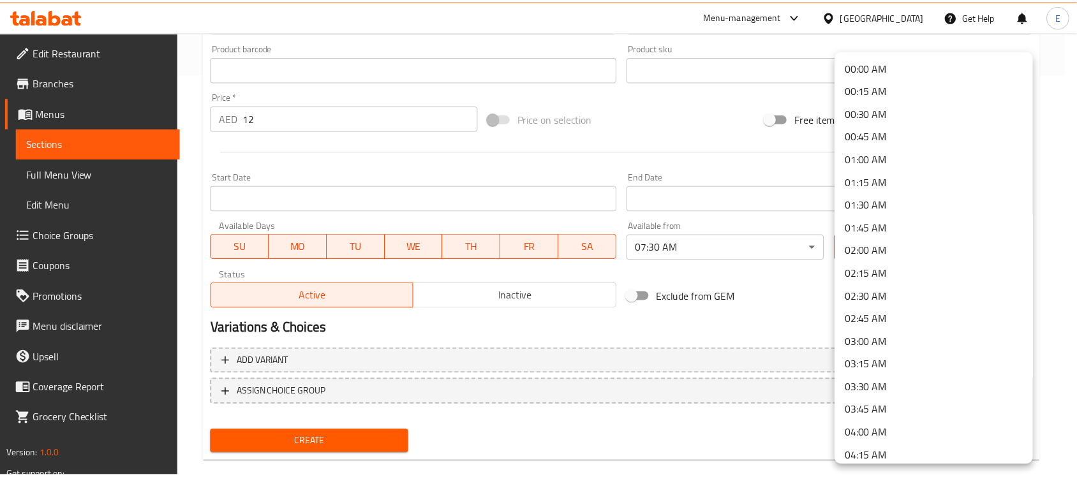
scroll to position [1820, 0]
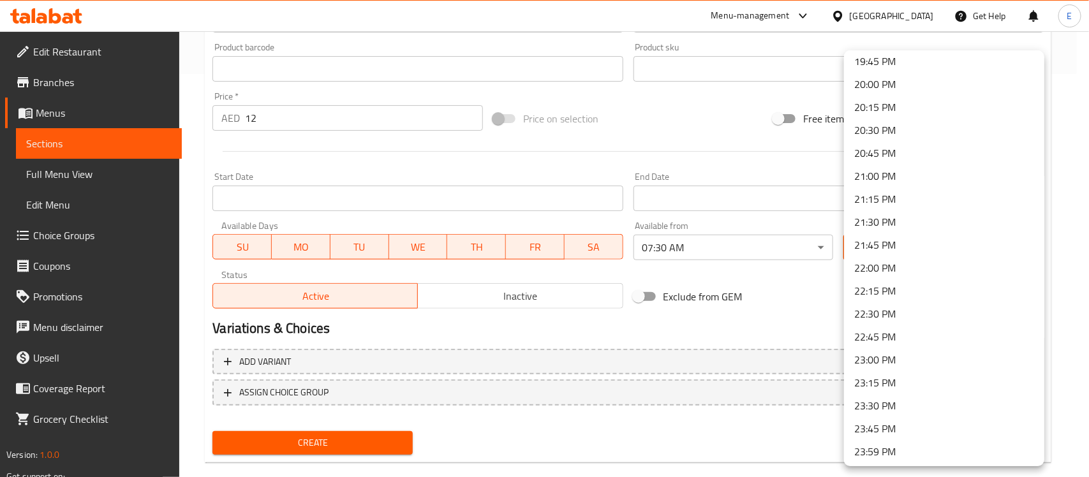
click at [901, 355] on li "23:00 PM" at bounding box center [944, 359] width 200 height 23
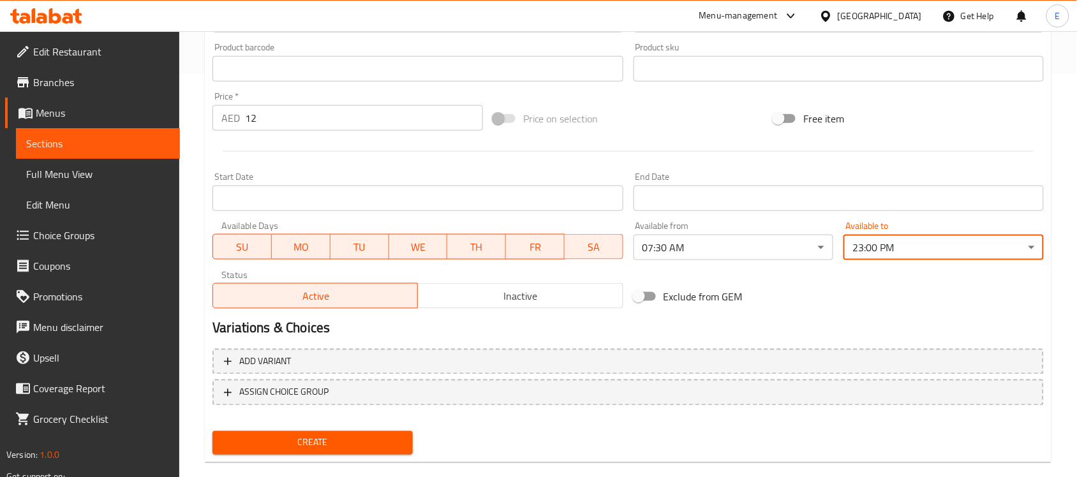
click at [369, 448] on span "Create" at bounding box center [313, 443] width 180 height 16
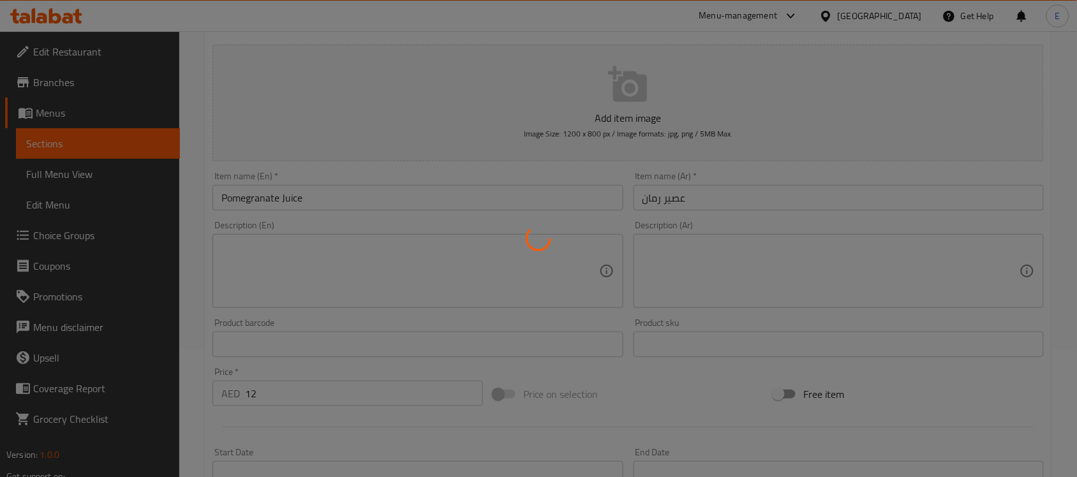
scroll to position [0, 0]
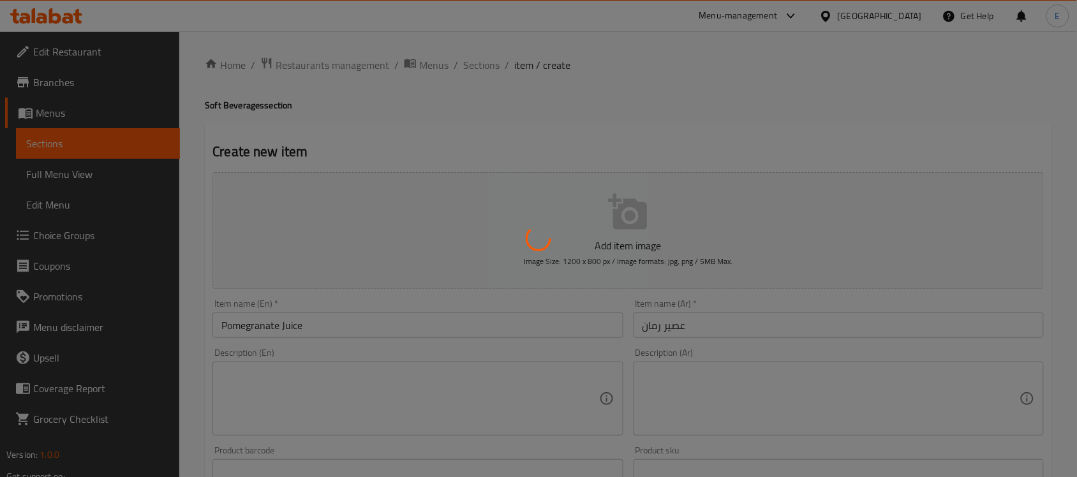
type input "0"
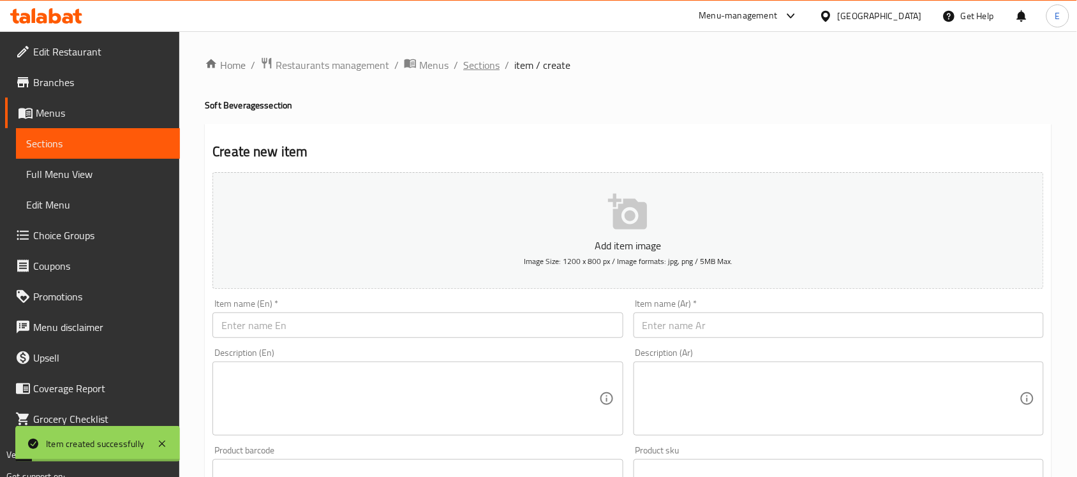
click at [482, 68] on span "Sections" at bounding box center [481, 64] width 36 height 15
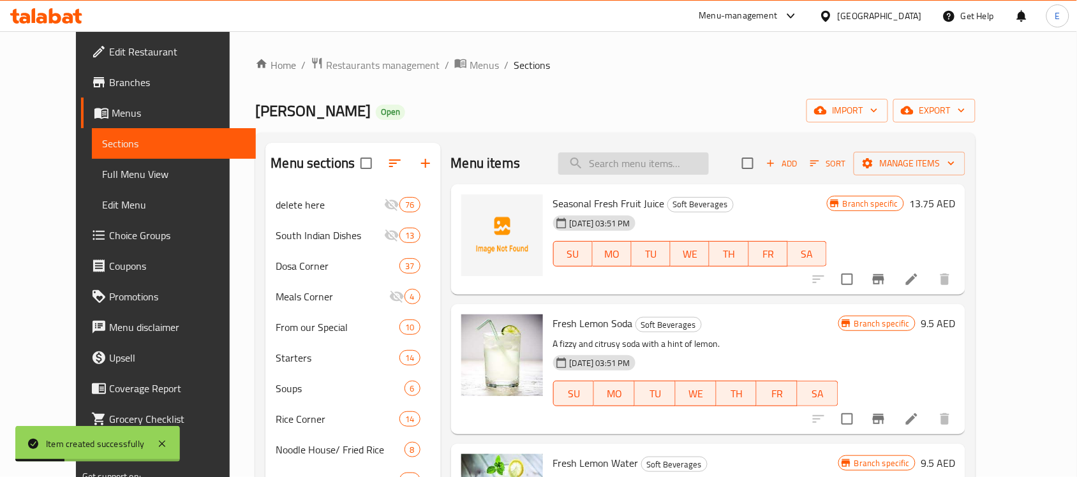
paste input "Watermelon Juice"
click at [626, 163] on input "Watermelon Juice" at bounding box center [633, 163] width 151 height 22
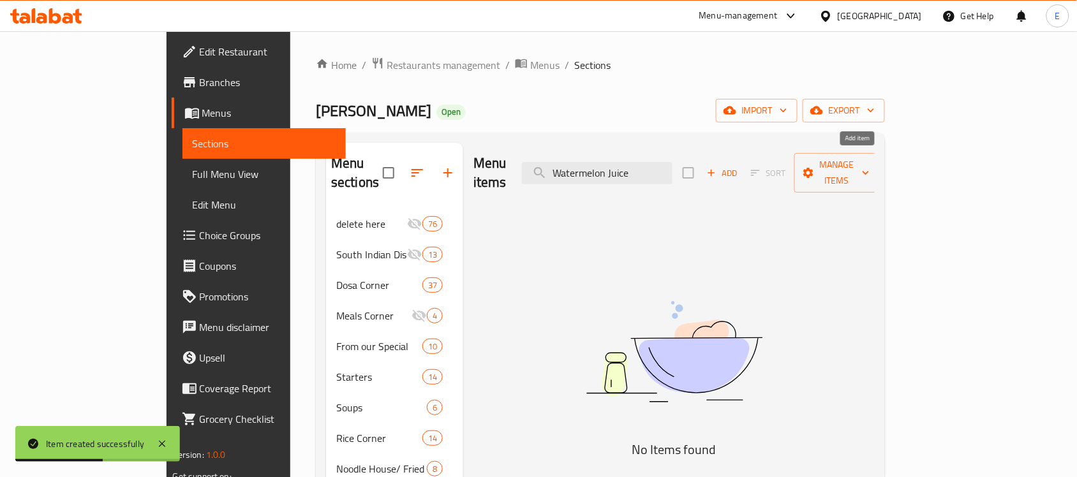
type input "Watermelon Juice"
click at [717, 167] on icon "button" at bounding box center [711, 172] width 11 height 11
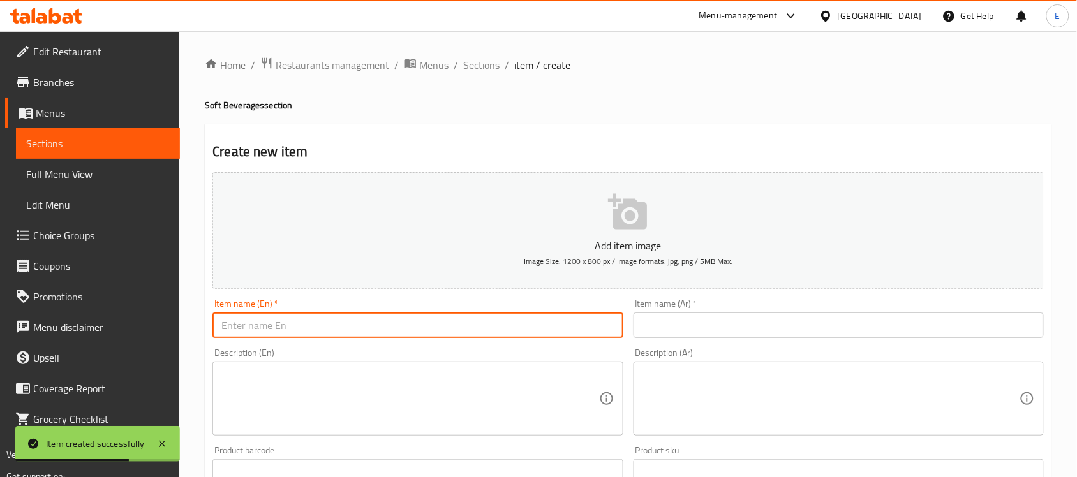
paste input "Watermelon Juice"
click at [499, 313] on input "text" at bounding box center [417, 326] width 410 height 26
type input "Watermelon Juice"
click at [672, 330] on input "text" at bounding box center [839, 326] width 410 height 26
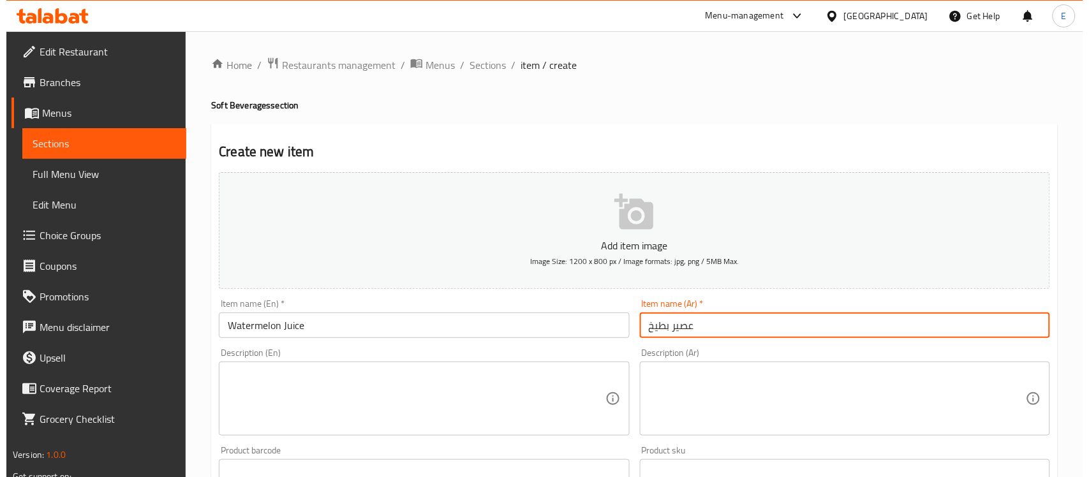
scroll to position [422, 0]
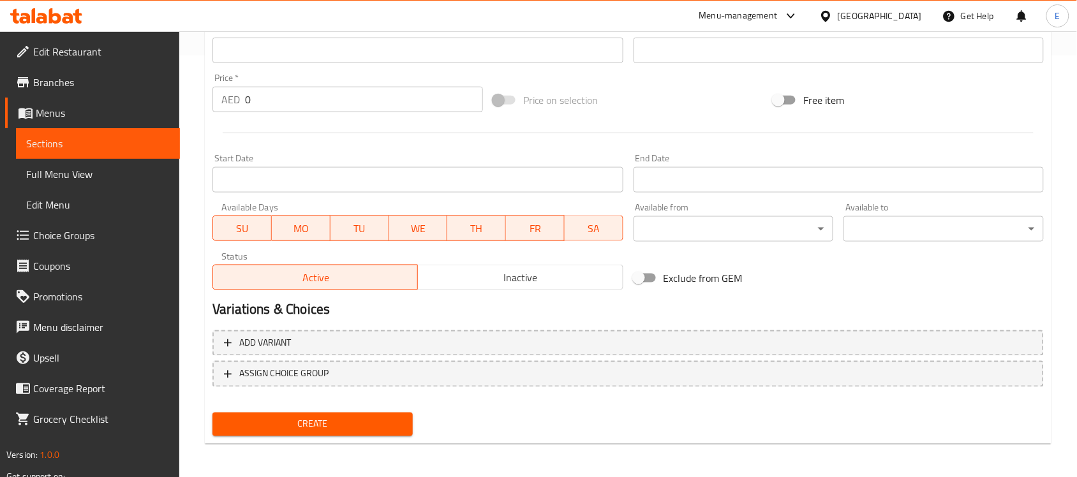
type input "عصير بطيخ"
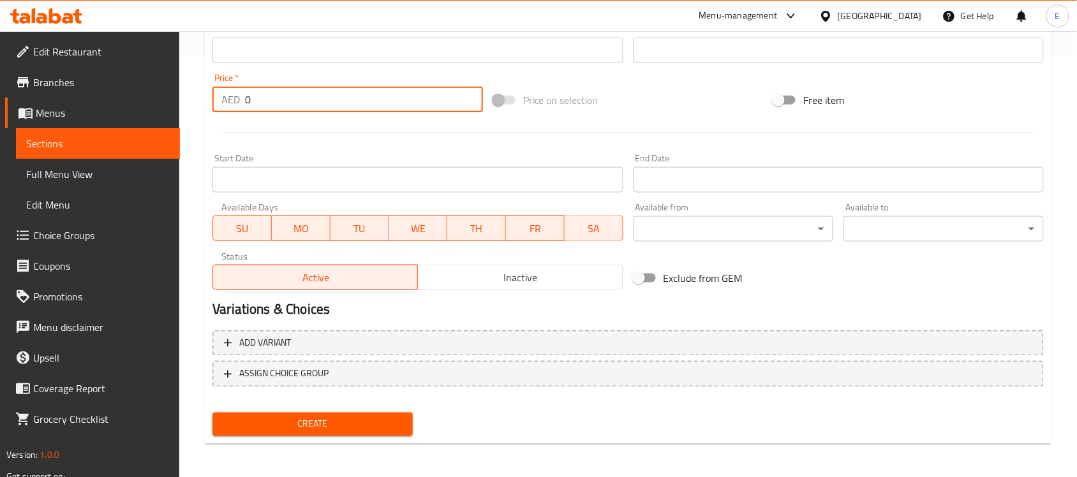
click at [310, 100] on input "0" at bounding box center [364, 100] width 238 height 26
type input "12"
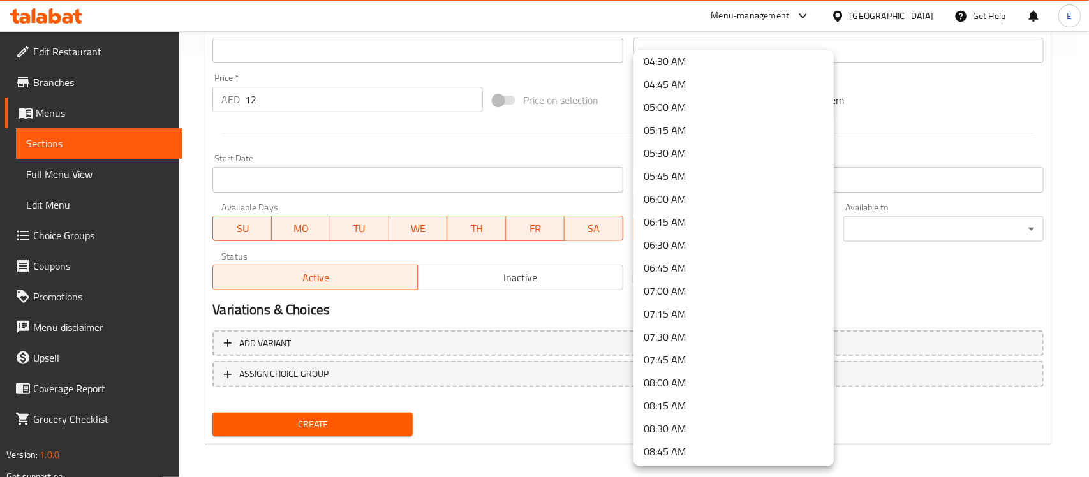
scroll to position [420, 0]
click at [687, 330] on li "07:30 AM" at bounding box center [734, 336] width 200 height 23
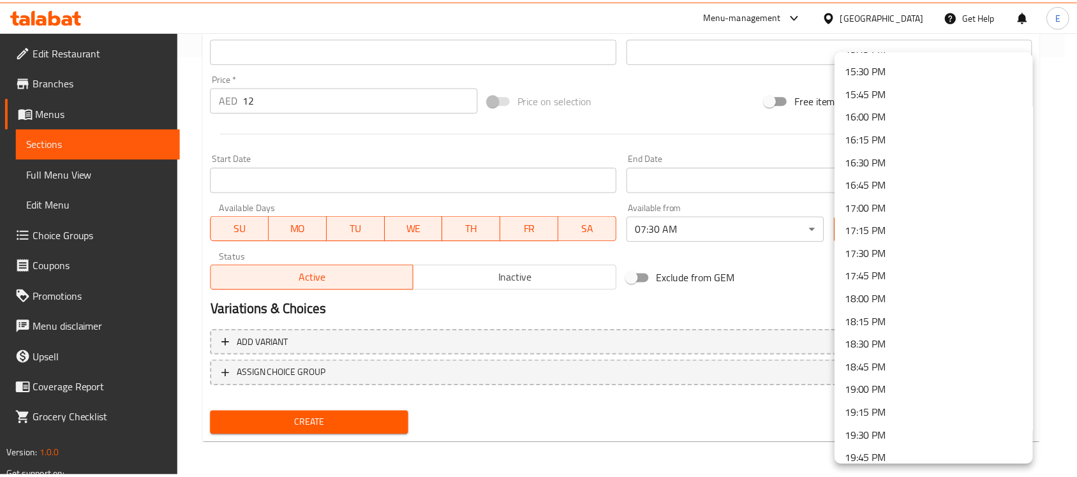
scroll to position [1820, 0]
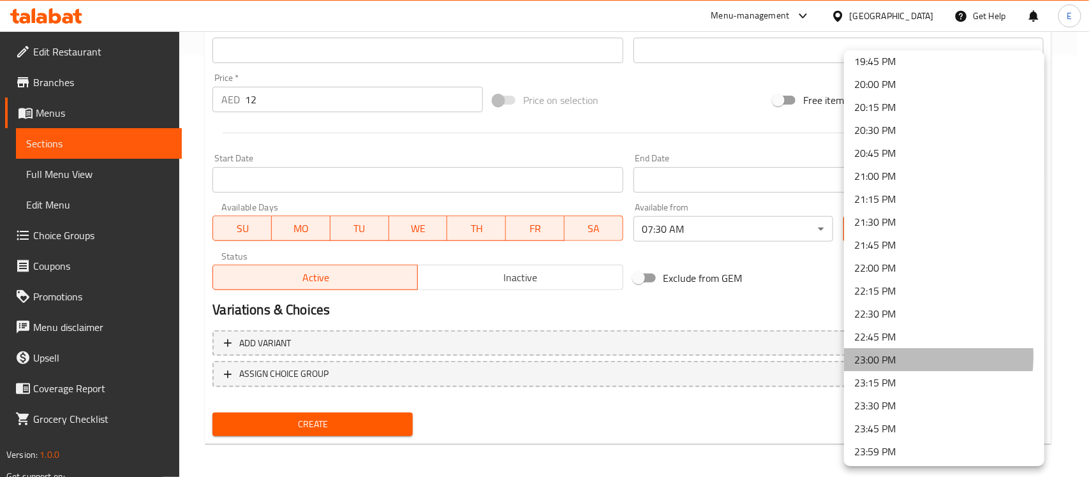
click at [895, 355] on li "23:00 PM" at bounding box center [944, 359] width 200 height 23
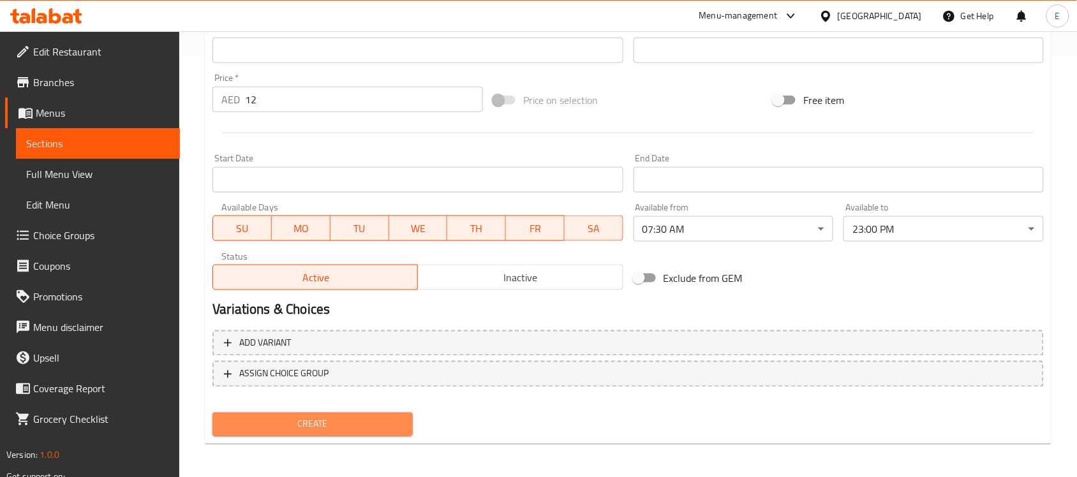
click at [339, 431] on button "Create" at bounding box center [312, 425] width 200 height 24
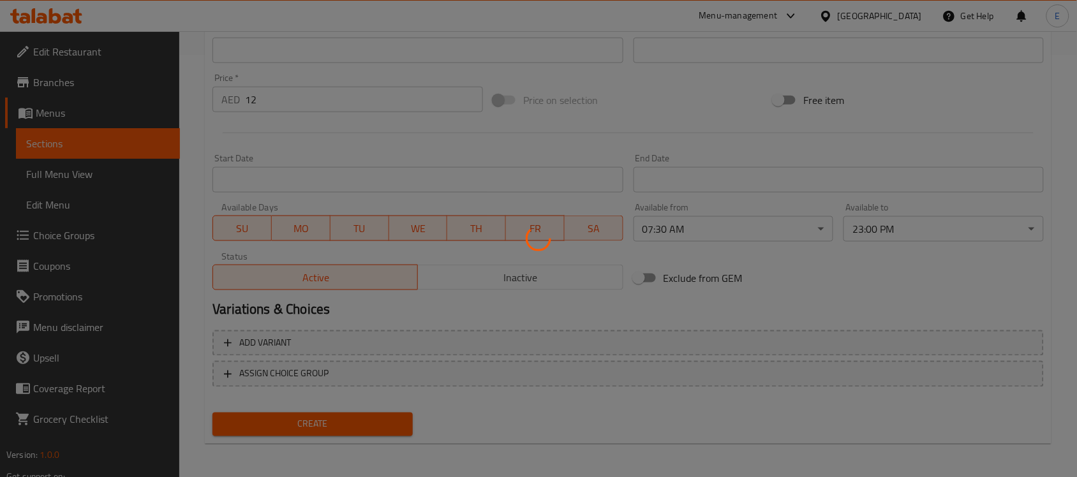
scroll to position [0, 0]
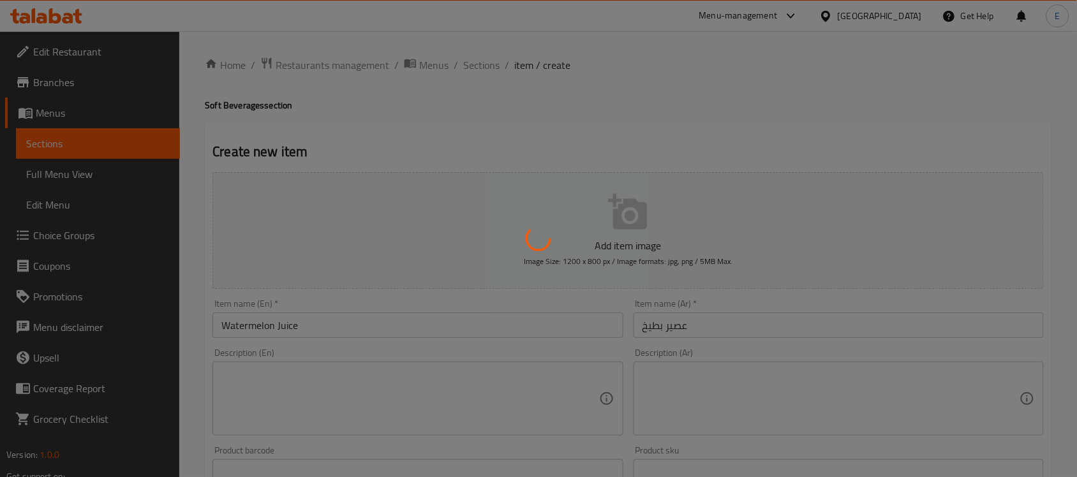
type input "0"
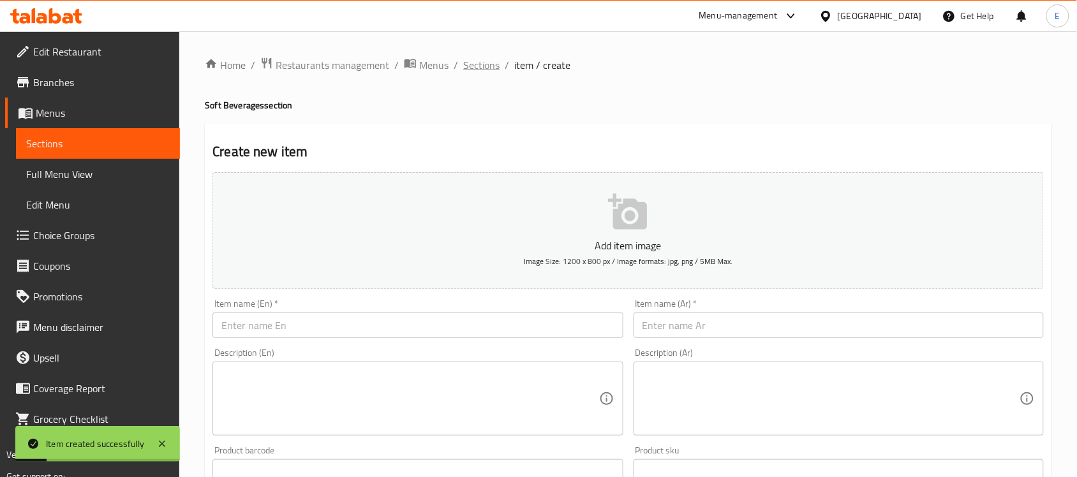
click at [482, 71] on span "Sections" at bounding box center [481, 64] width 36 height 15
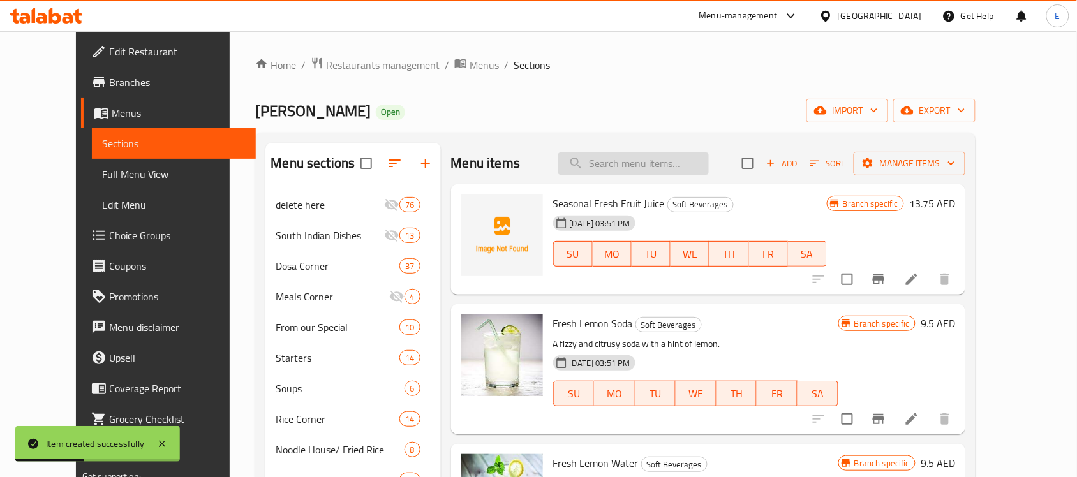
paste input "Lemon Juice"
click at [621, 163] on input "Lemon Juice" at bounding box center [633, 163] width 151 height 22
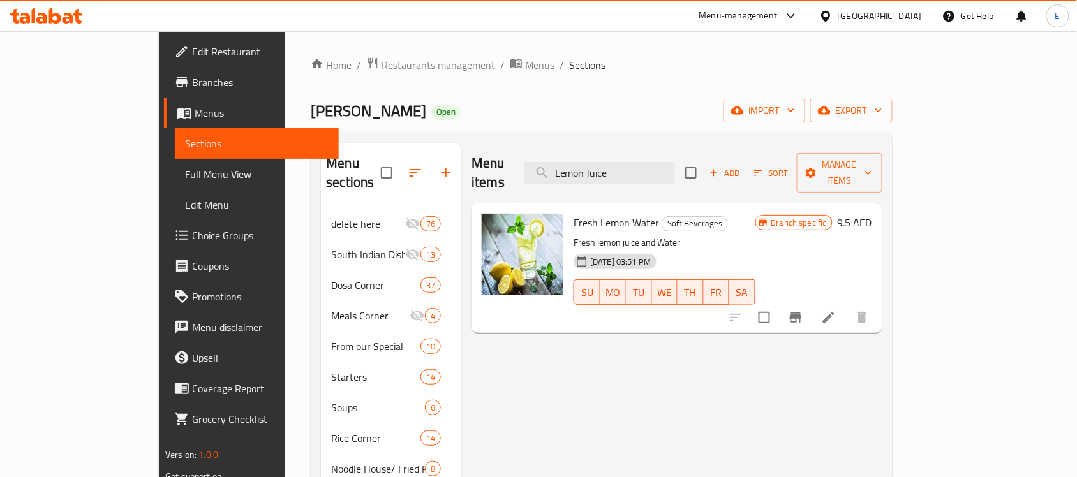
type input "Lemon Juice"
click at [803, 310] on icon "Branch-specific-item" at bounding box center [795, 317] width 15 height 15
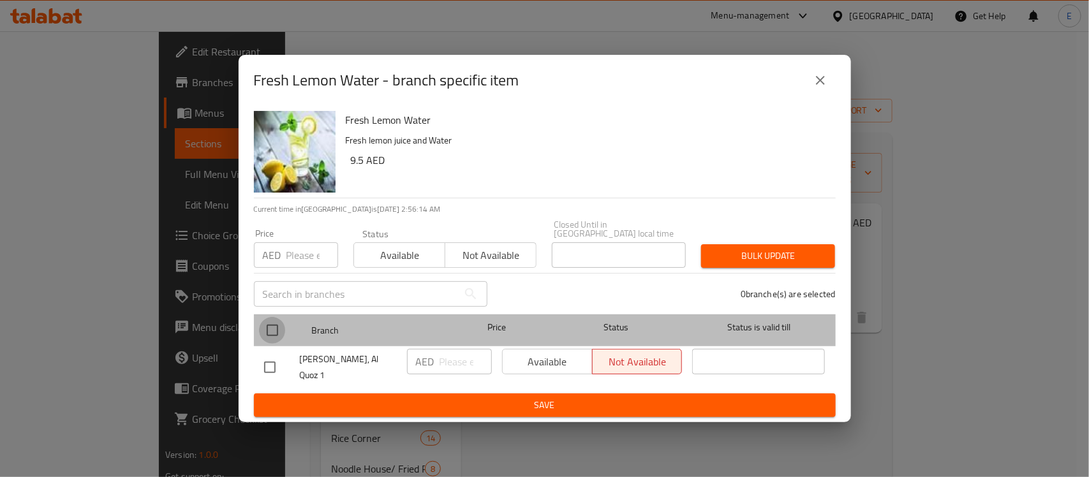
click at [274, 336] on input "checkbox" at bounding box center [272, 330] width 27 height 27
checkbox input "true"
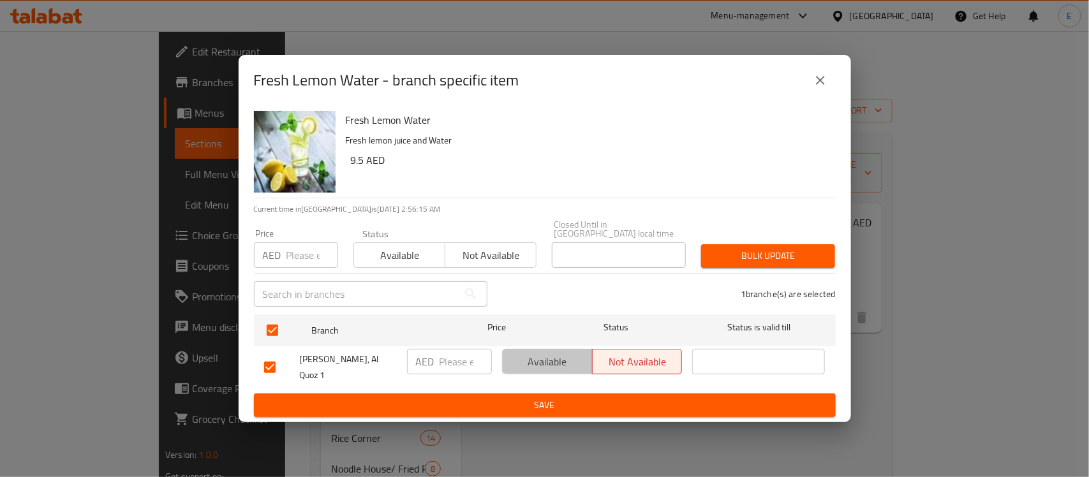
click at [574, 362] on span "Available" at bounding box center [548, 362] width 80 height 19
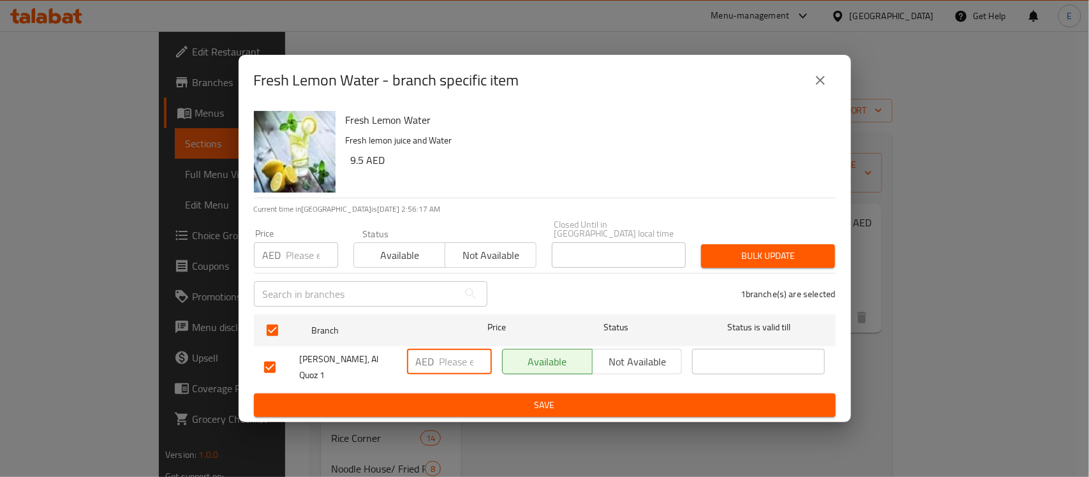
click at [452, 356] on input "number" at bounding box center [466, 362] width 52 height 26
type input "7.25"
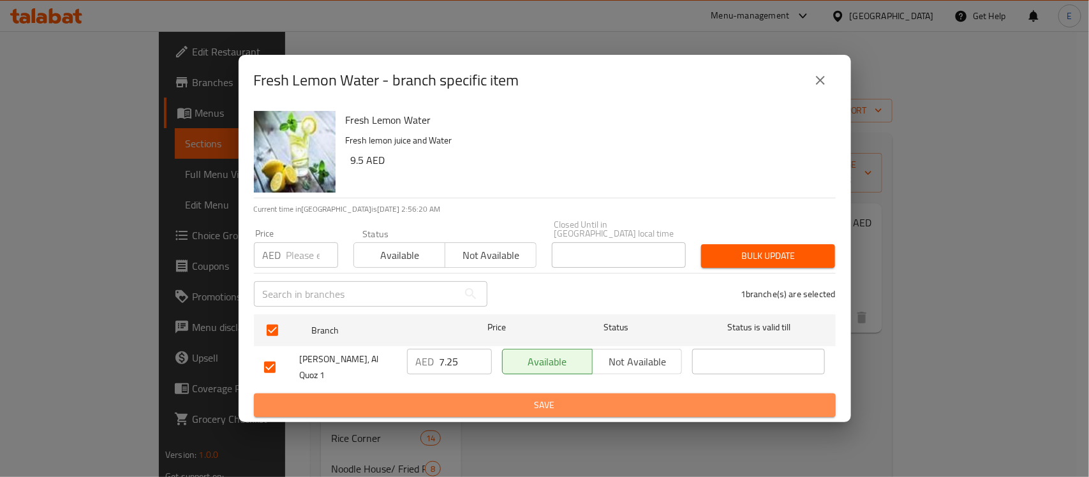
click at [556, 404] on span "Save" at bounding box center [544, 406] width 561 height 16
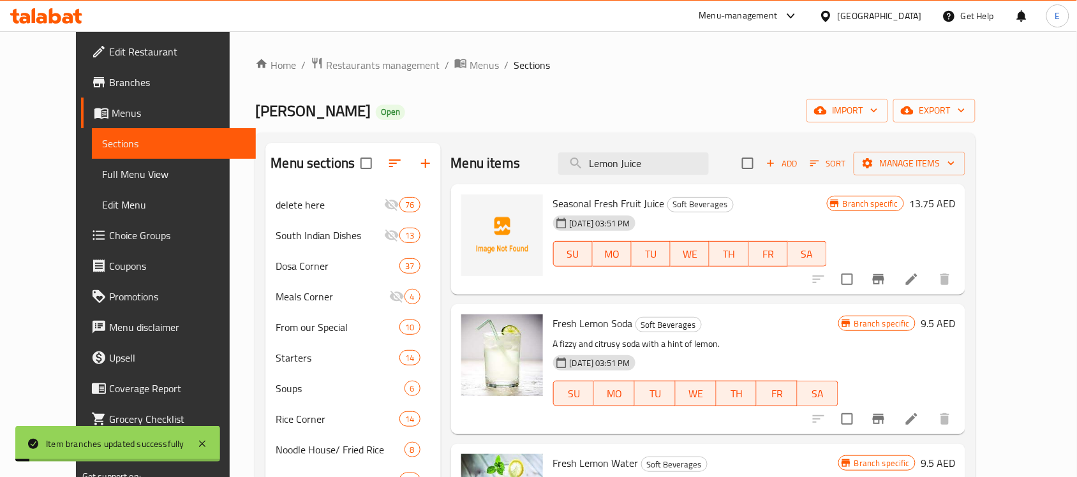
click at [966, 298] on div "Menu items Lemon Juice Add Sort Manage items Seasonal Fresh Fruit Juice Soft Be…" at bounding box center [703, 383] width 525 height 480
click at [680, 163] on input "Lemon Juice" at bounding box center [633, 163] width 151 height 22
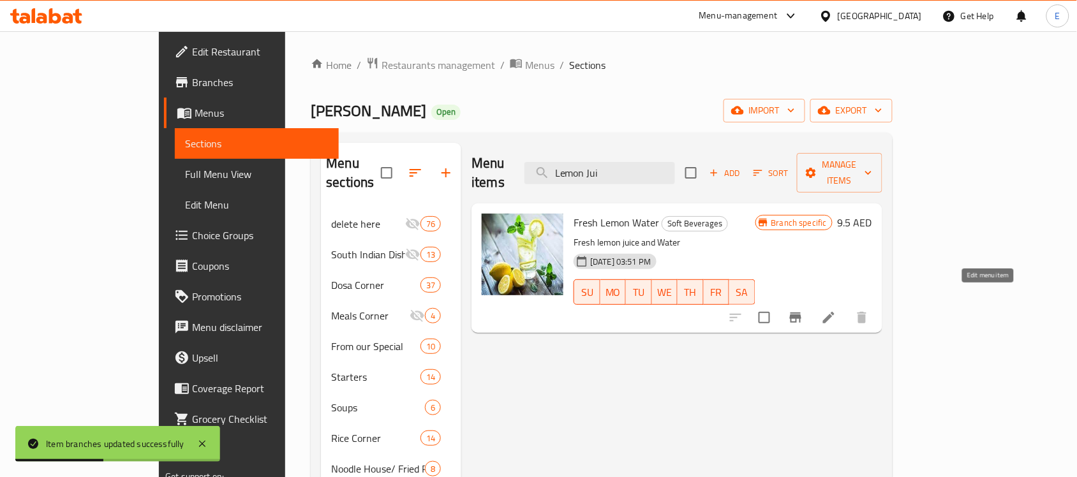
type input "Lemon Jui"
click at [836, 310] on icon at bounding box center [828, 317] width 15 height 15
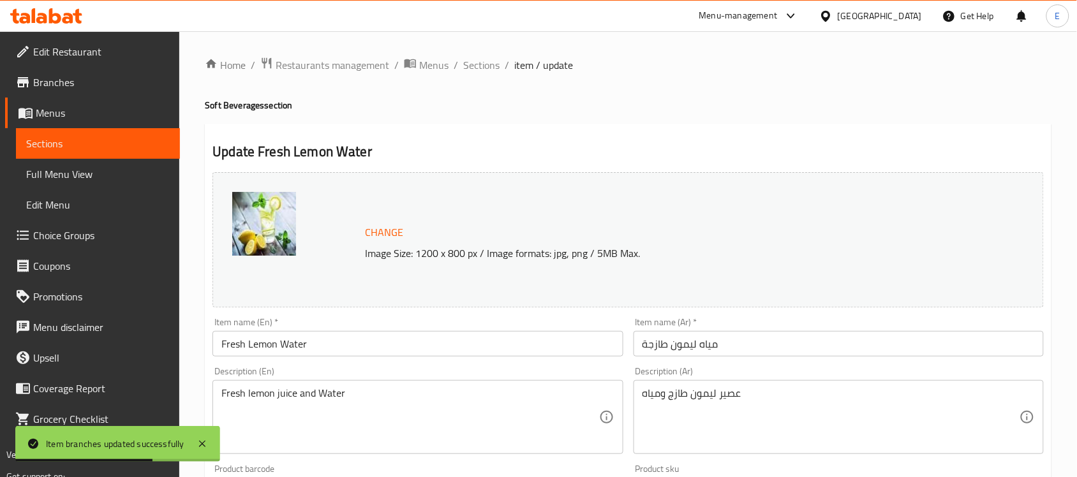
click at [290, 346] on input "Fresh Lemon Water" at bounding box center [417, 344] width 410 height 26
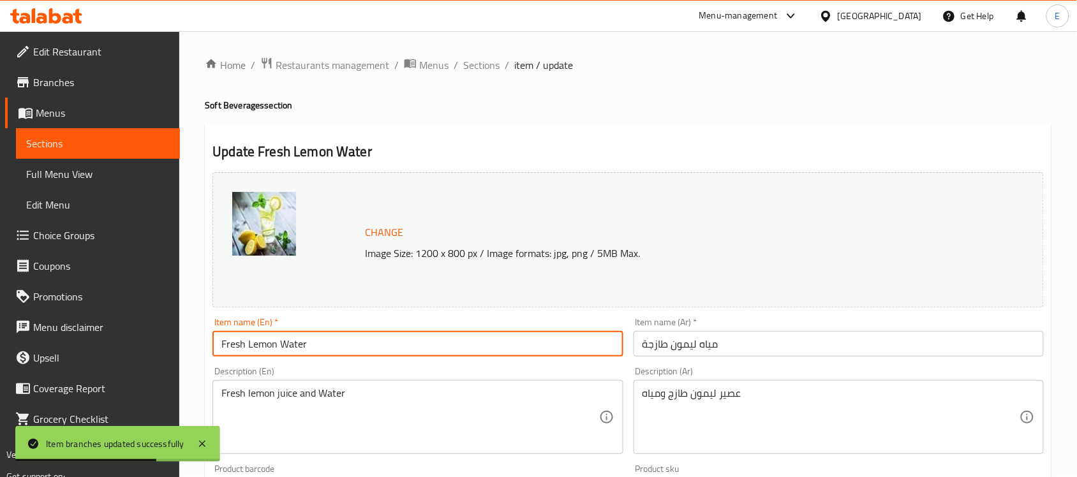
click at [290, 346] on input "Fresh Lemon Water" at bounding box center [417, 344] width 410 height 26
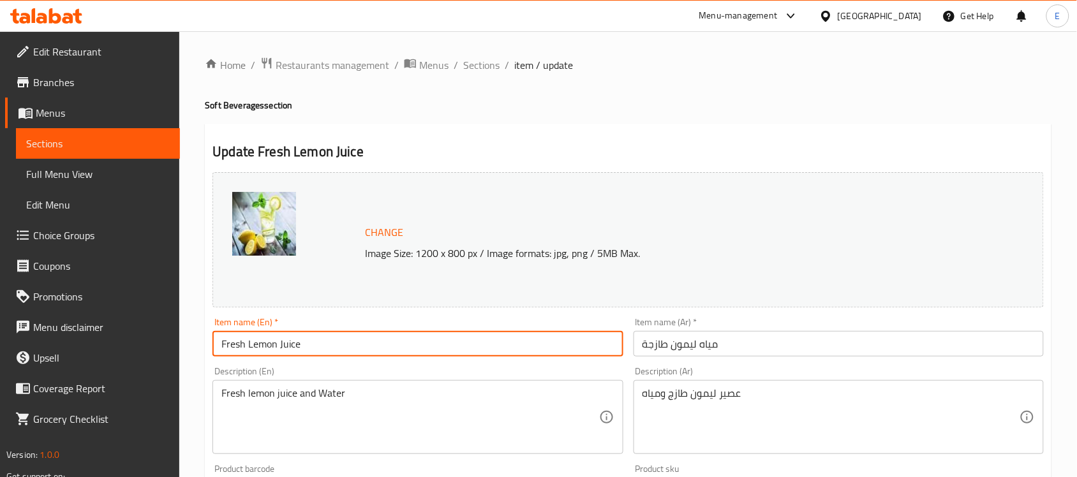
click at [247, 345] on input "Fresh Lemon Juice" at bounding box center [417, 344] width 410 height 26
type input "Lemon Juice"
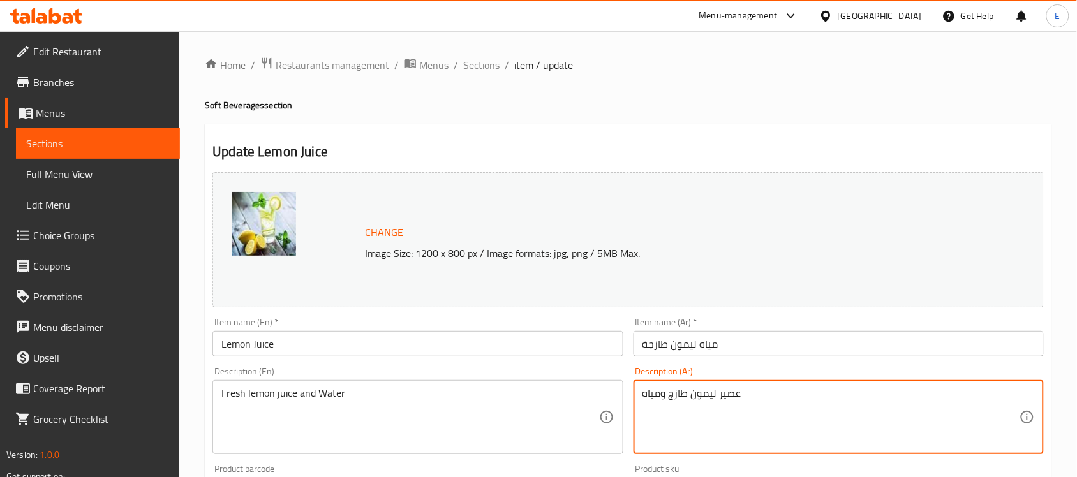
drag, startPoint x: 741, startPoint y: 394, endPoint x: 692, endPoint y: 398, distance: 48.6
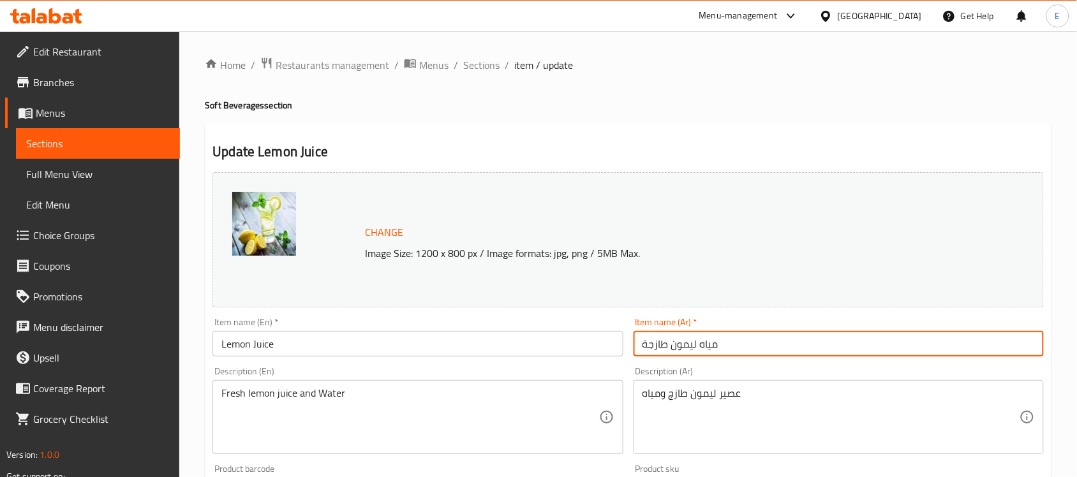
drag, startPoint x: 732, startPoint y: 345, endPoint x: 611, endPoint y: 342, distance: 121.3
click at [611, 342] on div "Change Image Size: 1200 x 800 px / Image formats: jpg, png / 5MB Max. Item name…" at bounding box center [628, 451] width 842 height 569
paste input "عصير ليمون"
type input "عصير ليمون"
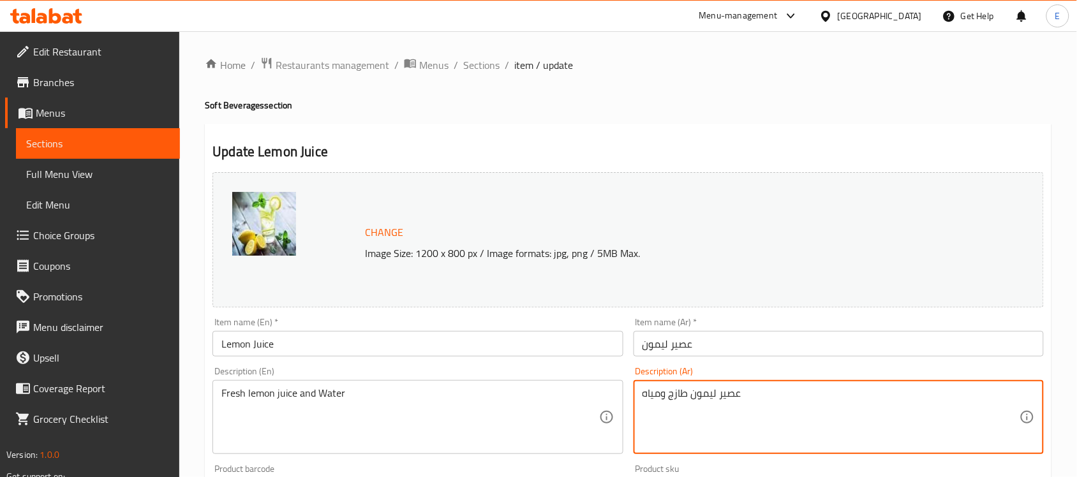
click at [703, 413] on textarea "عصير ليمون طازج ومياه" at bounding box center [831, 417] width 377 height 61
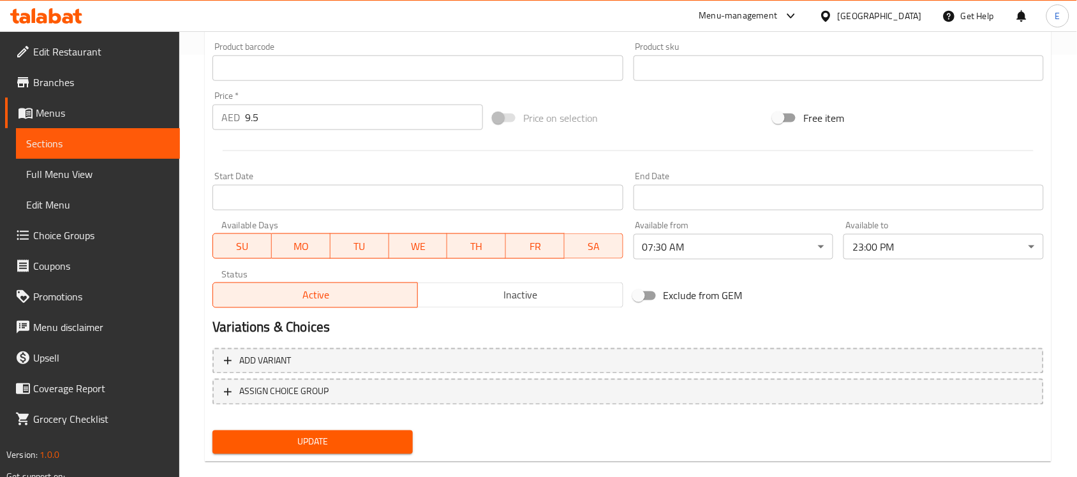
scroll to position [441, 0]
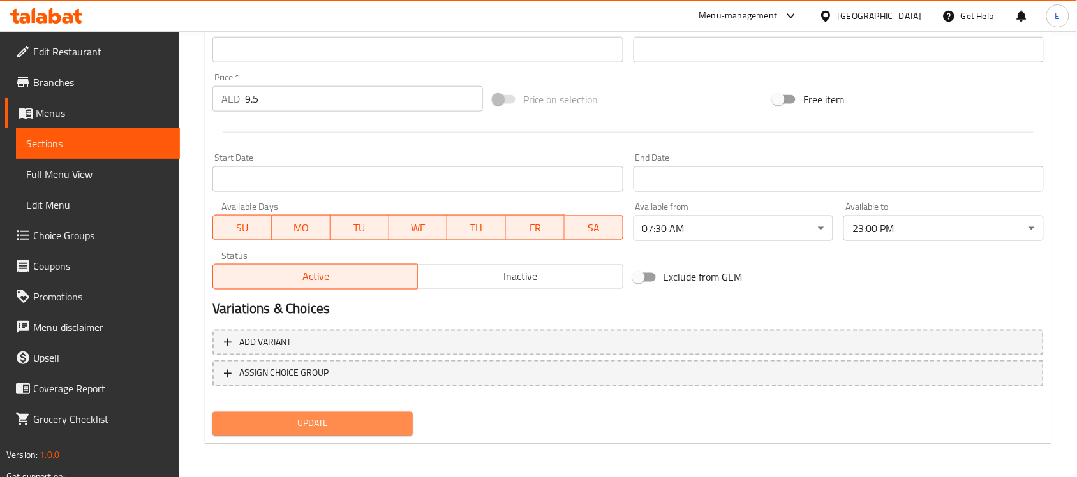
click at [323, 420] on span "Update" at bounding box center [313, 424] width 180 height 16
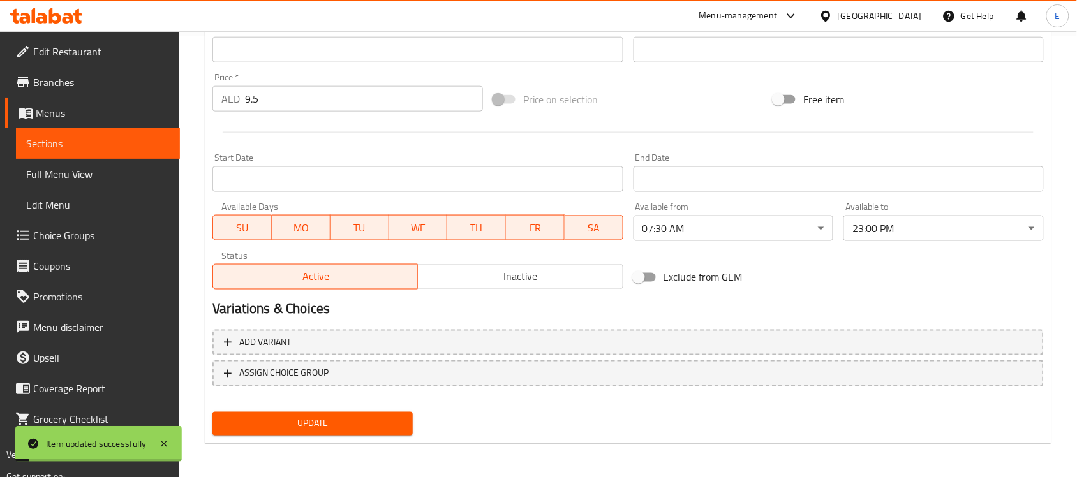
scroll to position [440, 0]
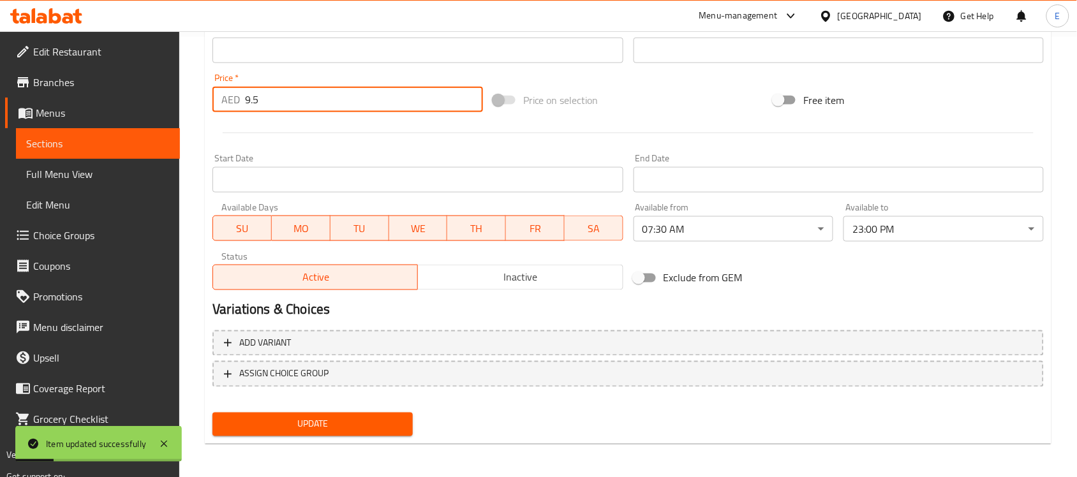
drag, startPoint x: 276, startPoint y: 88, endPoint x: 126, endPoint y: 91, distance: 149.3
click at [126, 91] on div "Edit Restaurant Branches Menus Sections Full Menu View Edit Menu Choice Groups …" at bounding box center [538, 35] width 1077 height 889
type input "7.5"
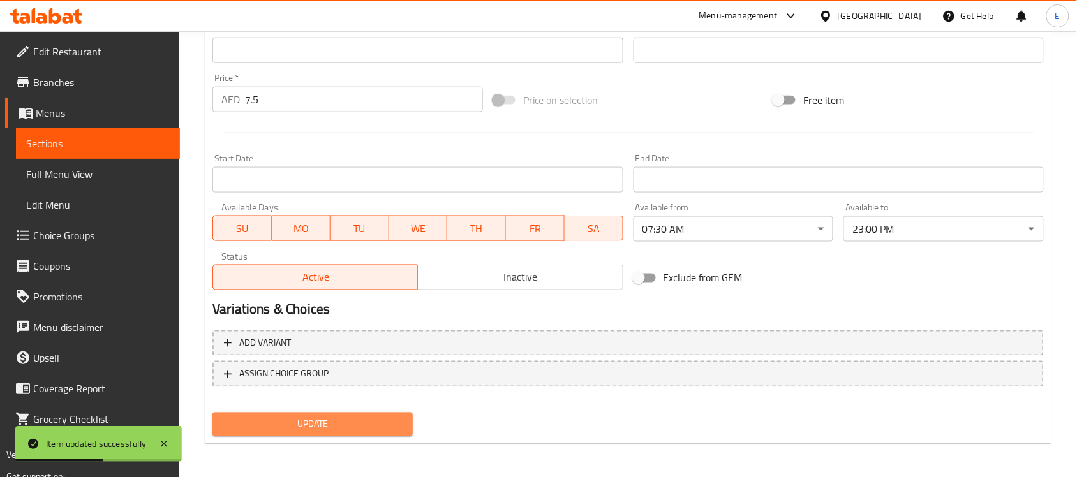
click at [383, 429] on span "Update" at bounding box center [313, 425] width 180 height 16
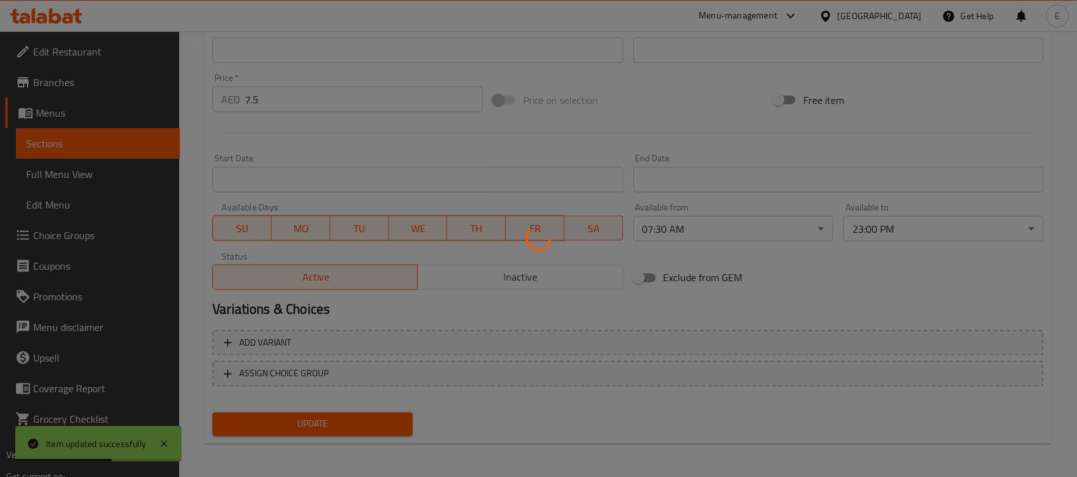
scroll to position [0, 0]
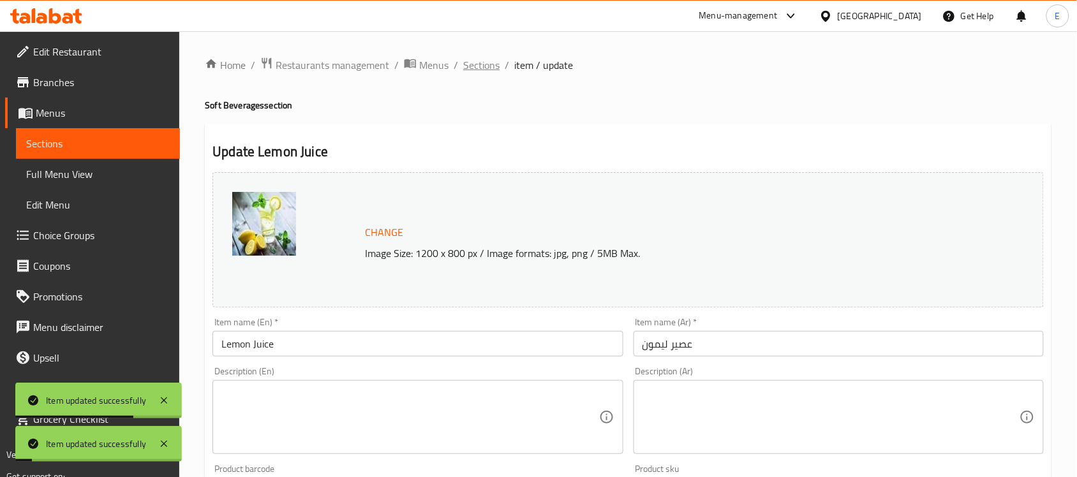
click at [484, 68] on span "Sections" at bounding box center [481, 64] width 36 height 15
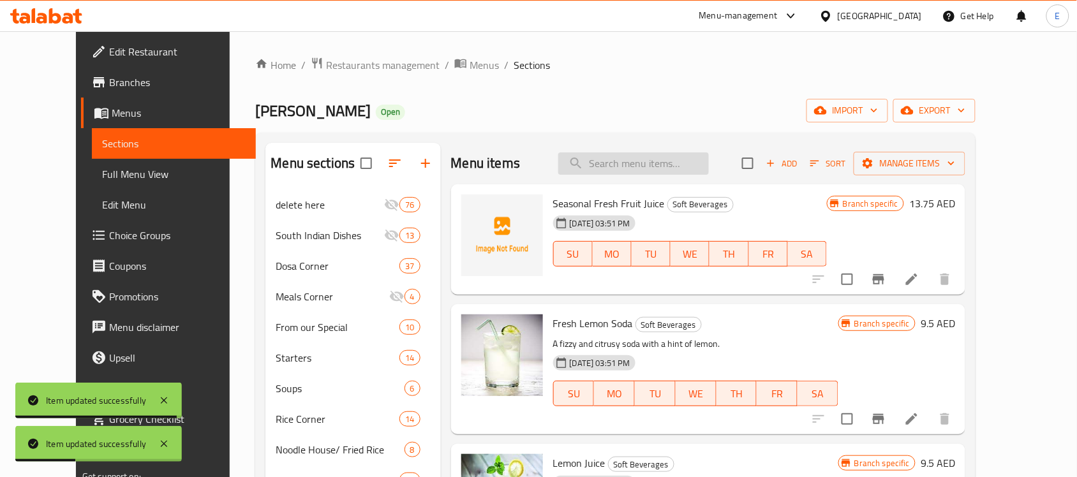
paste input "Fresh Lemon Soda"
click at [652, 172] on input "Fresh Lemon Soda" at bounding box center [633, 163] width 151 height 22
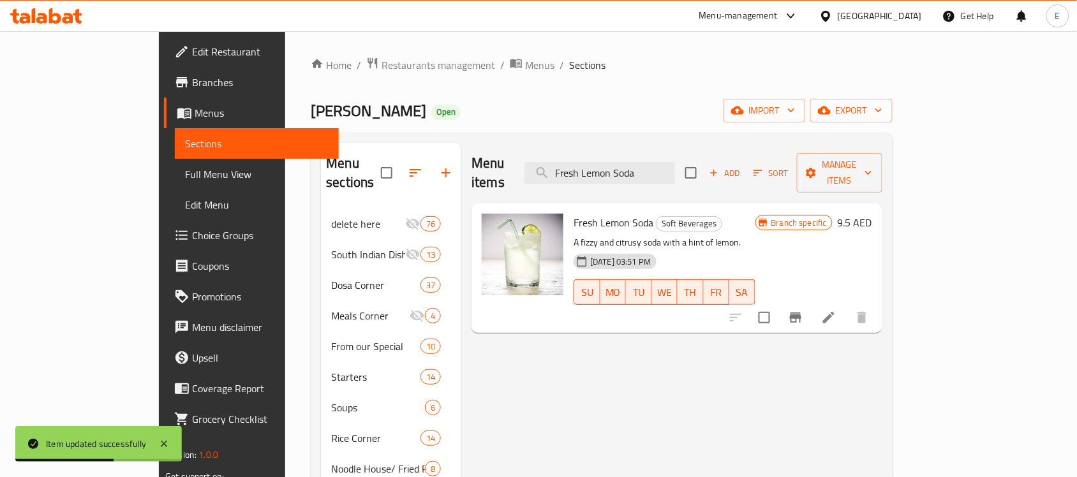
type input "Fresh Lemon Soda"
click at [803, 310] on icon "Branch-specific-item" at bounding box center [795, 317] width 15 height 15
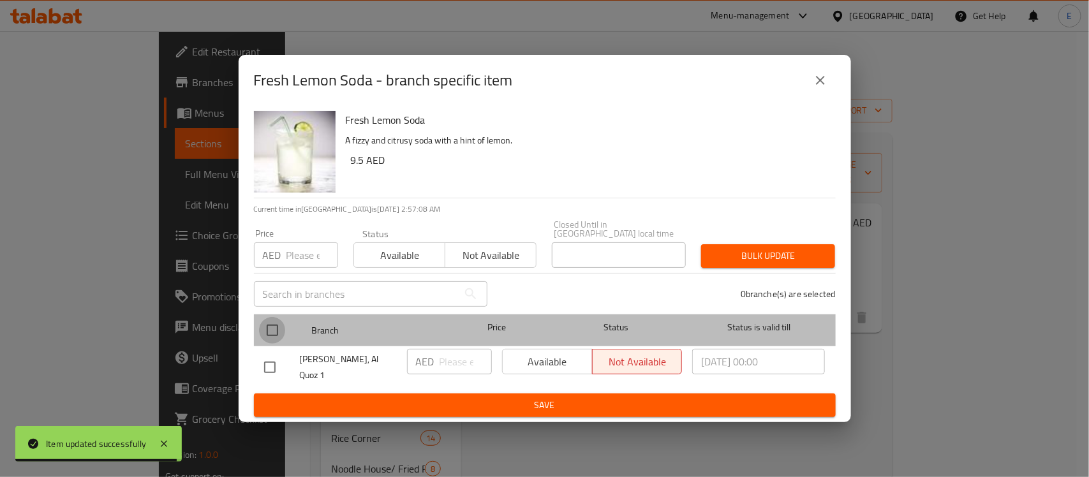
click at [269, 329] on input "checkbox" at bounding box center [272, 330] width 27 height 27
checkbox input "true"
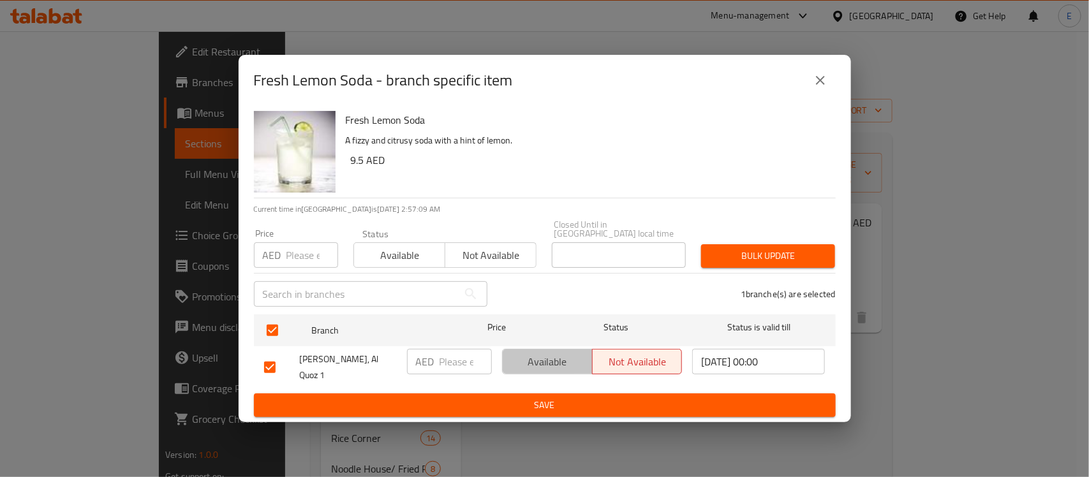
click at [530, 353] on span "Available" at bounding box center [548, 362] width 80 height 19
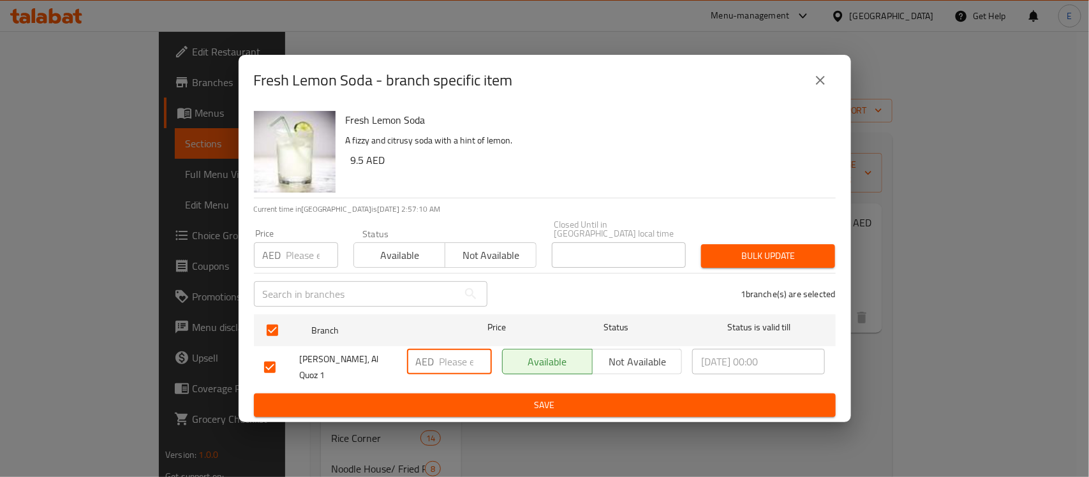
click at [461, 358] on input "number" at bounding box center [466, 362] width 52 height 26
type input "8.5"
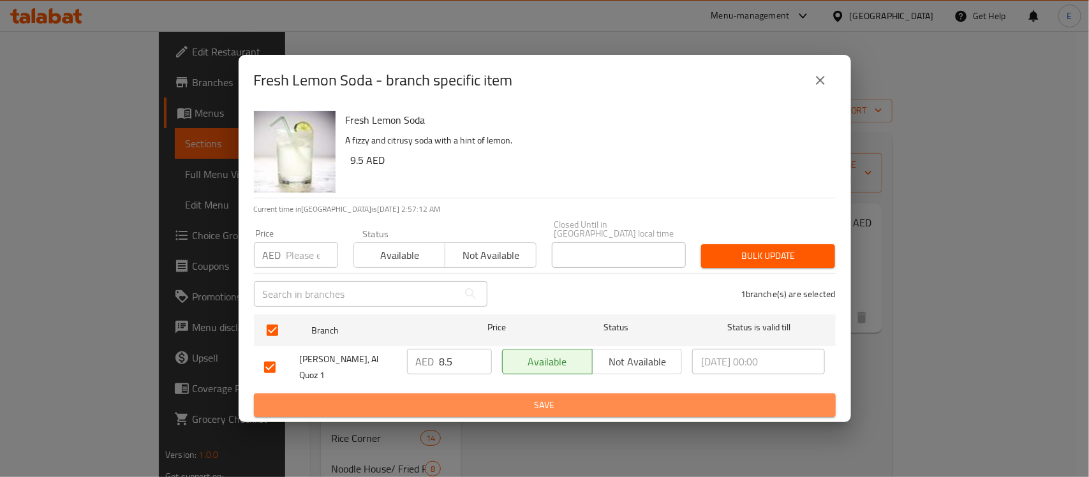
click at [518, 415] on button "Save" at bounding box center [545, 406] width 582 height 24
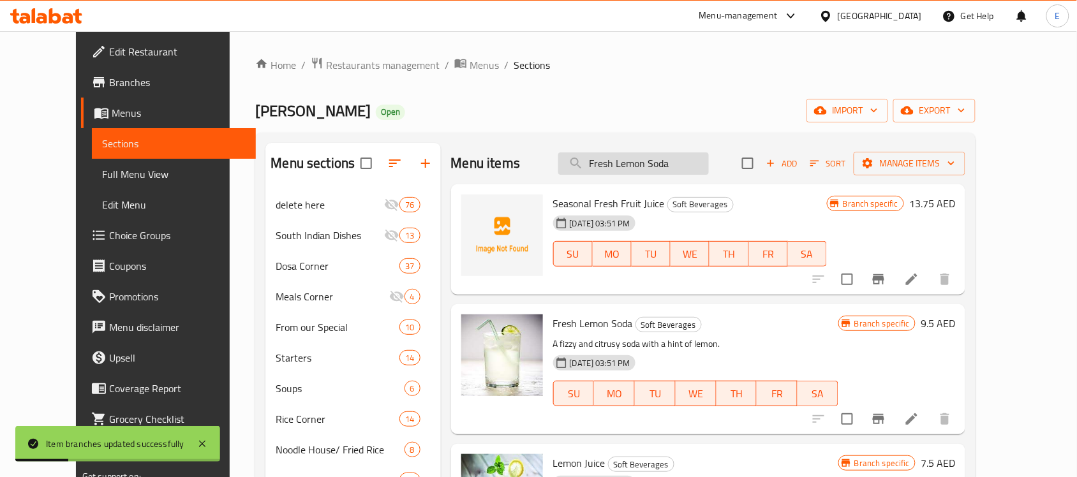
click at [632, 163] on input "Fresh Lemon Soda" at bounding box center [633, 163] width 151 height 22
paste input "Lassi (Sweet)"
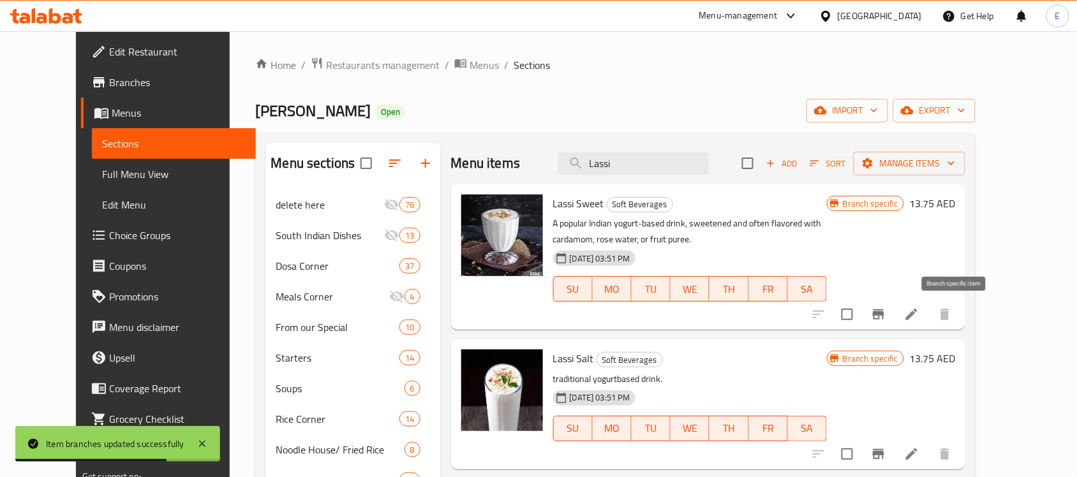
type input "Lassi"
click at [886, 320] on icon "Branch-specific-item" at bounding box center [878, 314] width 15 height 15
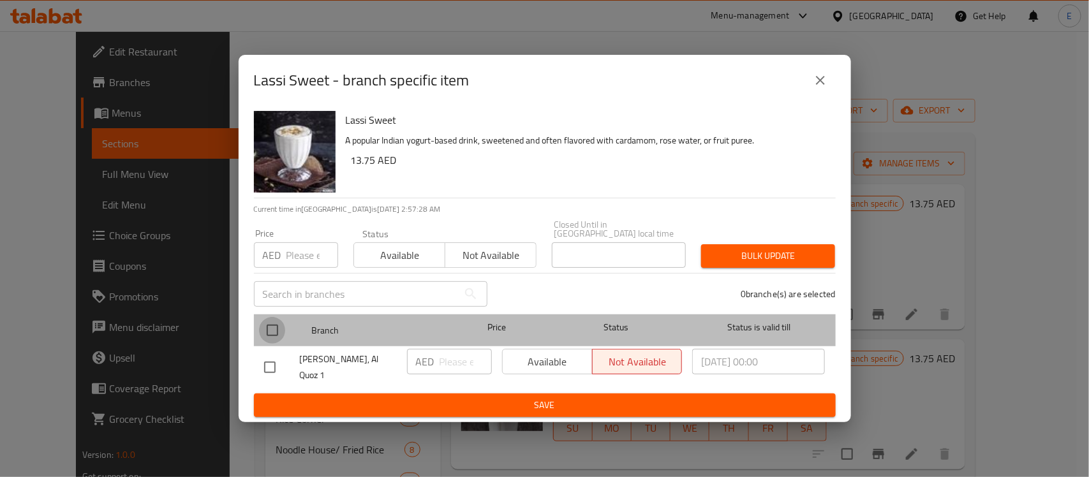
click at [267, 332] on input "checkbox" at bounding box center [272, 330] width 27 height 27
checkbox input "true"
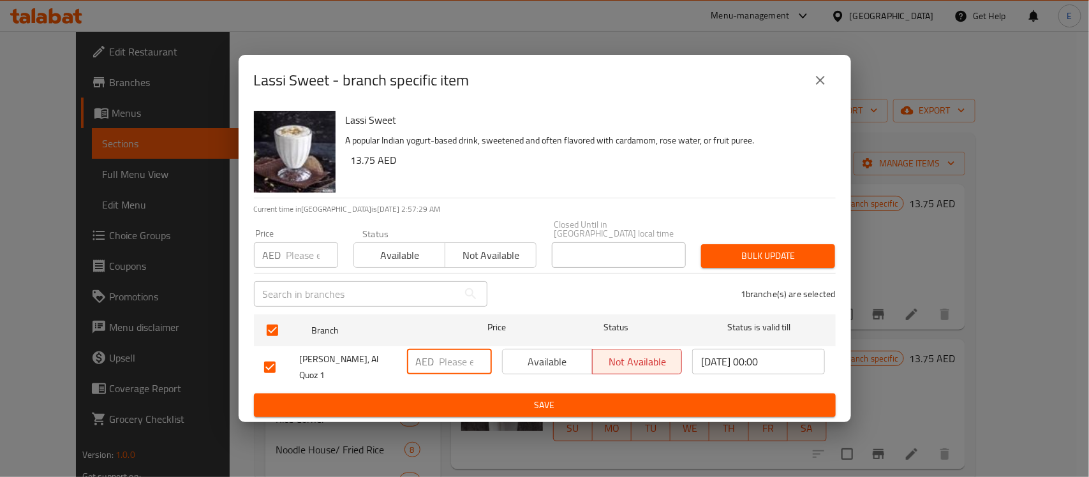
click at [456, 359] on input "number" at bounding box center [466, 362] width 52 height 26
type input "12"
click at [572, 359] on span "Available" at bounding box center [548, 362] width 80 height 19
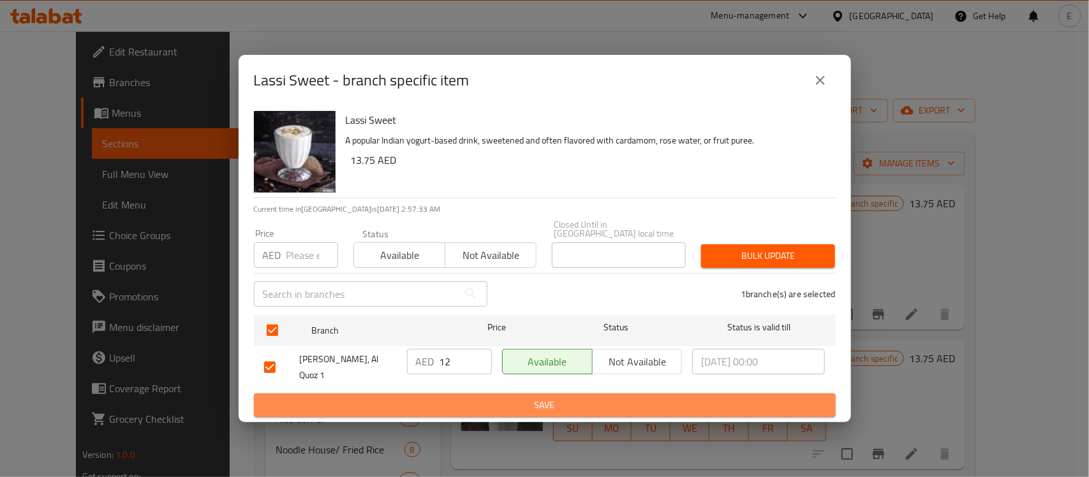
click at [554, 396] on button "Save" at bounding box center [545, 406] width 582 height 24
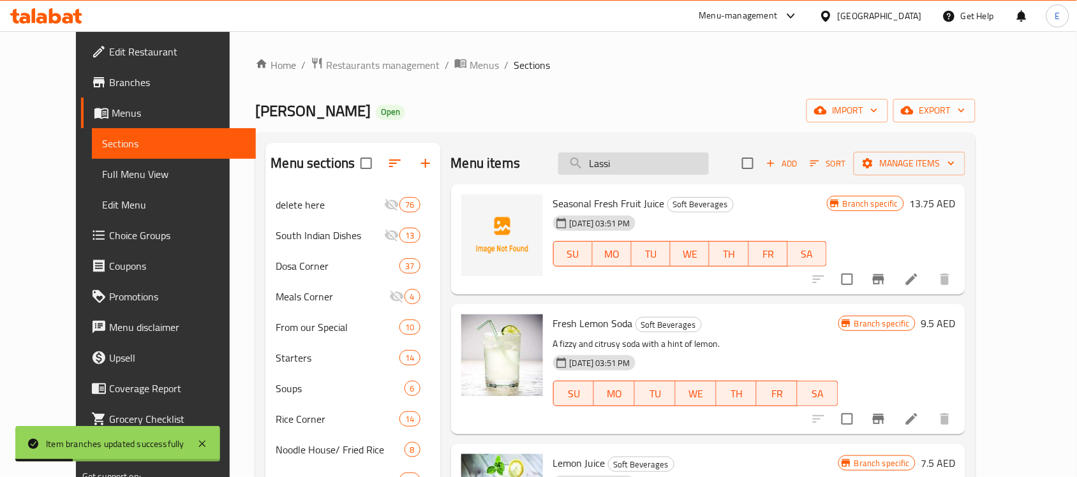
click at [670, 161] on input "Lassi" at bounding box center [633, 163] width 151 height 22
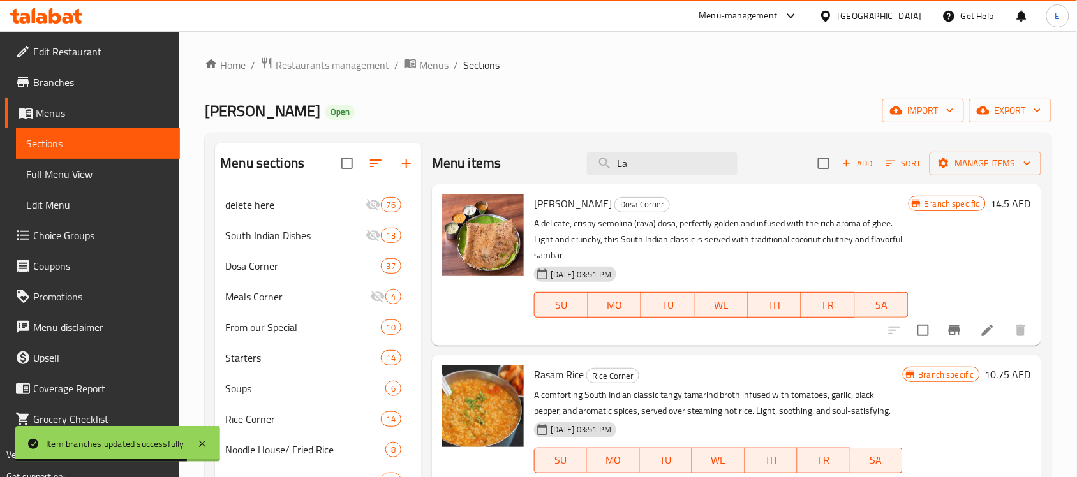
type input "L"
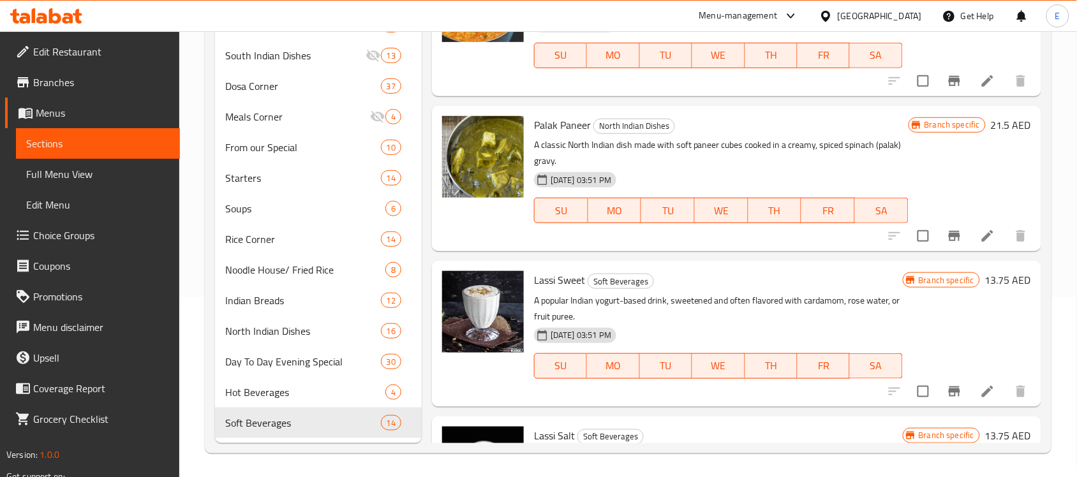
scroll to position [329, 0]
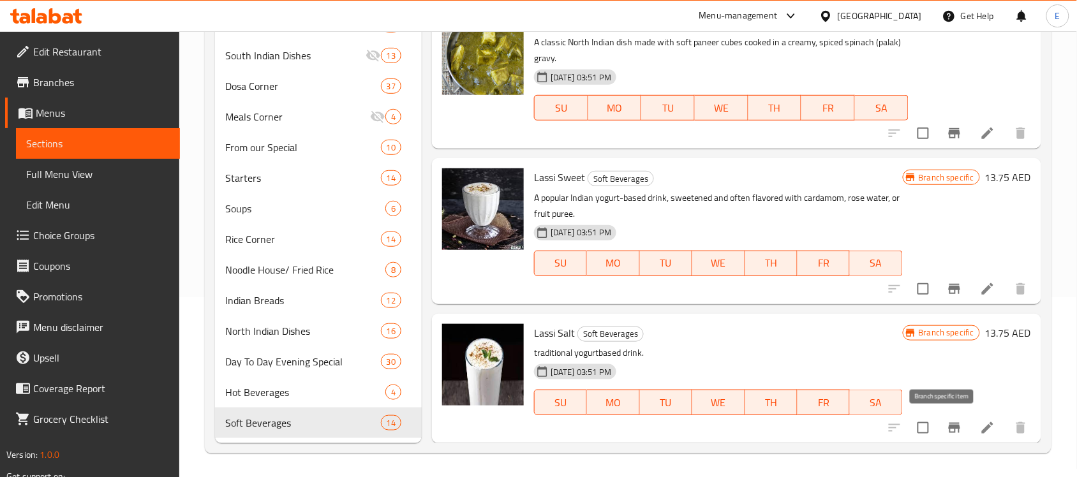
type input "lassi"
click at [947, 424] on icon "Branch-specific-item" at bounding box center [954, 427] width 15 height 15
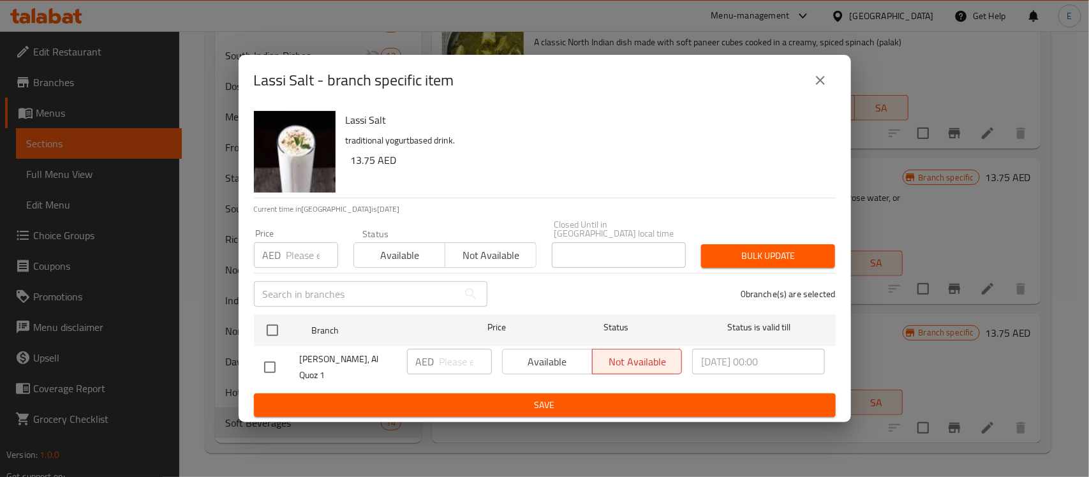
drag, startPoint x: 942, startPoint y: 424, endPoint x: 812, endPoint y: 394, distance: 133.7
click at [812, 394] on div "Lassi Salt - branch specific item Lassi Salt traditional yogurtbased drink. 13.…" at bounding box center [544, 238] width 1089 height 477
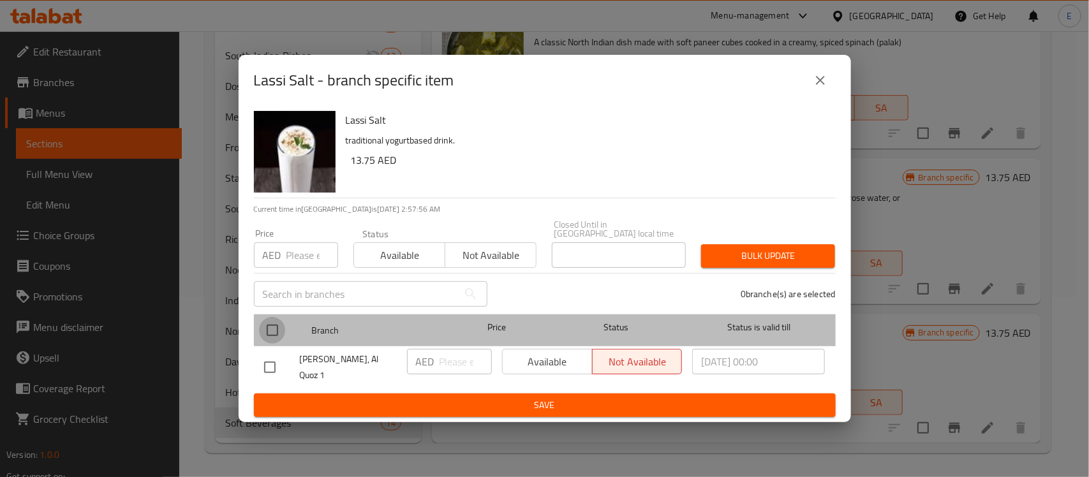
click at [269, 327] on input "checkbox" at bounding box center [272, 330] width 27 height 27
checkbox input "true"
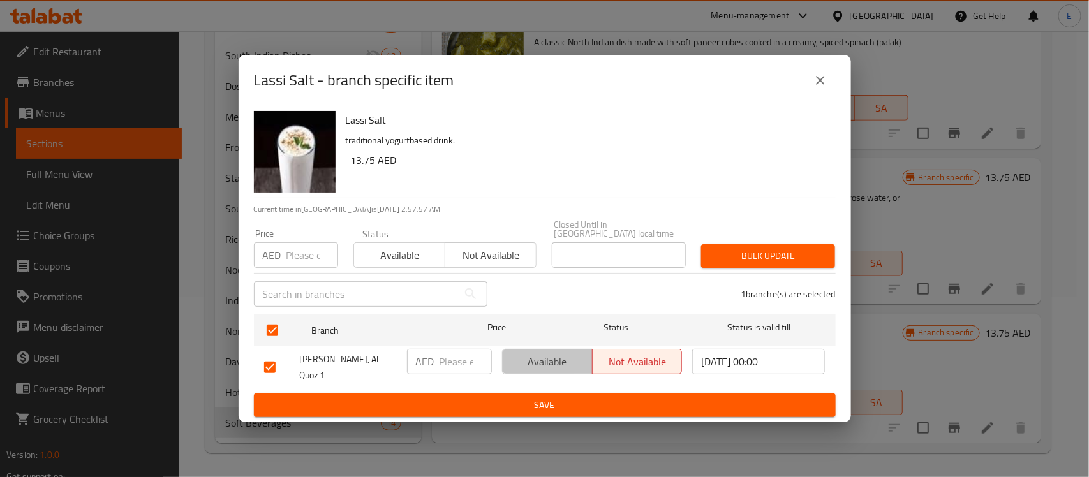
click at [532, 365] on span "Available" at bounding box center [548, 362] width 80 height 19
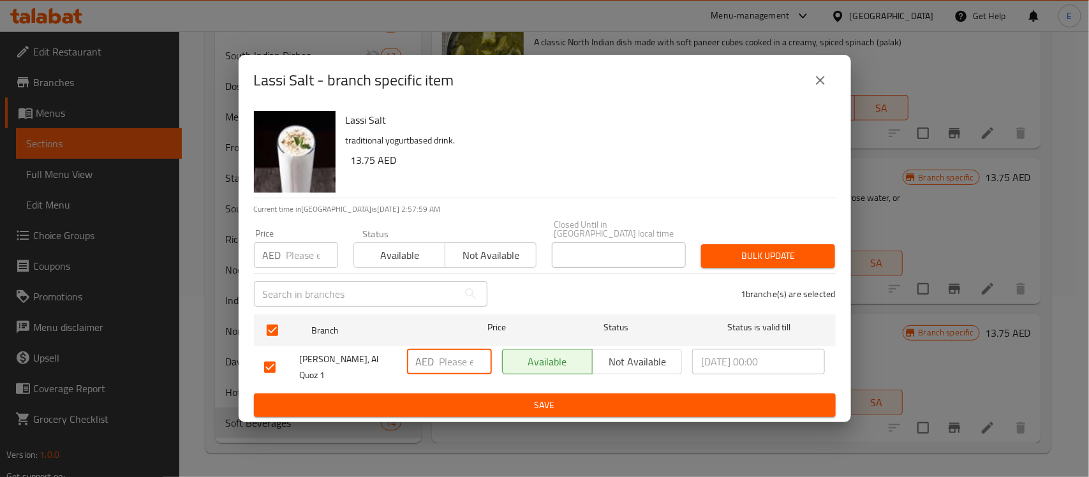
click at [458, 362] on input "number" at bounding box center [466, 362] width 52 height 26
type input "12"
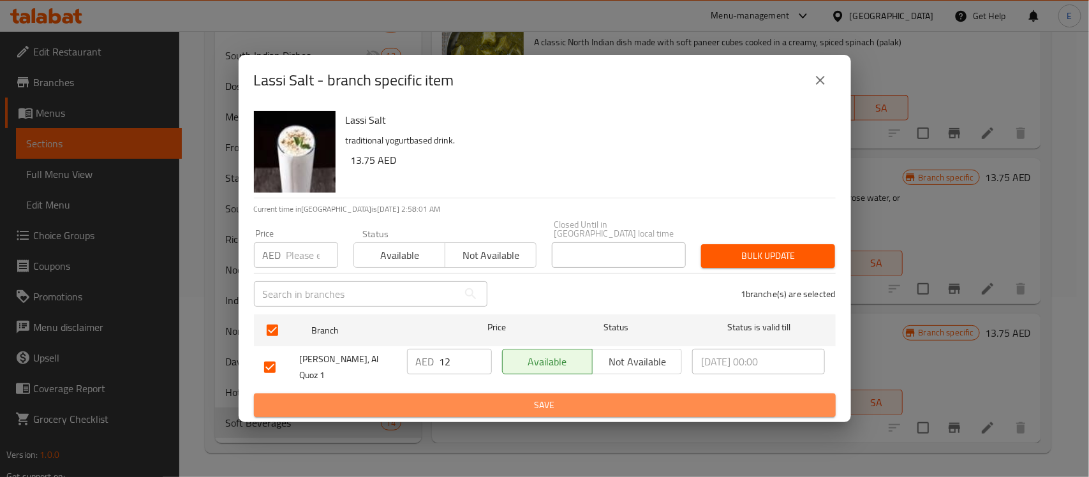
click at [533, 406] on span "Save" at bounding box center [544, 406] width 561 height 16
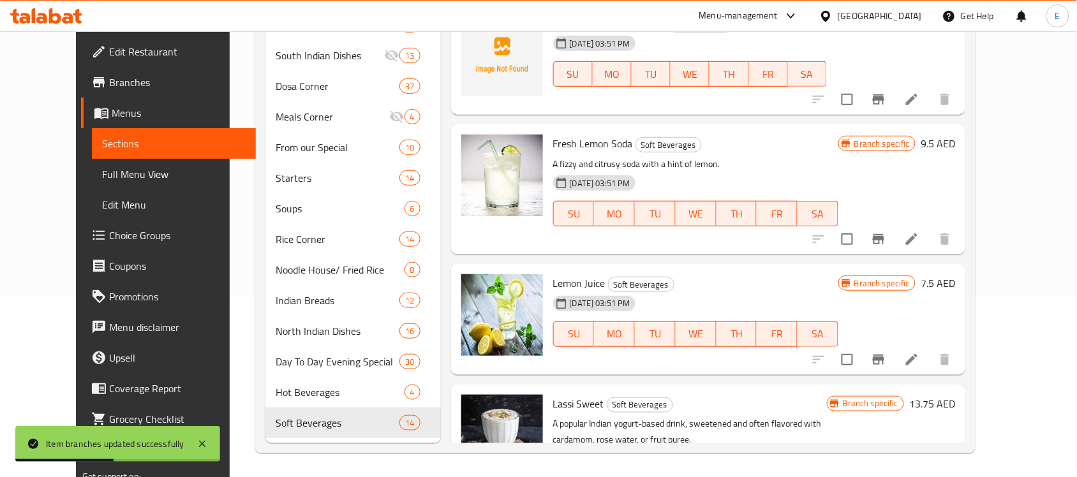
scroll to position [0, 0]
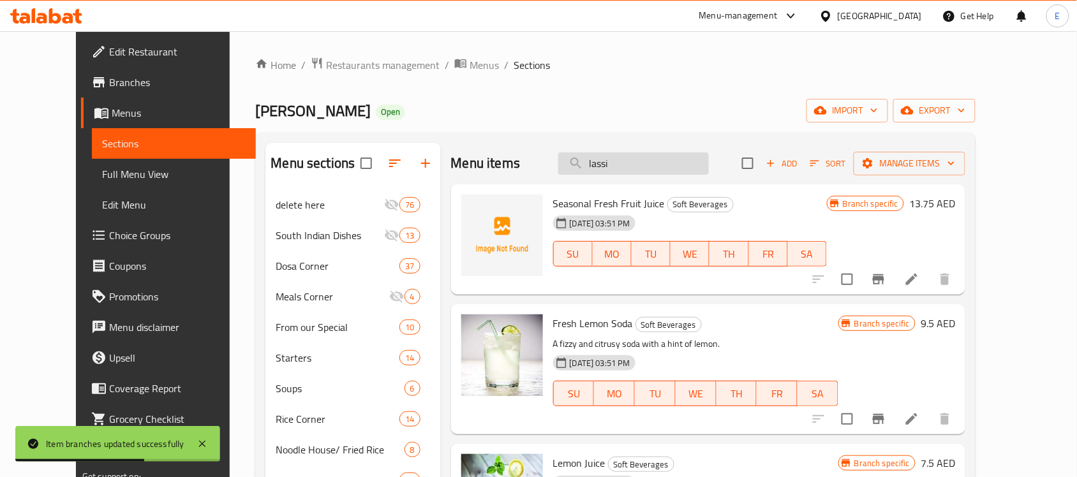
click at [662, 154] on input "lassi" at bounding box center [633, 163] width 151 height 22
paste input "Rose Milk"
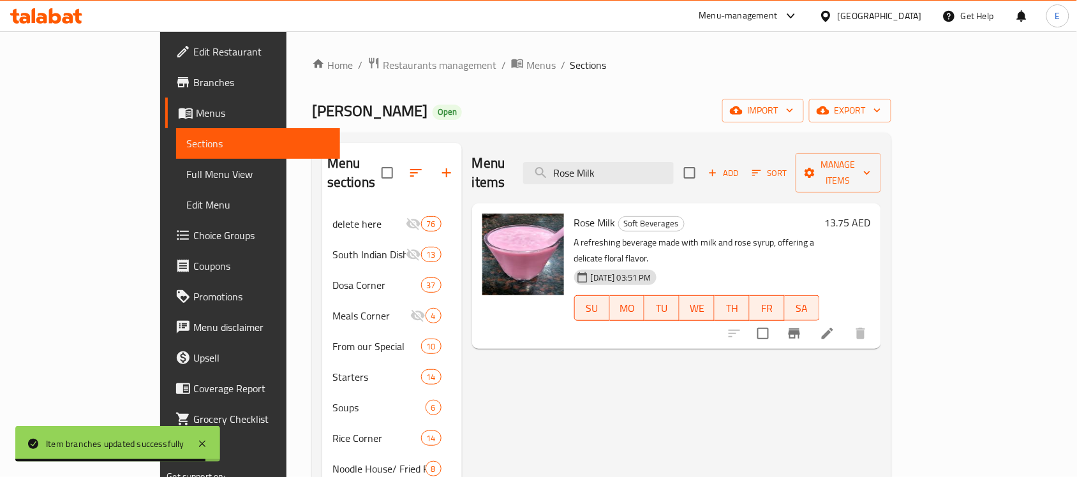
type input "Rose Milk"
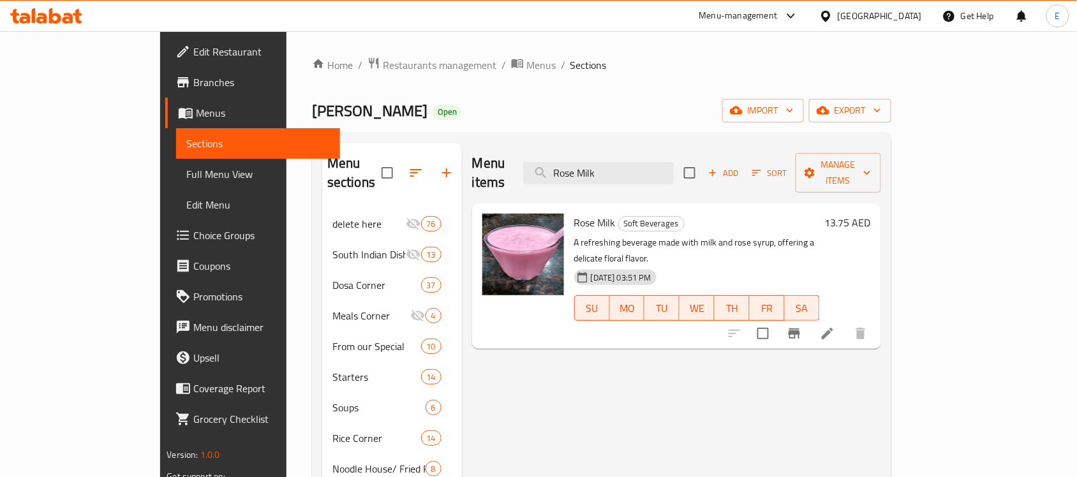
click at [871, 214] on h6 "13.75 AED" at bounding box center [848, 223] width 46 height 18
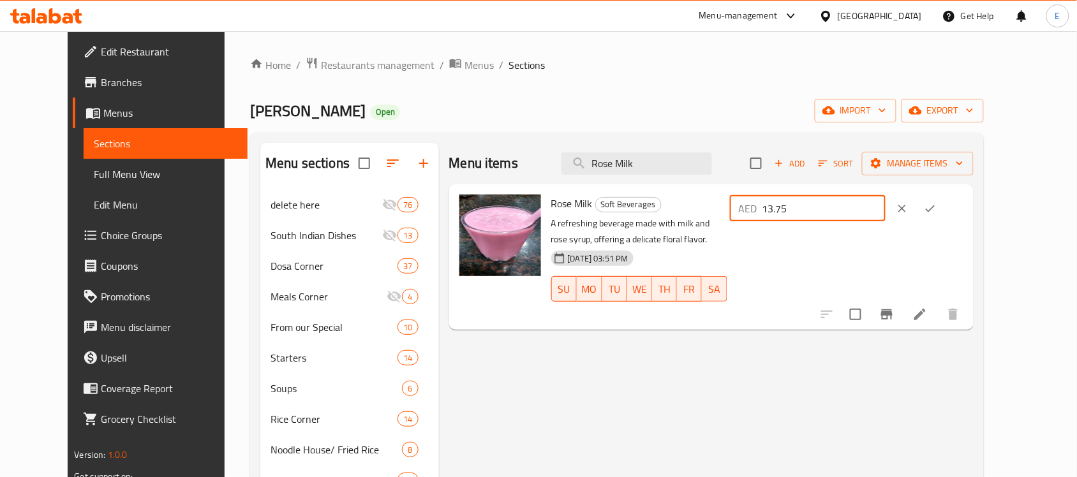
drag, startPoint x: 894, startPoint y: 205, endPoint x: 764, endPoint y: 202, distance: 129.6
click at [764, 202] on div "Rose Milk Soft Beverages A refreshing beverage made with milk and rose syrup, o…" at bounding box center [757, 257] width 422 height 135
type input "12"
click at [944, 214] on button "ok" at bounding box center [930, 209] width 28 height 28
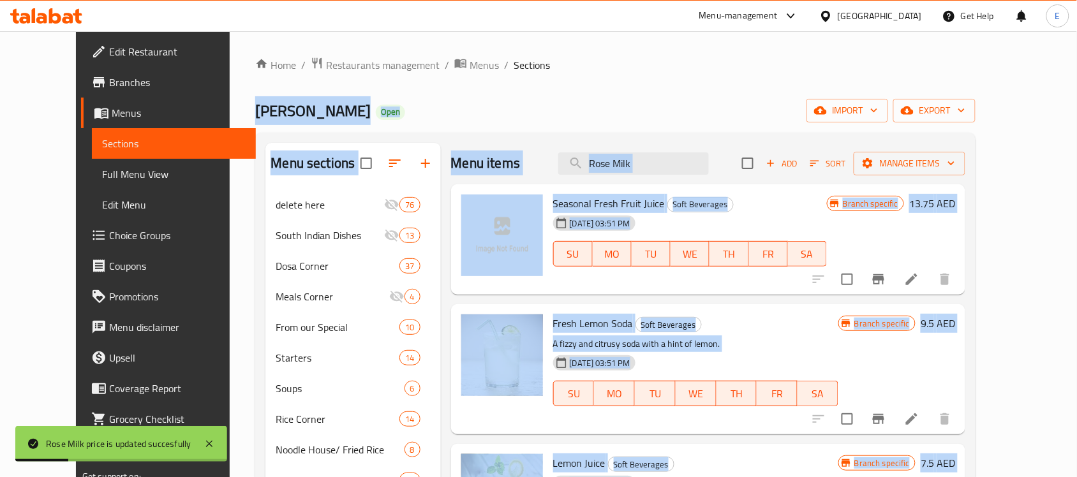
drag, startPoint x: 999, startPoint y: 214, endPoint x: 724, endPoint y: -96, distance: 413.6
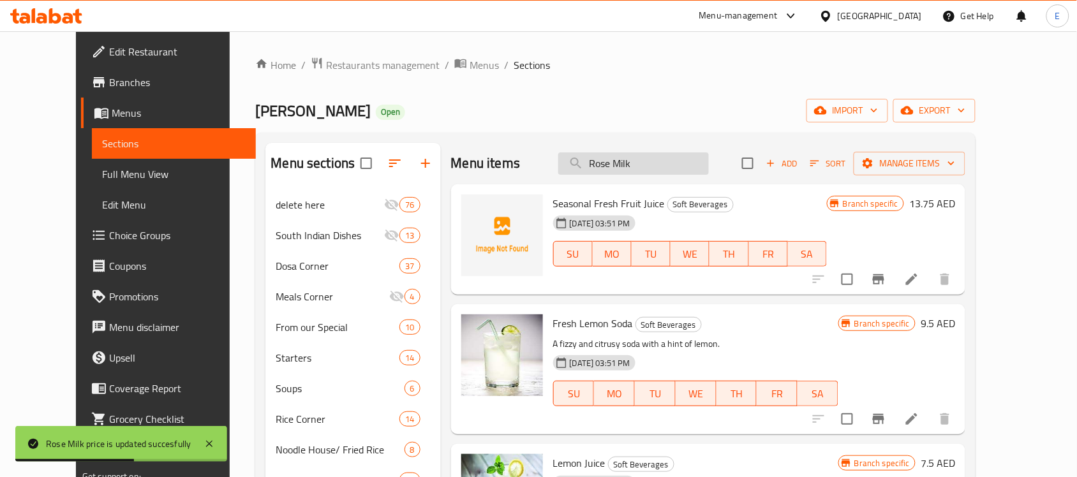
click at [621, 164] on input "Rose Milk" at bounding box center [633, 163] width 151 height 22
paste input "[PERSON_NAME]"
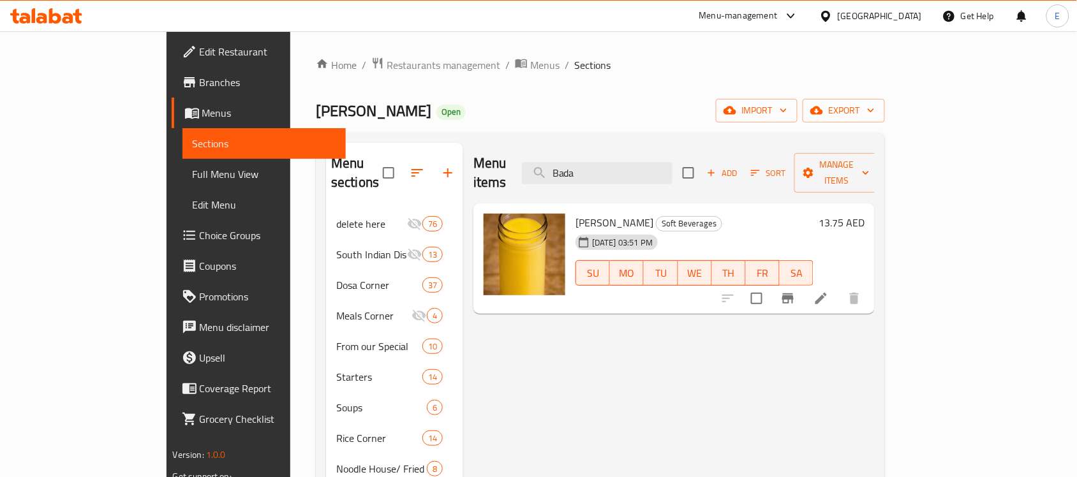
type input "Bada"
click at [865, 214] on h6 "13.75 AED" at bounding box center [842, 223] width 46 height 18
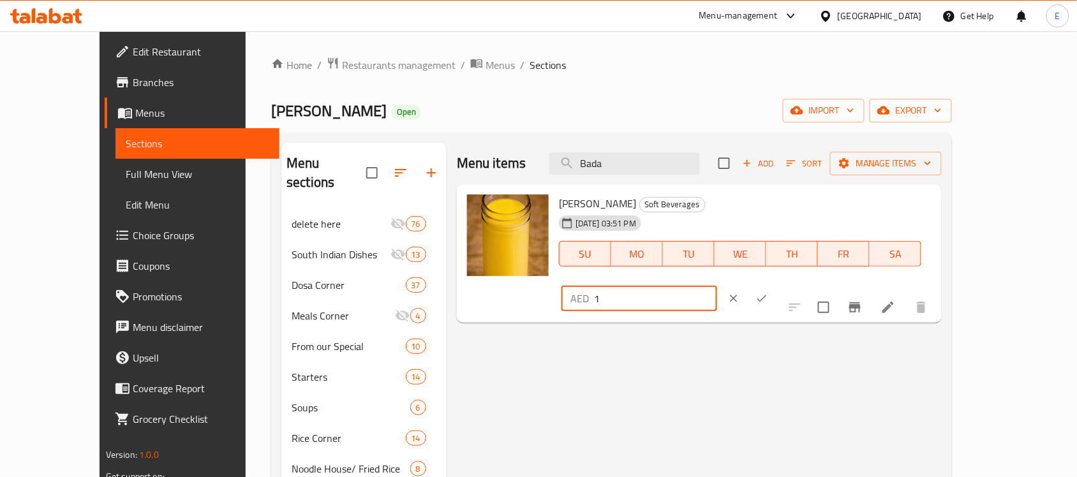
drag, startPoint x: 882, startPoint y: 205, endPoint x: 694, endPoint y: 224, distance: 189.8
click at [694, 224] on div "Badam Gheer Soft Beverages [DATE] 03:51 PM SU MO TU WE TH FR SA AED 1 ​" at bounding box center [745, 254] width 383 height 129
click at [717, 286] on input "21" at bounding box center [655, 299] width 123 height 26
type input "2"
type input "12"
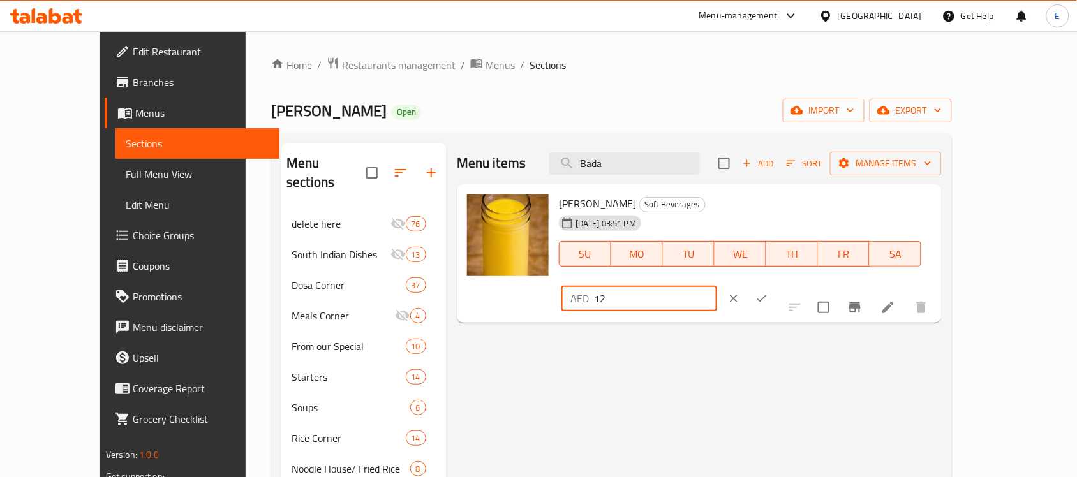
click at [768, 292] on icon "ok" at bounding box center [761, 298] width 13 height 13
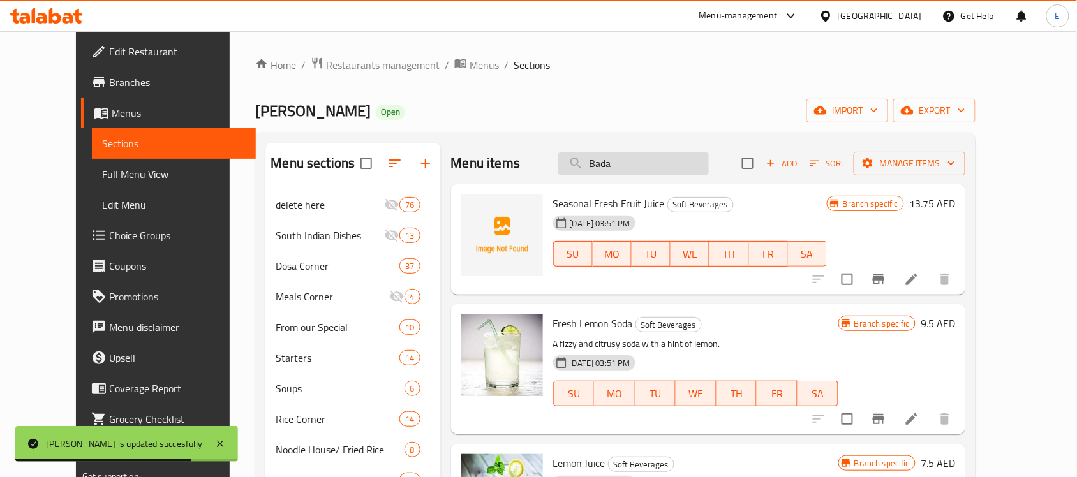
click at [668, 154] on input "Bada" at bounding box center [633, 163] width 151 height 22
paste input "utter Milk"
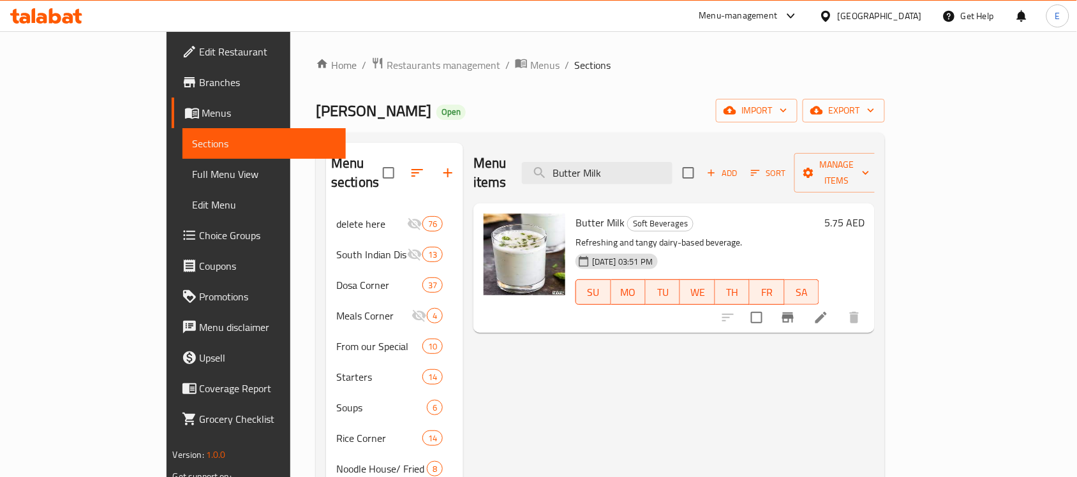
type input "Butter Milk"
click at [865, 214] on h6 "5.75 AED" at bounding box center [844, 223] width 40 height 18
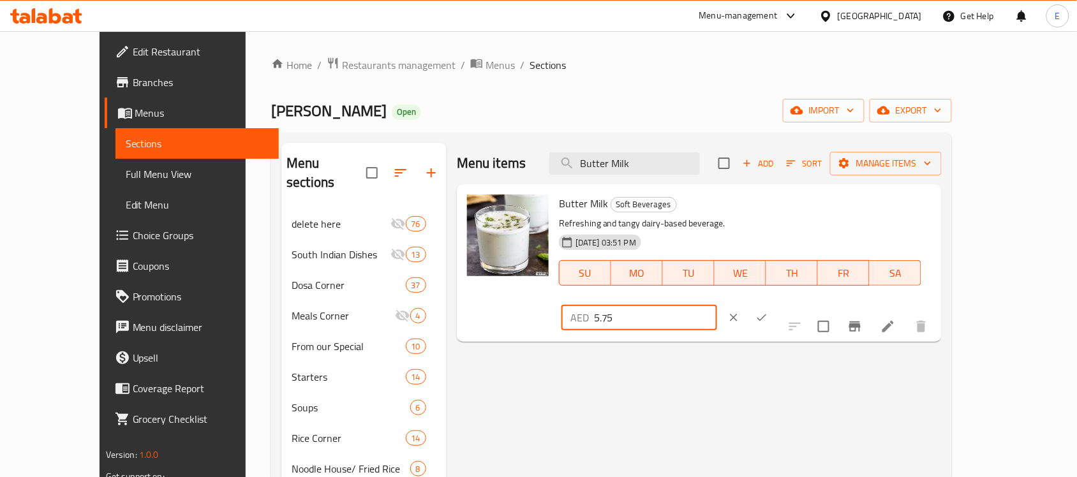
click at [717, 305] on input "5.75" at bounding box center [655, 318] width 123 height 26
type input "4.75"
click at [768, 311] on icon "ok" at bounding box center [761, 317] width 13 height 13
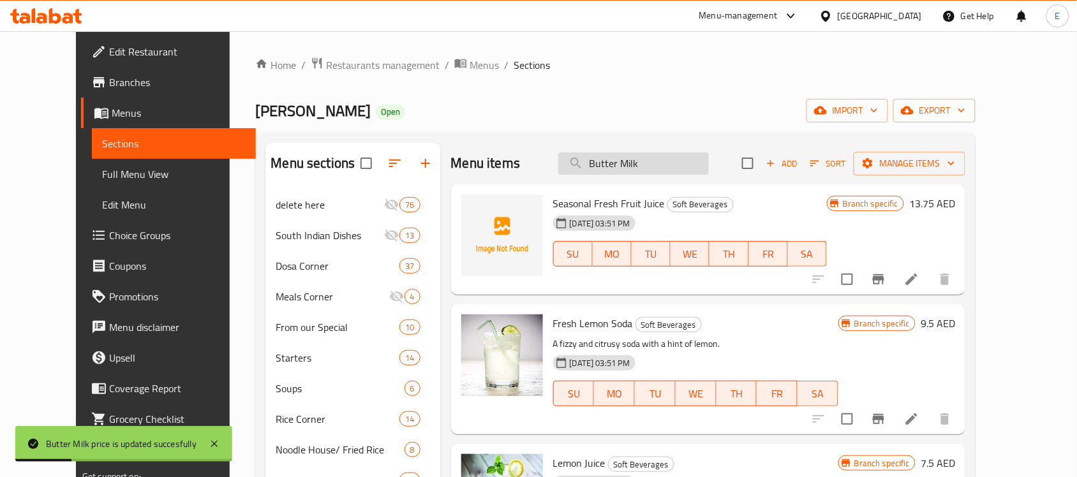
click at [651, 168] on input "Butter Milk" at bounding box center [633, 163] width 151 height 22
paste input "[PERSON_NAME]"
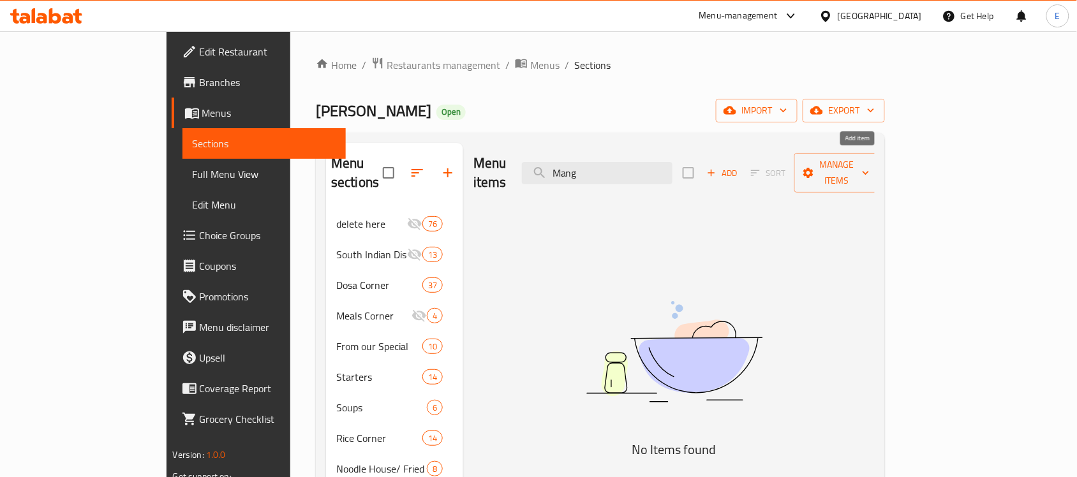
type input "Mang"
click at [740, 166] on span "Add" at bounding box center [722, 173] width 34 height 15
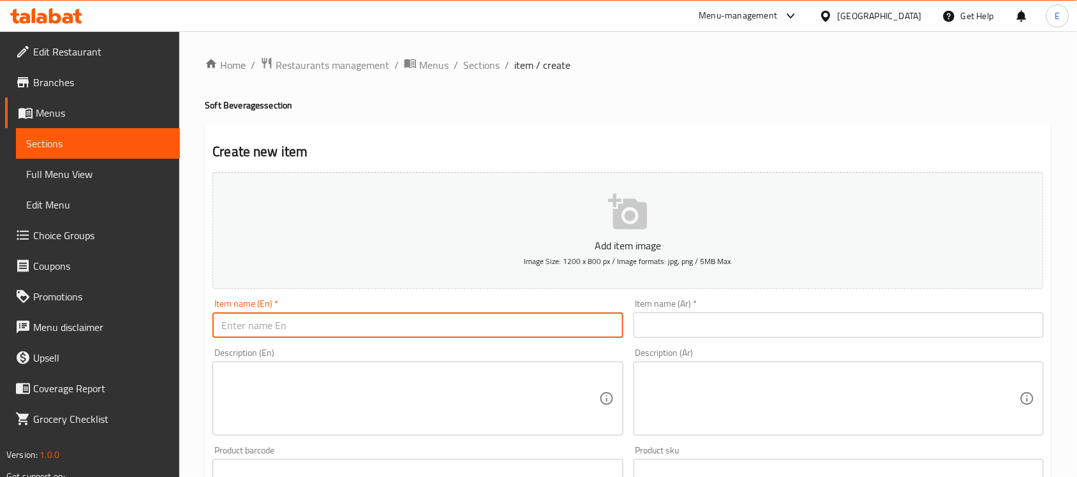
paste input "[PERSON_NAME]"
click at [448, 334] on input "[PERSON_NAME]" at bounding box center [417, 326] width 410 height 26
type input "[PERSON_NAME]"
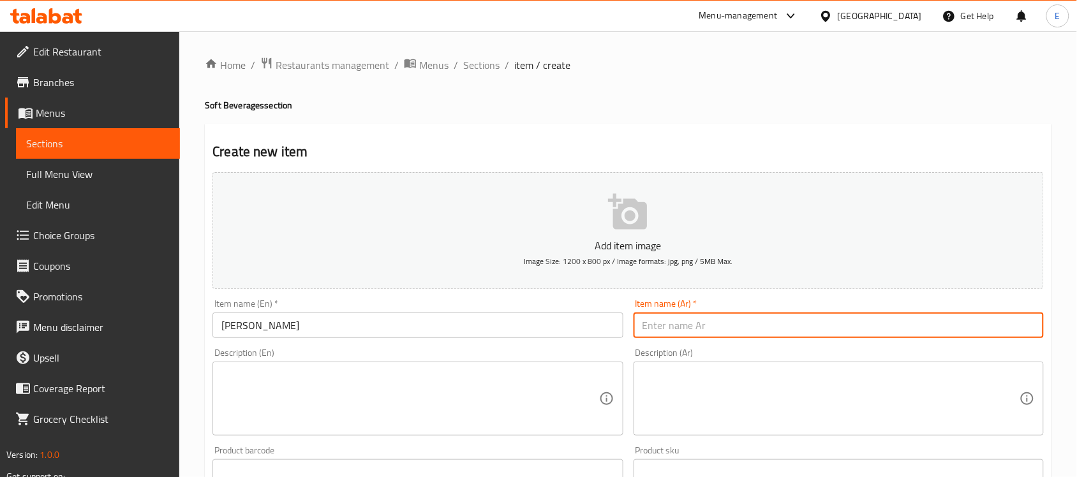
click at [660, 329] on input "text" at bounding box center [839, 326] width 410 height 26
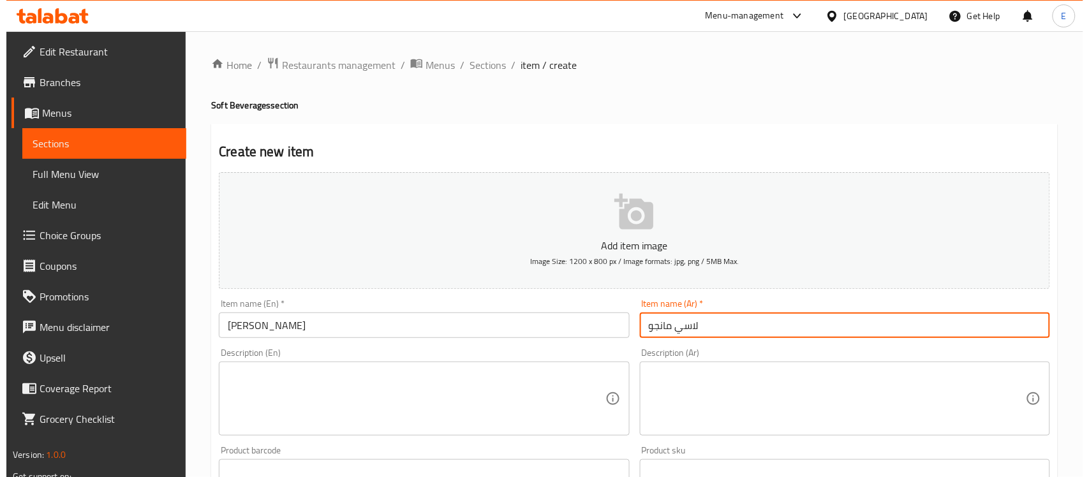
scroll to position [396, 0]
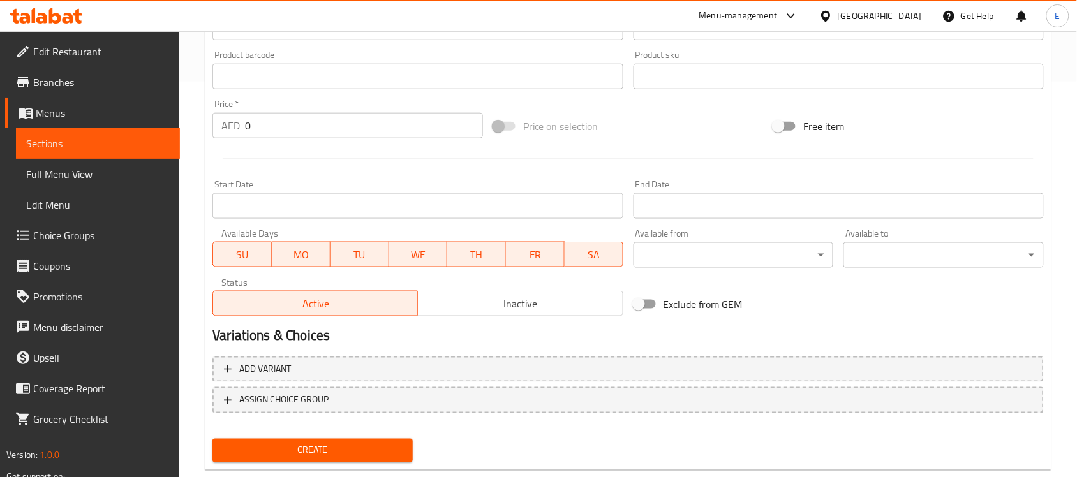
type input "لاسي مانجو"
click at [291, 132] on input "0" at bounding box center [364, 126] width 238 height 26
type input "12"
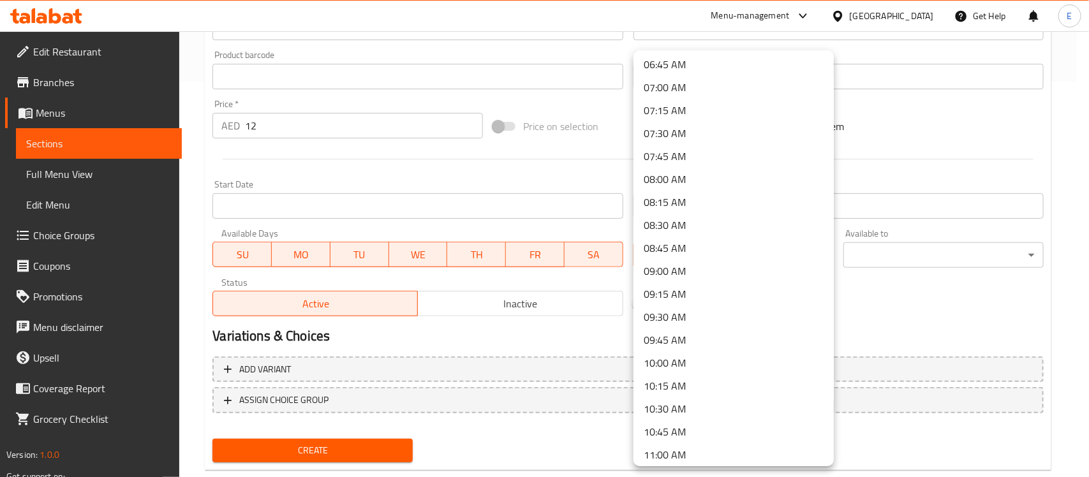
scroll to position [621, 0]
click at [691, 126] on li "07:30 AM" at bounding box center [734, 135] width 200 height 23
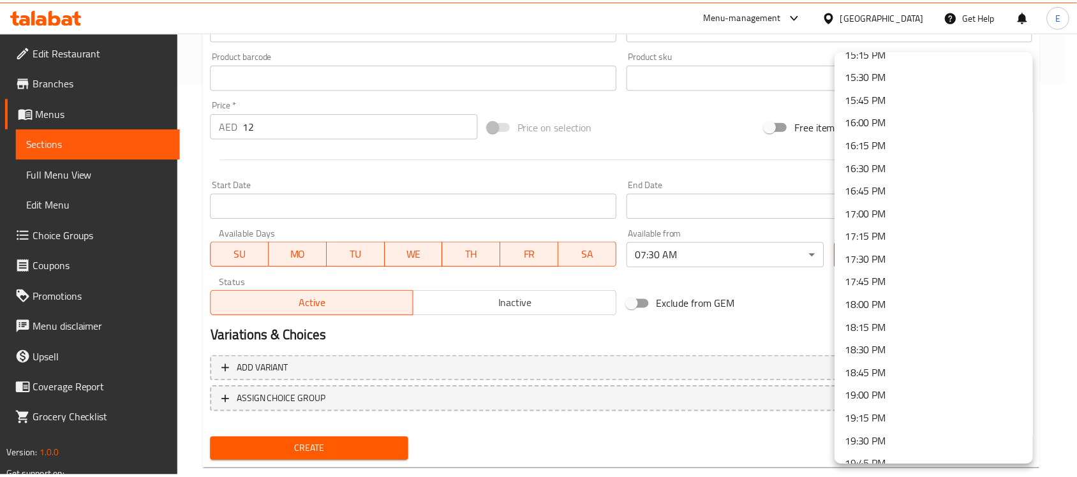
scroll to position [1820, 0]
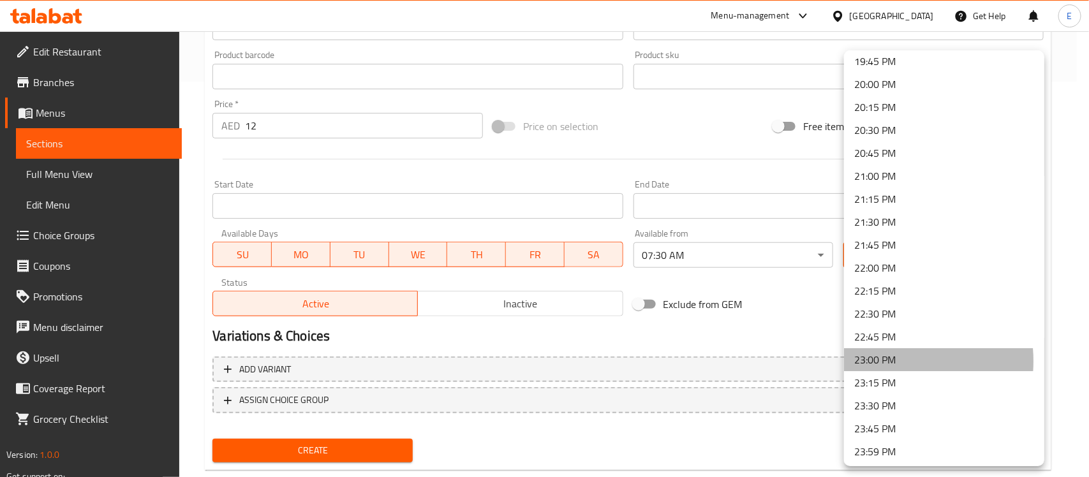
click at [879, 359] on li "23:00 PM" at bounding box center [944, 359] width 200 height 23
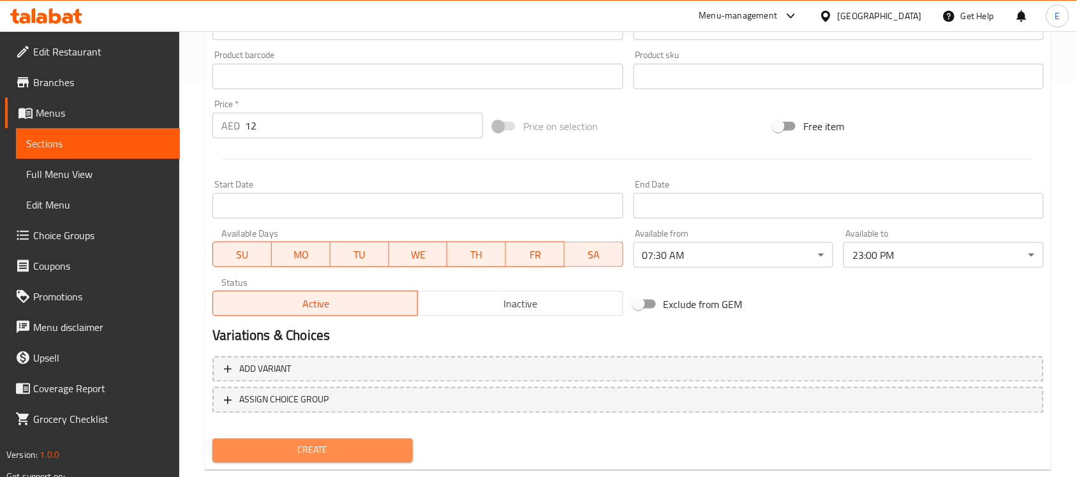
click at [298, 454] on span "Create" at bounding box center [313, 451] width 180 height 16
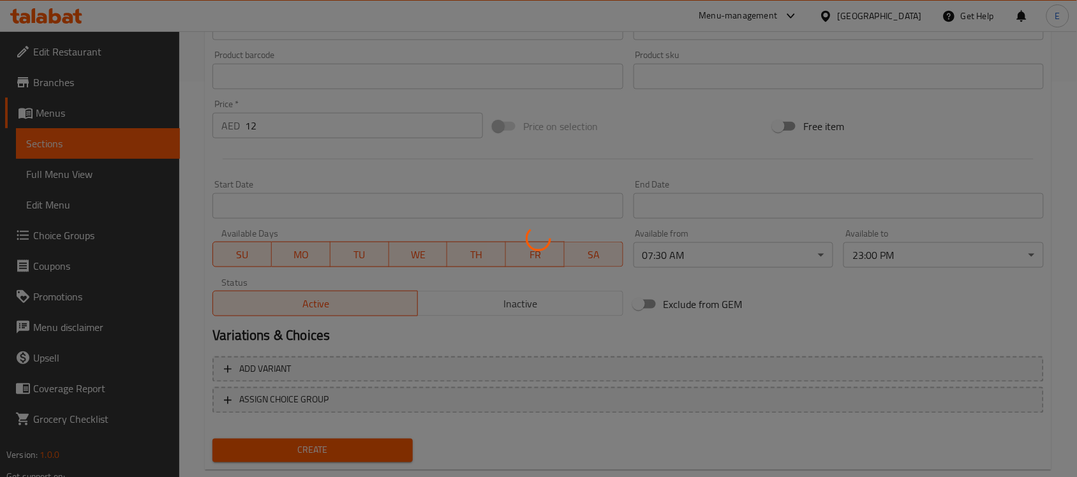
type input "0"
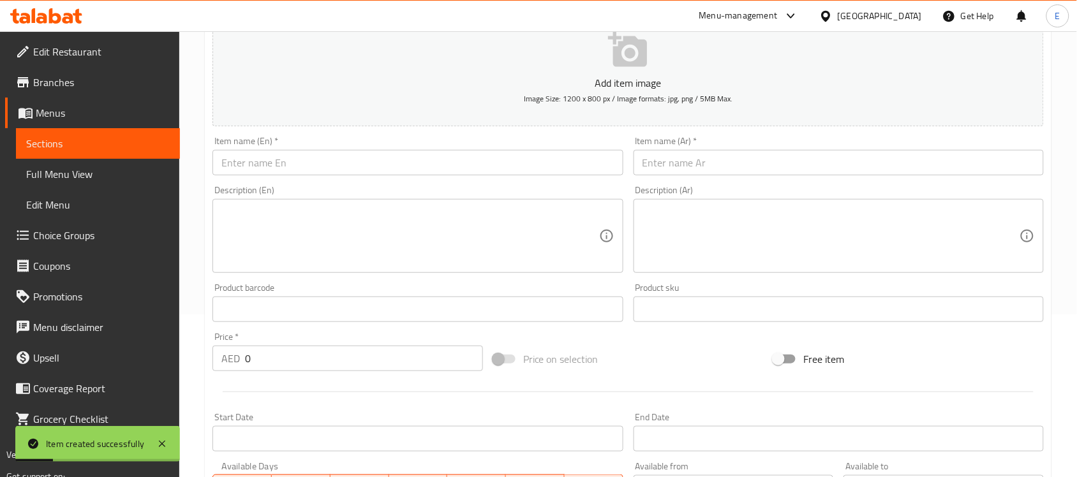
scroll to position [0, 0]
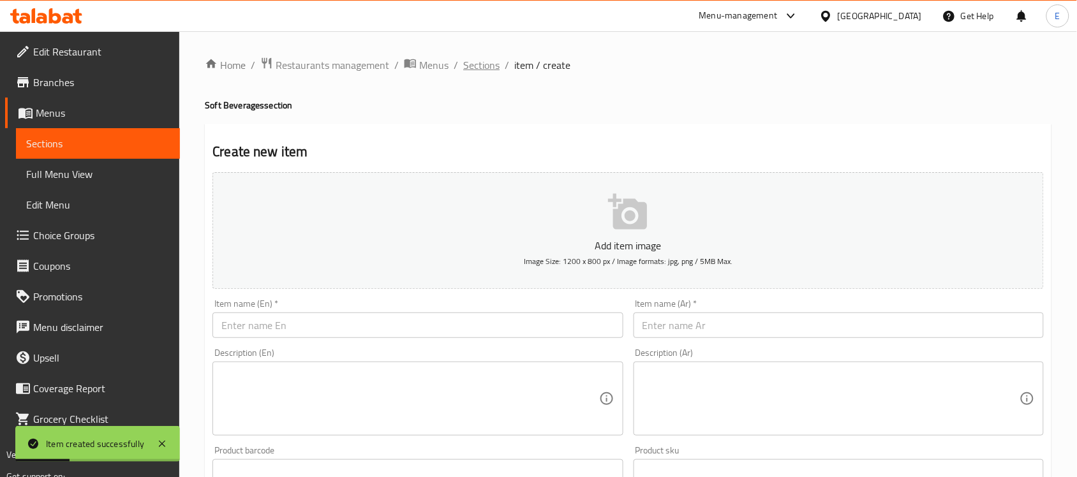
click at [473, 71] on span "Sections" at bounding box center [481, 64] width 36 height 15
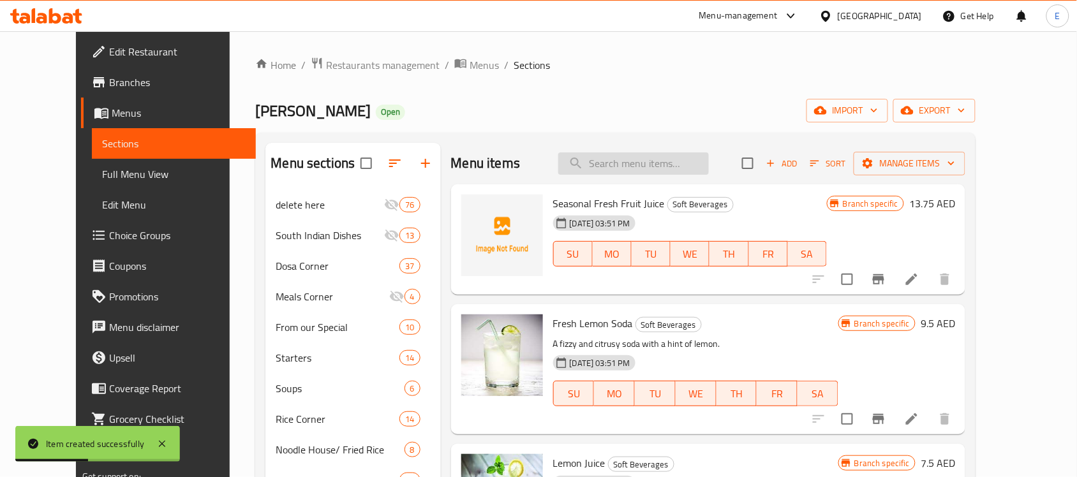
click at [637, 158] on input "search" at bounding box center [633, 163] width 151 height 22
paste input "Water (Small)"
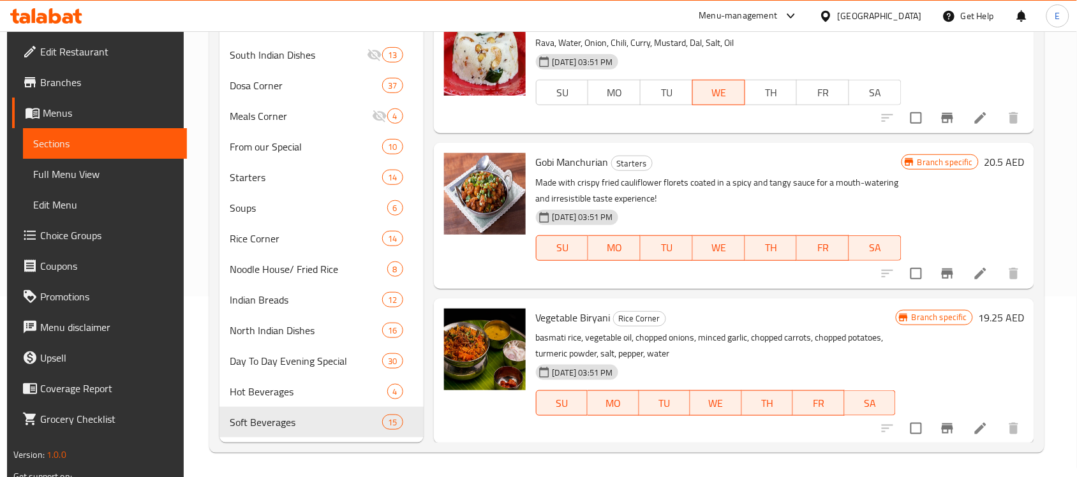
scroll to position [1564, 0]
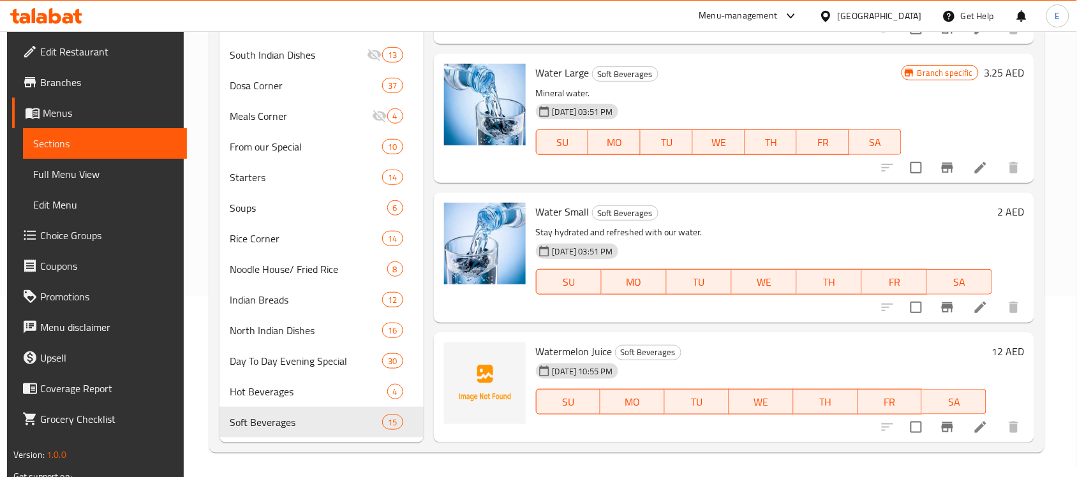
type input "Water"
click at [1005, 208] on h6 "2 AED" at bounding box center [1010, 212] width 27 height 18
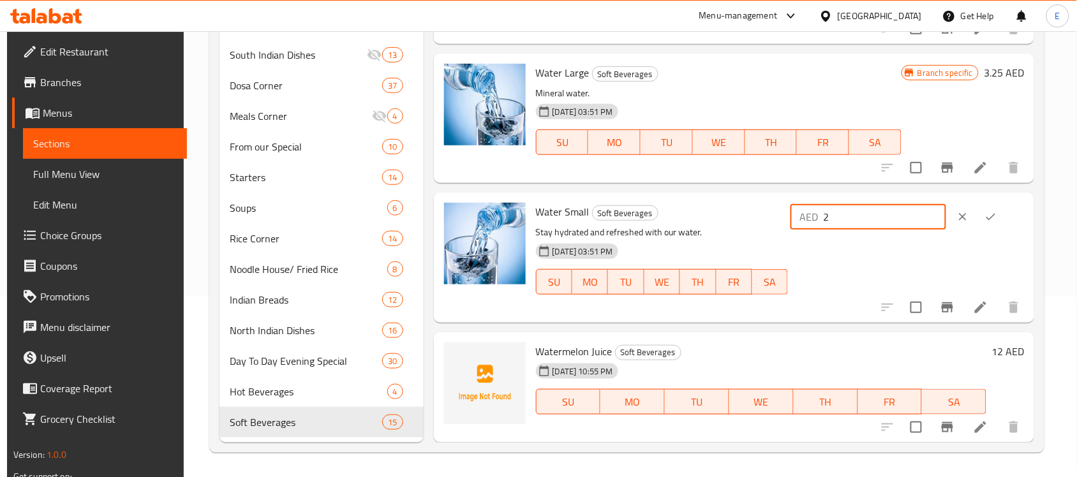
click at [884, 218] on input "2" at bounding box center [884, 217] width 123 height 26
type input "1.75"
click at [1000, 207] on button "ok" at bounding box center [991, 217] width 28 height 28
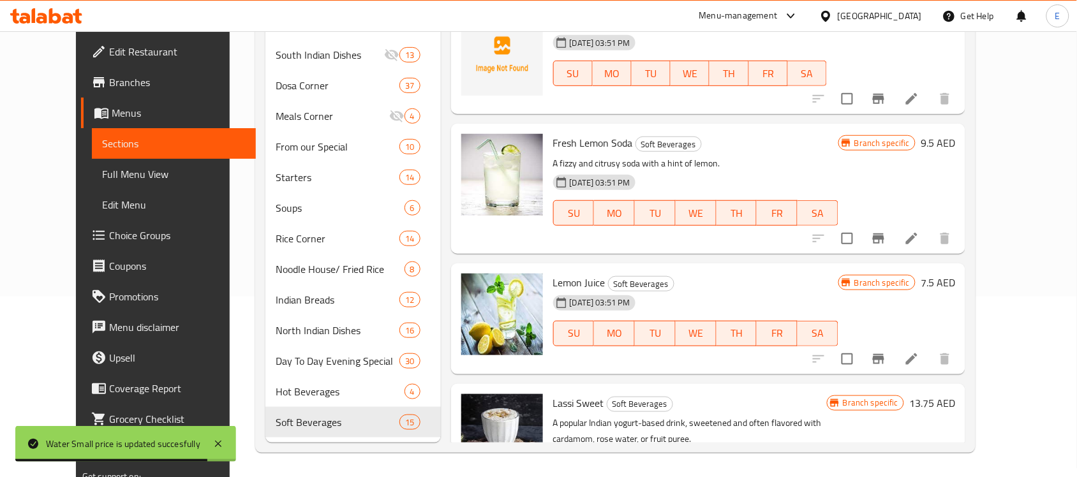
scroll to position [0, 0]
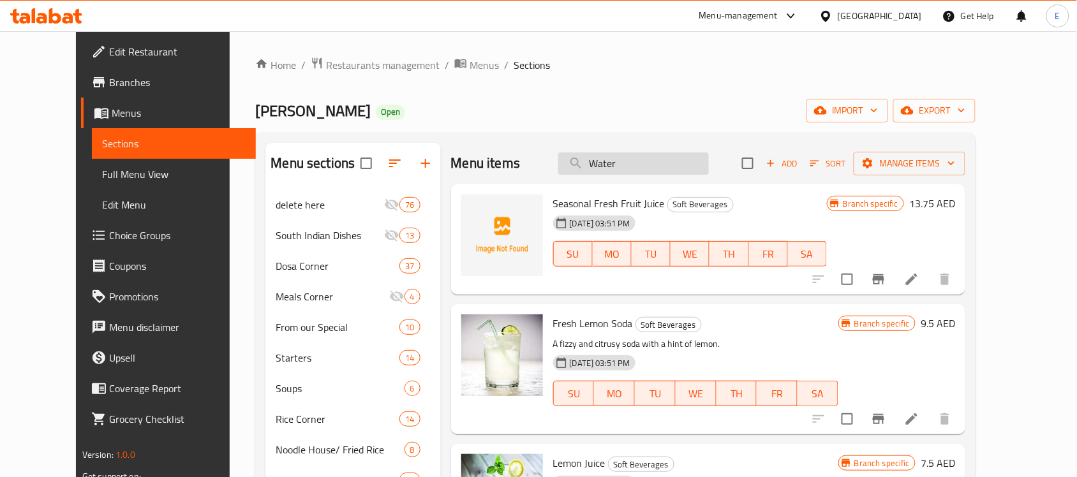
click at [640, 161] on input "Water" at bounding box center [633, 163] width 151 height 22
paste input "Milk Shake"
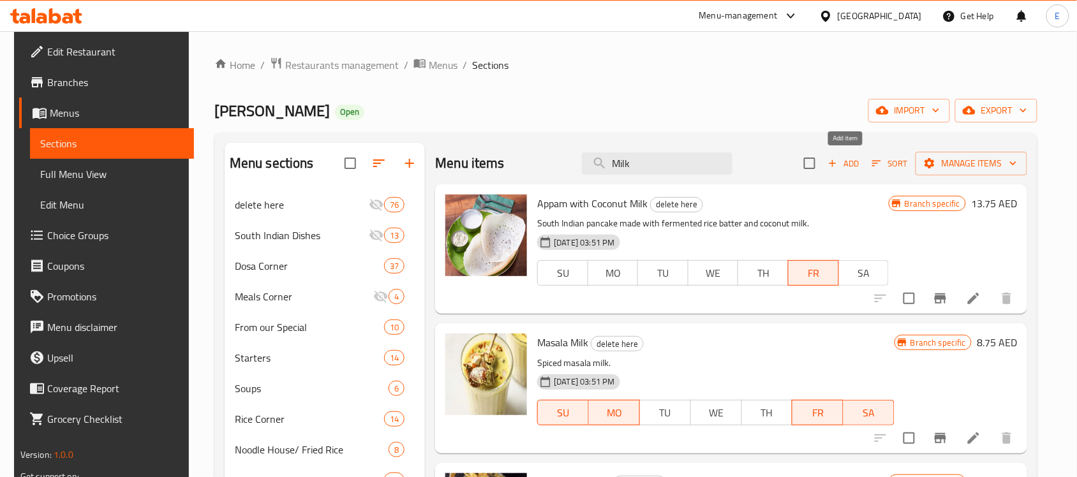
type input "Milk"
click at [847, 169] on span "Add" at bounding box center [843, 163] width 34 height 15
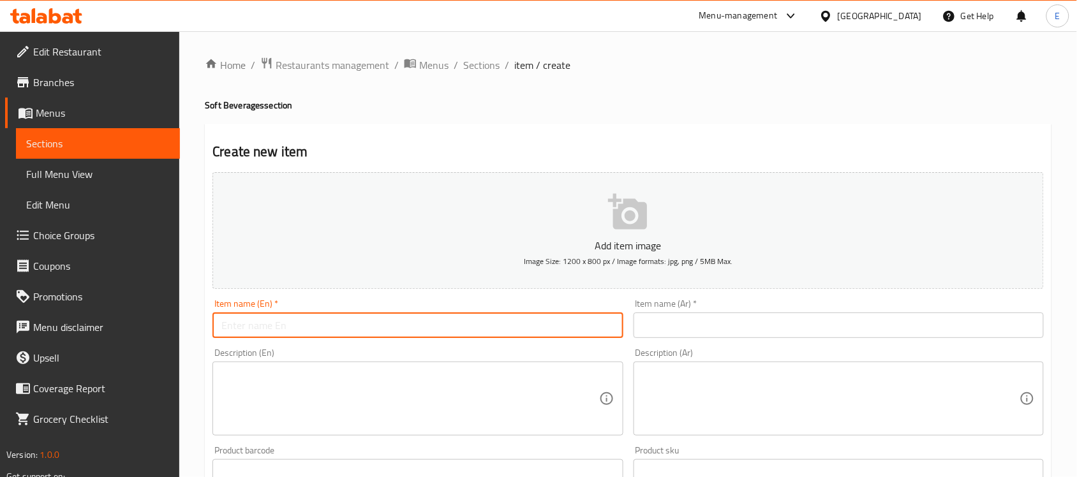
paste input "Milk Shake"
click at [378, 322] on input "Milk Shake" at bounding box center [417, 326] width 410 height 26
type input "Milk Shake"
click at [652, 337] on input "text" at bounding box center [839, 326] width 410 height 26
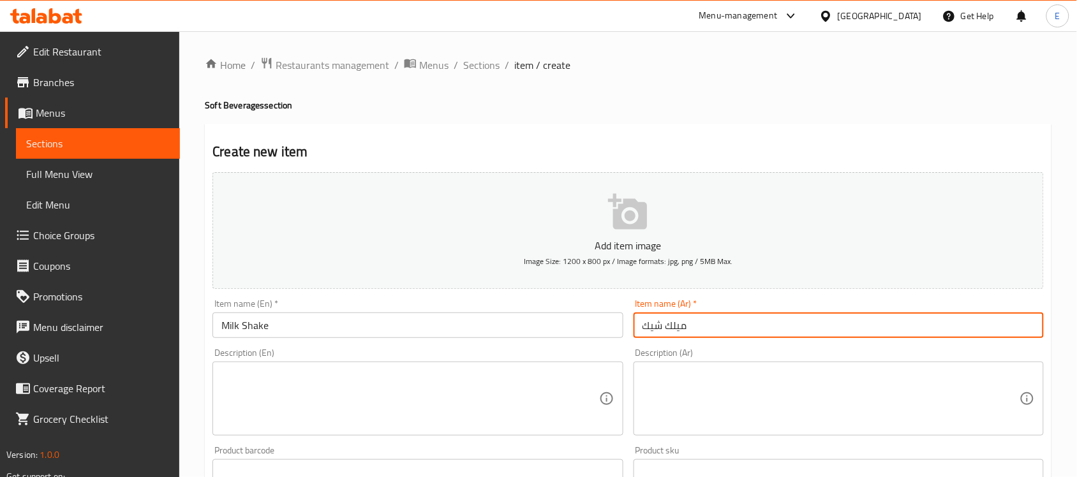
type input "ميلك شيك"
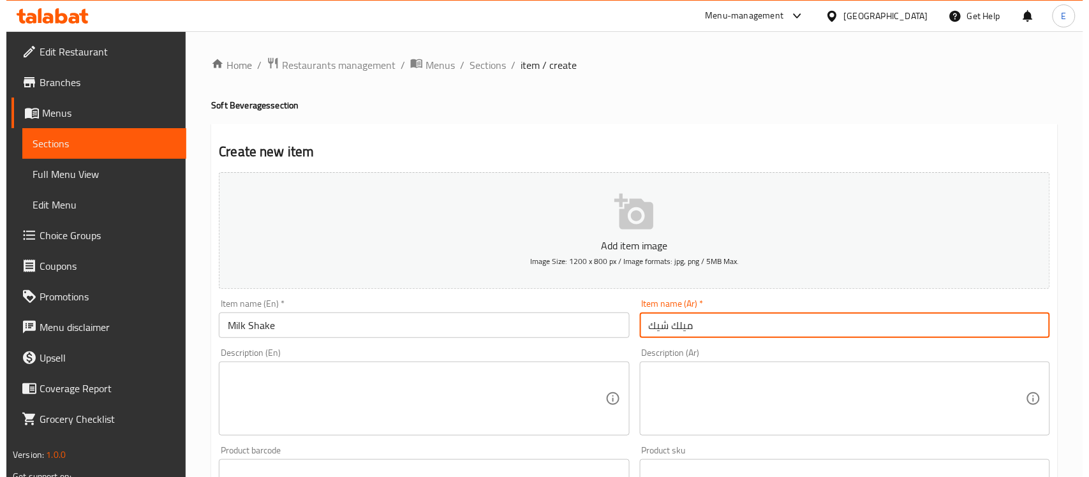
scroll to position [422, 0]
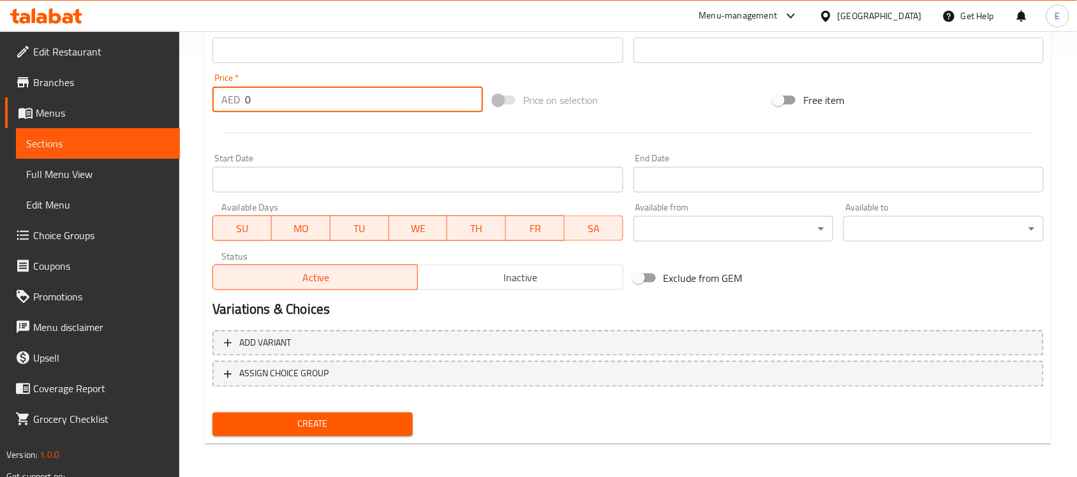
click at [276, 90] on input "0" at bounding box center [364, 100] width 238 height 26
type input "14.50"
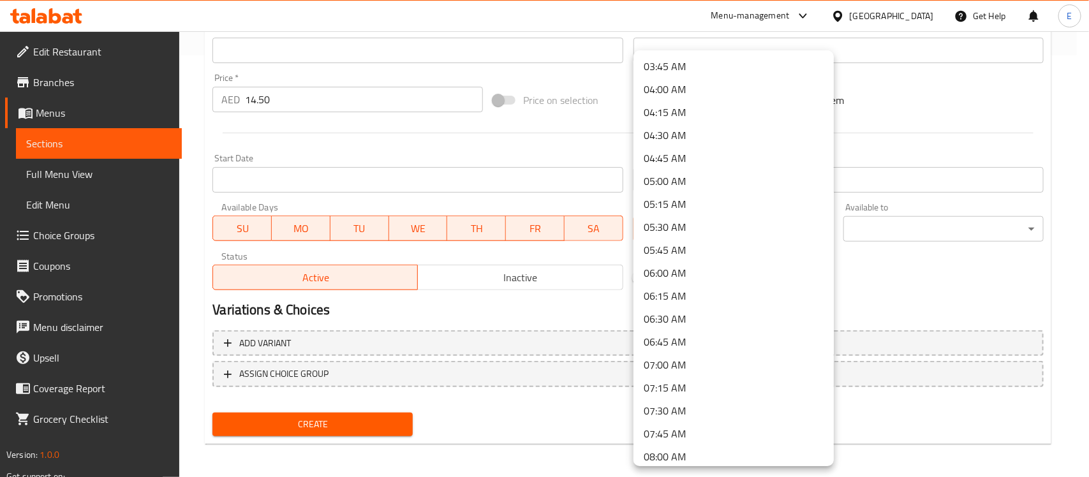
scroll to position [350, 0]
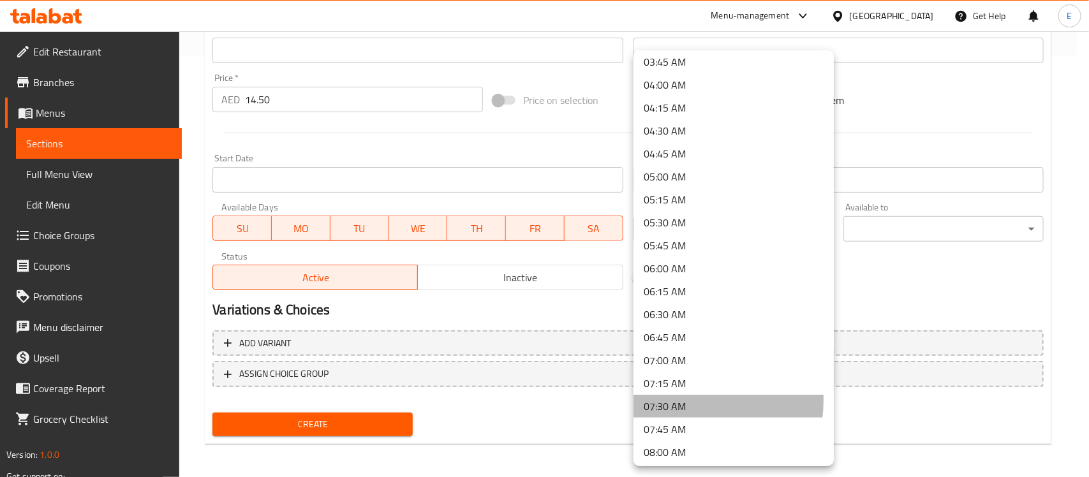
click at [675, 399] on li "07:30 AM" at bounding box center [734, 406] width 200 height 23
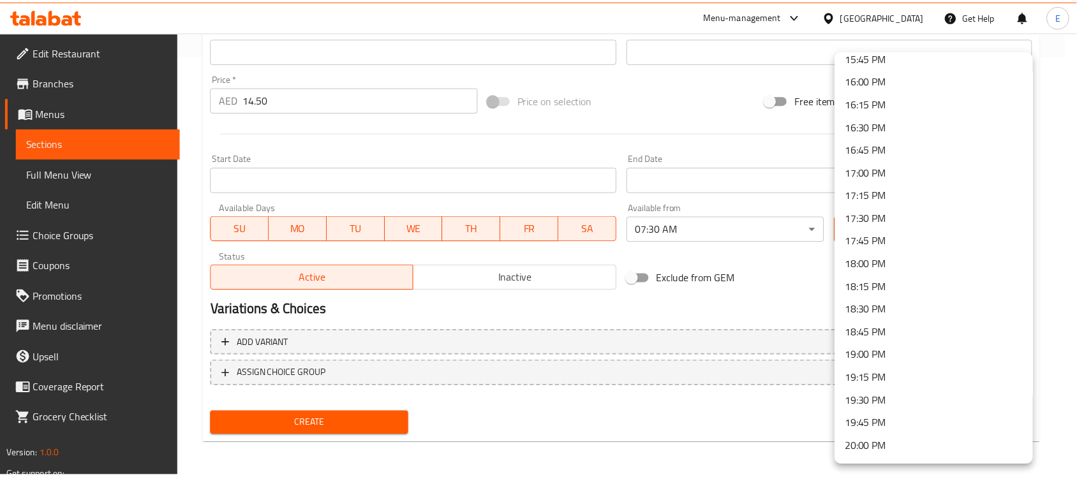
scroll to position [1820, 0]
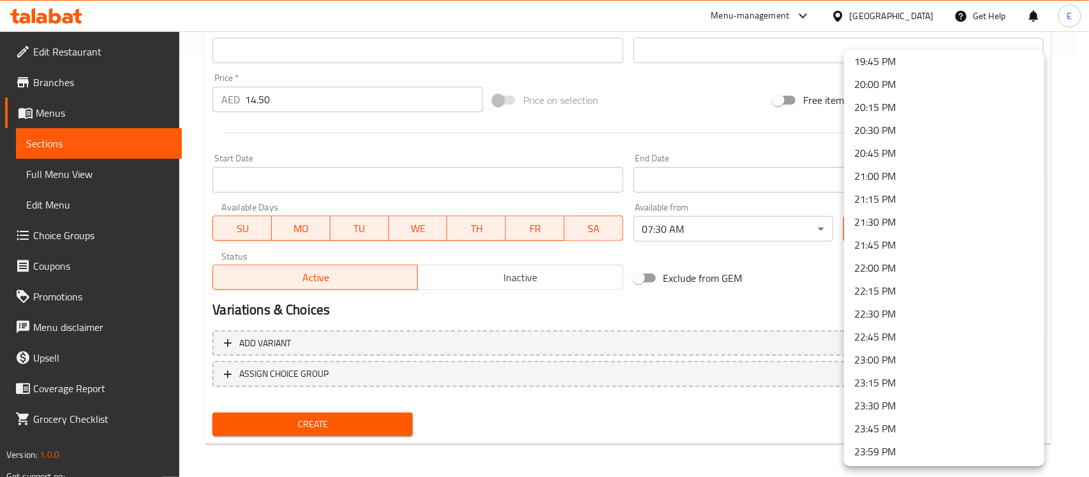
click at [904, 365] on li "23:00 PM" at bounding box center [944, 359] width 200 height 23
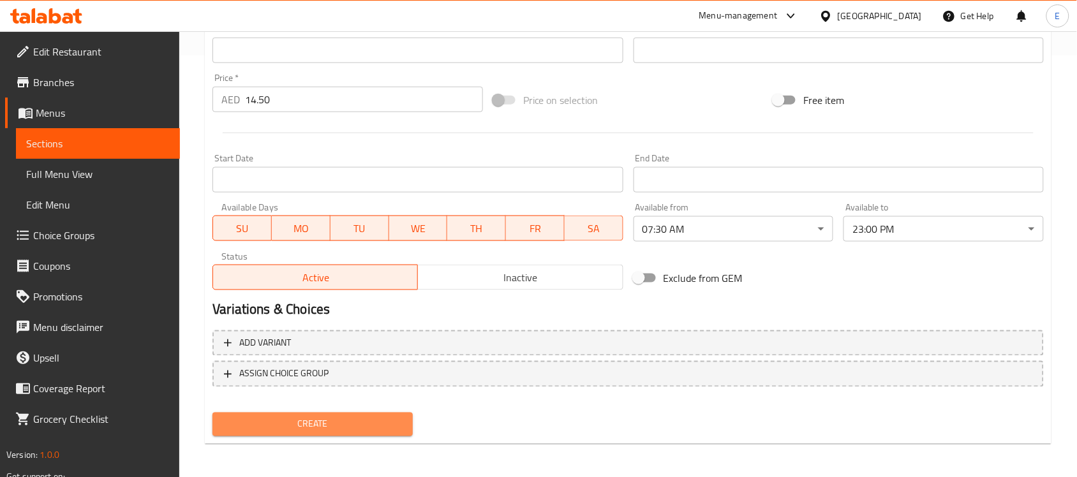
click at [338, 428] on span "Create" at bounding box center [313, 425] width 180 height 16
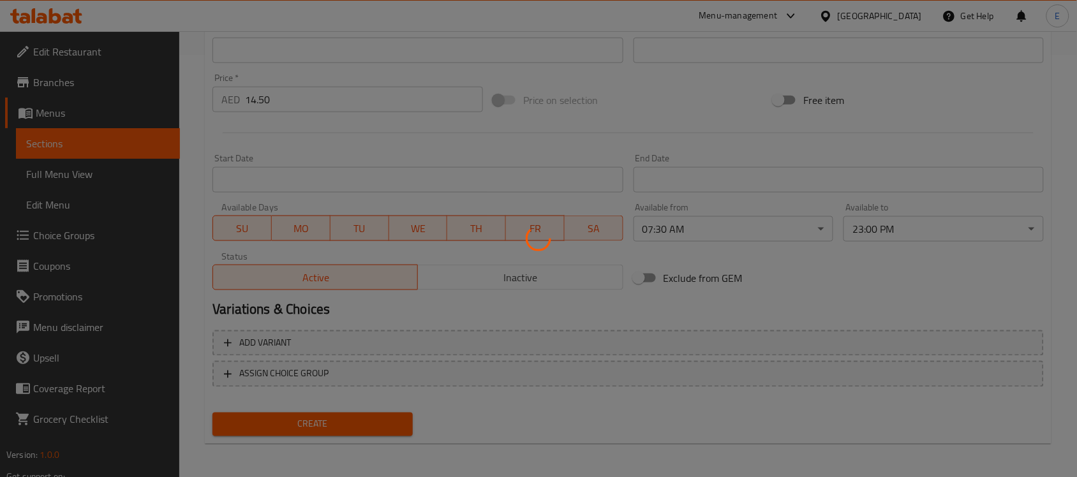
type input "0"
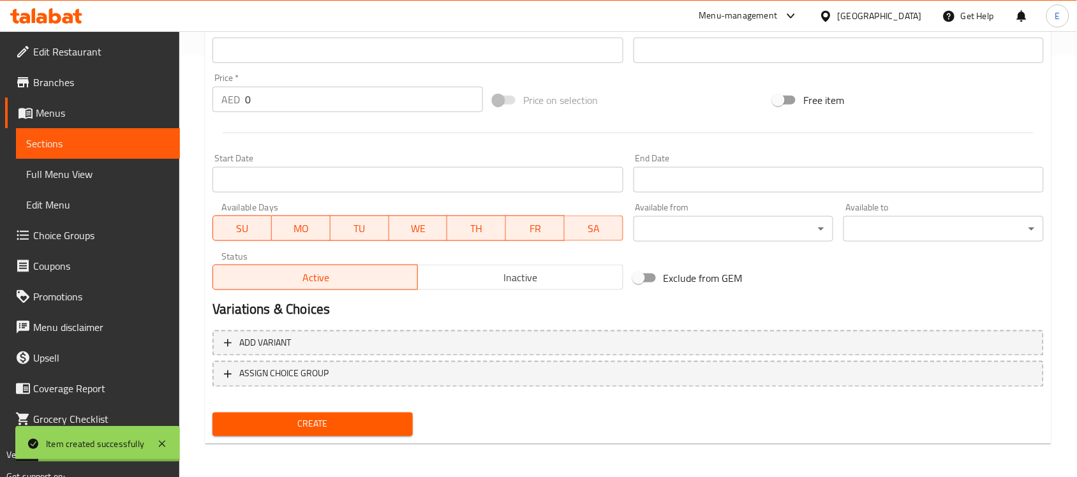
scroll to position [0, 0]
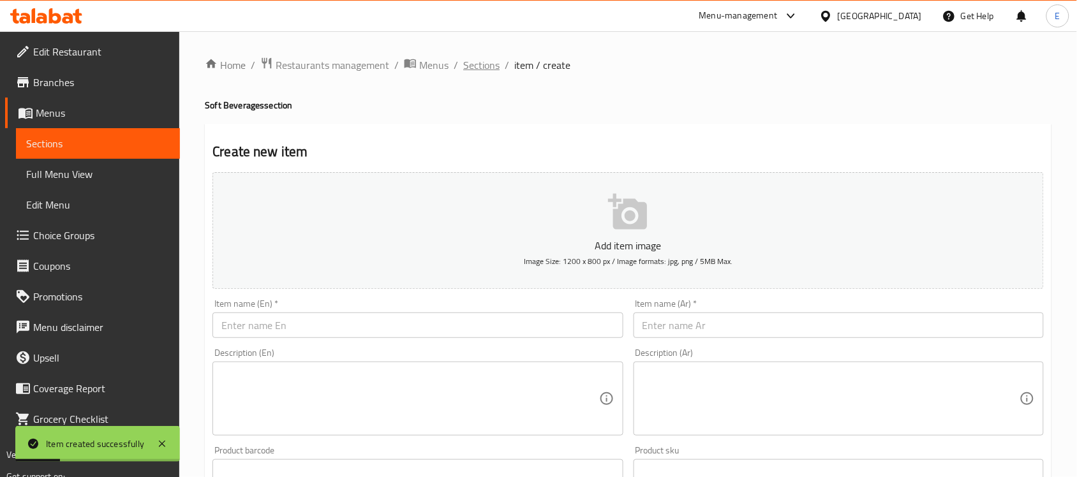
click at [485, 57] on span "Sections" at bounding box center [481, 64] width 36 height 15
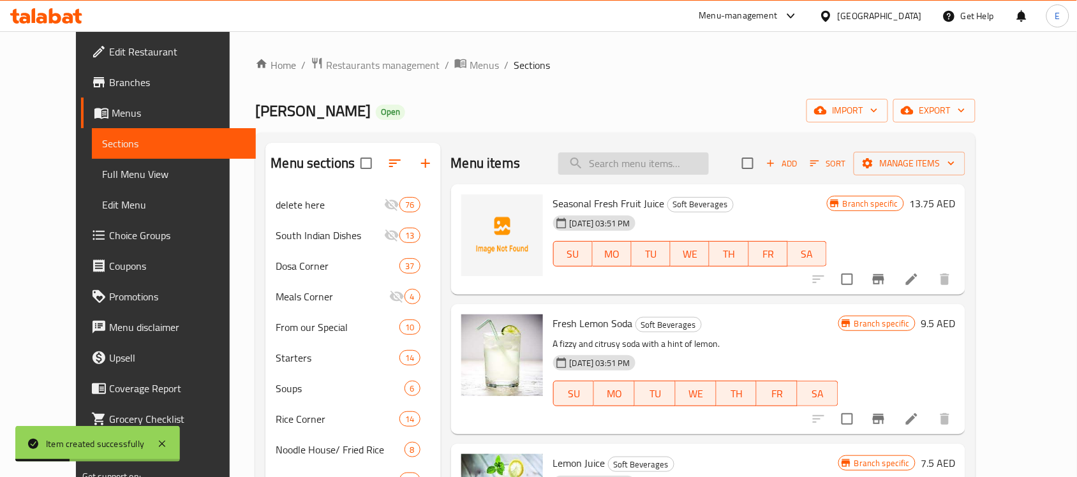
paste input "Ice Cream"
click at [648, 167] on input "search" at bounding box center [633, 163] width 151 height 22
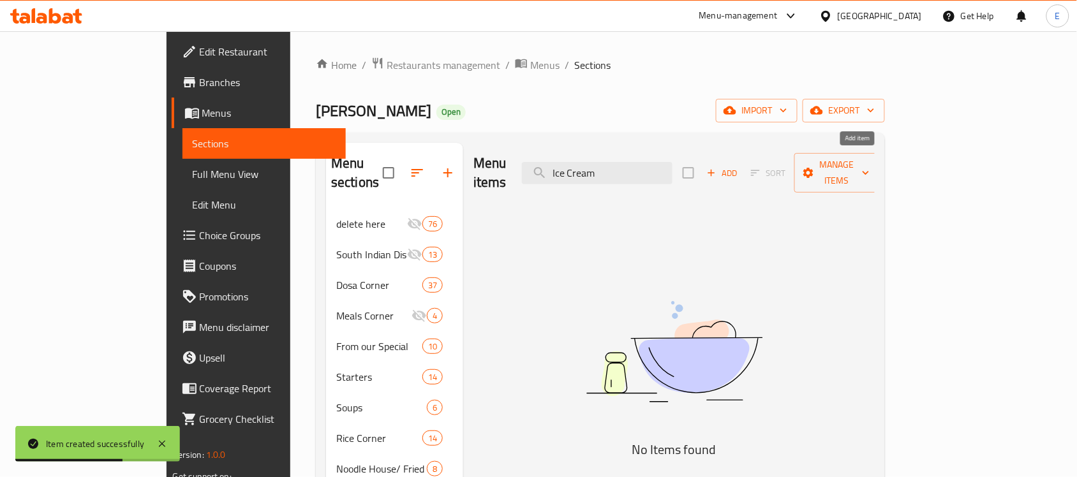
type input "Ice Cream"
click at [740, 166] on span "Add" at bounding box center [722, 173] width 34 height 15
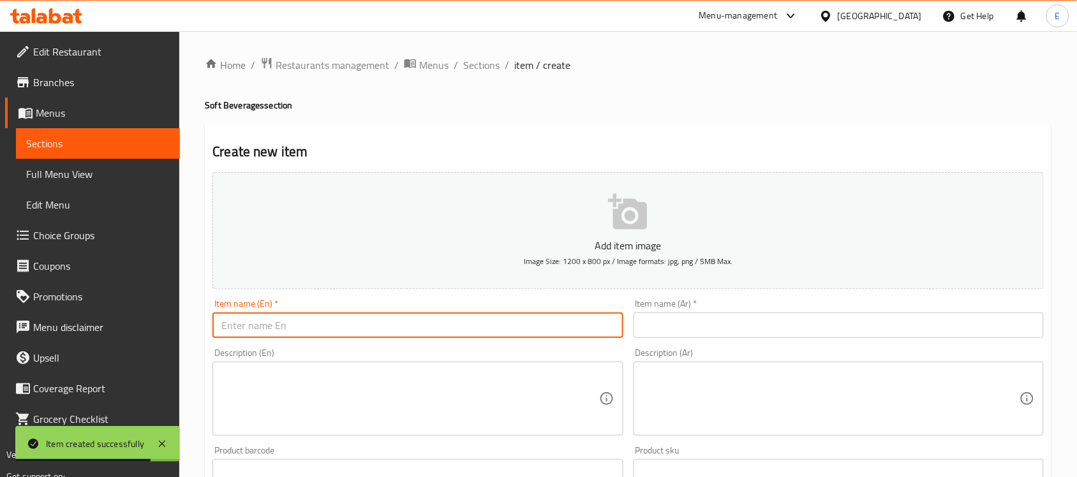
click at [464, 322] on input "text" at bounding box center [417, 326] width 410 height 26
paste input "Ice Cream"
type input "Ice Cream"
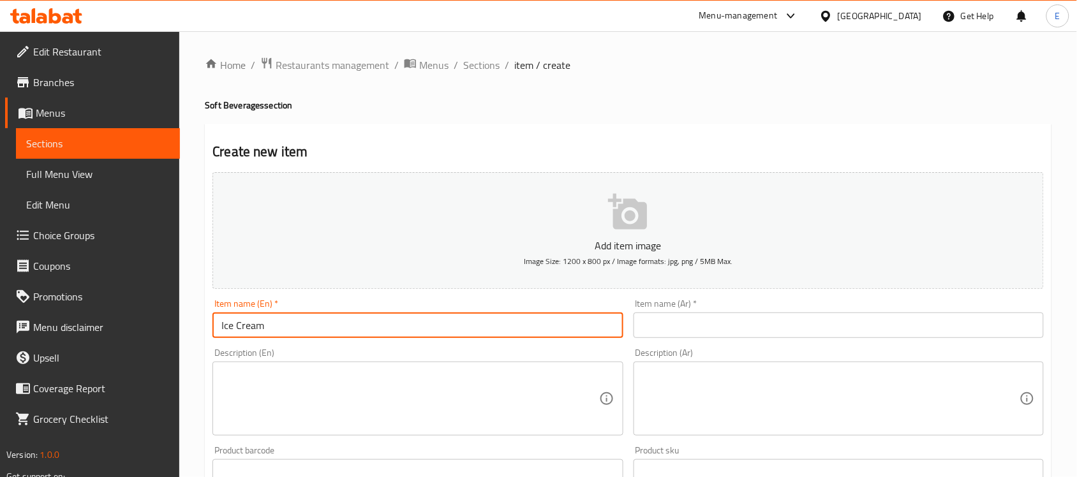
click at [681, 324] on input "text" at bounding box center [839, 326] width 410 height 26
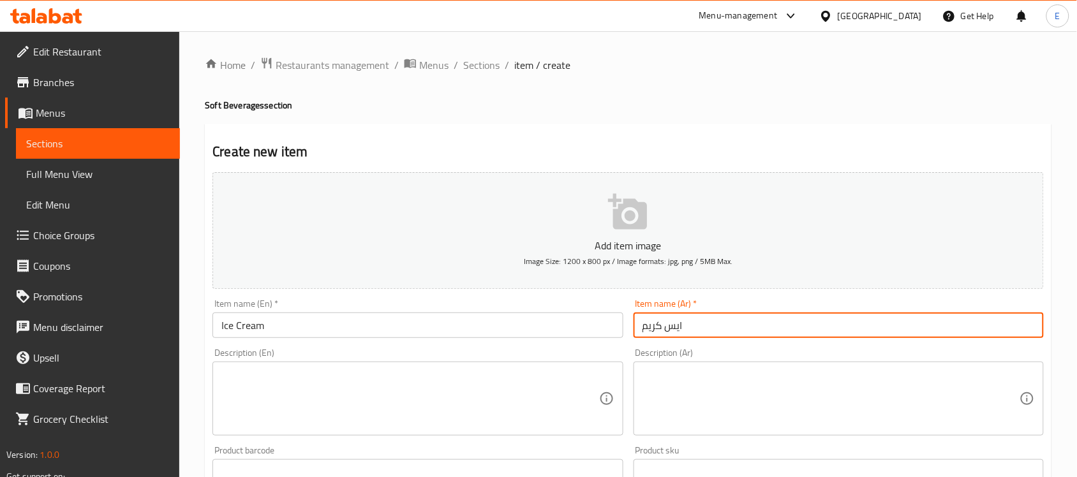
type input "ايس كريم"
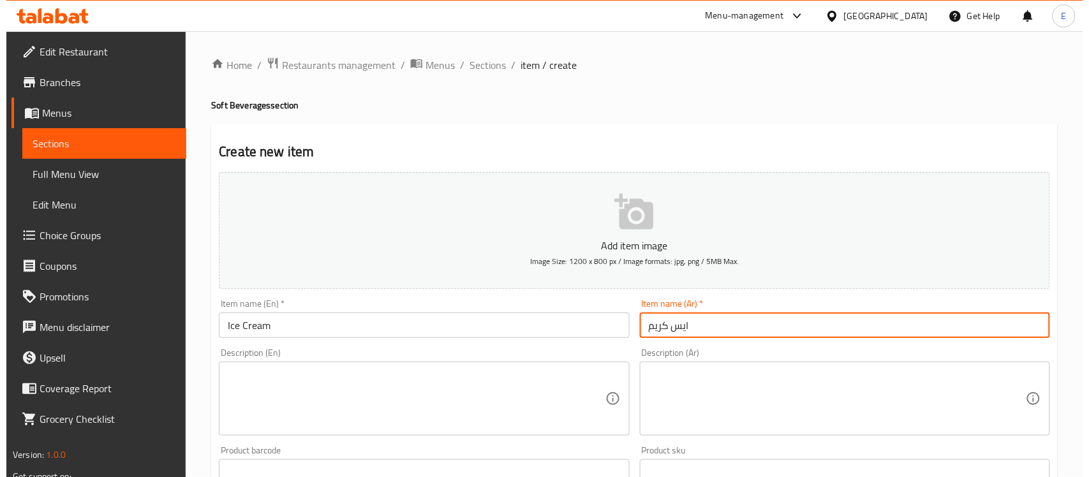
scroll to position [422, 0]
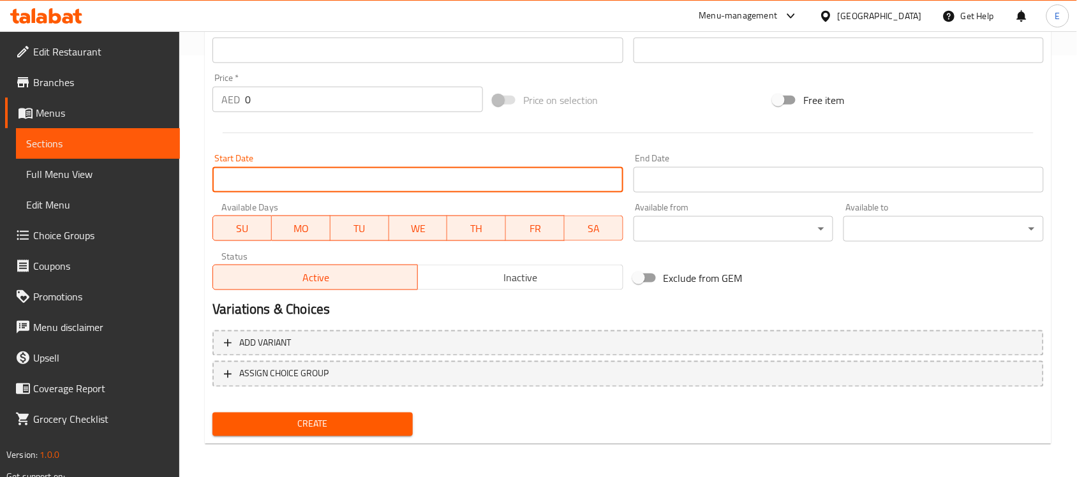
click at [332, 171] on input "Start Date" at bounding box center [417, 180] width 410 height 26
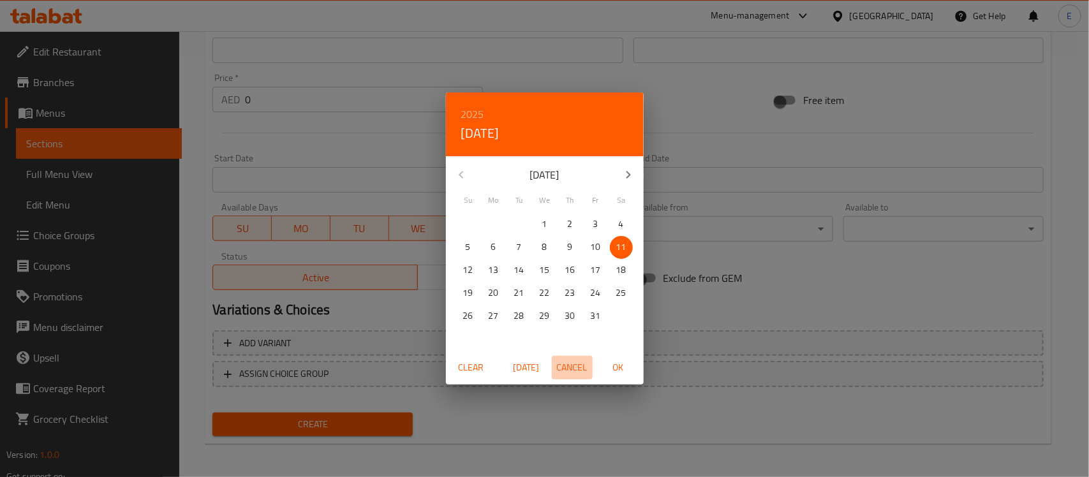
click at [583, 367] on span "Cancel" at bounding box center [572, 368] width 31 height 16
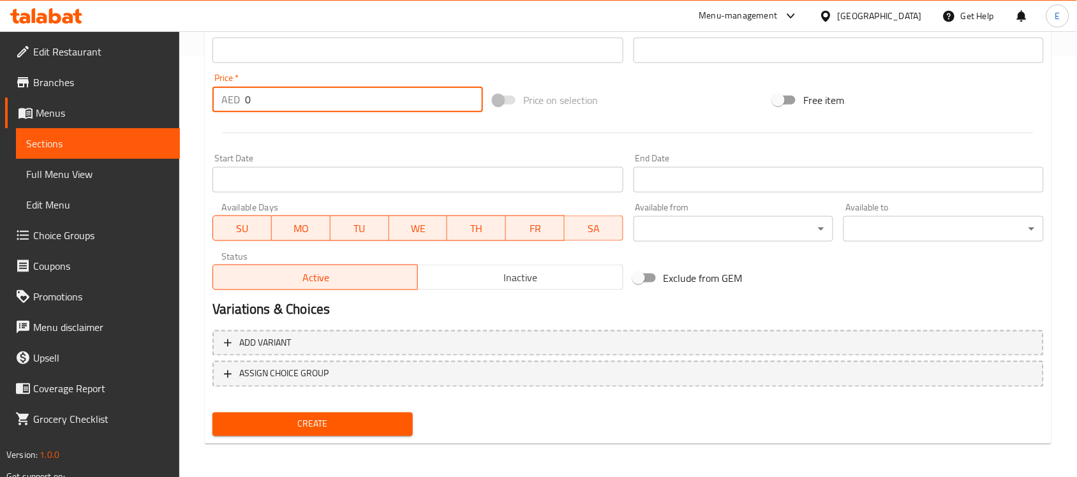
click at [327, 101] on input "0" at bounding box center [364, 100] width 238 height 26
type input "7.25"
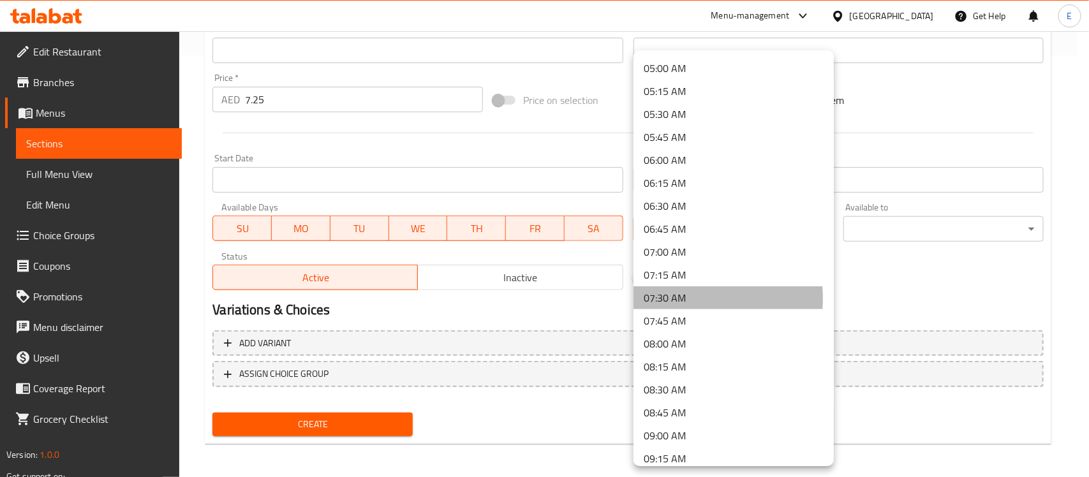
click at [689, 298] on li "07:30 AM" at bounding box center [734, 297] width 200 height 23
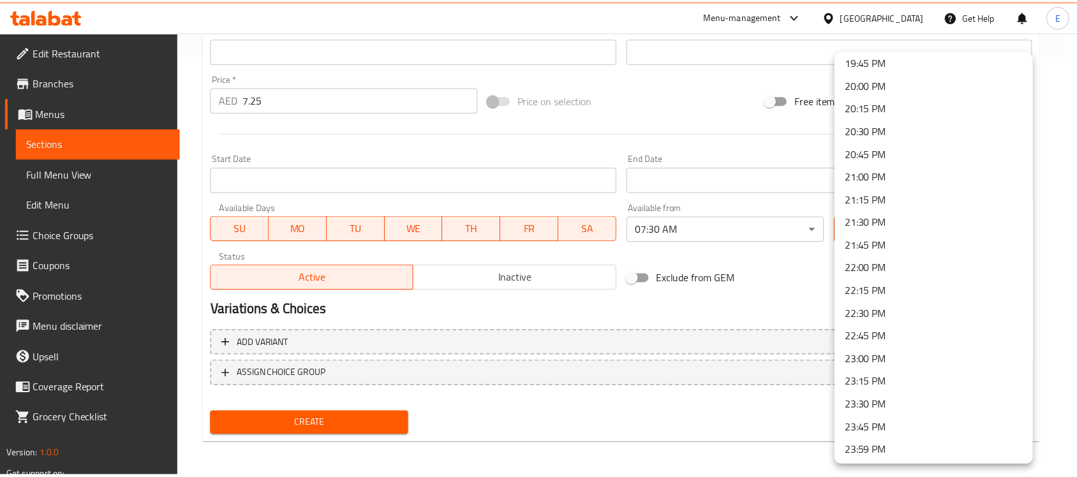
scroll to position [1820, 0]
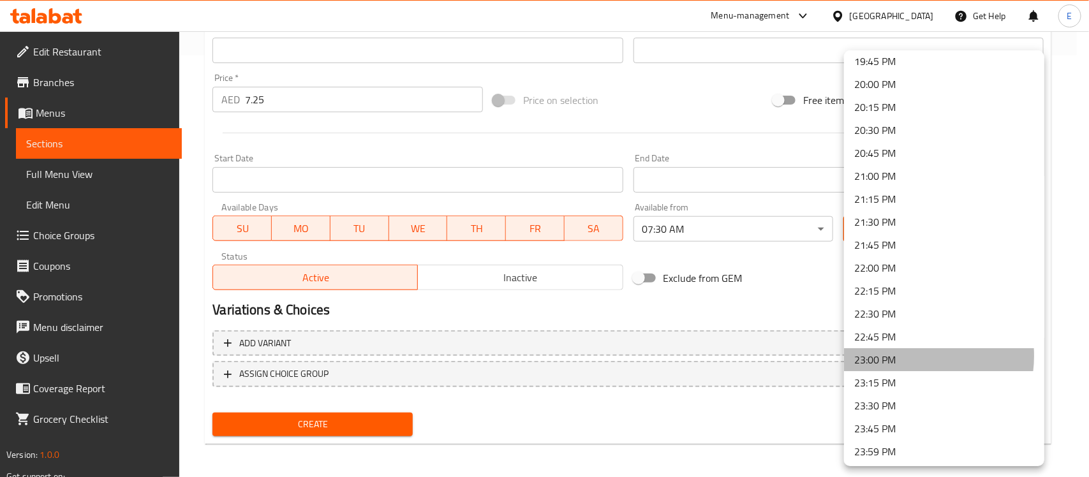
click at [909, 354] on li "23:00 PM" at bounding box center [944, 359] width 200 height 23
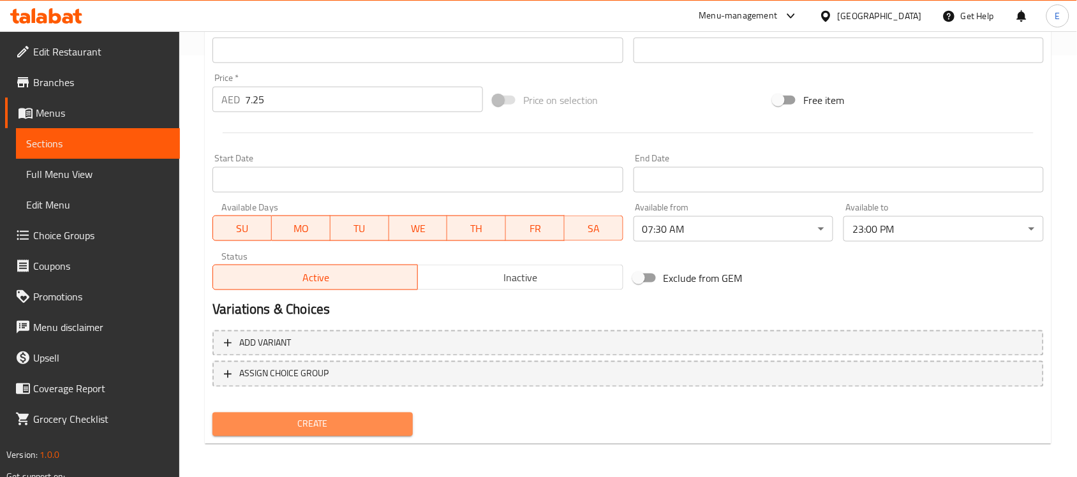
click at [378, 413] on button "Create" at bounding box center [312, 425] width 200 height 24
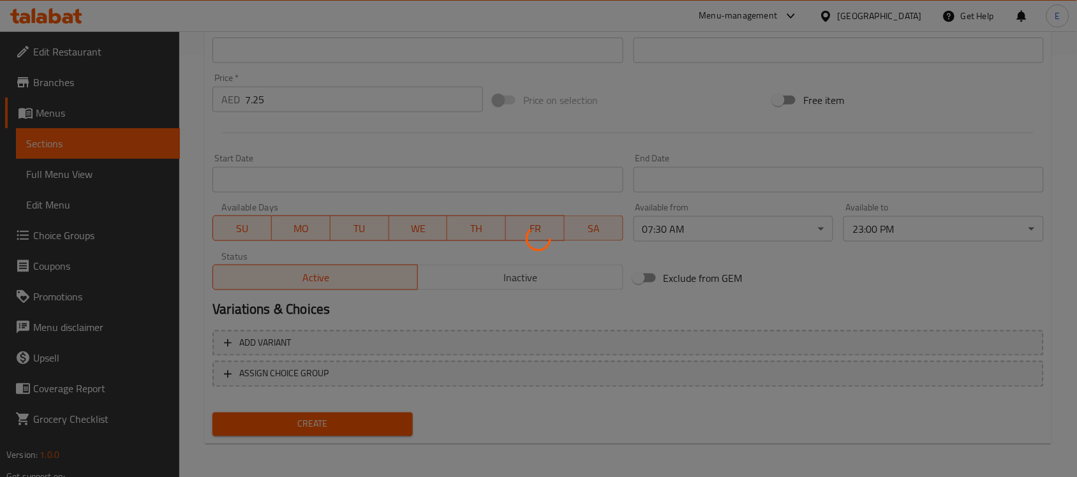
scroll to position [0, 0]
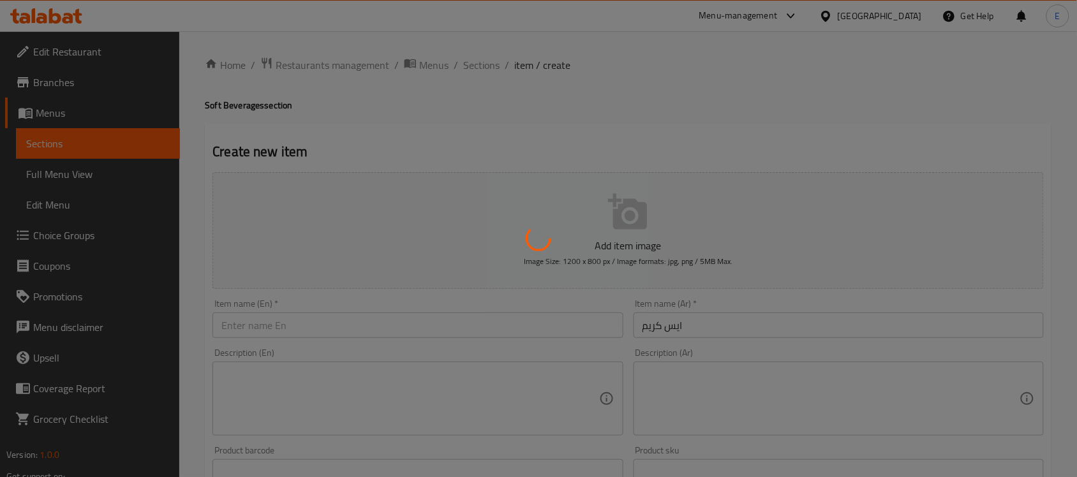
type input "0"
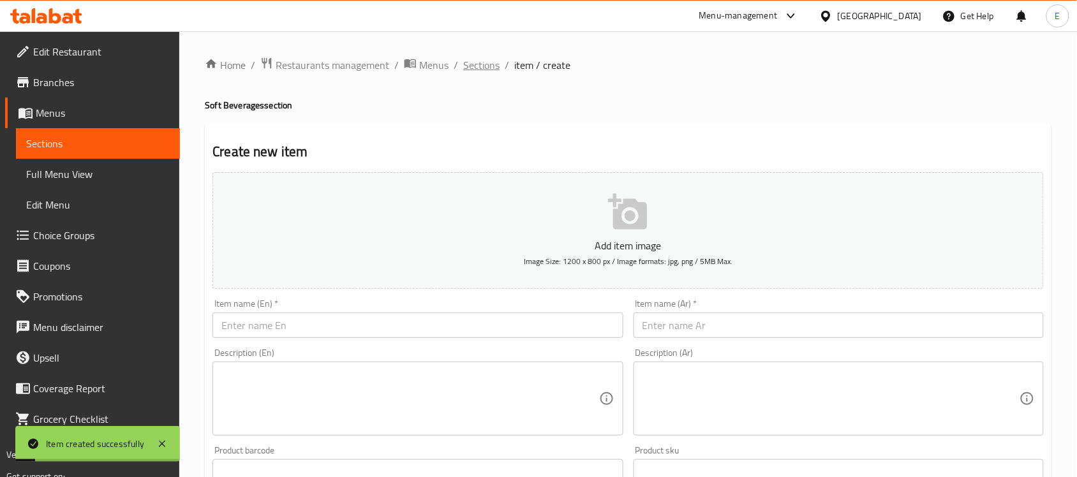
click at [476, 64] on span "Sections" at bounding box center [481, 64] width 36 height 15
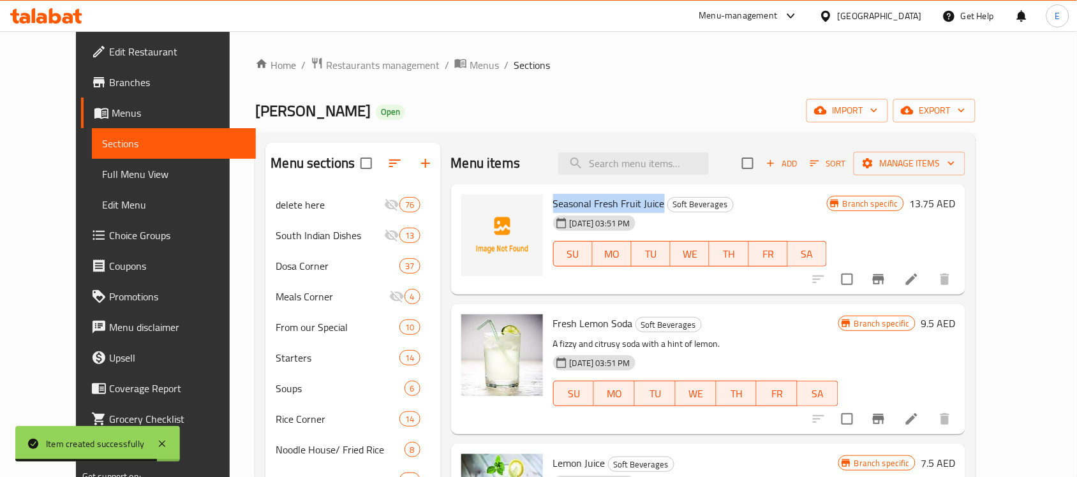
drag, startPoint x: 642, startPoint y: 205, endPoint x: 532, endPoint y: 198, distance: 110.6
click at [548, 198] on div "Seasonal Fresh Fruit Juice Soft Beverages [DATE] 03:51 PM SU MO TU WE TH FR SA" at bounding box center [690, 240] width 284 height 101
copy span "Seasonal Fresh Fruit Juice"
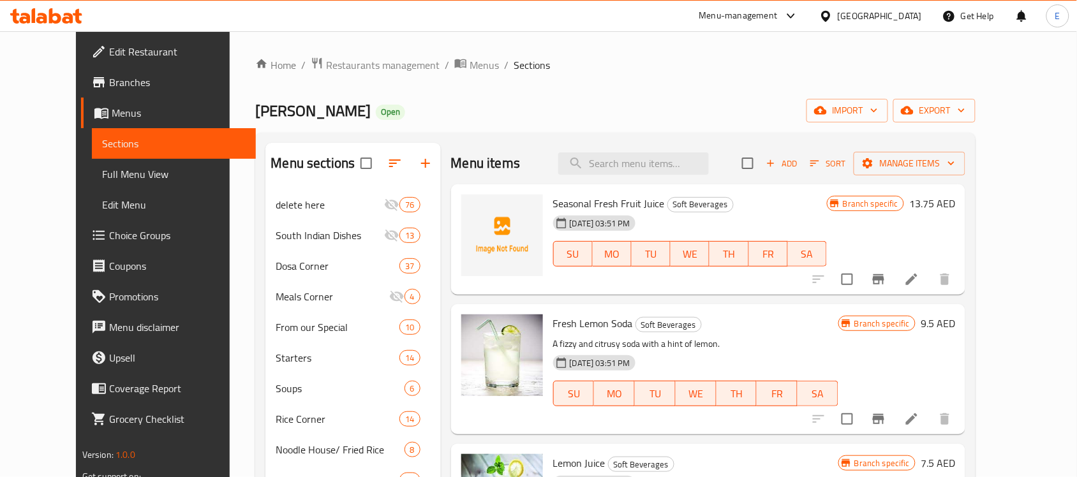
click at [930, 281] on li at bounding box center [912, 279] width 36 height 23
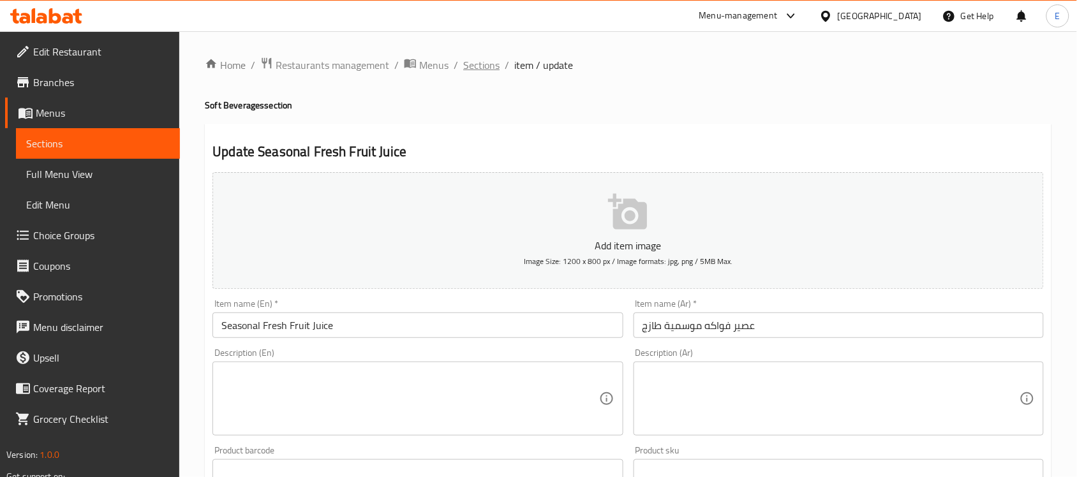
click at [473, 61] on span "Sections" at bounding box center [481, 64] width 36 height 15
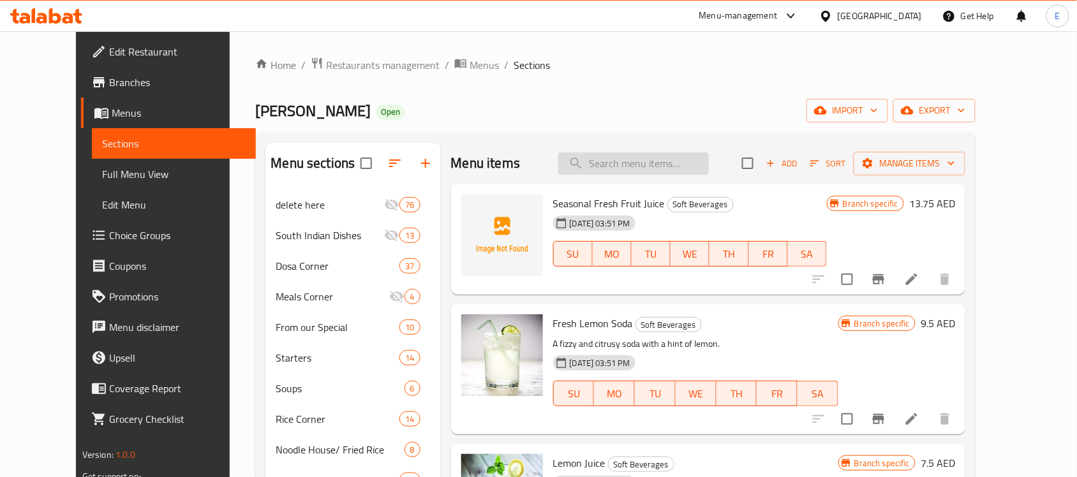
paste input "Seasonal Fresh Fruit Juice"
click at [668, 161] on input "search" at bounding box center [633, 163] width 151 height 22
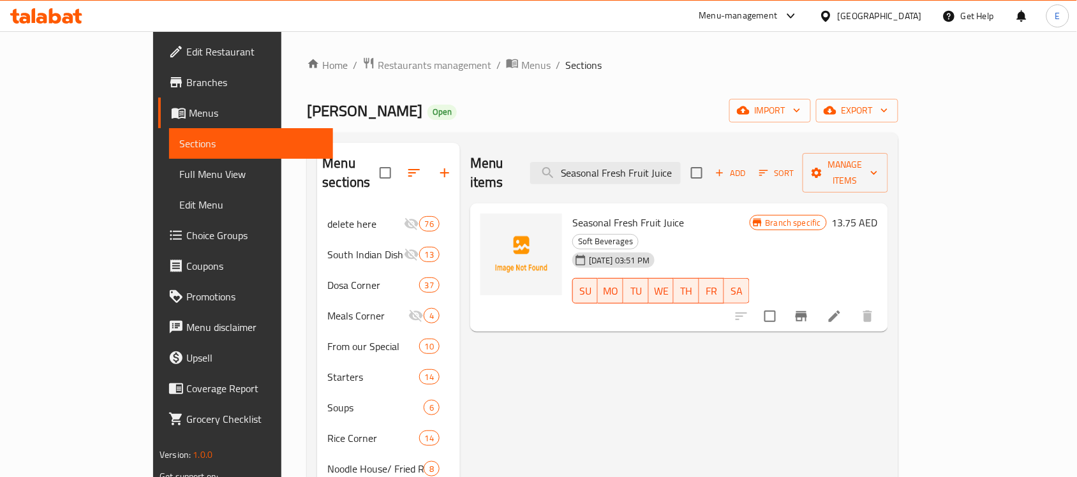
type input "Seasonal Fresh Fruit Juice"
click at [817, 301] on button "Branch-specific-item" at bounding box center [801, 316] width 31 height 31
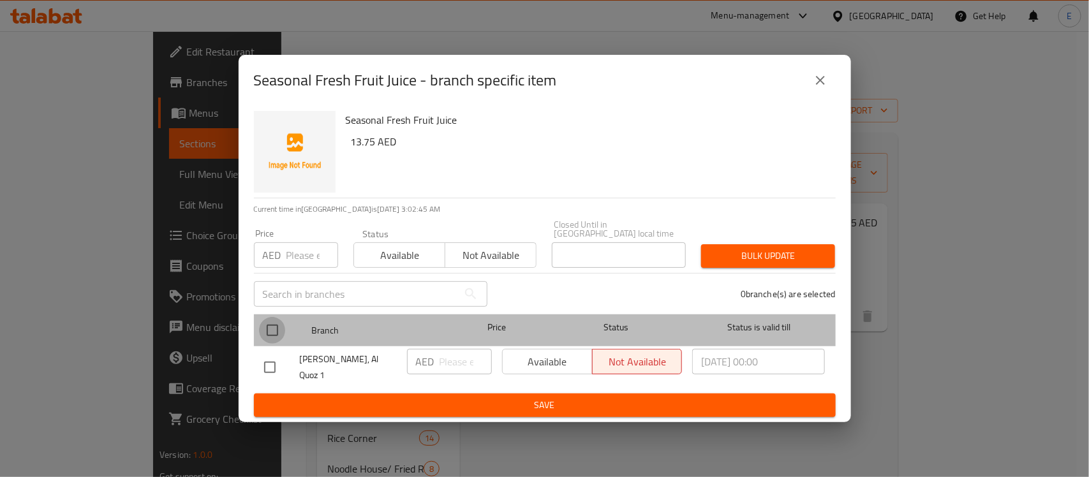
click at [281, 327] on input "checkbox" at bounding box center [272, 330] width 27 height 27
checkbox input "true"
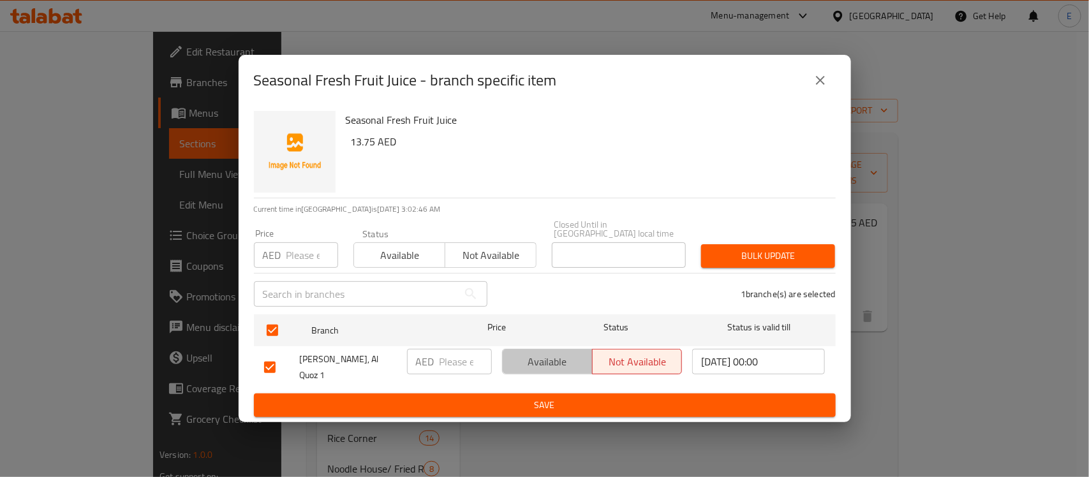
click at [541, 355] on span "Available" at bounding box center [548, 362] width 80 height 19
click at [461, 359] on input "number" at bounding box center [466, 362] width 52 height 26
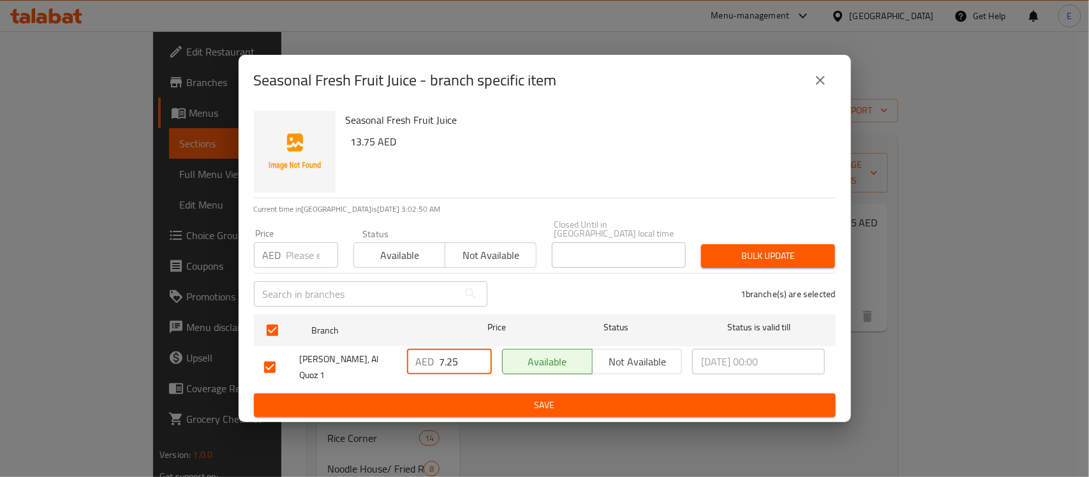
type input "7.25"
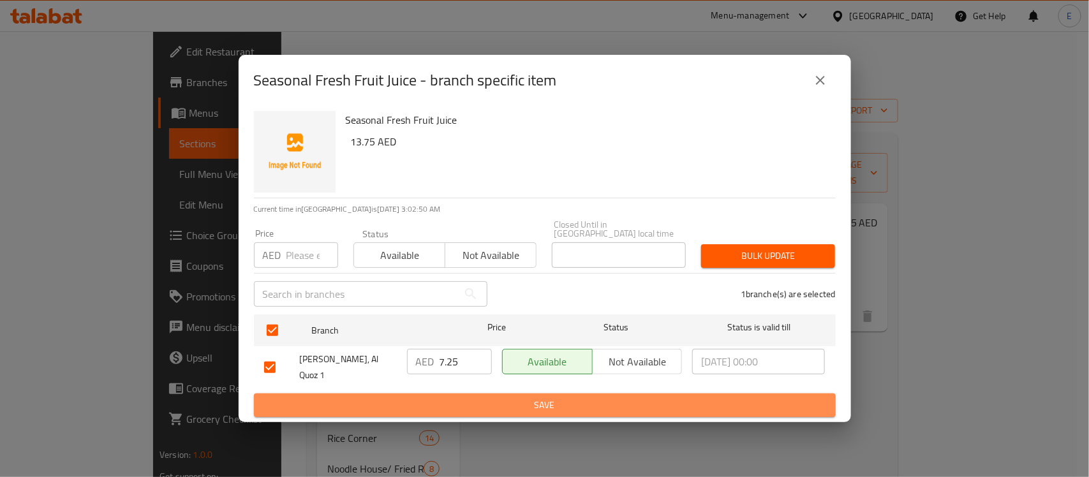
click at [489, 399] on span "Save" at bounding box center [544, 406] width 561 height 16
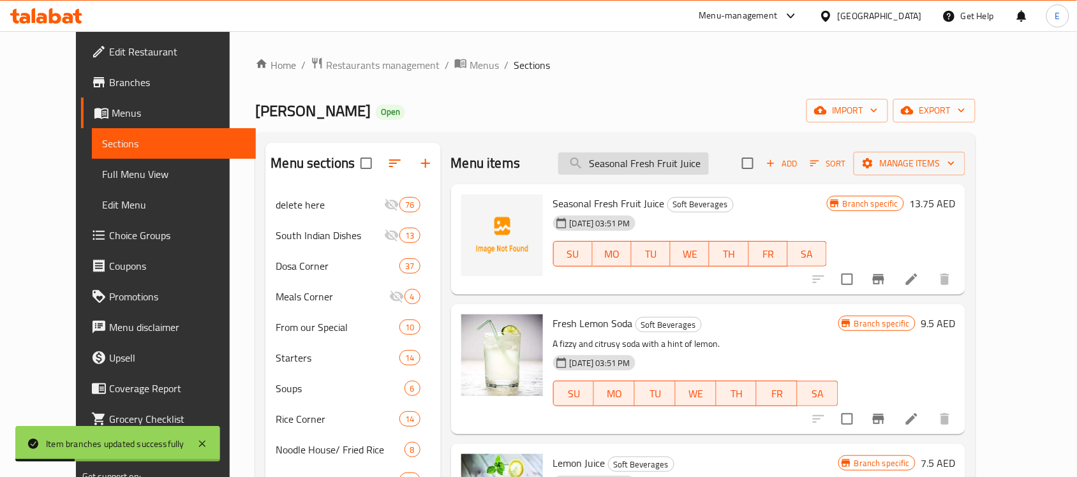
click at [687, 163] on input "Seasonal Fresh Fruit Juice" at bounding box center [633, 163] width 151 height 22
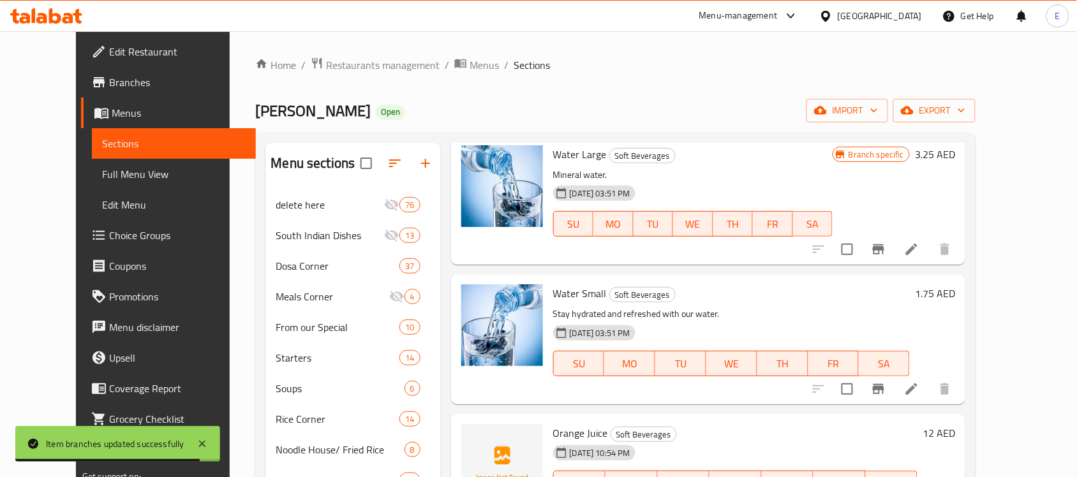
scroll to position [1136, 0]
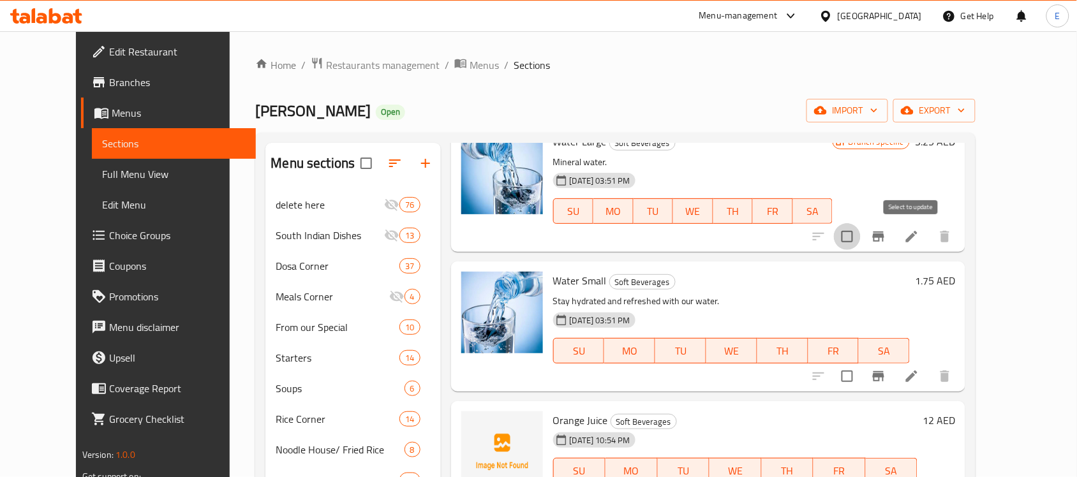
click at [861, 241] on input "checkbox" at bounding box center [847, 236] width 27 height 27
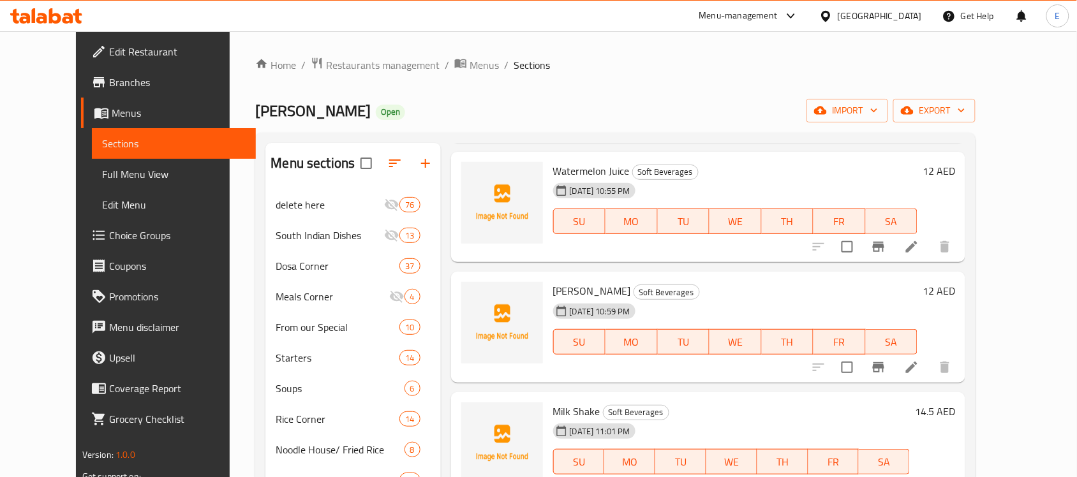
scroll to position [0, 0]
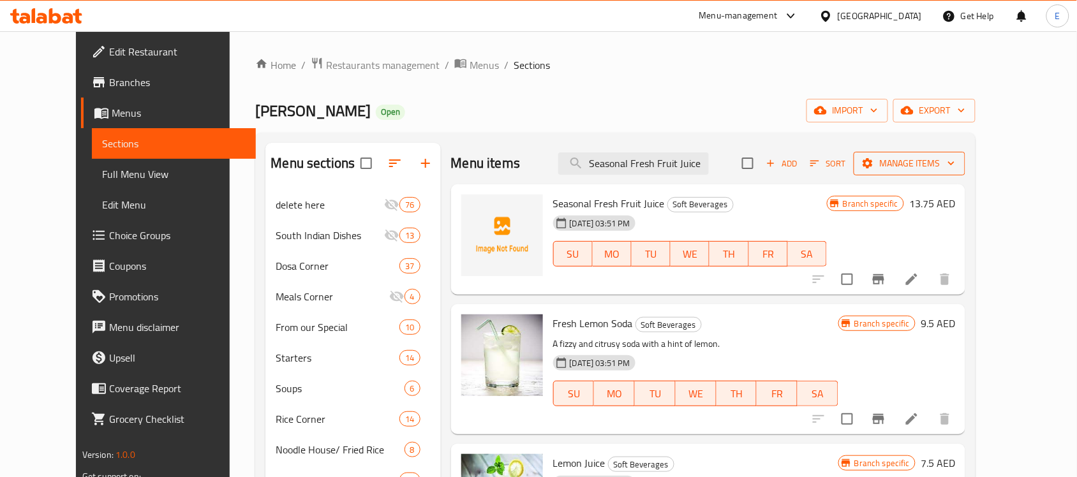
click at [965, 172] on button "Manage items" at bounding box center [910, 164] width 112 height 24
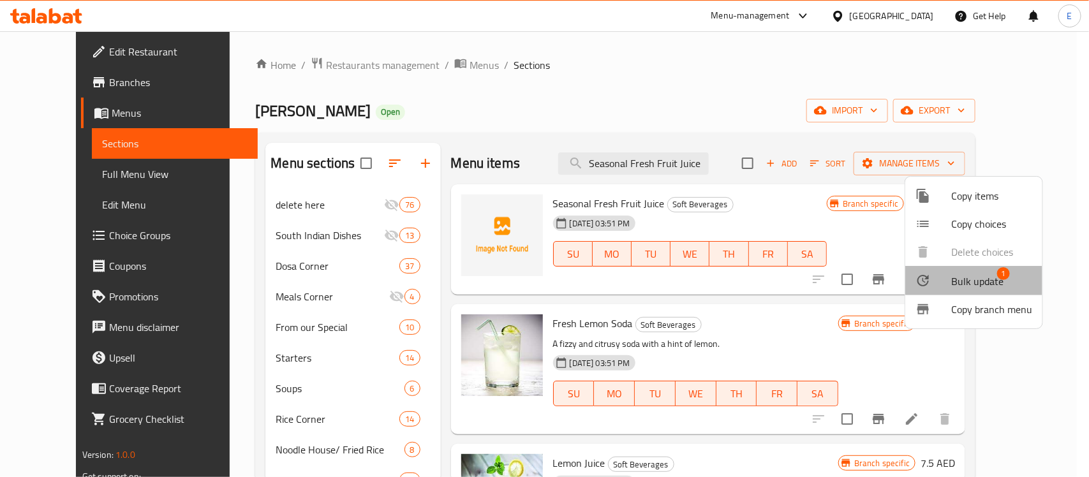
click at [978, 278] on span "Bulk update" at bounding box center [977, 281] width 52 height 15
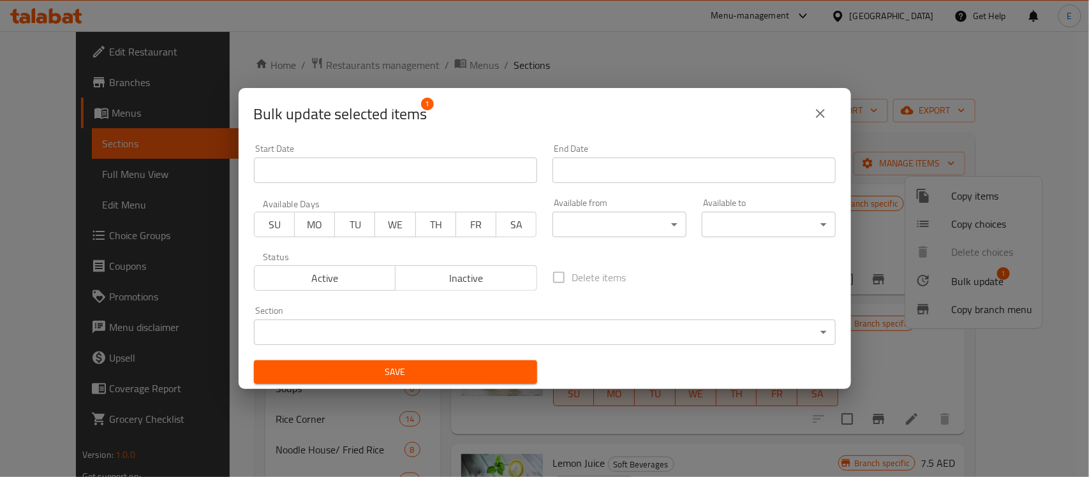
click at [512, 326] on body "​ Menu-management [GEOGRAPHIC_DATA] Get Help E Edit Restaurant Branches Menus S…" at bounding box center [544, 254] width 1089 height 446
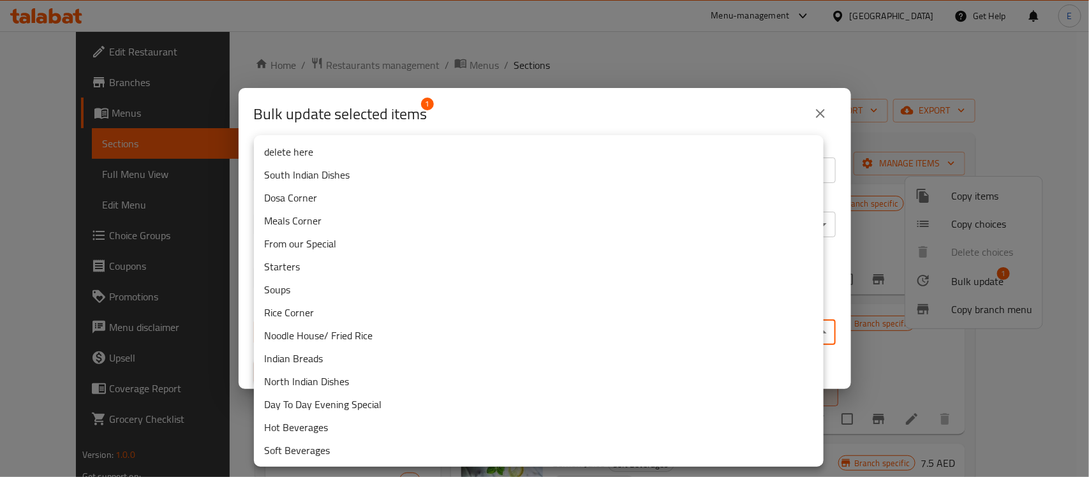
click at [410, 157] on li "delete here" at bounding box center [539, 151] width 570 height 23
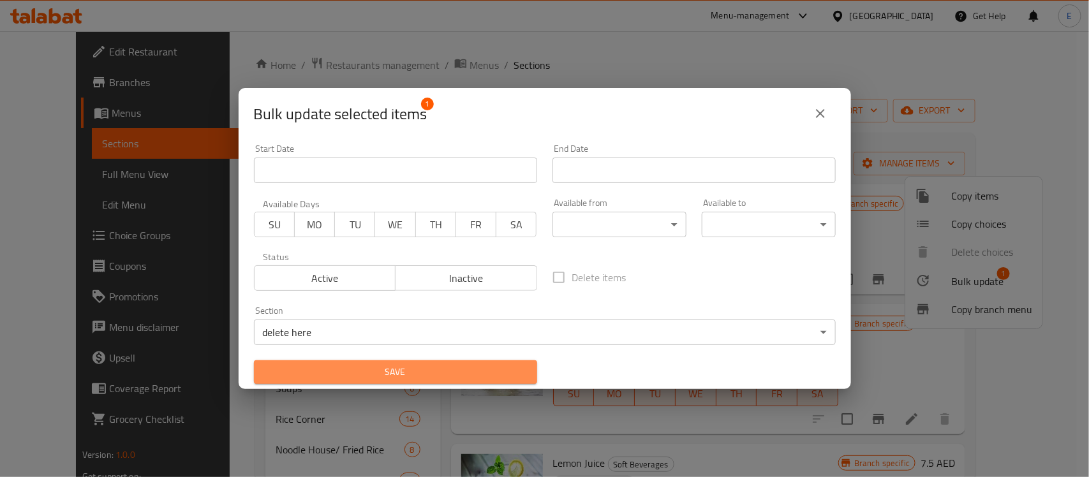
click at [424, 369] on span "Save" at bounding box center [395, 372] width 263 height 16
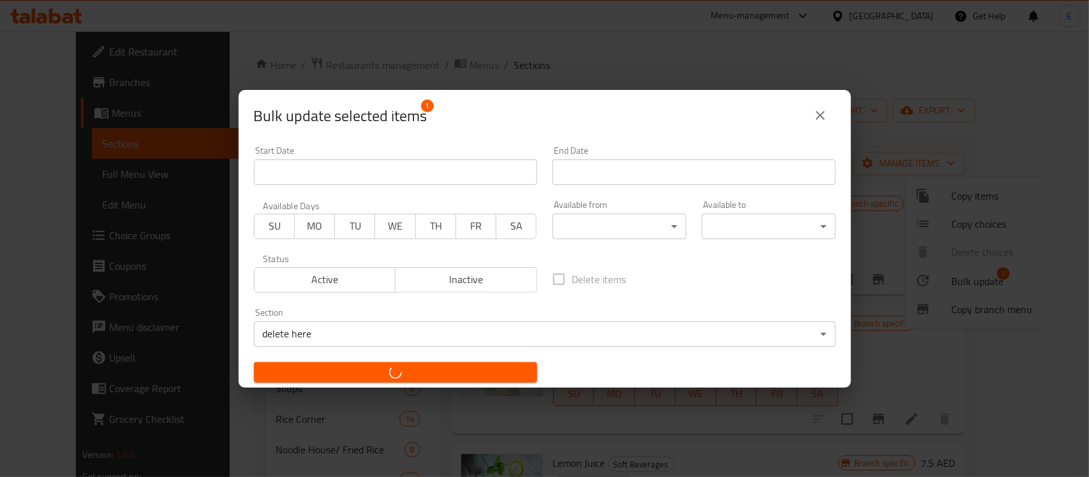
checkbox input "false"
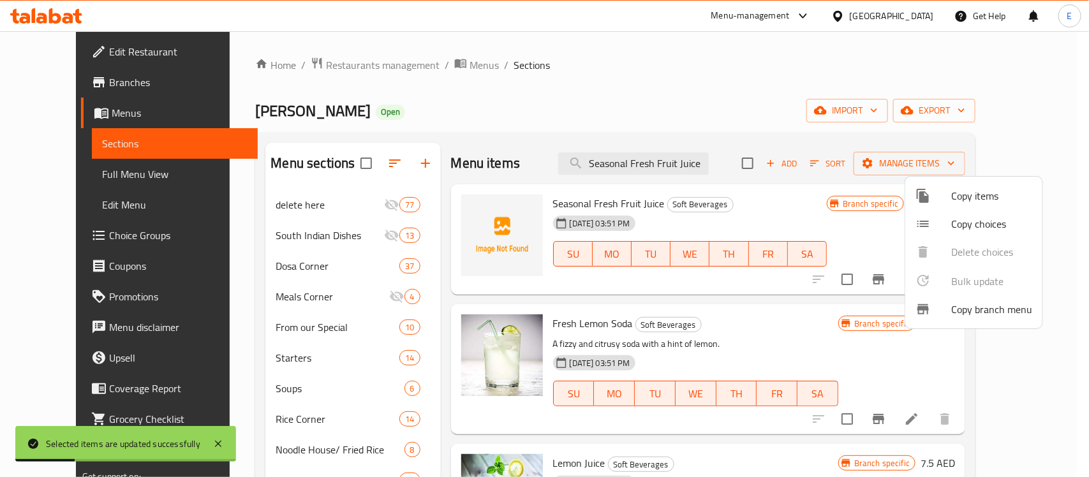
click at [653, 161] on div at bounding box center [544, 238] width 1089 height 477
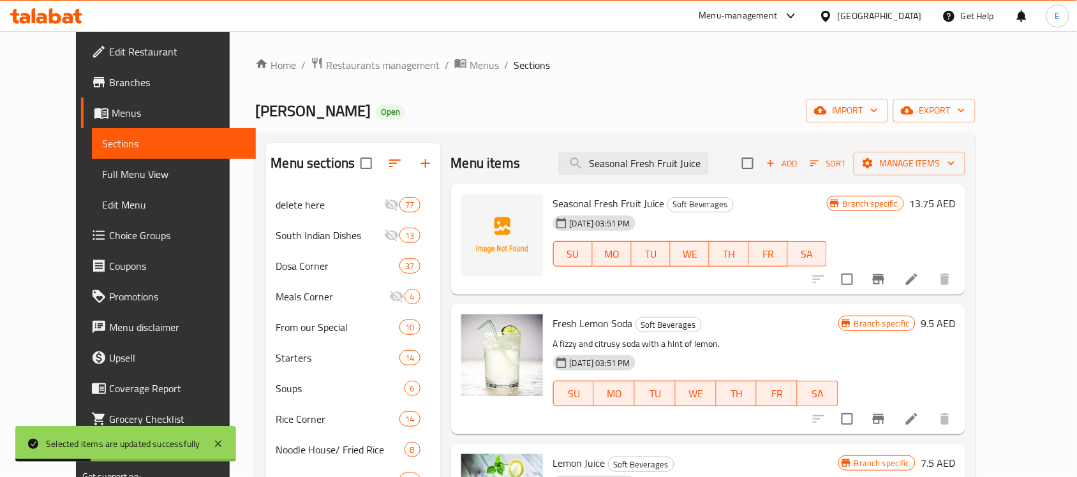
click at [653, 161] on input "Seasonal Fresh Fruit Juice" at bounding box center [633, 163] width 151 height 22
paste input "Onion Bajji (3)"
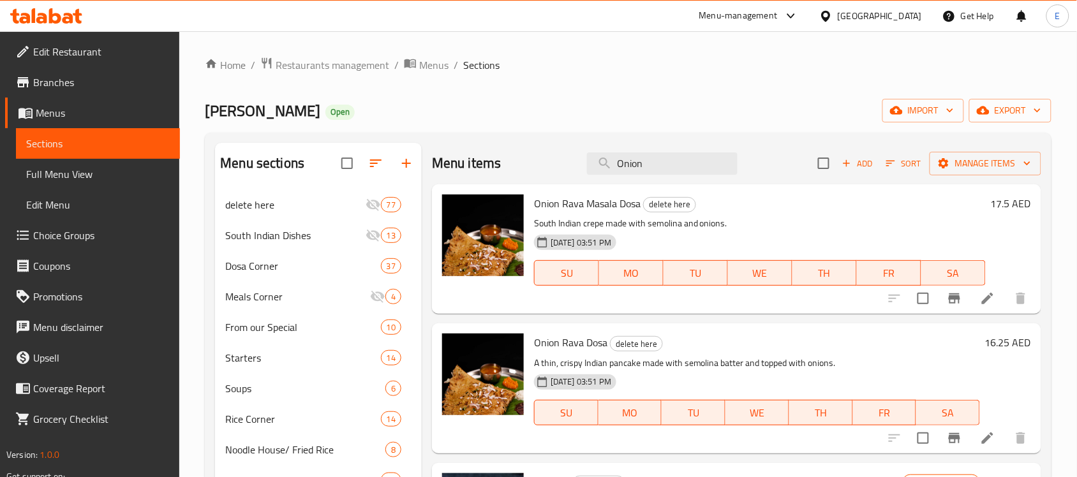
paste input "Bajji (3)"
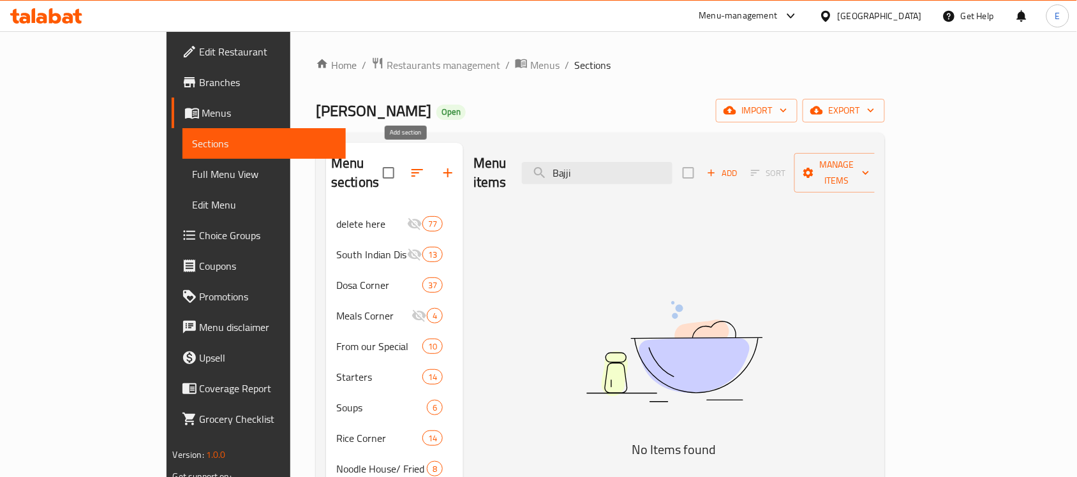
type input "Bajji"
click at [440, 165] on icon "button" at bounding box center [447, 172] width 15 height 15
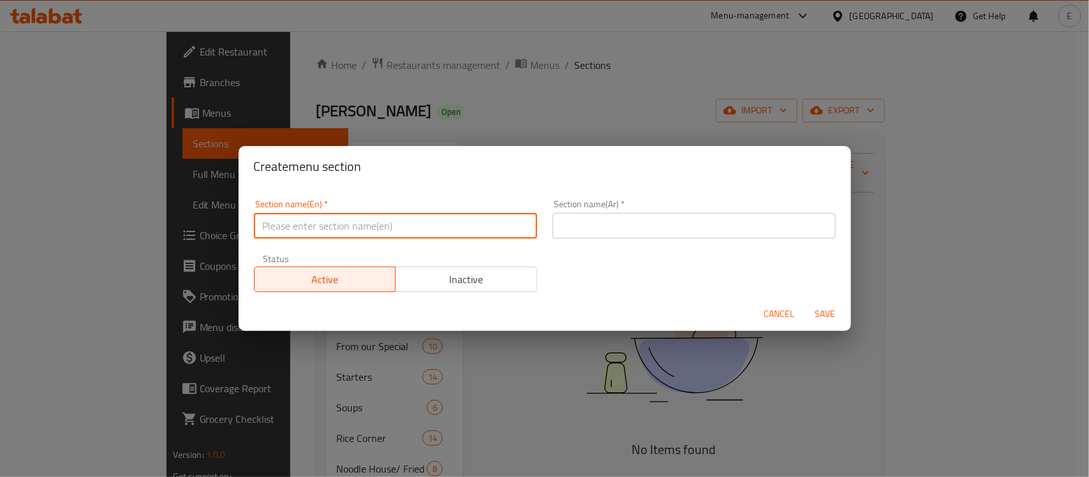
click at [471, 227] on input "text" at bounding box center [395, 226] width 283 height 26
type input "ث"
type input "Evening Bites"
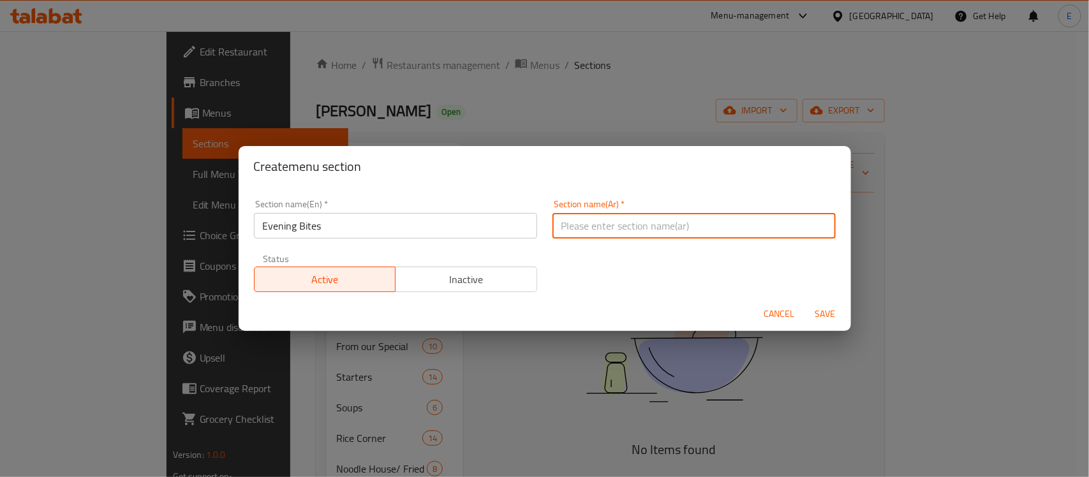
click at [630, 215] on input "text" at bounding box center [694, 226] width 283 height 26
type input "ايفينينج بايتس"
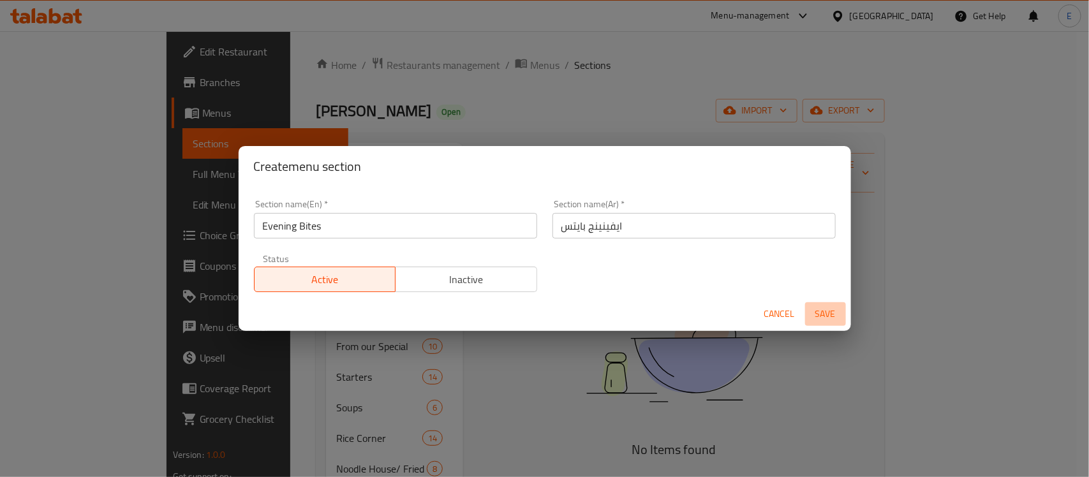
click at [814, 313] on span "Save" at bounding box center [825, 314] width 31 height 16
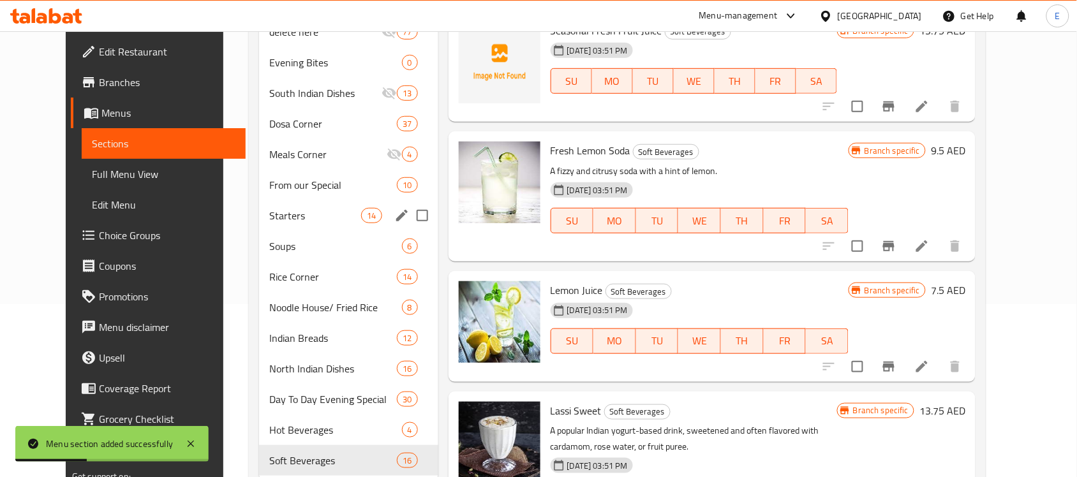
scroll to position [69, 0]
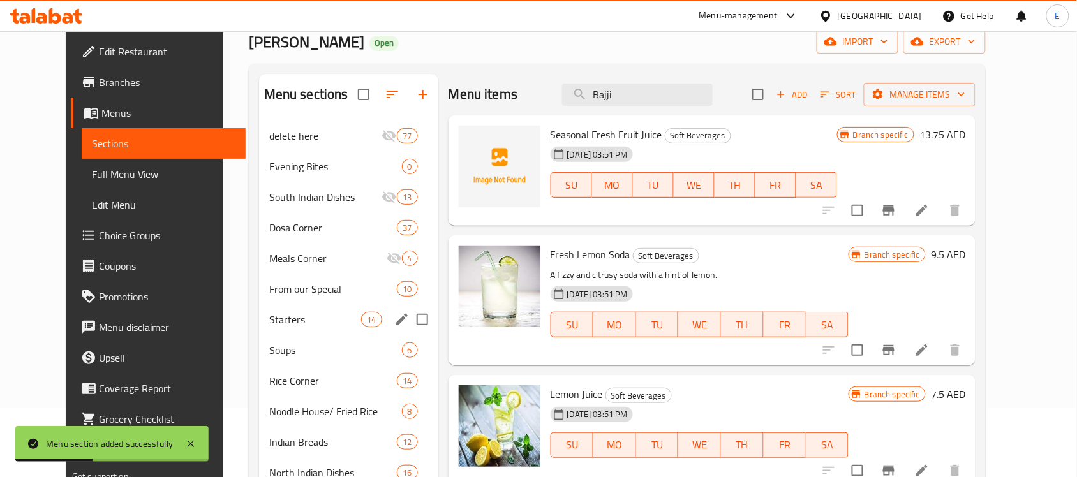
click at [327, 330] on div "Starters 14" at bounding box center [348, 319] width 179 height 31
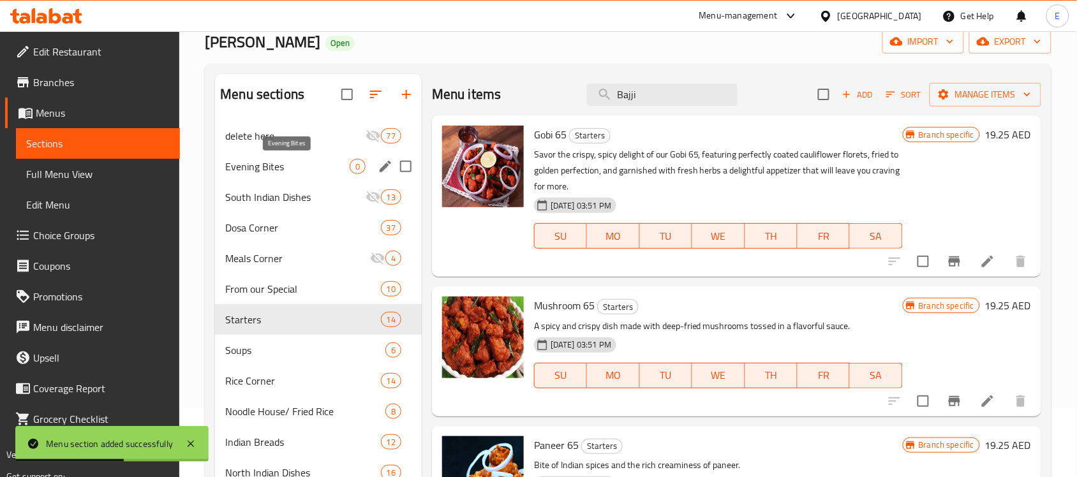
click at [292, 161] on span "Evening Bites" at bounding box center [287, 166] width 124 height 15
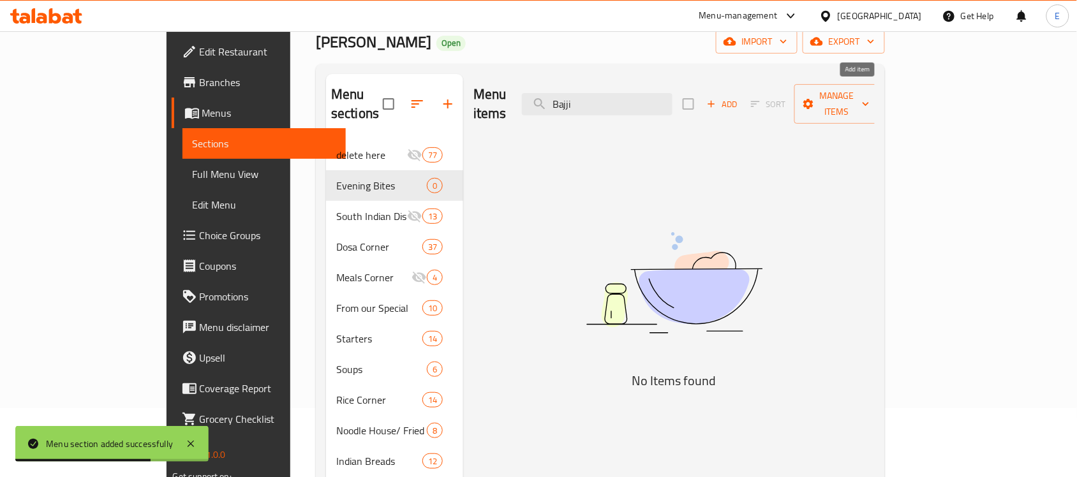
click at [740, 97] on span "Add" at bounding box center [722, 104] width 34 height 15
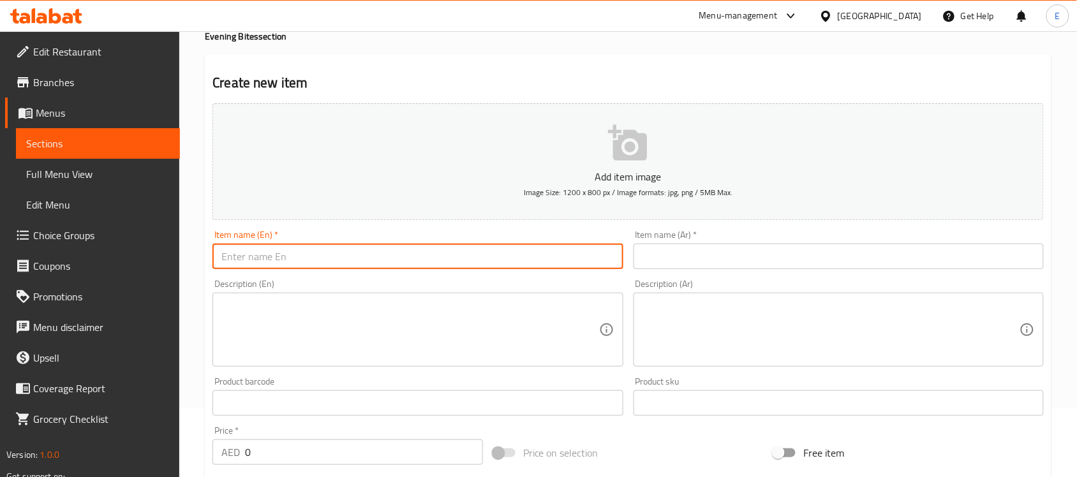
click at [429, 257] on input "text" at bounding box center [417, 257] width 410 height 26
paste input "Onion Bajji (3)"
type input "3 Onion Bajji"
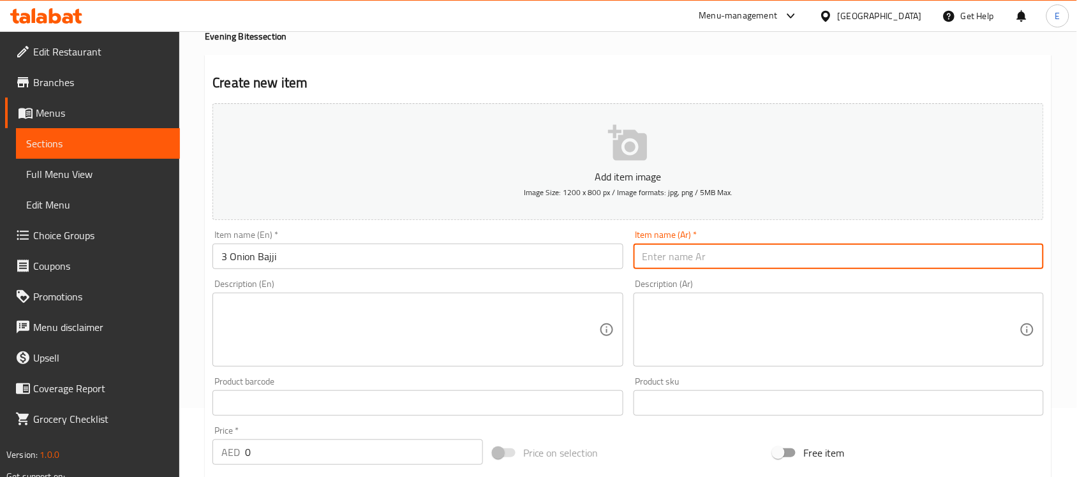
click at [658, 251] on input "text" at bounding box center [839, 257] width 410 height 26
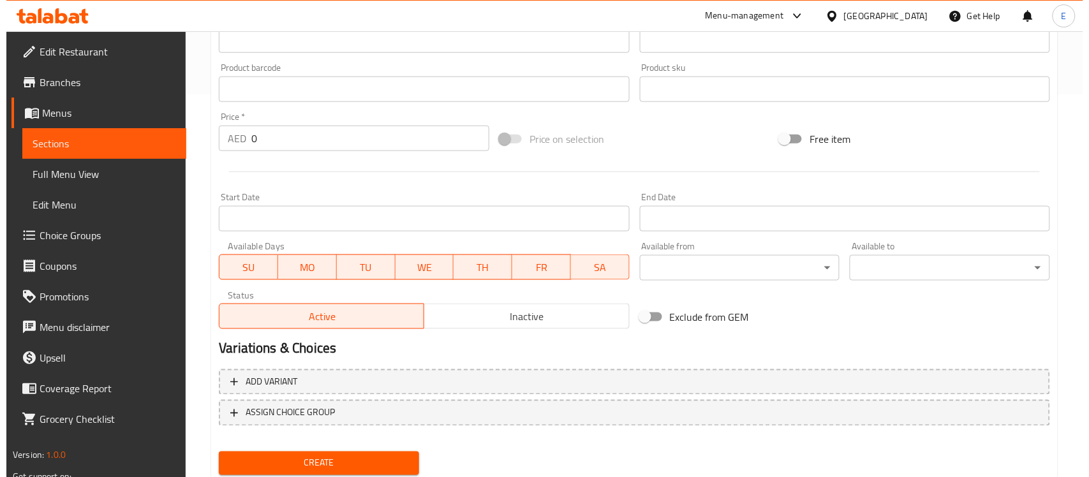
scroll to position [396, 0]
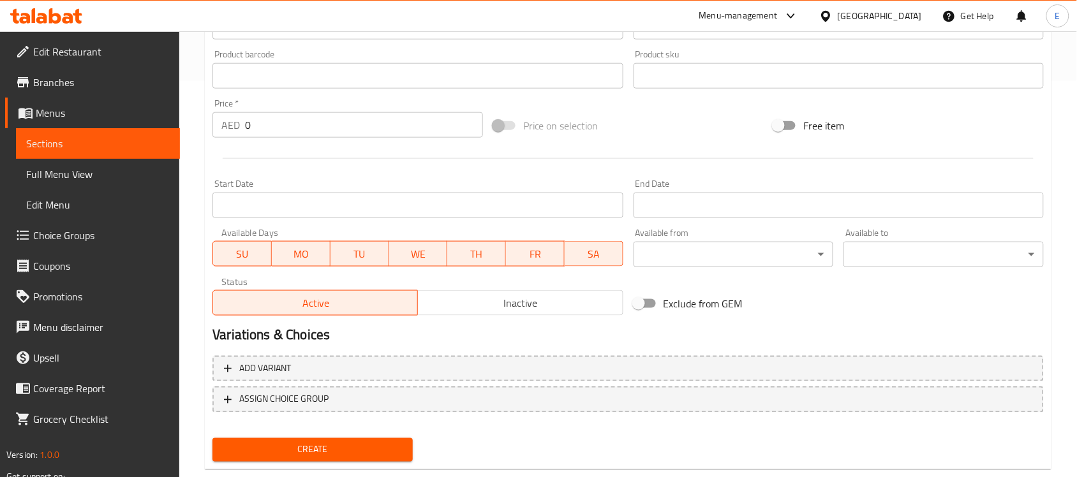
type input "3 باجي بصل"
drag, startPoint x: 322, startPoint y: 116, endPoint x: 156, endPoint y: 107, distance: 166.1
click at [156, 107] on div "Edit Restaurant Branches Menus Sections Full Menu View Edit Menu Choice Groups …" at bounding box center [538, 70] width 1077 height 870
type input "10.75"
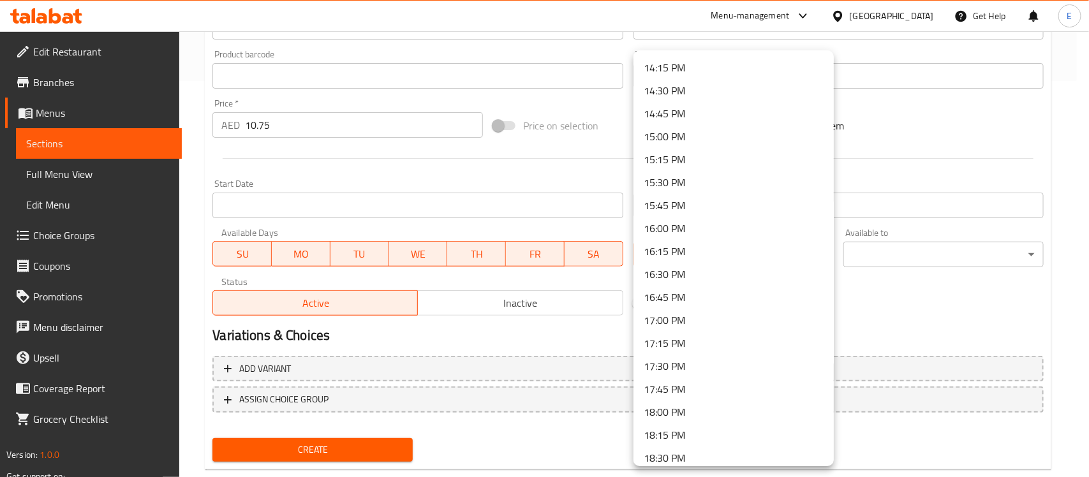
scroll to position [1334, 0]
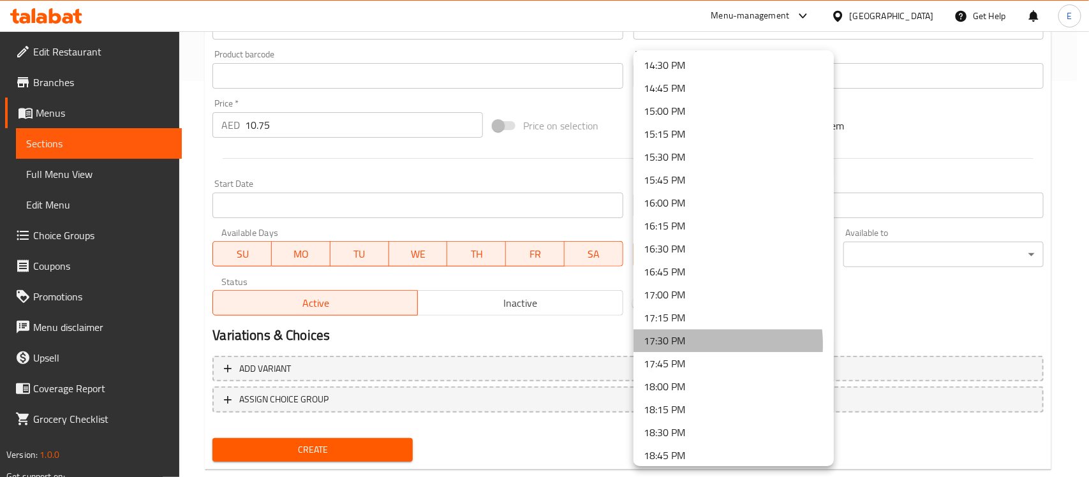
click at [684, 343] on li "17:30 PM" at bounding box center [734, 340] width 200 height 23
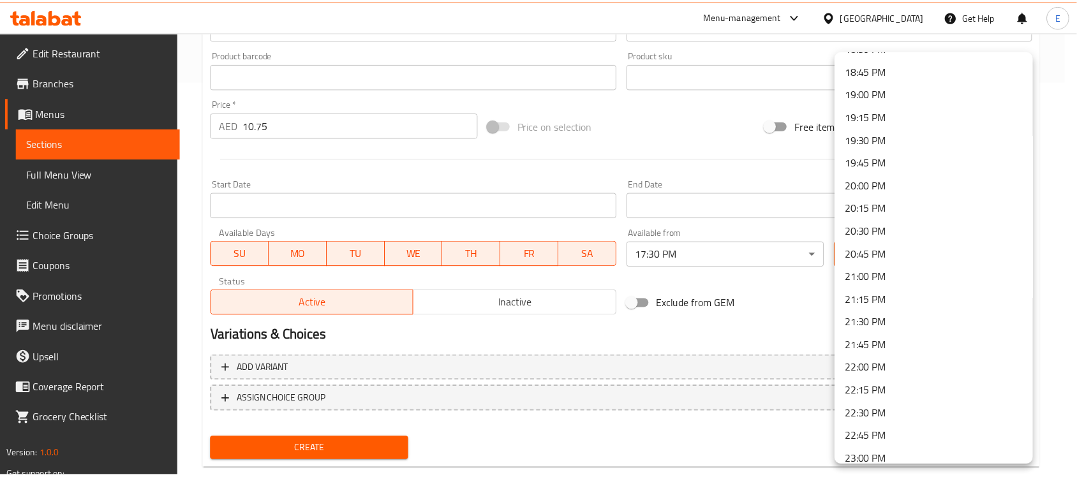
scroll to position [1723, 0]
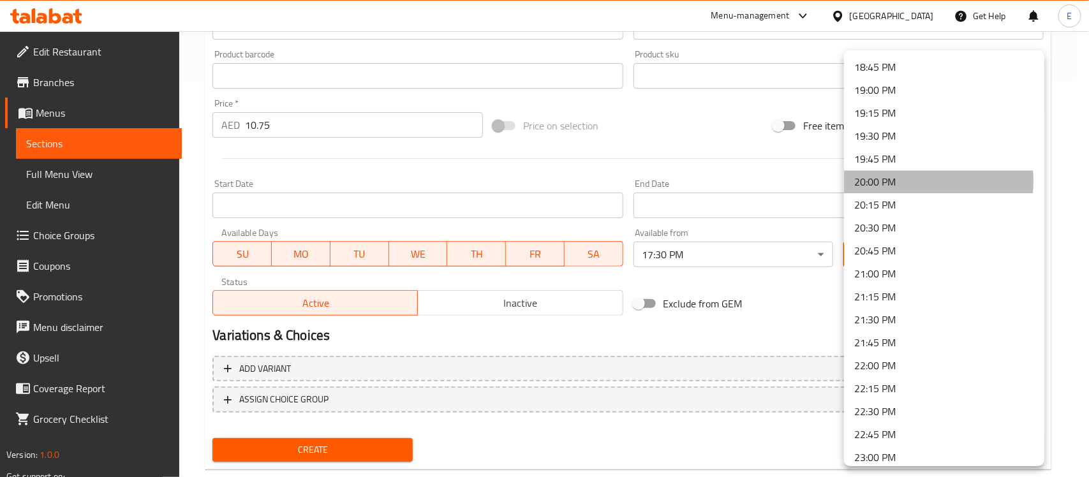
click at [910, 180] on li "20:00 PM" at bounding box center [944, 181] width 200 height 23
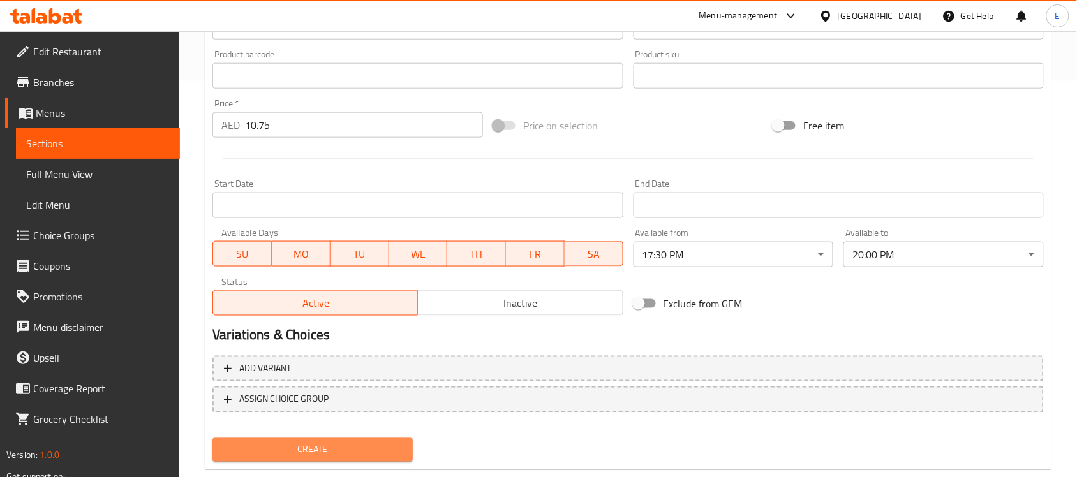
click at [313, 457] on button "Create" at bounding box center [312, 450] width 200 height 24
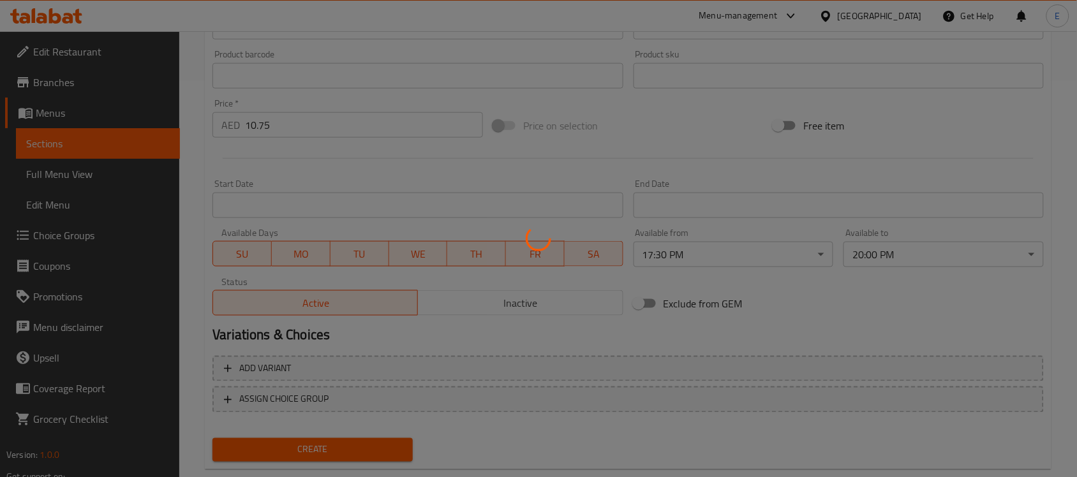
type input "0"
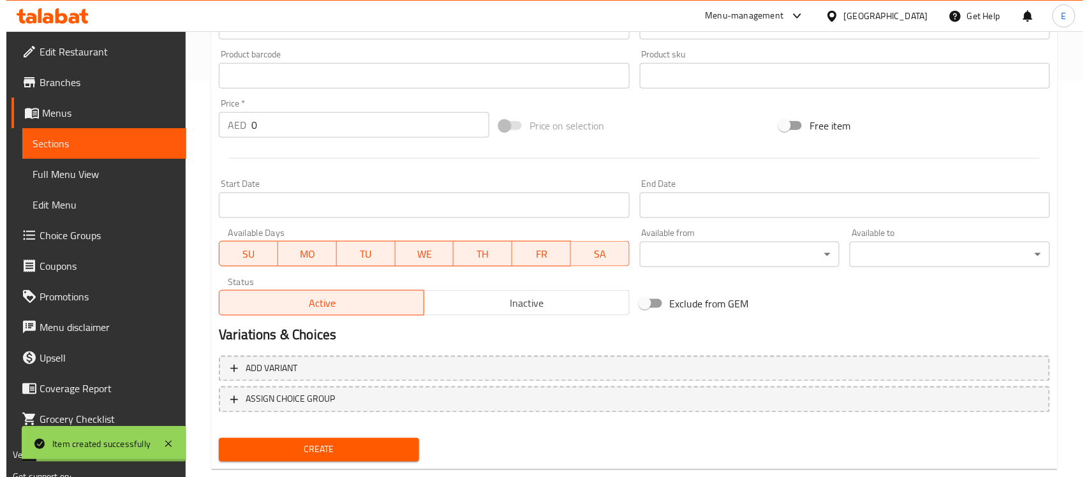
scroll to position [0, 0]
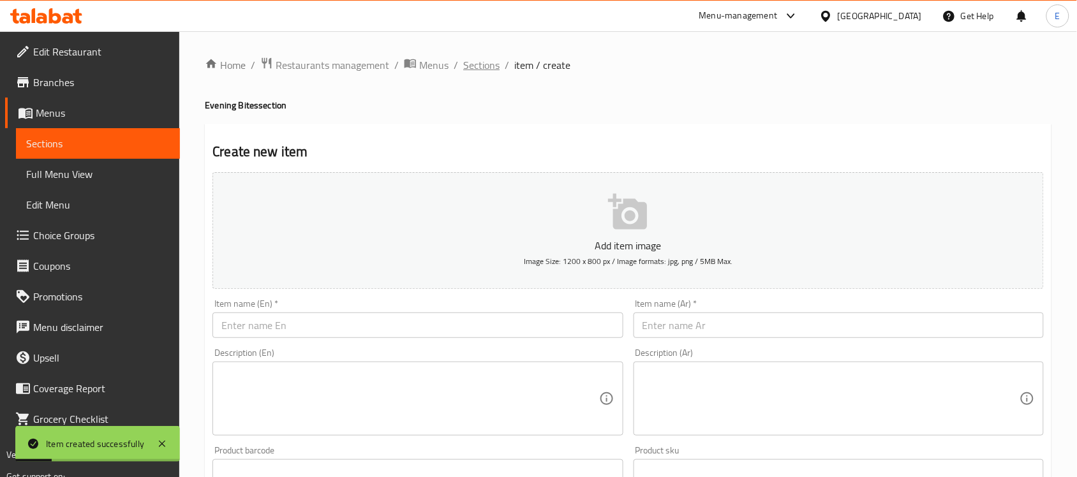
click at [483, 61] on span "Sections" at bounding box center [481, 64] width 36 height 15
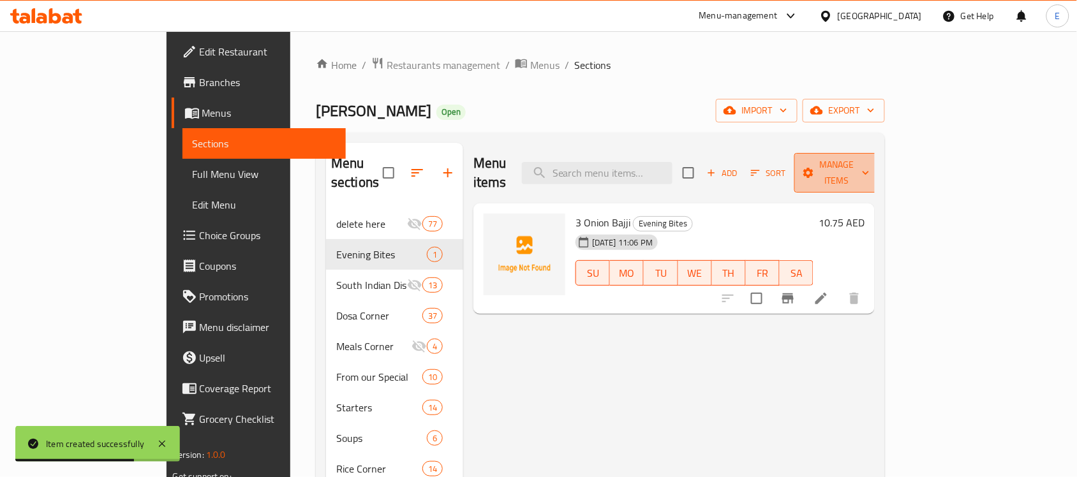
click at [815, 167] on icon "button" at bounding box center [808, 173] width 13 height 13
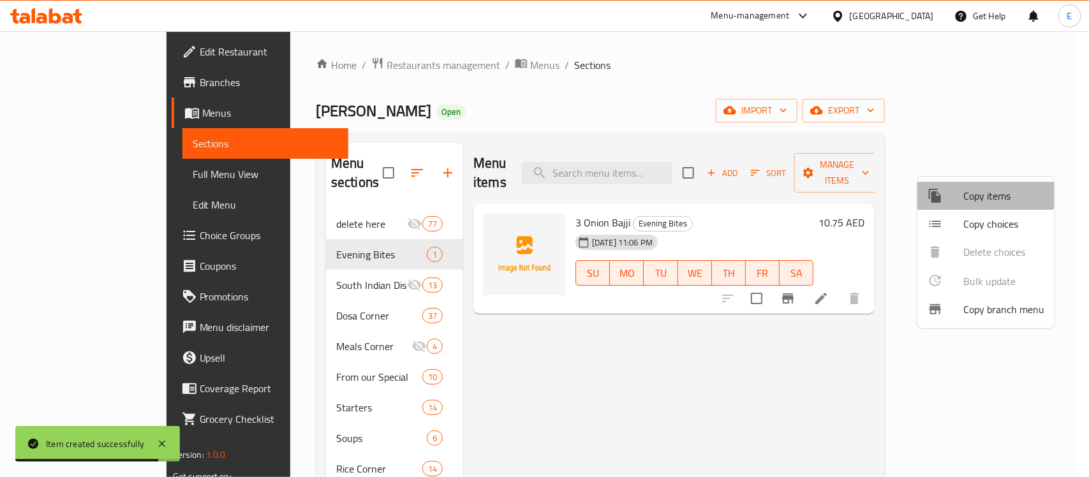
click at [970, 191] on span "Copy items" at bounding box center [1003, 195] width 81 height 15
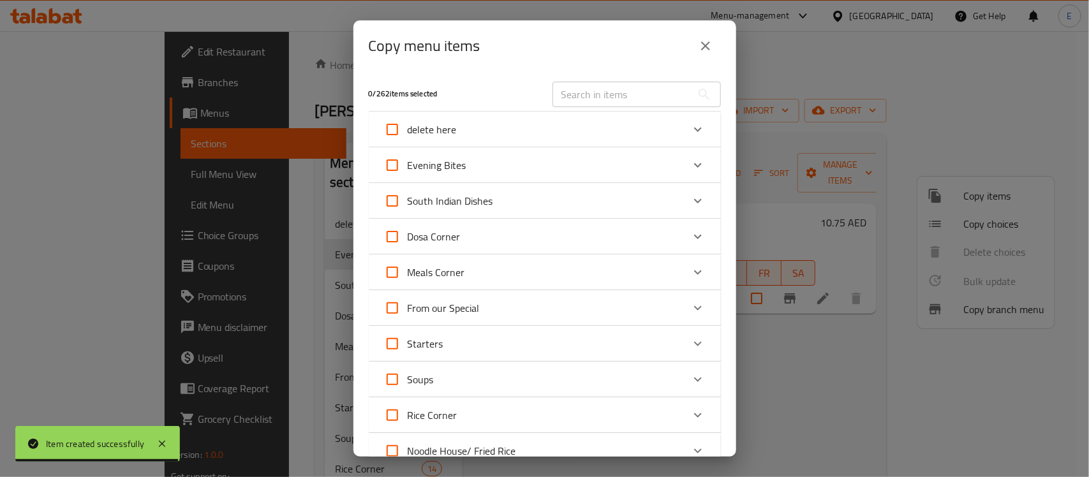
click at [634, 102] on input "text" at bounding box center [622, 95] width 139 height 26
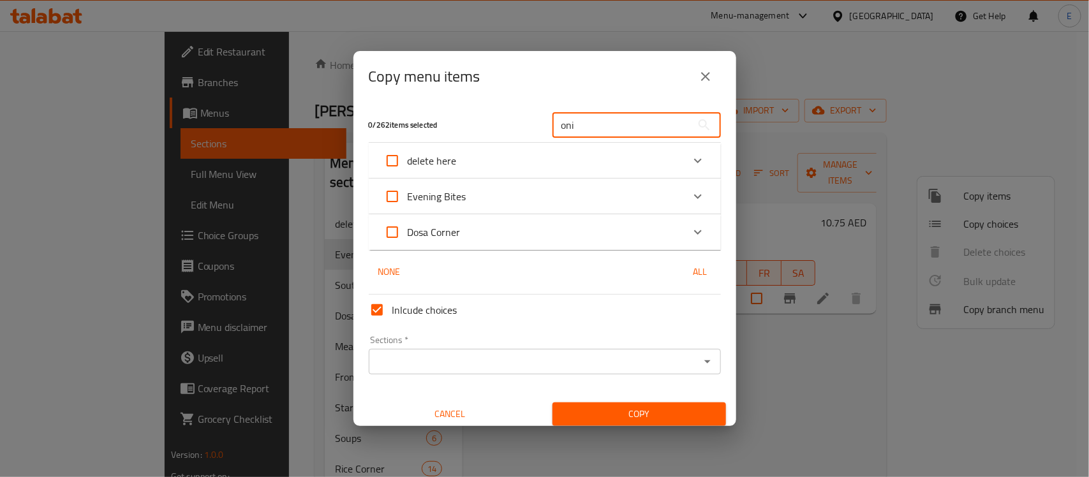
type input "oni"
click at [636, 202] on div "Evening Bites" at bounding box center [533, 196] width 299 height 31
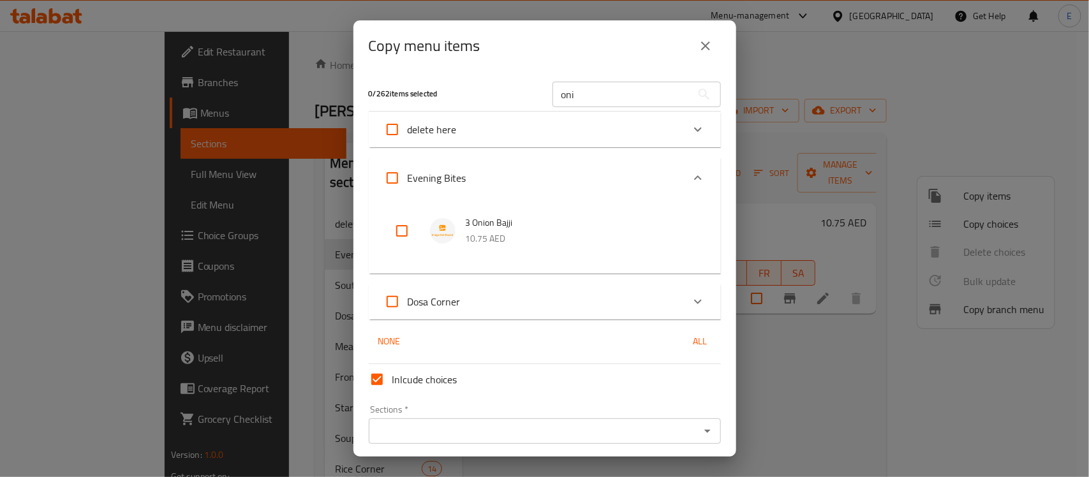
click at [396, 231] on input "checkbox" at bounding box center [402, 231] width 31 height 31
checkbox input "true"
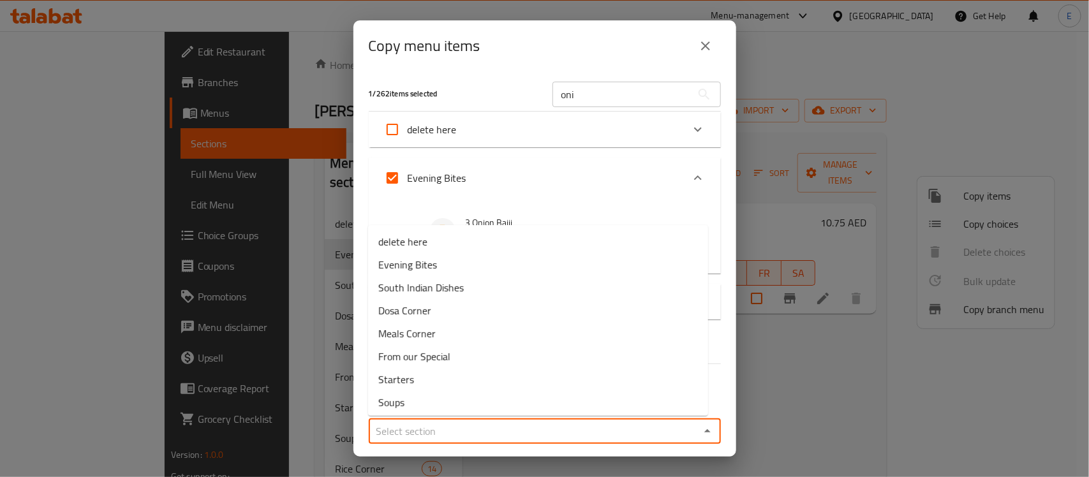
click at [438, 435] on input "Sections   *" at bounding box center [534, 431] width 323 height 18
click at [444, 264] on li "Evening Bites" at bounding box center [538, 264] width 340 height 23
type input "Evening Bites"
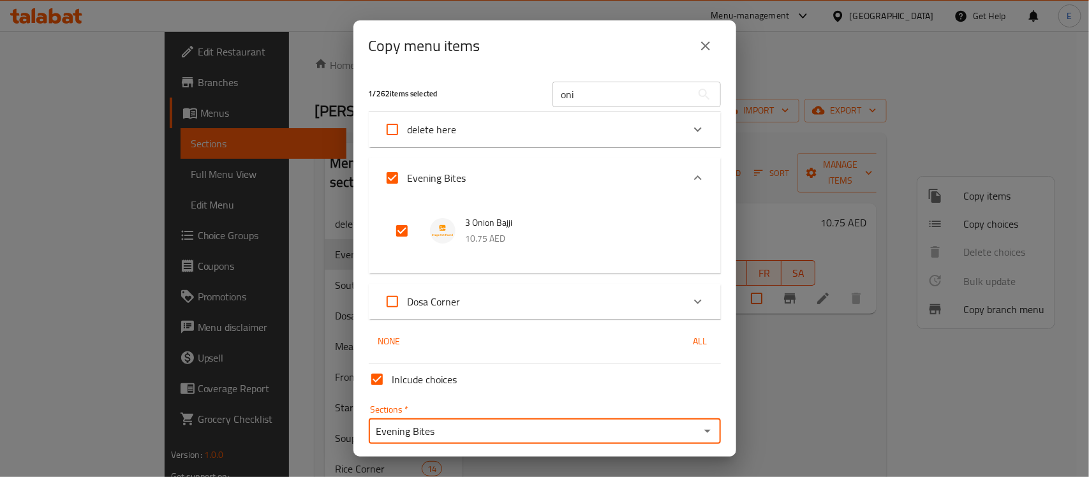
scroll to position [46, 0]
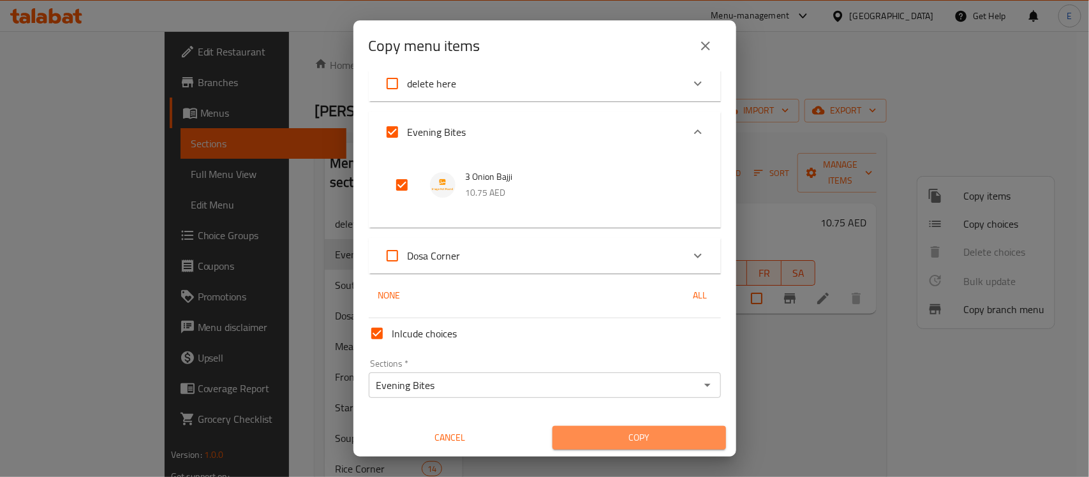
click at [651, 448] on button "Copy" at bounding box center [640, 438] width 174 height 24
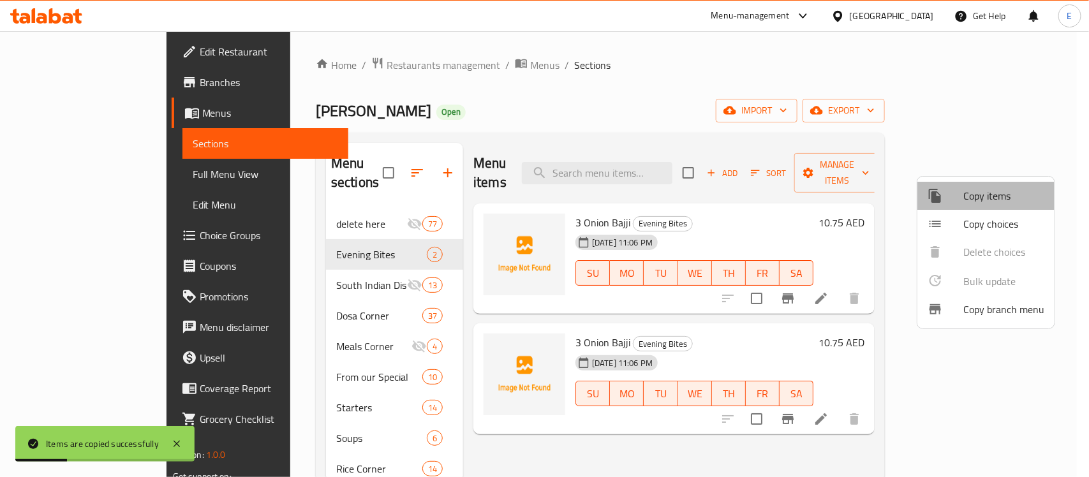
click at [993, 196] on span "Copy items" at bounding box center [1003, 195] width 81 height 15
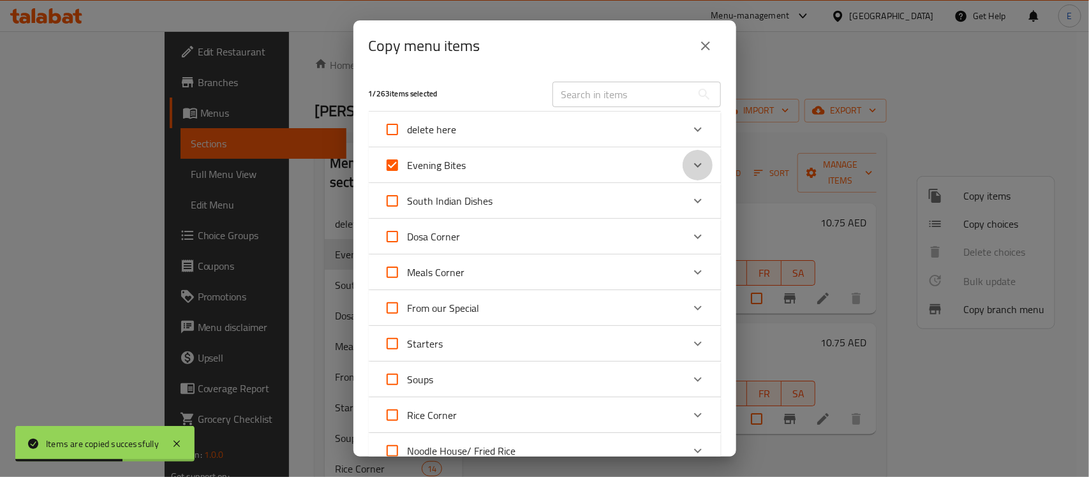
click at [694, 161] on div "Expand" at bounding box center [698, 165] width 31 height 31
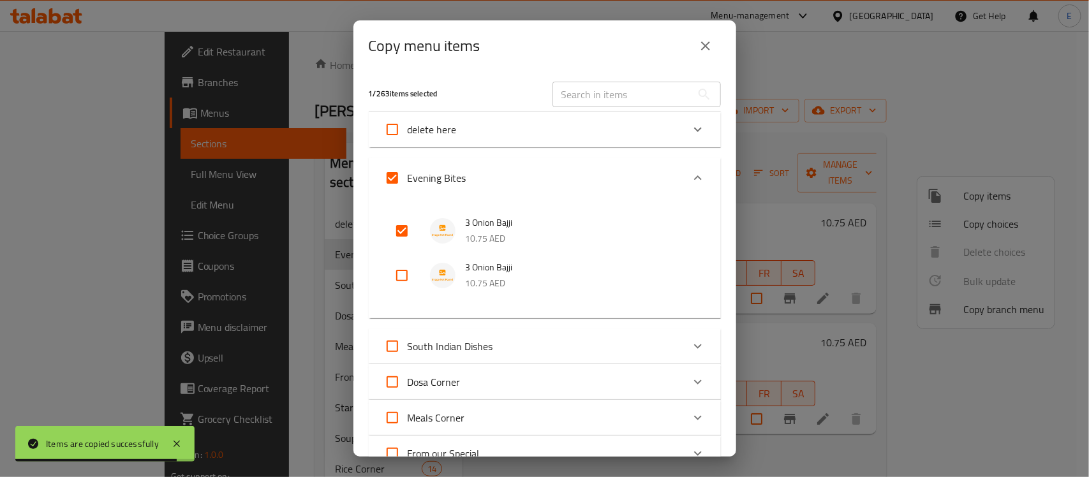
click at [405, 272] on input "checkbox" at bounding box center [402, 275] width 31 height 31
checkbox input "true"
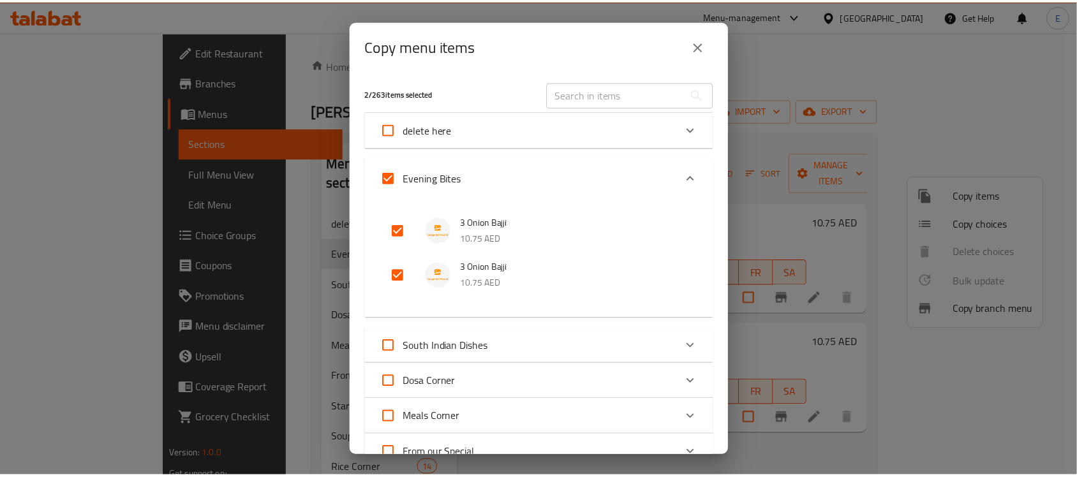
scroll to position [518, 0]
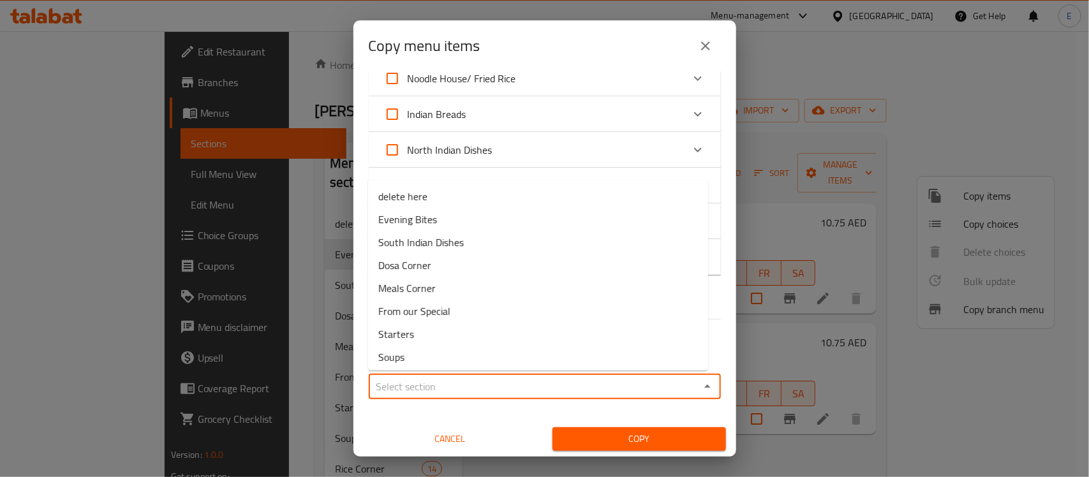
click at [549, 389] on input "Sections   *" at bounding box center [534, 387] width 323 height 18
click at [467, 225] on li "Evening Bites" at bounding box center [538, 219] width 340 height 23
type input "Evening Bites"
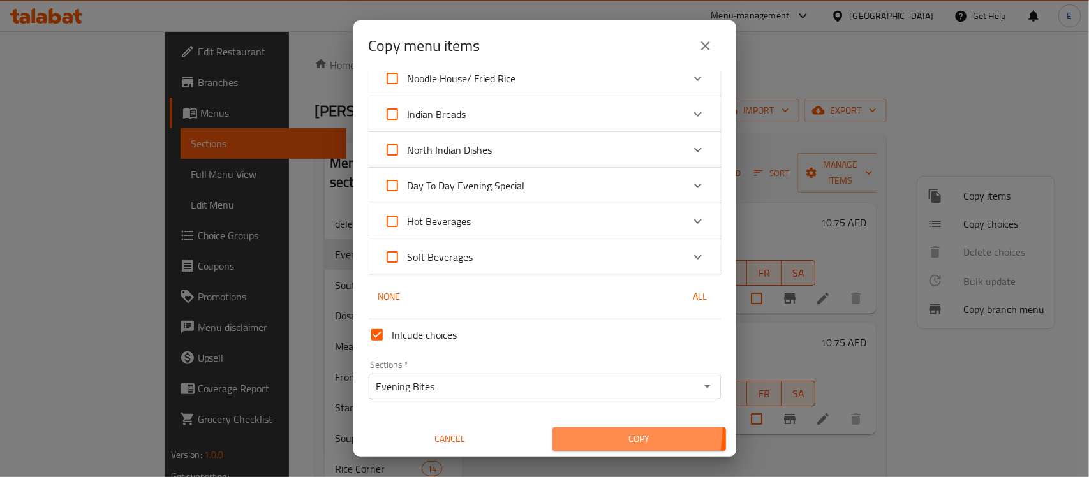
click at [563, 428] on button "Copy" at bounding box center [640, 440] width 174 height 24
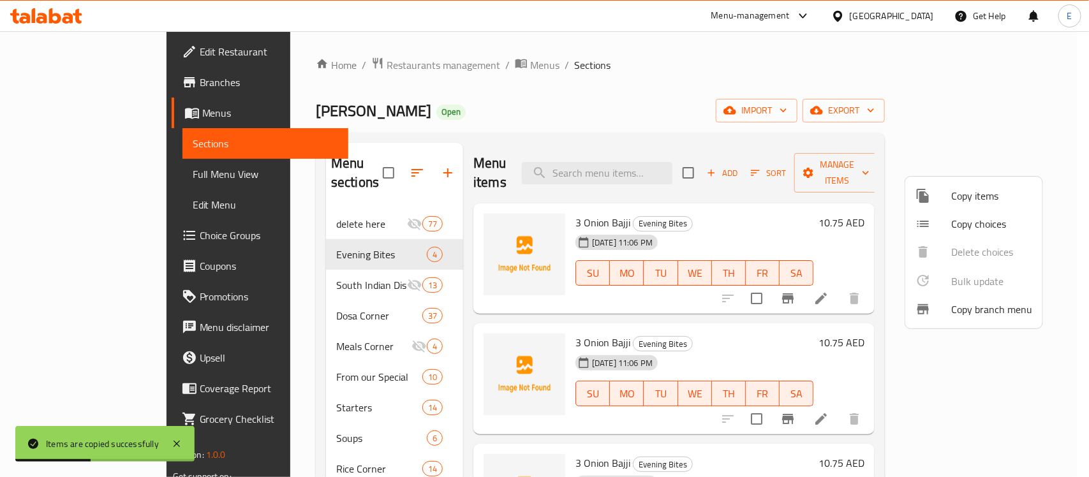
click at [806, 321] on div at bounding box center [544, 238] width 1089 height 477
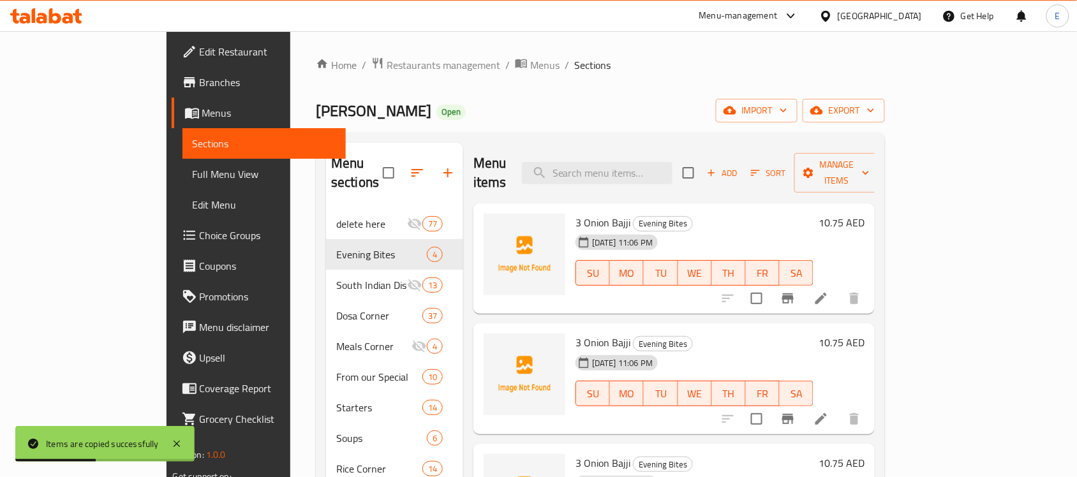
click at [806, 334] on h6 "3 Onion Bajji Evening Bites" at bounding box center [695, 343] width 238 height 18
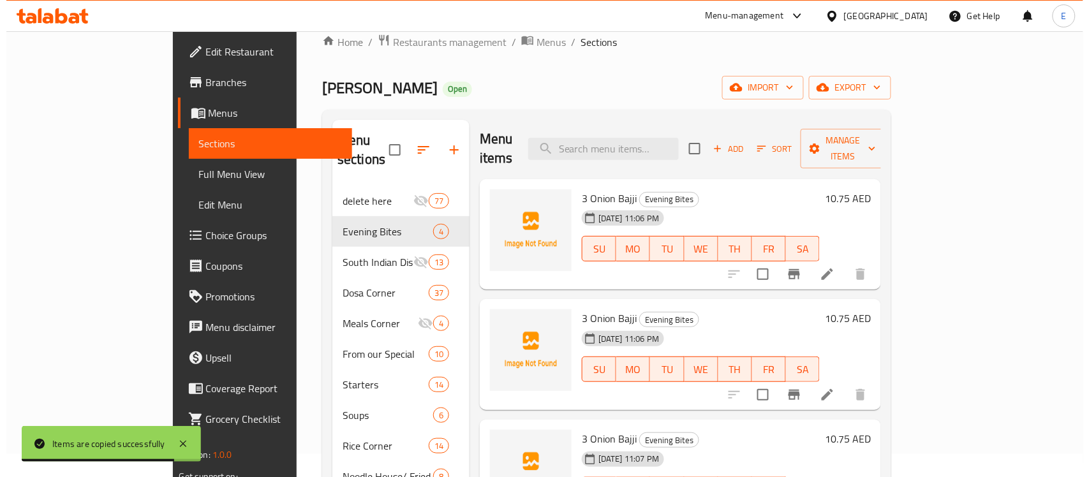
scroll to position [0, 0]
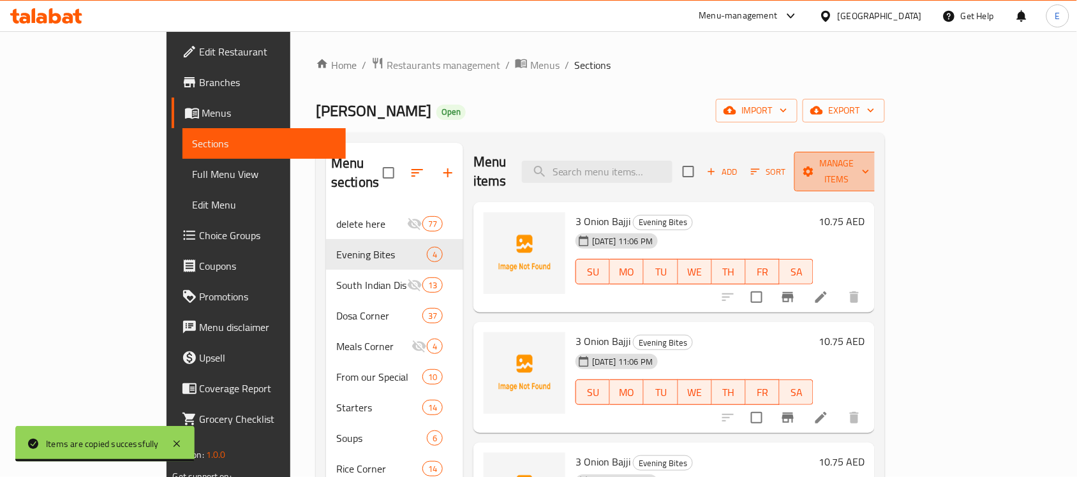
click at [880, 170] on button "Manage items" at bounding box center [837, 172] width 86 height 40
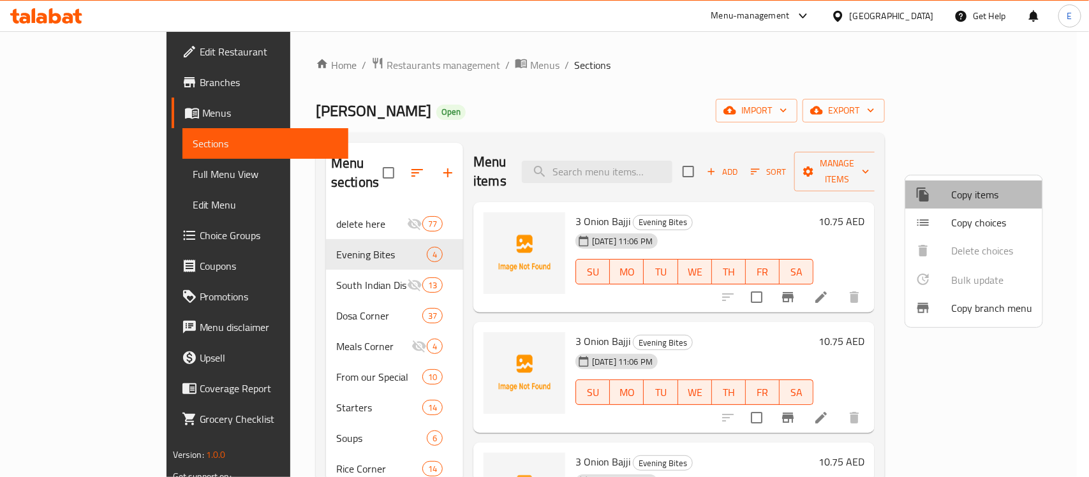
click at [980, 205] on li "Copy items" at bounding box center [973, 195] width 137 height 28
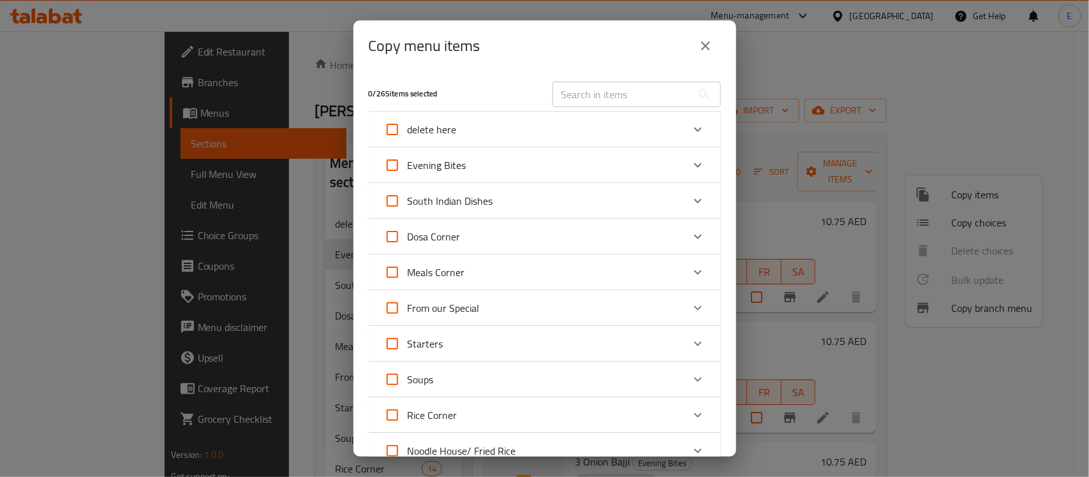
click at [619, 170] on div "Evening Bites" at bounding box center [533, 165] width 299 height 31
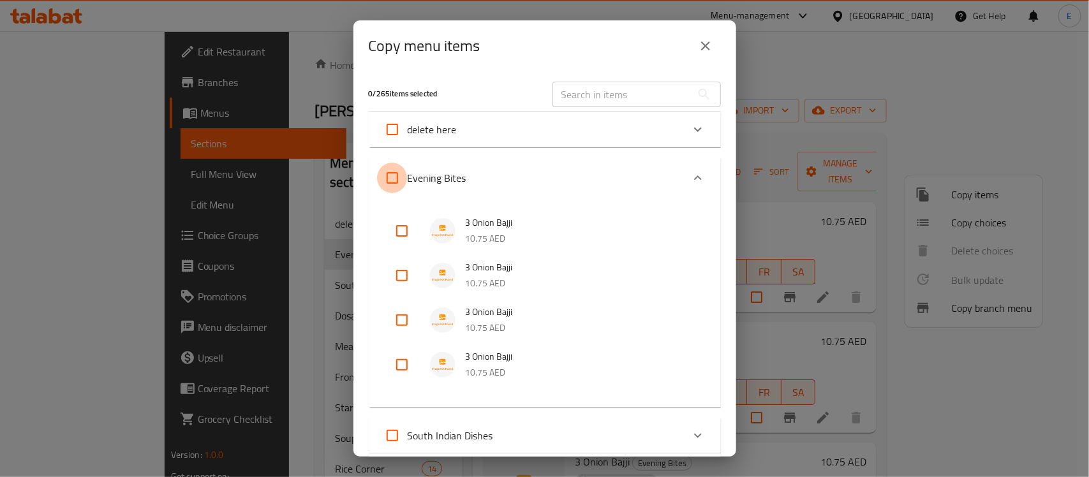
click at [396, 179] on input "Evening Bites" at bounding box center [392, 178] width 31 height 31
checkbox input "true"
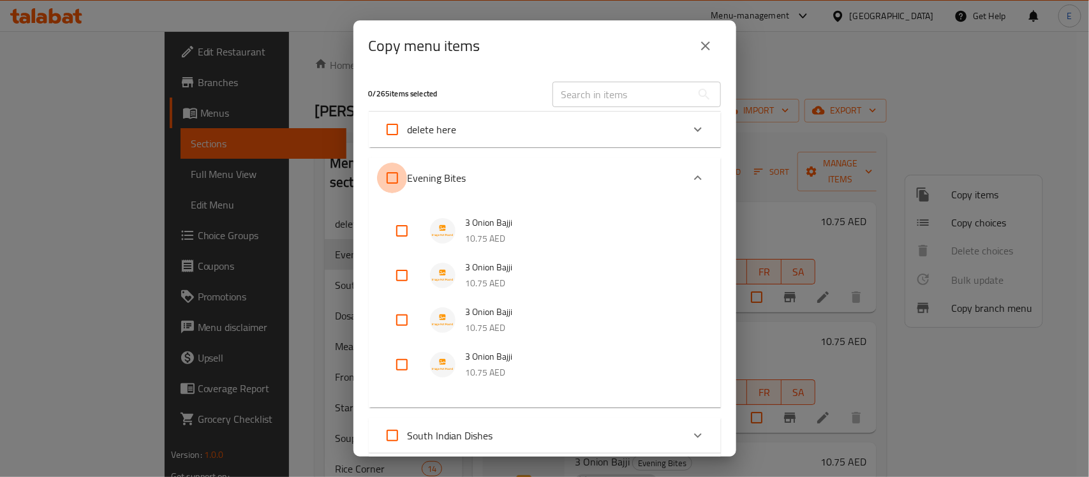
checkbox input "true"
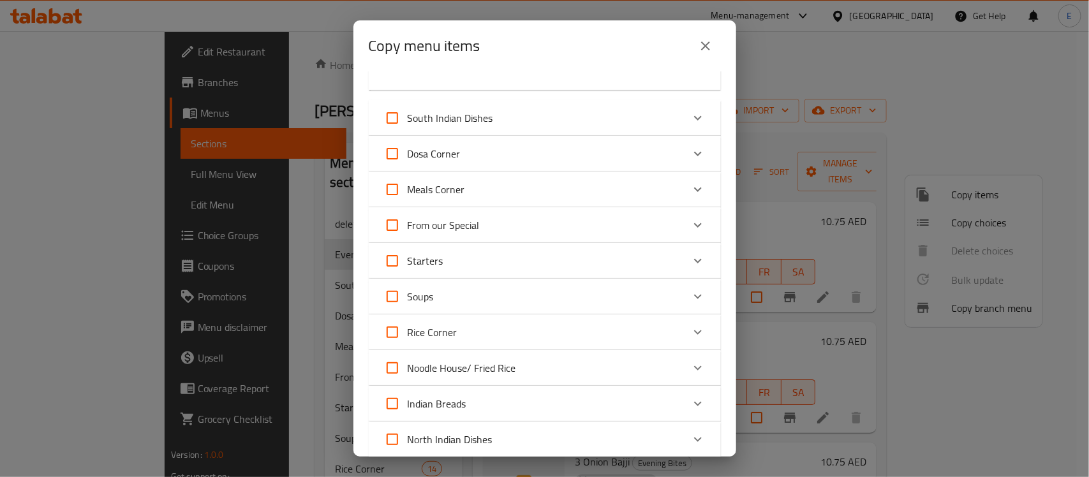
scroll to position [607, 0]
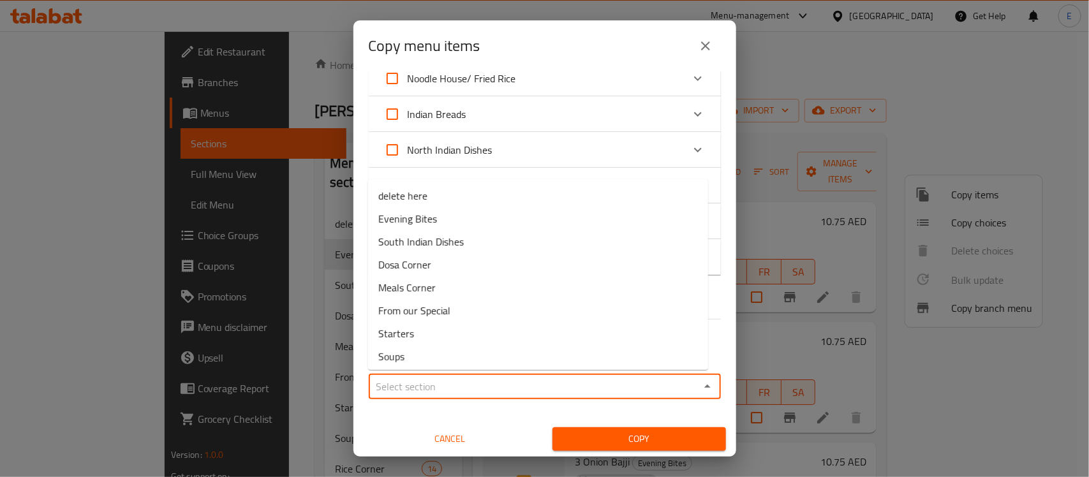
click at [588, 393] on input "Sections   *" at bounding box center [534, 387] width 323 height 18
click at [480, 221] on li "Evening Bites" at bounding box center [538, 218] width 340 height 23
type input "Evening Bites"
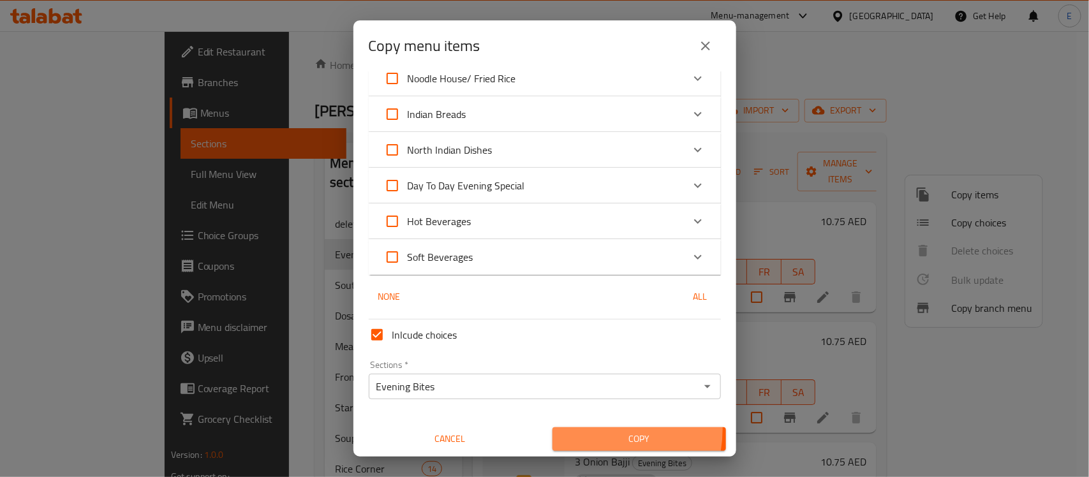
click at [586, 428] on button "Copy" at bounding box center [640, 440] width 174 height 24
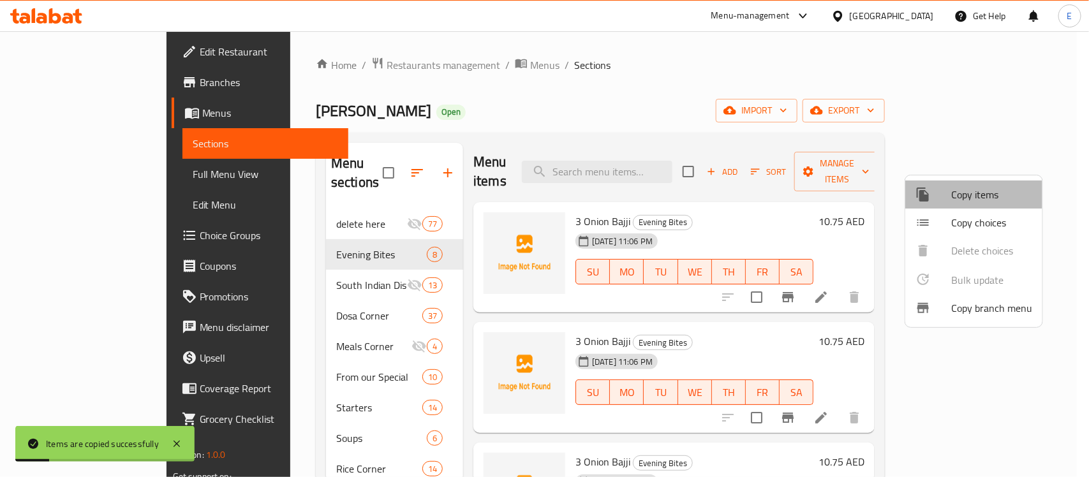
click at [974, 196] on span "Copy items" at bounding box center [991, 194] width 81 height 15
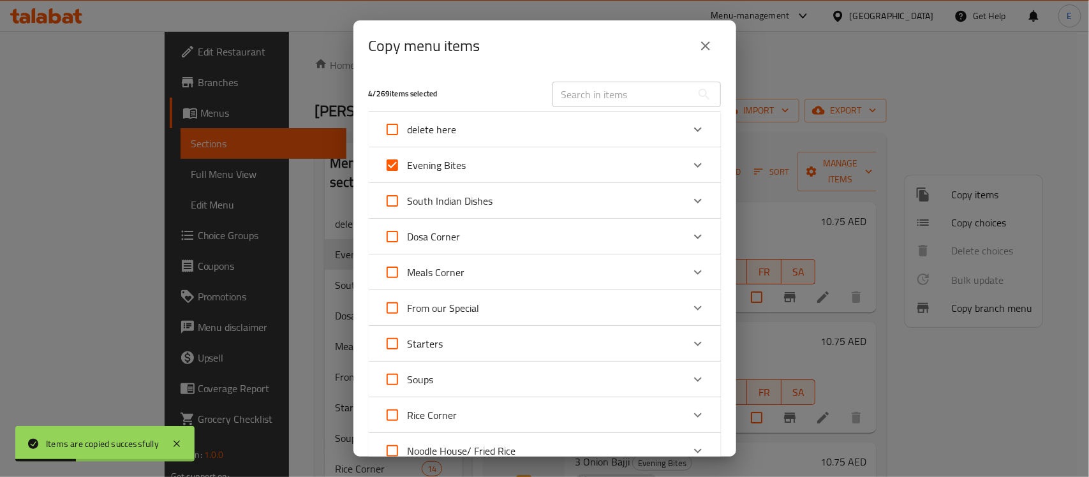
click at [506, 158] on div "Evening Bites" at bounding box center [533, 165] width 299 height 31
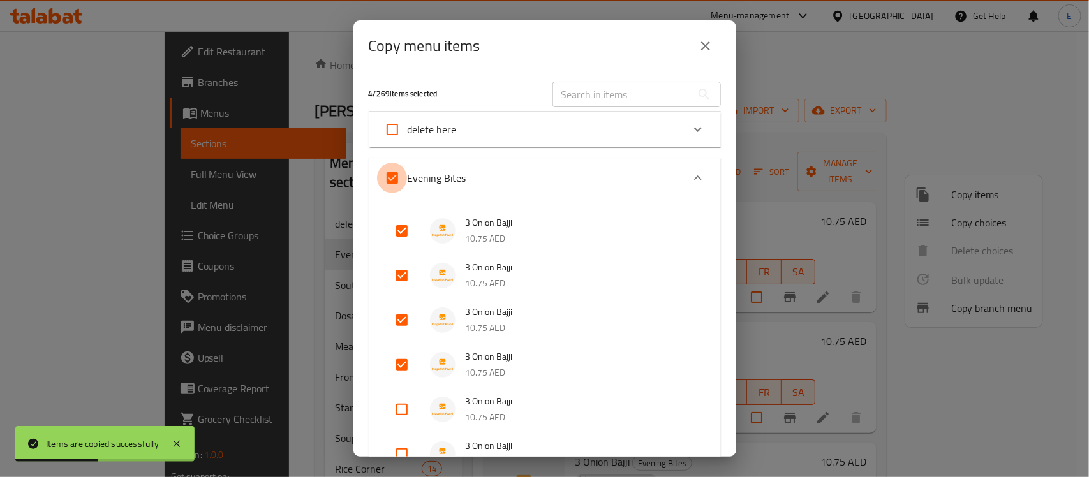
click at [394, 176] on input "Evening Bites" at bounding box center [392, 178] width 31 height 31
checkbox input "false"
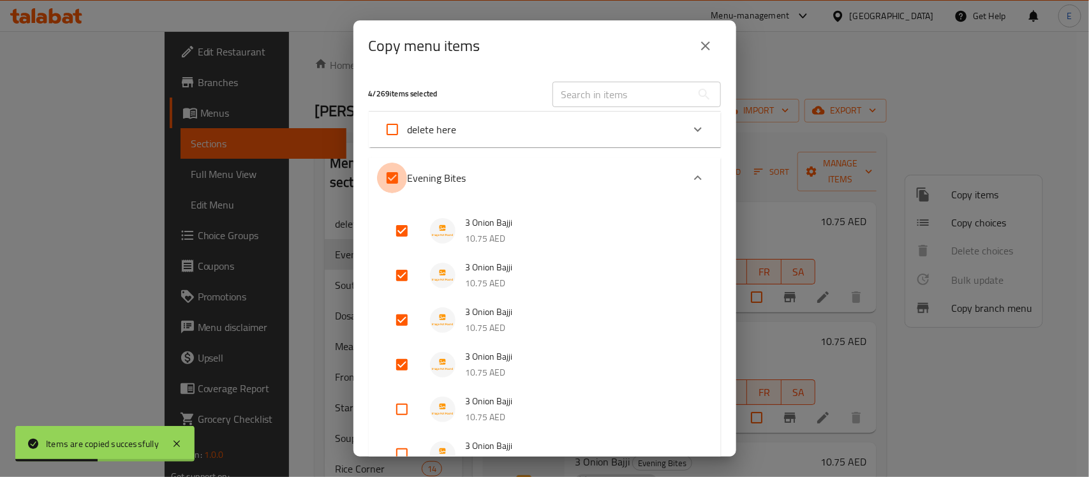
checkbox input "false"
click at [406, 223] on input "checkbox" at bounding box center [402, 231] width 31 height 31
checkbox input "true"
click at [403, 269] on input "checkbox" at bounding box center [402, 275] width 31 height 31
checkbox input "true"
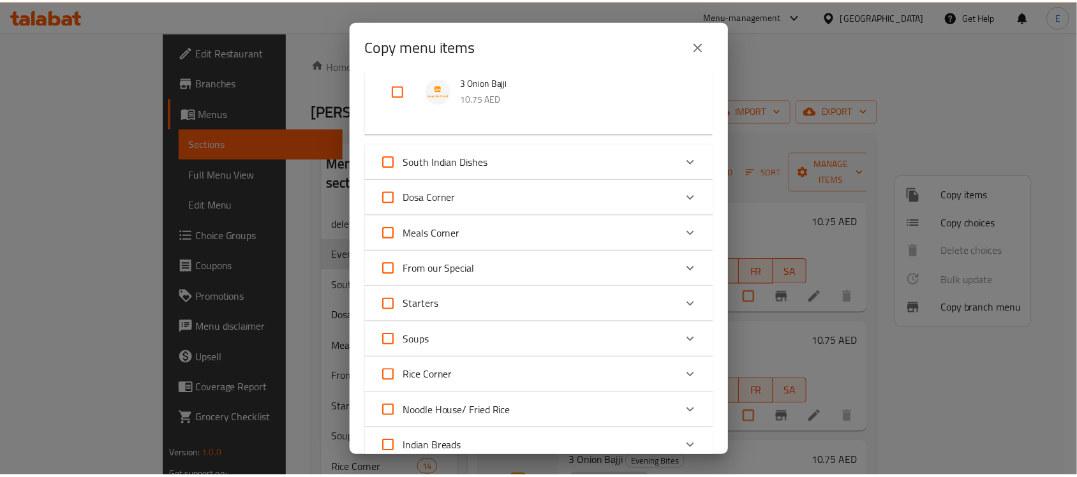
scroll to position [786, 0]
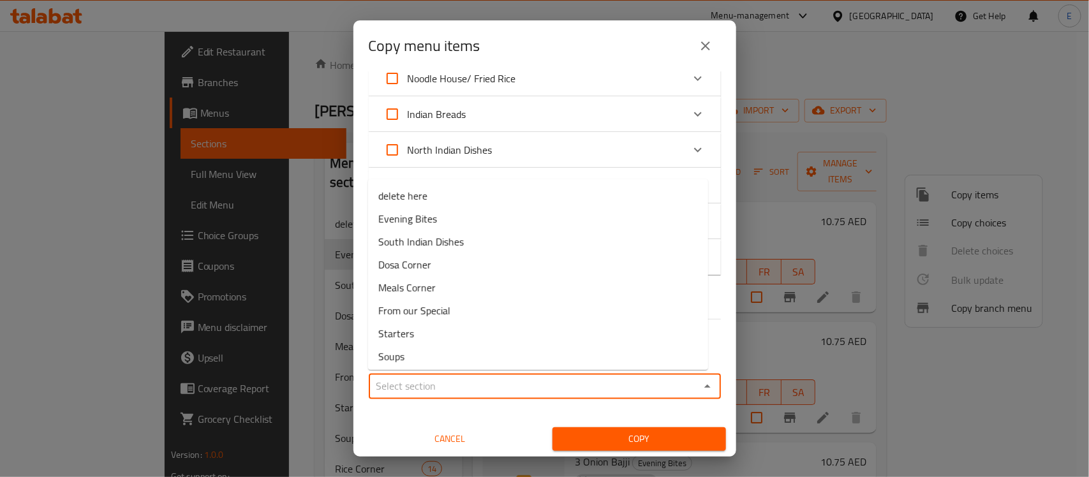
click at [569, 387] on input "Sections   *" at bounding box center [534, 387] width 323 height 18
click at [467, 216] on li "Evening Bites" at bounding box center [538, 218] width 340 height 23
type input "Evening Bites"
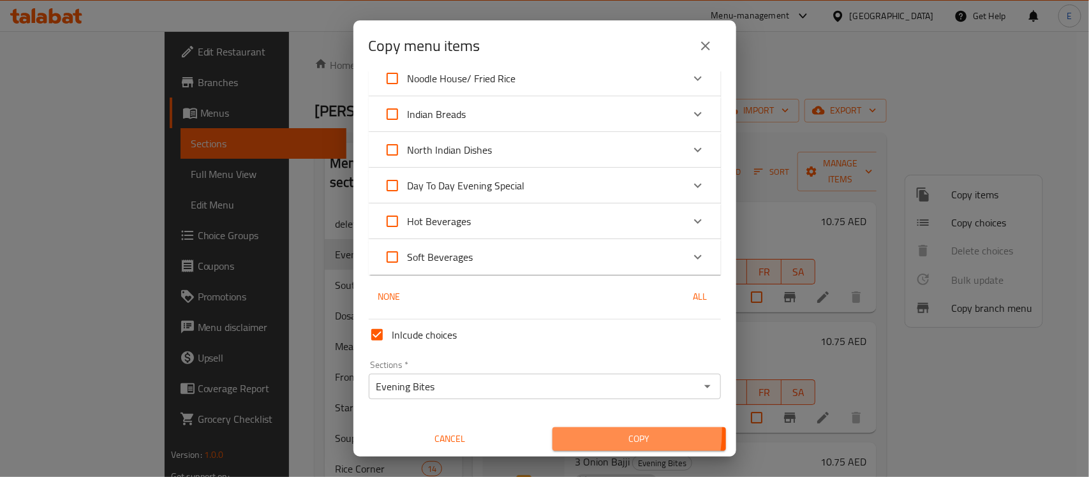
click at [582, 431] on span "Copy" at bounding box center [639, 439] width 153 height 16
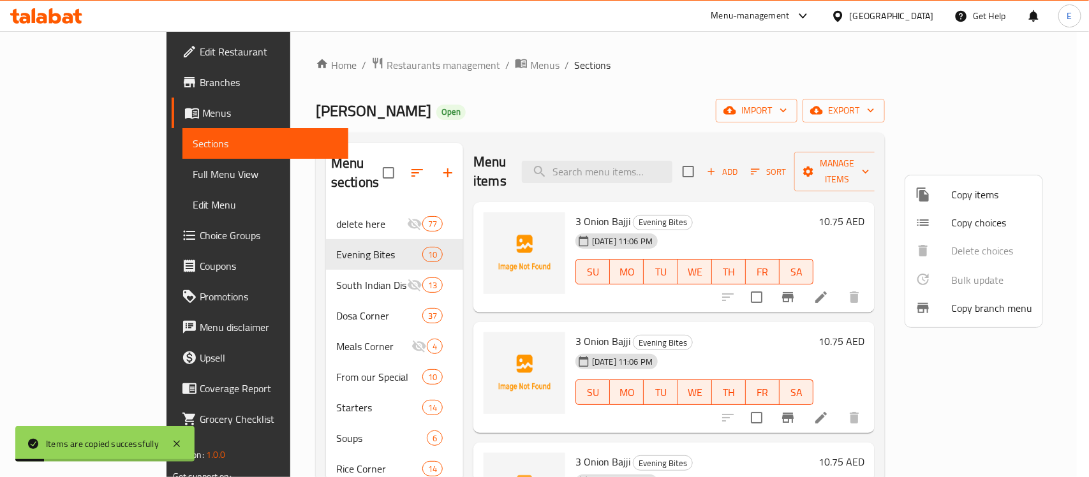
click at [814, 209] on div at bounding box center [544, 238] width 1089 height 477
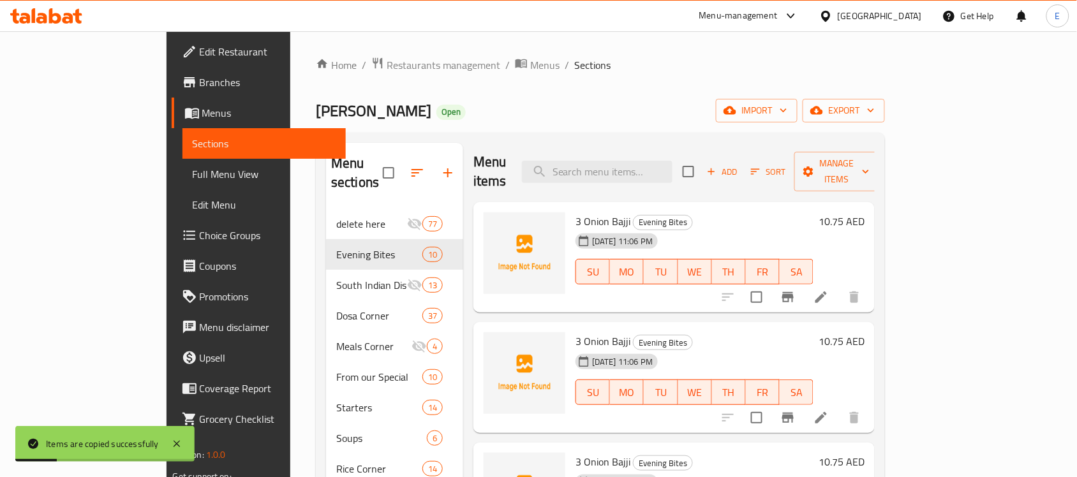
scroll to position [0, 0]
click at [827, 413] on icon at bounding box center [820, 418] width 11 height 11
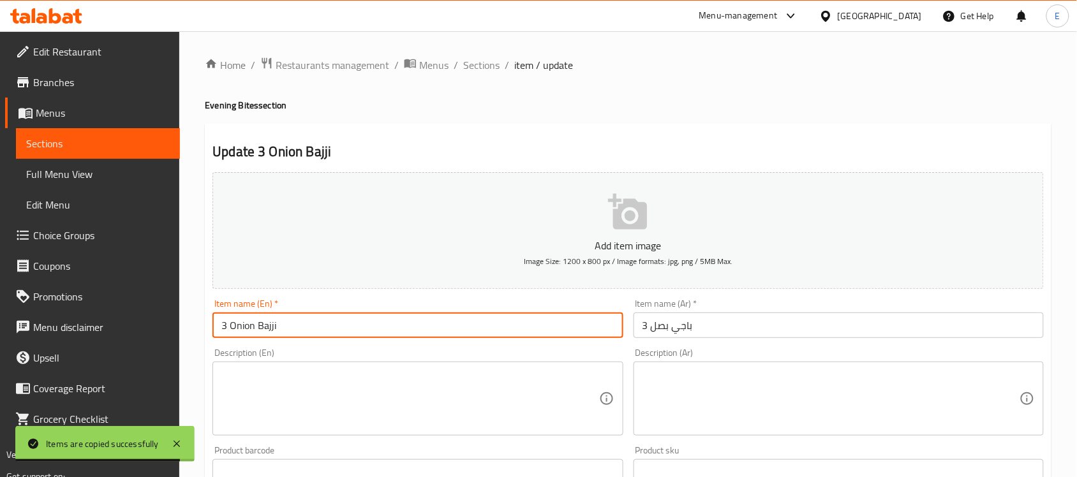
drag, startPoint x: 286, startPoint y: 323, endPoint x: 231, endPoint y: 333, distance: 55.7
click at [231, 333] on input "3 Onion Bajji" at bounding box center [417, 326] width 410 height 26
paste input "Valakkai Bajji (3)"
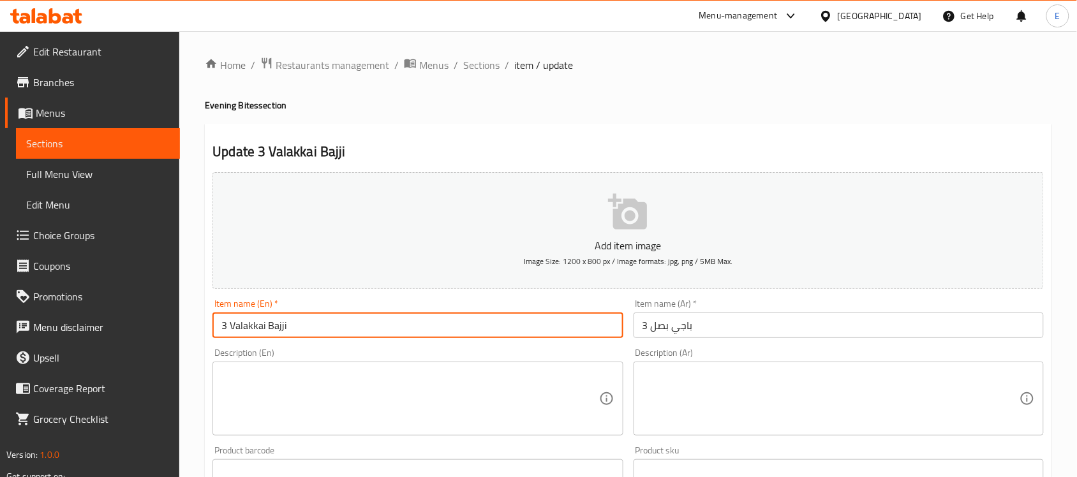
type input "3 Valakkai Bajji"
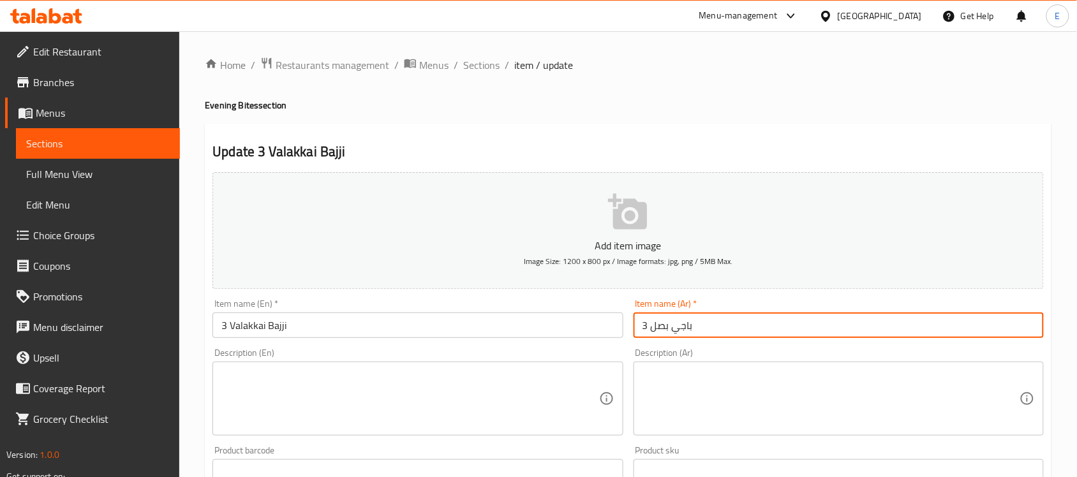
click at [656, 329] on input "3 باجي بصل" at bounding box center [839, 326] width 410 height 26
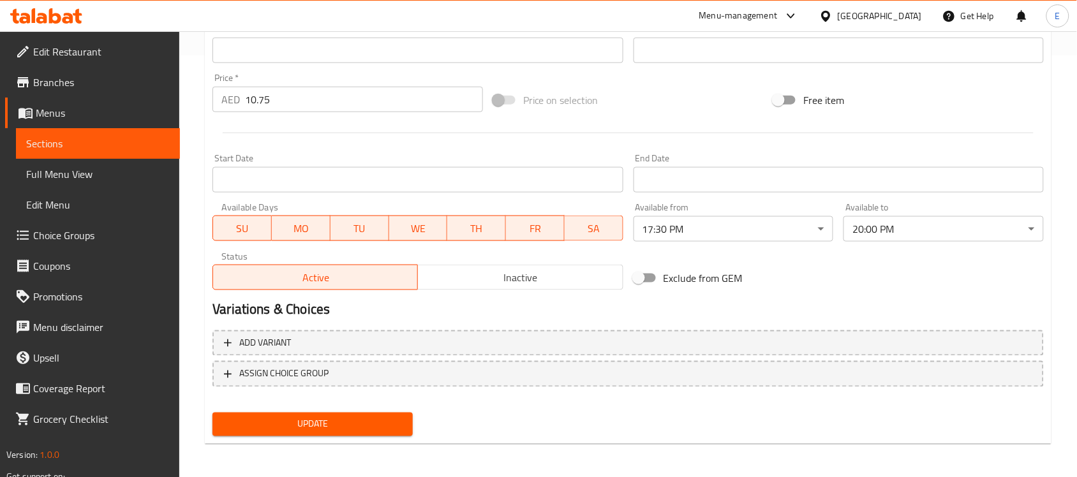
type input "3 باجي فالاكاي"
click at [323, 404] on div "Add variant ASSIGN CHOICE GROUP" at bounding box center [628, 366] width 842 height 83
click at [313, 434] on button "Update" at bounding box center [312, 425] width 200 height 24
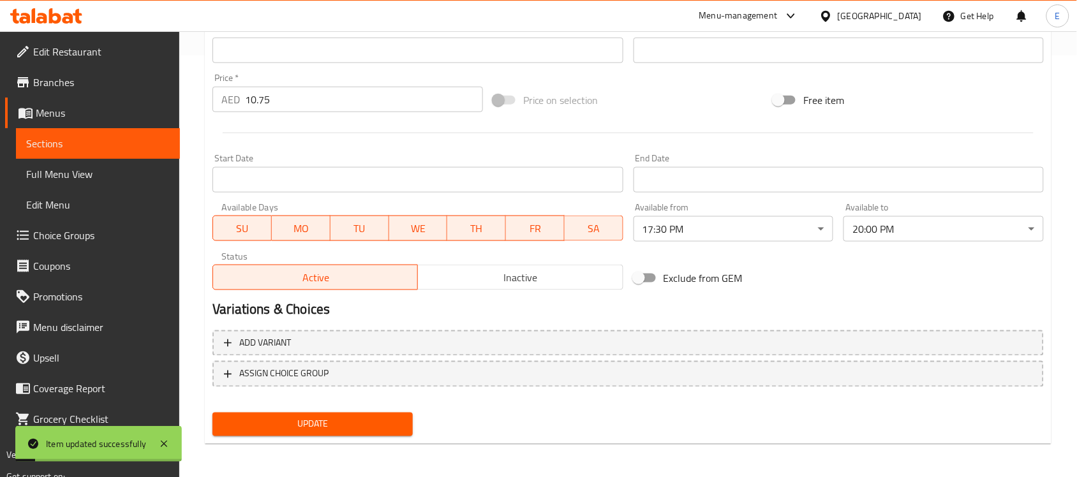
scroll to position [0, 0]
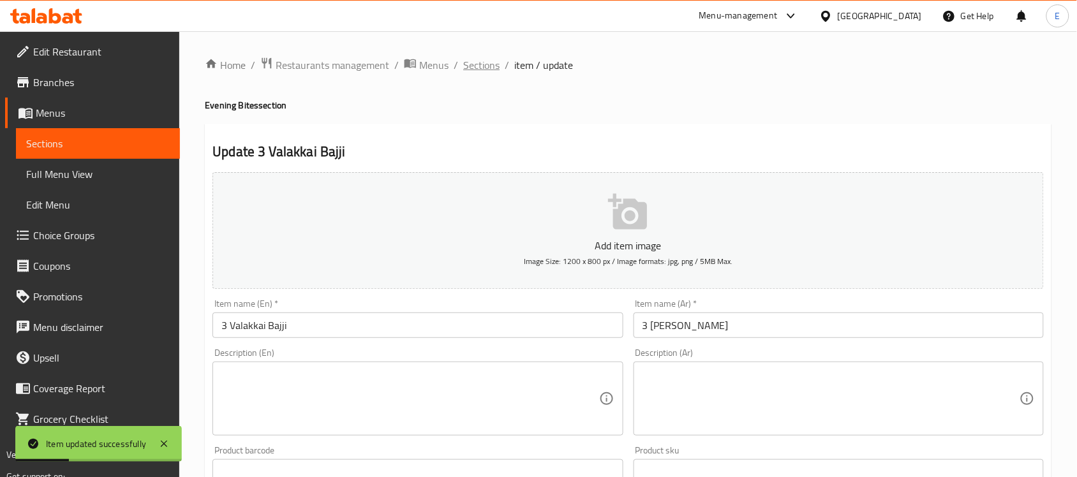
click at [491, 70] on span "Sections" at bounding box center [481, 64] width 36 height 15
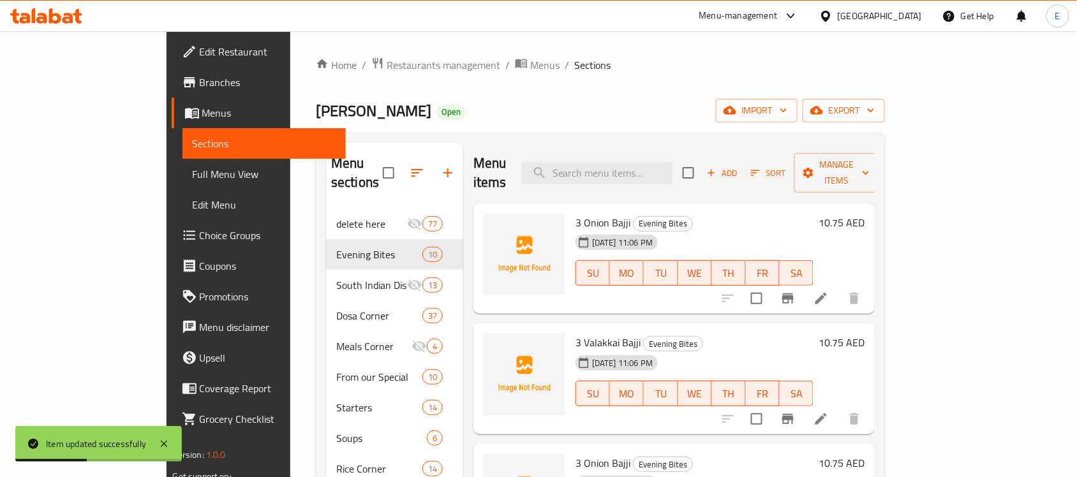
scroll to position [197, 0]
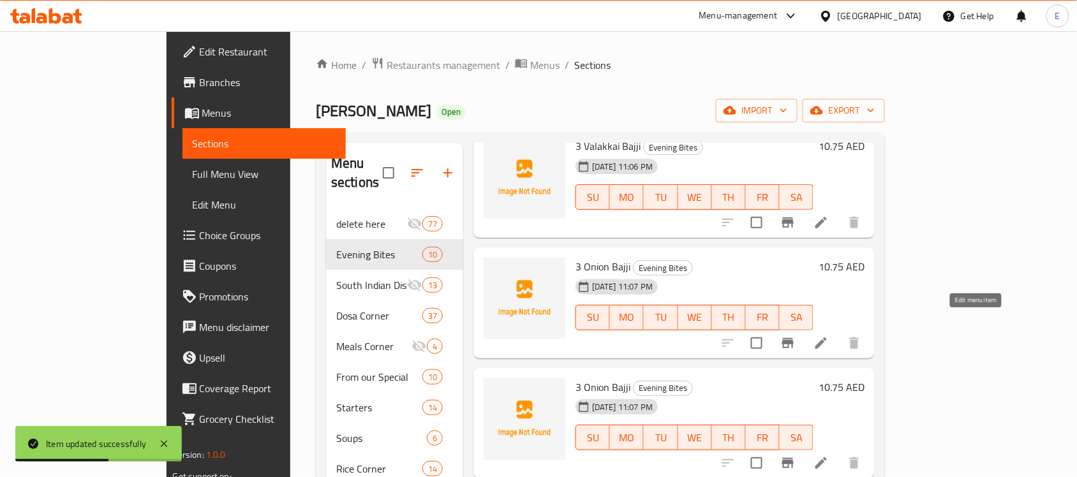
click at [827, 338] on icon at bounding box center [820, 343] width 11 height 11
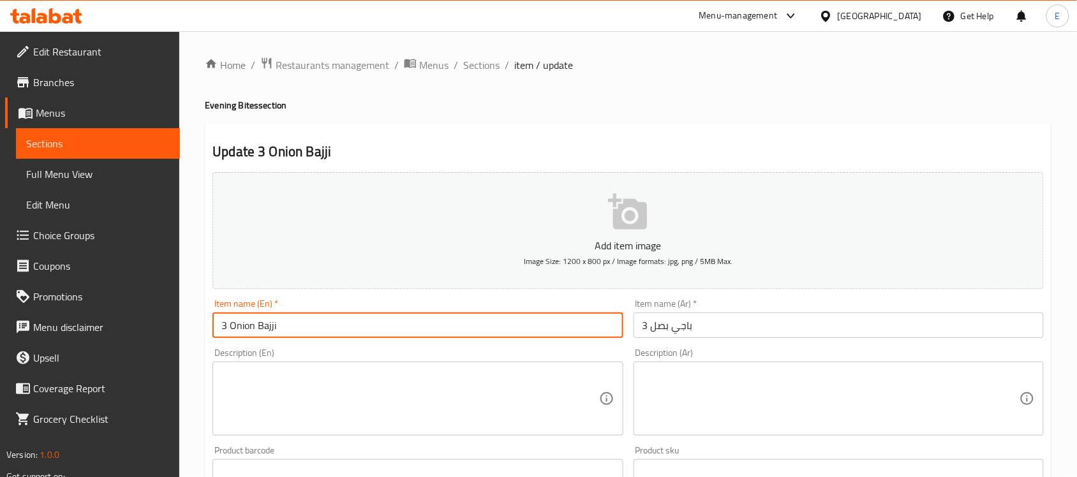
drag, startPoint x: 283, startPoint y: 333, endPoint x: 231, endPoint y: 330, distance: 51.8
click at [231, 330] on input "3 Onion Bajji" at bounding box center [417, 326] width 410 height 26
paste input "Milagai Bajji (3)"
type input "3 Milagai Bajji"
click at [662, 326] on input "3 باجي بصل" at bounding box center [839, 326] width 410 height 26
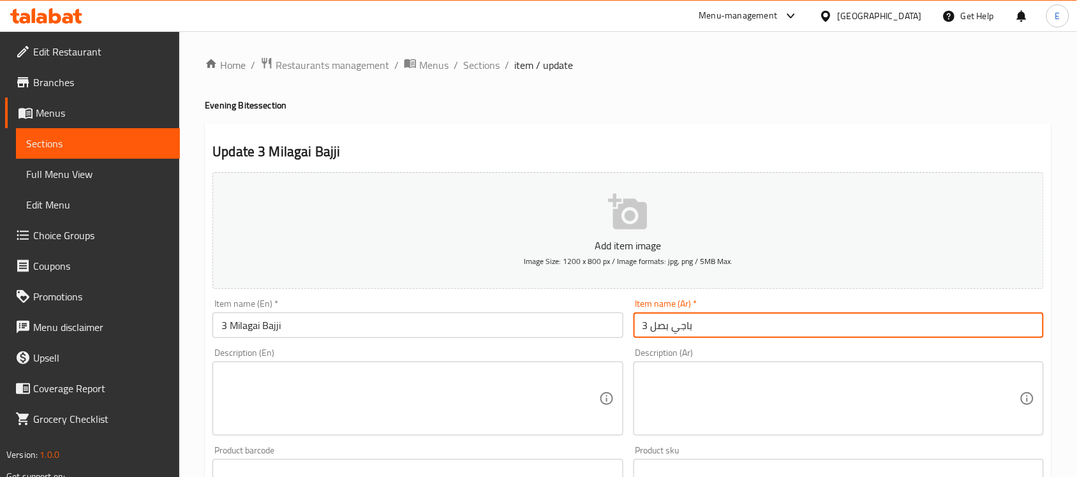
click at [662, 326] on input "3 باجي بصل" at bounding box center [839, 326] width 410 height 26
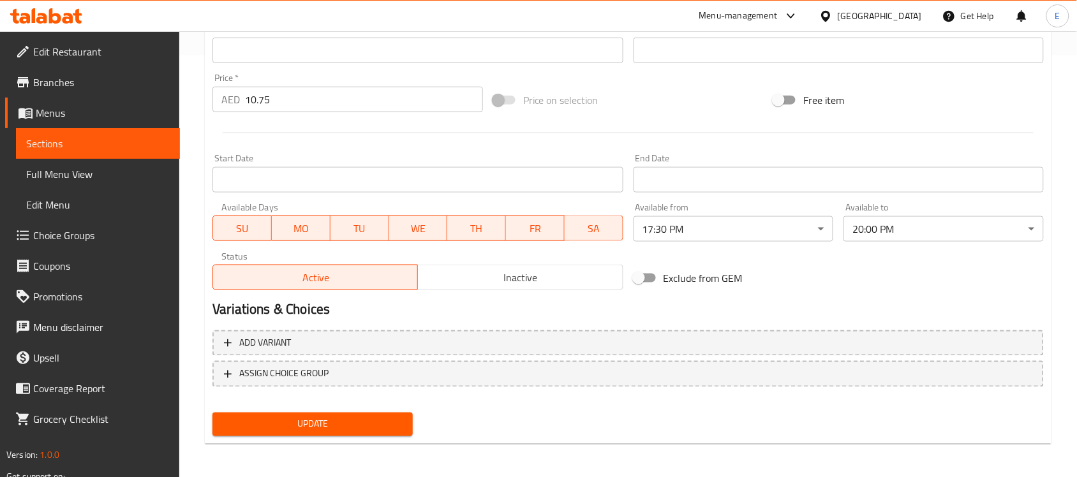
type input "3 باجي ميلاجاي"
click at [371, 429] on span "Update" at bounding box center [313, 425] width 180 height 16
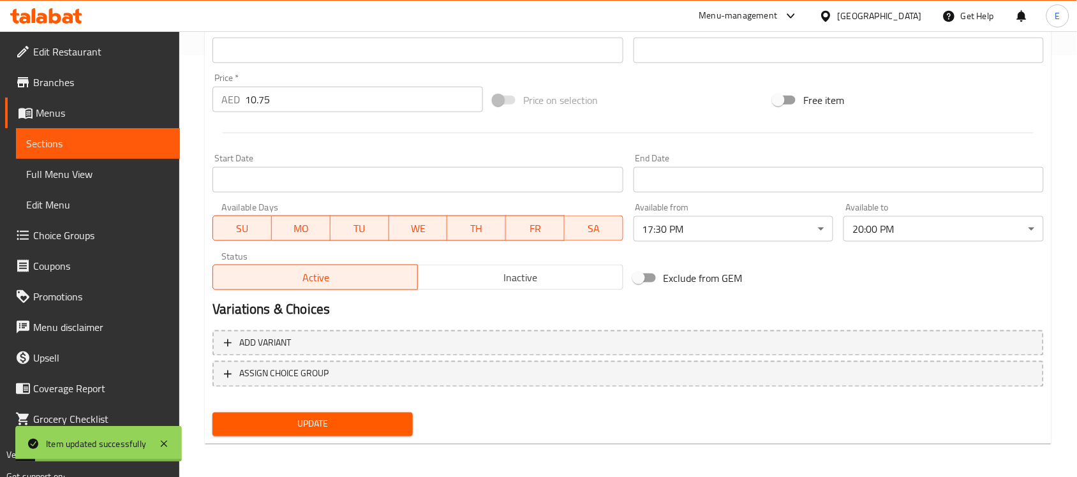
scroll to position [0, 0]
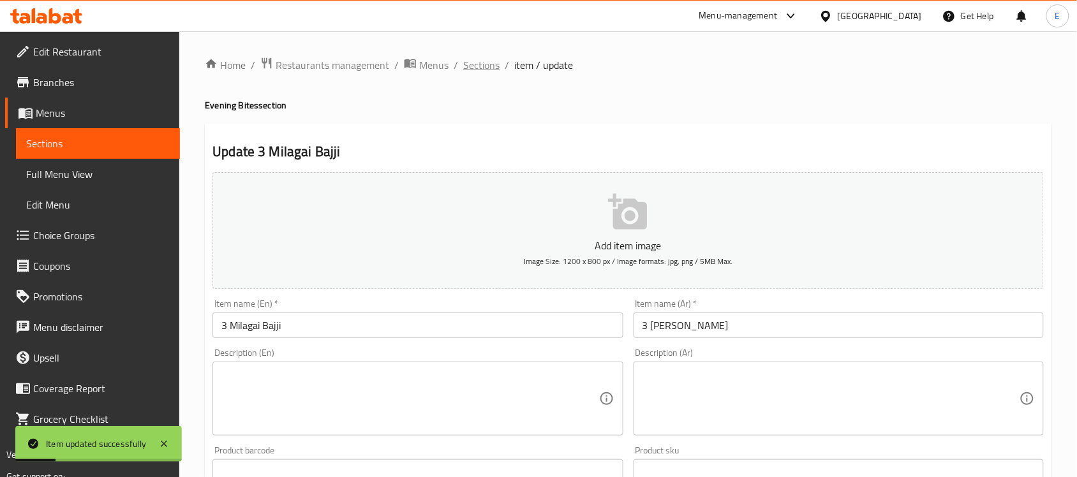
click at [489, 61] on span "Sections" at bounding box center [481, 64] width 36 height 15
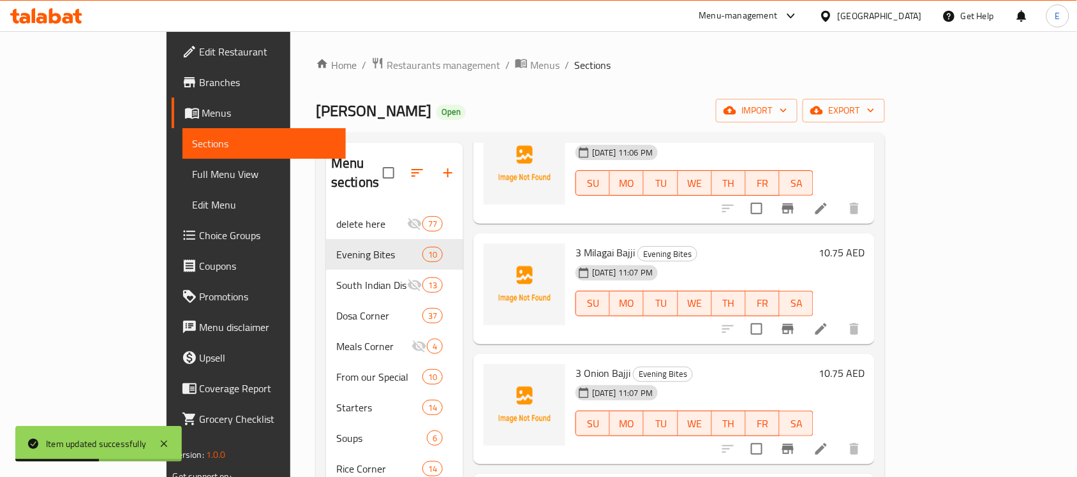
scroll to position [225, 0]
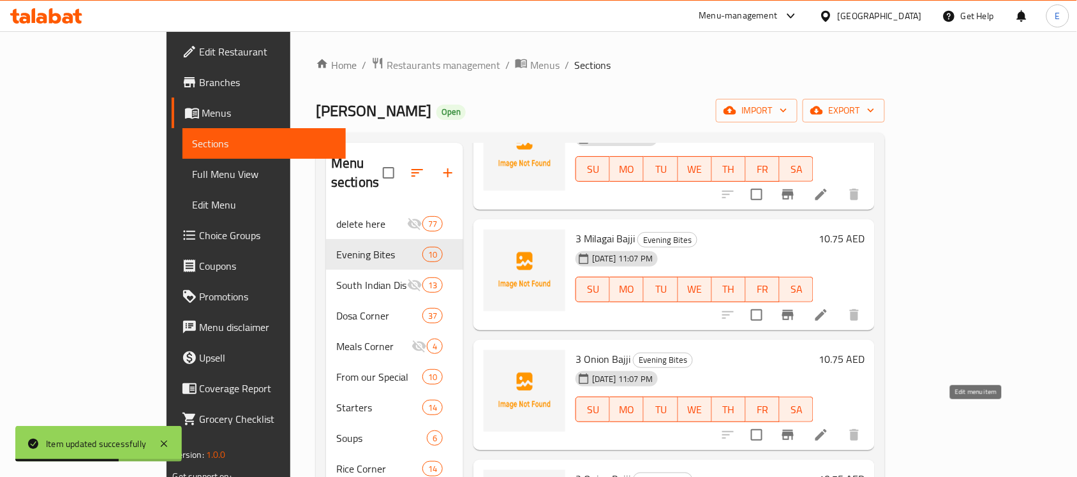
click at [829, 428] on icon at bounding box center [821, 435] width 15 height 15
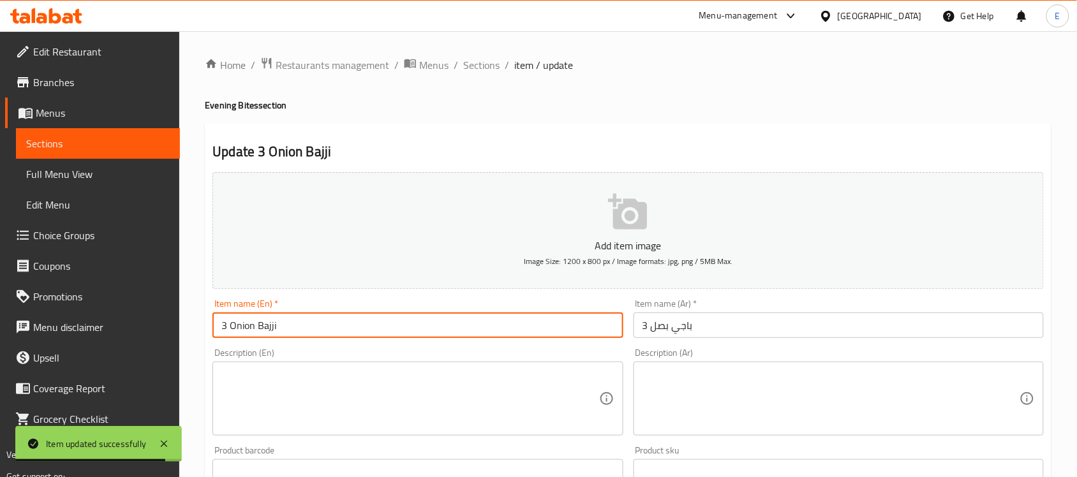
drag, startPoint x: 295, startPoint y: 327, endPoint x: 230, endPoint y: 326, distance: 64.5
click at [230, 326] on input "3 Onion Bajji" at bounding box center [417, 326] width 410 height 26
paste input "Potato Bajji (3)"
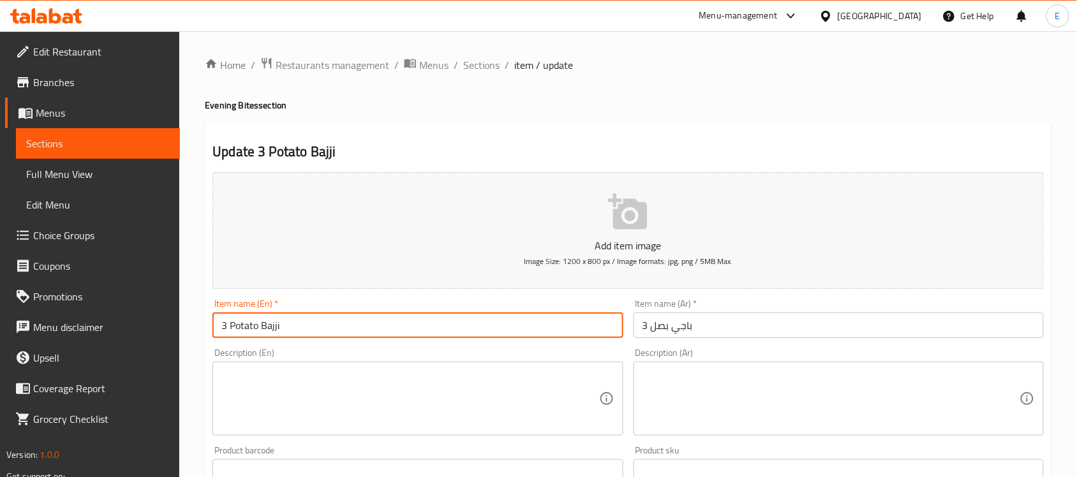
type input "3 Potato Bajji"
click at [661, 330] on input "3 باجي بصل" at bounding box center [839, 326] width 410 height 26
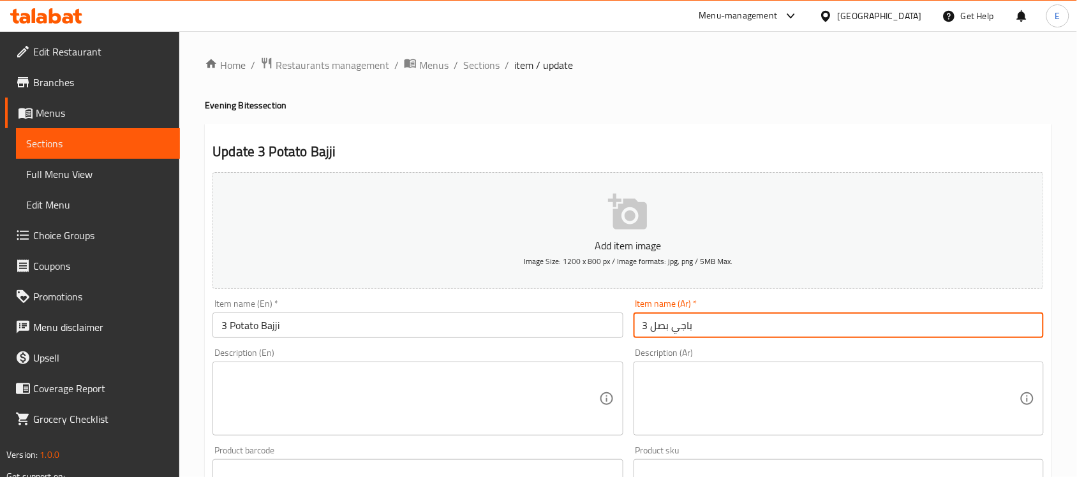
click at [661, 330] on input "3 باجي بصل" at bounding box center [839, 326] width 410 height 26
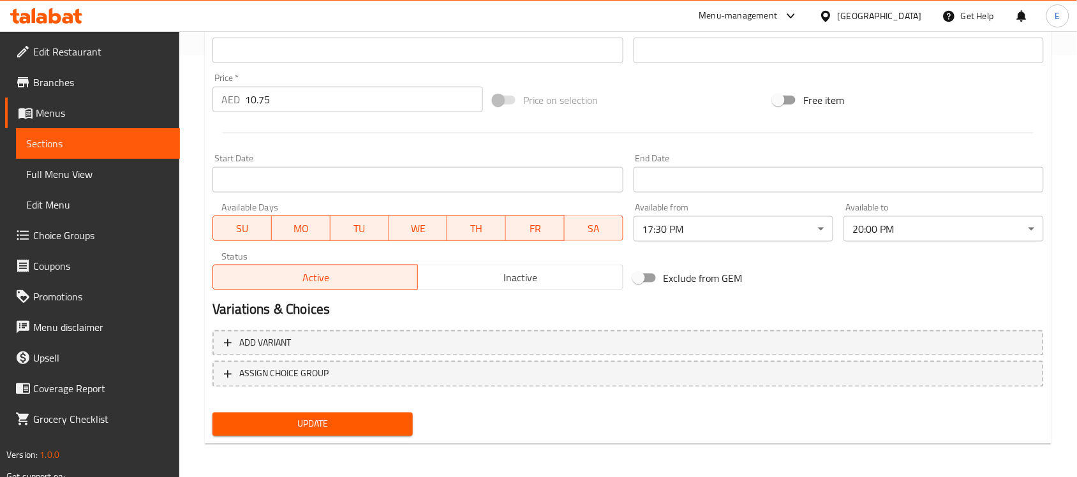
type input "3 باجي بطاطس"
click at [345, 426] on span "Update" at bounding box center [313, 425] width 180 height 16
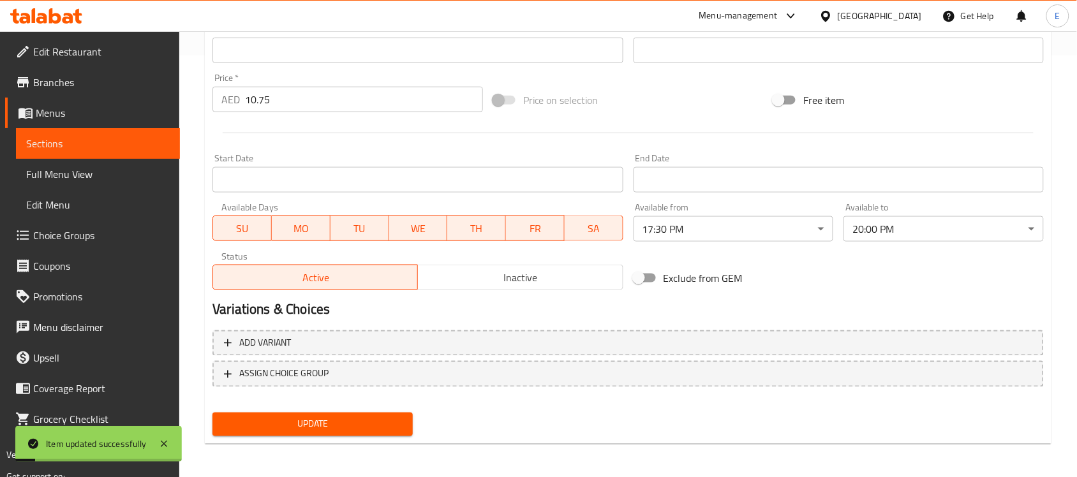
scroll to position [0, 0]
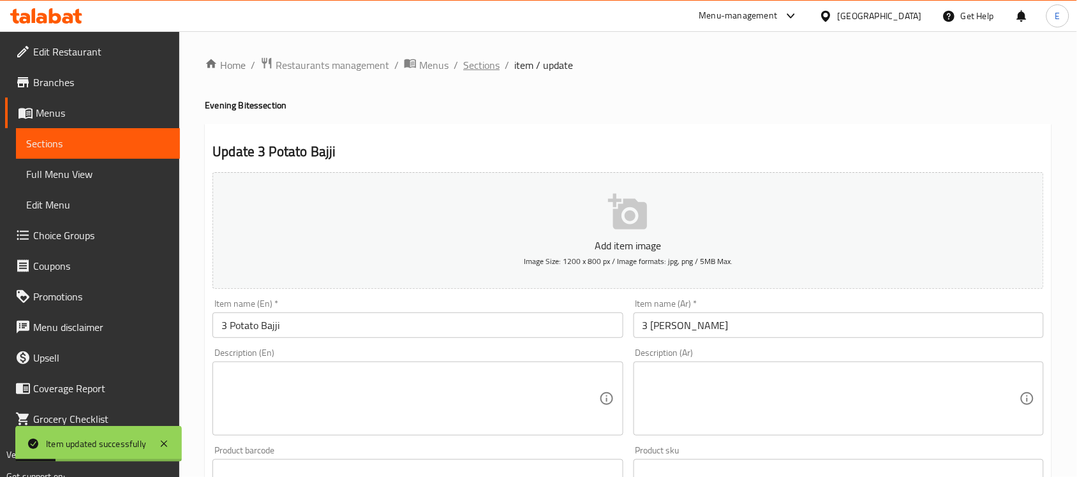
click at [486, 68] on span "Sections" at bounding box center [481, 64] width 36 height 15
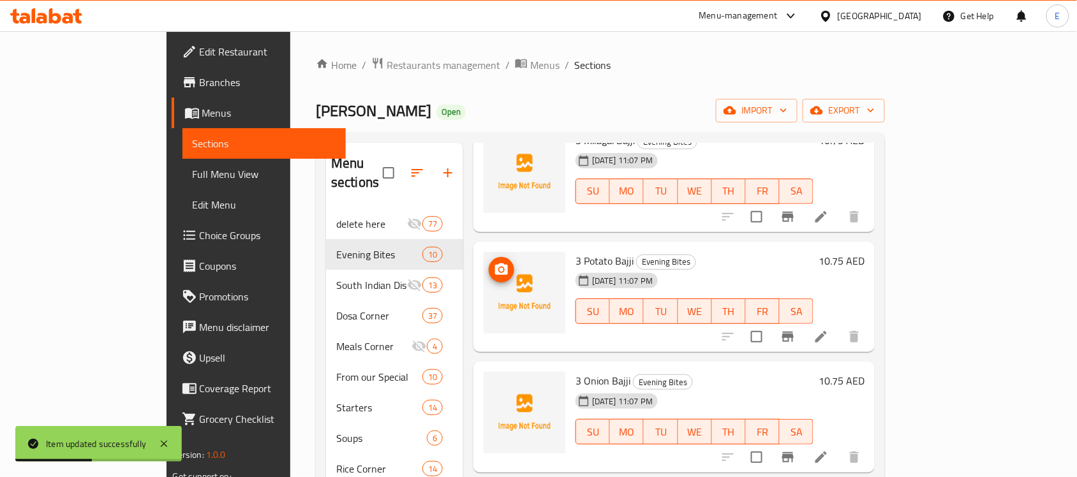
scroll to position [324, 0]
click at [827, 450] on icon at bounding box center [820, 455] width 11 height 11
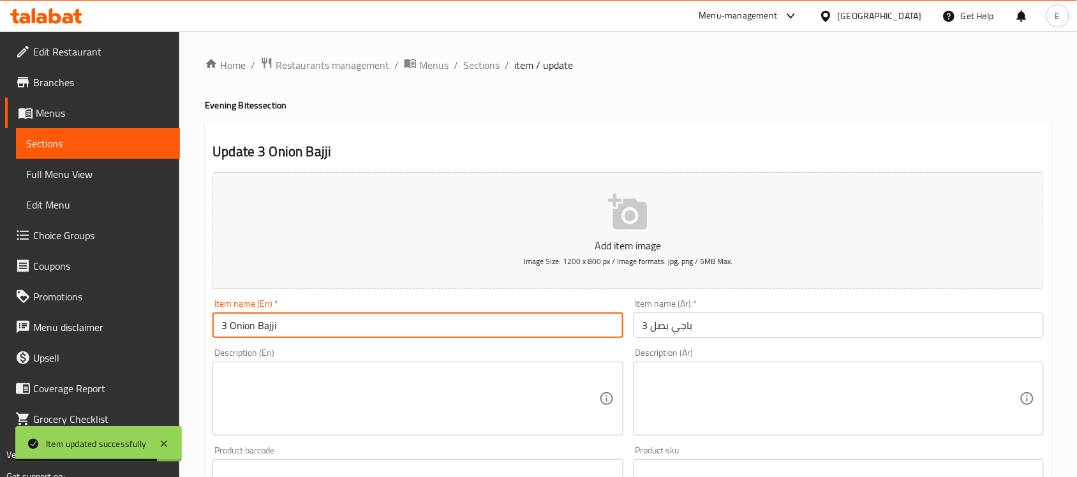
drag, startPoint x: 308, startPoint y: 330, endPoint x: 208, endPoint y: 329, distance: 99.5
click at [208, 329] on div "Item name (En)   * 3 Onion Bajji Item name (En) *" at bounding box center [417, 318] width 420 height 49
paste input "Mysore Bonda (2)"
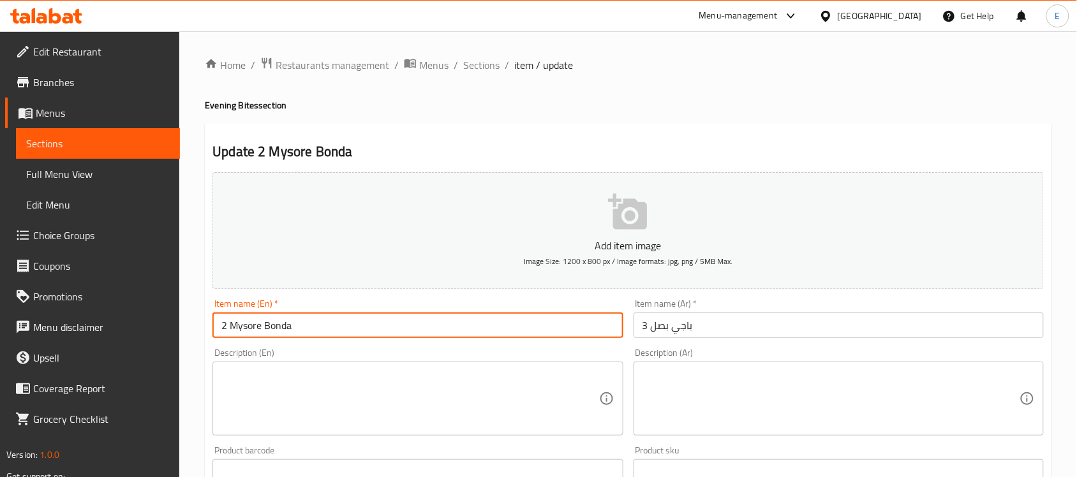
type input "2 Mysore Bonda"
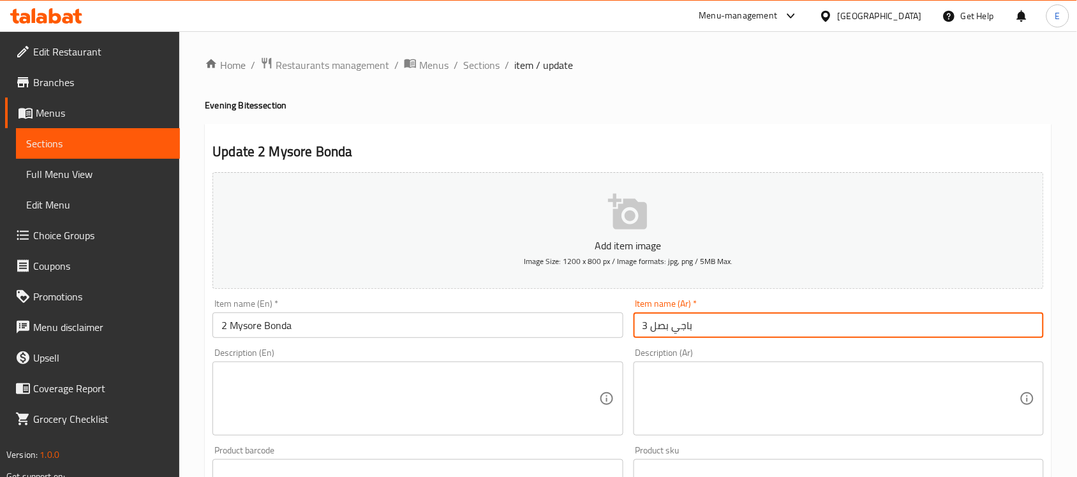
click at [691, 324] on input "3 باجي بصل" at bounding box center [839, 326] width 410 height 26
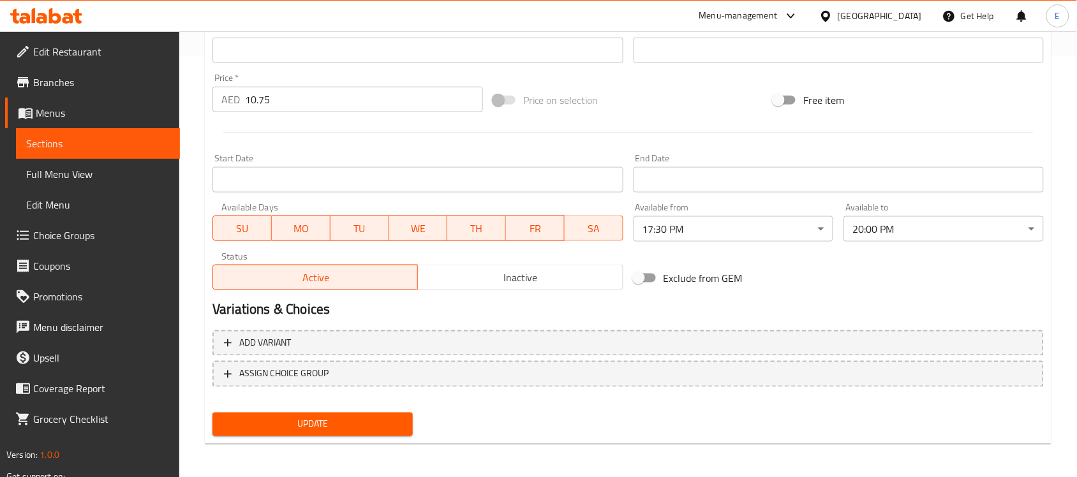
type input "2 ميسوري بوندا"
click at [338, 413] on button "Update" at bounding box center [312, 425] width 200 height 24
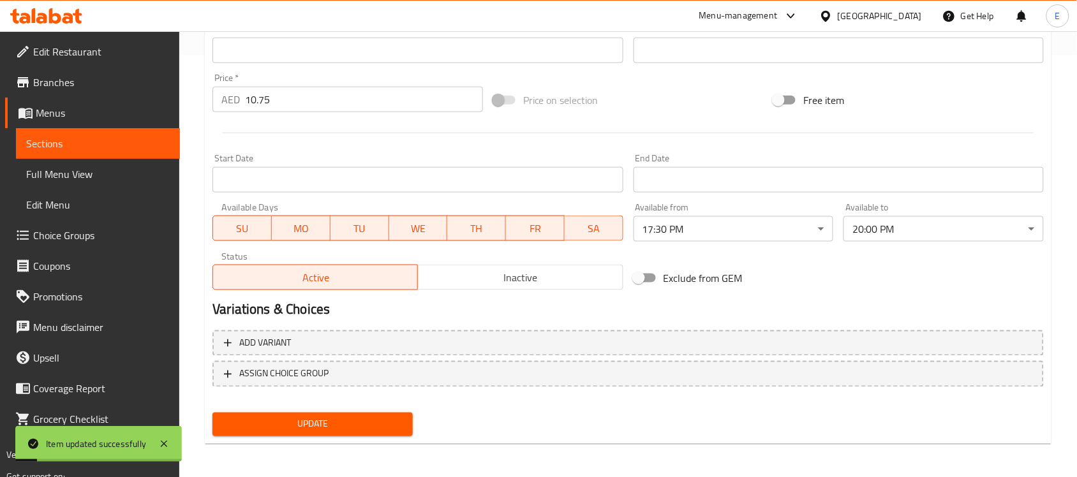
scroll to position [0, 0]
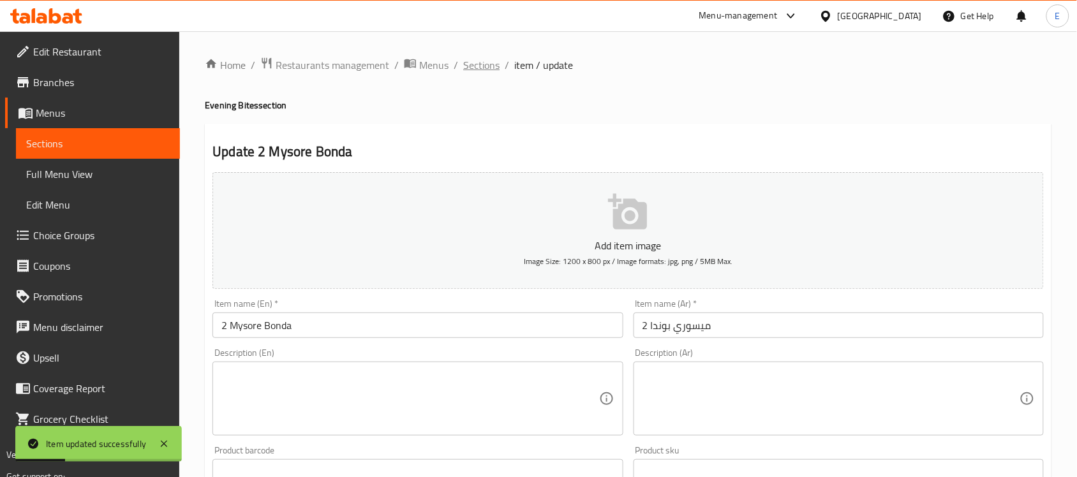
click at [477, 68] on span "Sections" at bounding box center [481, 64] width 36 height 15
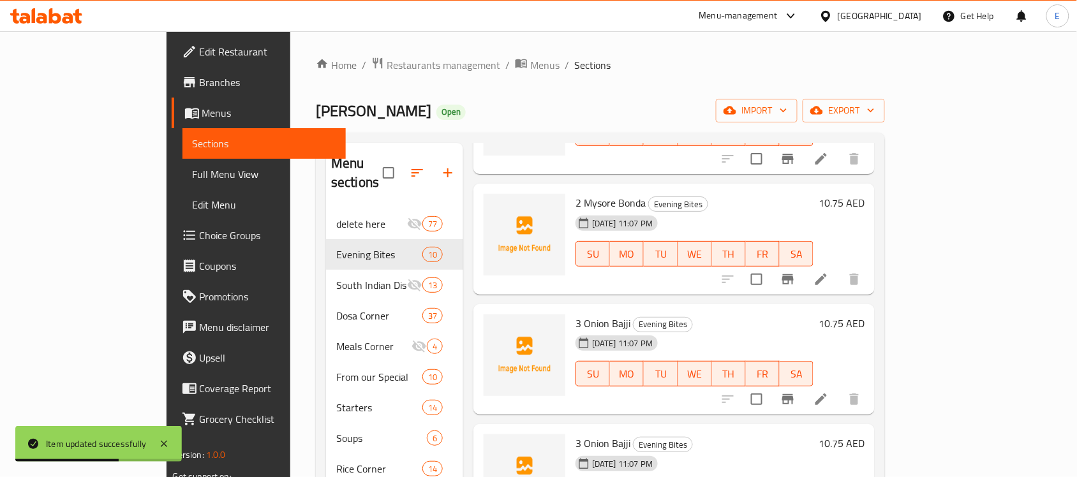
scroll to position [518, 0]
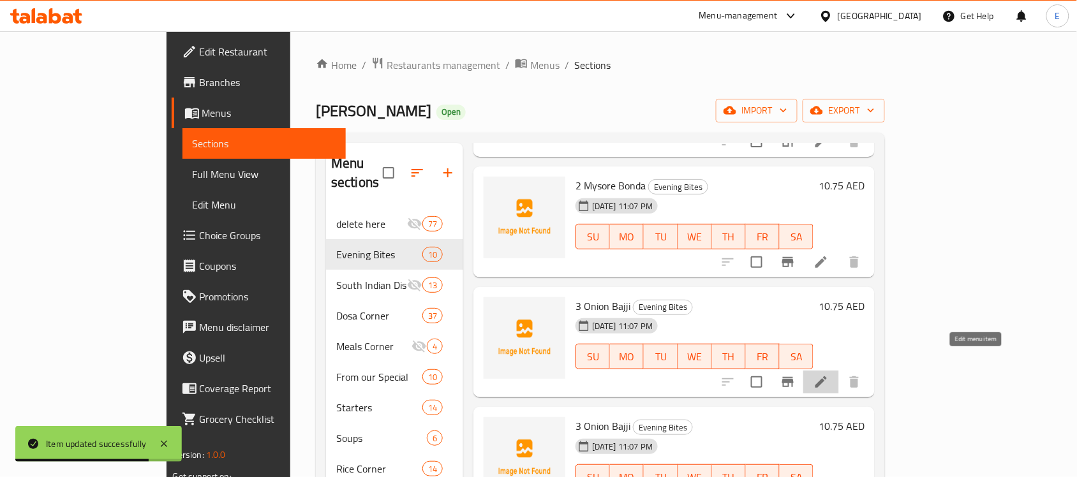
click at [829, 375] on icon at bounding box center [821, 382] width 15 height 15
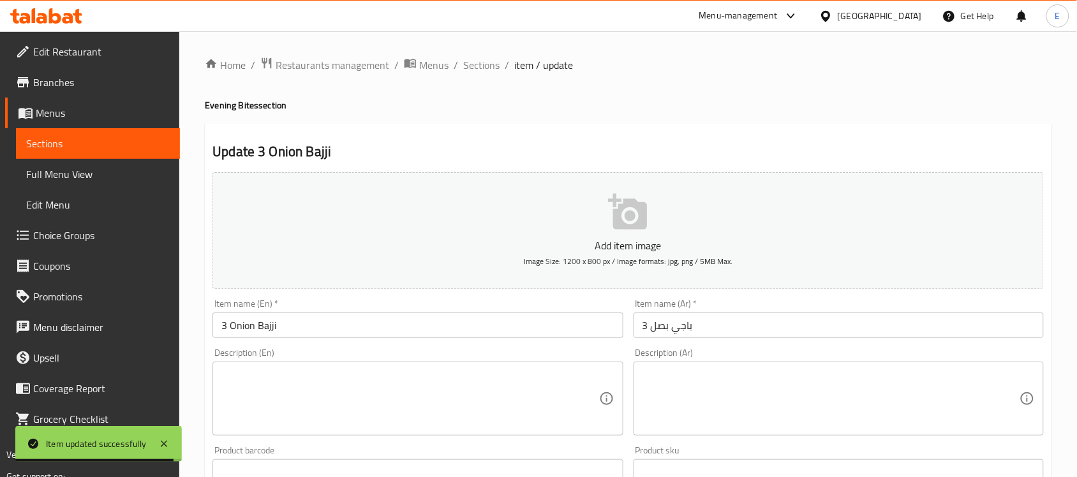
click at [495, 319] on input "3 Onion Bajji" at bounding box center [417, 326] width 410 height 26
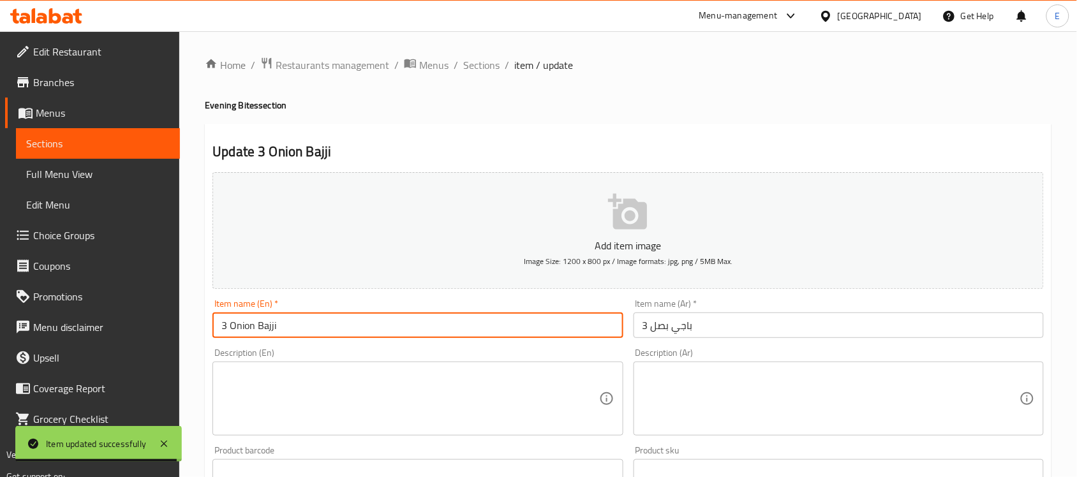
click at [495, 319] on input "3 Onion Bajji" at bounding box center [417, 326] width 410 height 26
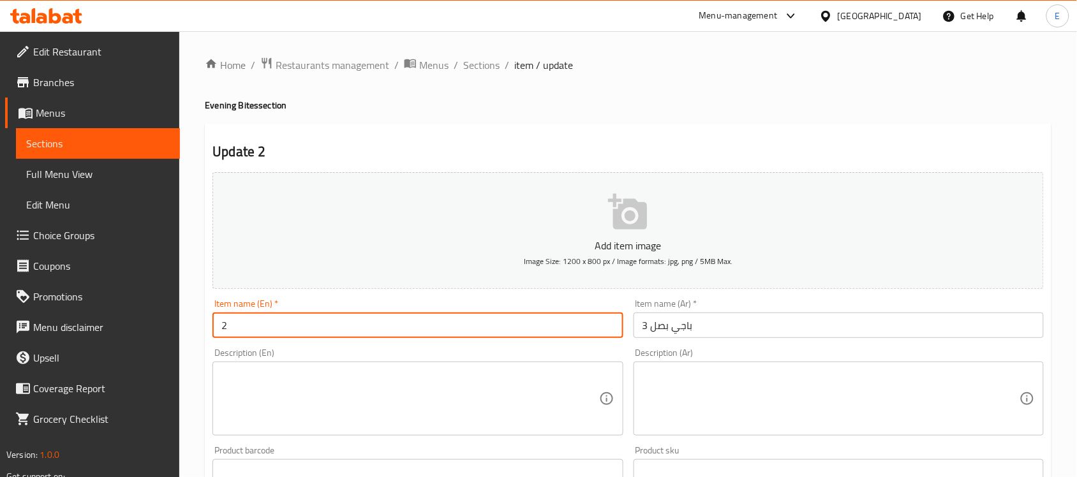
paste input "Aloo Bonda (2)"
type input "2 Aloo Bonda"
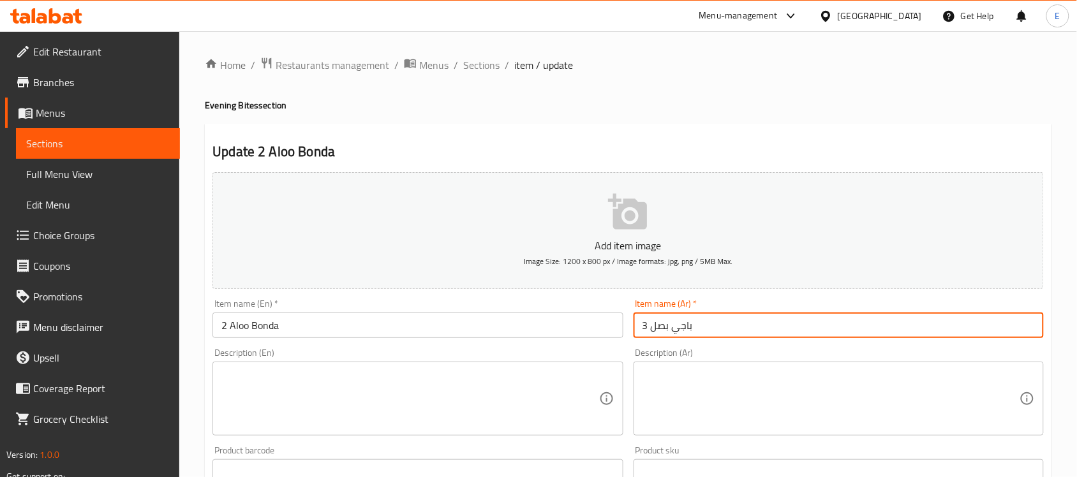
click at [715, 332] on input "3 باجي بصل" at bounding box center [839, 326] width 410 height 26
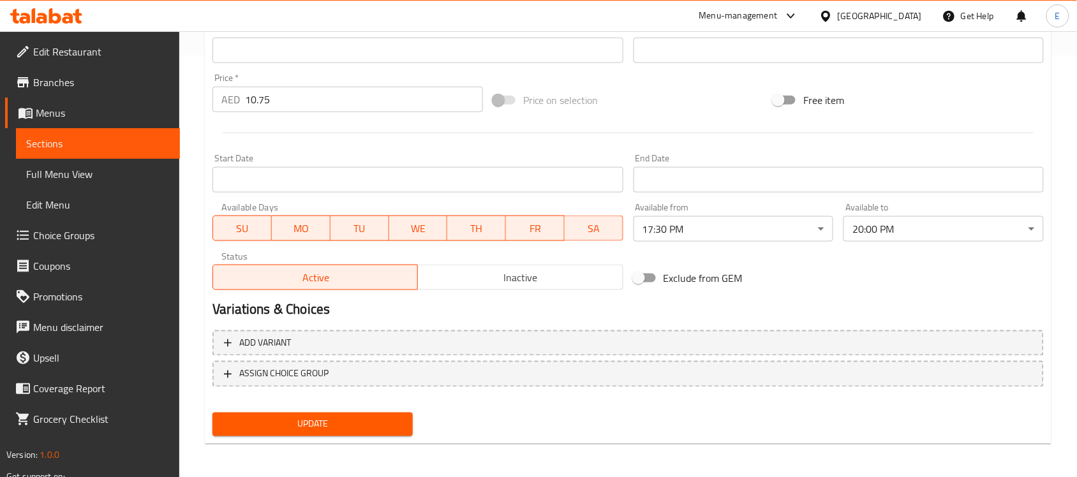
type input "2 الو بوندا"
click at [359, 428] on span "Update" at bounding box center [313, 425] width 180 height 16
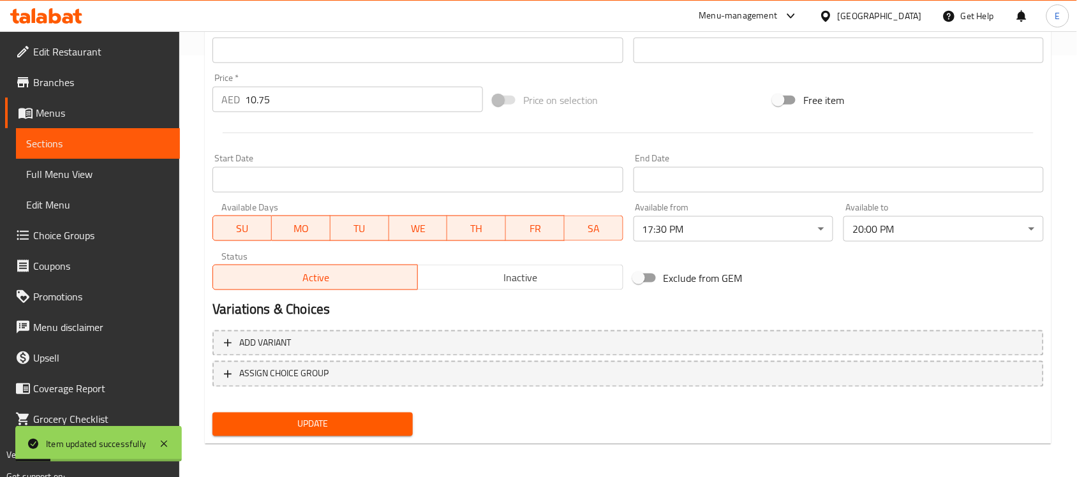
scroll to position [0, 0]
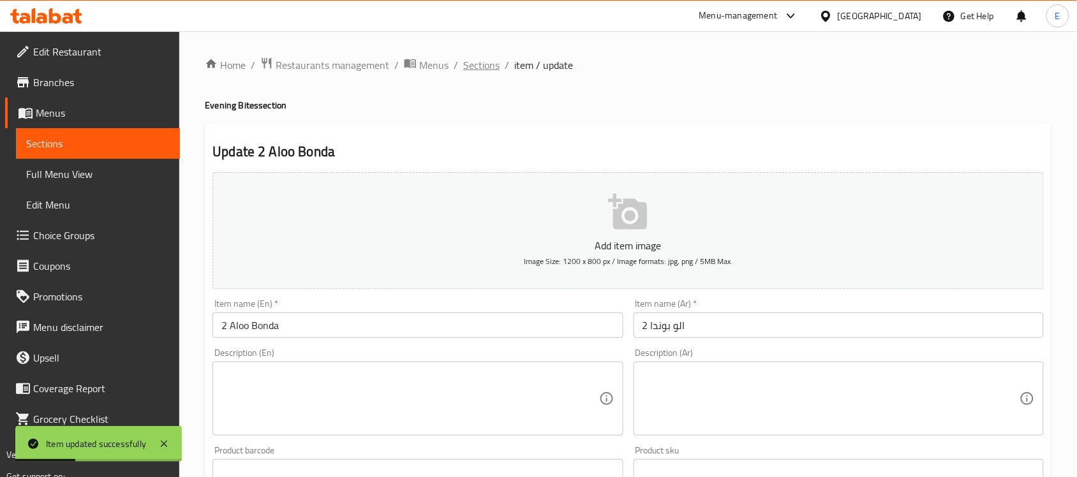
click at [479, 68] on span "Sections" at bounding box center [481, 64] width 36 height 15
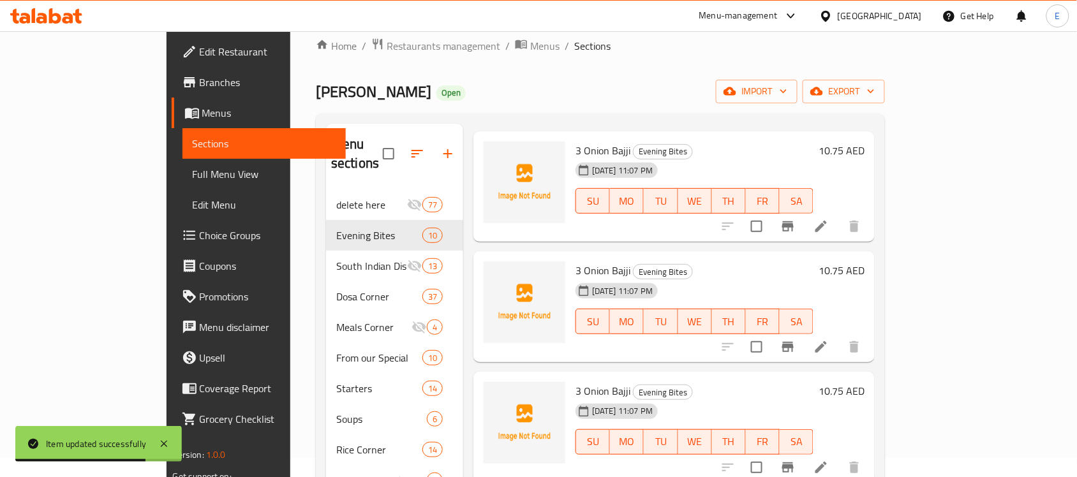
scroll to position [641, 0]
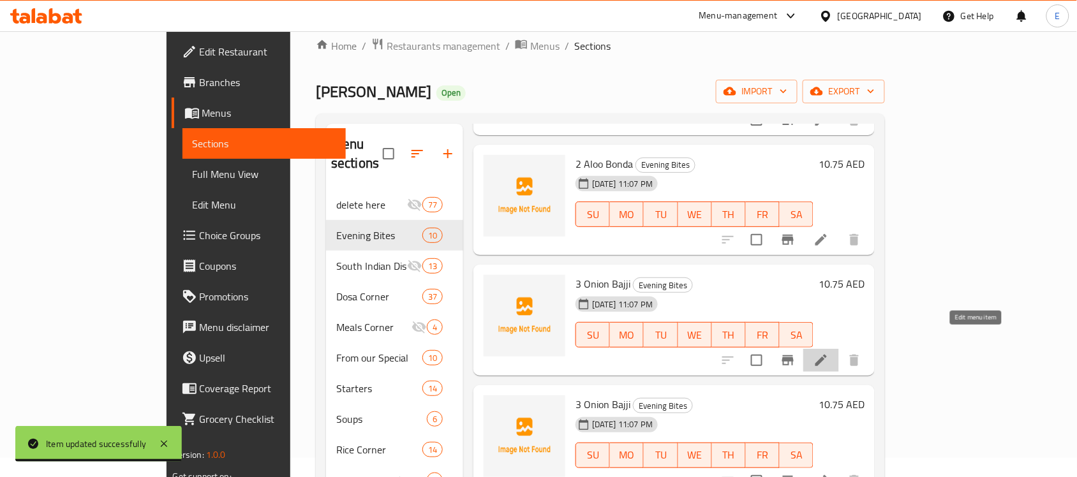
click at [829, 353] on icon at bounding box center [821, 360] width 15 height 15
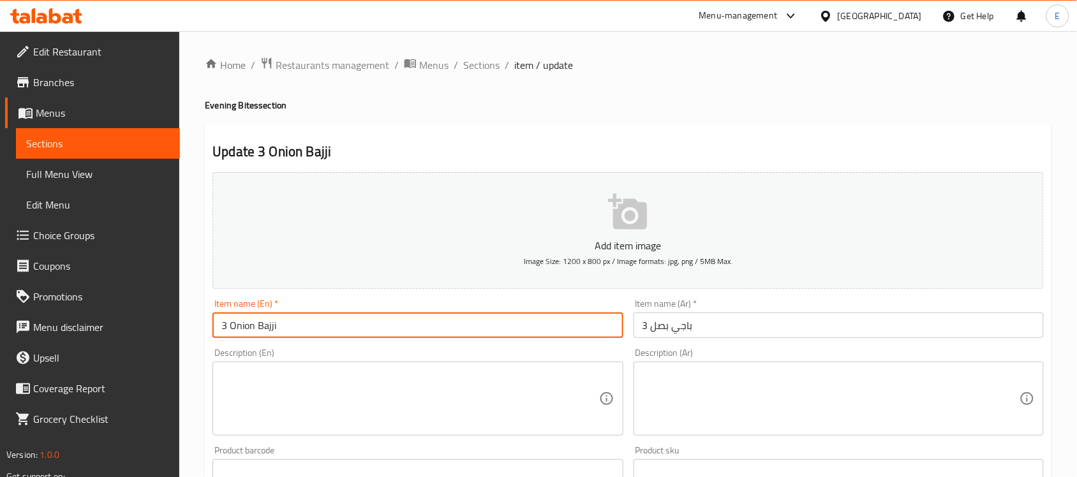
click at [404, 318] on input "3 Onion Bajji" at bounding box center [417, 326] width 410 height 26
paste input "Mix Veg Bonda (2)"
type input "2 Mix Veg Bonda"
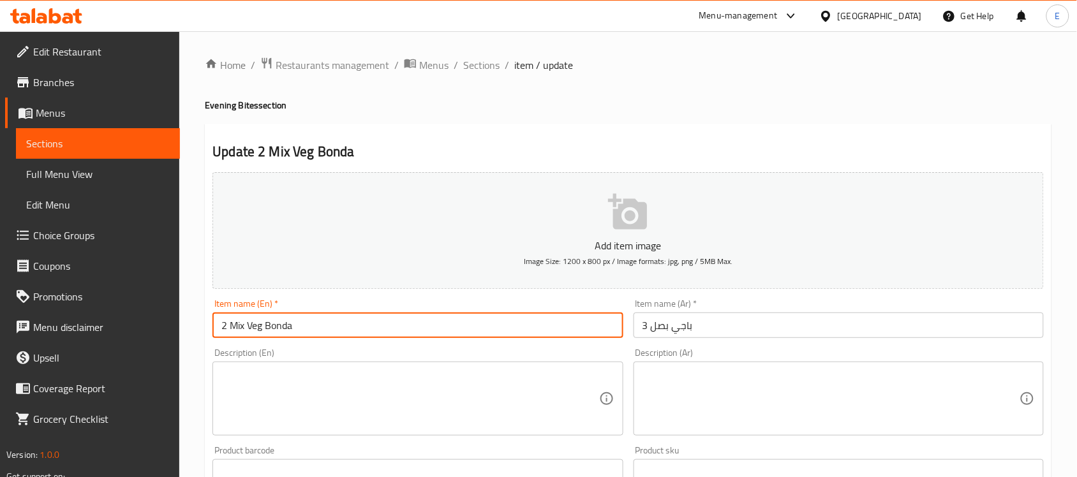
click at [654, 326] on input "3 باجي بصل" at bounding box center [839, 326] width 410 height 26
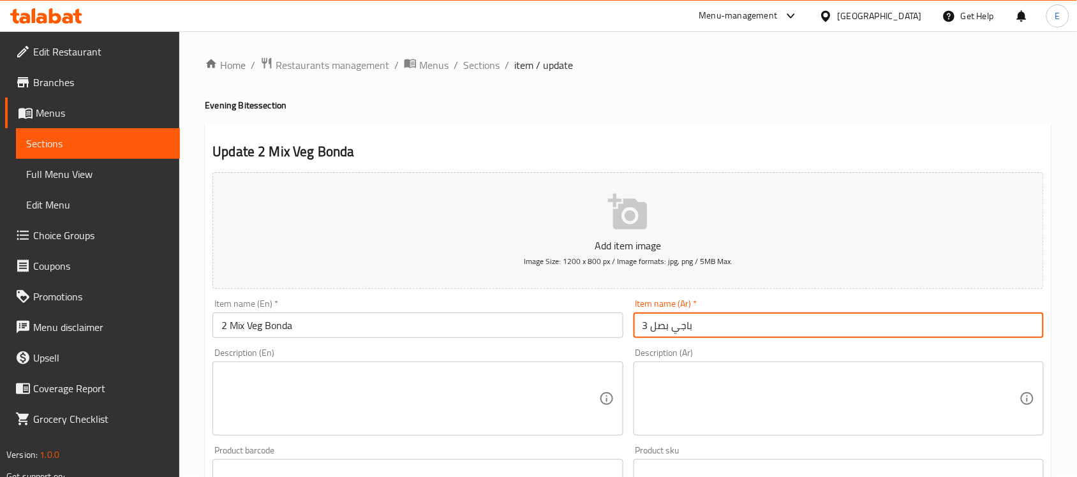
click at [654, 326] on input "3 باجي بصل" at bounding box center [839, 326] width 410 height 26
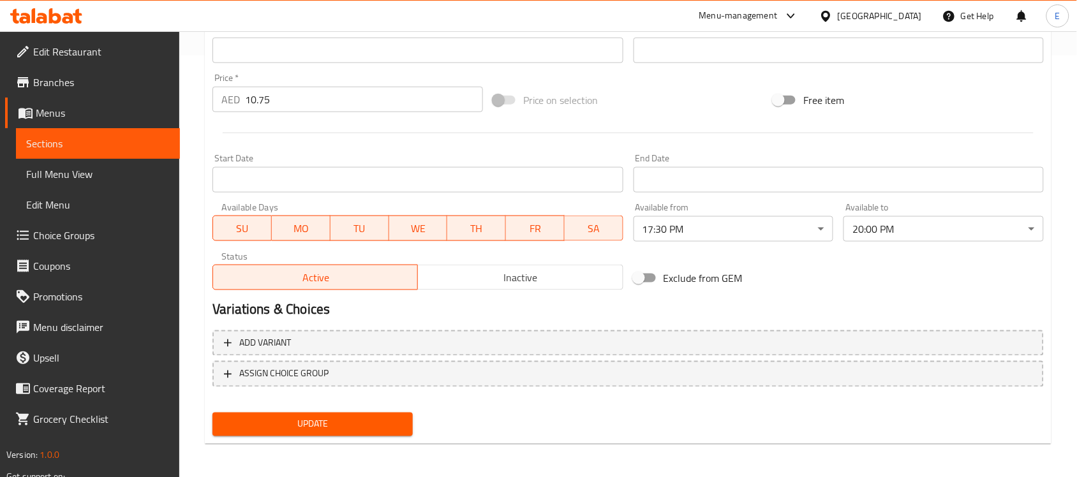
type input "2 بوندا خضار مشكل"
click at [371, 431] on button "Update" at bounding box center [312, 425] width 200 height 24
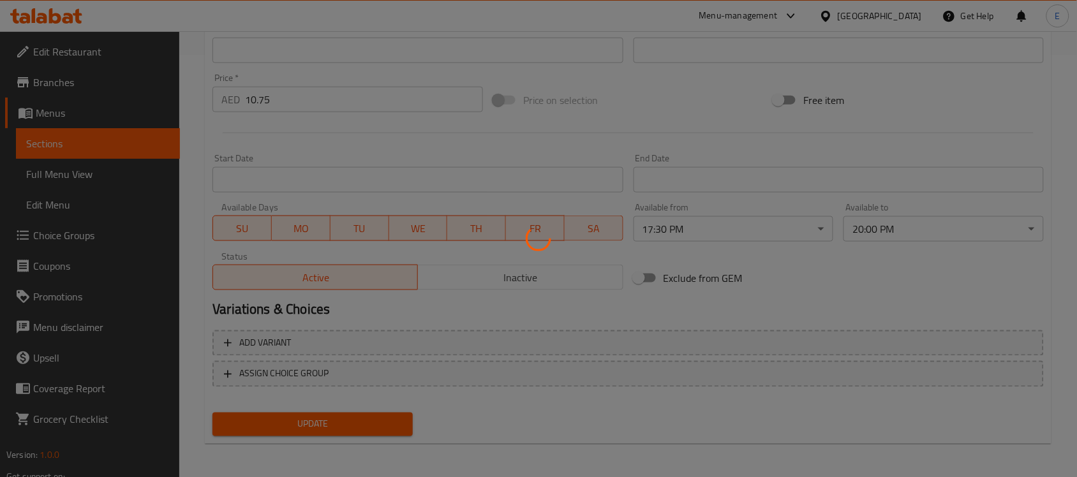
scroll to position [0, 0]
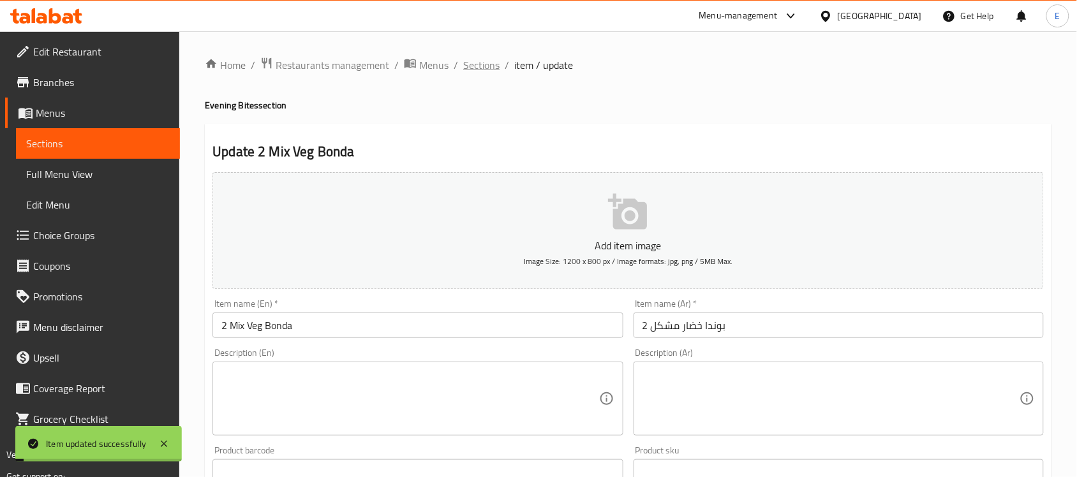
click at [475, 66] on span "Sections" at bounding box center [481, 64] width 36 height 15
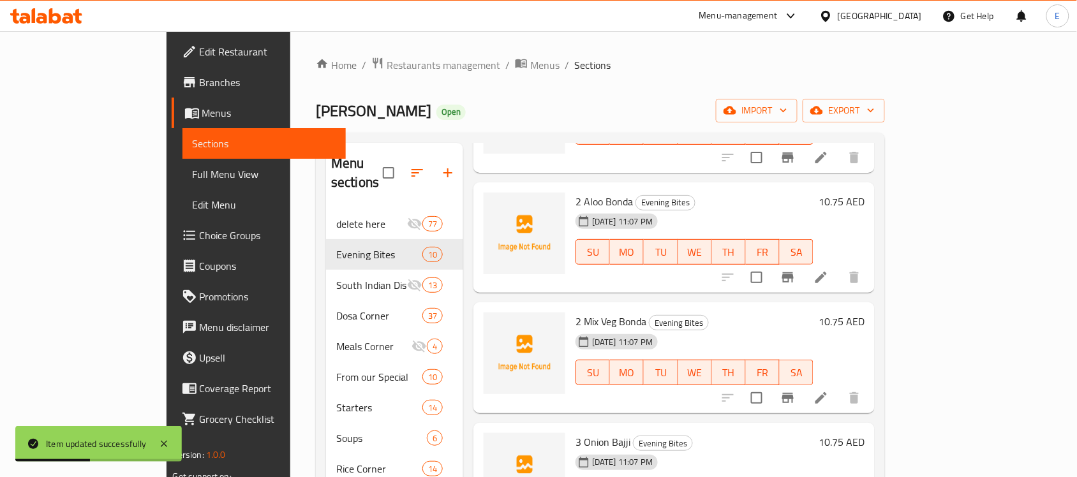
scroll to position [724, 0]
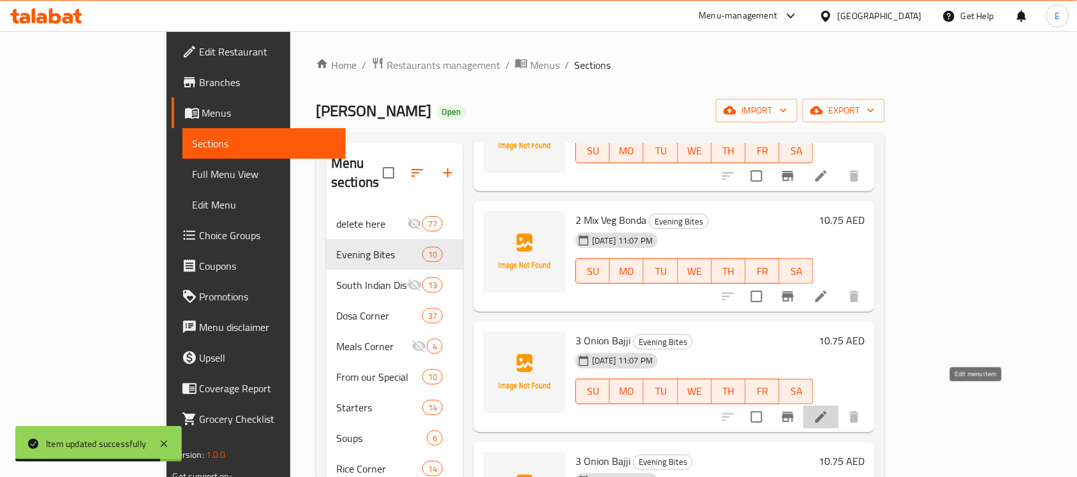
click at [827, 412] on icon at bounding box center [820, 417] width 11 height 11
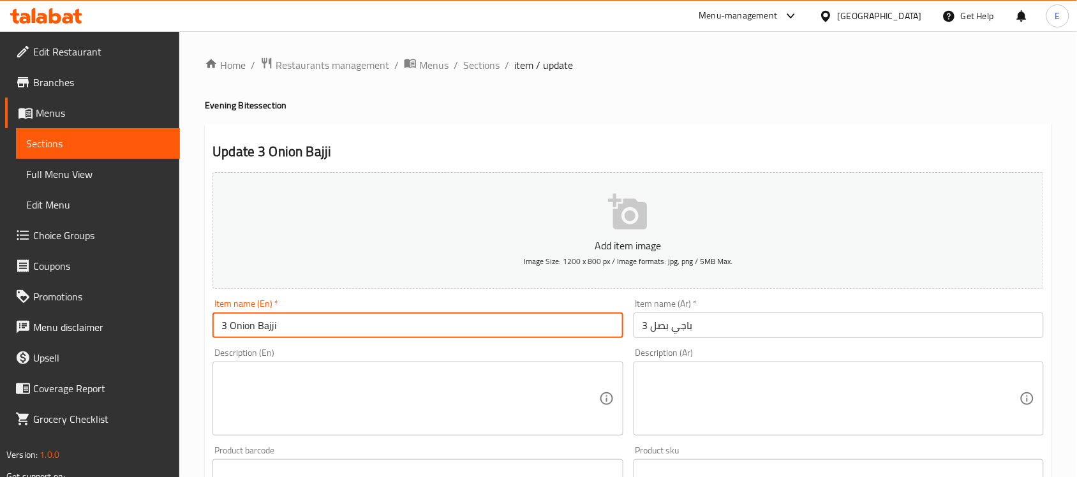
click at [419, 333] on input "3 Onion Bajji" at bounding box center [417, 326] width 410 height 26
paste input "Masala Vadai (2)"
type input "2 Masala Vadai"
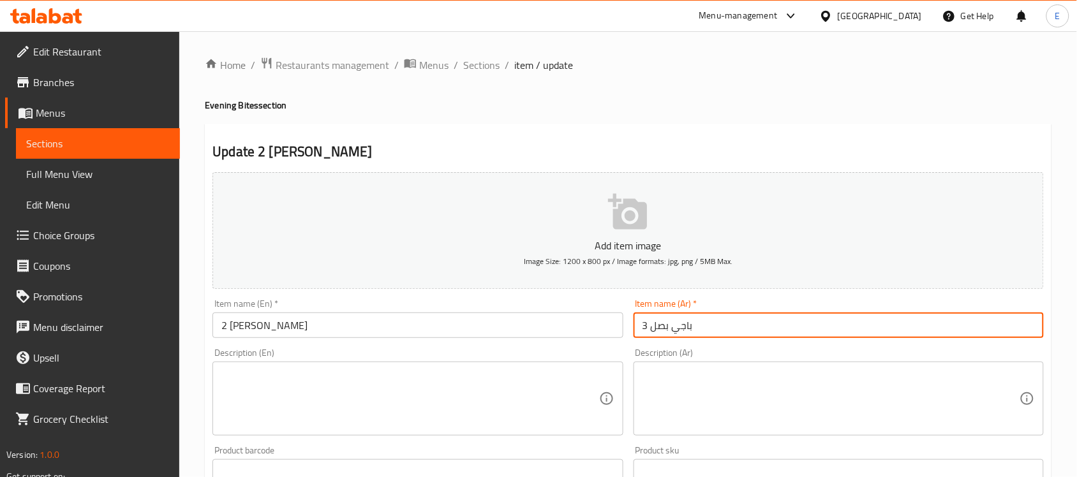
click at [678, 325] on input "3 باجي بصل" at bounding box center [839, 326] width 410 height 26
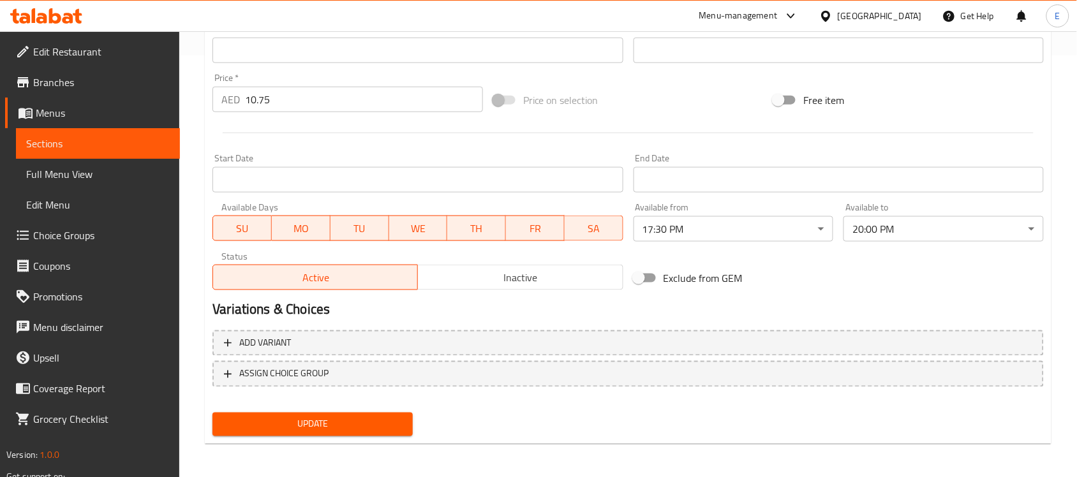
type input "2 ماسالا فاداي"
click at [362, 428] on span "Update" at bounding box center [313, 425] width 180 height 16
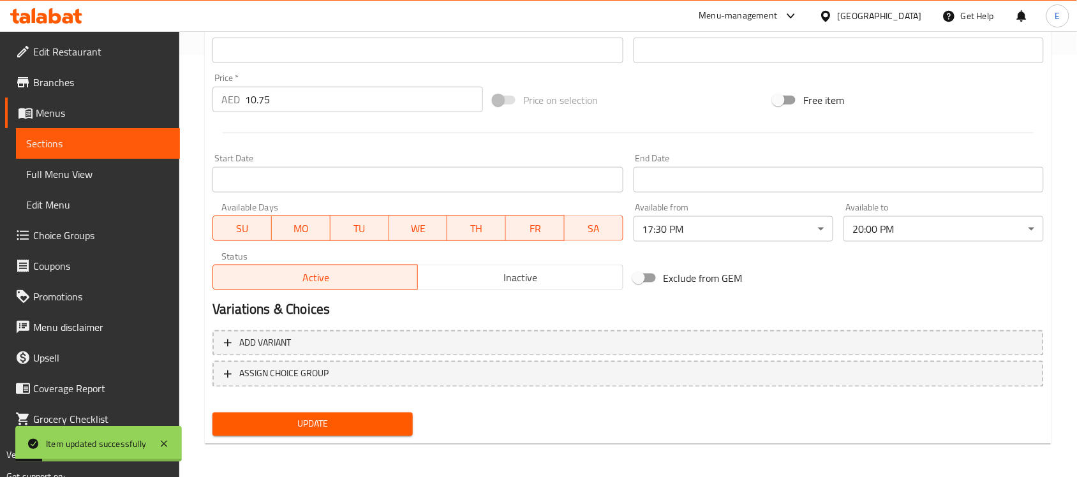
scroll to position [0, 0]
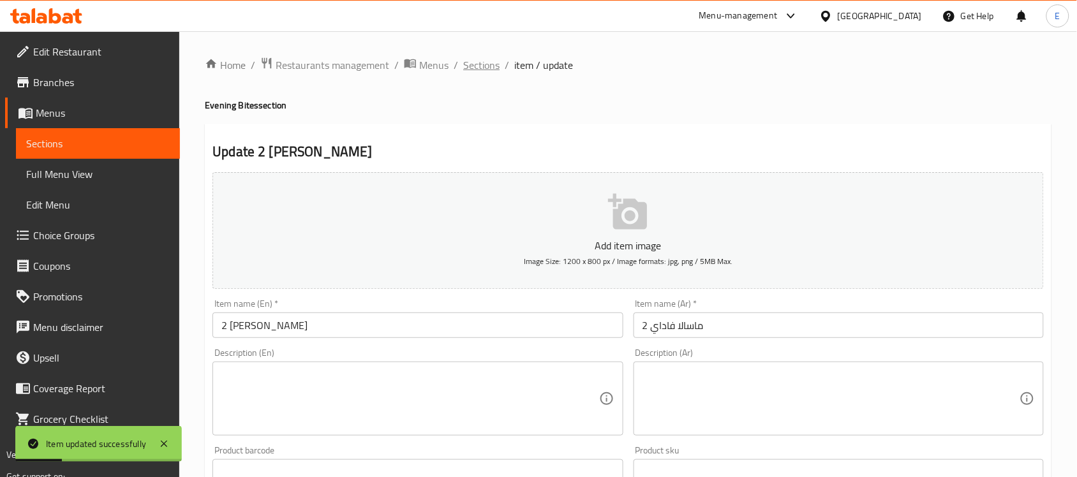
click at [466, 59] on span "Sections" at bounding box center [481, 64] width 36 height 15
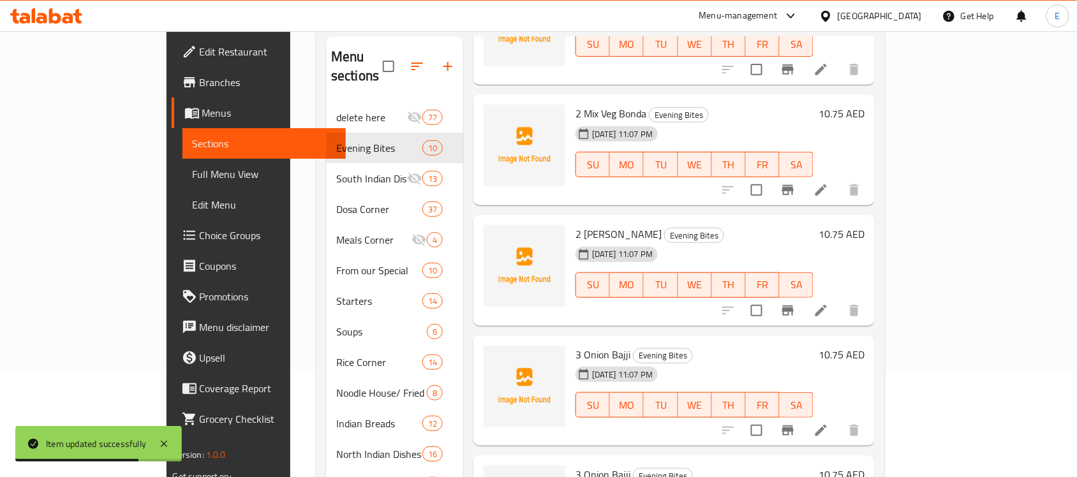
scroll to position [112, 0]
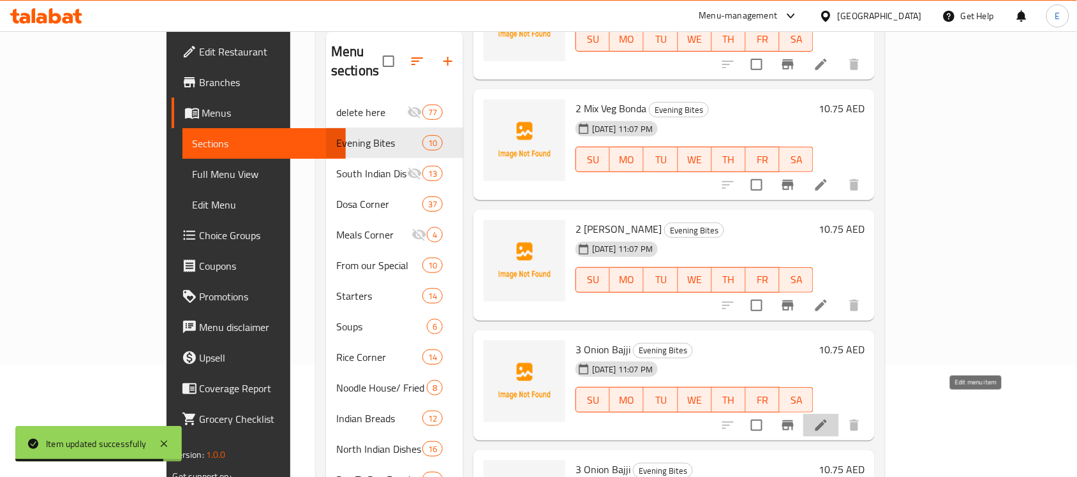
click at [829, 418] on icon at bounding box center [821, 425] width 15 height 15
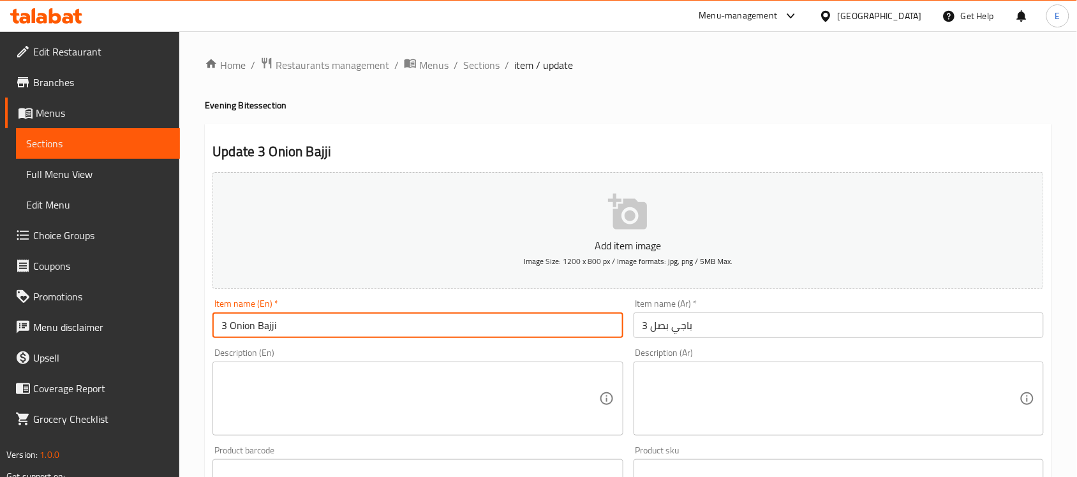
click at [486, 330] on input "3 Onion Bajji" at bounding box center [417, 326] width 410 height 26
paste input "Chettinad Vadai (2)"
type input "2 Chettinad Vadai"
click at [680, 325] on input "3 باجي بصل" at bounding box center [839, 326] width 410 height 26
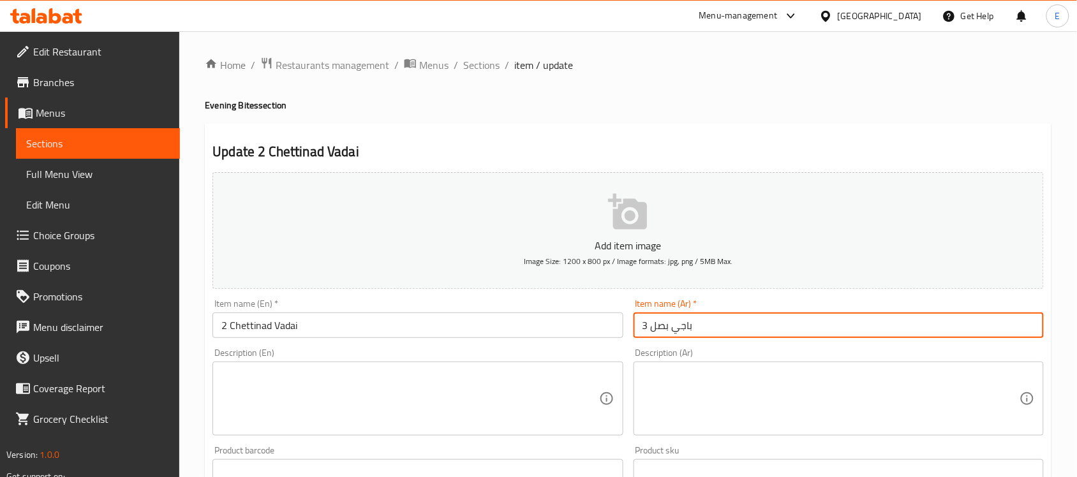
click at [680, 325] on input "3 باجي بصل" at bounding box center [839, 326] width 410 height 26
click at [699, 331] on input "2 تشيايناد فاداي" at bounding box center [839, 326] width 410 height 26
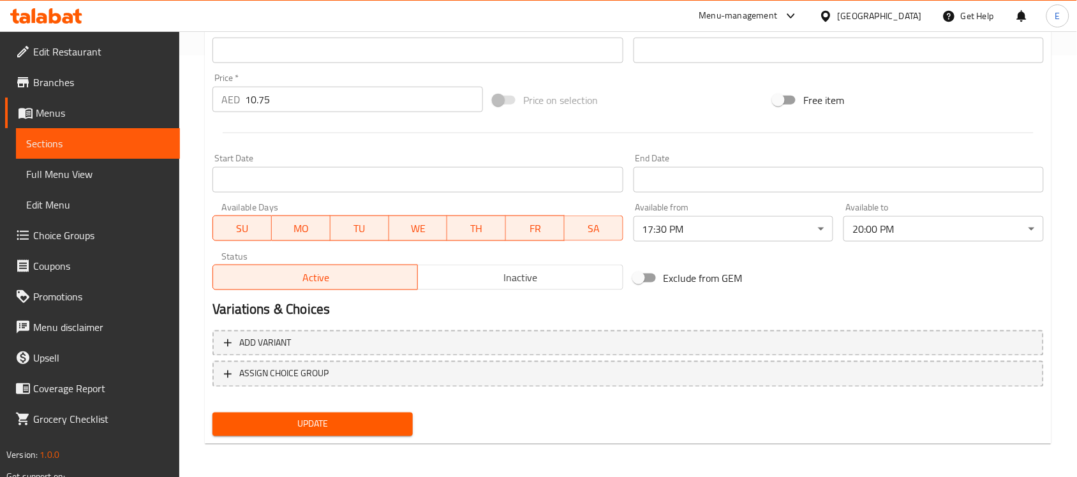
type input "2 تشيتيناد فاداي"
click at [299, 435] on div "Update" at bounding box center [312, 425] width 211 height 34
click at [304, 431] on button "Update" at bounding box center [312, 425] width 200 height 24
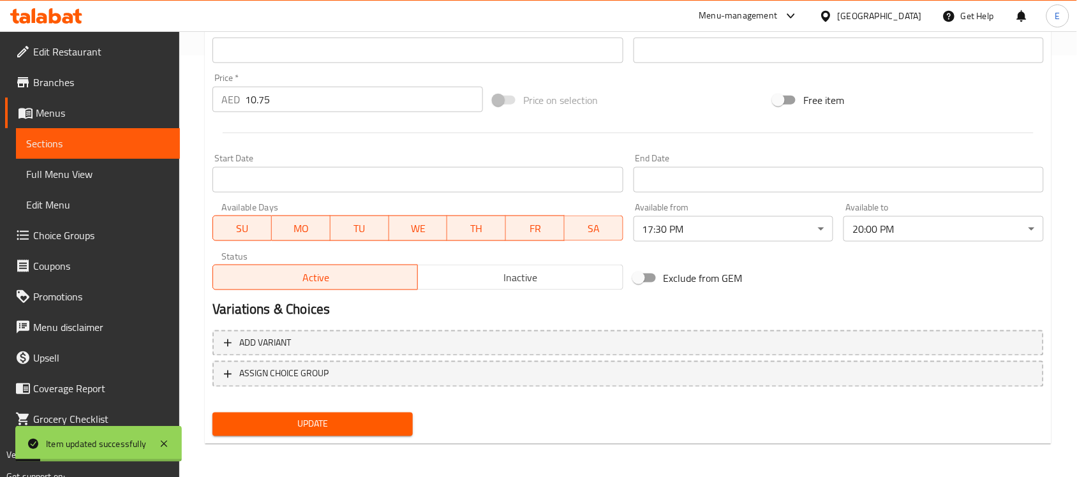
scroll to position [0, 0]
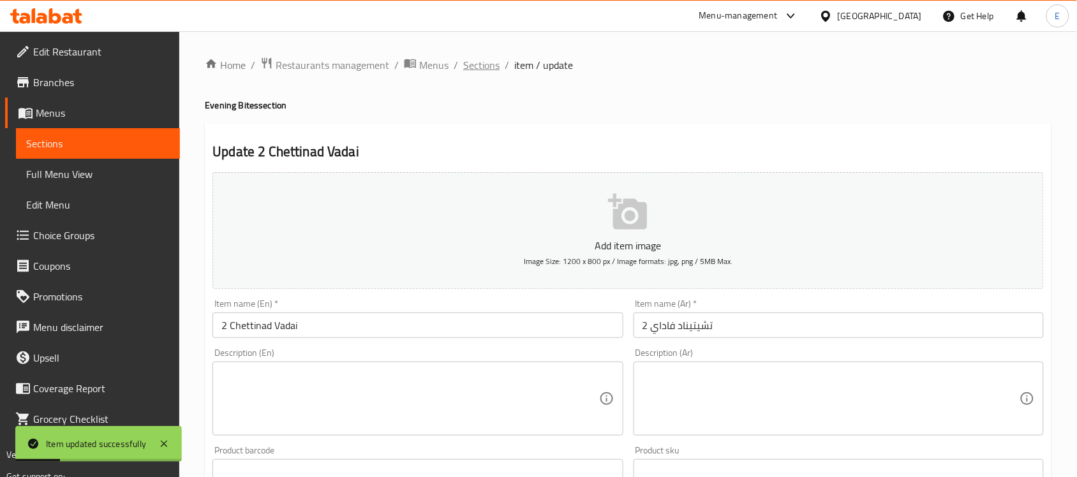
click at [483, 70] on span "Sections" at bounding box center [481, 64] width 36 height 15
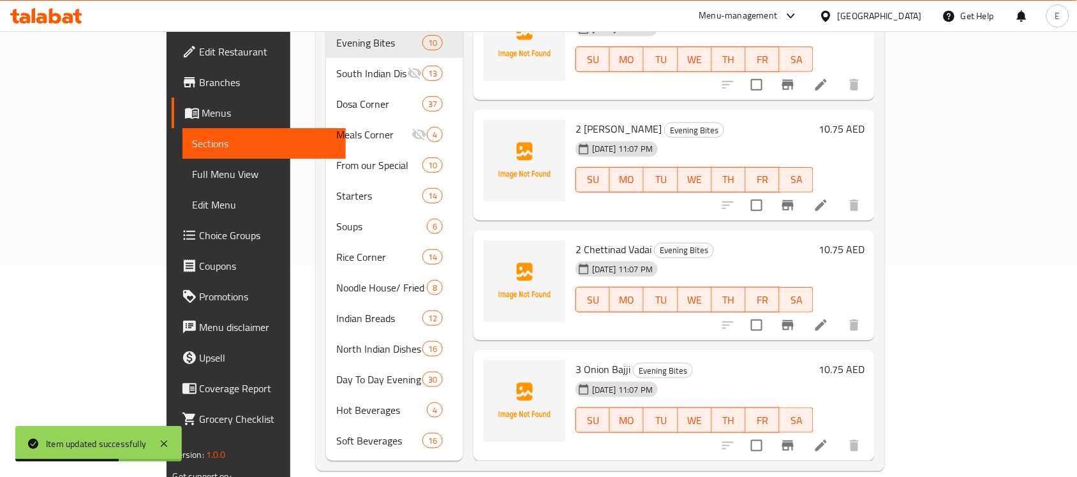
scroll to position [211, 0]
click at [827, 442] on icon at bounding box center [820, 447] width 11 height 11
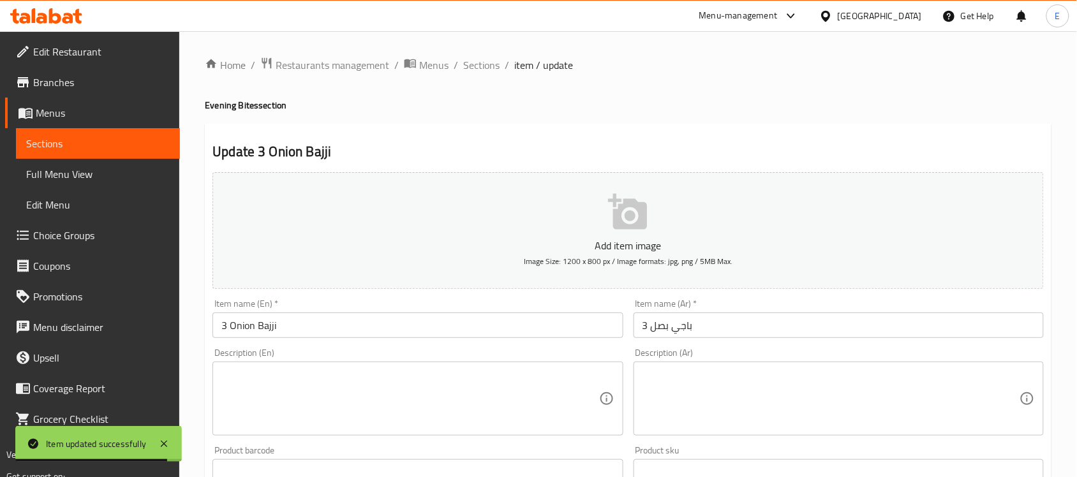
click at [482, 332] on input "3 Onion Bajji" at bounding box center [417, 326] width 410 height 26
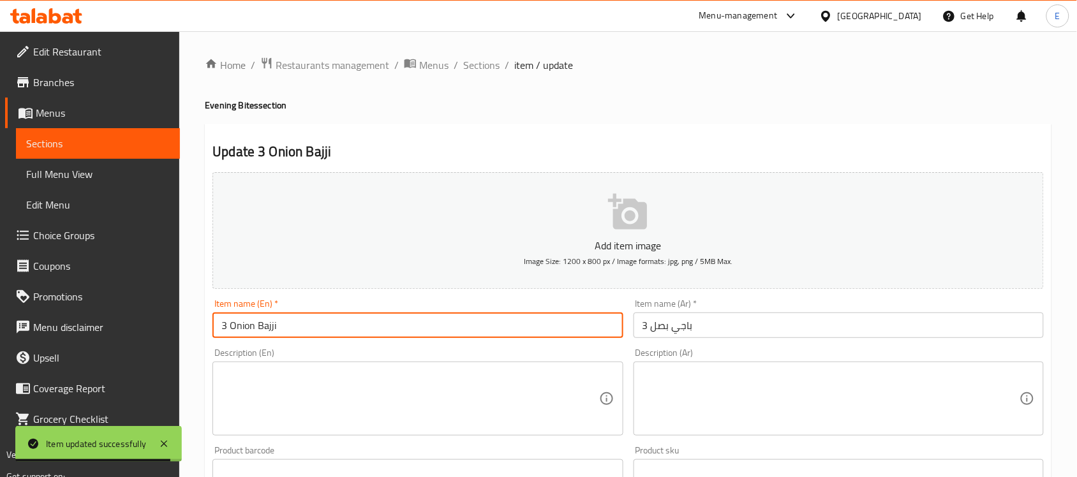
paste input "Veg Samosa"
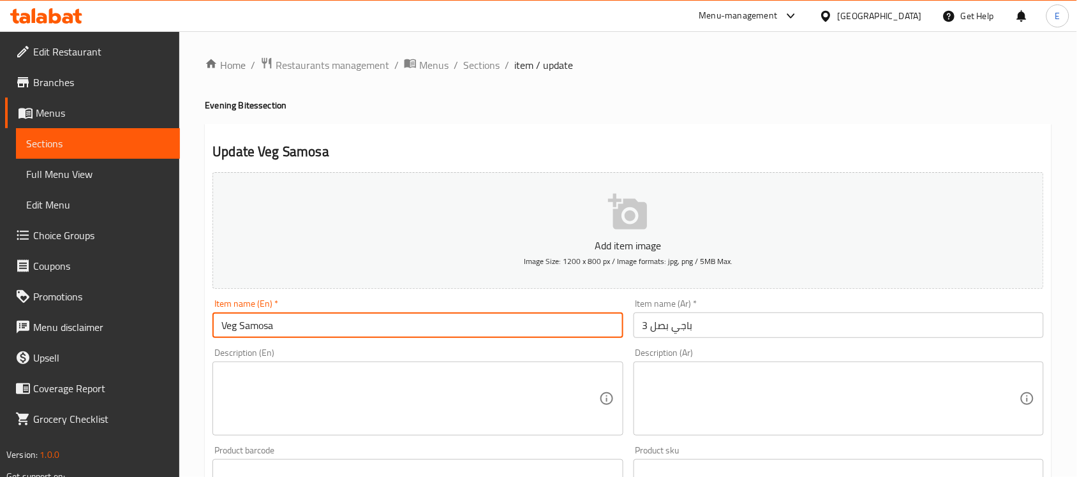
type input "Veg Samosa"
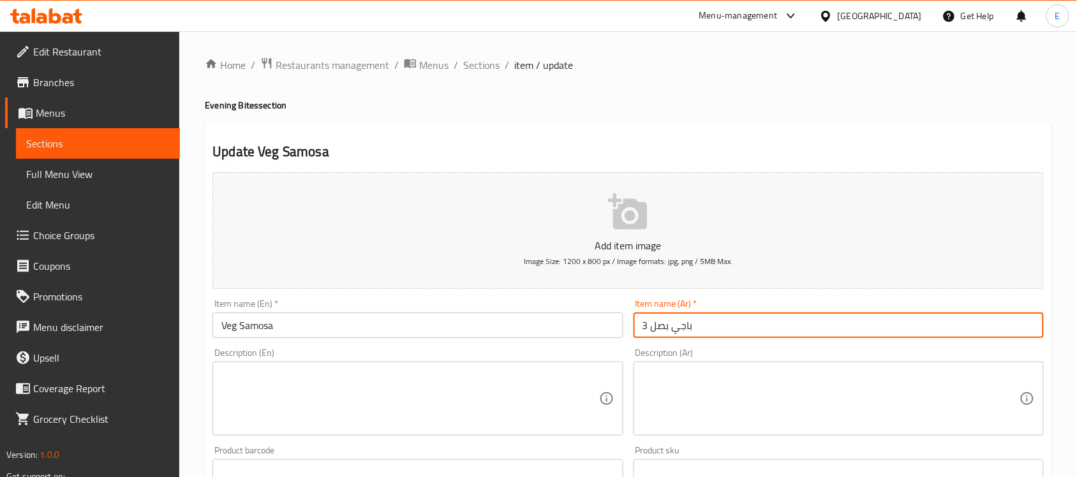
click at [734, 323] on input "3 باجي بصل" at bounding box center [839, 326] width 410 height 26
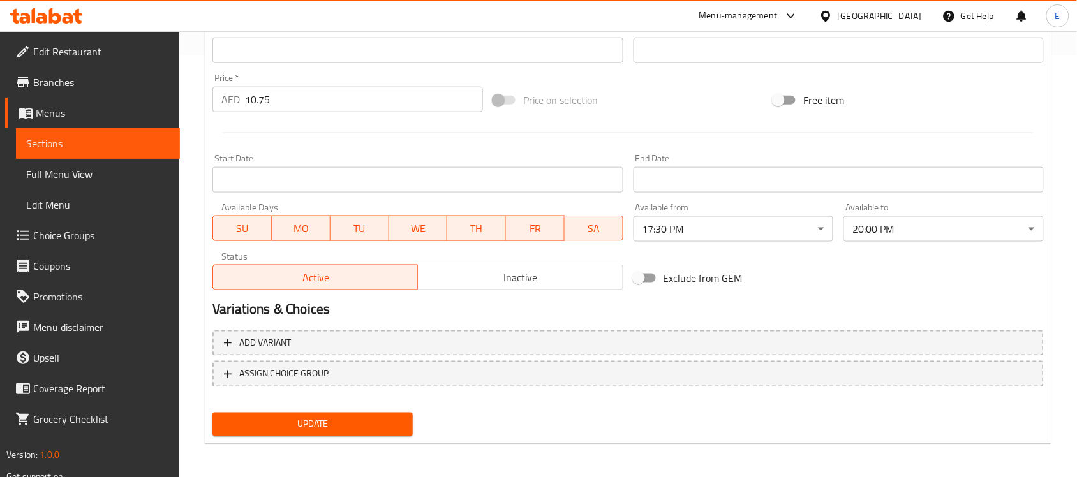
type input "سموسة خضار"
click at [292, 424] on span "Update" at bounding box center [313, 425] width 180 height 16
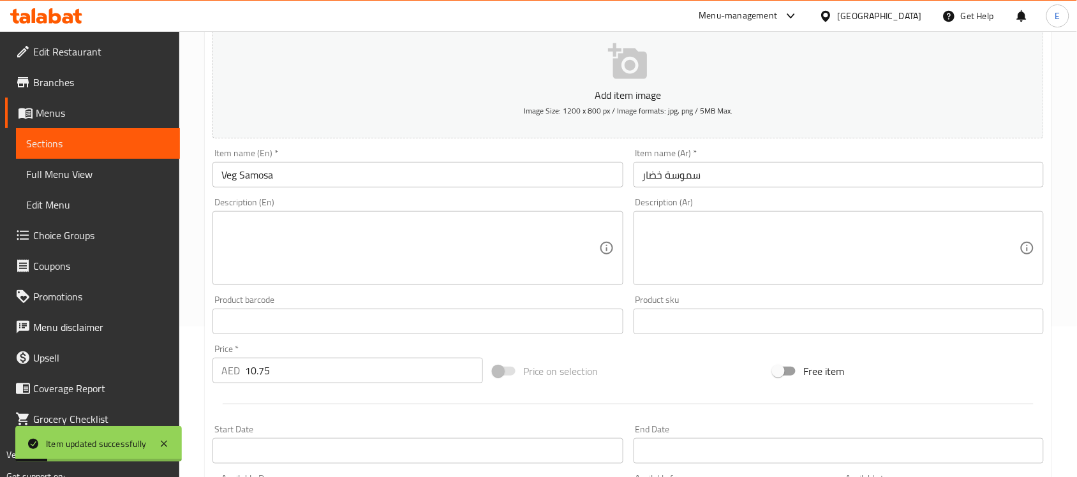
scroll to position [0, 0]
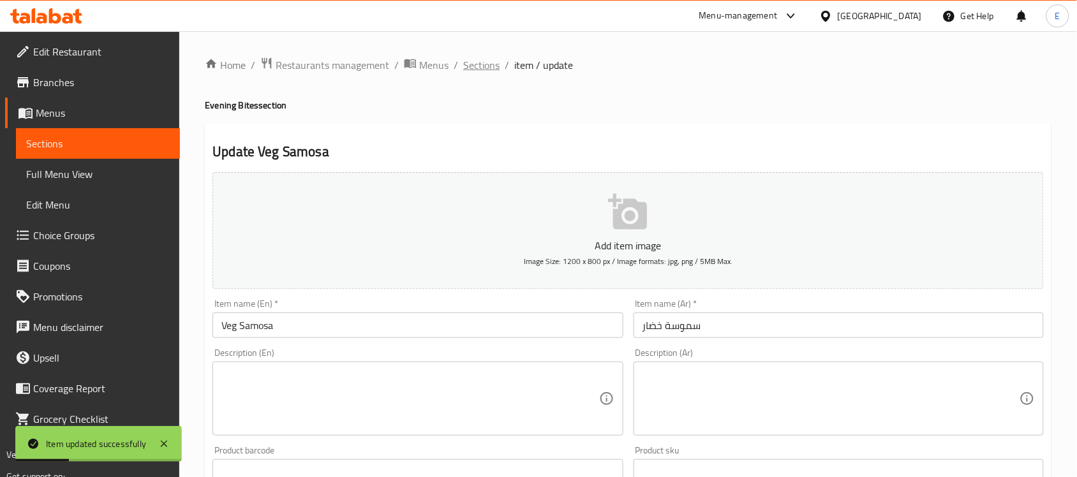
click at [494, 69] on span "Sections" at bounding box center [481, 64] width 36 height 15
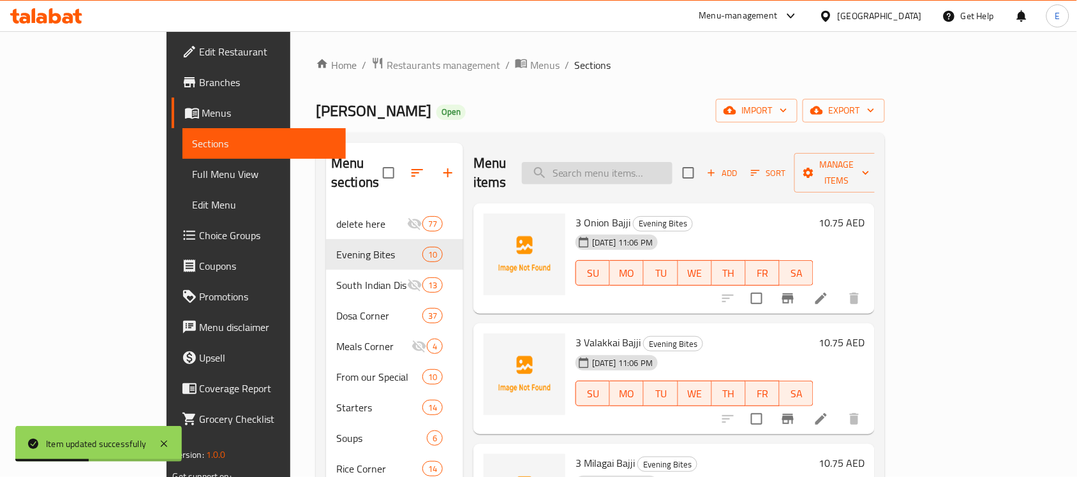
click at [660, 167] on input "search" at bounding box center [597, 173] width 151 height 22
paste input "Idly (1 Pc)"
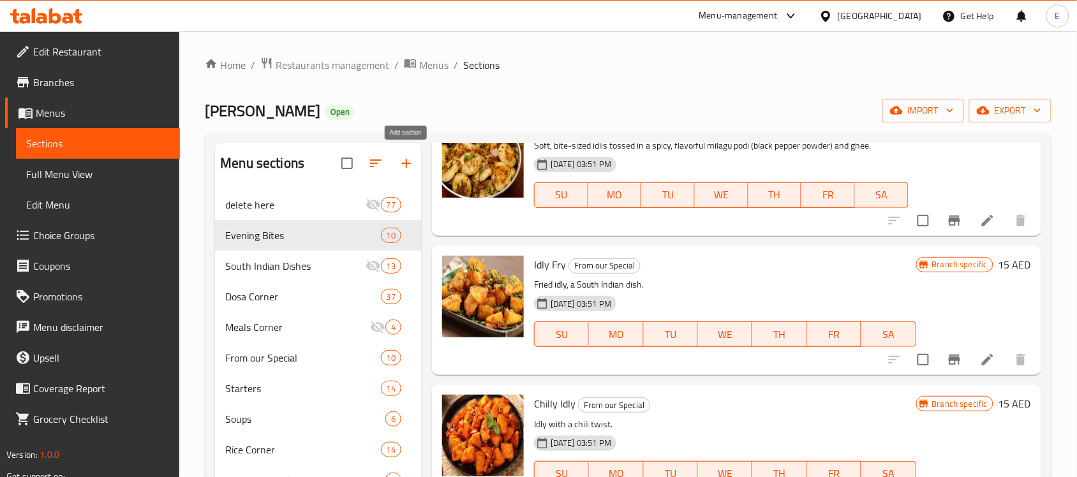
type input "Idly"
click at [401, 167] on icon "button" at bounding box center [406, 163] width 15 height 15
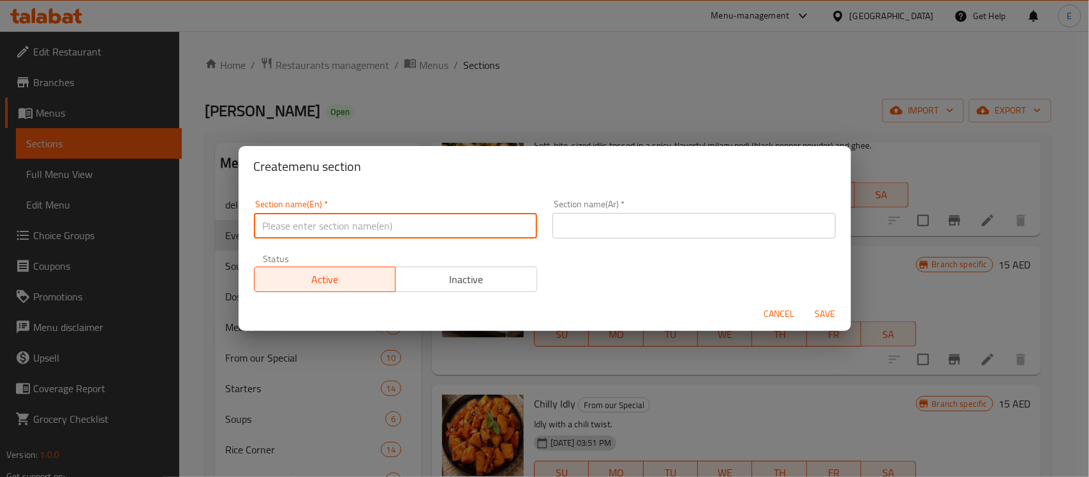
click at [454, 225] on input "text" at bounding box center [395, 226] width 283 height 26
type input "ث"
type input "Extra"
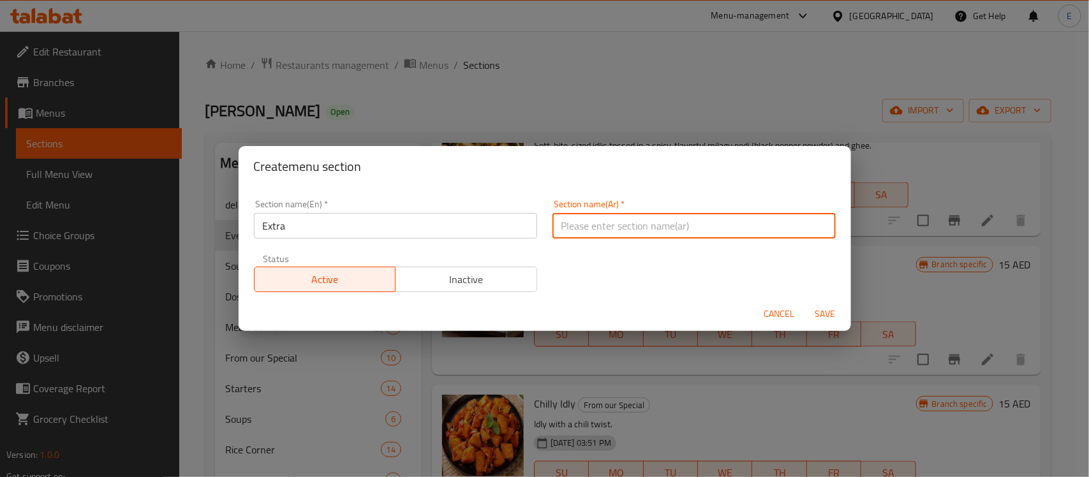
click at [584, 223] on input "text" at bounding box center [694, 226] width 283 height 26
type input "h"
type input "اضافي"
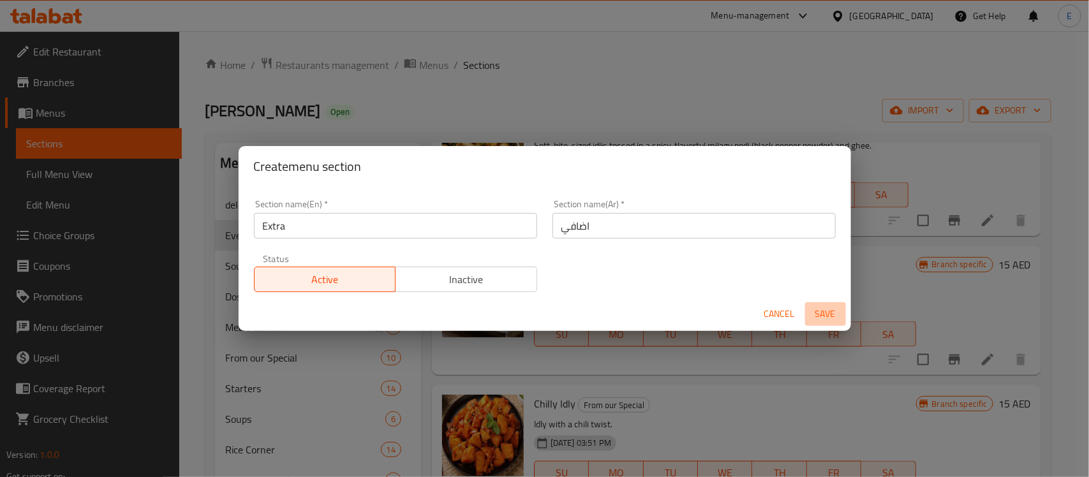
click at [815, 308] on span "Save" at bounding box center [825, 314] width 31 height 16
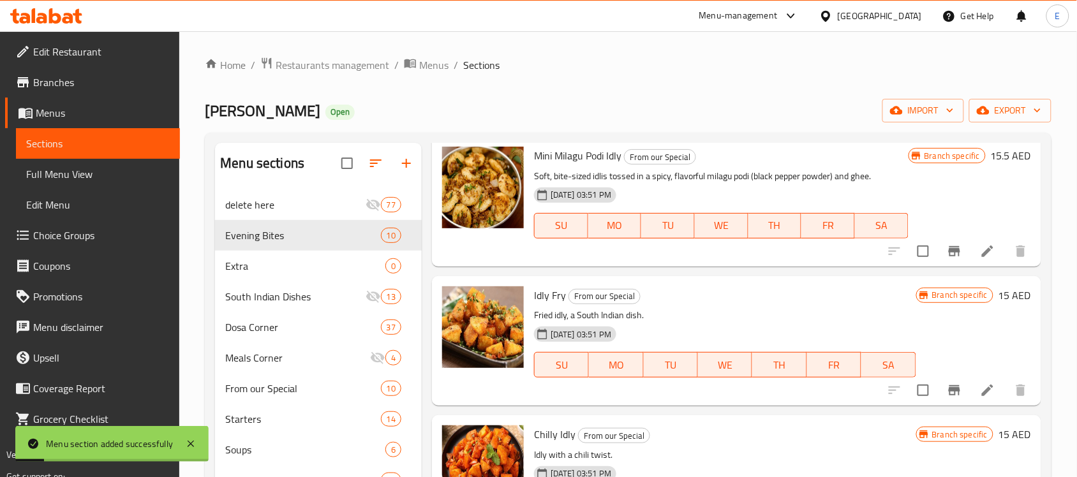
scroll to position [792, 0]
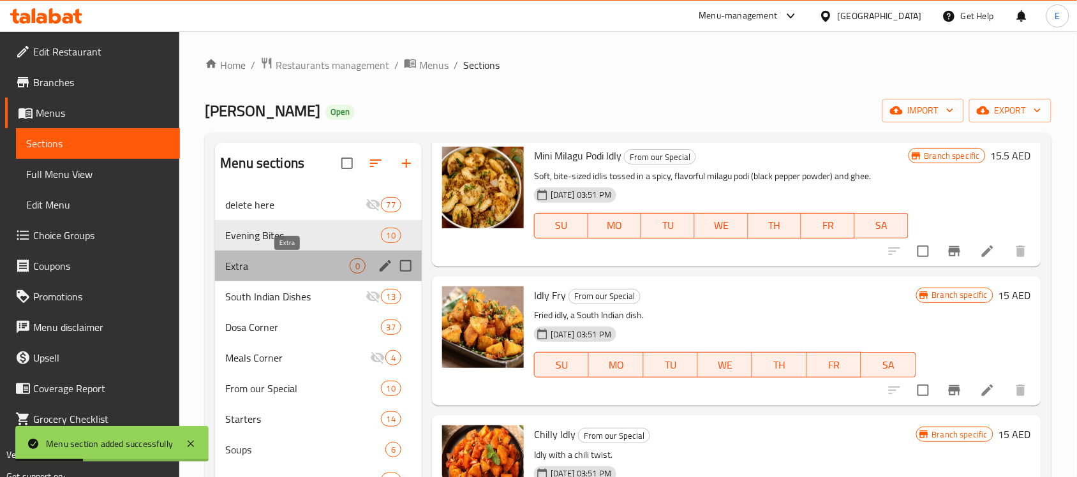
click at [298, 267] on span "Extra" at bounding box center [287, 265] width 124 height 15
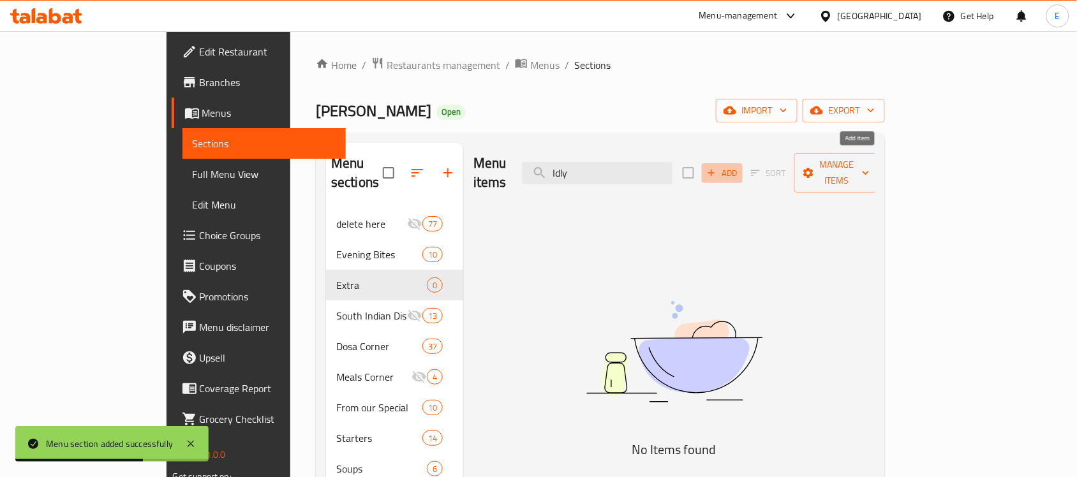
click at [740, 167] on span "Add" at bounding box center [722, 173] width 34 height 15
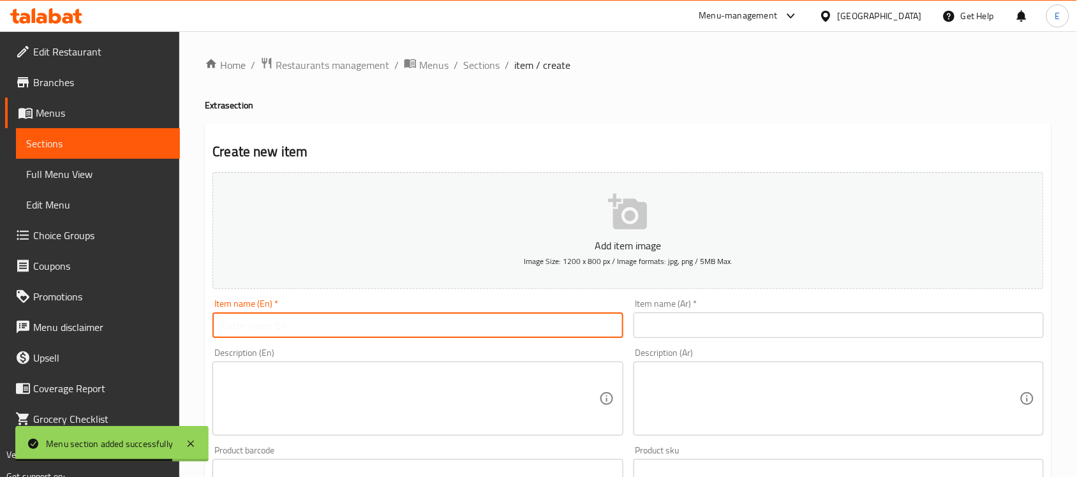
paste input "Idly (1 Pc)"
click at [443, 323] on input "Idly (1 Pc)" at bounding box center [417, 326] width 410 height 26
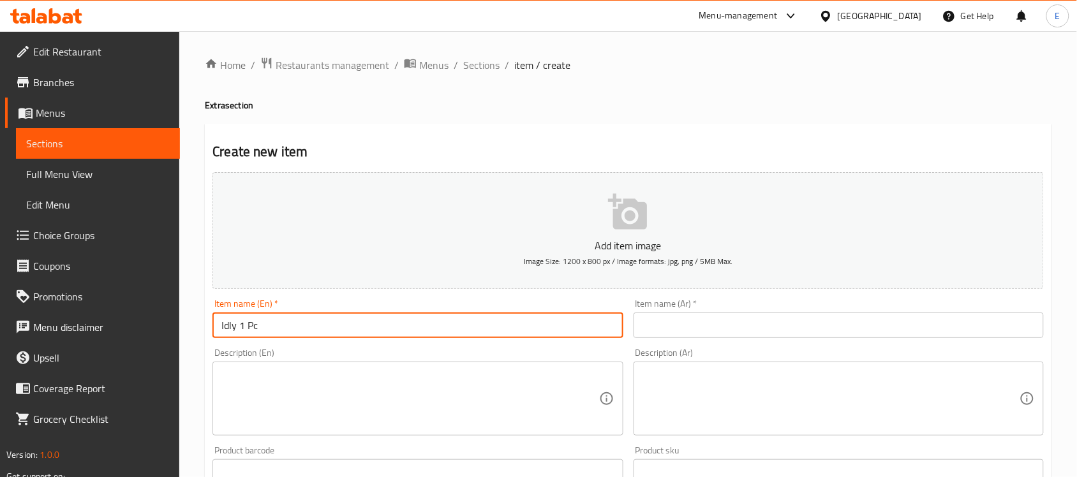
type input "Idly 1 Pc"
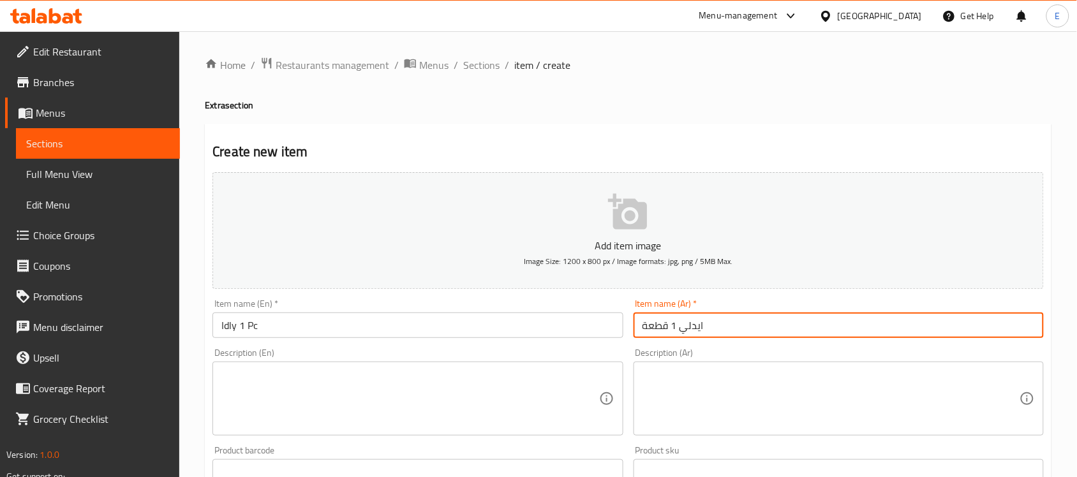
type input "ايدلي 1 قطعة"
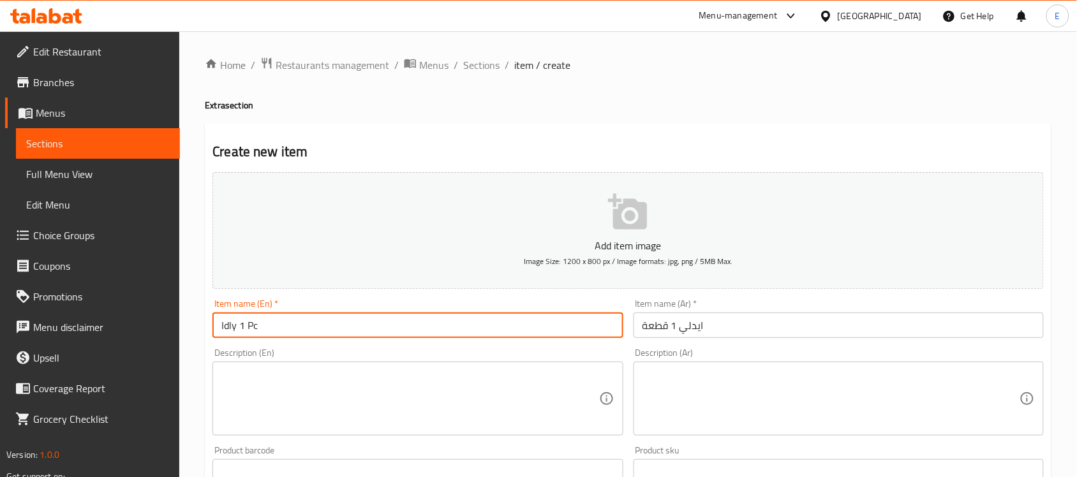
click at [473, 326] on input "Idly 1 Pc" at bounding box center [417, 326] width 410 height 26
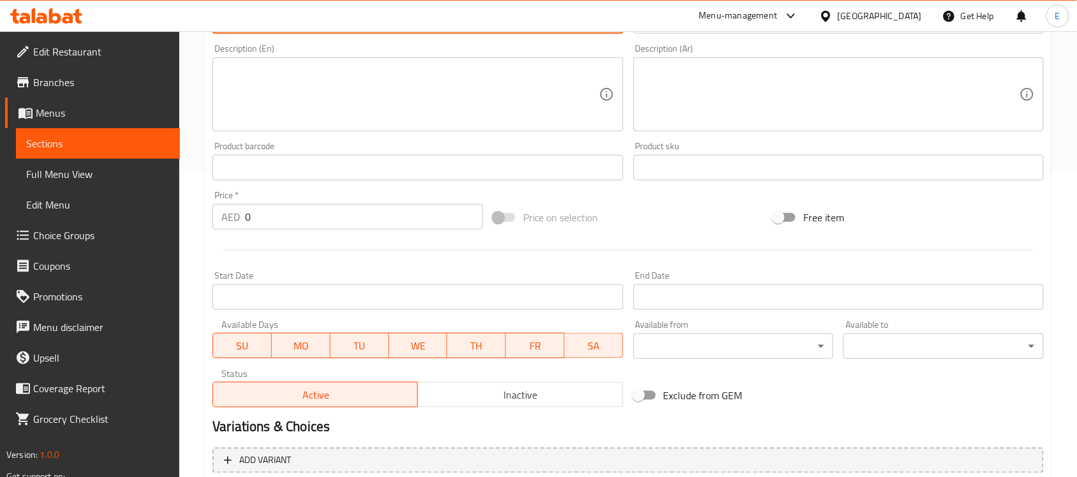
scroll to position [307, 0]
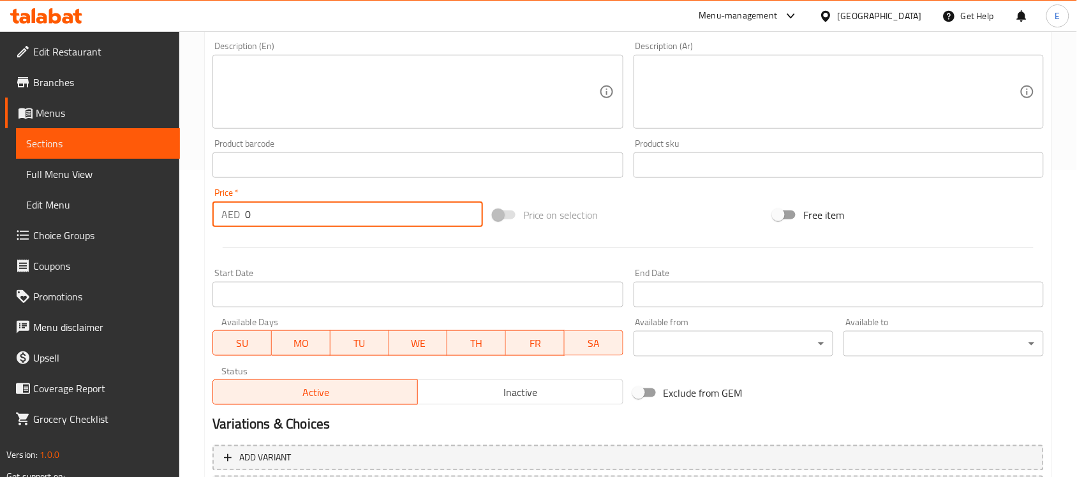
drag, startPoint x: 251, startPoint y: 217, endPoint x: 167, endPoint y: 219, distance: 84.2
click at [167, 219] on div "Edit Restaurant Branches Menus Sections Full Menu View Edit Menu Choice Groups …" at bounding box center [538, 159] width 1077 height 870
type input "4.75"
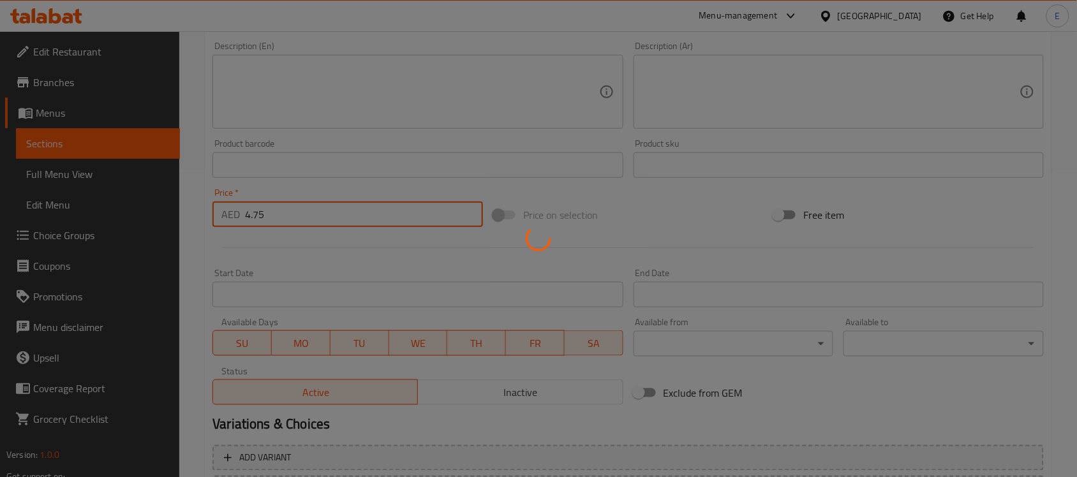
type input "0"
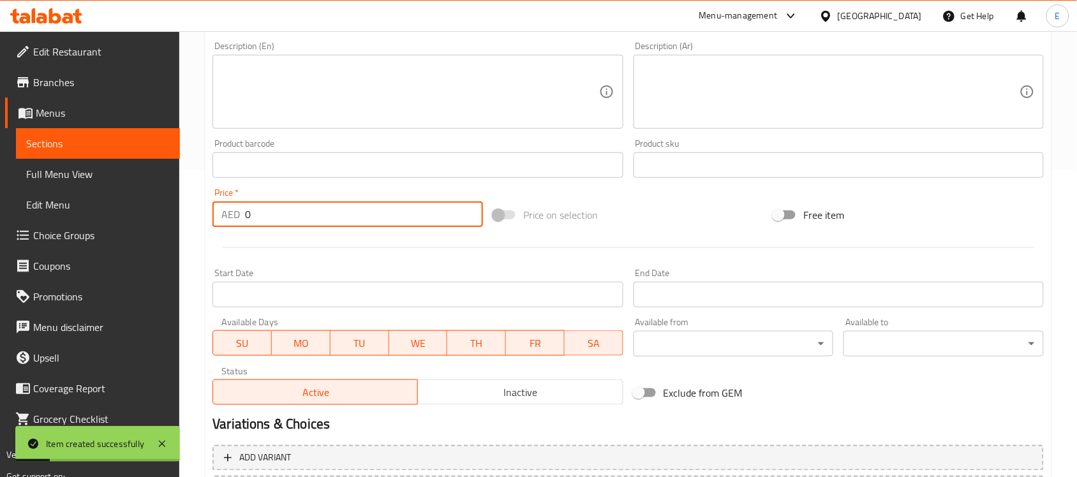
scroll to position [0, 0]
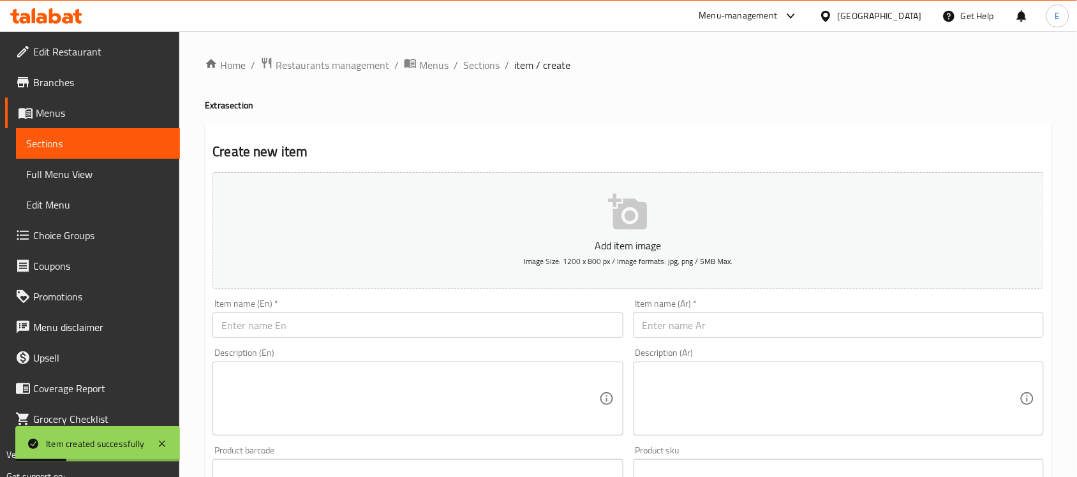
click at [272, 316] on input "text" at bounding box center [417, 326] width 410 height 26
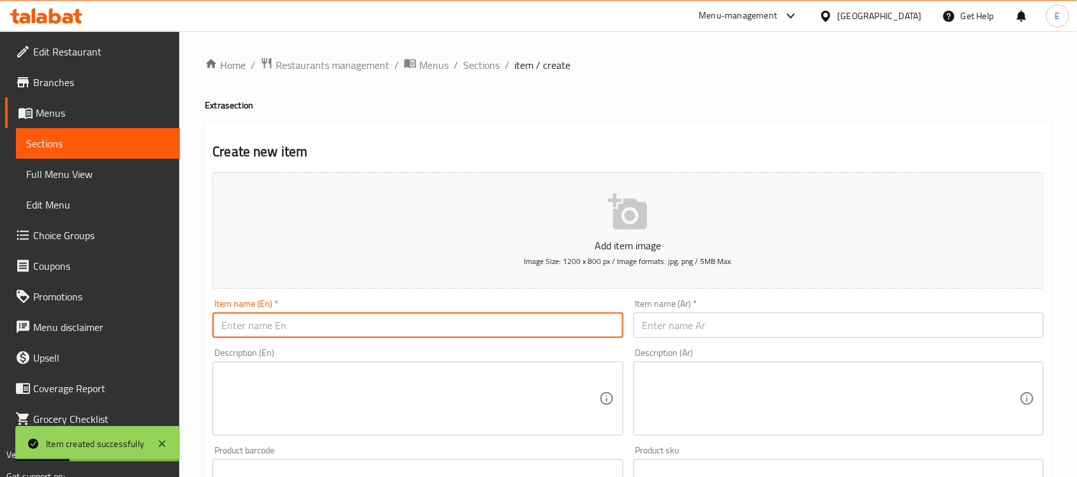
paste input "Vada (1 Pc)"
type input "Vada 1 Pc"
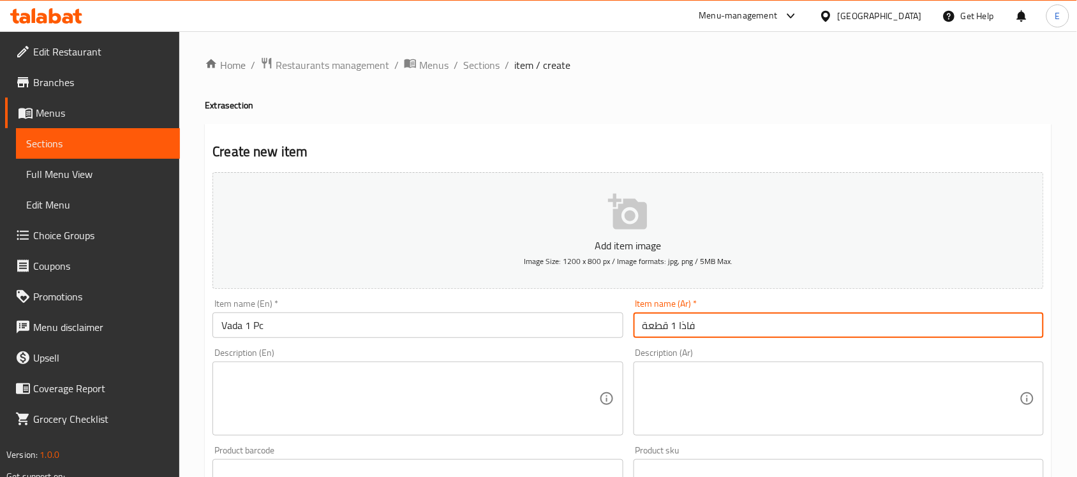
type input "فاذا 1 قطعة"
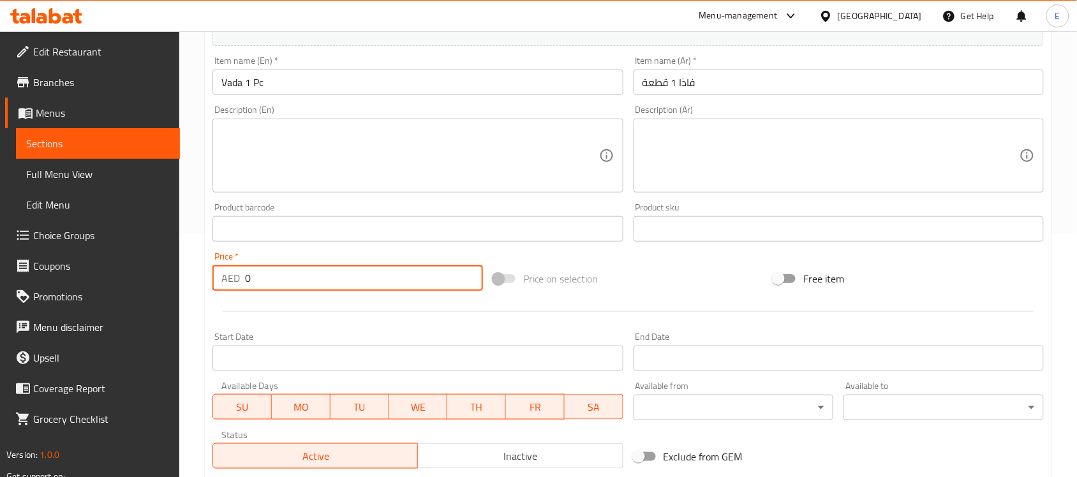
drag, startPoint x: 264, startPoint y: 282, endPoint x: 131, endPoint y: 269, distance: 132.8
click at [131, 269] on div "Edit Restaurant Branches Menus Sections Full Menu View Edit Menu Choice Groups …" at bounding box center [538, 223] width 1077 height 870
type input "5"
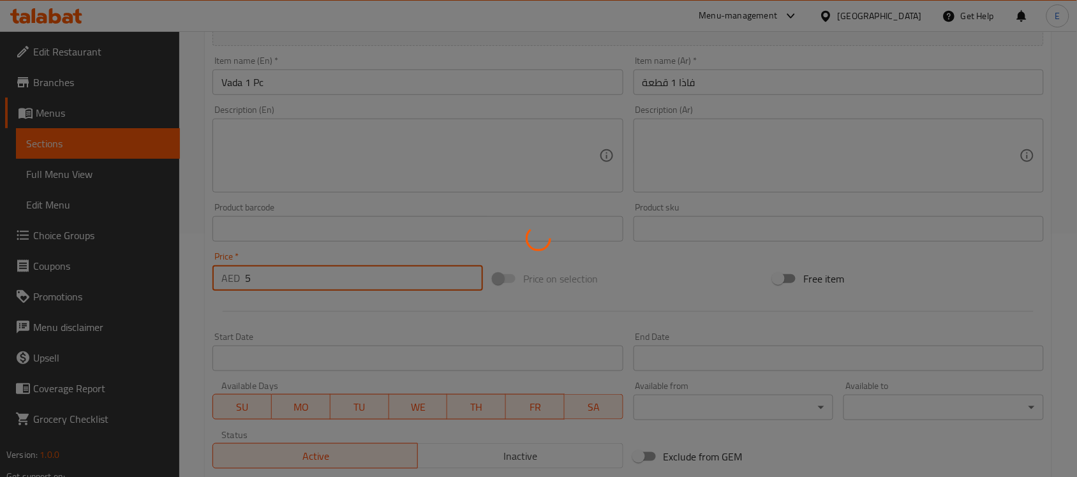
type input "0"
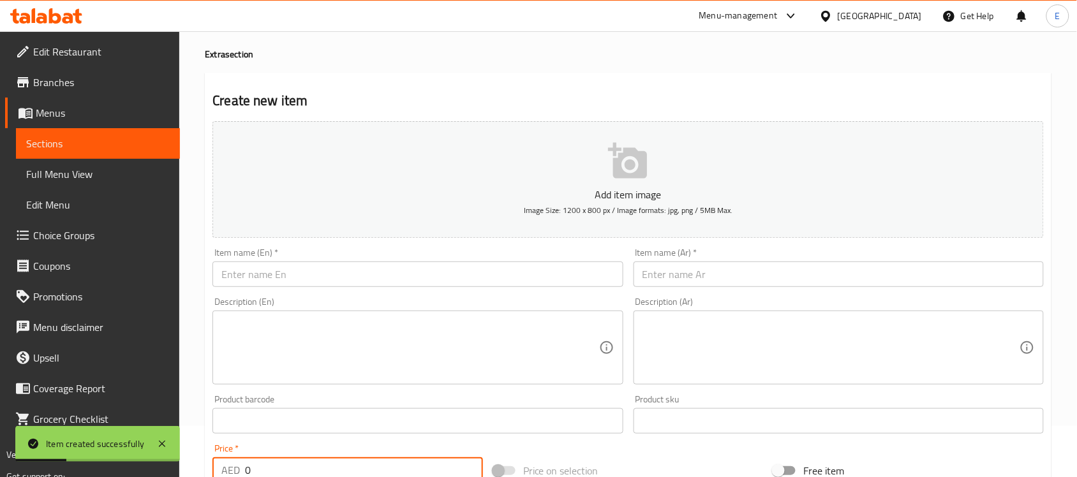
scroll to position [0, 0]
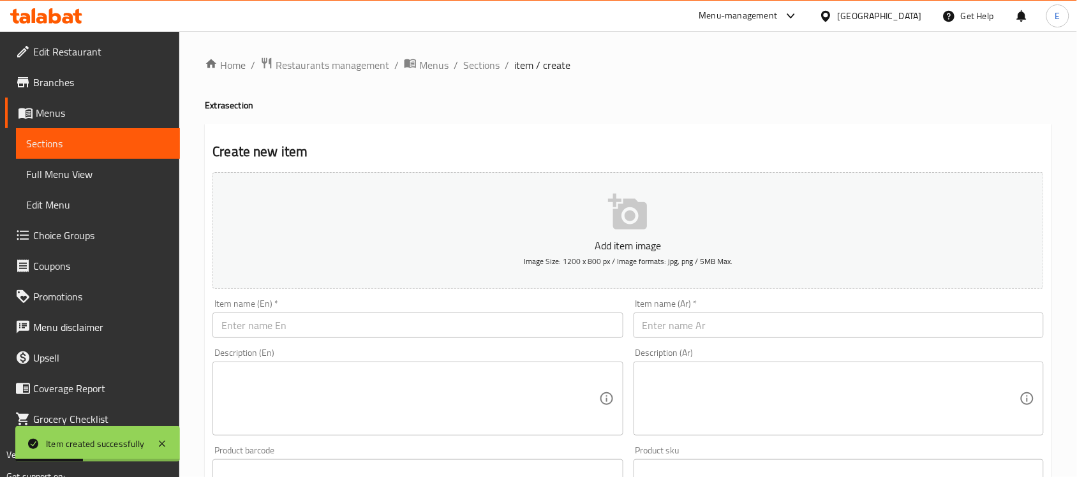
paste input "Dip Sambar Vada (1 Pc)"
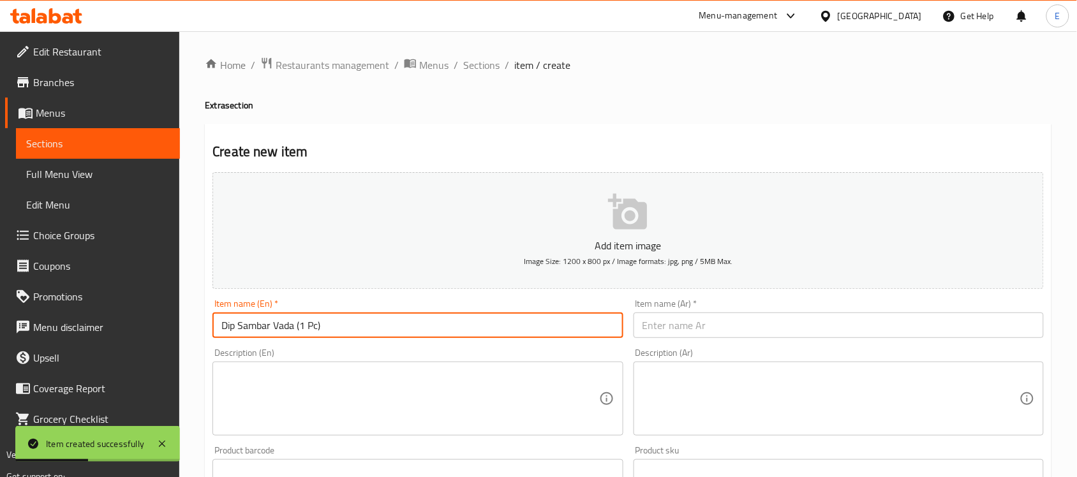
click at [285, 336] on input "Dip Sambar Vada (1 Pc)" at bounding box center [417, 326] width 410 height 26
type input "Dip Sambar Vada 1 Pc"
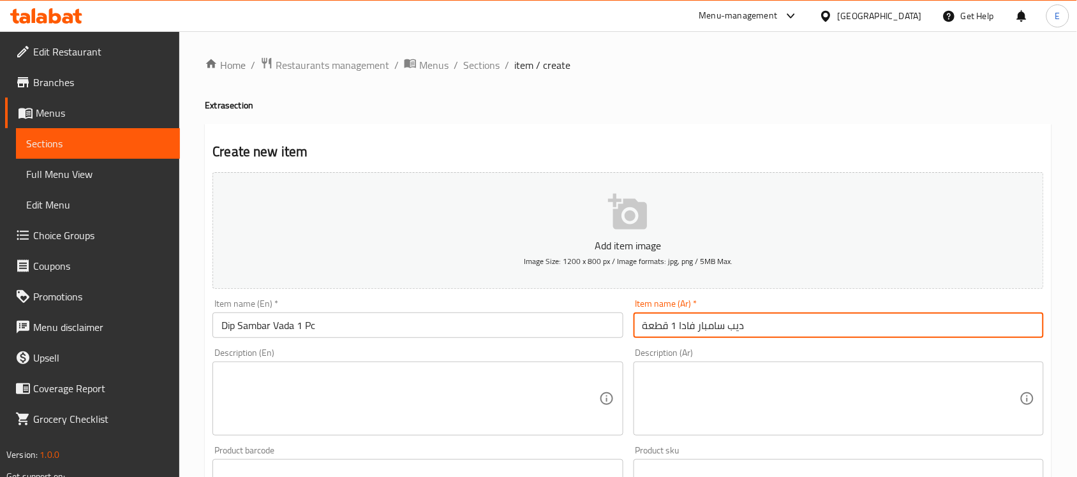
type input "ديب سامبار فادا 1 قطعة"
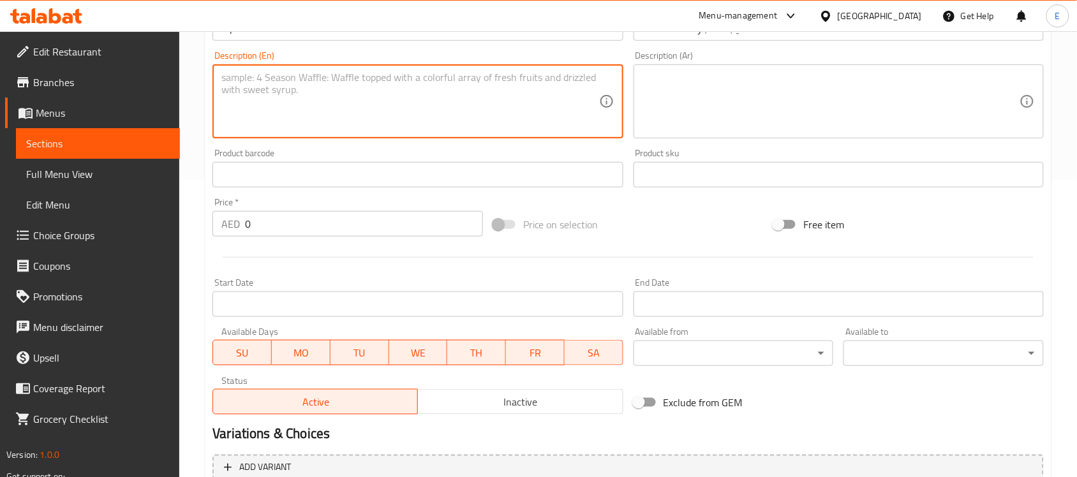
scroll to position [301, 0]
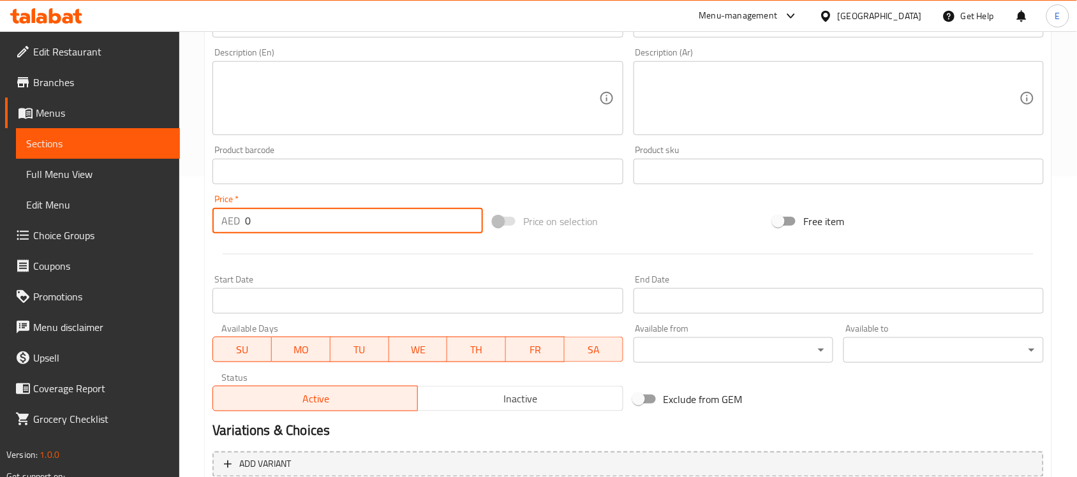
drag, startPoint x: 276, startPoint y: 227, endPoint x: 107, endPoint y: 182, distance: 174.7
click at [107, 182] on div "Edit Restaurant Branches Menus Sections Full Menu View Edit Menu Choice Groups …" at bounding box center [538, 166] width 1077 height 870
type input "6"
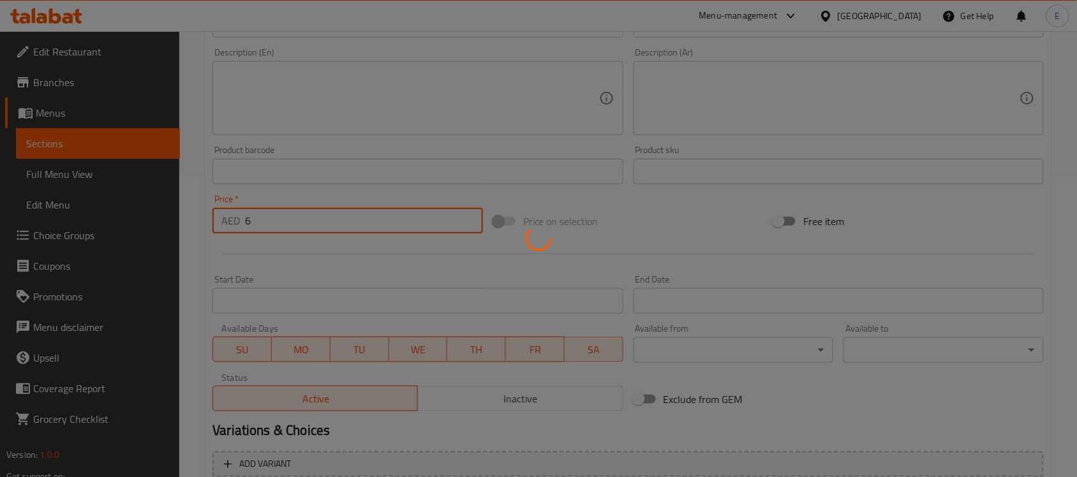
type input "0"
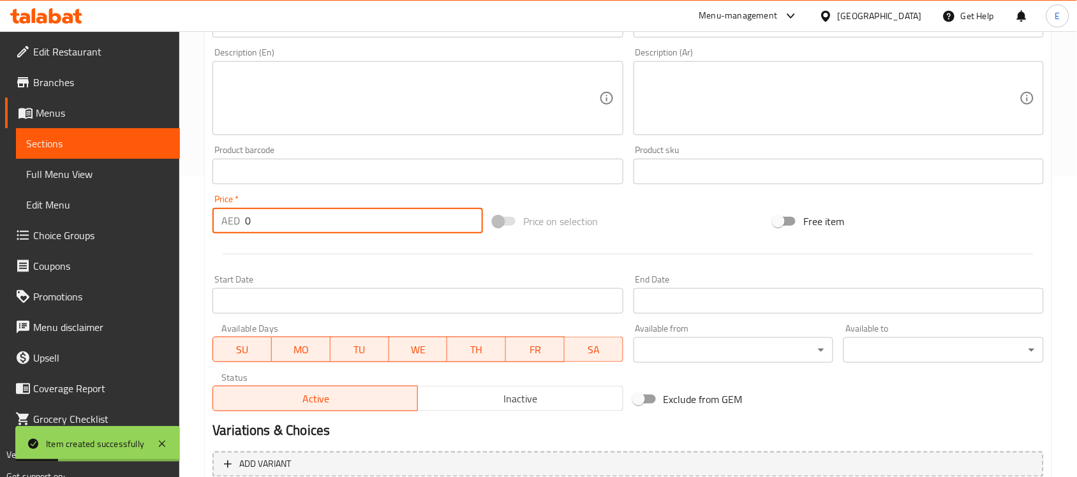
scroll to position [0, 0]
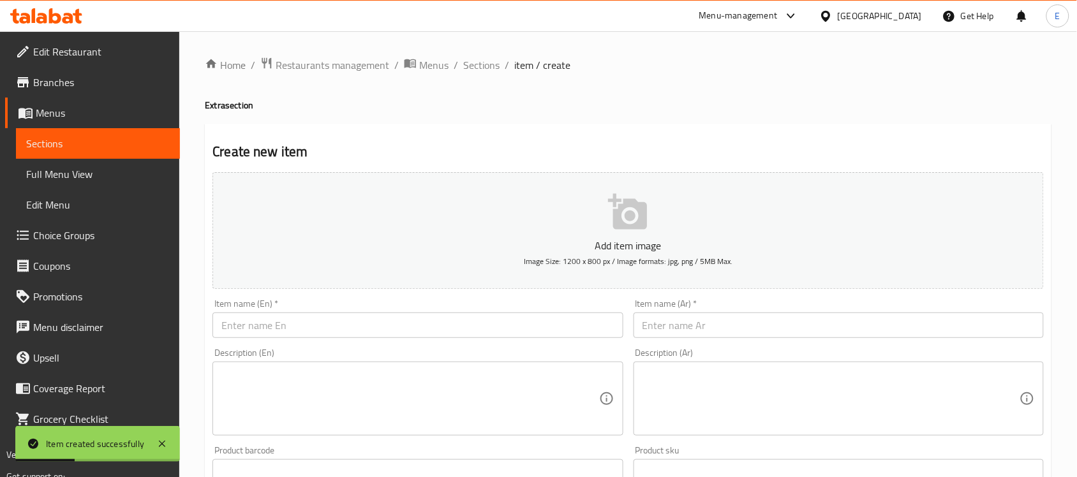
paste input "Curd Vada (1 Pc)"
click at [316, 334] on input "Curd Vada (1 Pc)" at bounding box center [417, 326] width 410 height 26
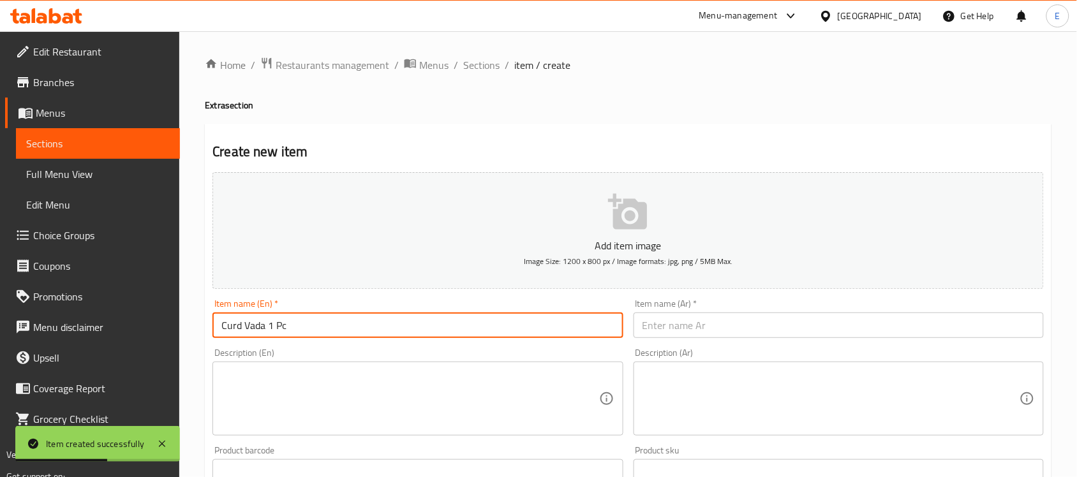
type input "Curd Vada 1 Pc"
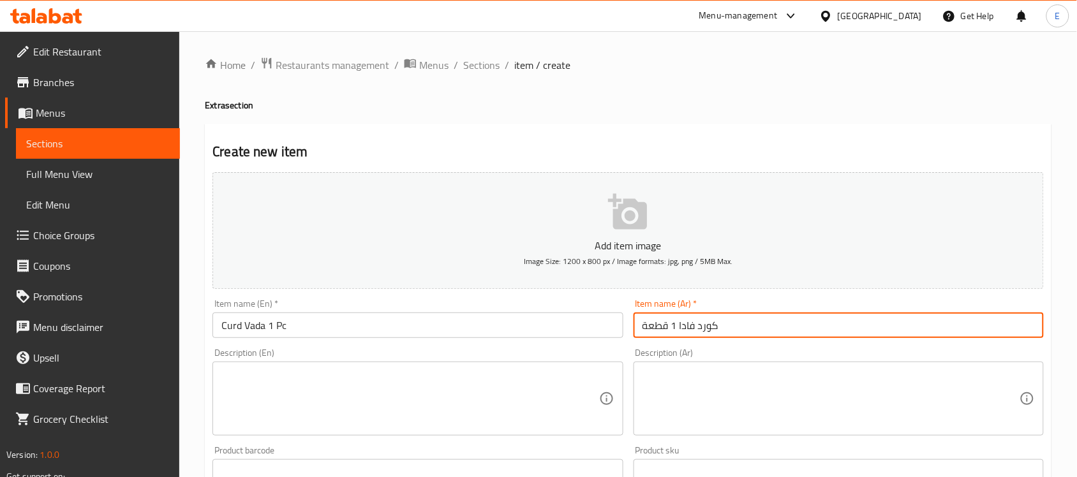
type input "كورد فادا 1 قطعة"
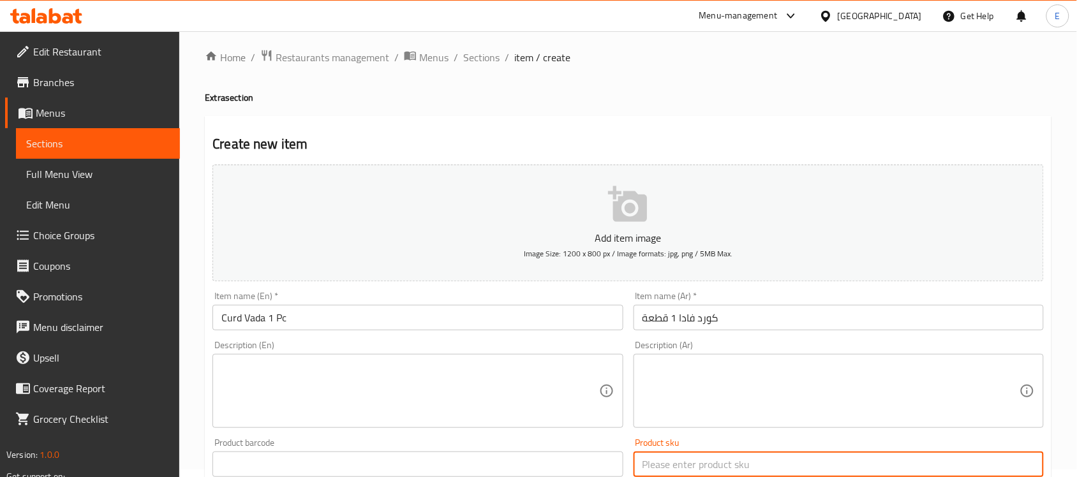
scroll to position [283, 0]
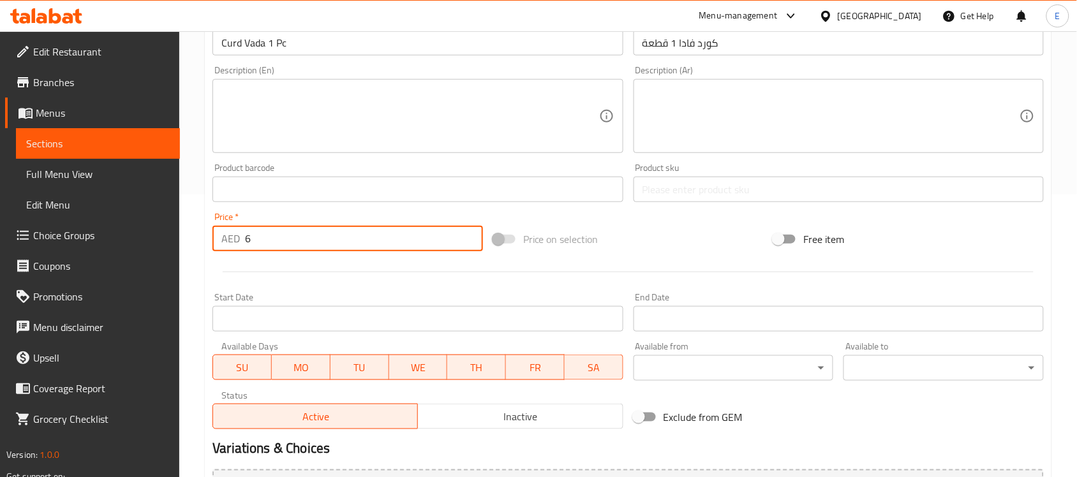
type input "6"
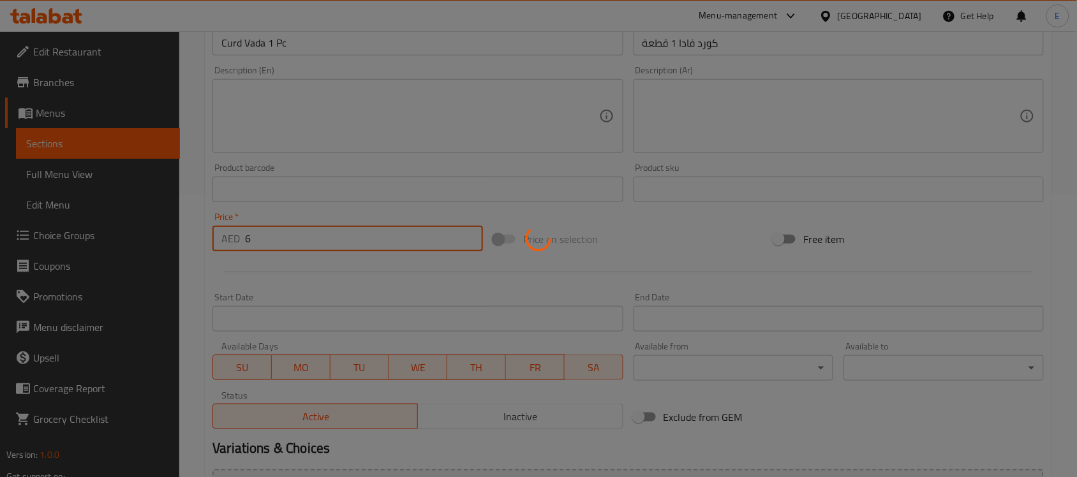
type input "0"
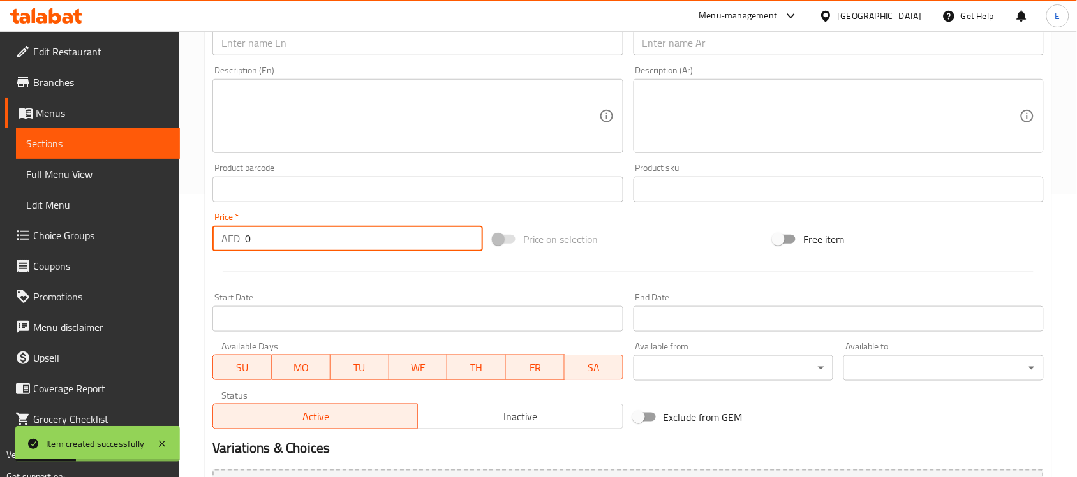
scroll to position [0, 0]
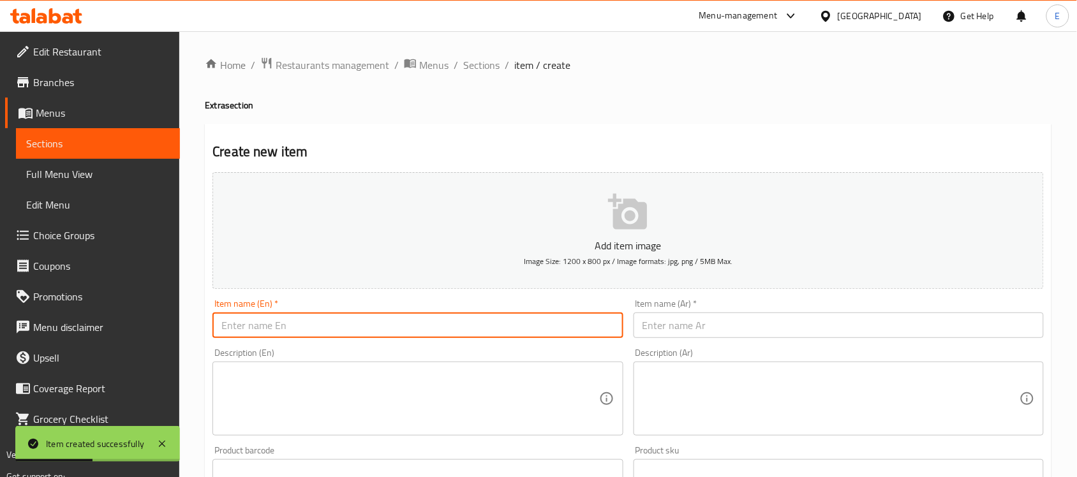
click at [323, 325] on input "text" at bounding box center [417, 326] width 410 height 26
paste input "Dip Sambar Idly(1 Pc)"
type input "Dip Sambar Idly 1 Pc"
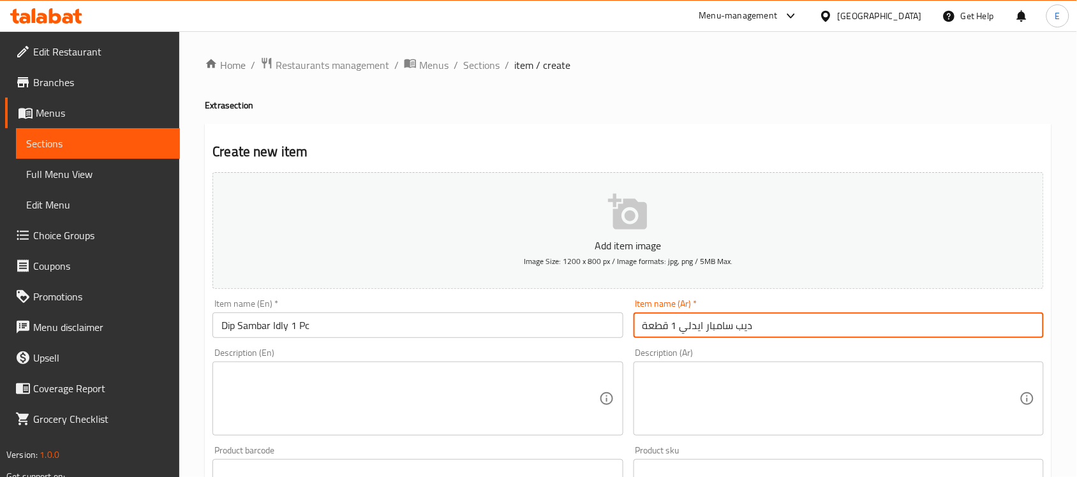
type input "ديب سامبار ايدلي 1 قطعة"
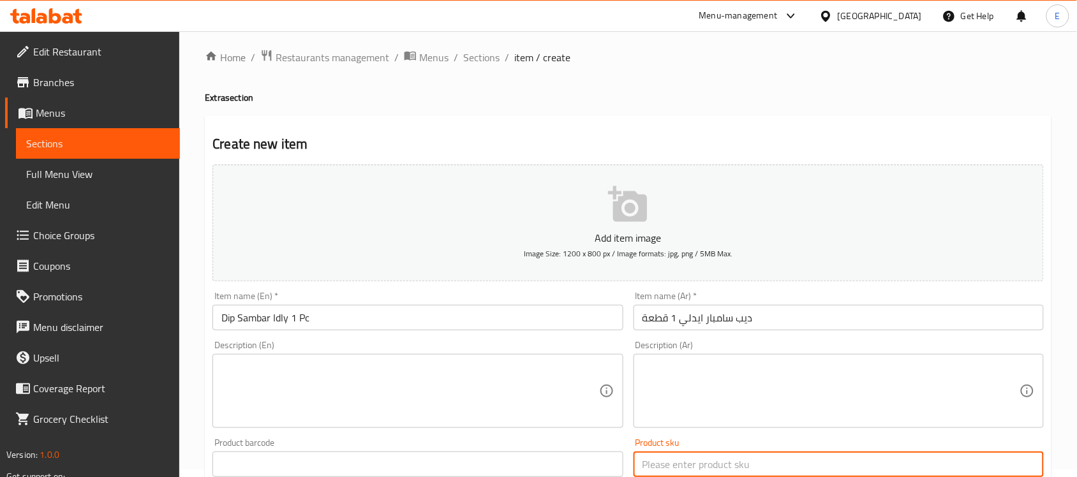
scroll to position [283, 0]
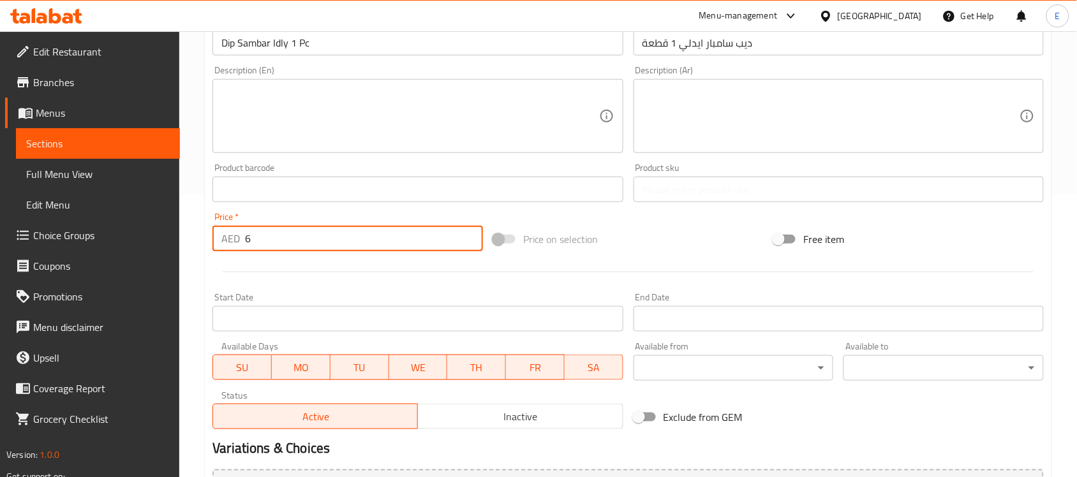
type input "6"
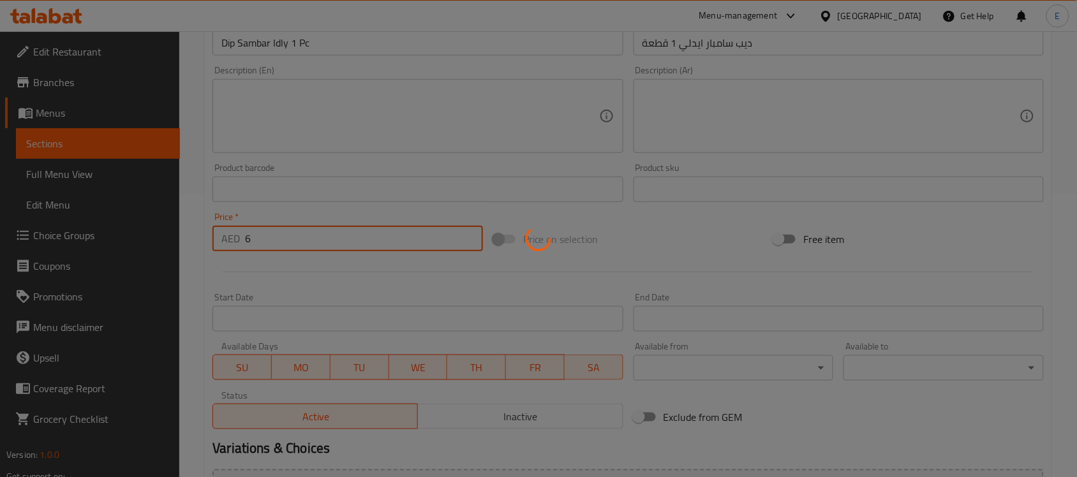
type input "0"
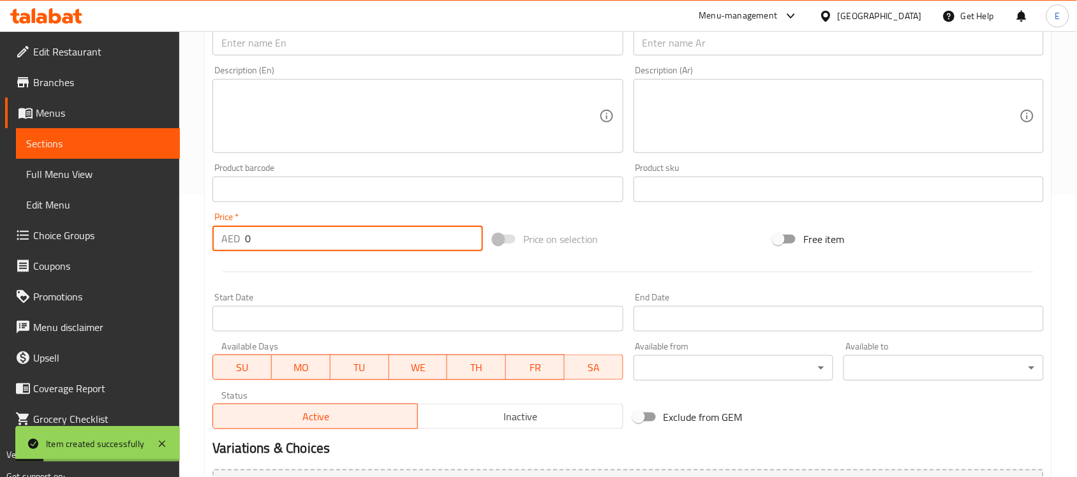
scroll to position [0, 0]
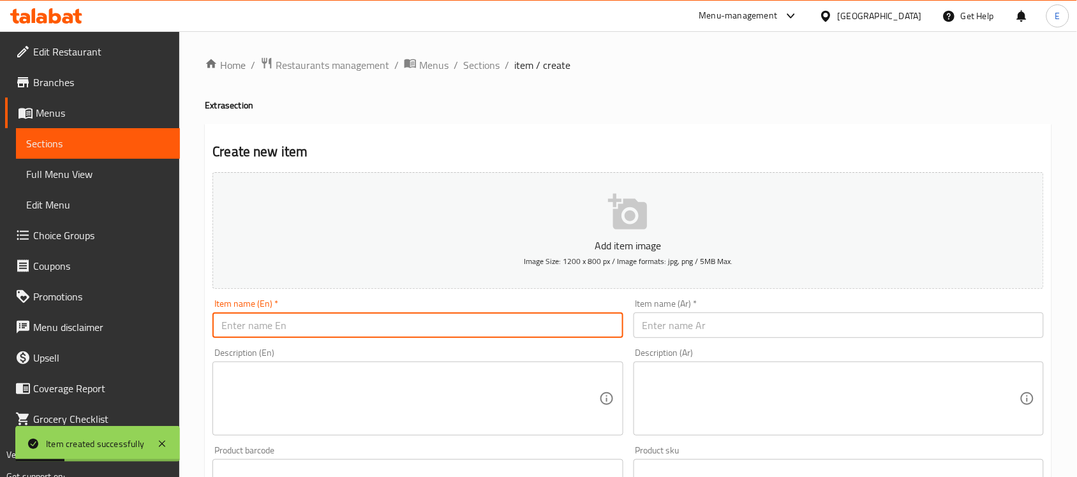
paste input "Adai(1 PC)"
click at [302, 323] on input "Adai(1 PC)" at bounding box center [417, 326] width 410 height 26
type input "Adai 1 PC"
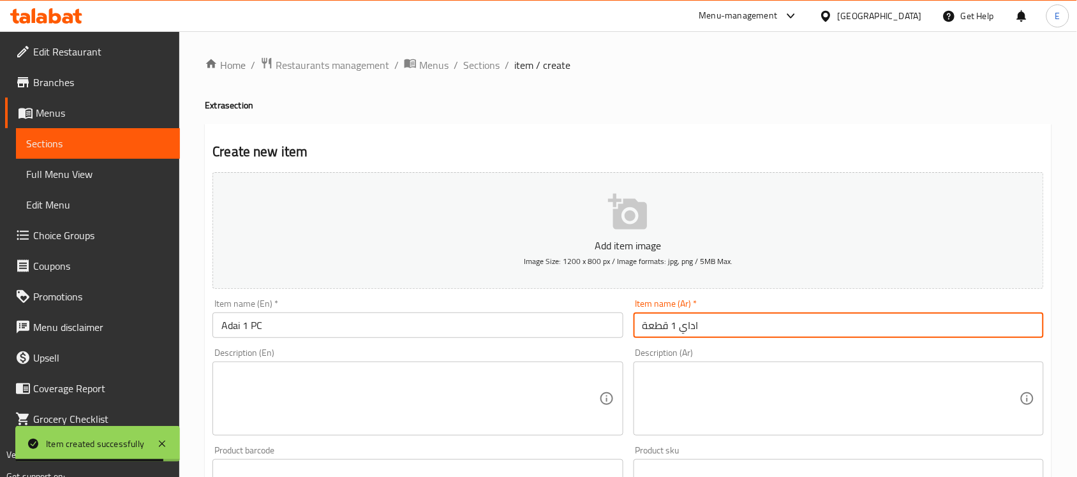
type input "اداي 1 قطعة"
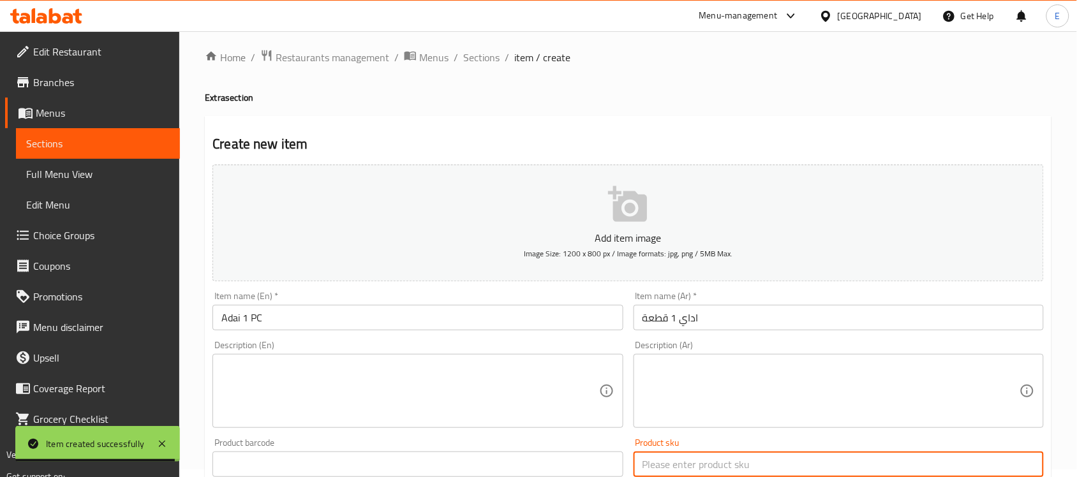
scroll to position [283, 0]
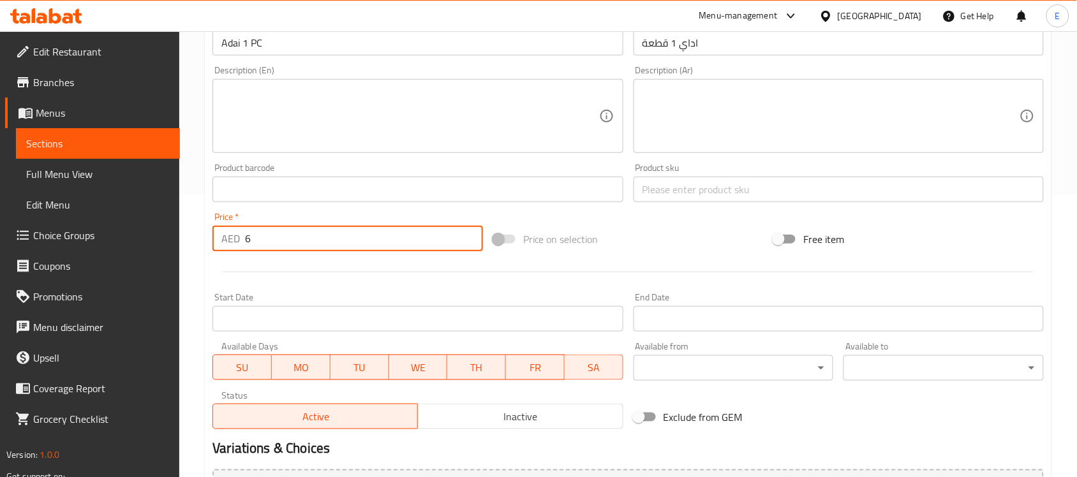
type input "6"
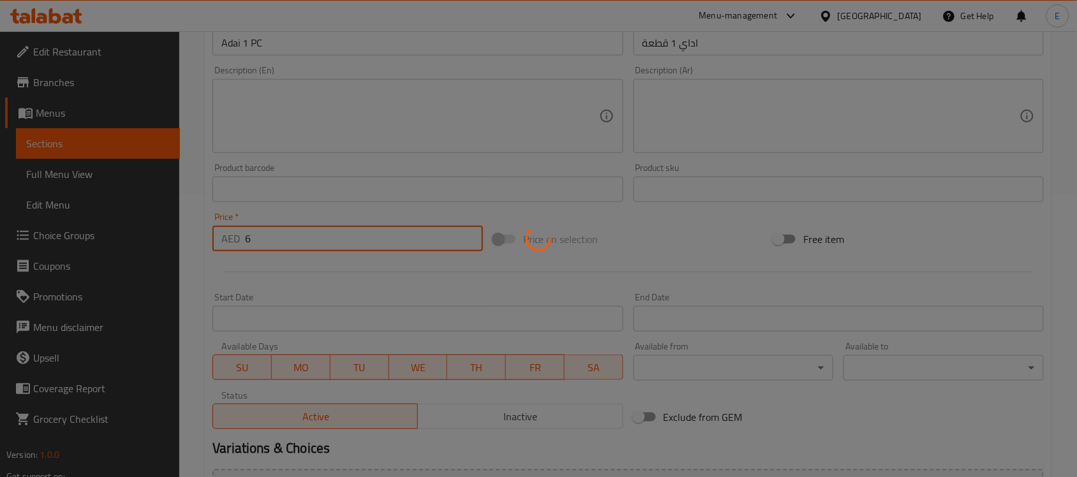
type input "0"
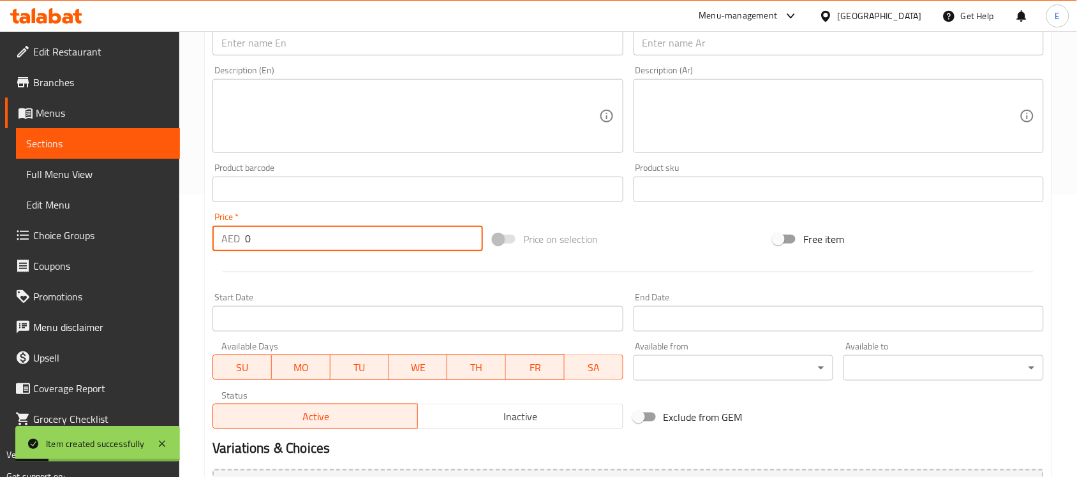
scroll to position [0, 0]
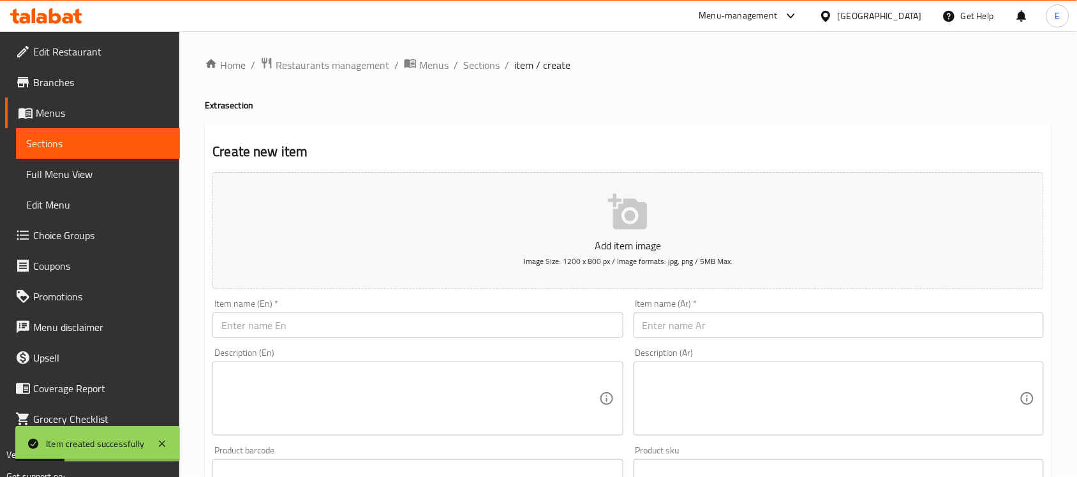
paste input "Set Dosa(1Pc)"
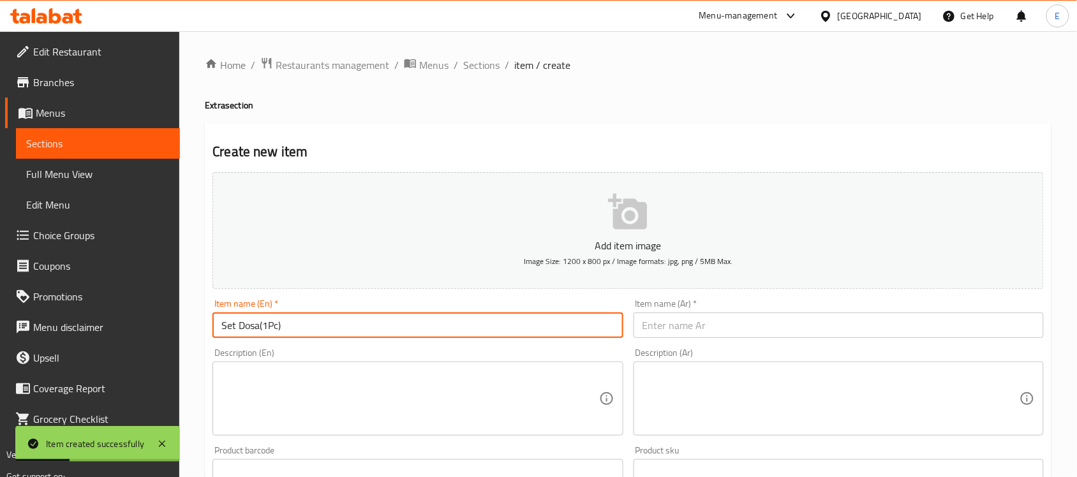
click at [359, 326] on input "Set Dosa(1Pc)" at bounding box center [417, 326] width 410 height 26
type input "Set Dosa 1Pc"
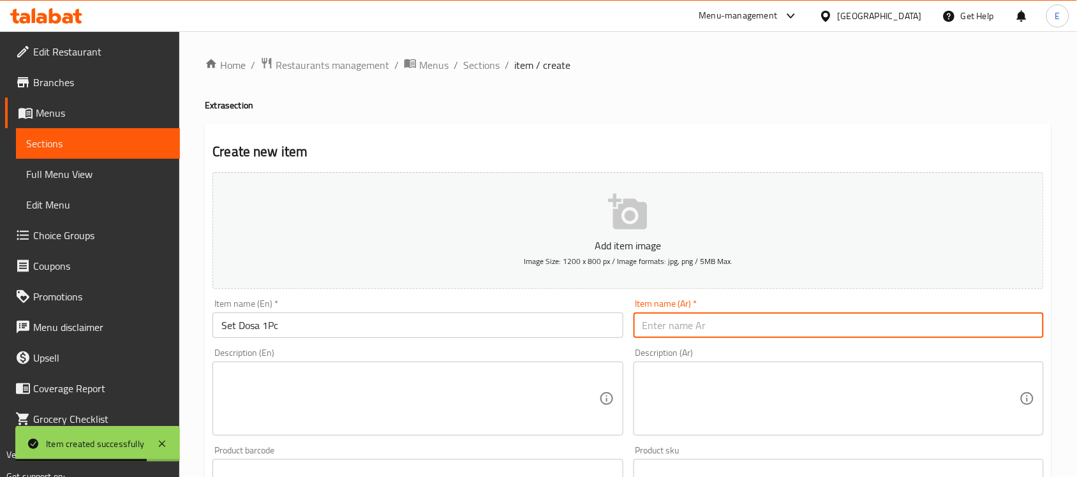
click at [661, 319] on input "text" at bounding box center [839, 326] width 410 height 26
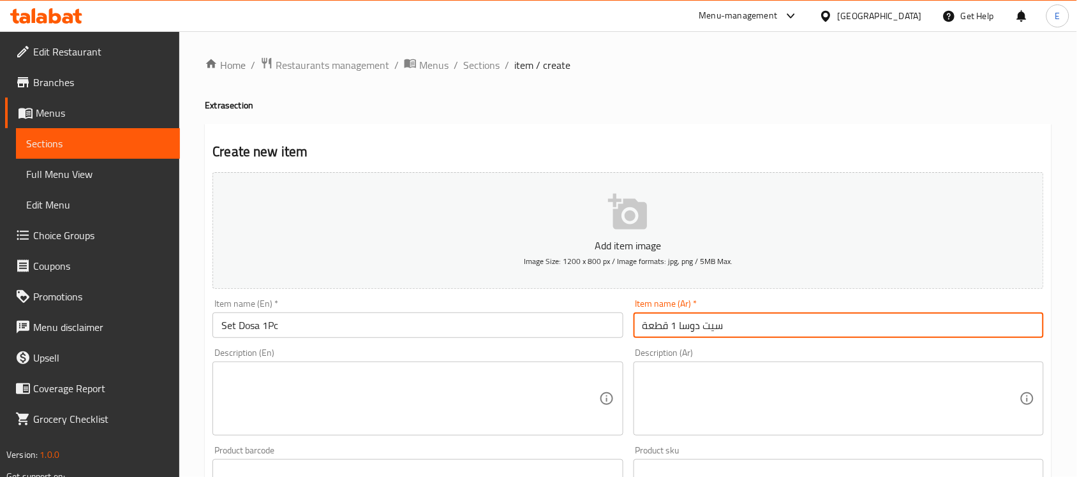
type input "سيت دوسا 1 قطعة"
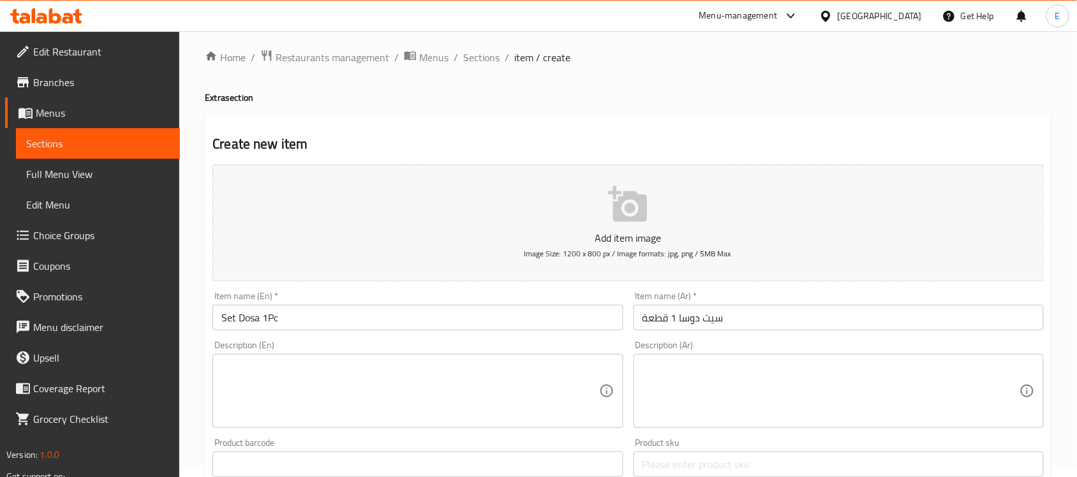
scroll to position [283, 0]
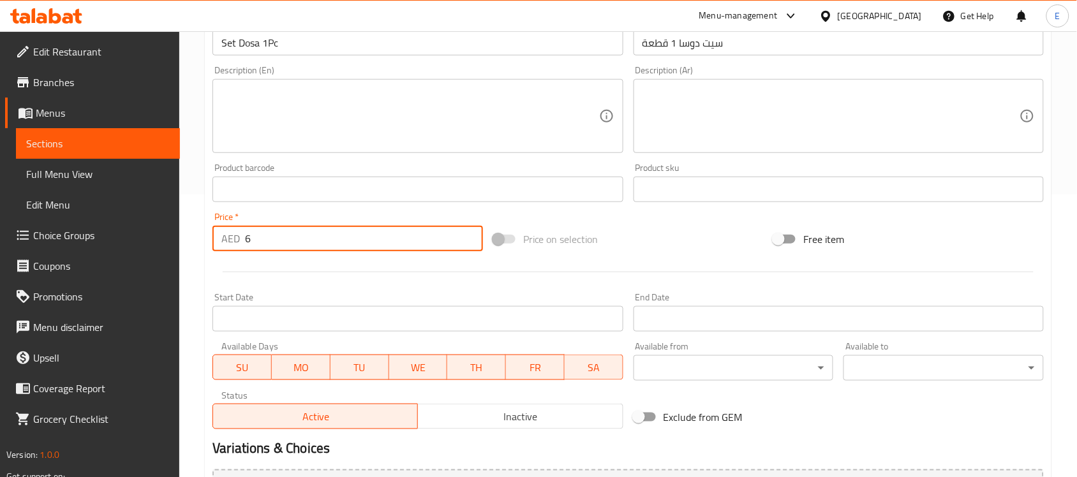
type input "6"
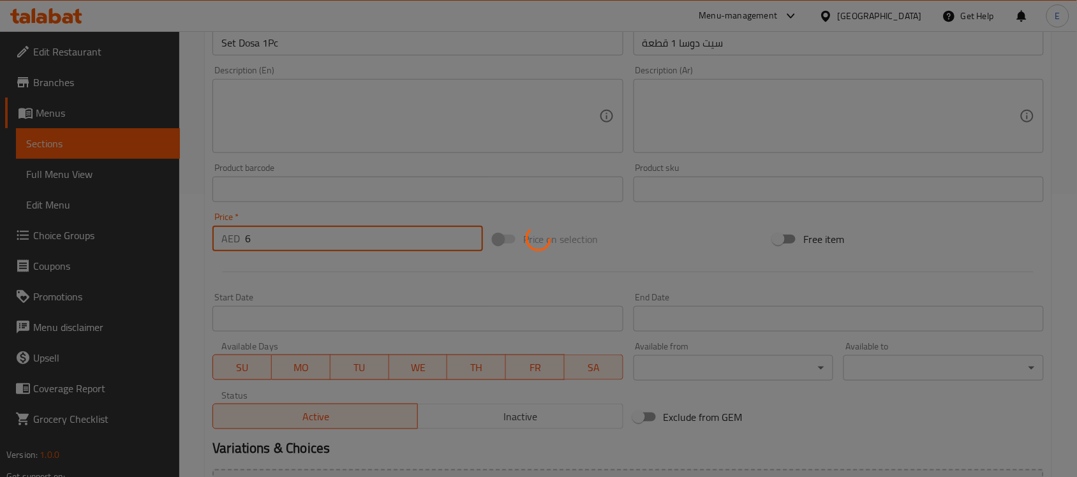
type input "0"
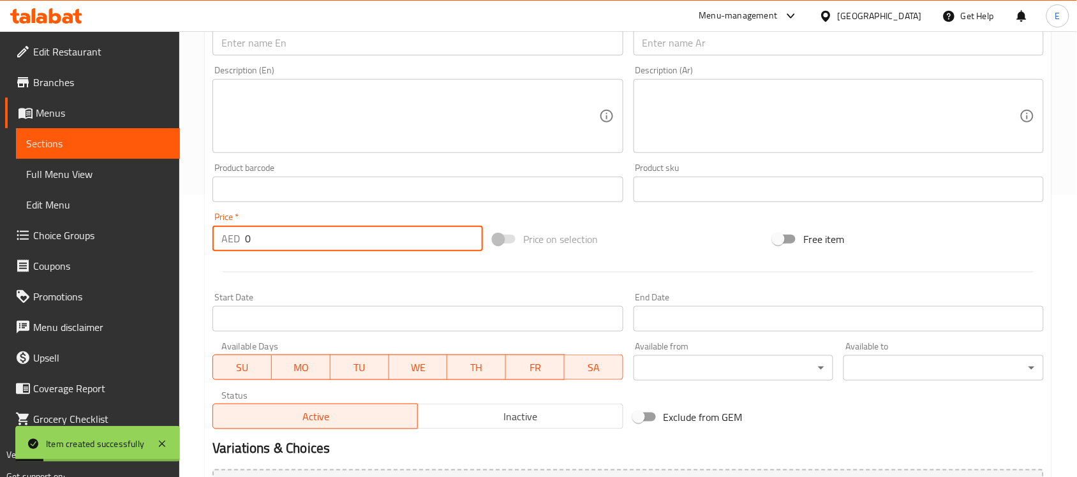
scroll to position [0, 0]
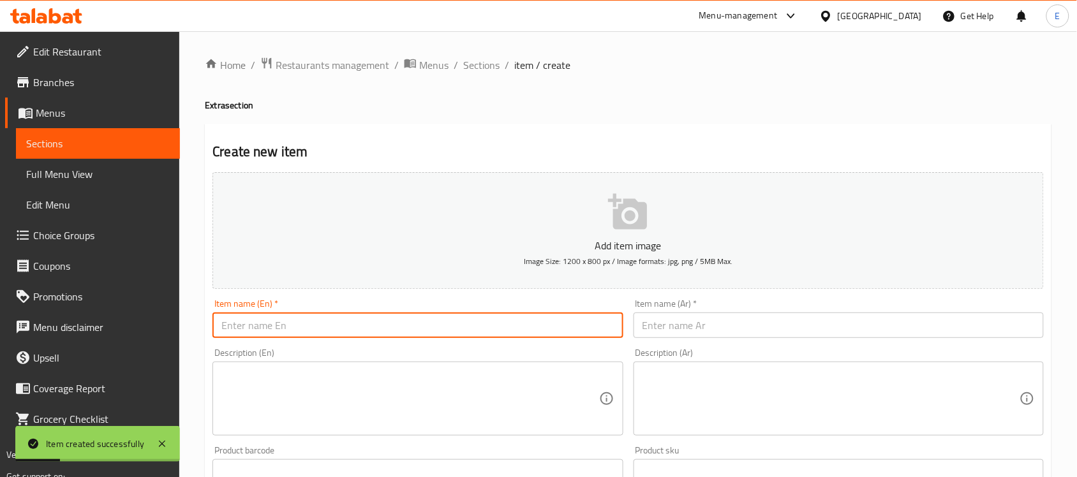
paste input "Othappam (1Pc)"
click at [391, 314] on input "Othappam (1Pc)" at bounding box center [417, 326] width 410 height 26
type input "Othappam 1Pc"
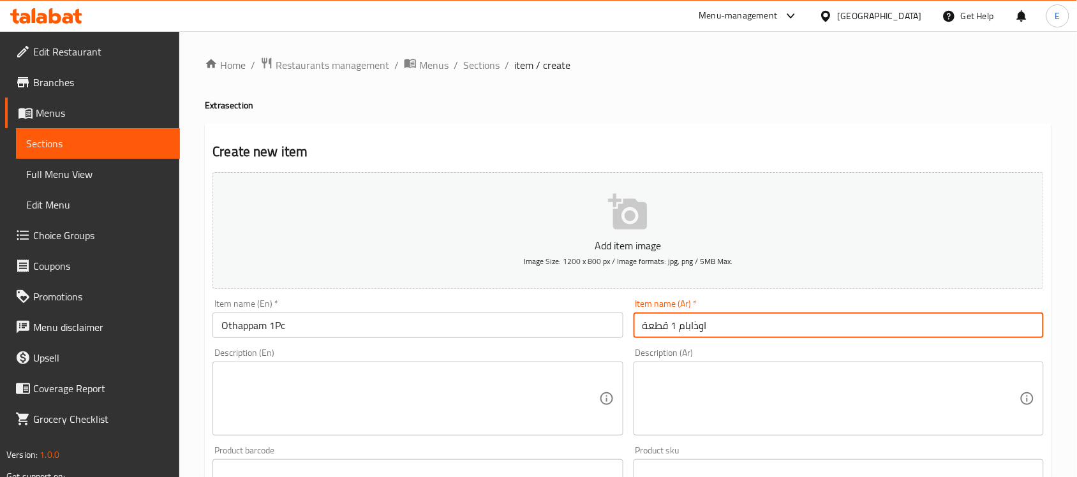
type input "اوذابام 1 قطعة"
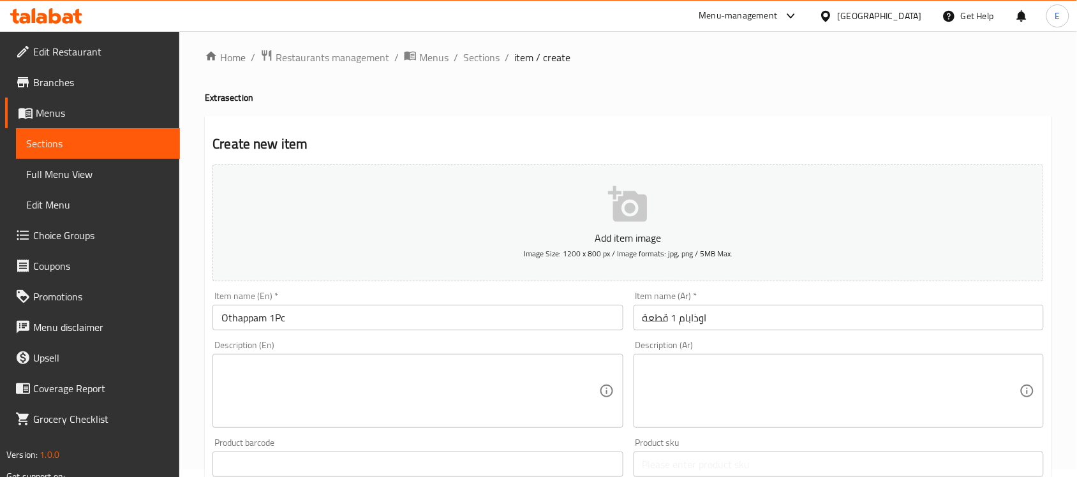
scroll to position [283, 0]
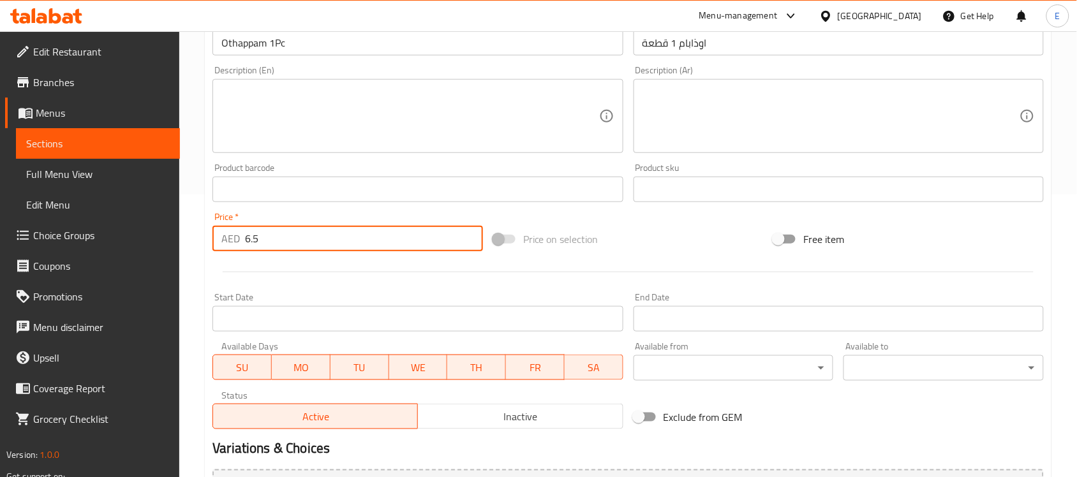
type input "6.5"
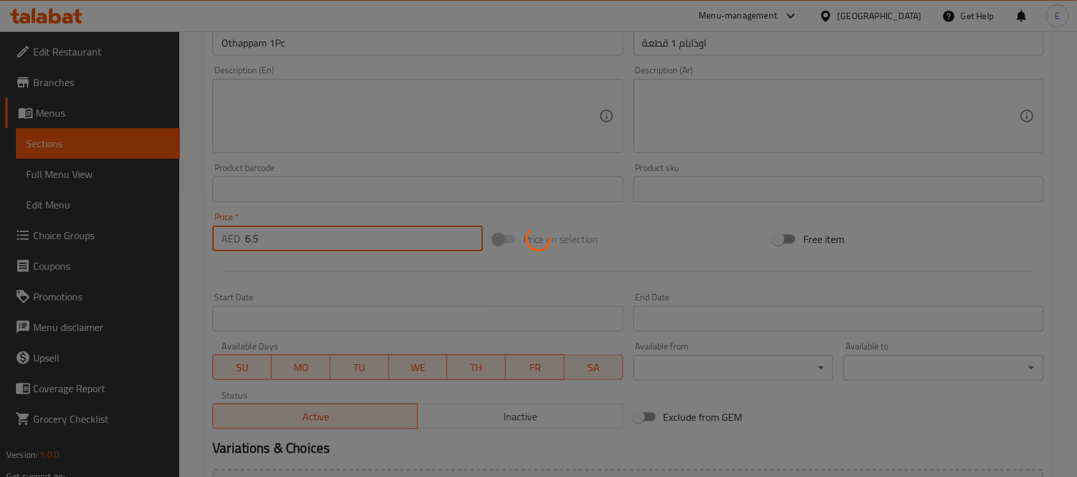
type input "0"
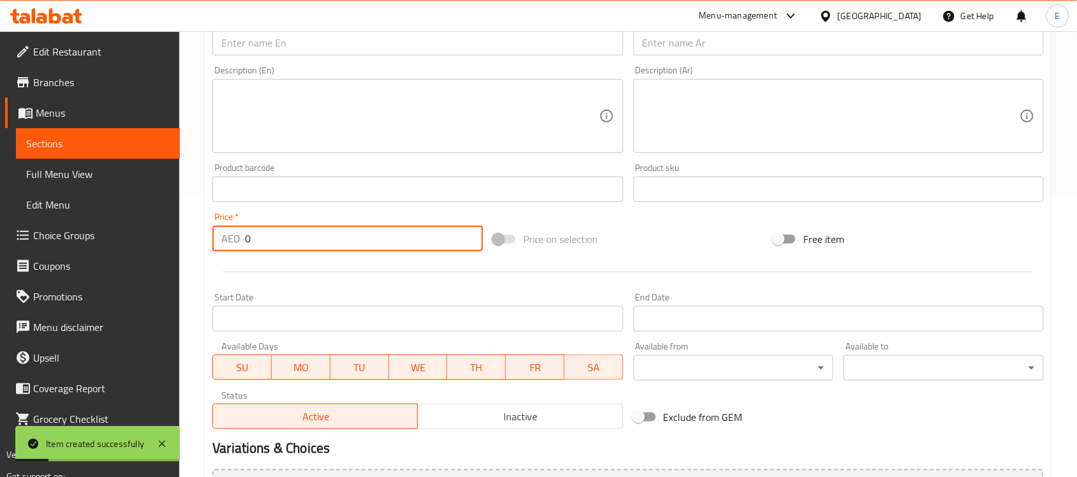
scroll to position [185, 0]
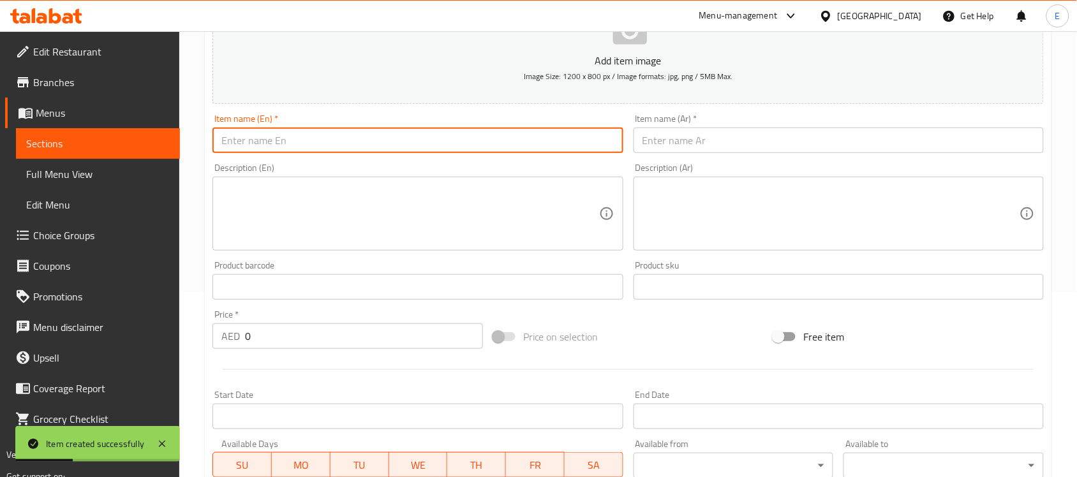
paste input "Tiffin Sambar - 200 cc"
click at [410, 142] on input "Tiffin Sambar - 200 cc" at bounding box center [417, 141] width 410 height 26
type input "Tiffin Sambar - 200 cc"
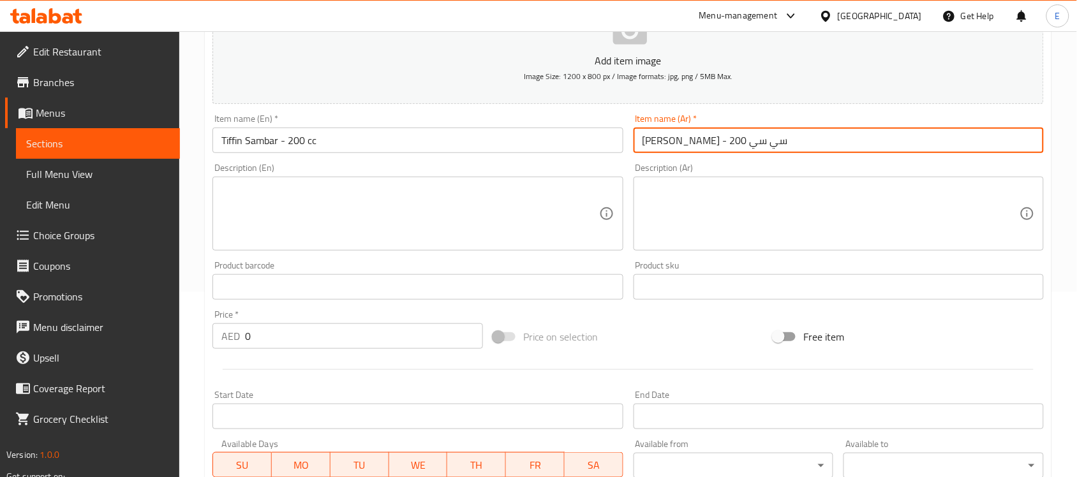
type input "تيفين سامبار - 200 سي سي"
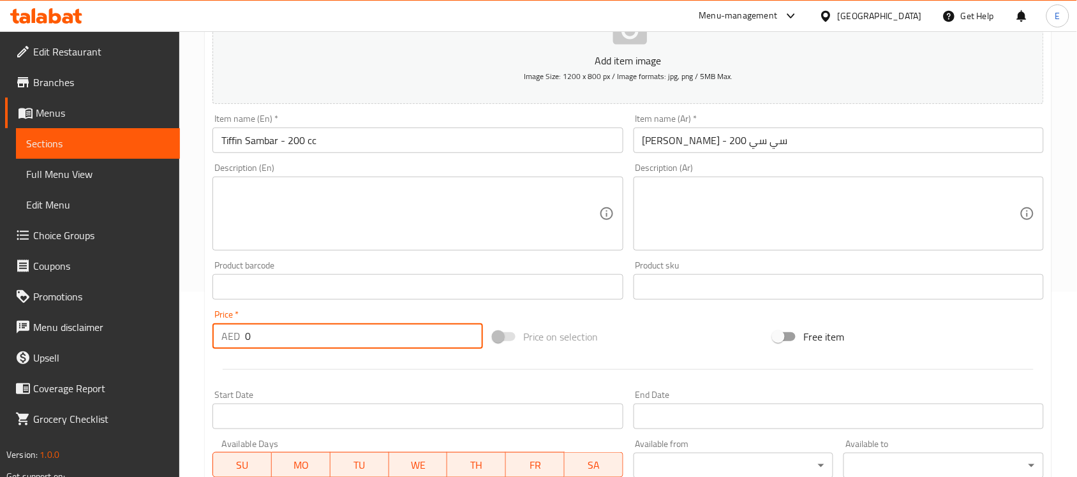
click at [378, 326] on input "0" at bounding box center [364, 336] width 238 height 26
type input "4.75"
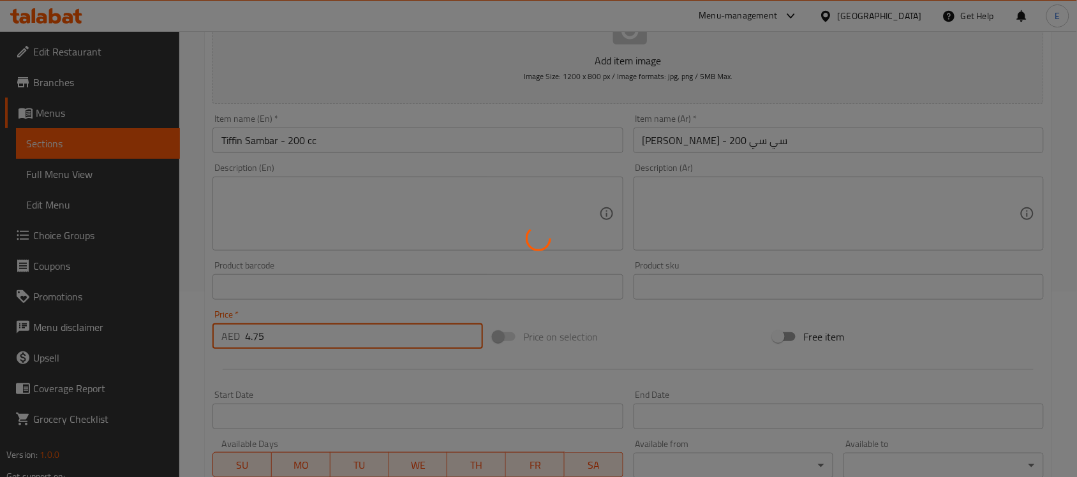
type input "0"
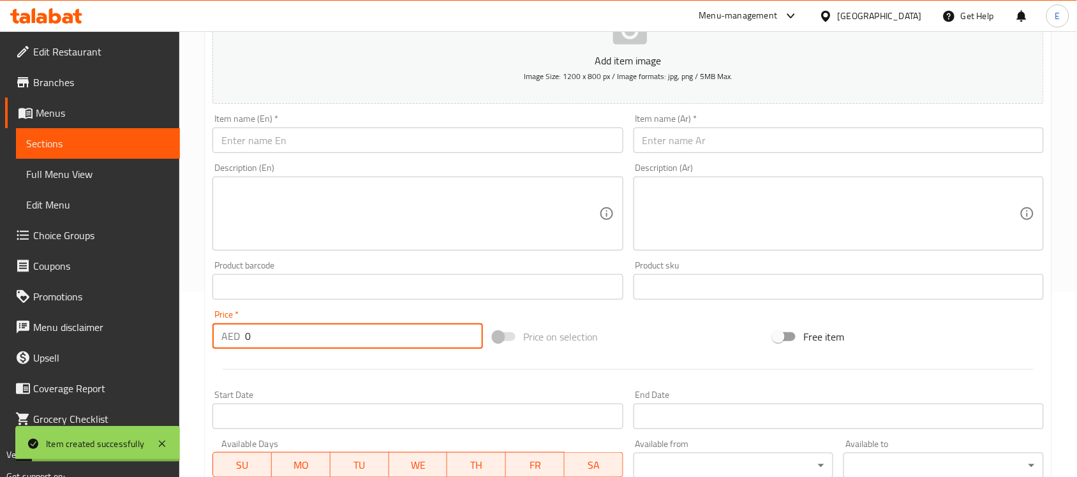
paste input "Kesari - 200 cc"
click at [467, 138] on input "text" at bounding box center [417, 141] width 410 height 26
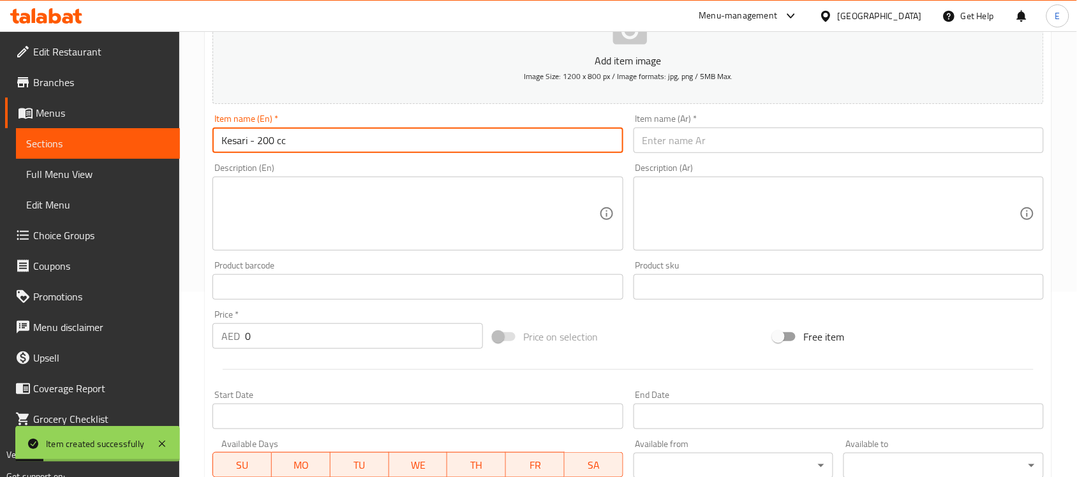
type input "Kesari - 200 cc"
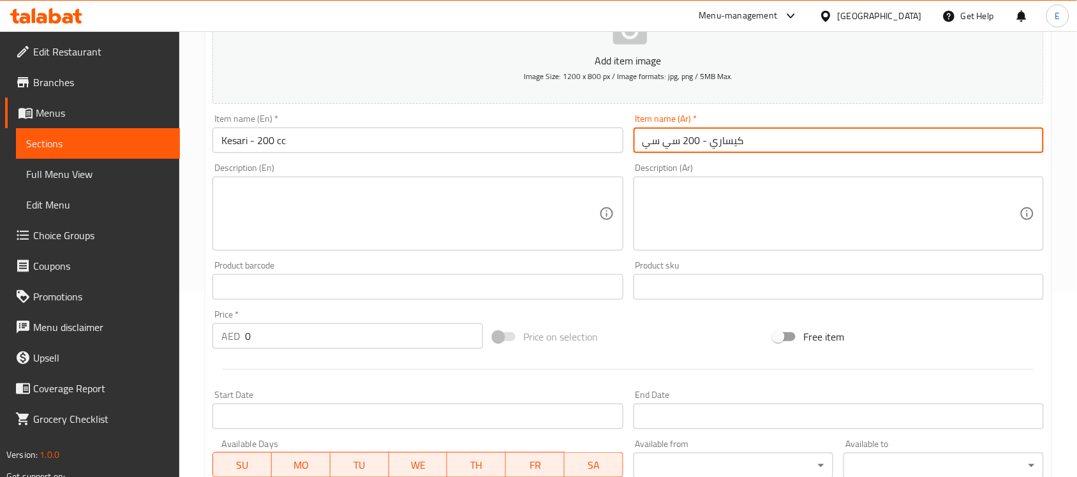
type input "كيساري - 200 سي سي"
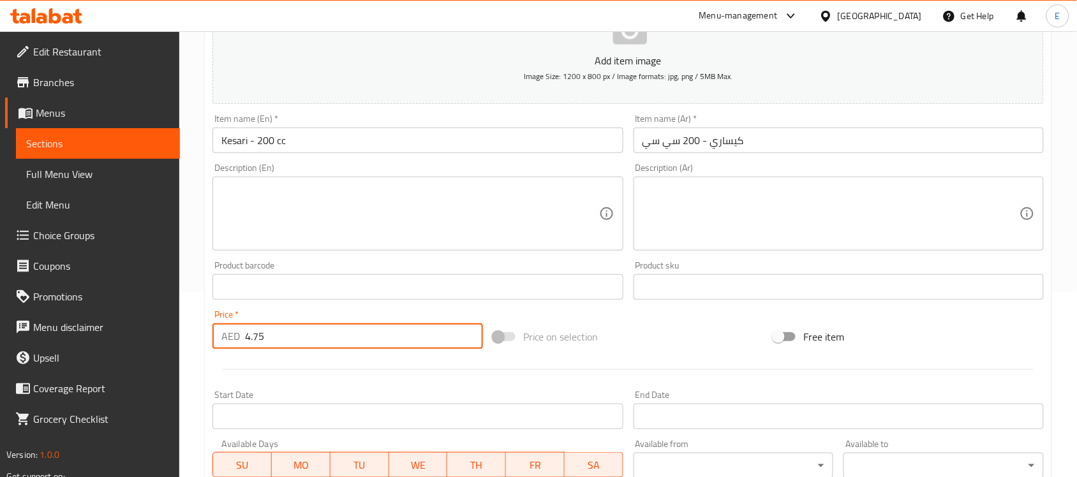
type input "4.75"
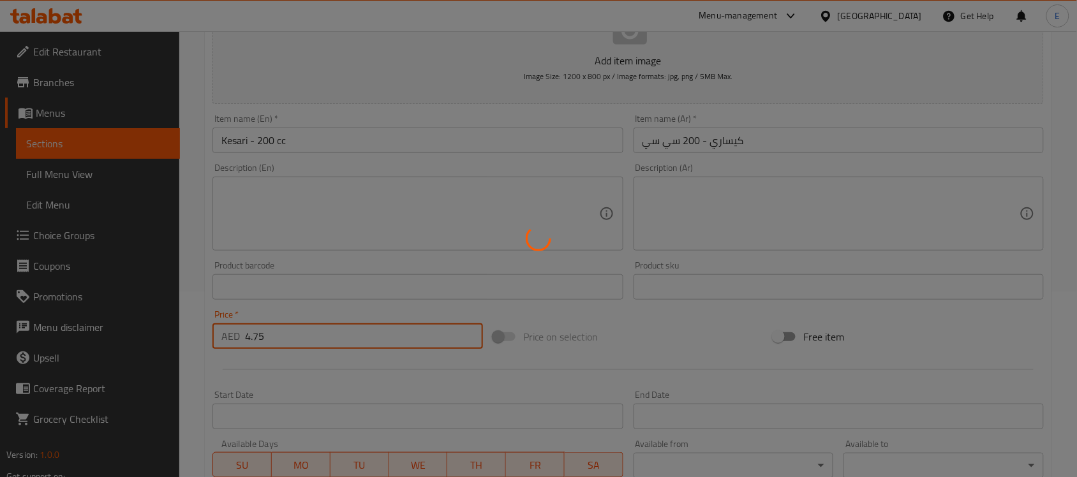
type input "0"
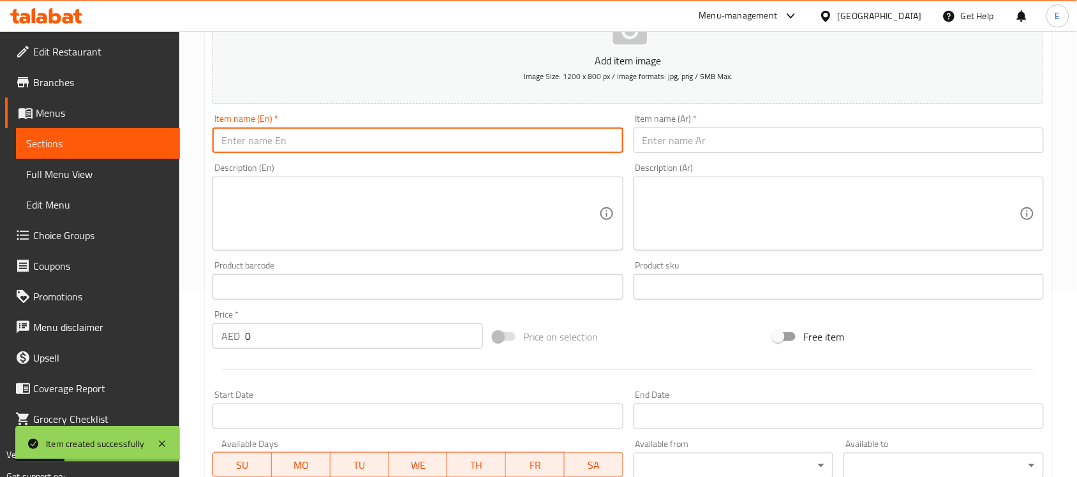
paste input "Veg Kuruma - 200 cc"
click at [447, 133] on input "Veg Kuruma - 200 cc" at bounding box center [417, 141] width 410 height 26
type input "Veg Kuruma - 200 cc"
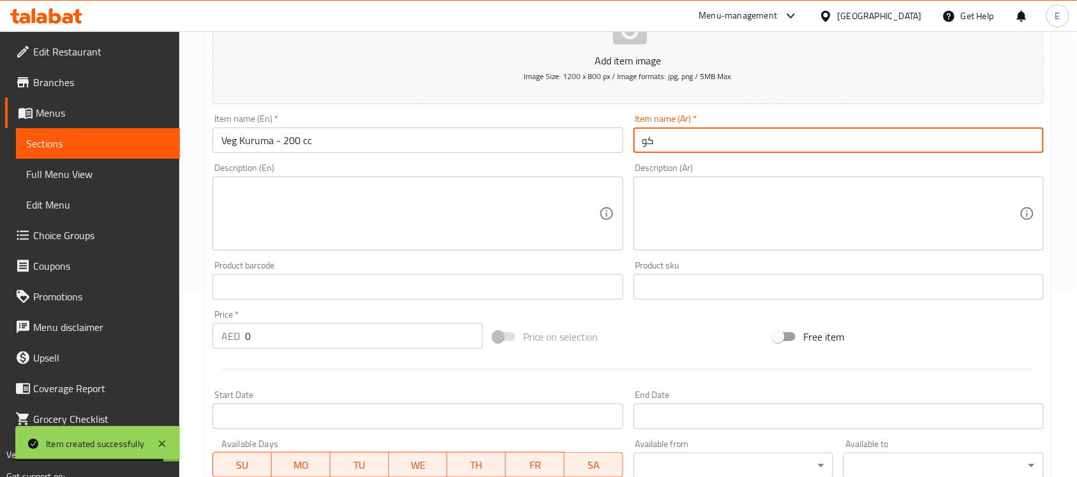
type input "ك"
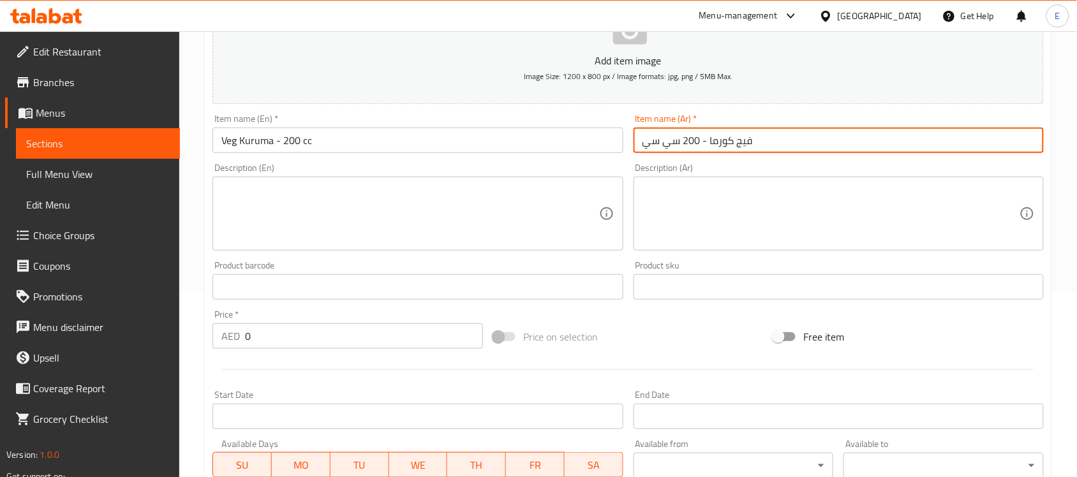
type input "فيج كورما - 200 سي سي"
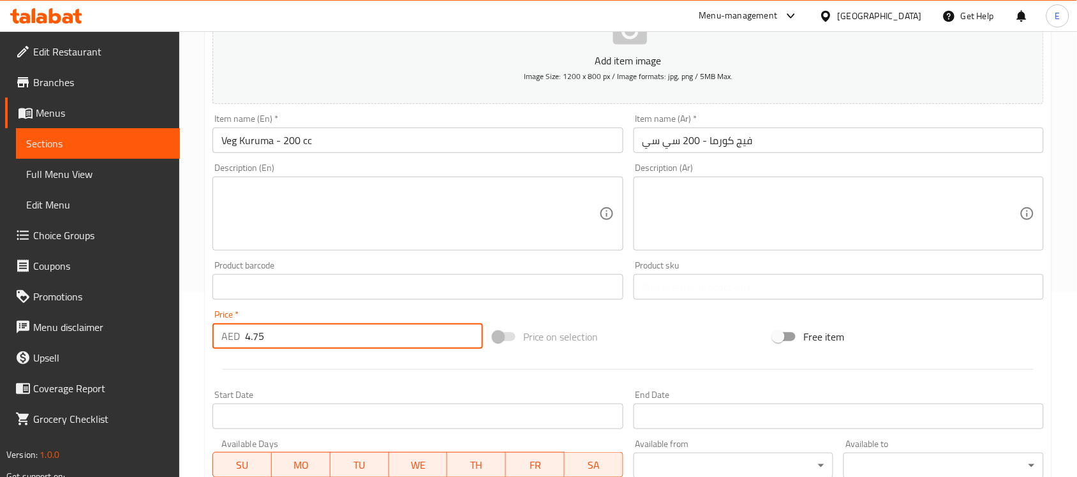
type input "4.75"
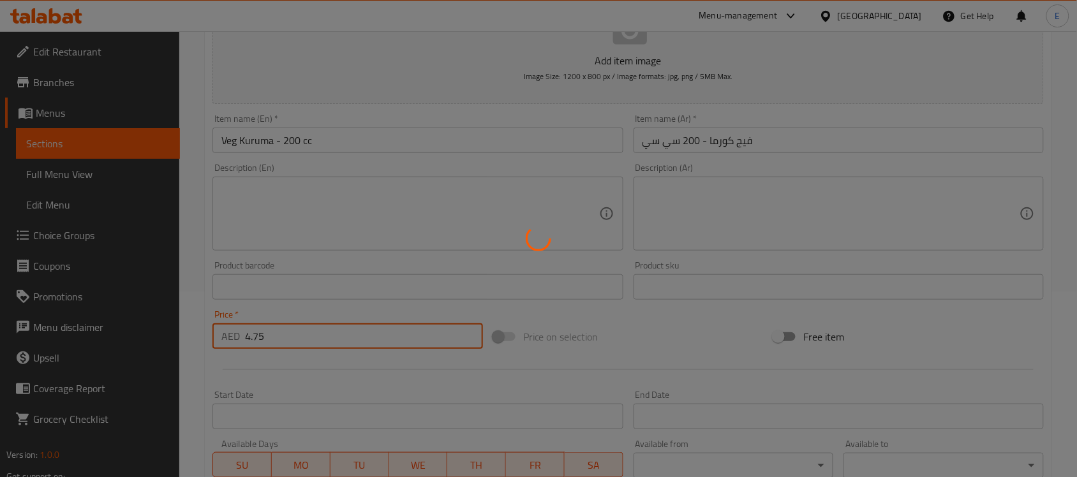
type input "0"
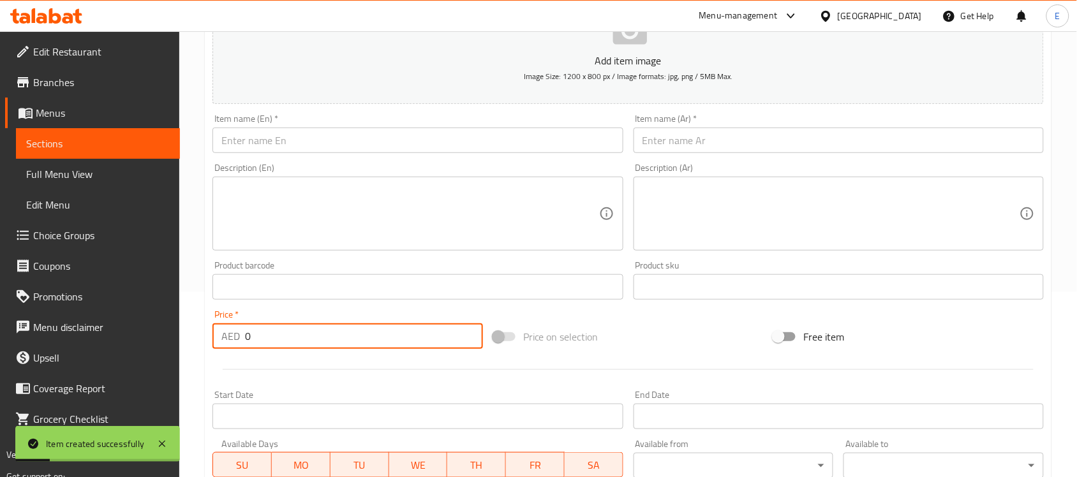
scroll to position [68, 0]
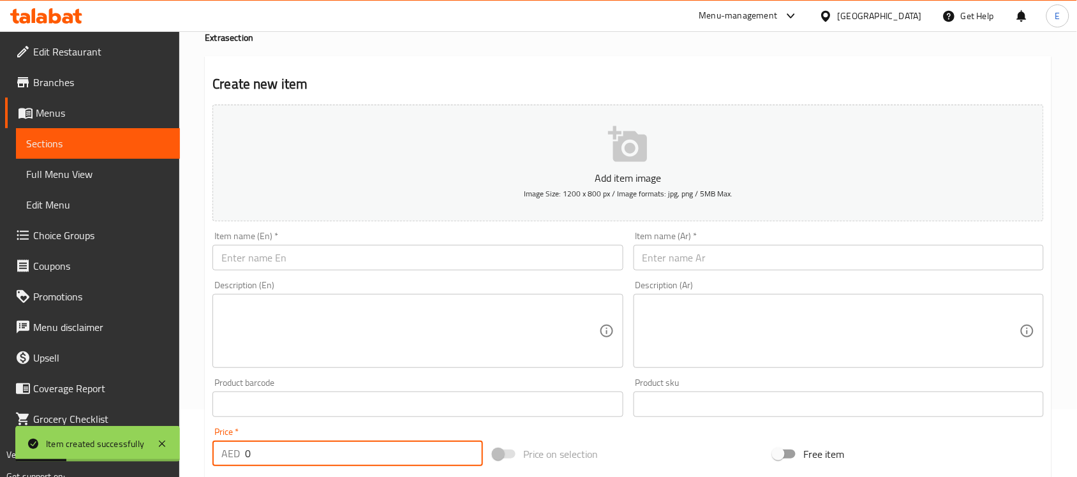
paste input "White Chutney - 200 cc"
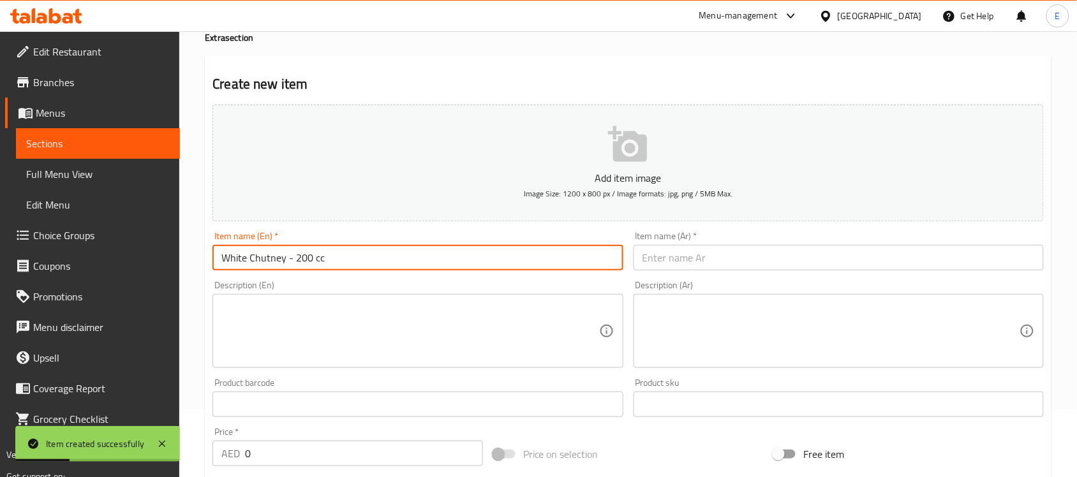
click at [331, 264] on input "White Chutney - 200 cc" at bounding box center [417, 258] width 410 height 26
type input "White Chutney - 200 cc"
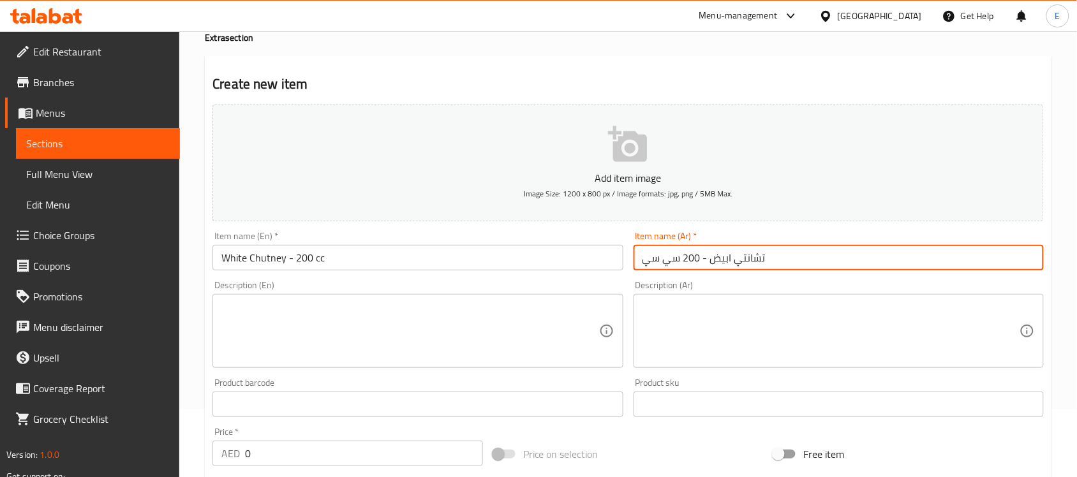
type input "تشانتي ابيض - 200 سي سي"
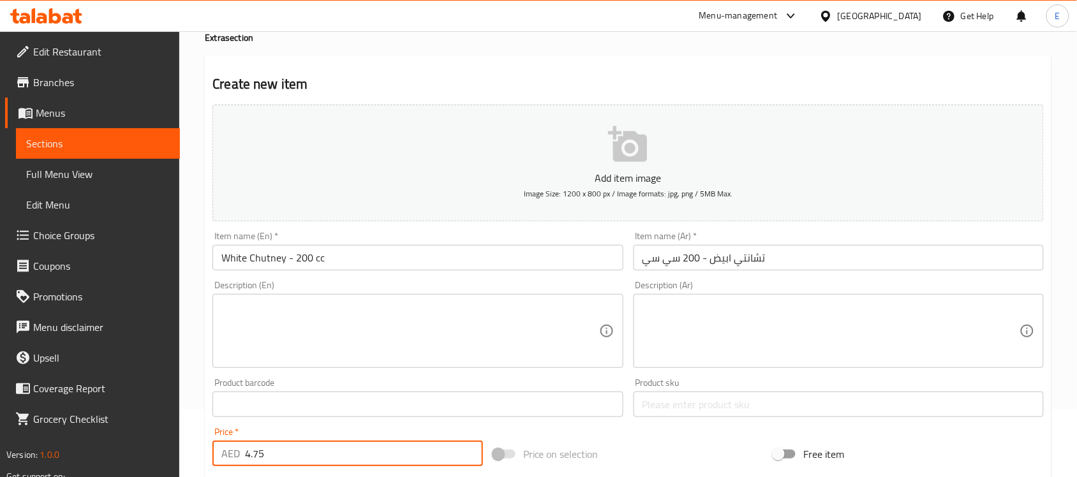
type input "4.75"
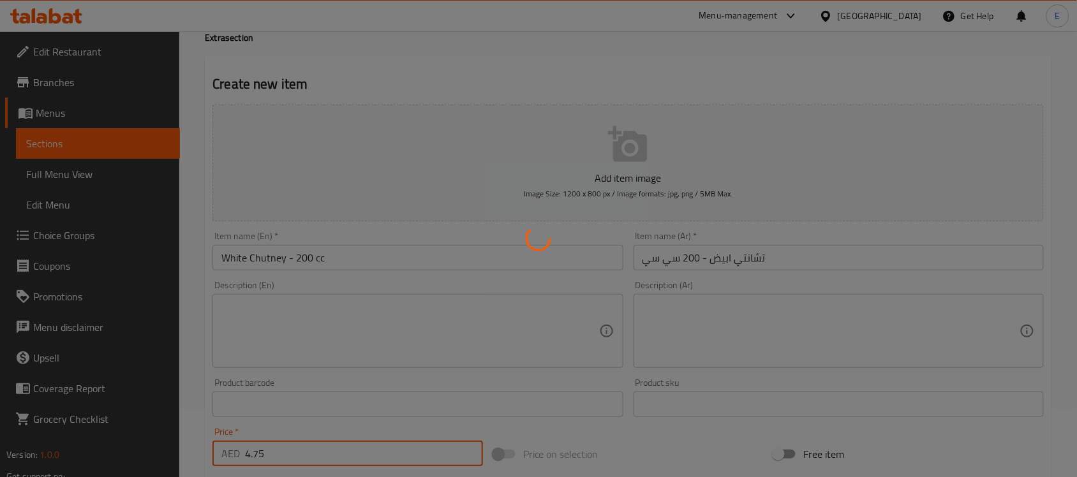
type input "0"
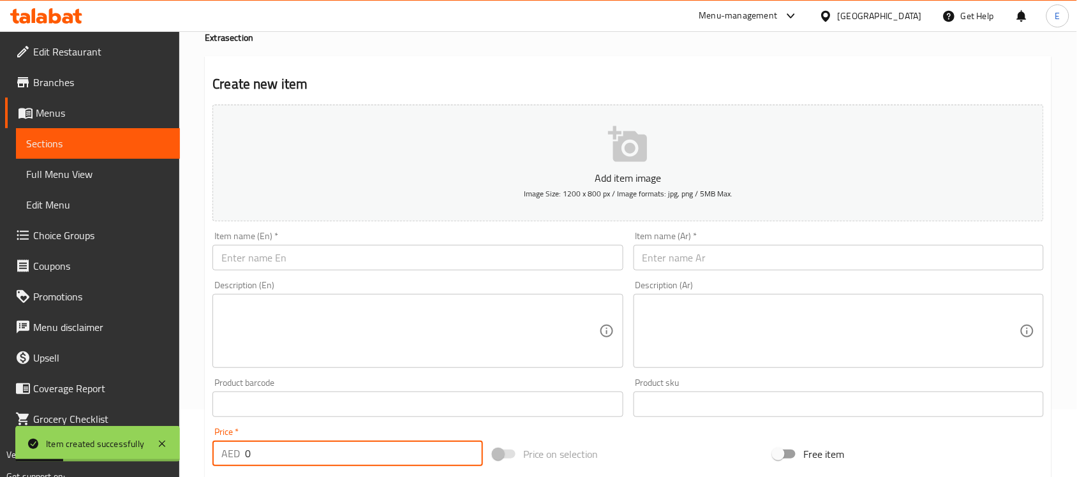
paste input "Red Chutney - 200 cc"
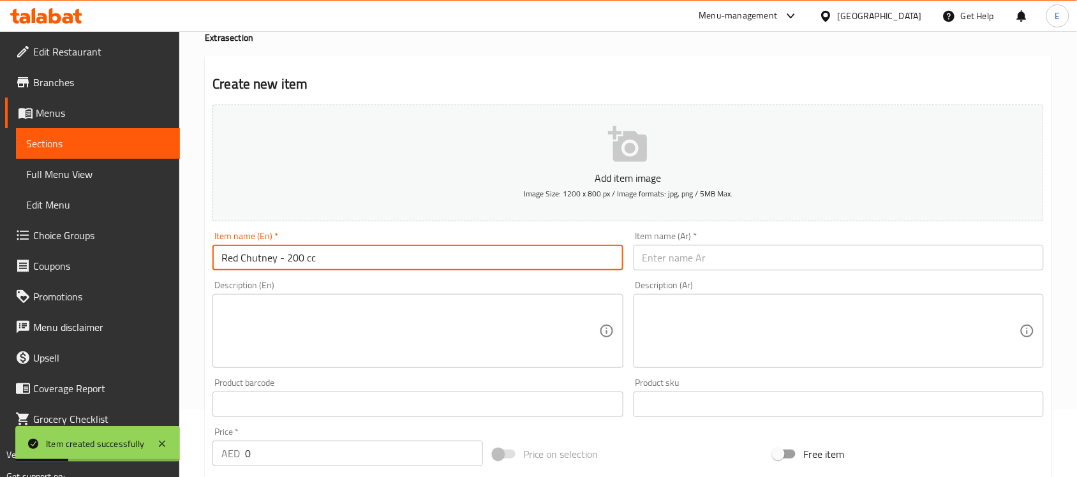
click at [304, 265] on input "Red Chutney - 200 cc" at bounding box center [417, 258] width 410 height 26
type input "Red Chutney - 200 cc"
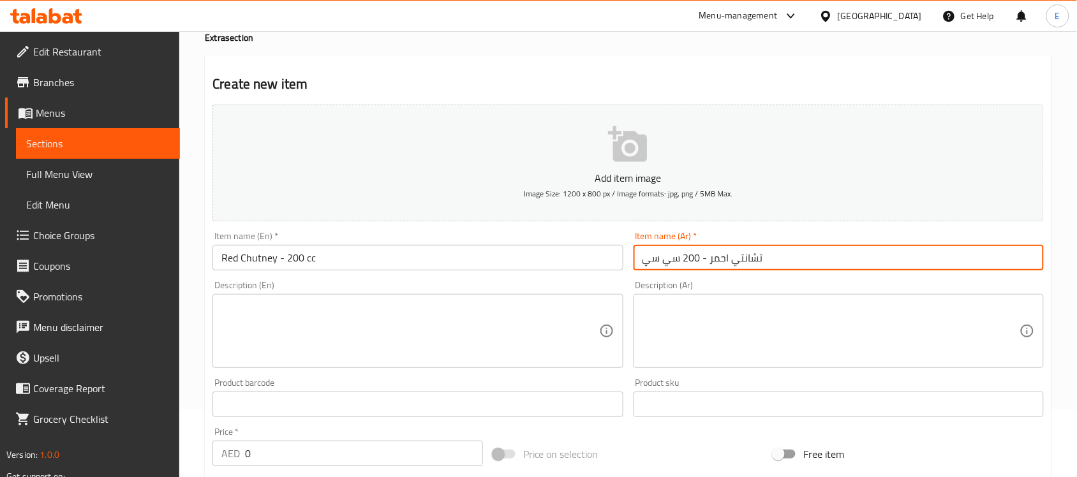
type input "تشانتي احمر - 200 سي سي"
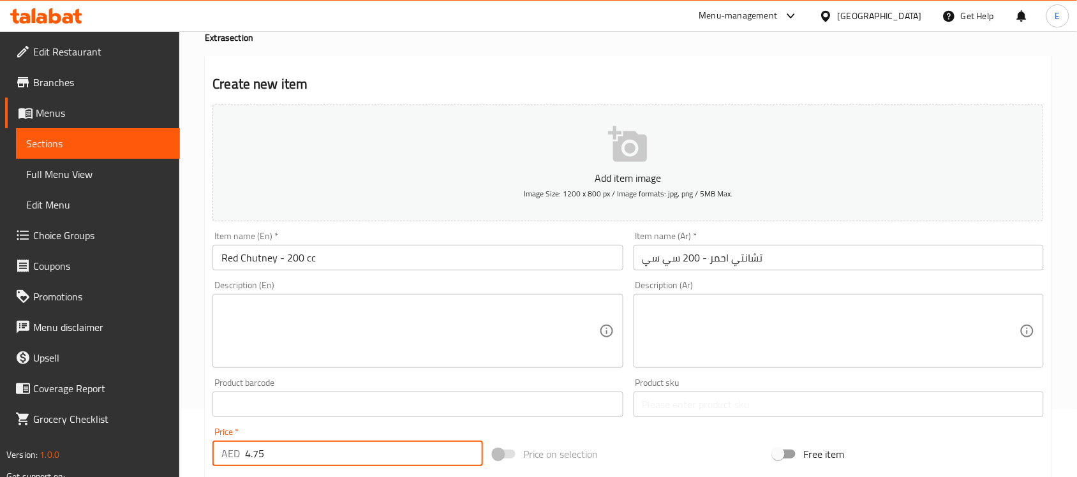
type input "4.75"
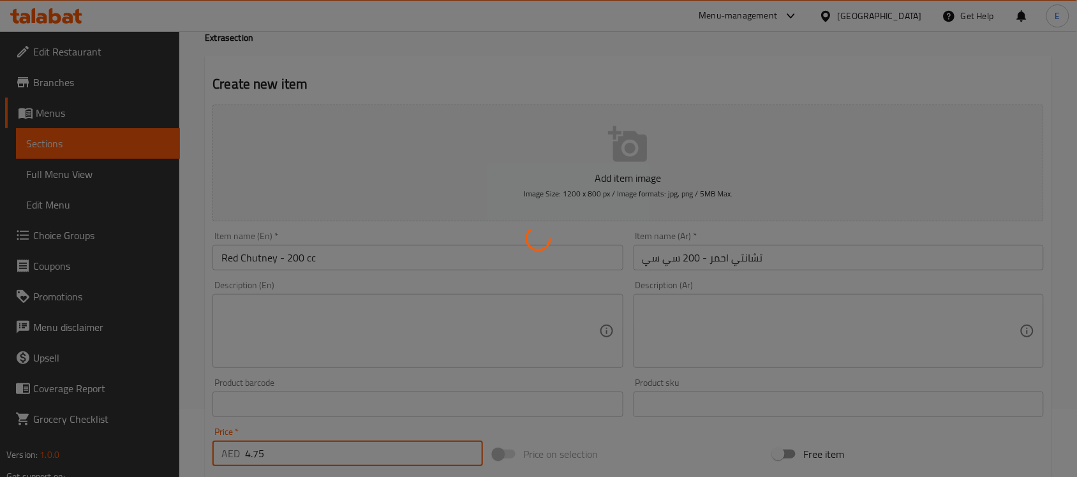
type input "0"
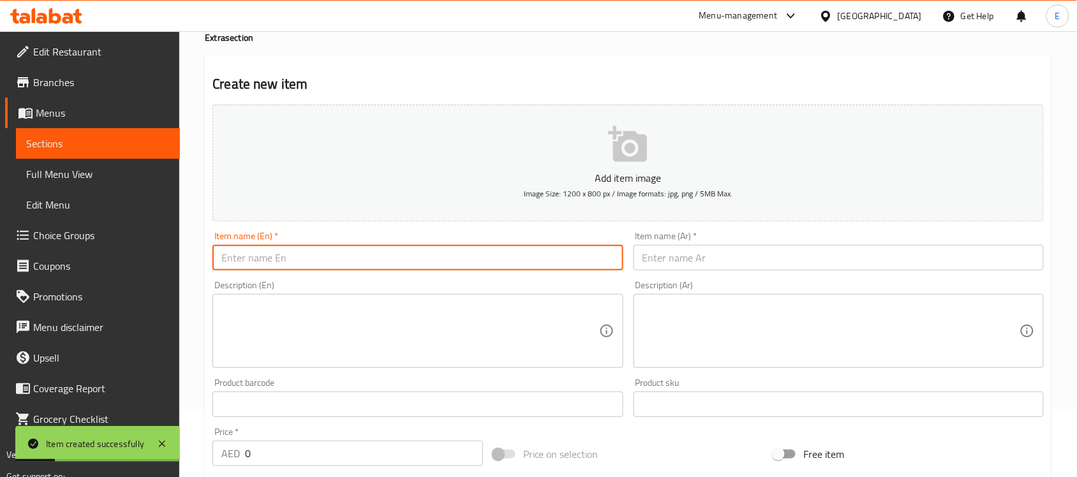
paste input "Green Chutney - 200 cc"
click at [422, 247] on input "Green Chutney - 200 cc" at bounding box center [417, 258] width 410 height 26
type input "Green Chutney - 200 cc"
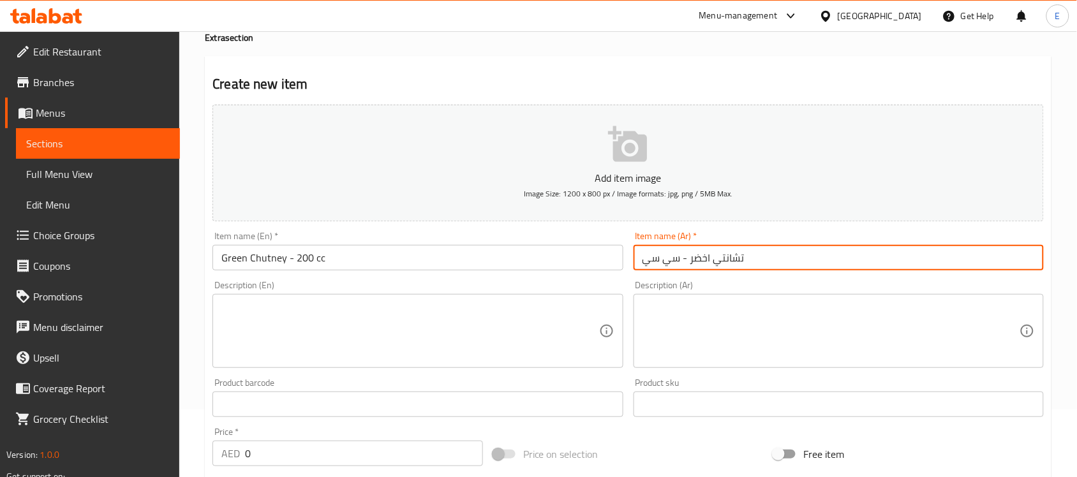
type input "تشانتي اخضر - سي سي"
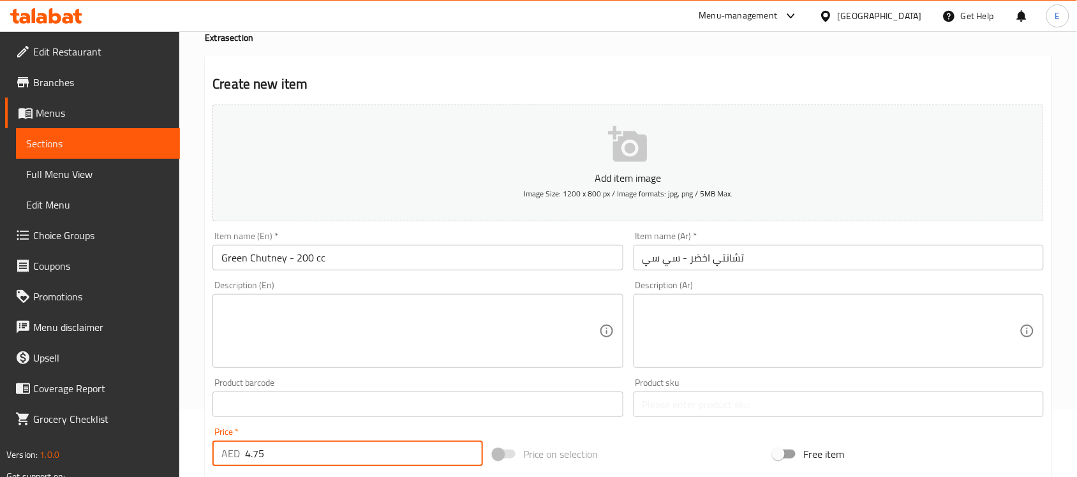
type input "4.75"
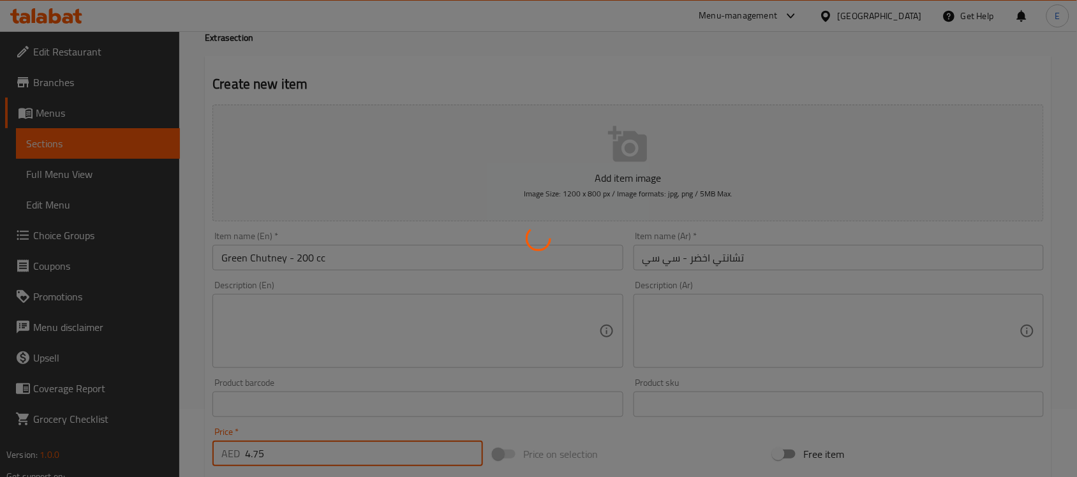
type input "0"
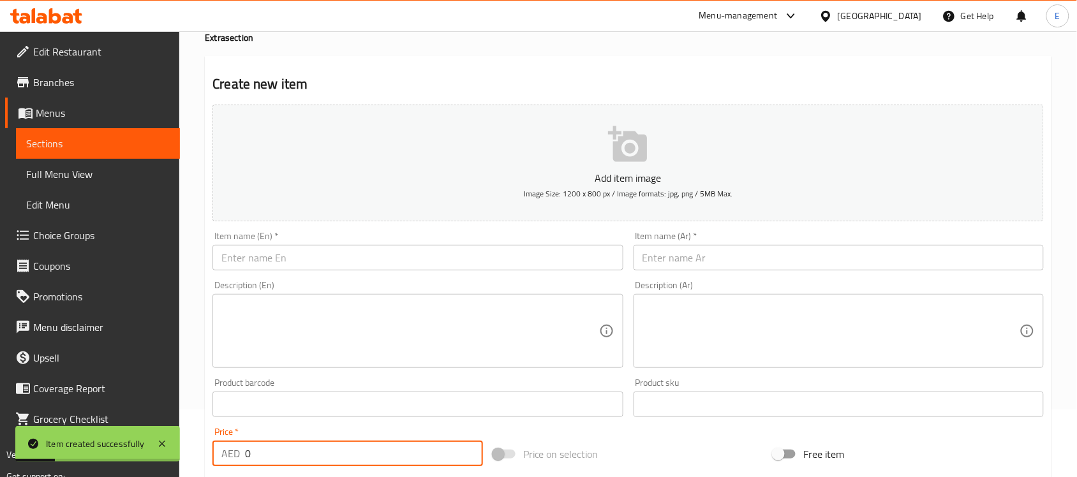
paste input "Meals Sambar - 200 cc"
click at [313, 257] on input "Meals Sambar - 200 cc" at bounding box center [417, 258] width 410 height 26
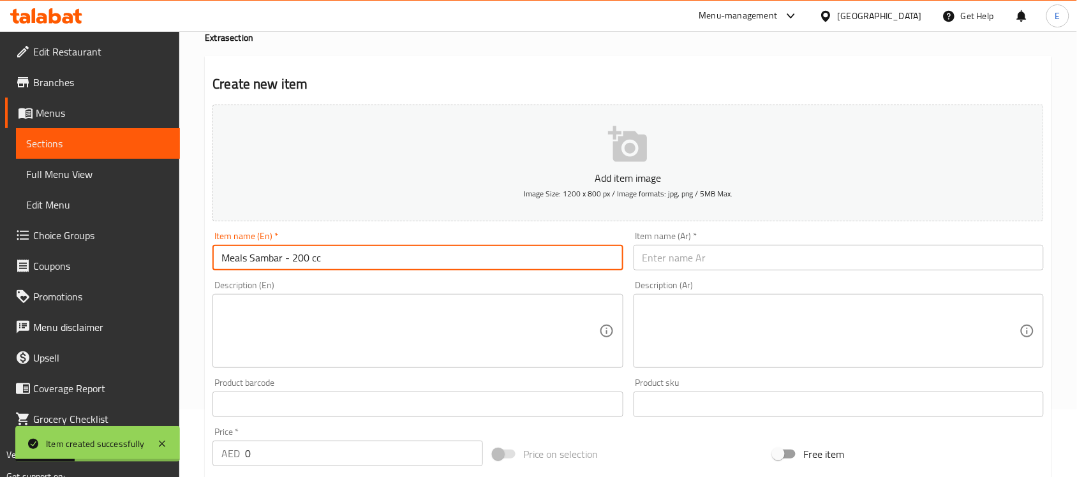
type input "Meals Sambar - 200 cc"
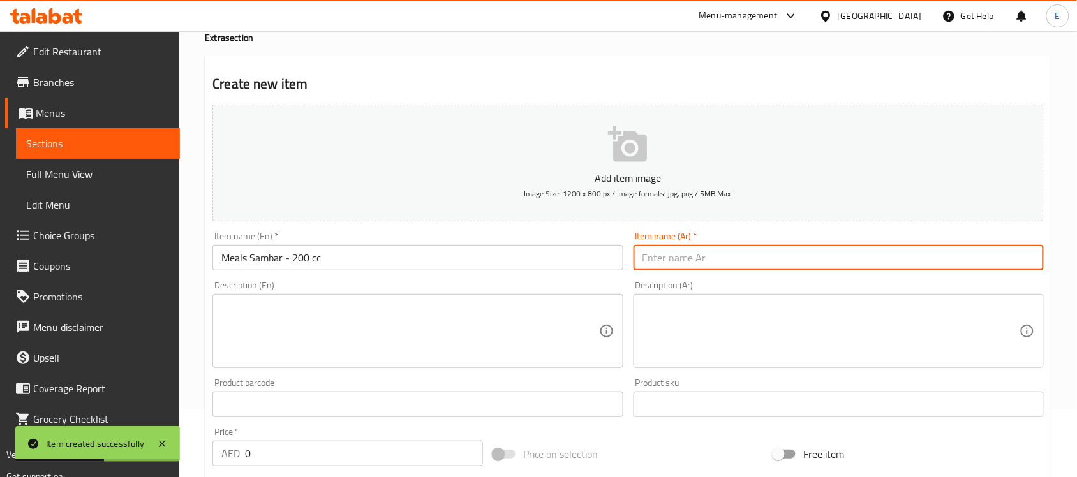
type input "و"
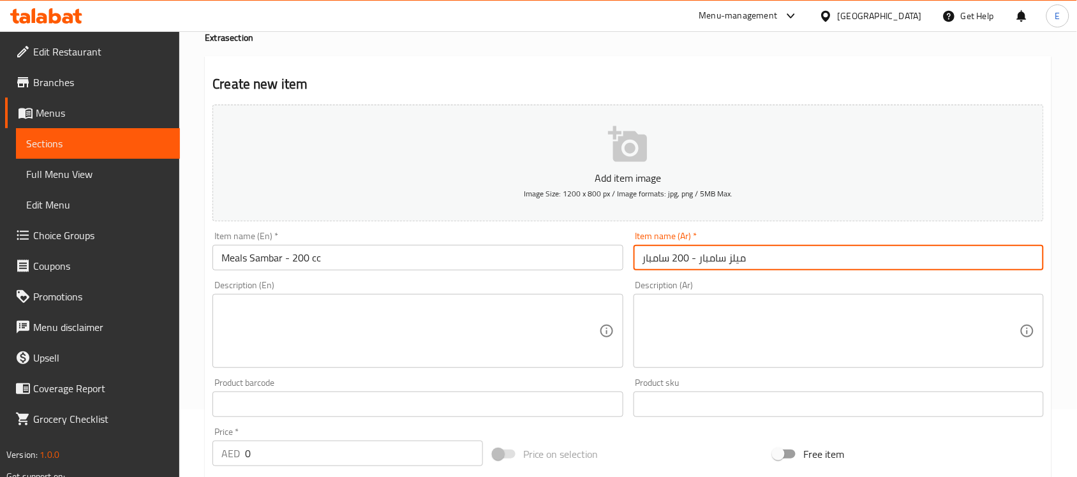
drag, startPoint x: 660, startPoint y: 260, endPoint x: 577, endPoint y: 249, distance: 83.7
click at [577, 249] on div "Add item image Image Size: 1200 x 800 px / Image formats: jpg, png / 5MB Max. I…" at bounding box center [628, 375] width 842 height 550
type input "ميلز سامبار - 200 سي سي"
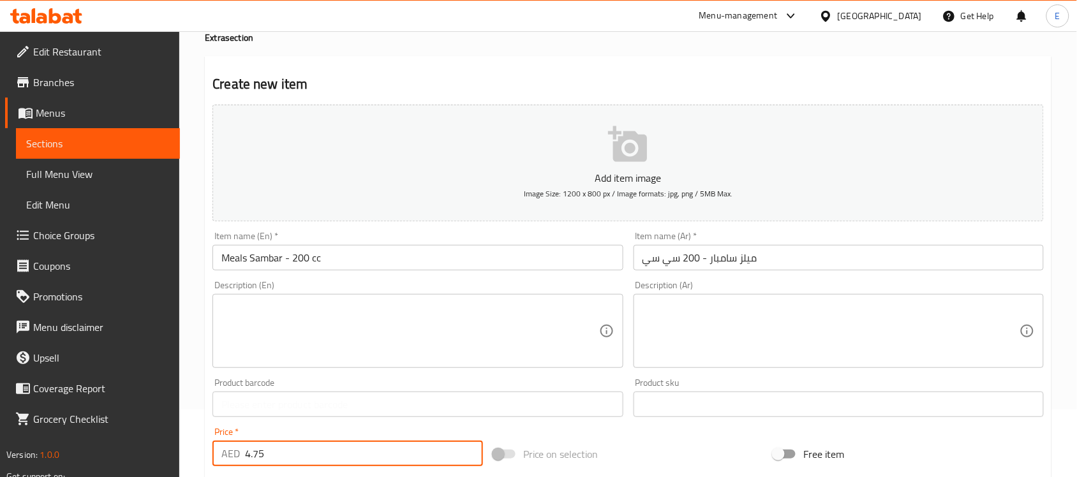
type input "4.75"
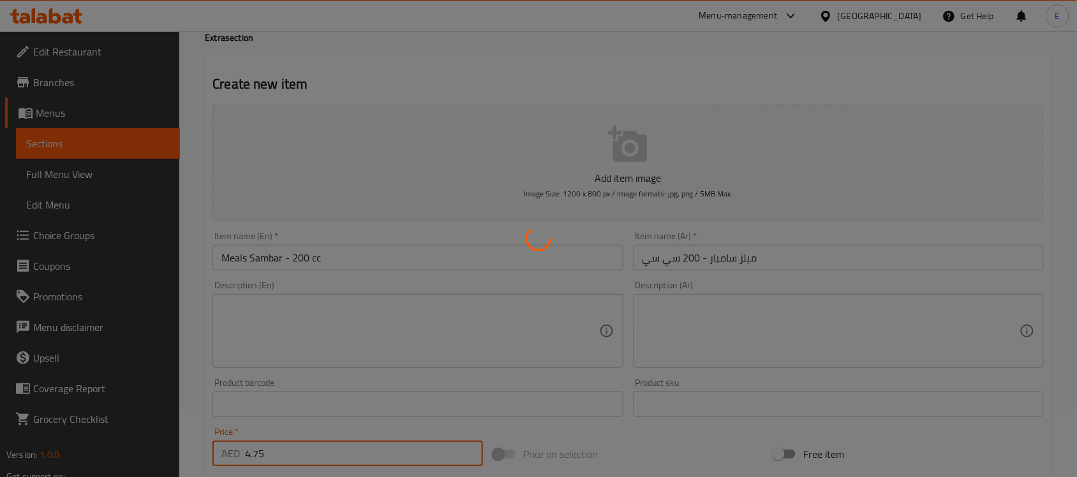
type input "0"
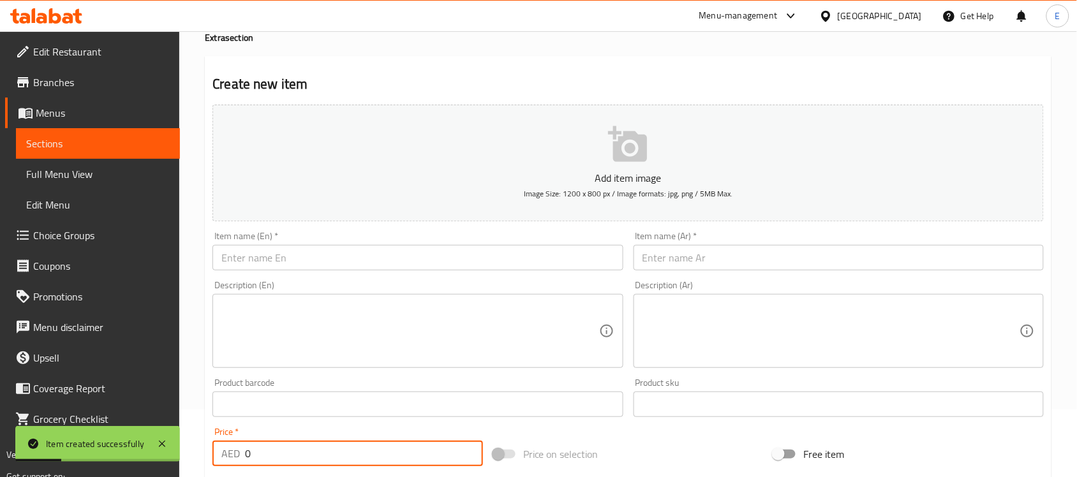
paste input "Rasam - 200 cc"
click at [358, 265] on input "Rasam - 200 cc" at bounding box center [417, 258] width 410 height 26
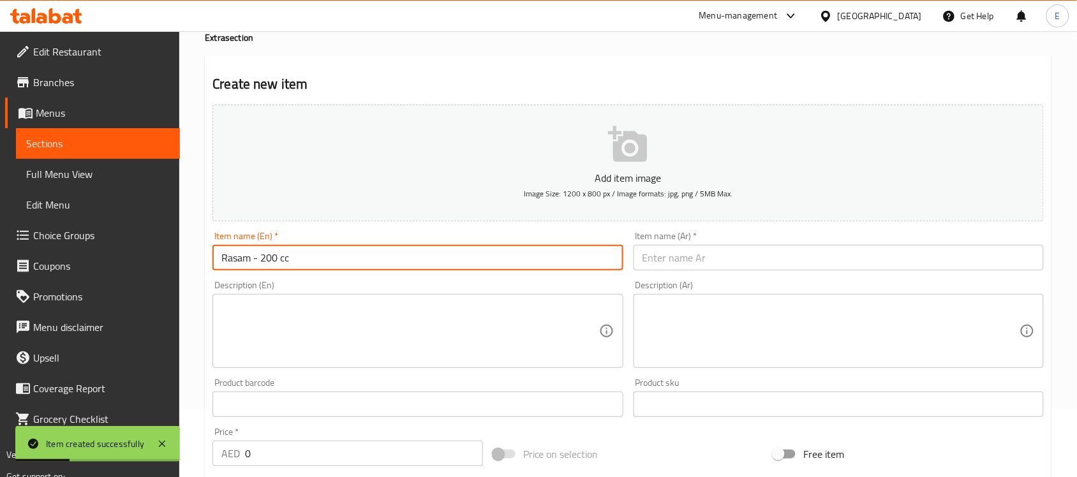
type input "Rasam - 200 cc"
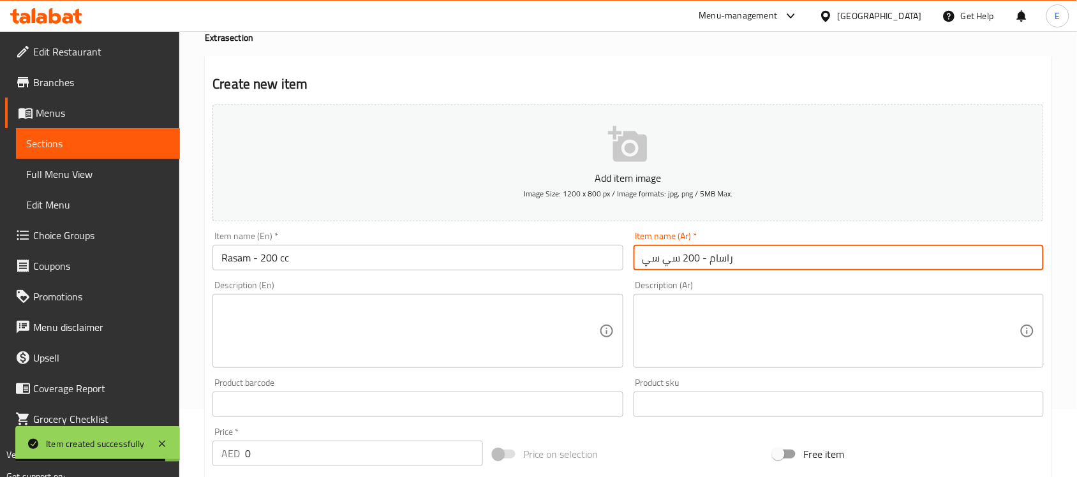
type input "راسام - 200 سي سي"
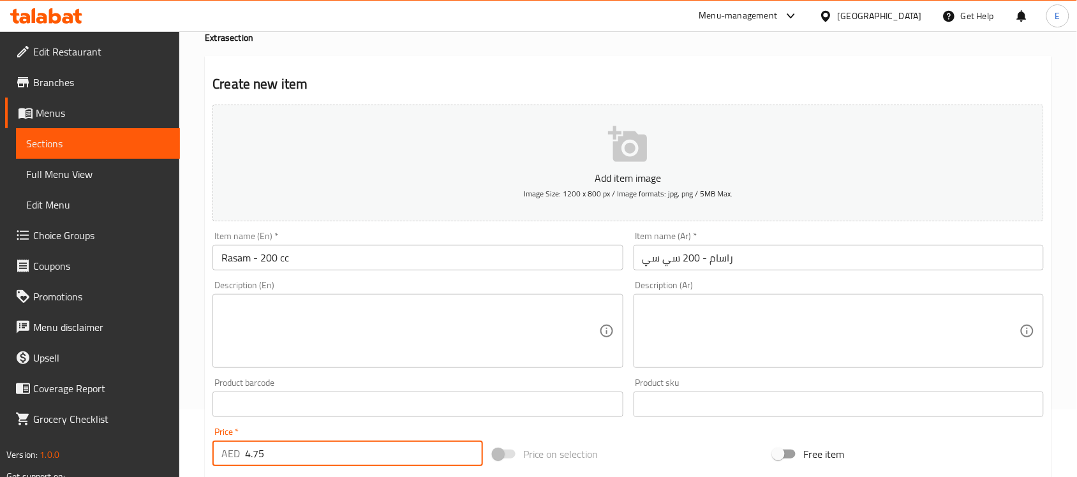
type input "4.75"
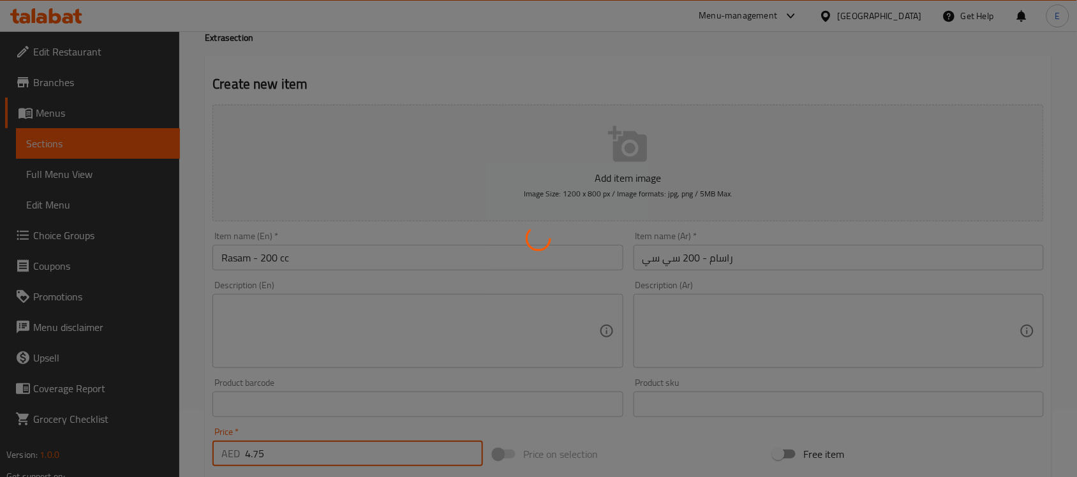
type input "0"
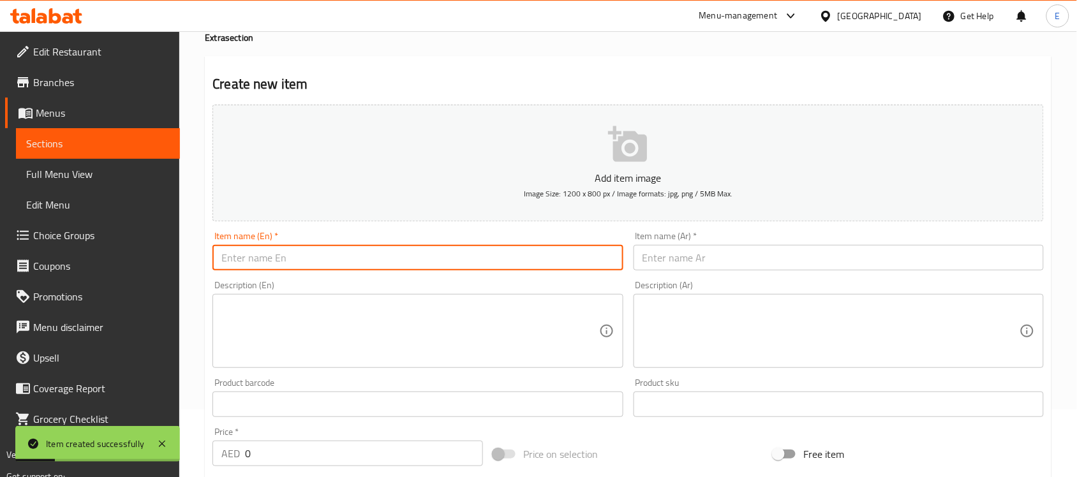
paste input "Poriyal - 200 cc"
click at [387, 257] on input "Poriyal - 200 cc" at bounding box center [417, 258] width 410 height 26
type input "Poriyal - 200 cc"
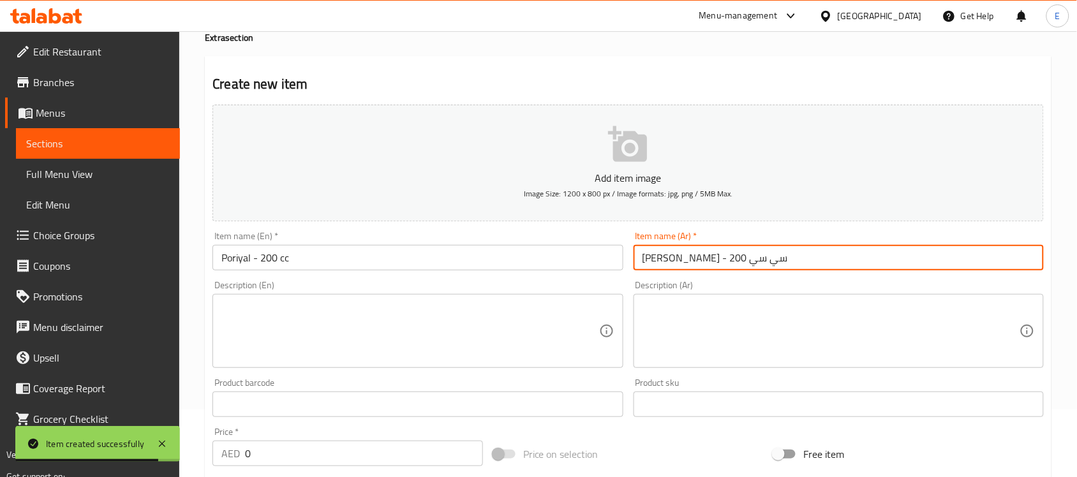
type input "بوريال - 200 سي سي"
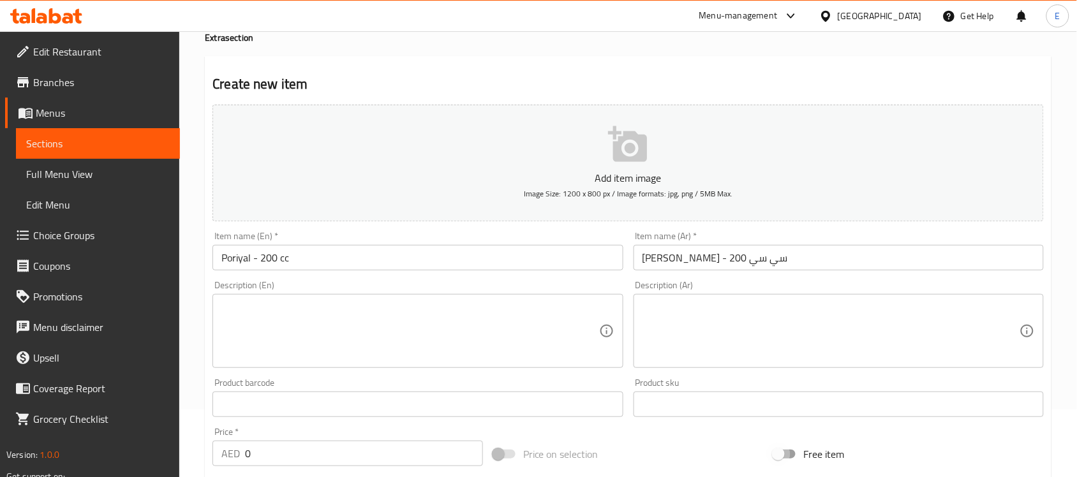
click at [305, 448] on input "0" at bounding box center [364, 454] width 238 height 26
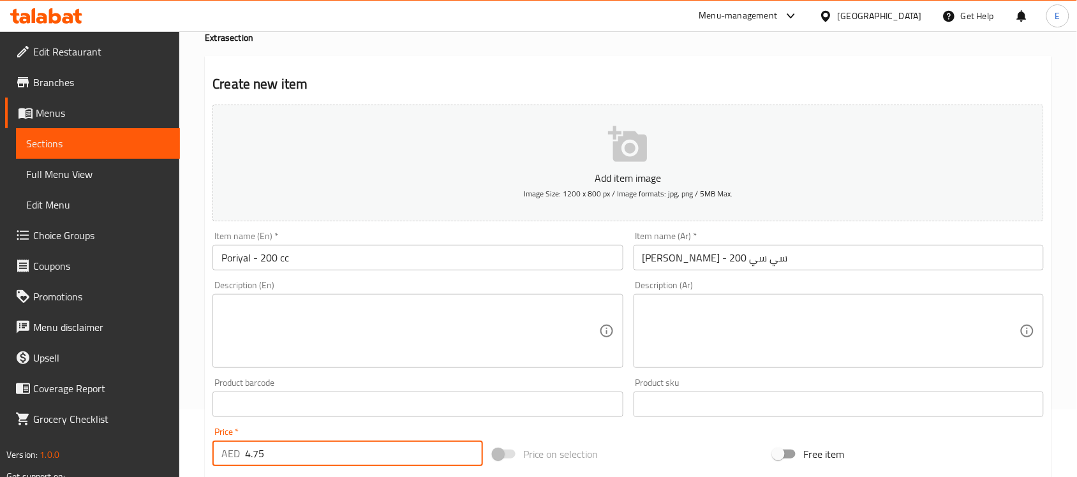
type input "4.75"
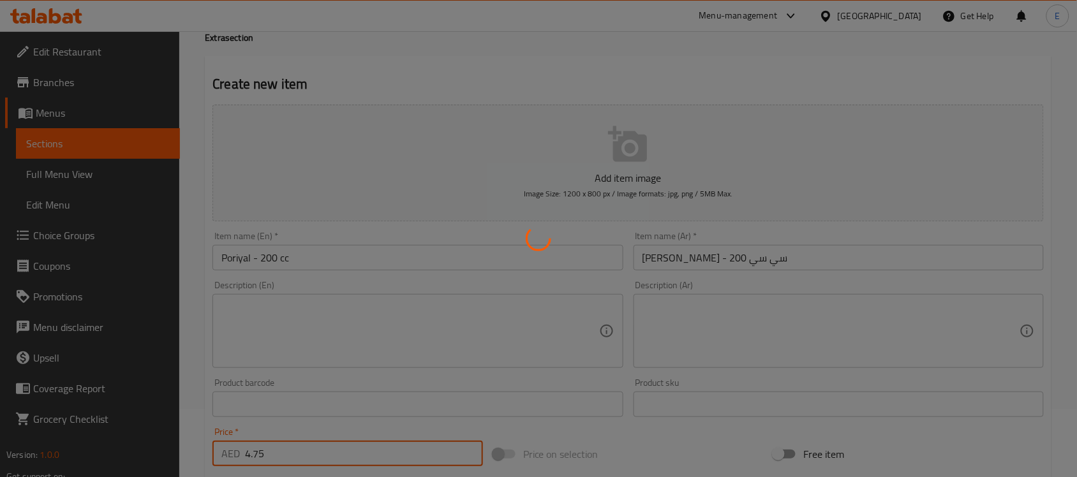
type input "0"
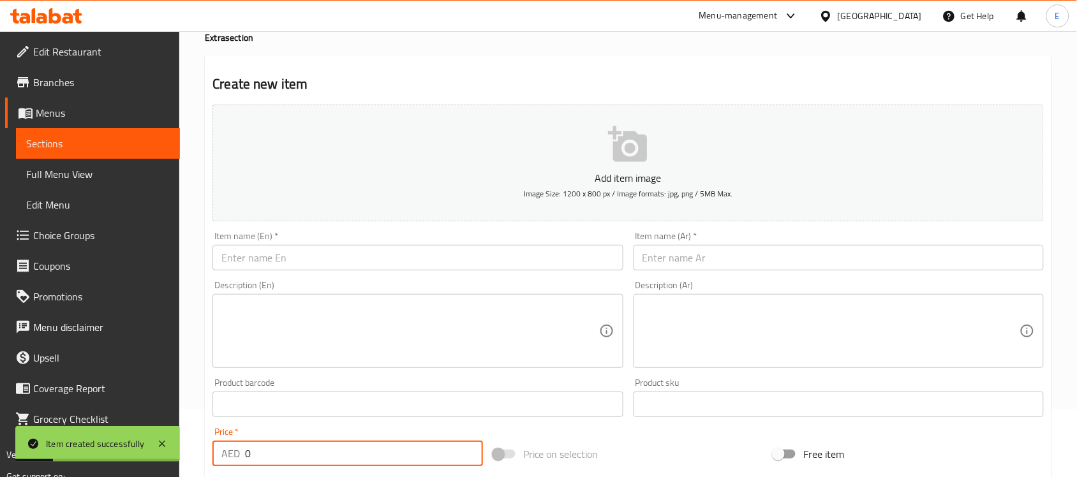
paste input "Kuttu - 200 cc"
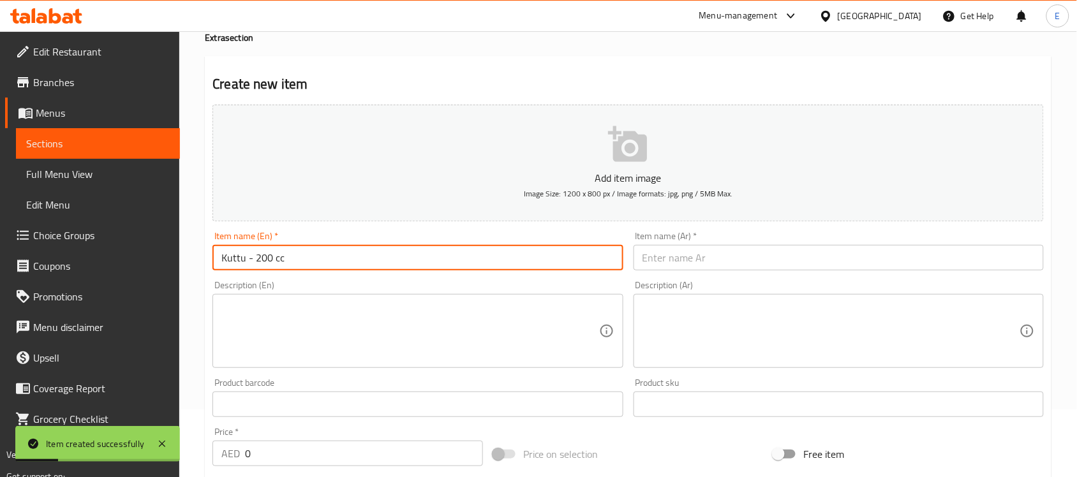
click at [358, 265] on input "Kuttu - 200 cc" at bounding box center [417, 258] width 410 height 26
type input "Kuttu - 200 cc"
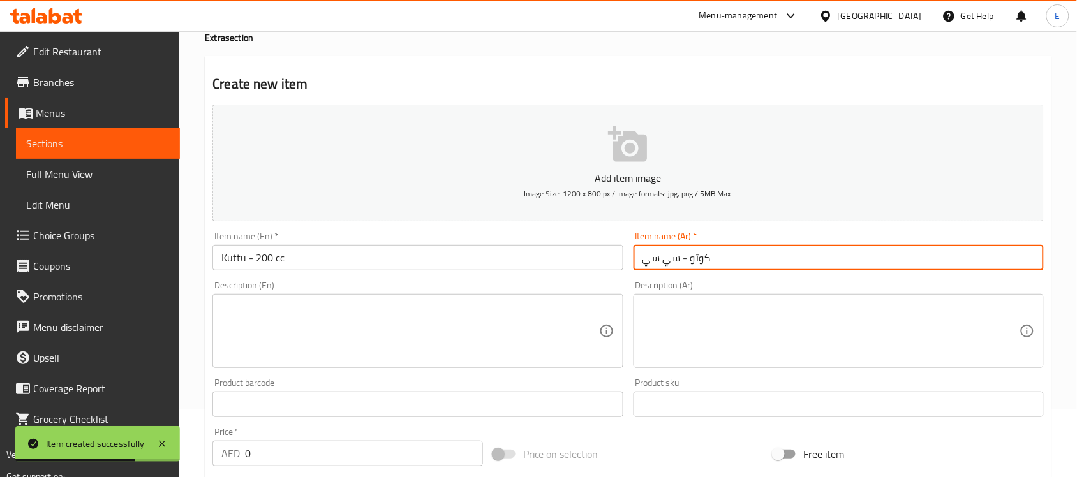
type input "كوتو - سي سي"
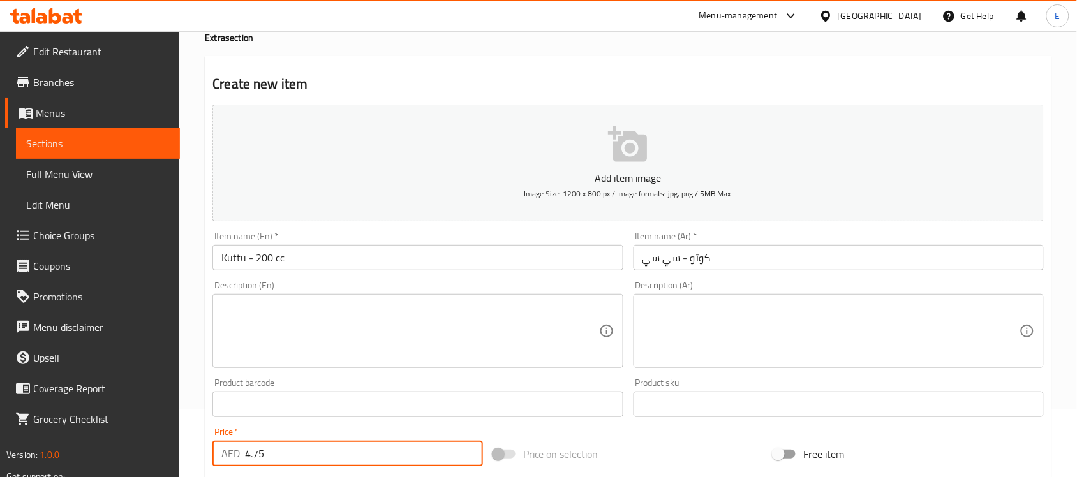
type input "4.75"
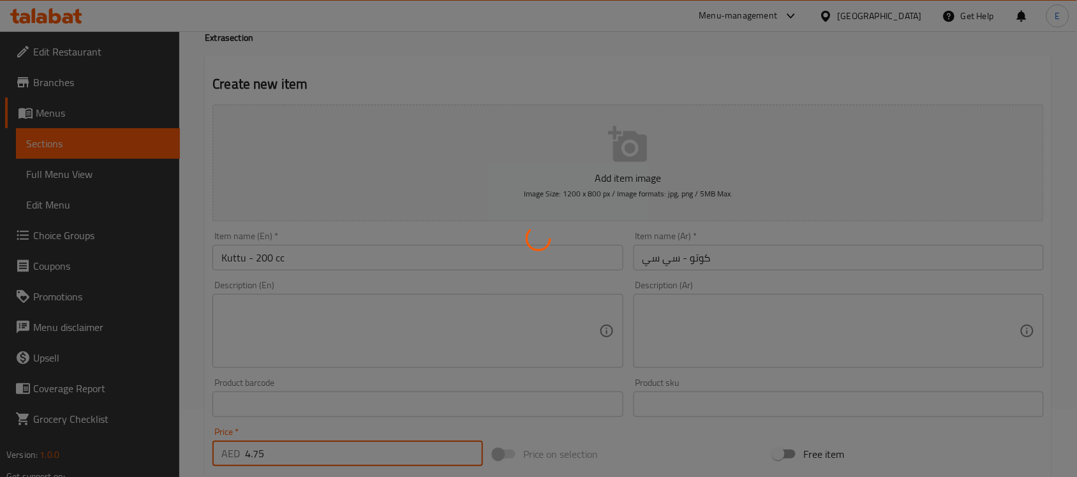
type input "0"
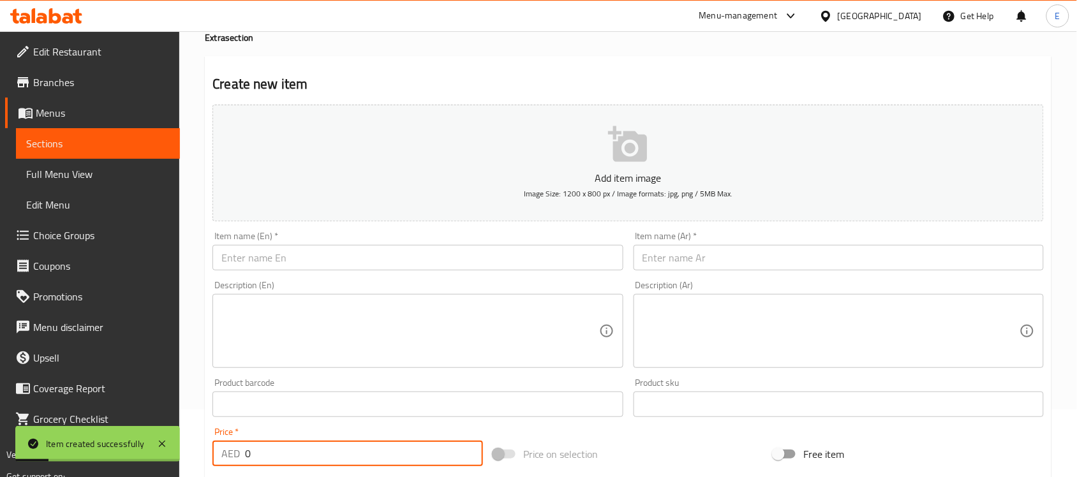
scroll to position [0, 0]
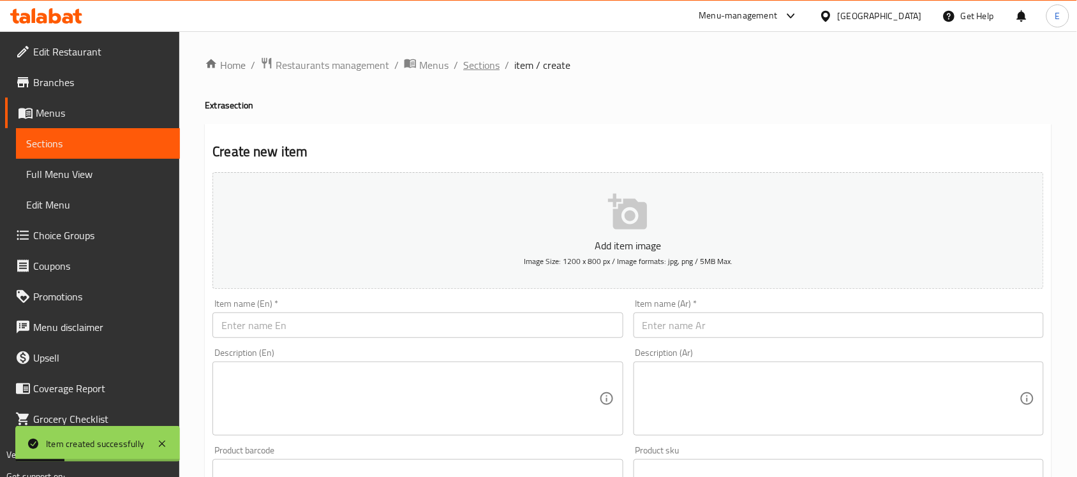
click at [479, 61] on span "Sections" at bounding box center [481, 64] width 36 height 15
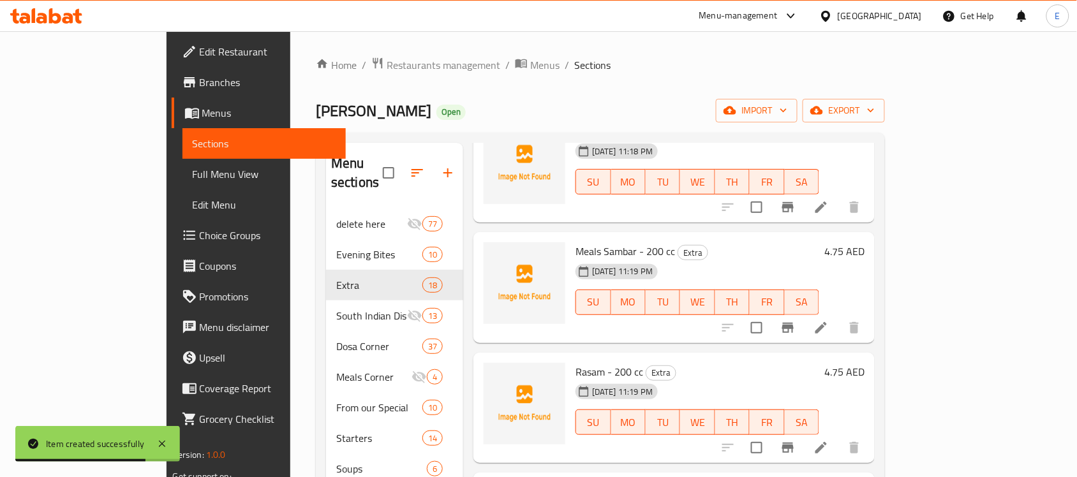
scroll to position [242, 0]
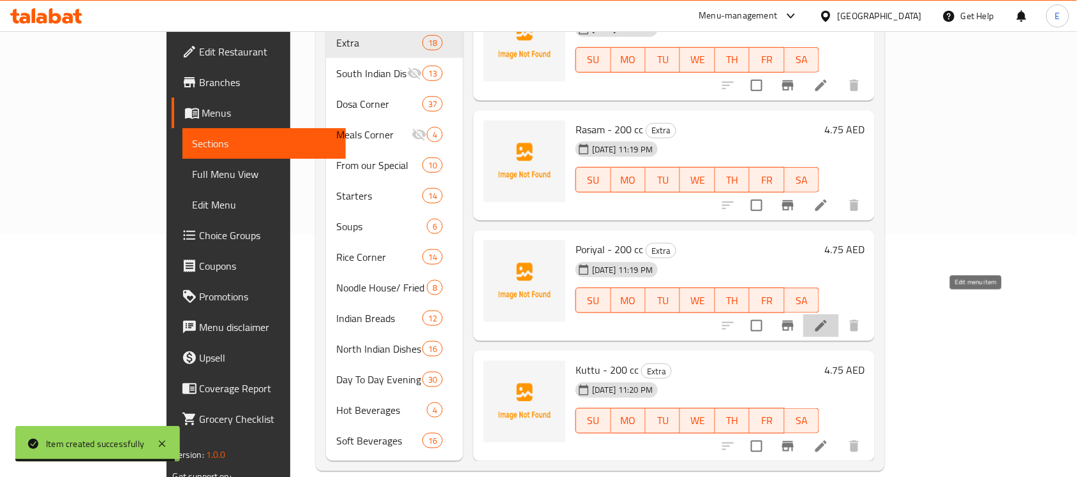
click at [829, 318] on icon at bounding box center [821, 325] width 15 height 15
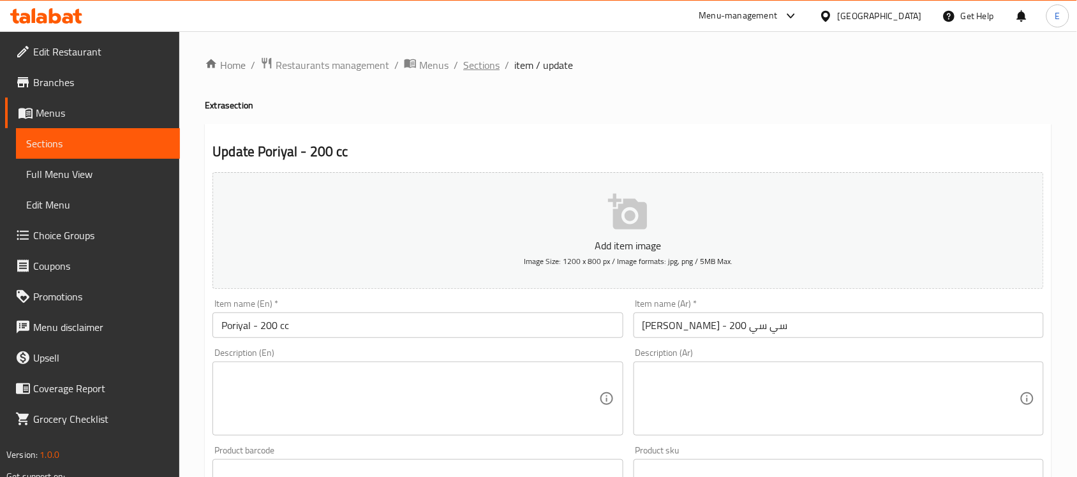
click at [496, 62] on span "Sections" at bounding box center [481, 64] width 36 height 15
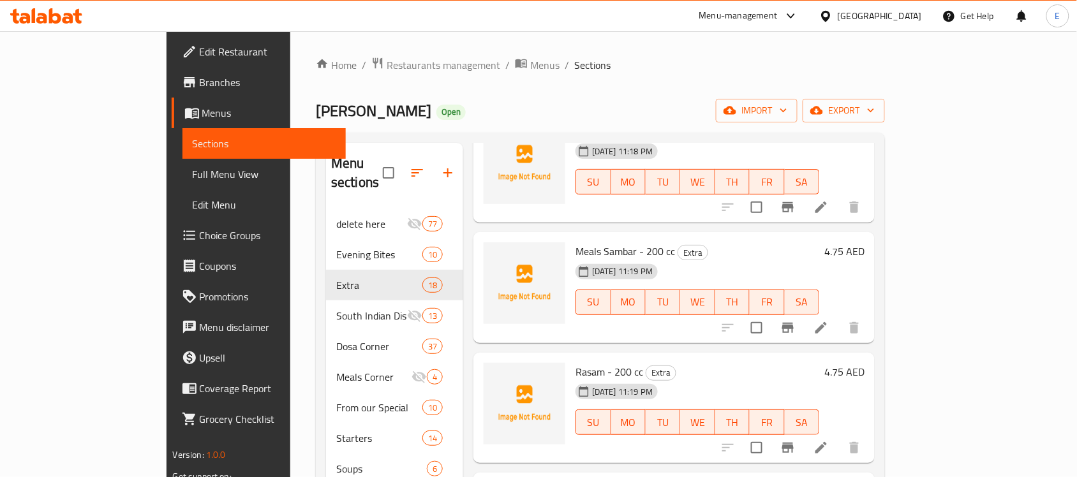
scroll to position [242, 0]
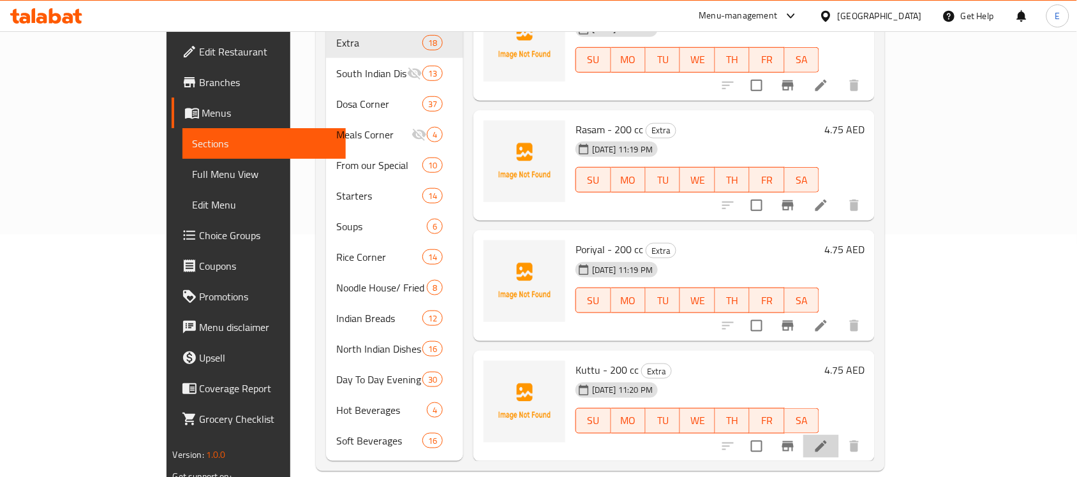
click at [839, 435] on li at bounding box center [821, 446] width 36 height 23
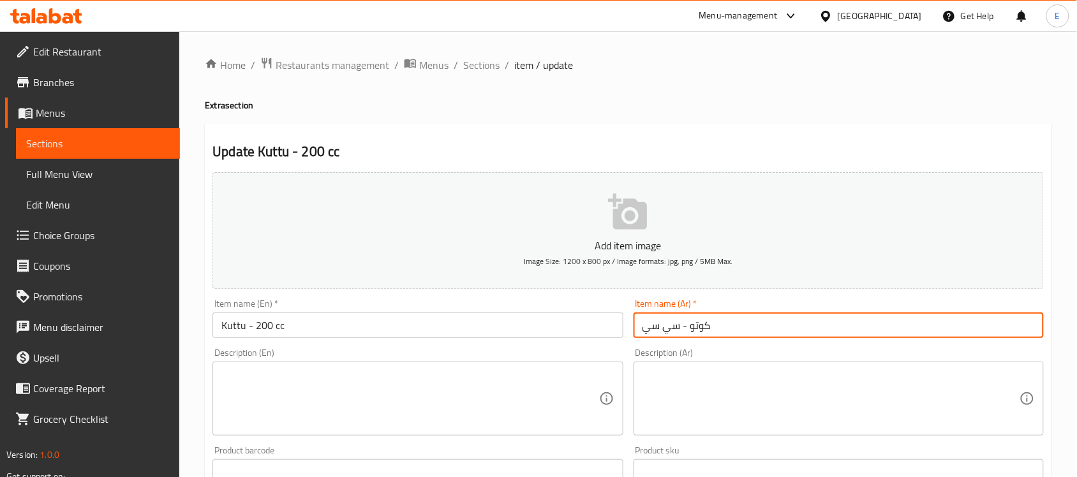
click at [680, 323] on input "كوتو - سي سي" at bounding box center [839, 326] width 410 height 26
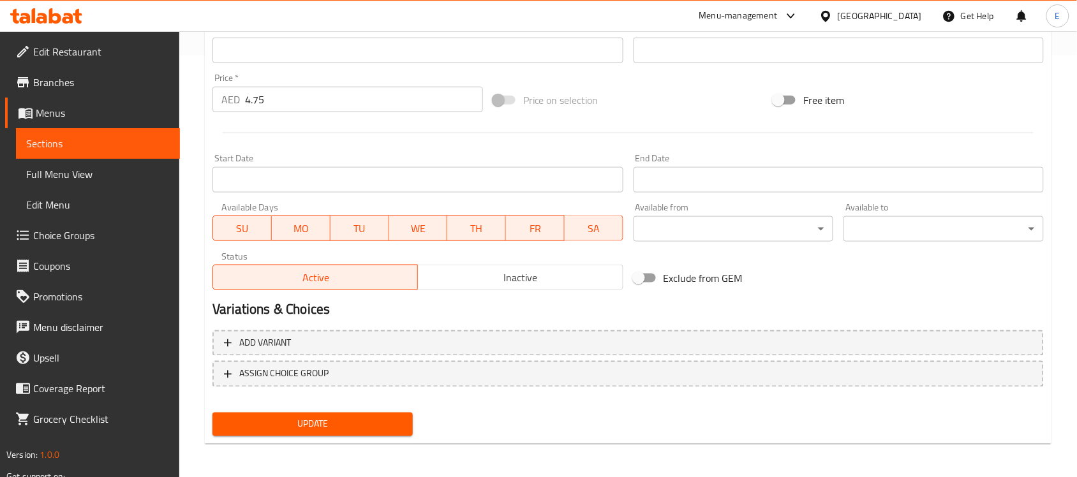
type input "كوتو - 200 سي سي"
click at [313, 426] on span "Update" at bounding box center [313, 425] width 180 height 16
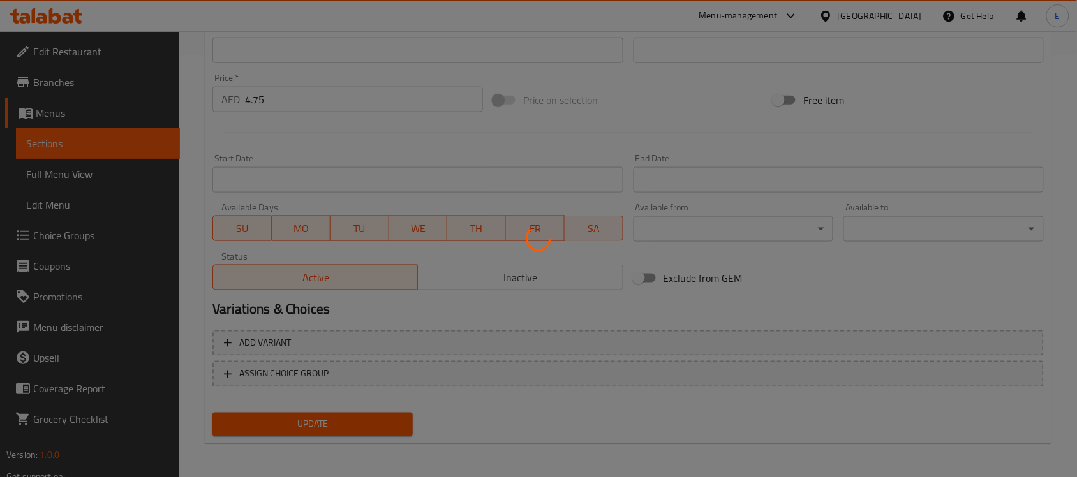
scroll to position [0, 0]
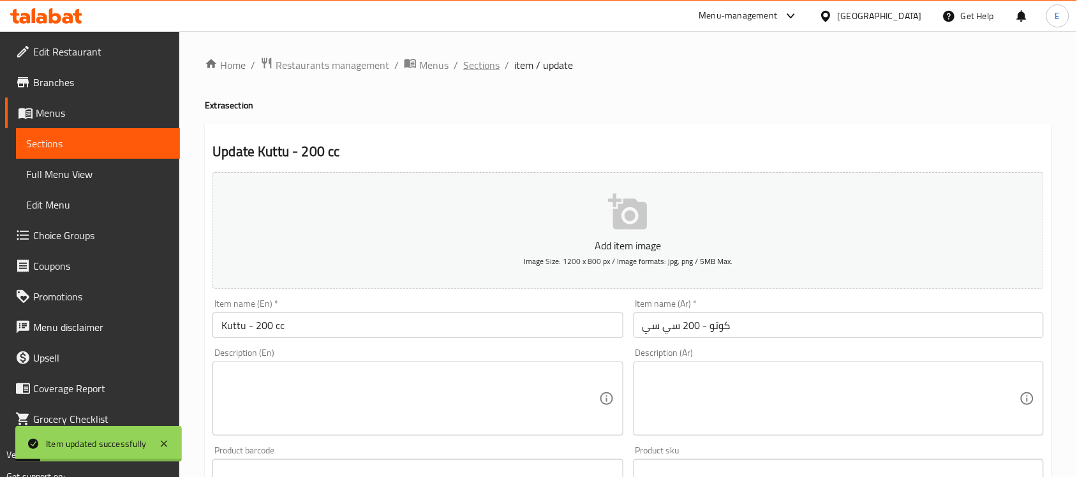
click at [470, 61] on span "Sections" at bounding box center [481, 64] width 36 height 15
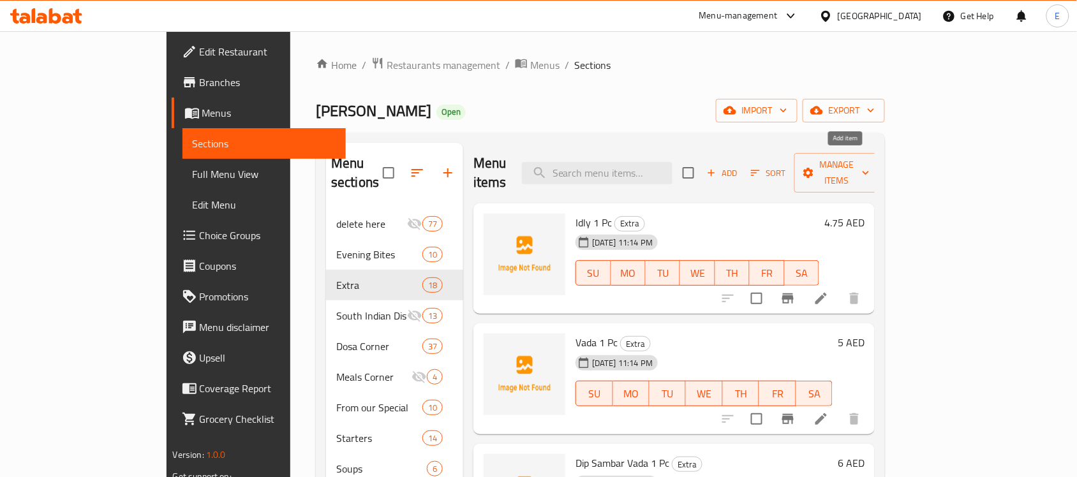
click at [740, 166] on span "Add" at bounding box center [722, 173] width 34 height 15
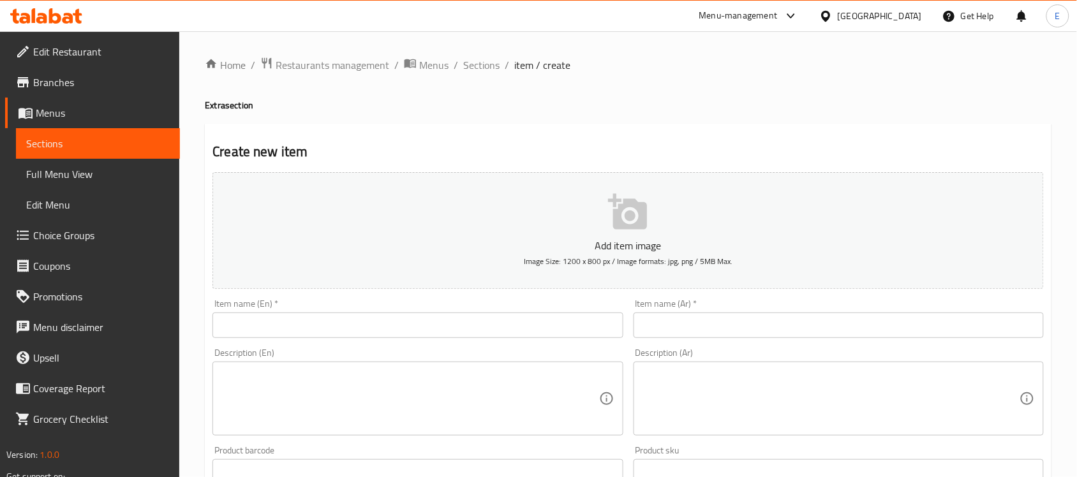
paste input "Special Kolambu - 200cc"
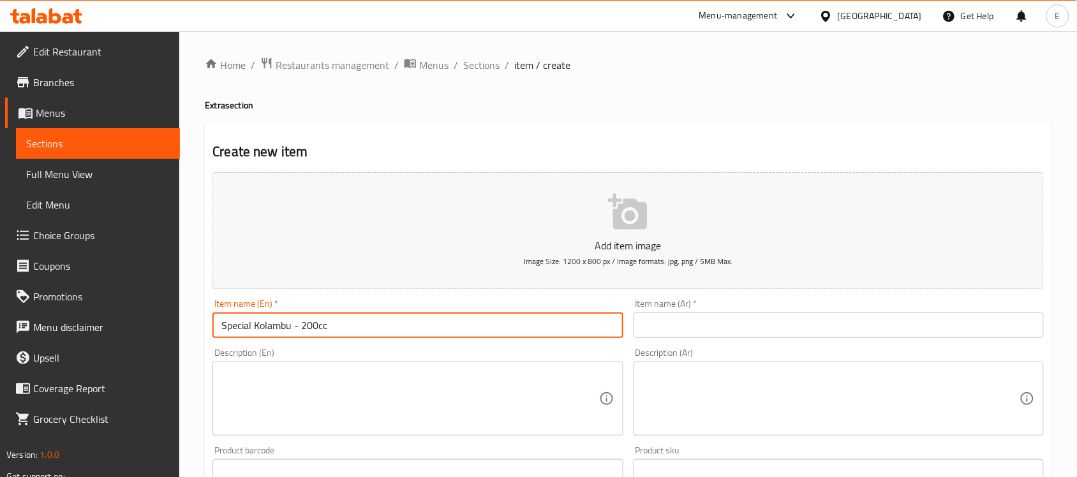
click at [439, 316] on input "Special Kolambu - 200cc" at bounding box center [417, 326] width 410 height 26
type input "Special Kolambu - 200cc"
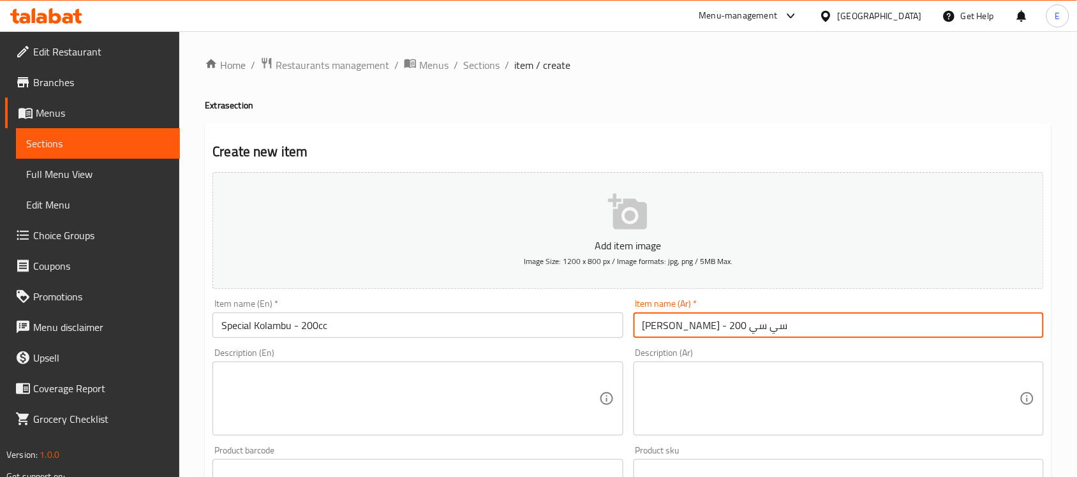
type input "سبشيال مولامبو - 200 سي سي"
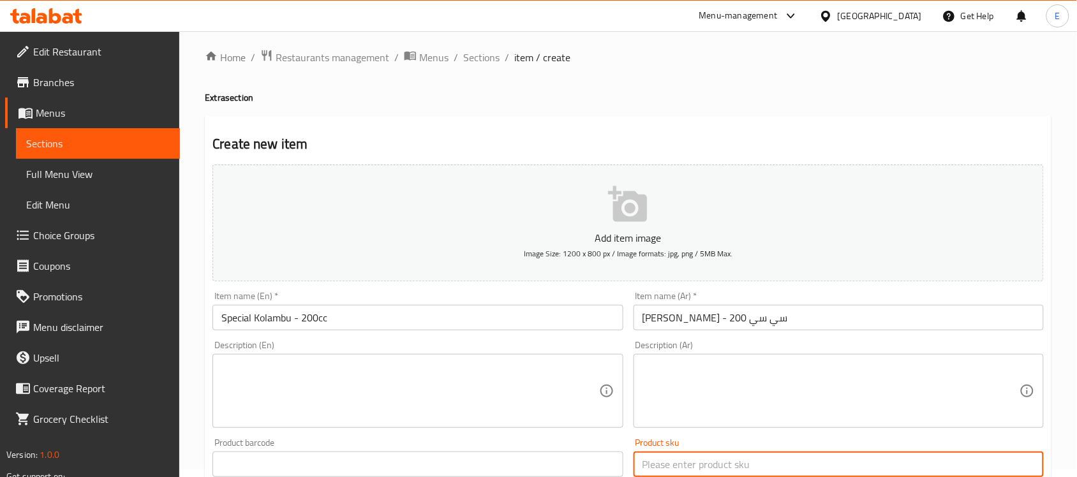
scroll to position [283, 0]
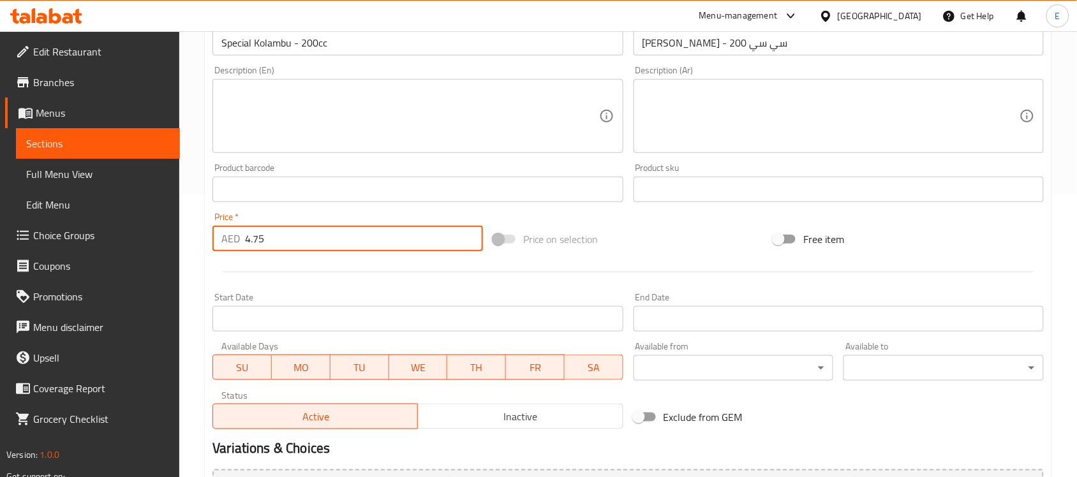
type input "4.75"
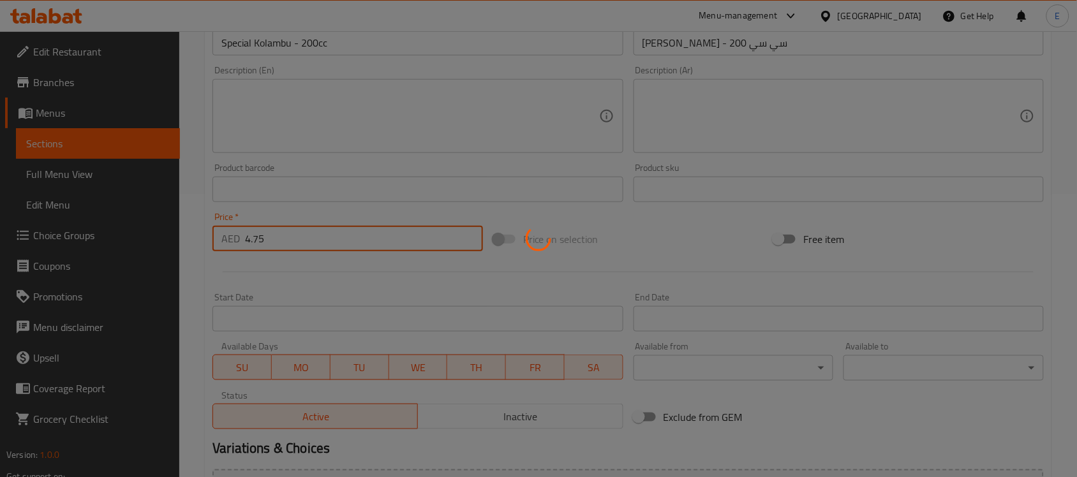
type input "0"
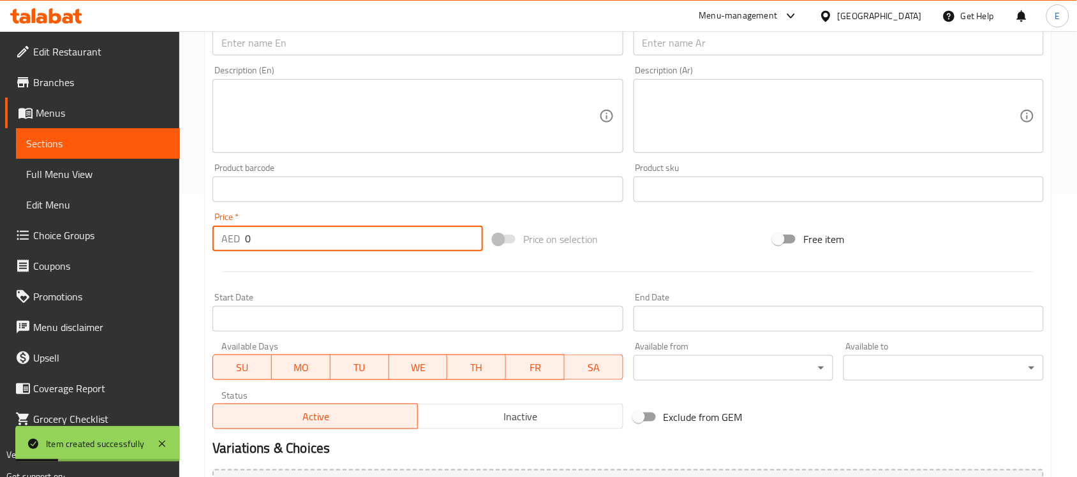
scroll to position [0, 0]
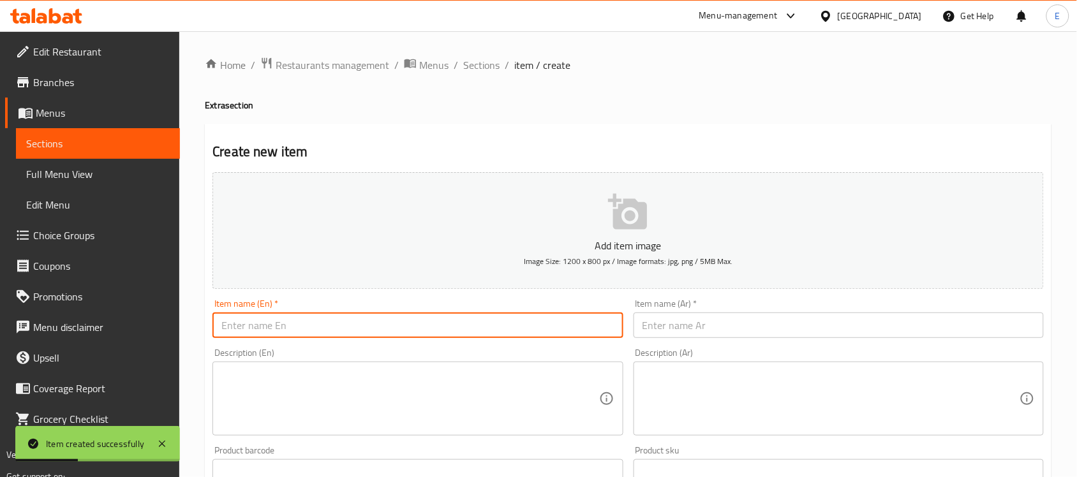
paste input "Chappathi (1 Pc)"
click at [349, 318] on input "Chappathi (1 Pc)" at bounding box center [417, 326] width 410 height 26
type input "Chappathi 1 Pc"
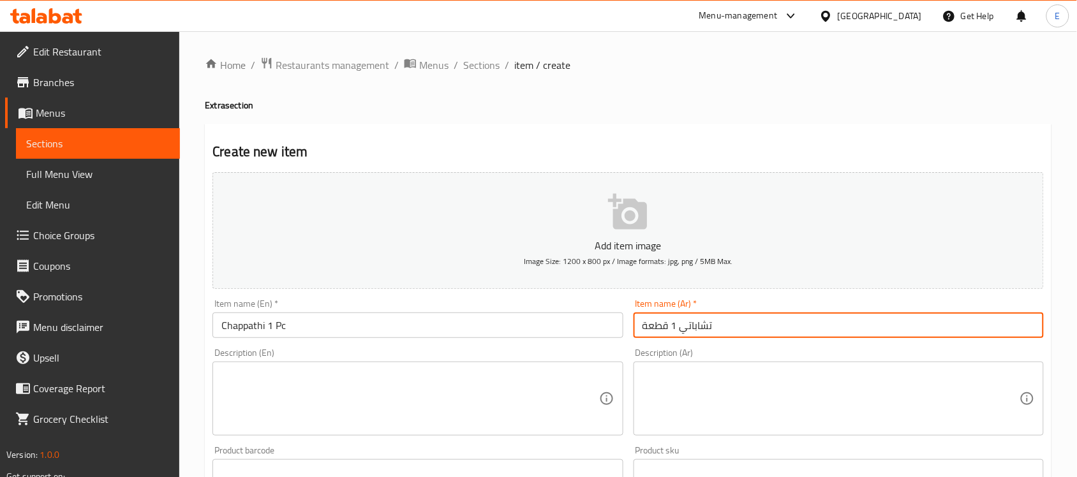
type input "تشاباتي 1 قطعة"
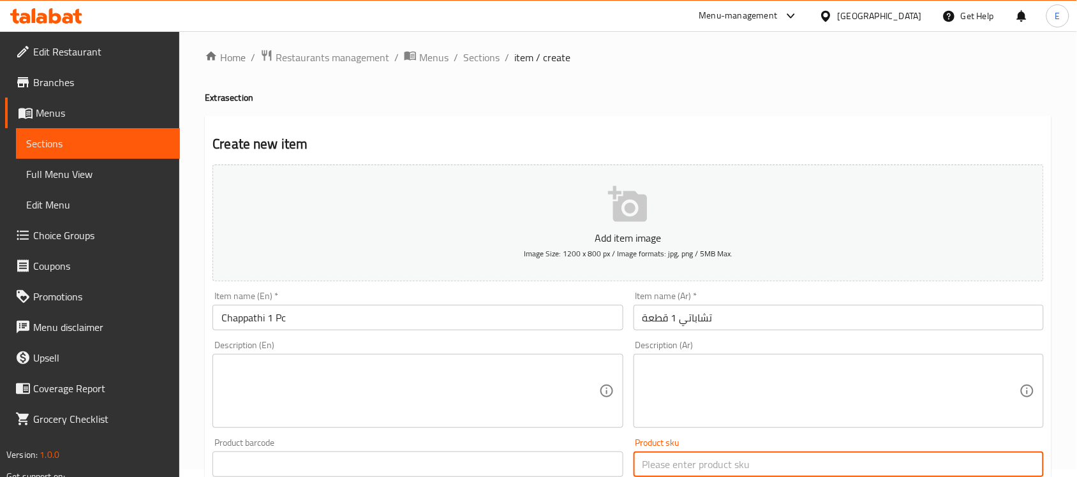
scroll to position [283, 0]
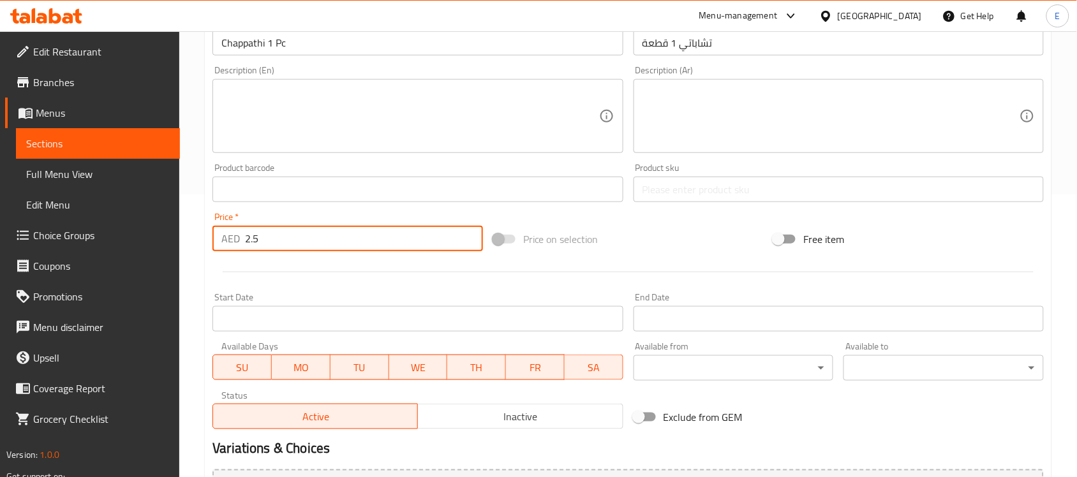
type input "2.5"
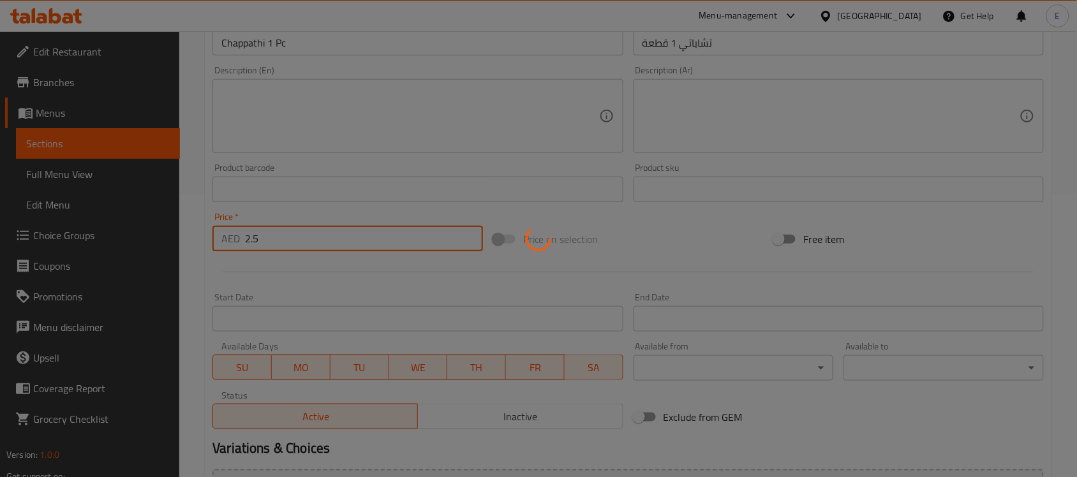
type input "0"
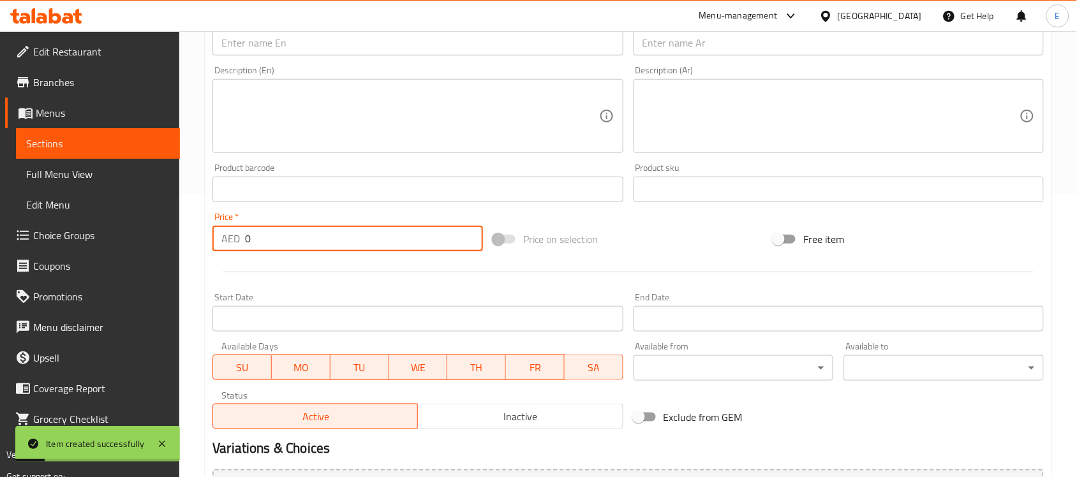
scroll to position [0, 0]
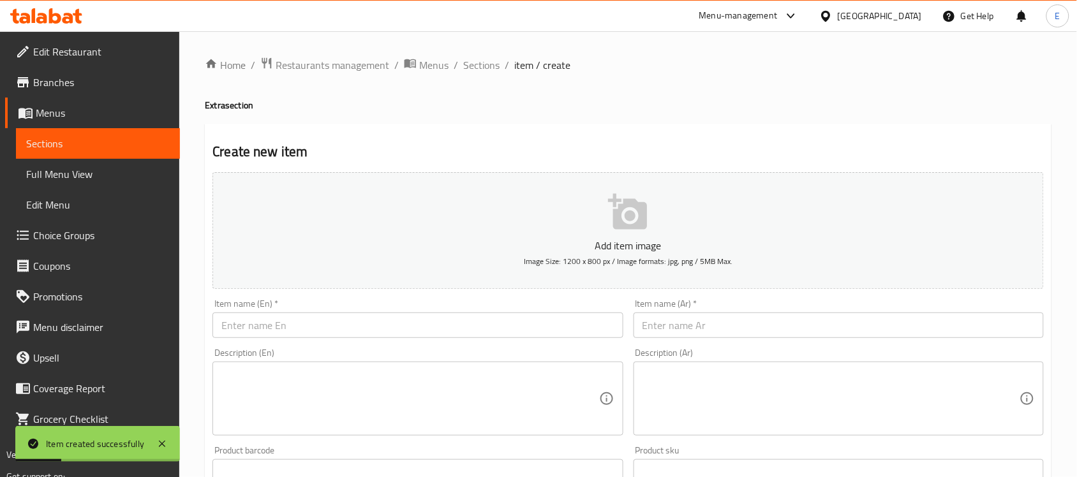
paste input "Poori (1 Pc)"
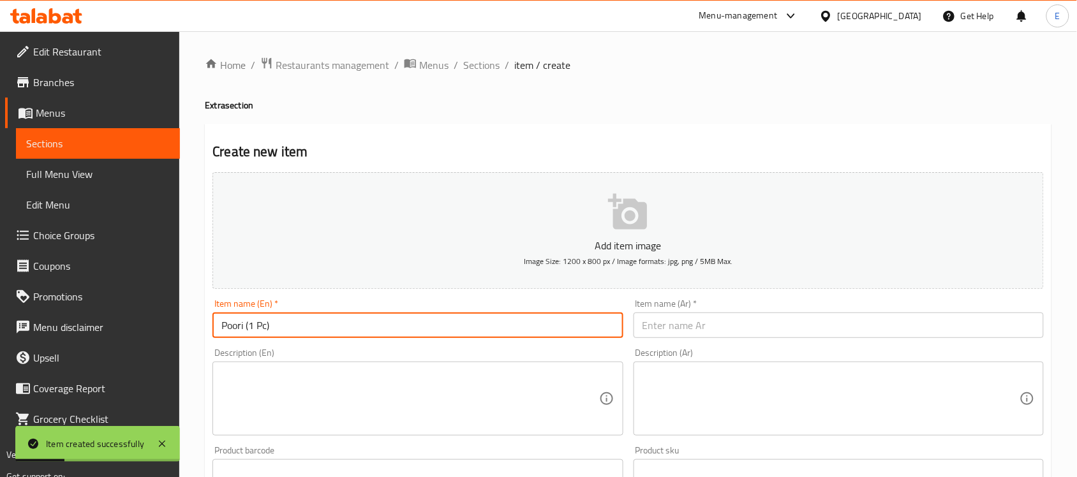
click at [369, 327] on input "Poori (1 Pc)" at bounding box center [417, 326] width 410 height 26
type input "Poori 1 Pc"
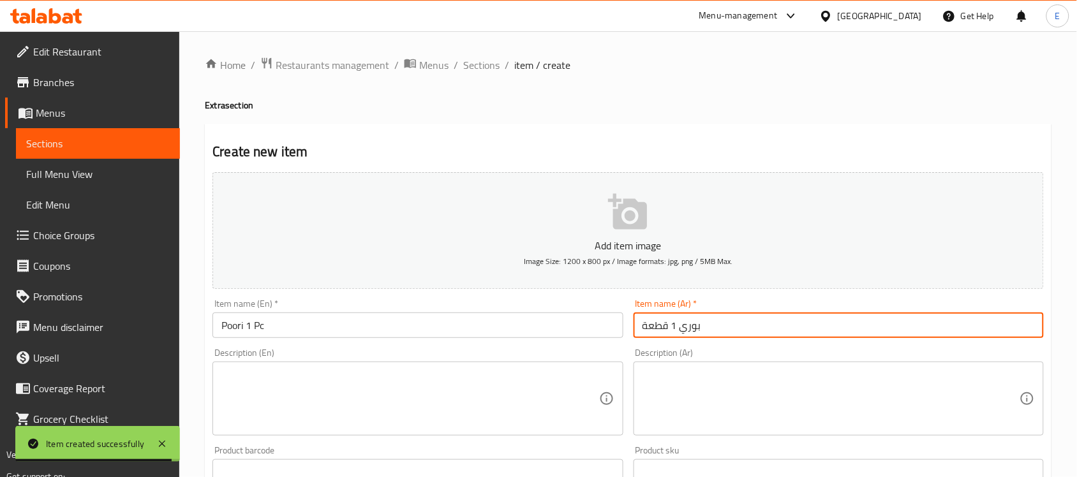
type input "بوري 1 قطعة"
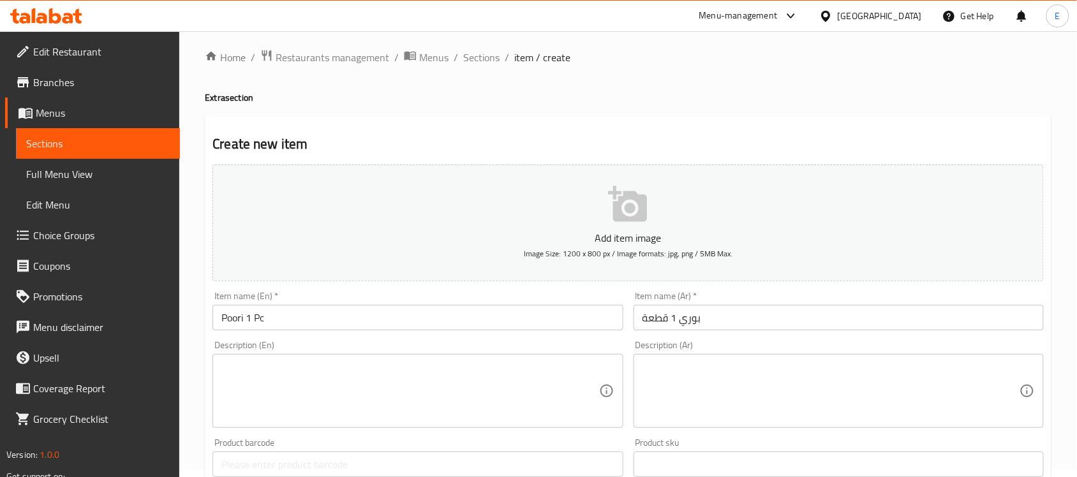
scroll to position [283, 0]
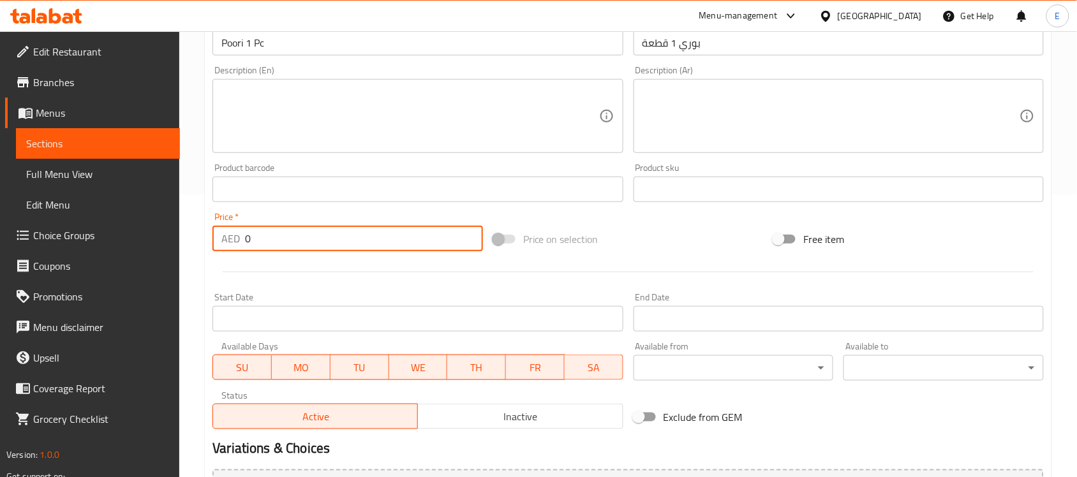
click at [387, 247] on input "0" at bounding box center [364, 239] width 238 height 26
type input "2.5"
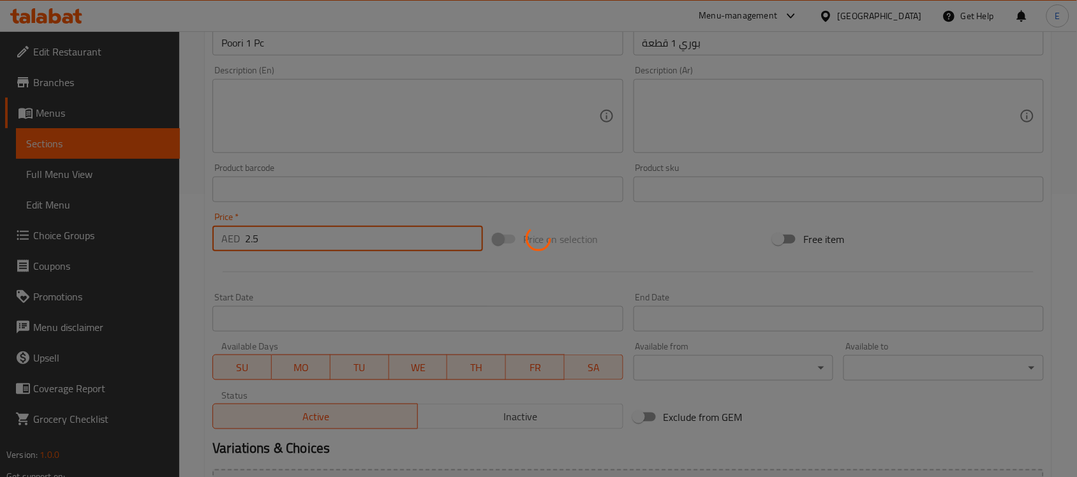
type input "0"
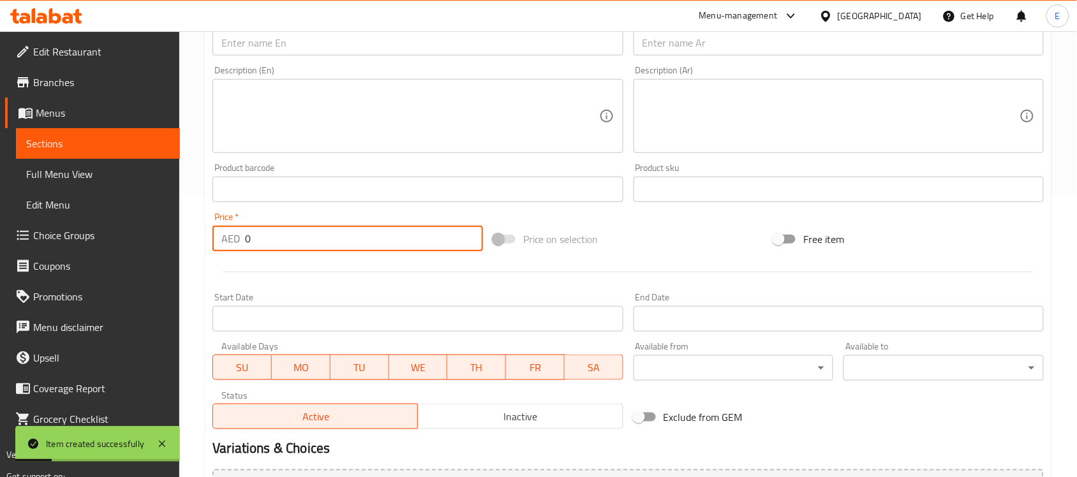
scroll to position [0, 0]
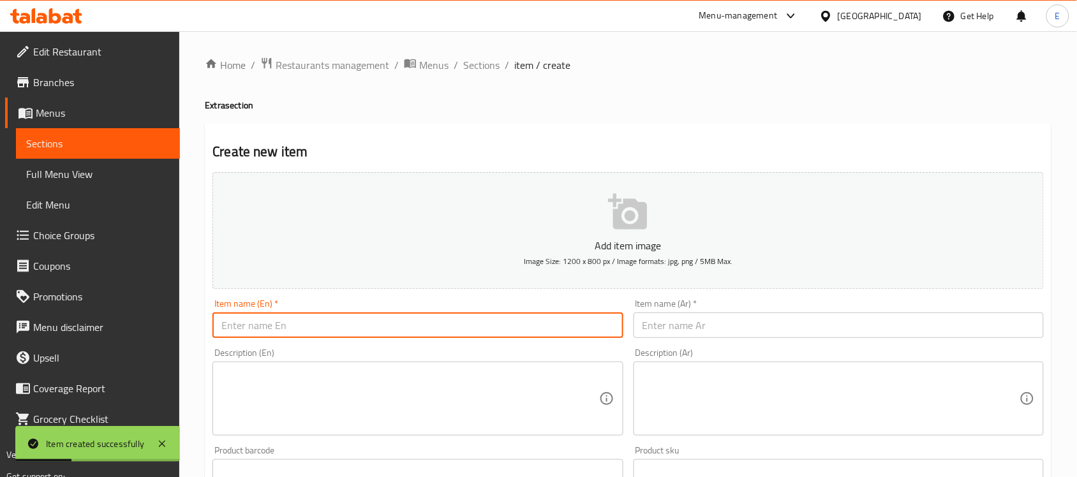
paste input "Parotta (1 Pc)"
click at [416, 322] on input "Parotta (1 Pc)" at bounding box center [417, 326] width 410 height 26
type input "Parotta 1 Pc"
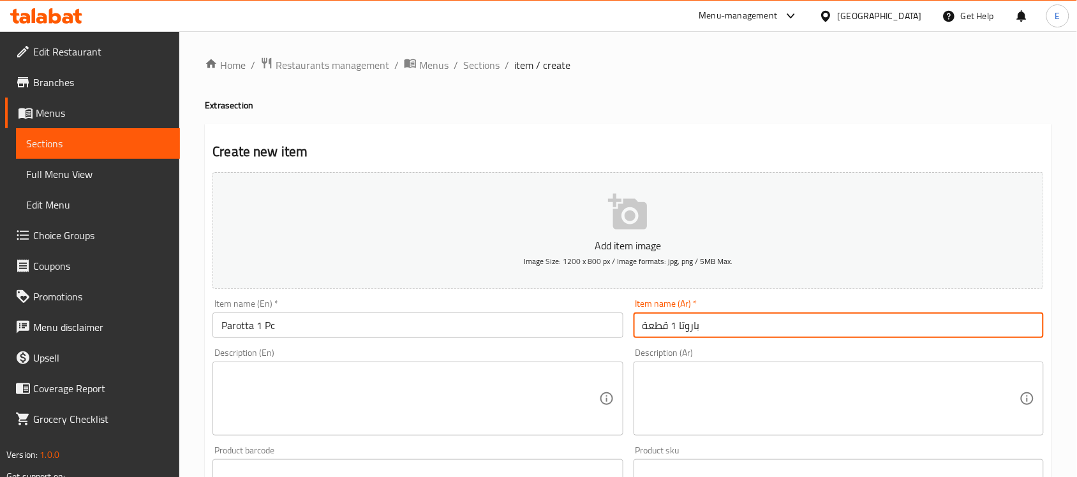
type input "باروتا 1 قطعة"
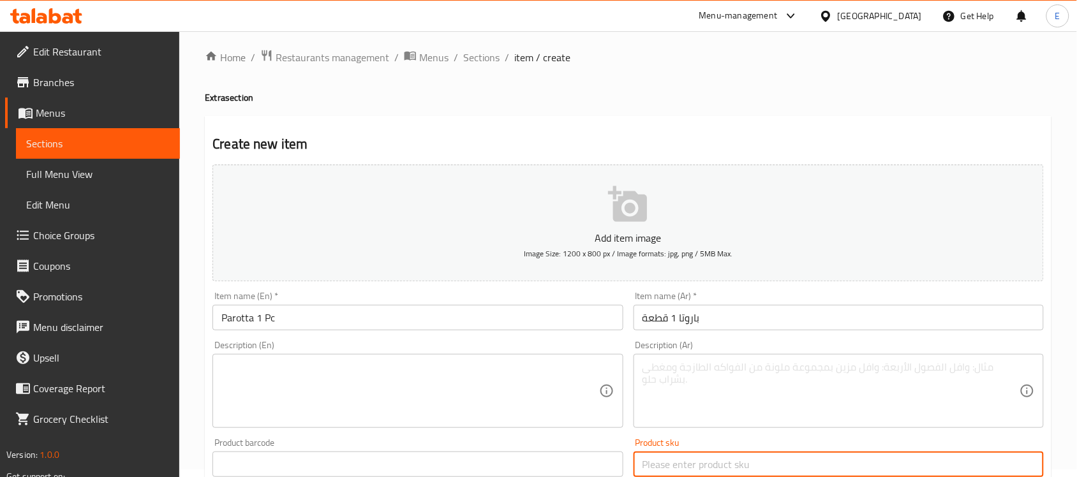
scroll to position [283, 0]
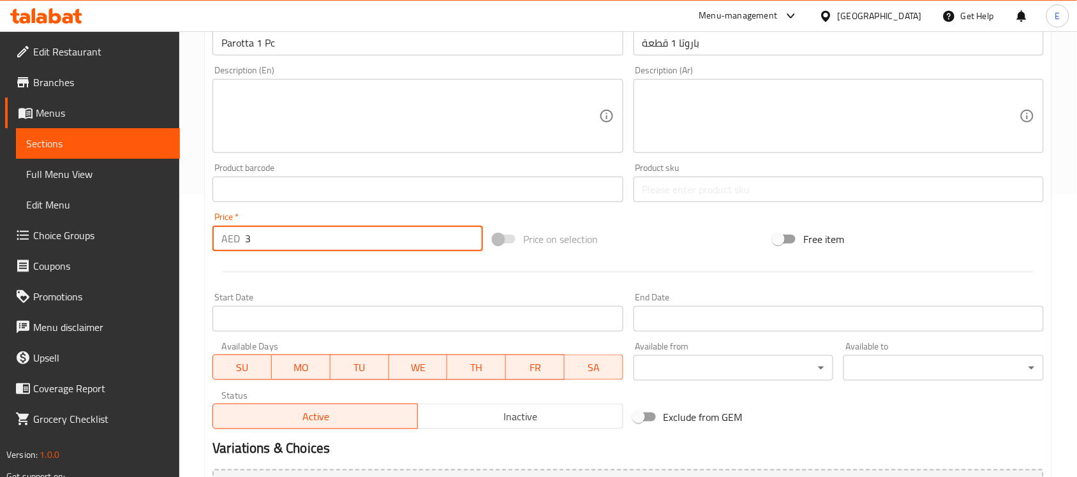
type input "3"
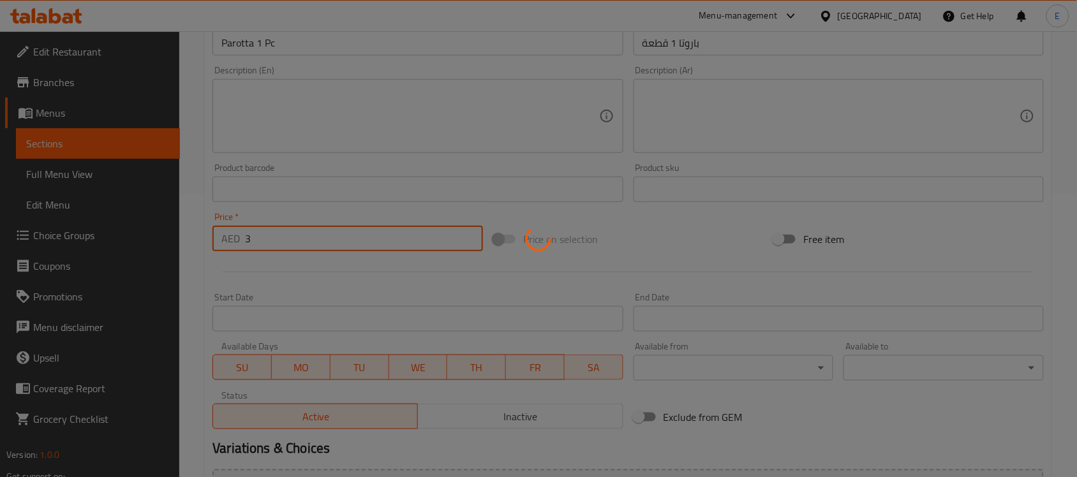
type input "0"
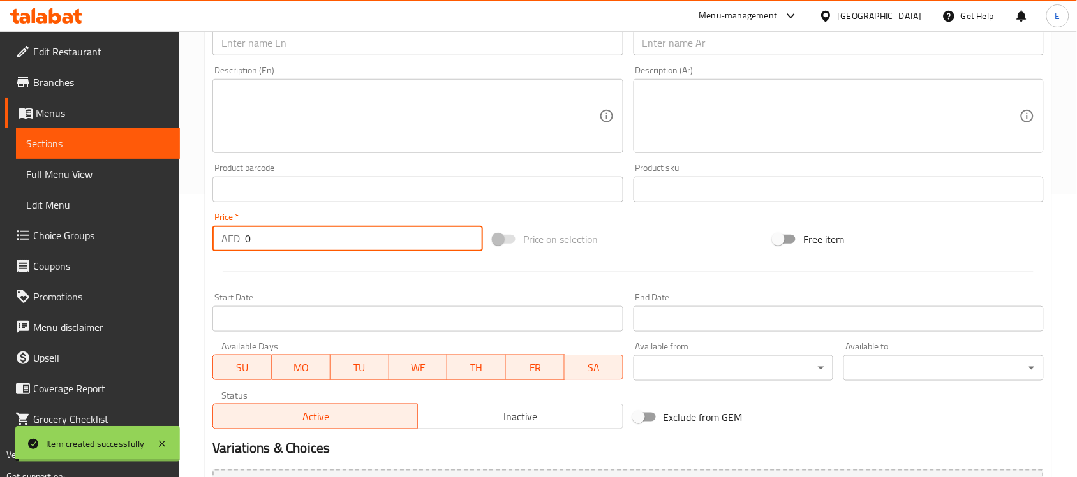
scroll to position [0, 0]
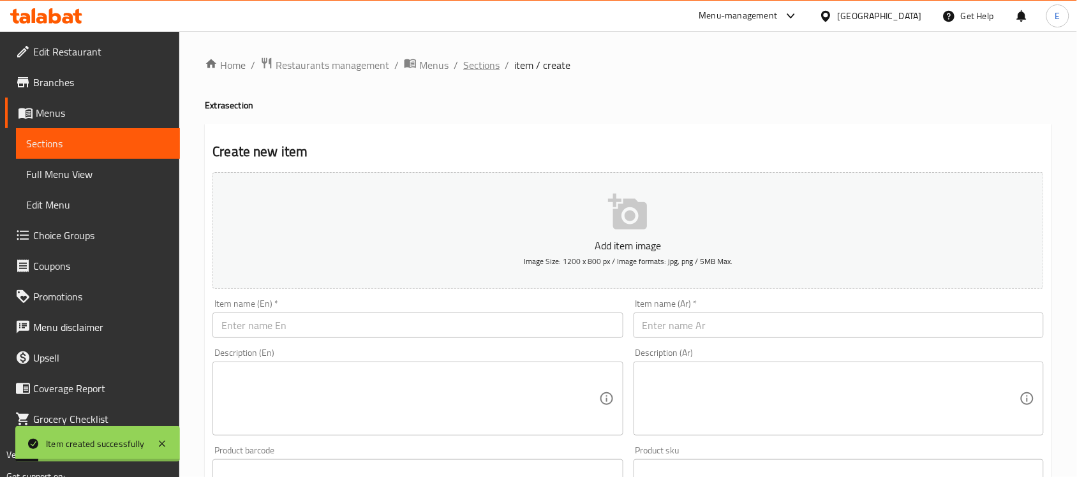
click at [483, 70] on span "Sections" at bounding box center [481, 64] width 36 height 15
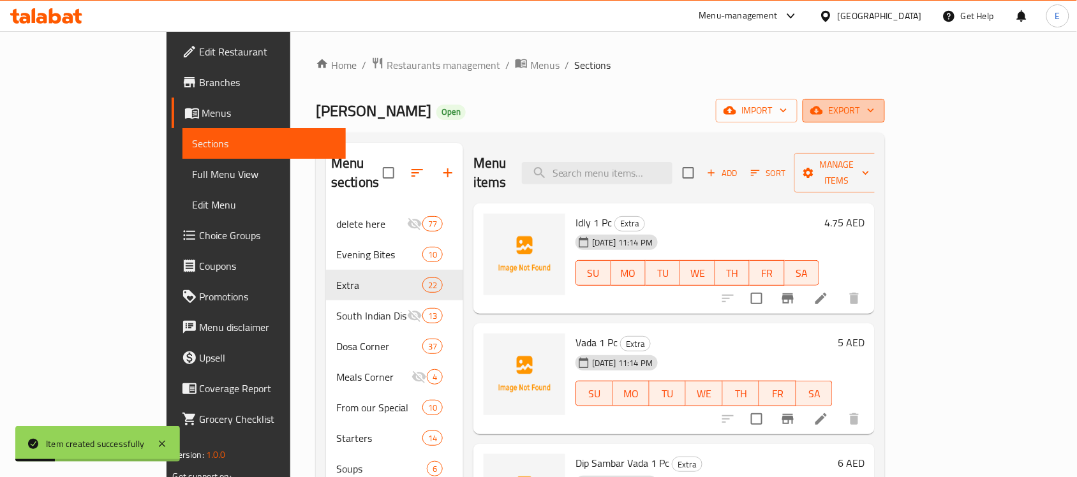
click at [875, 115] on span "export" at bounding box center [844, 111] width 62 height 16
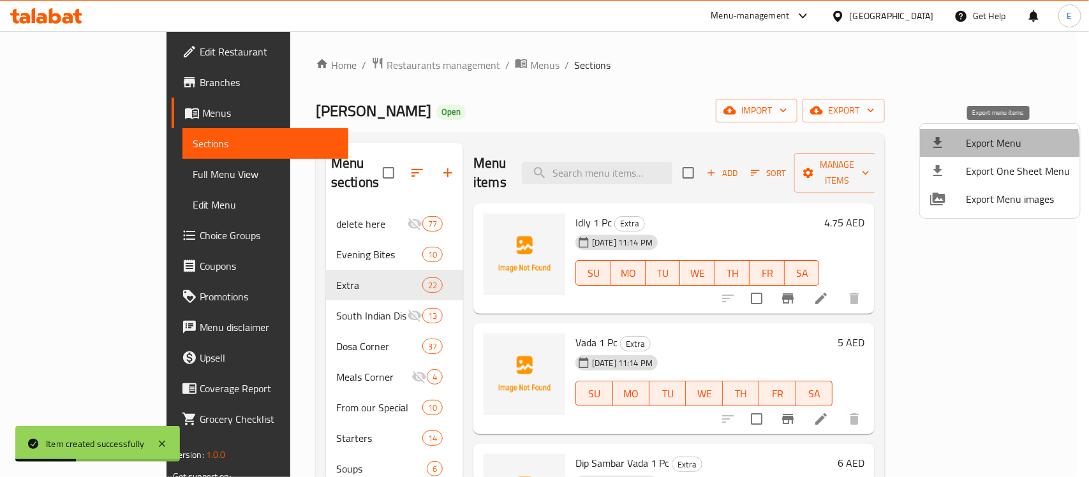
click at [981, 147] on span "Export Menu" at bounding box center [1018, 142] width 104 height 15
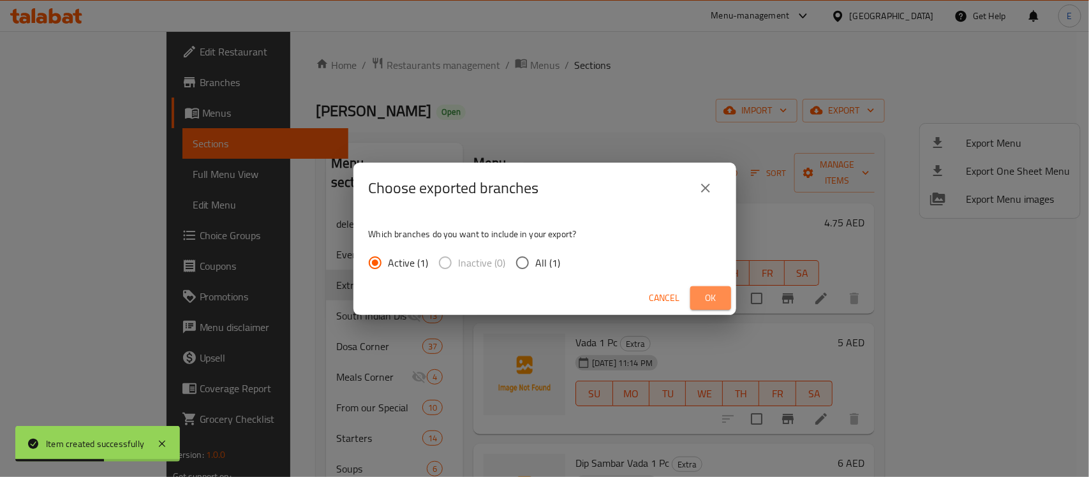
click at [699, 290] on button "Ok" at bounding box center [710, 298] width 41 height 24
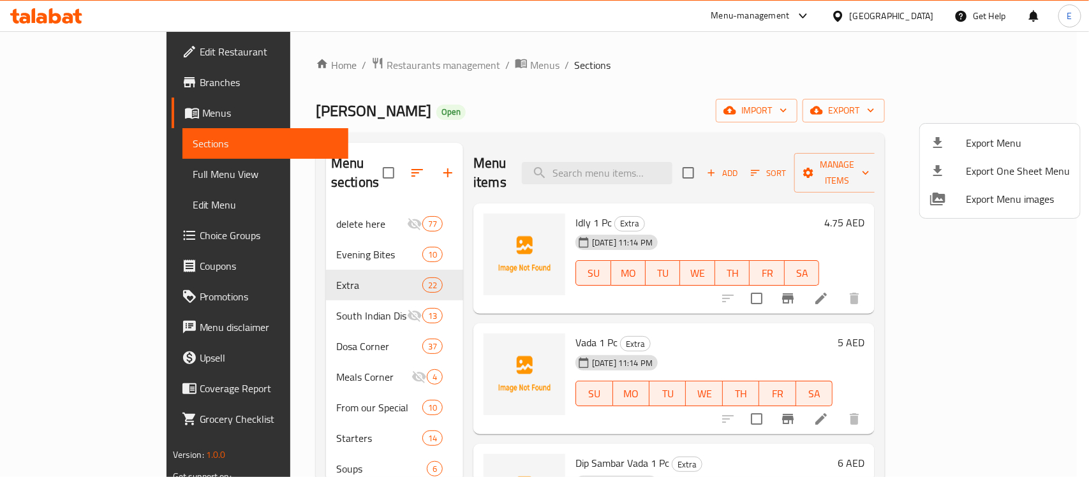
click at [892, 7] on div at bounding box center [544, 238] width 1089 height 477
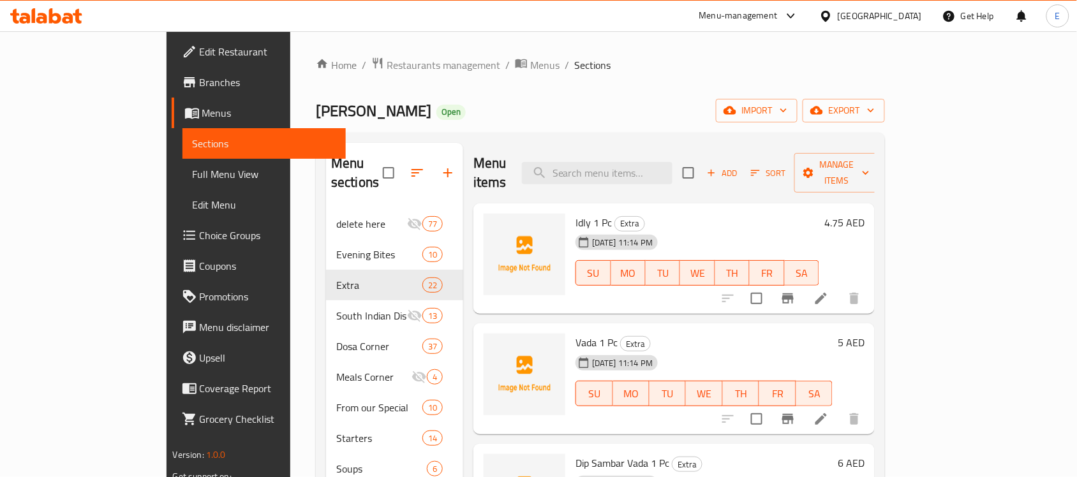
click at [891, 13] on div "[GEOGRAPHIC_DATA]" at bounding box center [880, 16] width 84 height 14
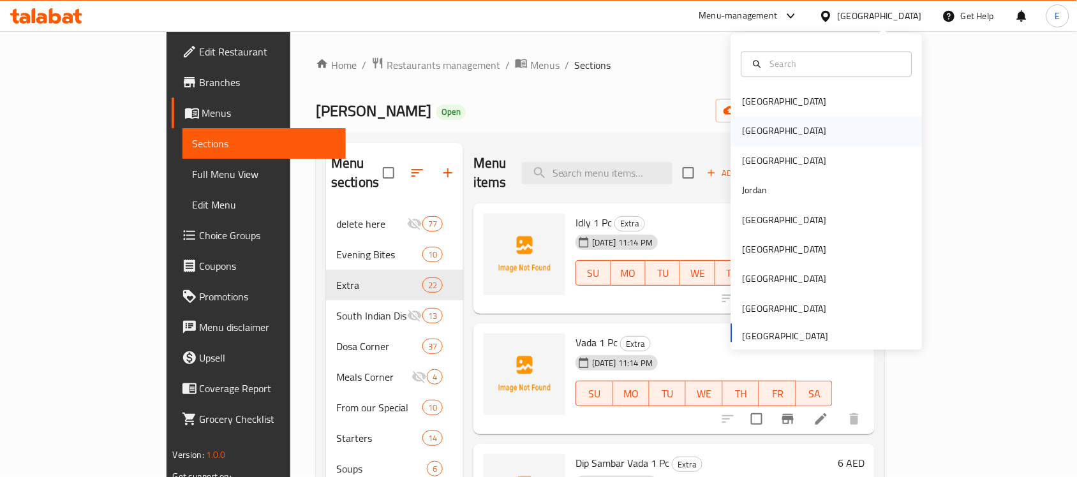
click at [801, 131] on div "Egypt" at bounding box center [826, 131] width 191 height 29
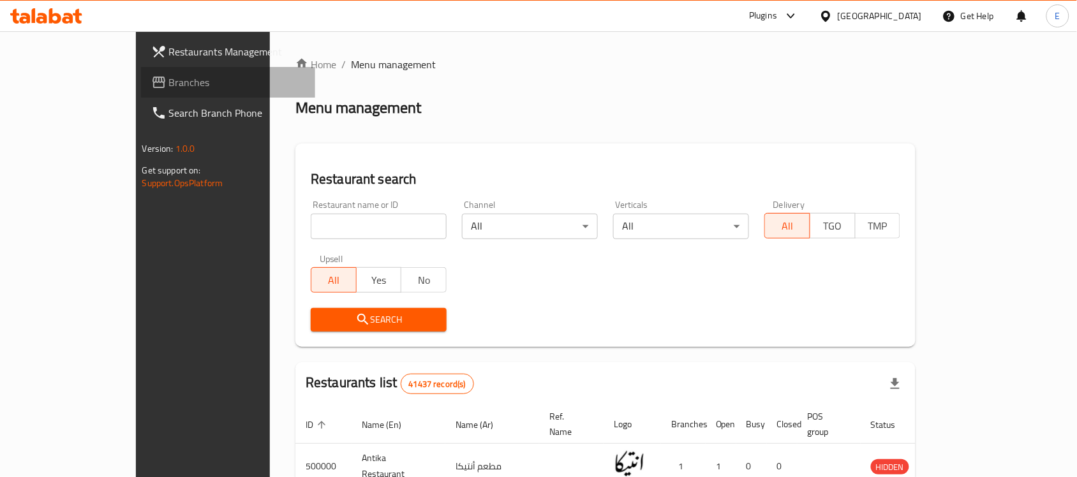
click at [169, 81] on span "Branches" at bounding box center [237, 82] width 137 height 15
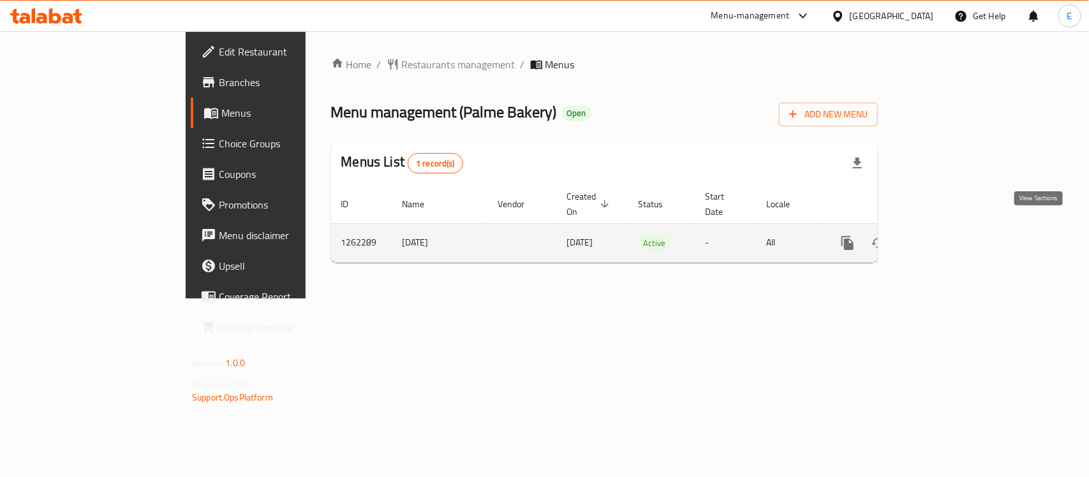
click at [948, 235] on icon "enhanced table" at bounding box center [939, 242] width 15 height 15
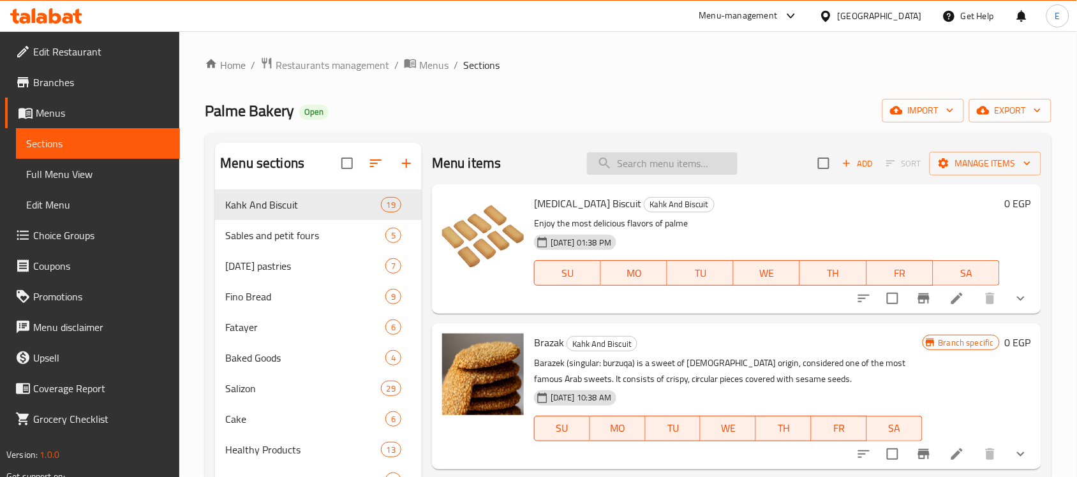
paste input "انجليش كيك ماربل"
click at [650, 167] on input "انجليش كيك ماربل" at bounding box center [662, 163] width 151 height 22
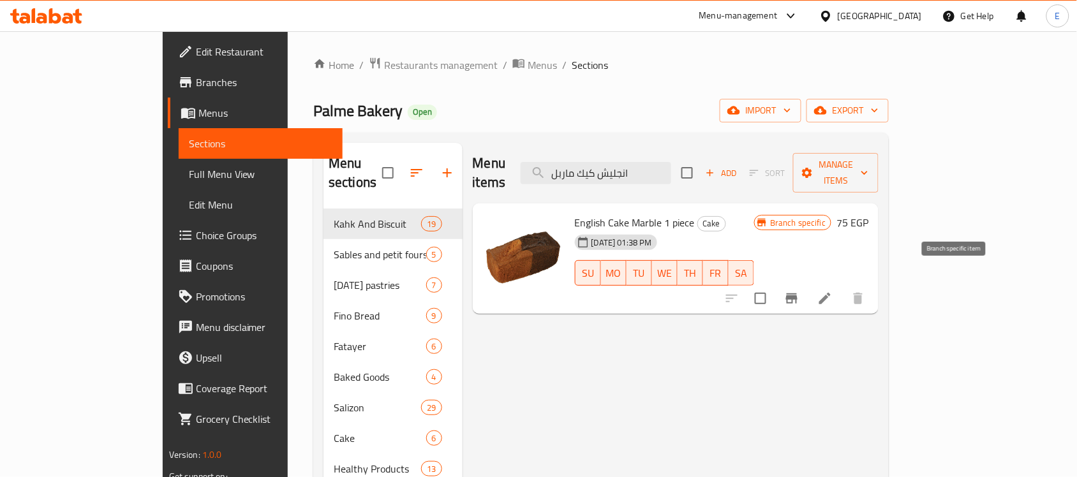
type input "انجليش كيك ماربل"
click at [798, 294] on icon "Branch-specific-item" at bounding box center [791, 299] width 11 height 10
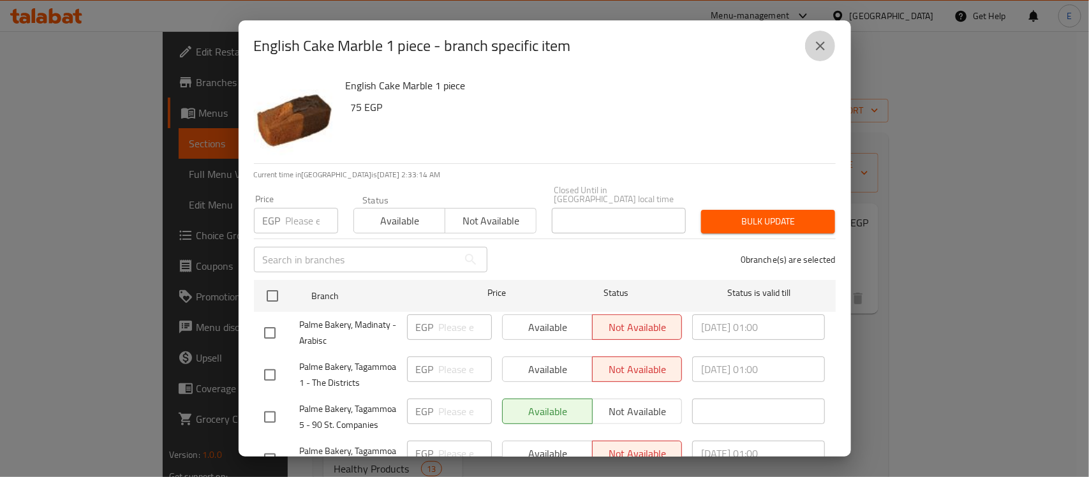
click at [817, 56] on button "close" at bounding box center [820, 46] width 31 height 31
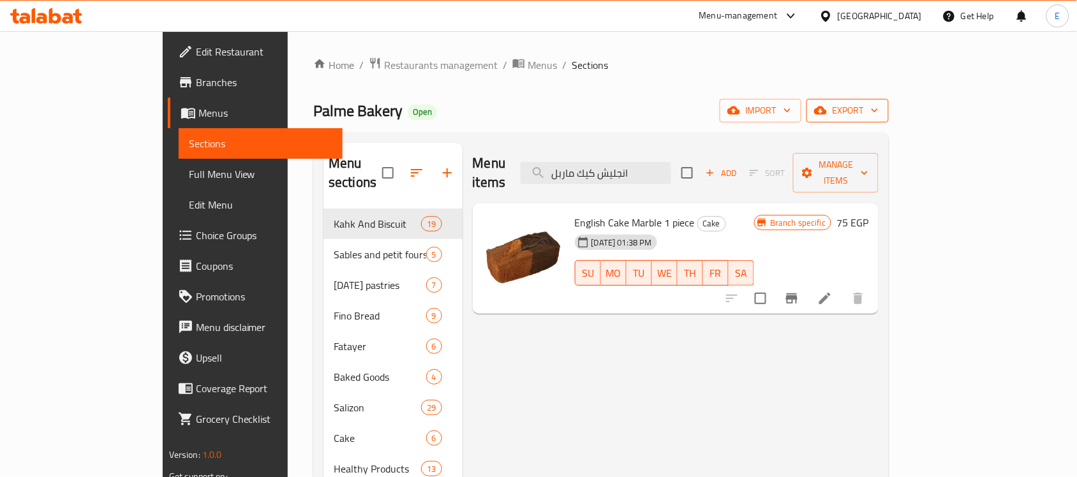
click at [879, 113] on span "export" at bounding box center [848, 111] width 62 height 16
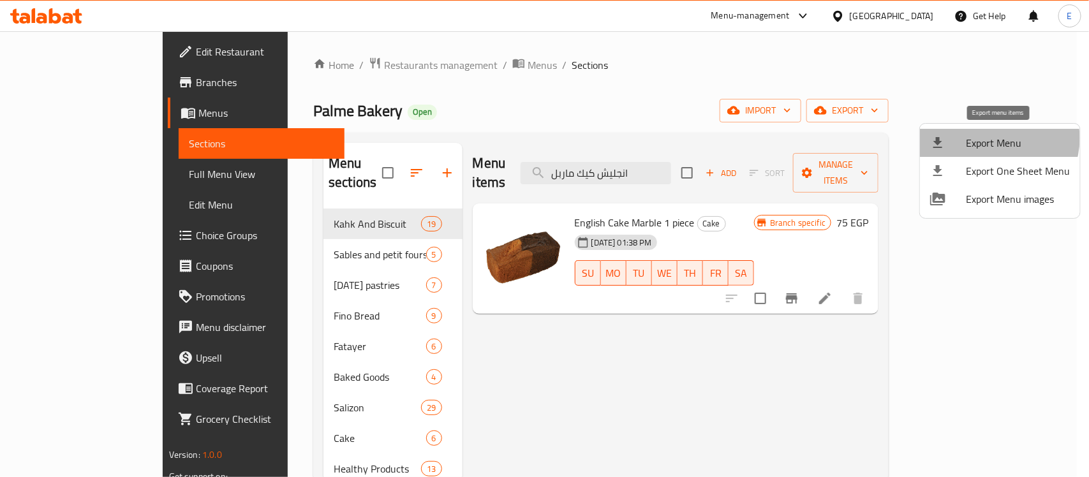
click at [997, 138] on span "Export Menu" at bounding box center [1018, 142] width 104 height 15
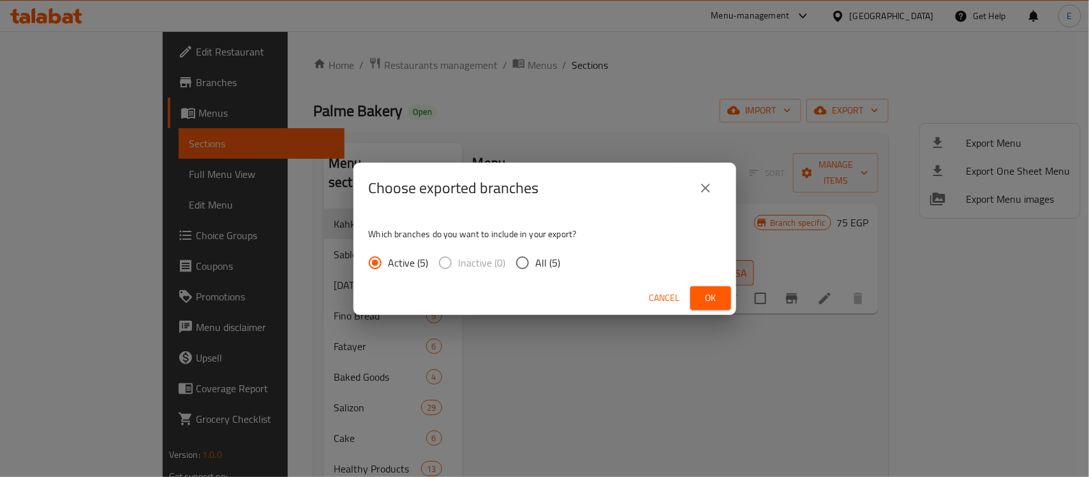
click at [721, 292] on button "Ok" at bounding box center [710, 298] width 41 height 24
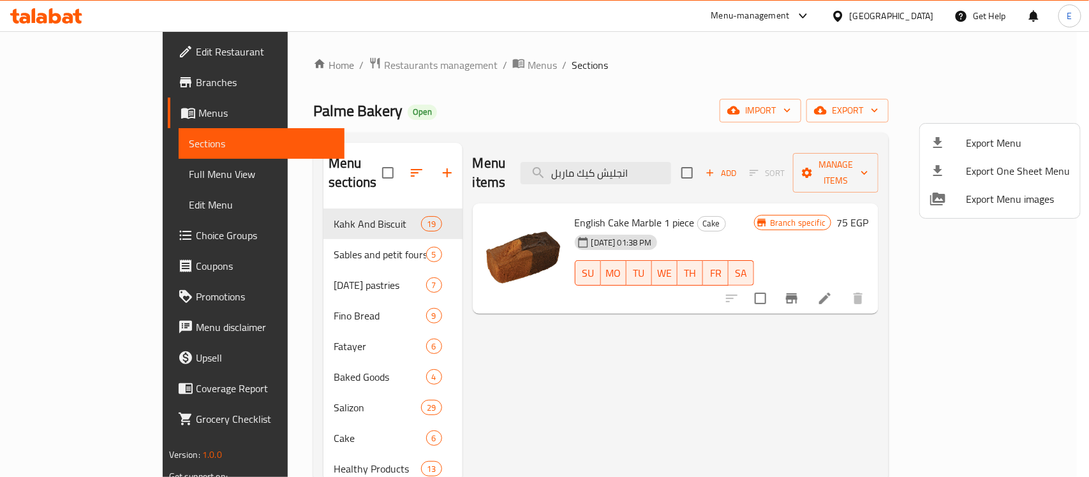
click at [955, 282] on div at bounding box center [544, 238] width 1089 height 477
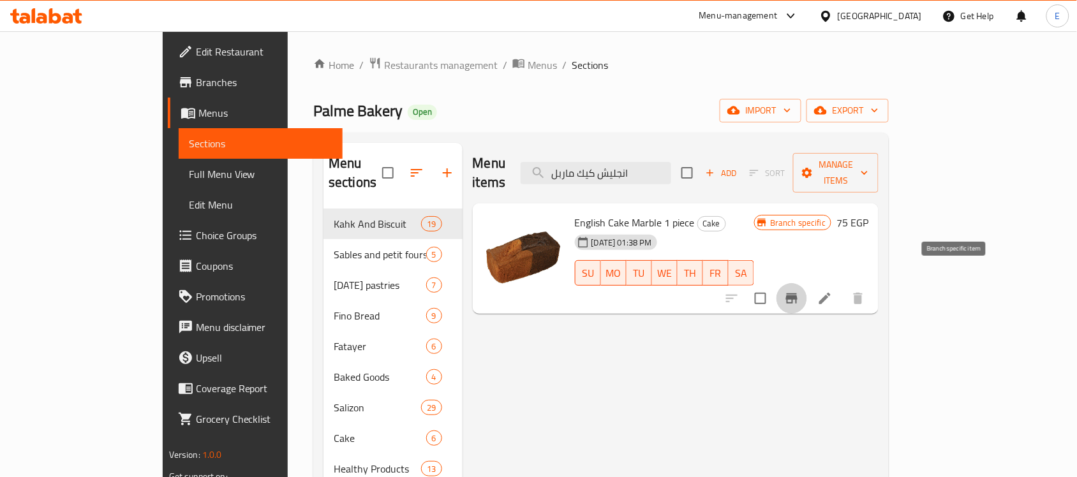
click at [799, 291] on icon "Branch-specific-item" at bounding box center [791, 298] width 15 height 15
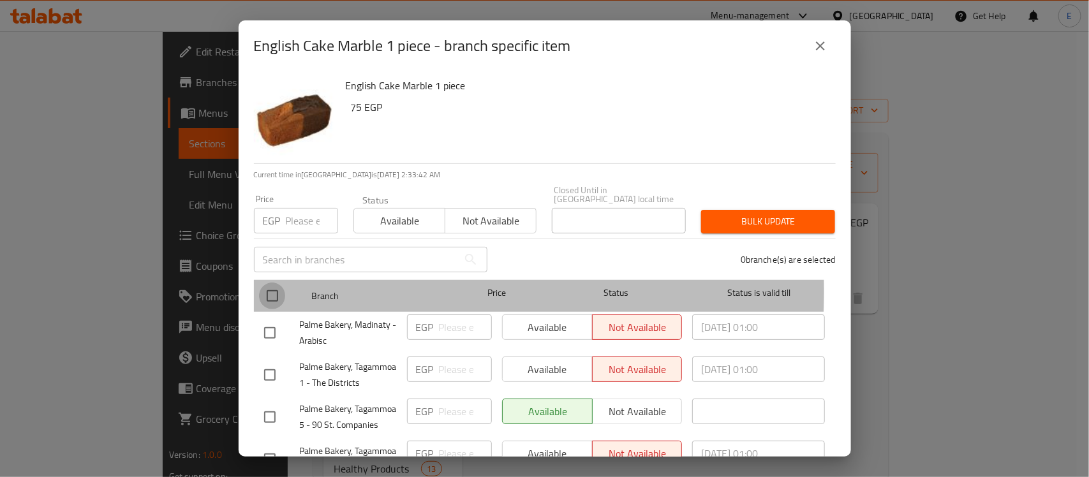
click at [269, 283] on input "checkbox" at bounding box center [272, 296] width 27 height 27
checkbox input "true"
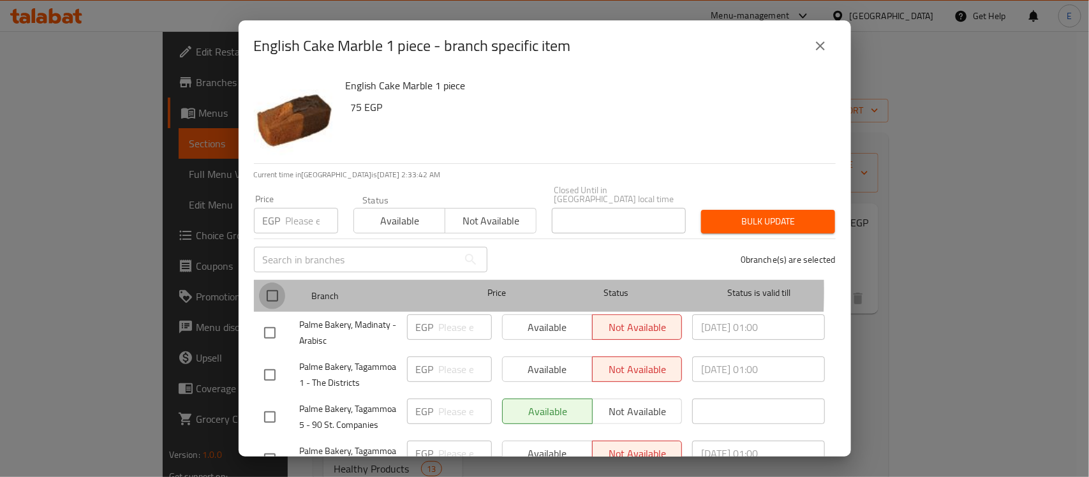
checkbox input "true"
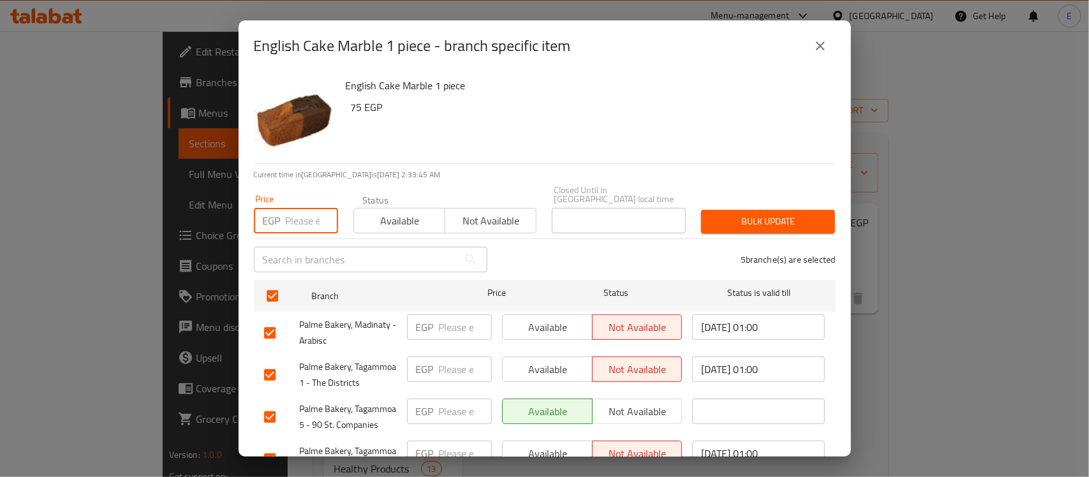
click at [308, 216] on input "number" at bounding box center [312, 221] width 52 height 26
type input "80"
click at [773, 214] on span "Bulk update" at bounding box center [768, 222] width 114 height 16
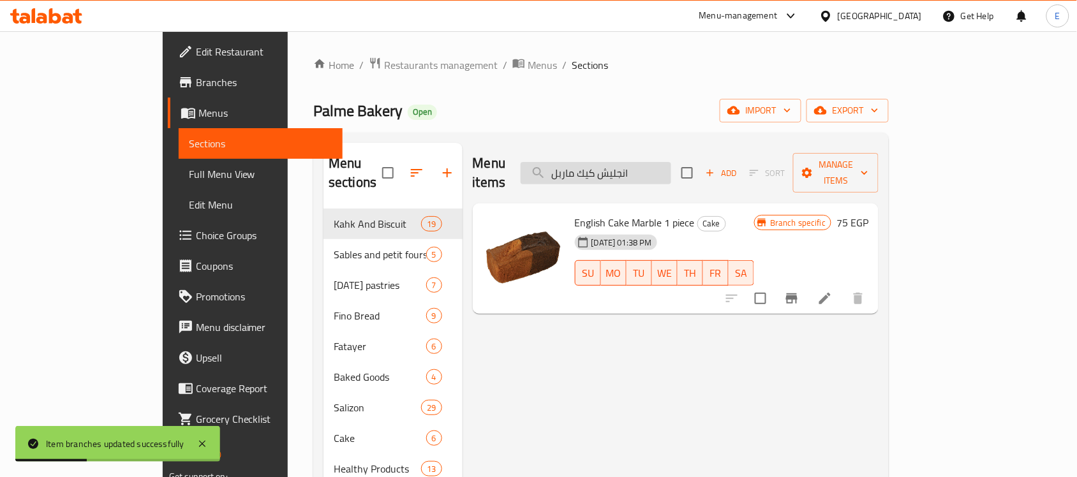
click at [648, 167] on input "انجليش كيك ماربل" at bounding box center [596, 173] width 151 height 22
paste input "مينى باتيه بسطرمه"
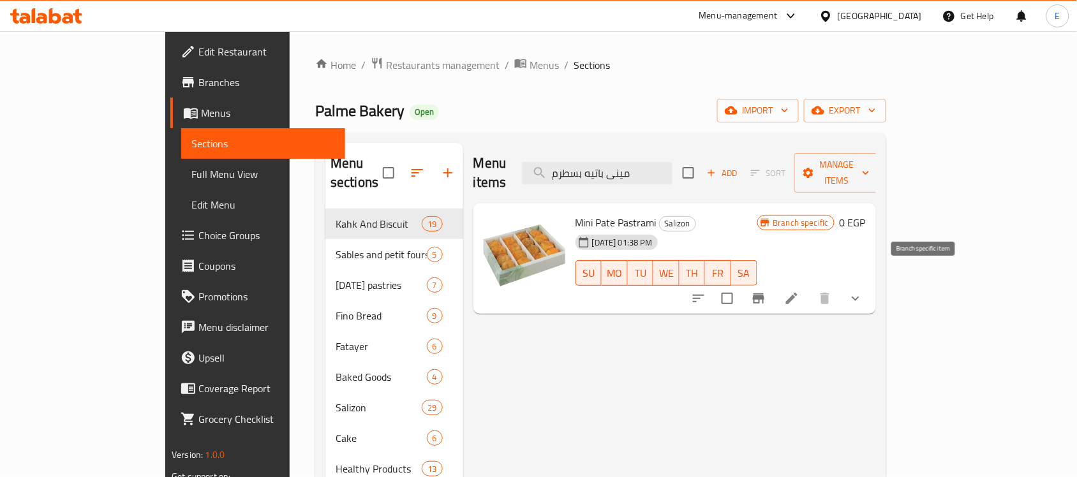
type input "مينى باتيه بسطرم"
click at [766, 291] on icon "Branch-specific-item" at bounding box center [758, 298] width 15 height 15
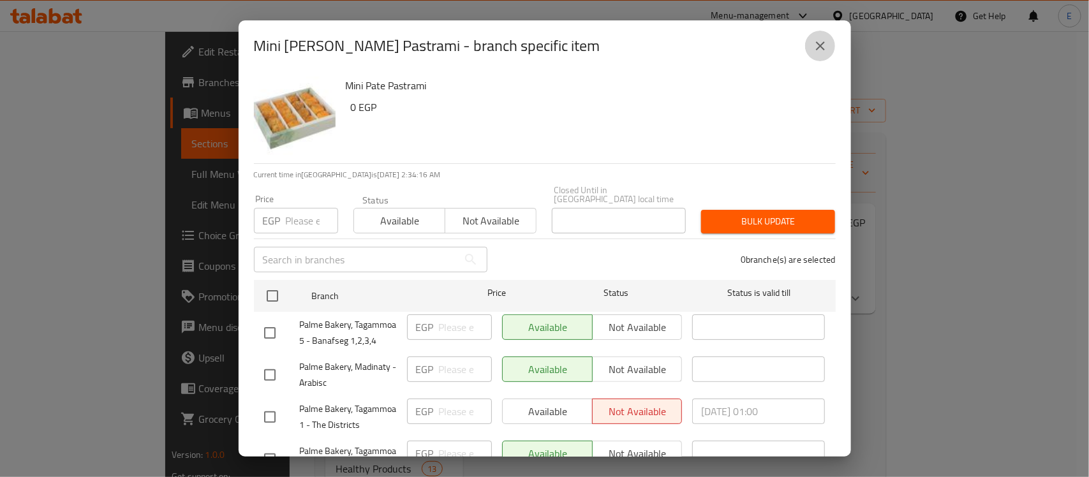
click at [817, 45] on icon "close" at bounding box center [820, 45] width 15 height 15
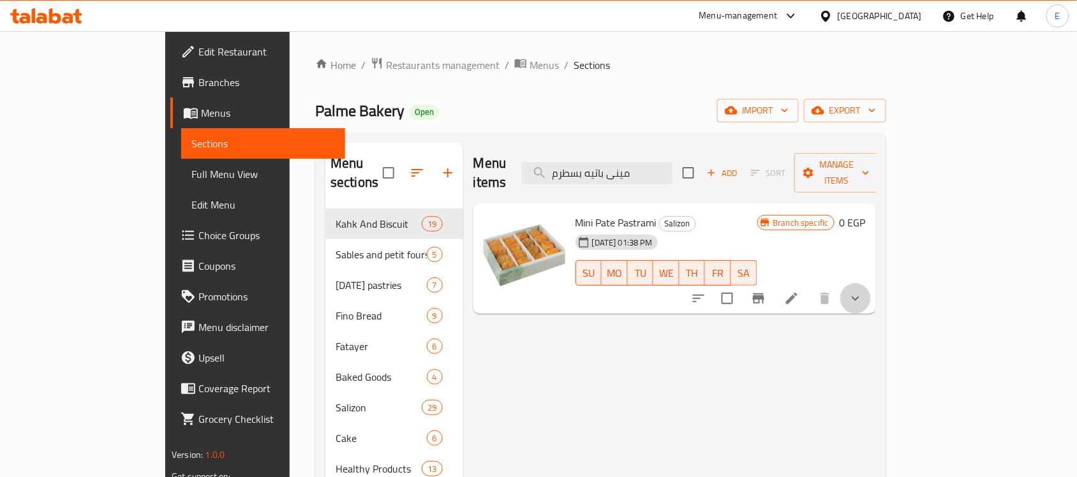
click at [871, 284] on button "show more" at bounding box center [855, 298] width 31 height 31
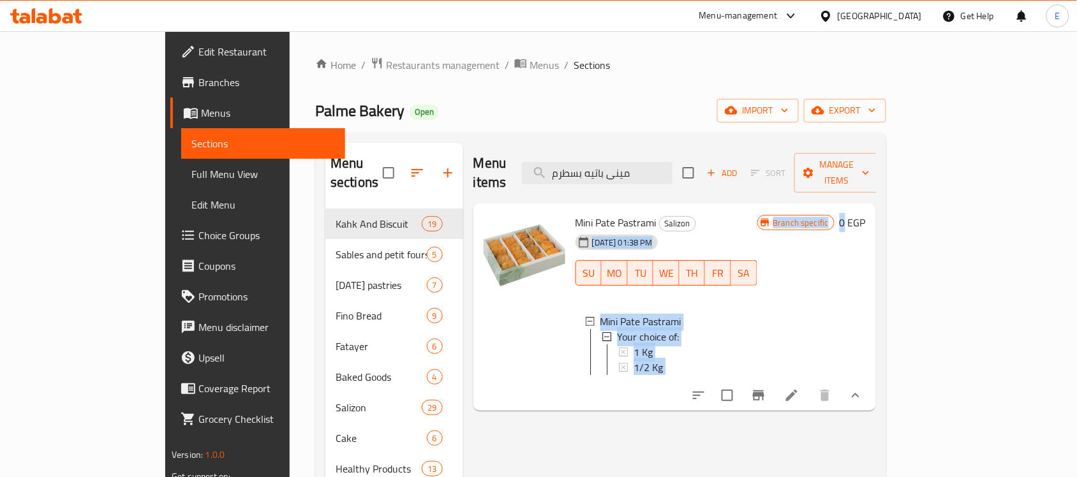
drag, startPoint x: 1010, startPoint y: 284, endPoint x: 828, endPoint y: 202, distance: 200.2
click at [828, 209] on div "Mini Pate Pastrami Salizon 21-10-2024 01:38 PM SU MO TU WE TH FR SA Mini Pate P…" at bounding box center [720, 308] width 301 height 198
click at [634, 345] on span "1 Kg" at bounding box center [643, 352] width 19 height 15
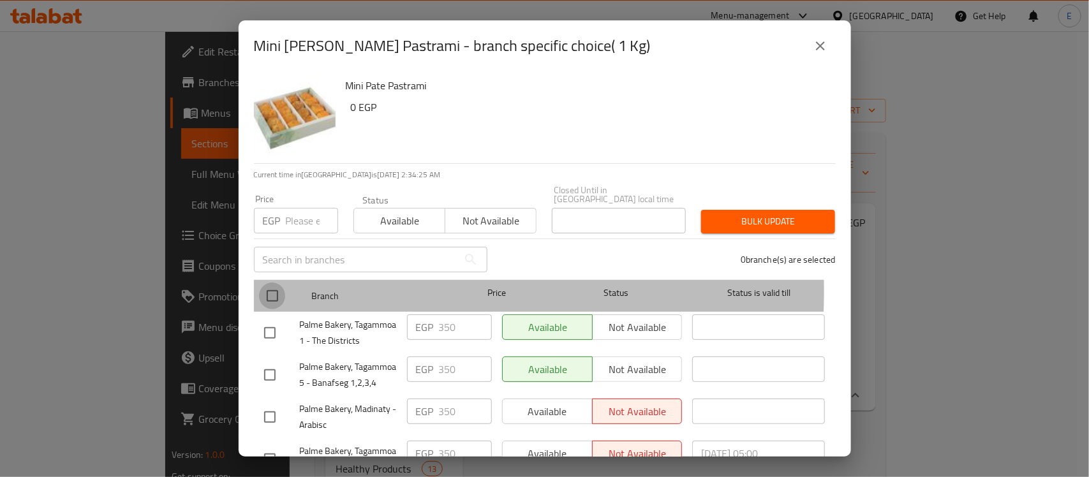
click at [279, 283] on input "checkbox" at bounding box center [272, 296] width 27 height 27
checkbox input "true"
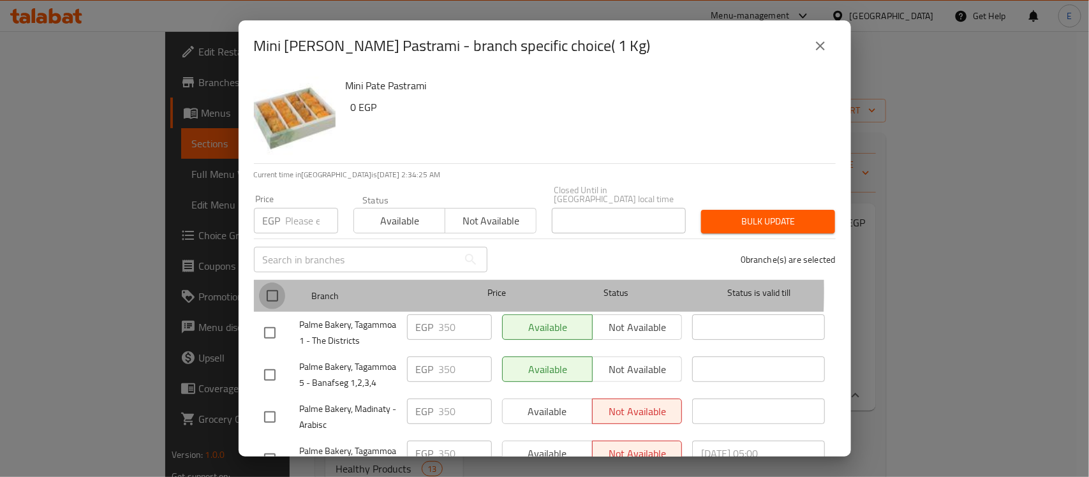
checkbox input "true"
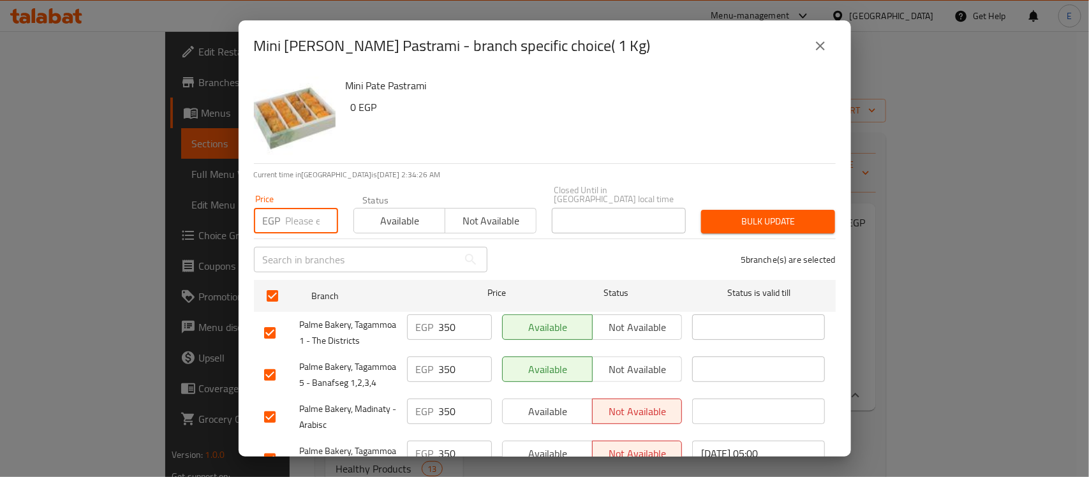
click at [313, 211] on input "number" at bounding box center [312, 221] width 52 height 26
type input "400"
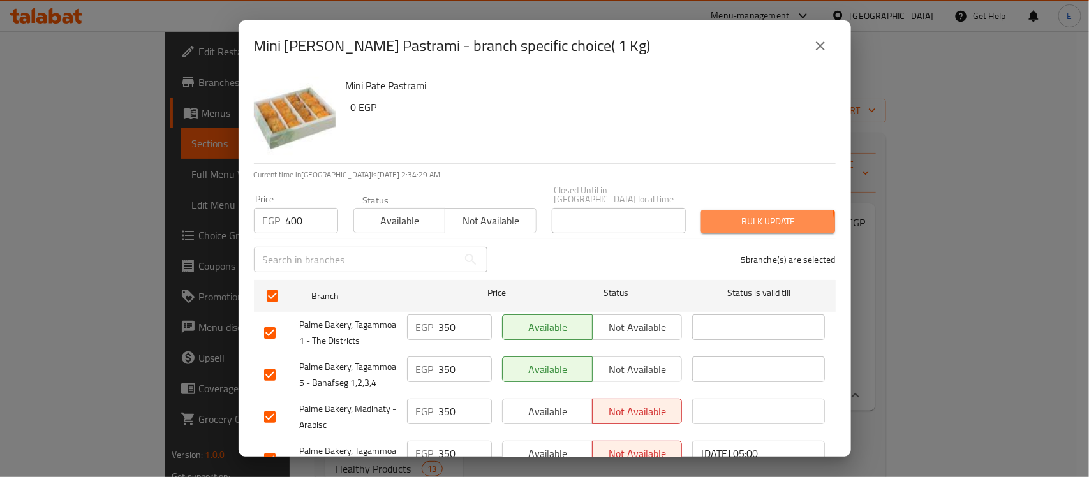
click at [727, 219] on span "Bulk update" at bounding box center [768, 222] width 114 height 16
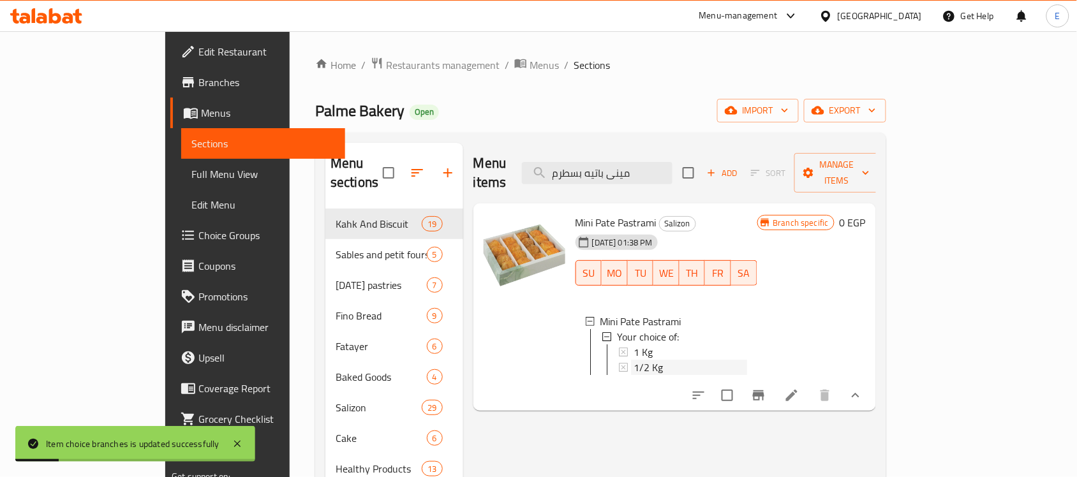
click at [634, 360] on span "1/2 Kg" at bounding box center [648, 367] width 29 height 15
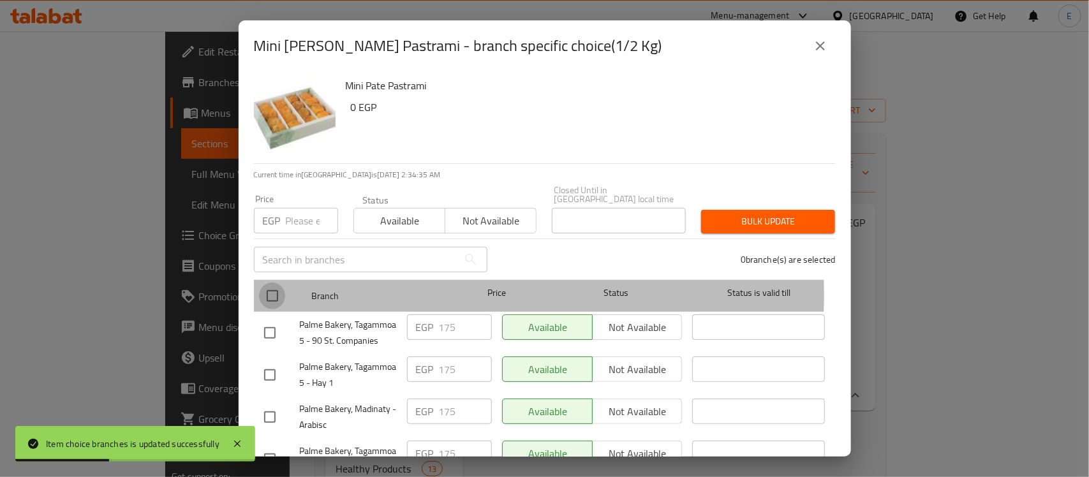
click at [276, 286] on input "checkbox" at bounding box center [272, 296] width 27 height 27
checkbox input "true"
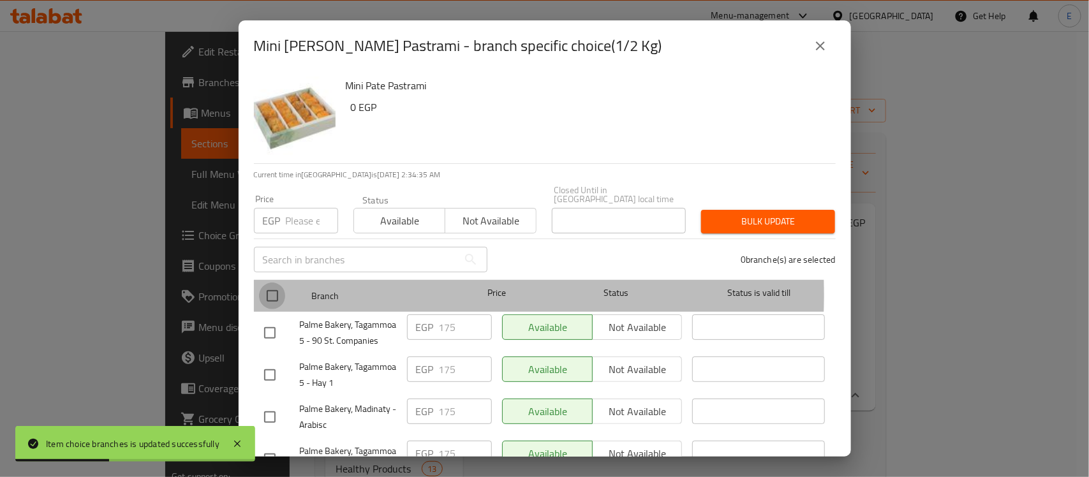
checkbox input "true"
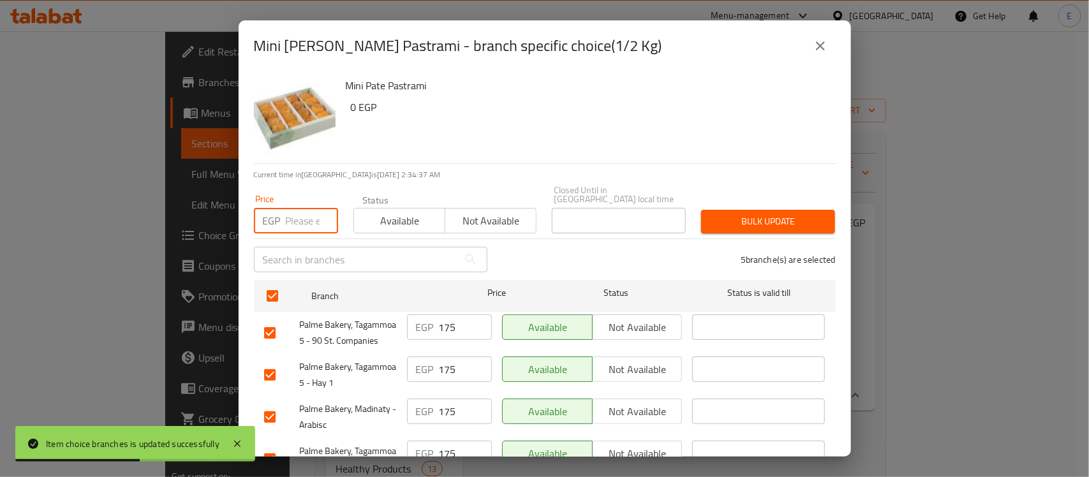
click at [299, 217] on input "number" at bounding box center [312, 221] width 52 height 26
type input "200"
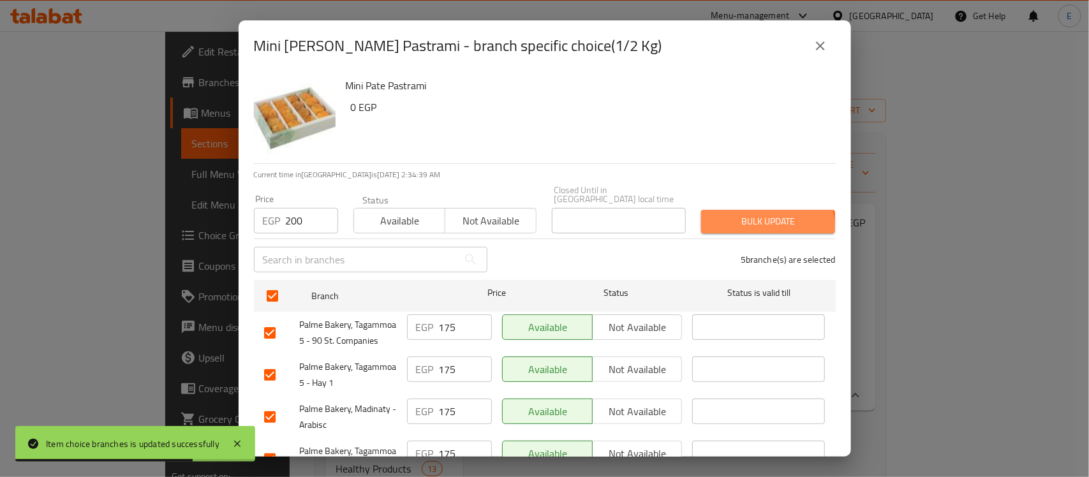
click at [750, 219] on span "Bulk update" at bounding box center [768, 222] width 114 height 16
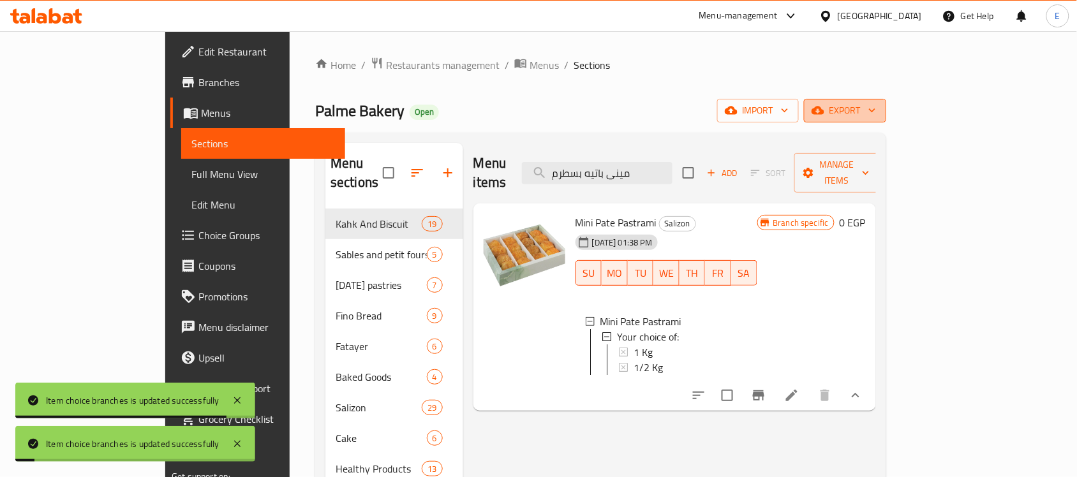
click at [876, 107] on span "export" at bounding box center [845, 111] width 62 height 16
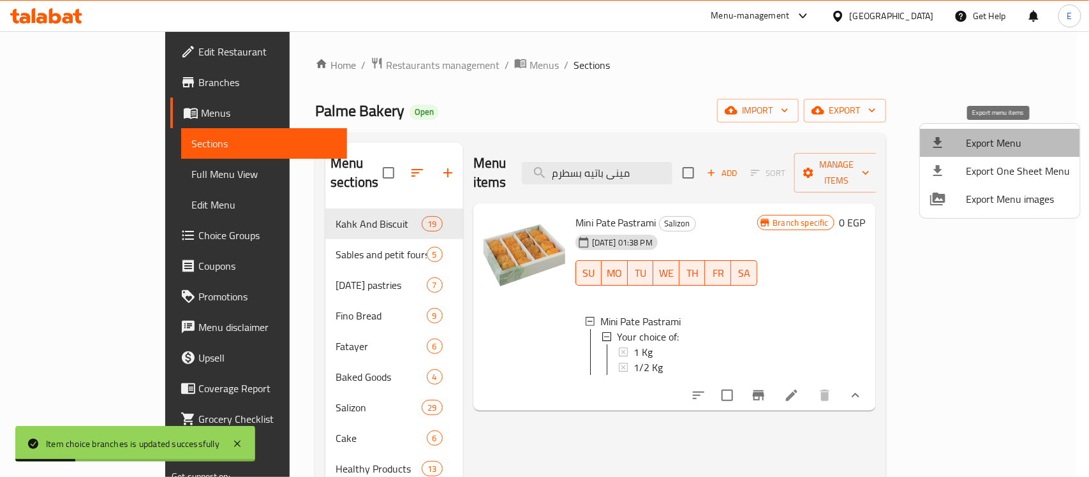
click at [1003, 145] on span "Export Menu" at bounding box center [1018, 142] width 104 height 15
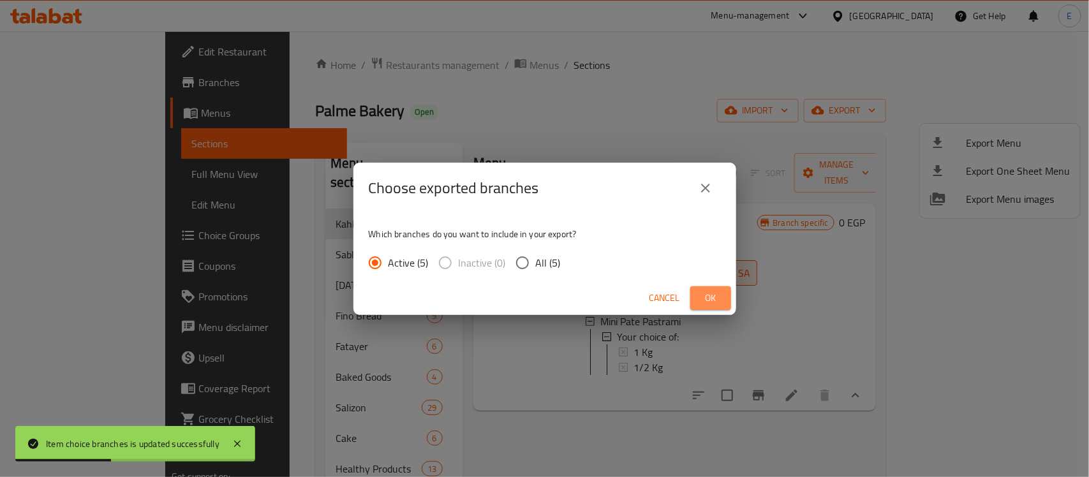
click at [717, 288] on button "Ok" at bounding box center [710, 298] width 41 height 24
